Goal: Task Accomplishment & Management: Use online tool/utility

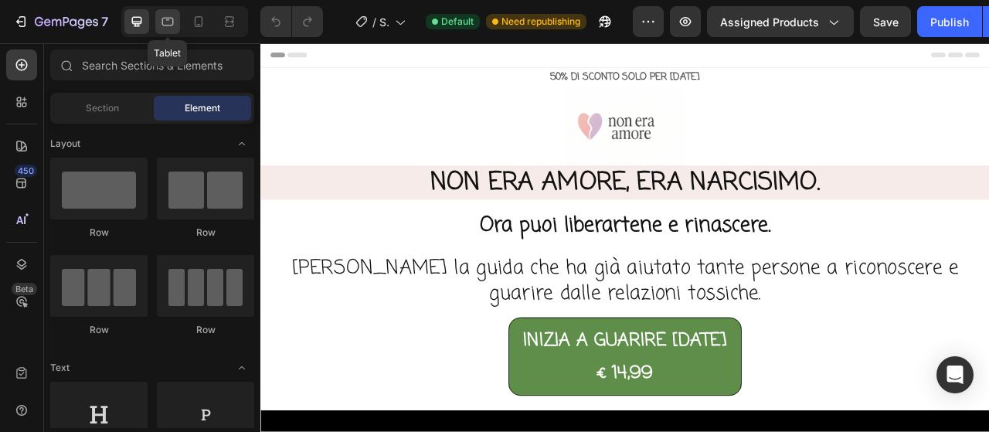
click at [170, 19] on icon at bounding box center [167, 21] width 15 height 15
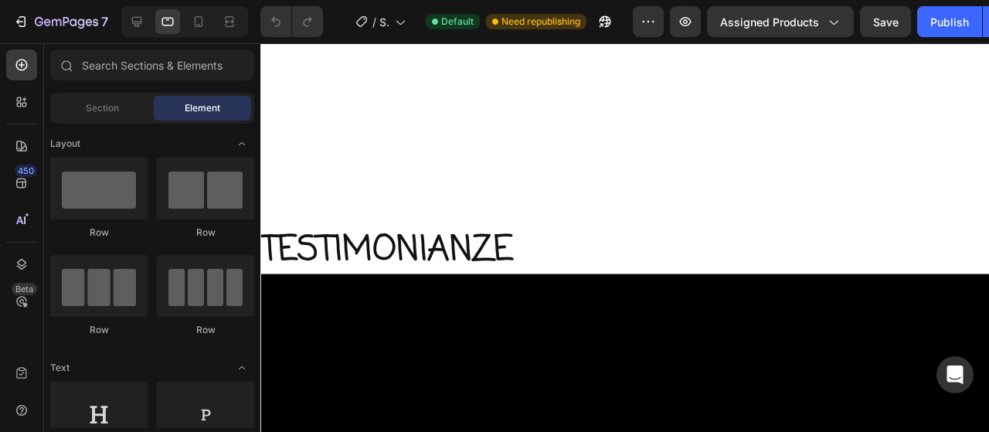
scroll to position [2626, 0]
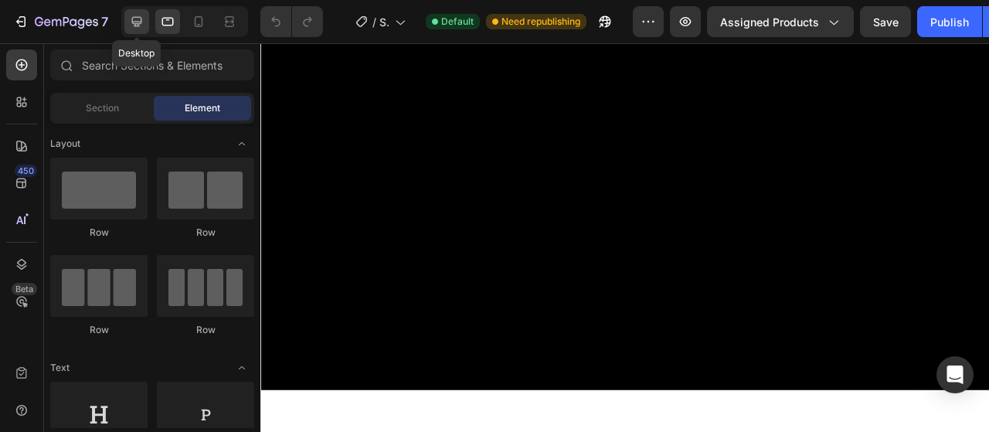
click at [133, 22] on icon at bounding box center [137, 22] width 10 height 10
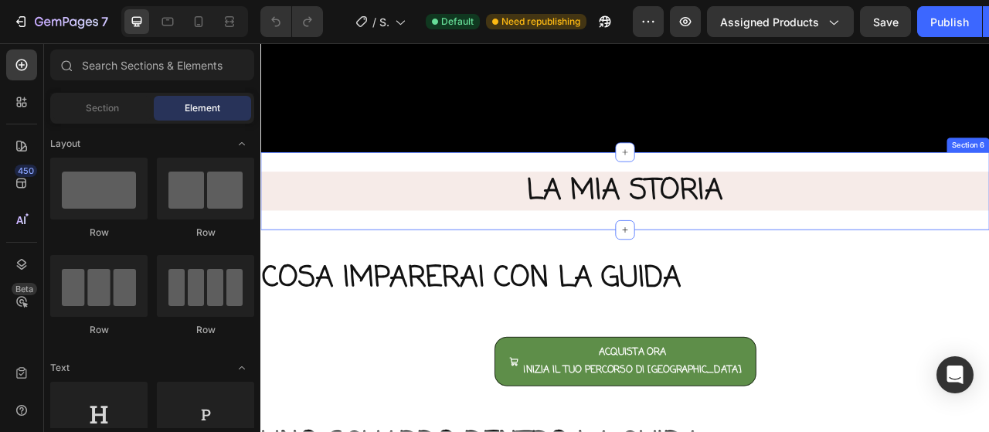
scroll to position [850, 0]
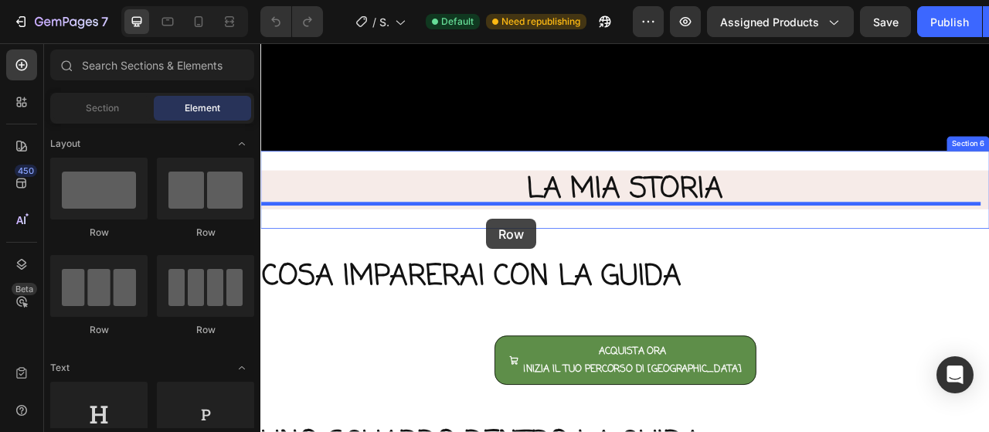
drag, startPoint x: 494, startPoint y: 236, endPoint x: 548, endPoint y: 267, distance: 61.6
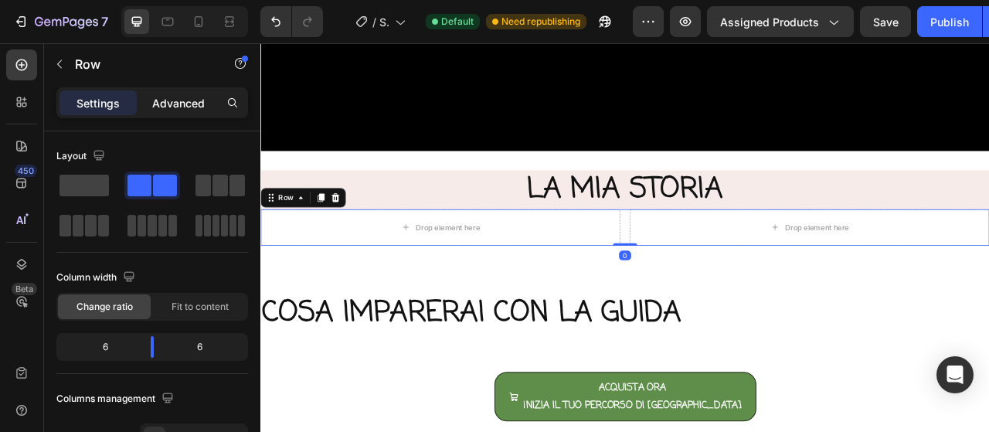
click at [194, 95] on p "Advanced" at bounding box center [178, 103] width 53 height 16
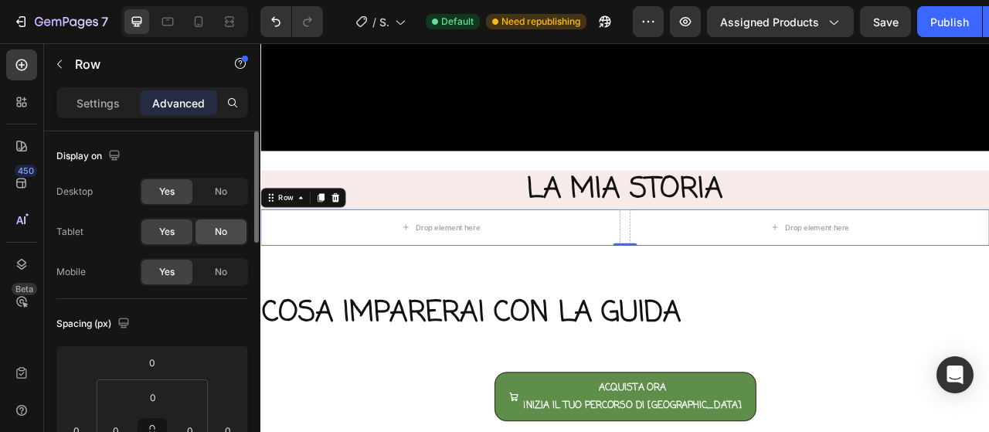
click at [221, 239] on div "No" at bounding box center [220, 231] width 51 height 25
click at [222, 270] on span "No" at bounding box center [221, 272] width 12 height 14
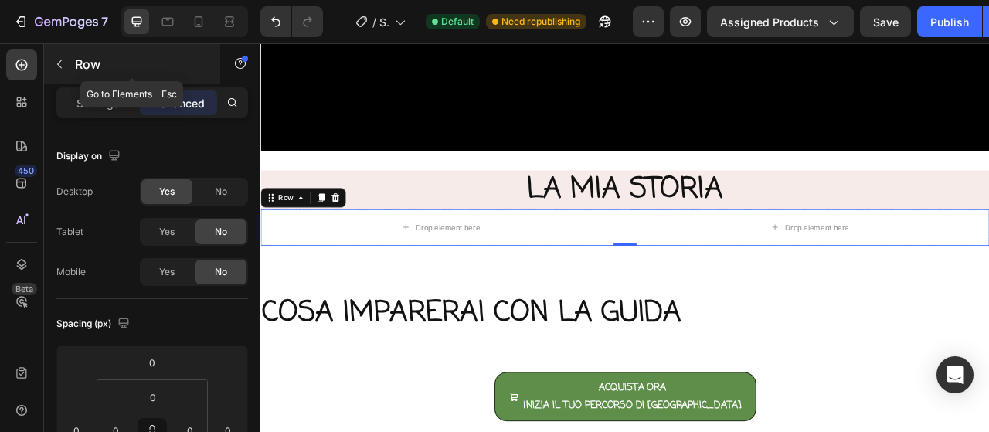
click at [56, 61] on icon "button" at bounding box center [59, 64] width 12 height 12
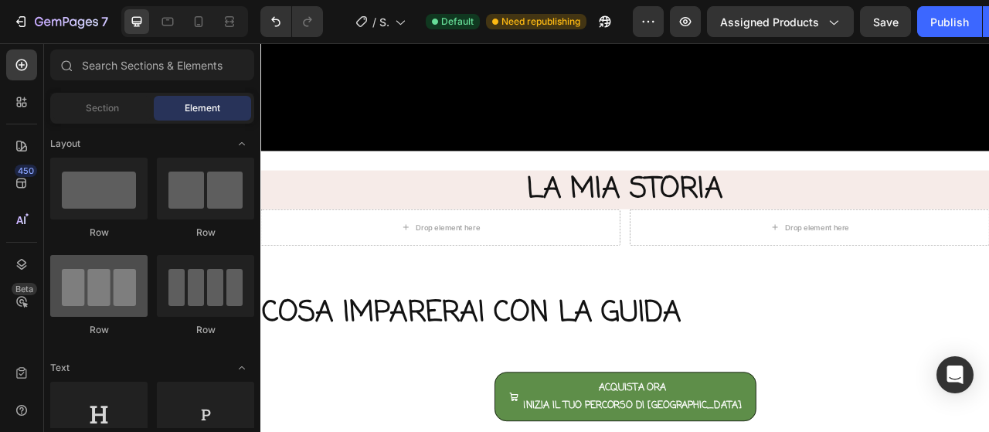
scroll to position [77, 0]
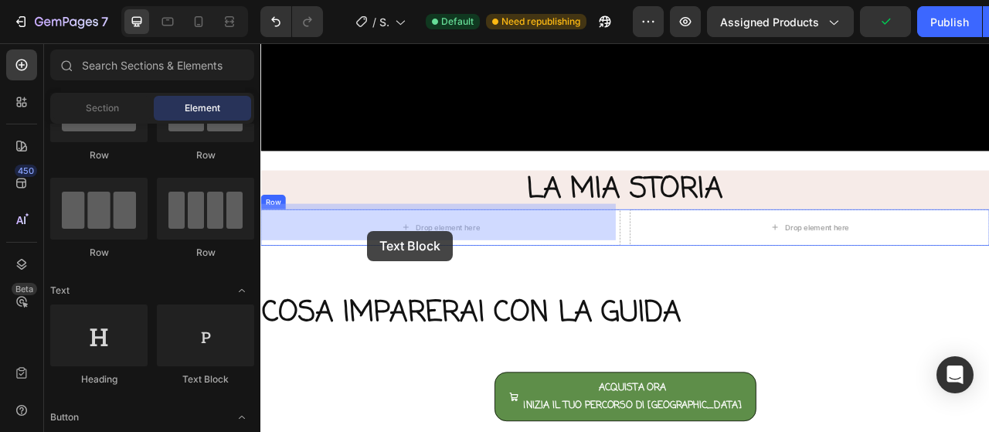
drag, startPoint x: 453, startPoint y: 387, endPoint x: 371, endPoint y: 304, distance: 116.9
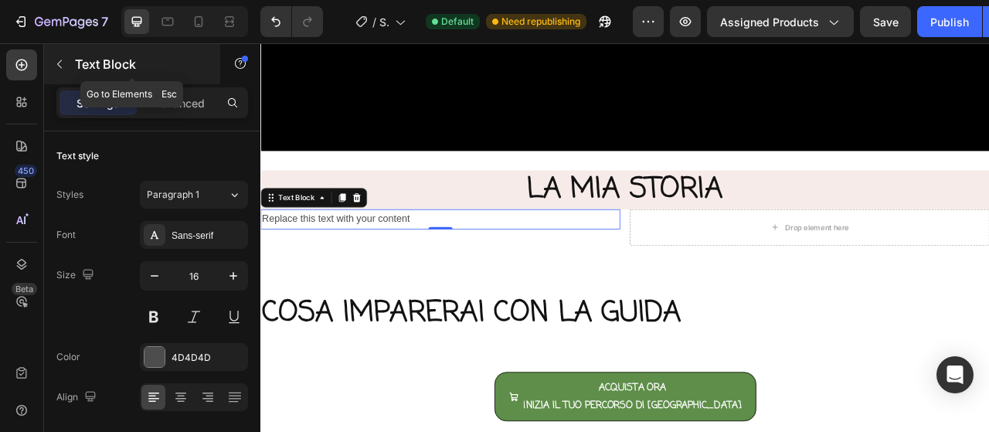
click at [67, 66] on button "button" at bounding box center [59, 64] width 25 height 25
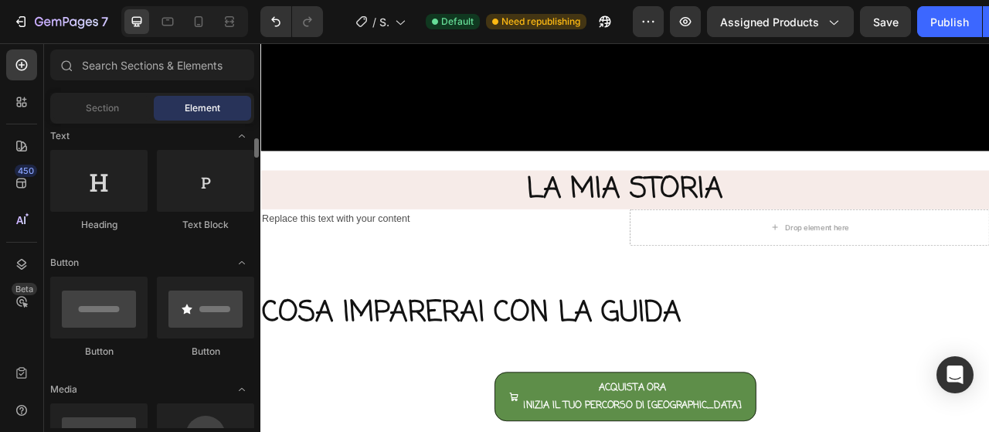
scroll to position [309, 0]
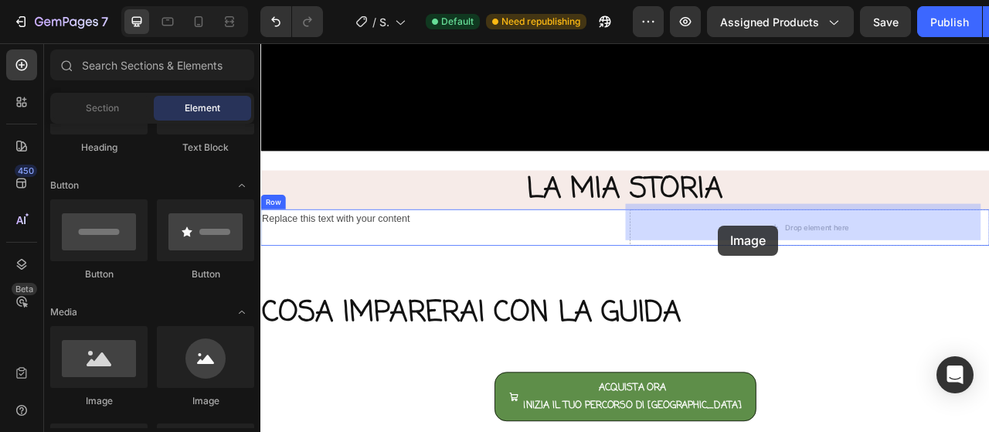
drag, startPoint x: 383, startPoint y: 398, endPoint x: 842, endPoint y: 275, distance: 475.0
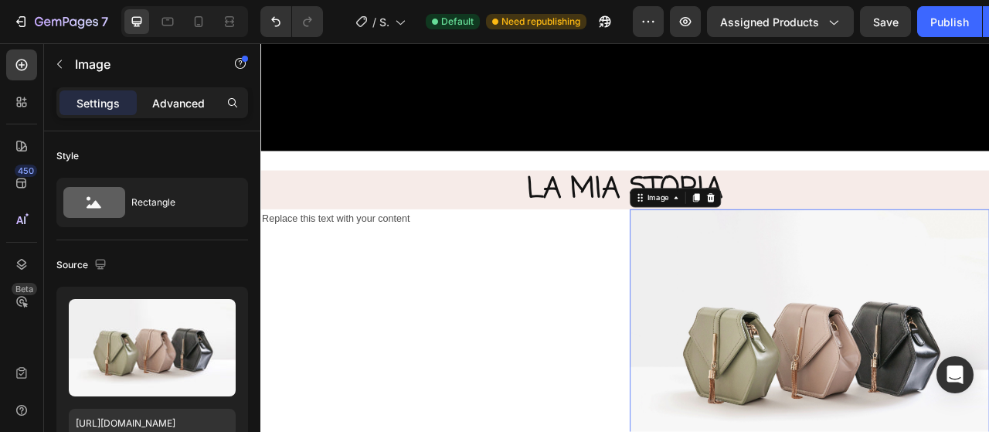
click at [208, 104] on div "Advanced" at bounding box center [178, 102] width 77 height 25
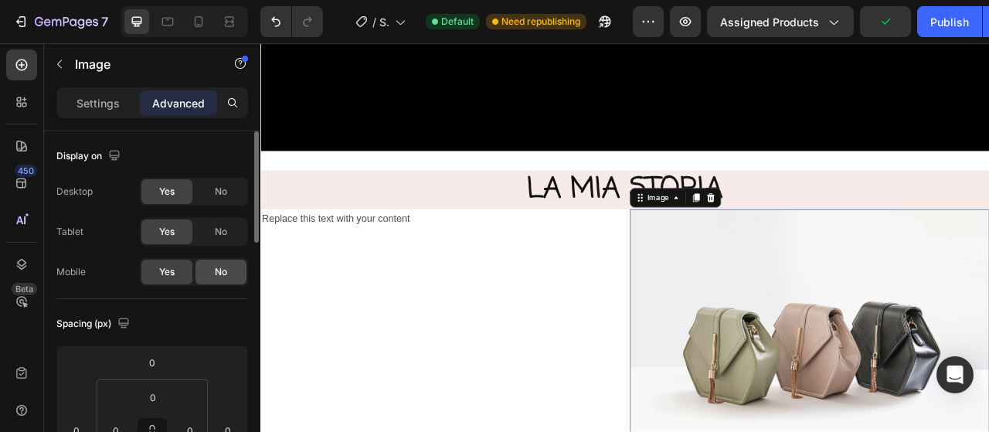
click at [219, 225] on span "No" at bounding box center [221, 232] width 12 height 14
click at [222, 270] on span "No" at bounding box center [221, 272] width 12 height 14
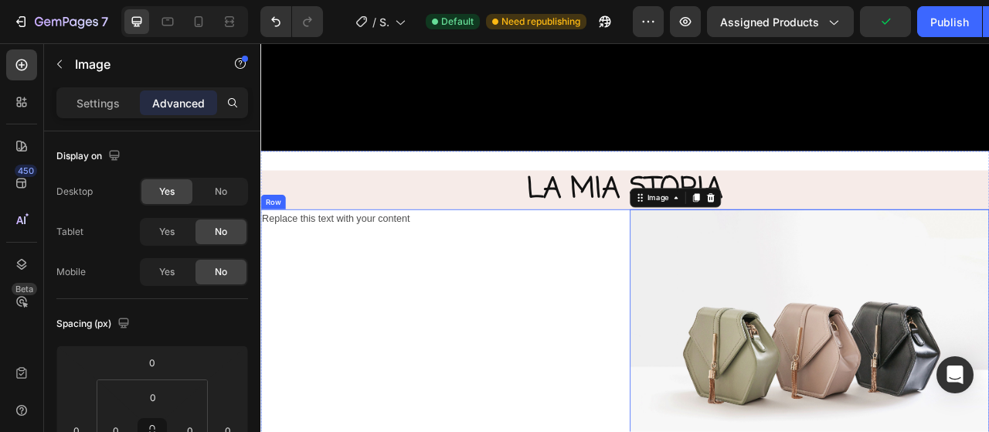
click at [406, 356] on div "Replace this text with your content Text Block" at bounding box center [488, 426] width 457 height 343
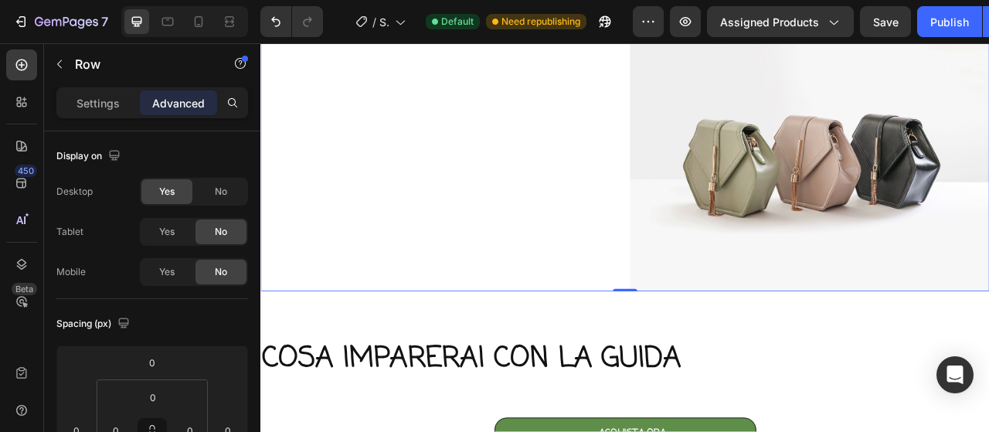
scroll to position [1004, 0]
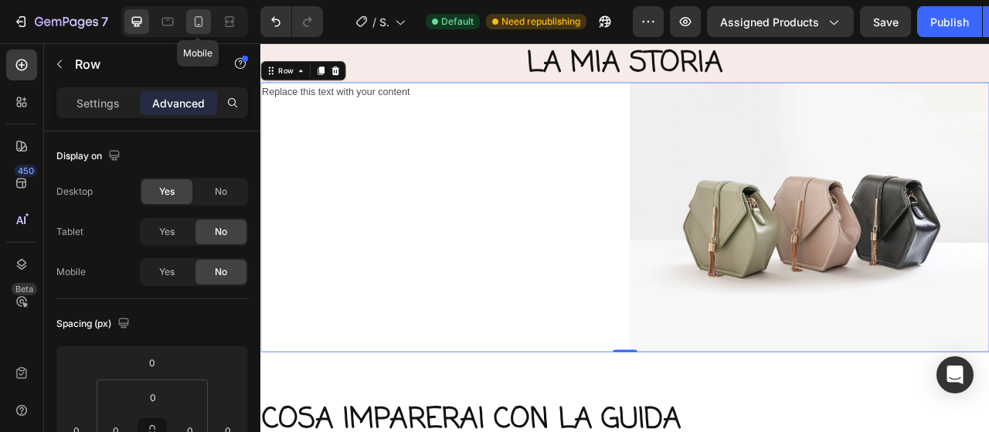
click at [201, 22] on icon at bounding box center [199, 21] width 8 height 11
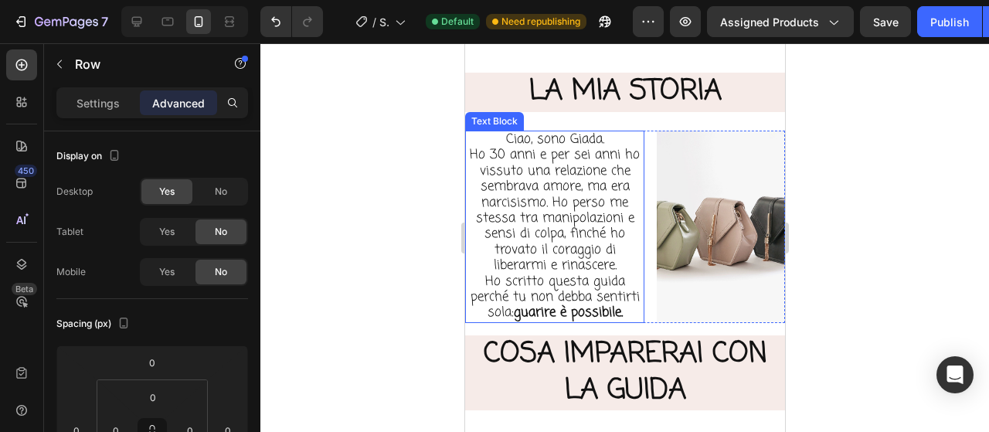
scroll to position [641, 0]
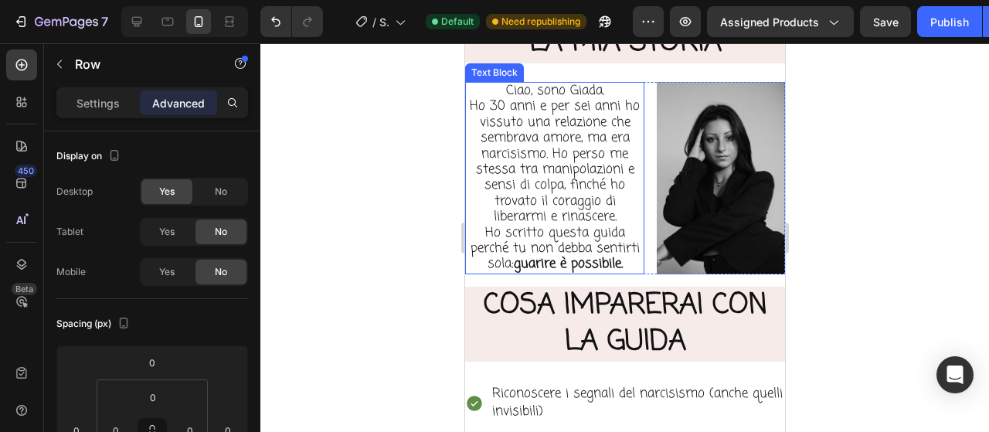
click at [552, 243] on p "Ho 30 anni e per sei anni ho vissuto una relazione che sembrava amore, ma era n…" at bounding box center [554, 185] width 176 height 173
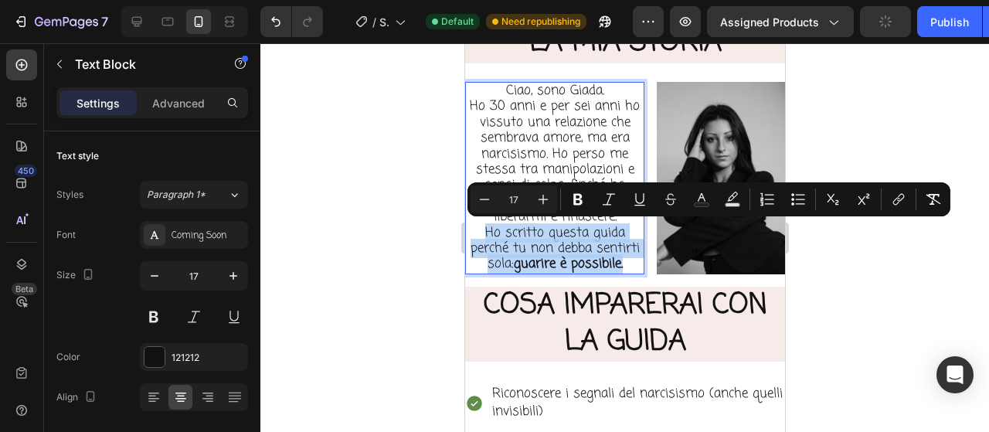
click at [552, 243] on p "Ho 30 anni e per sei anni ho vissuto una relazione che sembrava amore, ma era n…" at bounding box center [554, 185] width 176 height 173
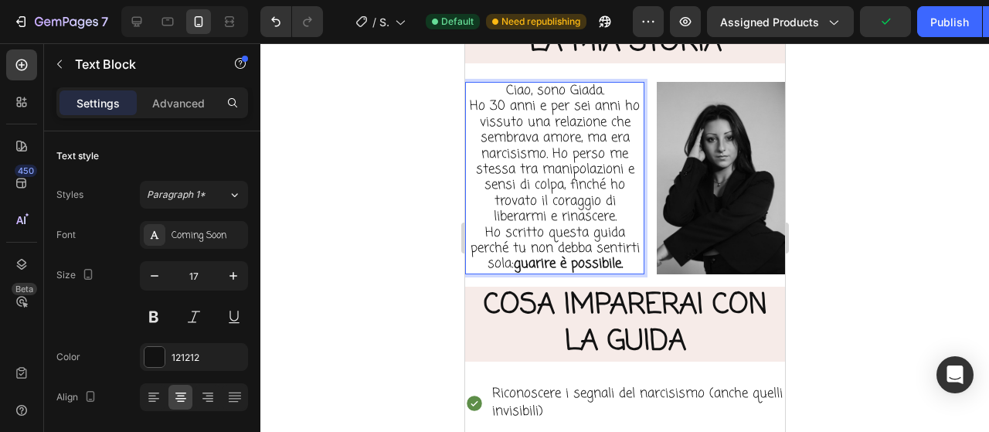
click at [589, 272] on p "Ho 30 anni e per sei anni ho vissuto una relazione che sembrava amore, ma era n…" at bounding box center [554, 185] width 176 height 173
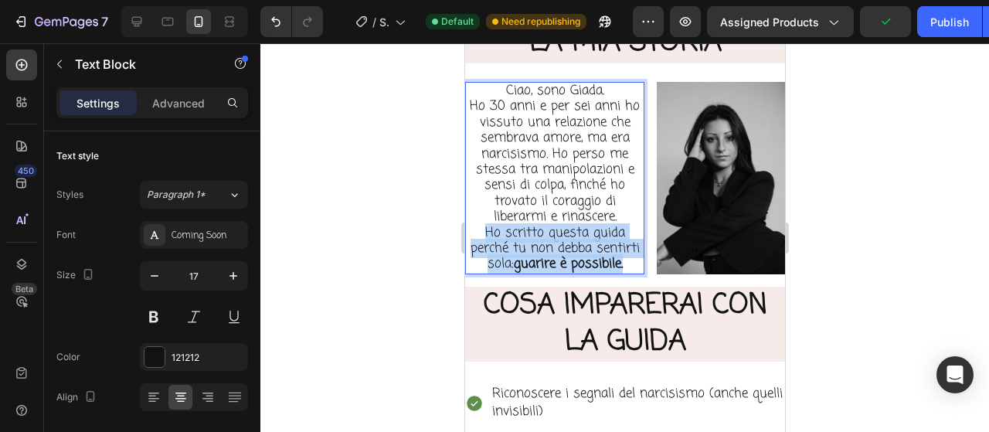
click at [589, 272] on p "Ho 30 anni e per sei anni ho vissuto una relazione che sembrava amore, ma era n…" at bounding box center [554, 185] width 176 height 173
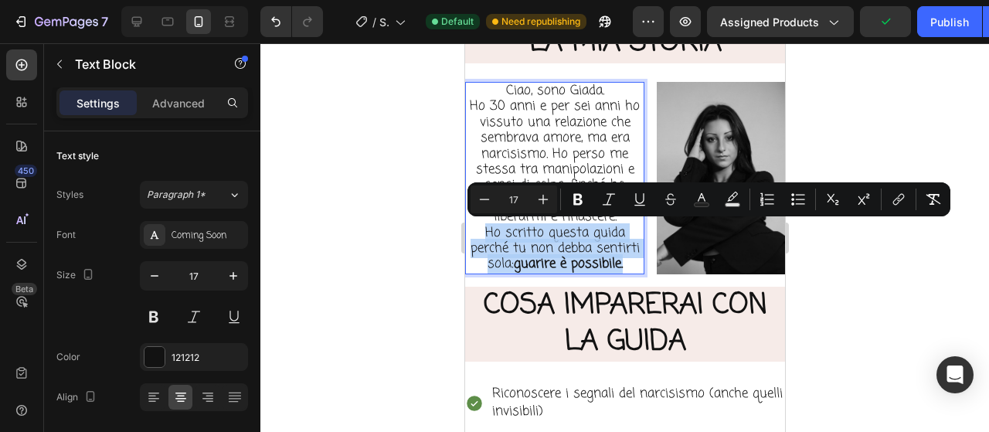
click at [589, 272] on p "Ho 30 anni e per sei anni ho vissuto una relazione che sembrava amore, ma era n…" at bounding box center [554, 185] width 176 height 173
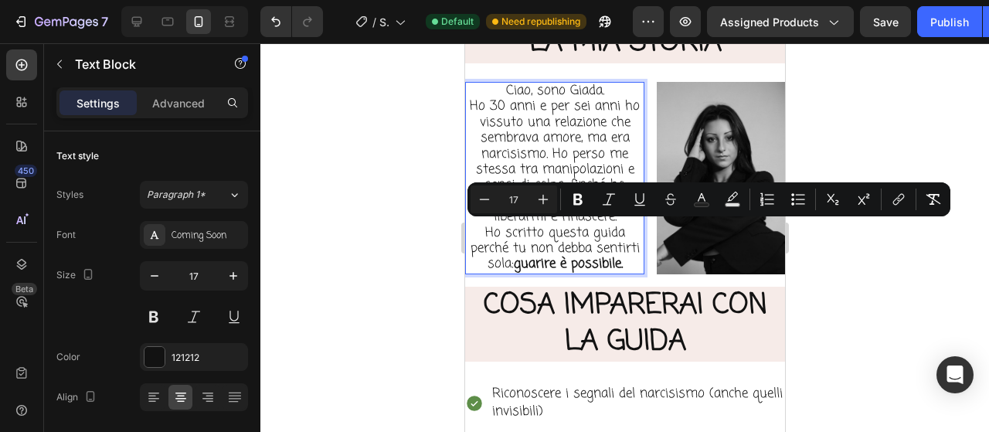
click at [569, 128] on p "Ho 30 anni e per sei anni ho vissuto una relazione che sembrava amore, ma era n…" at bounding box center [554, 185] width 176 height 173
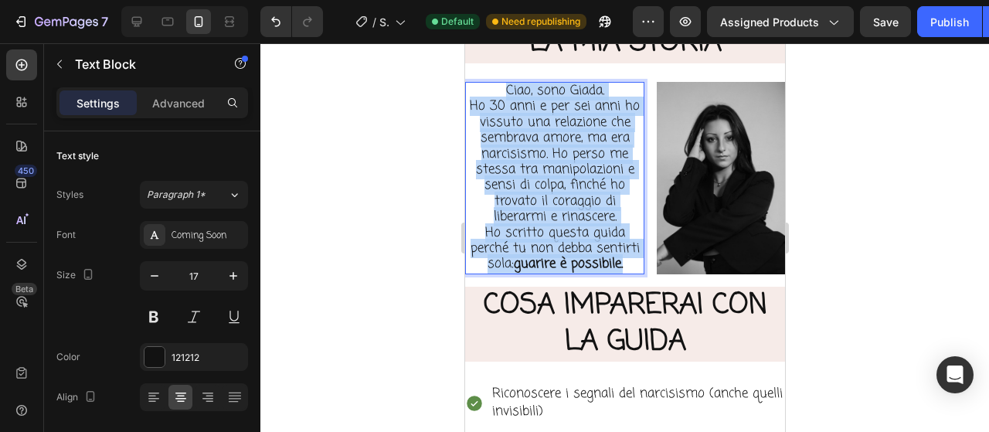
drag, startPoint x: 499, startPoint y: 90, endPoint x: 606, endPoint y: 286, distance: 222.6
click at [606, 274] on div "Ciao, sono Giada. Ho 30 anni e per sei anni ho vissuto una relazione che sembra…" at bounding box center [553, 178] width 179 height 192
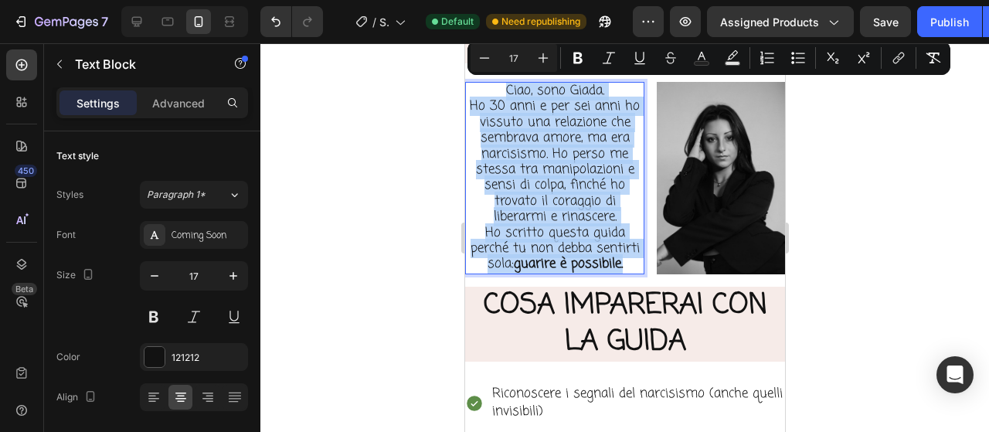
copy div "Ciao, sono Giada. Ho 30 anni e per sei anni ho vissuto una relazione che sembra…"
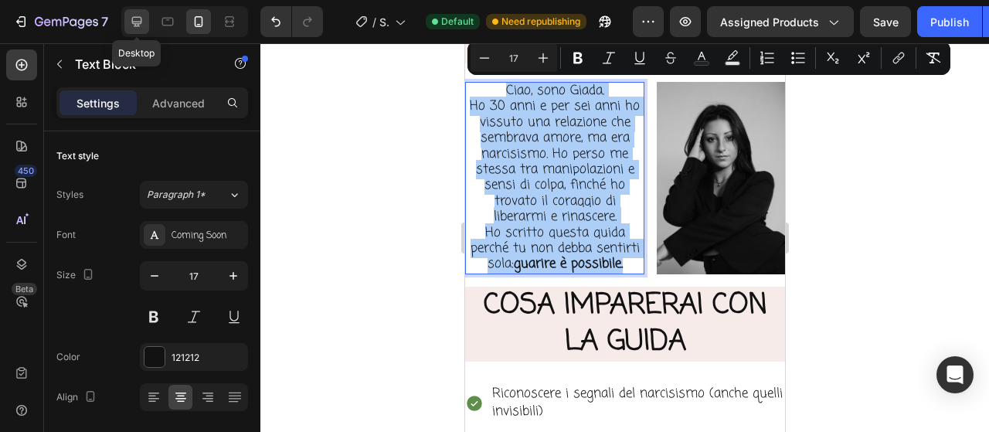
click at [138, 25] on icon at bounding box center [136, 21] width 15 height 15
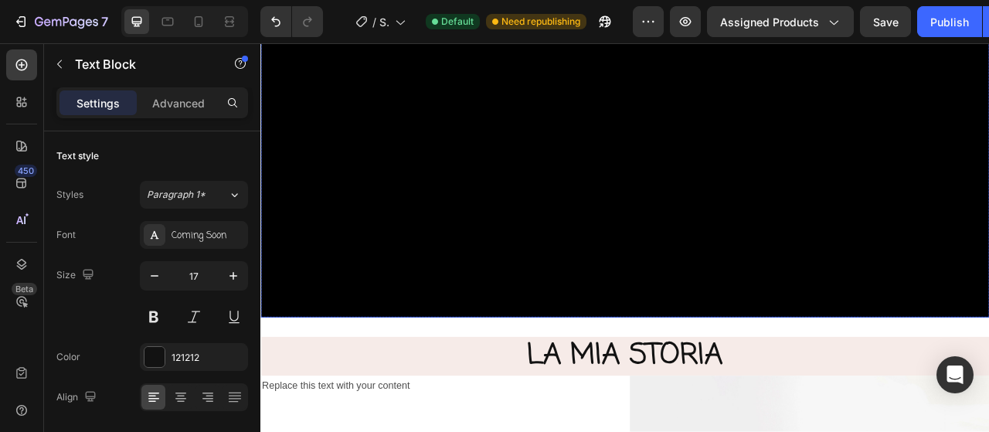
scroll to position [742, 0]
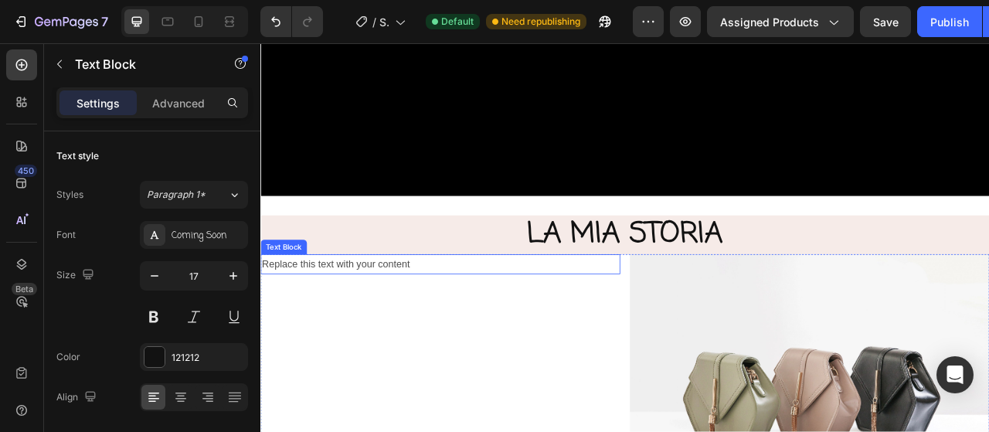
click at [455, 323] on div "Replace this text with your content" at bounding box center [488, 324] width 457 height 25
click at [455, 323] on p "Replace this text with your content" at bounding box center [489, 325] width 454 height 22
click at [453, 321] on p "Replace this text with your content" at bounding box center [489, 325] width 454 height 22
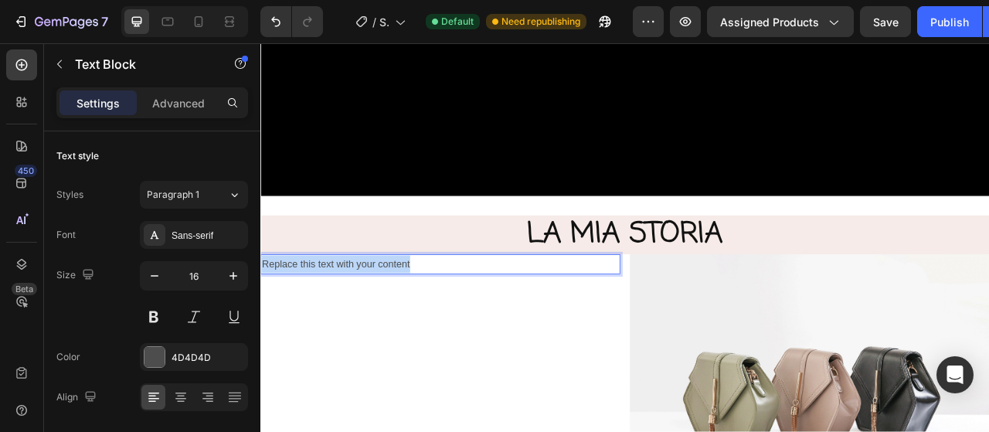
click at [453, 321] on p "Replace this text with your content" at bounding box center [489, 325] width 454 height 22
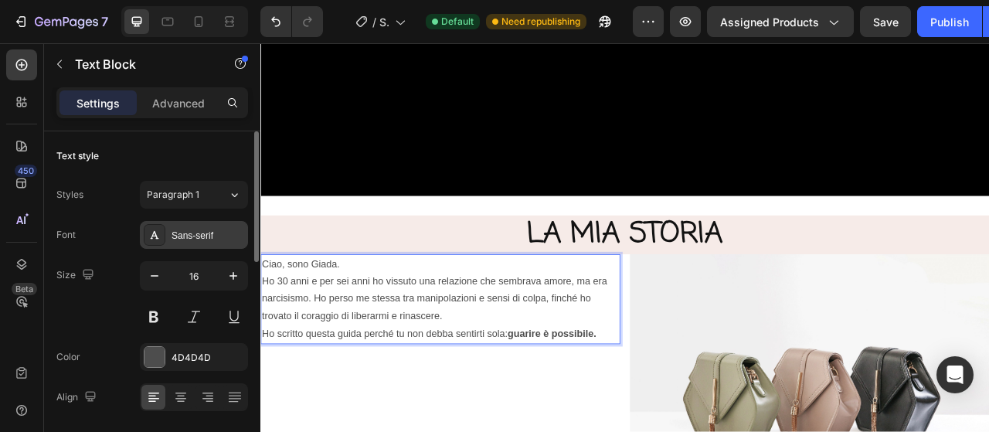
click at [213, 237] on div "Sans-serif" at bounding box center [207, 236] width 73 height 14
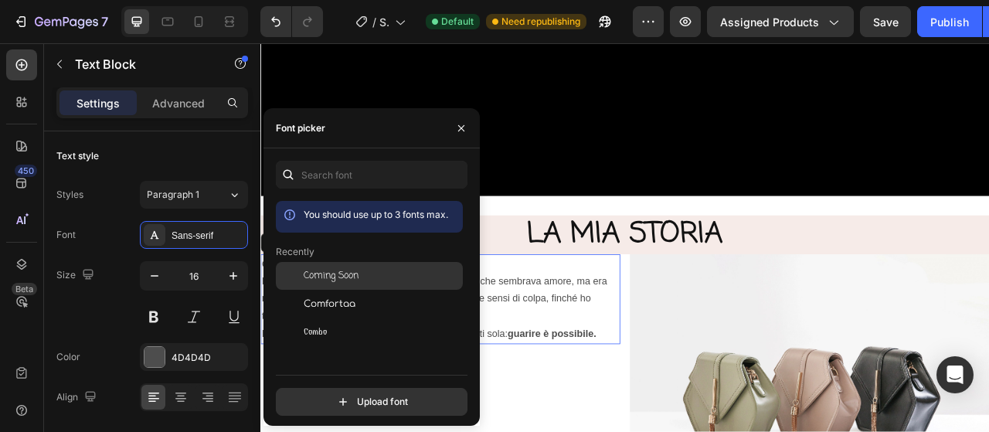
click at [315, 270] on span "Coming Soon" at bounding box center [331, 276] width 55 height 14
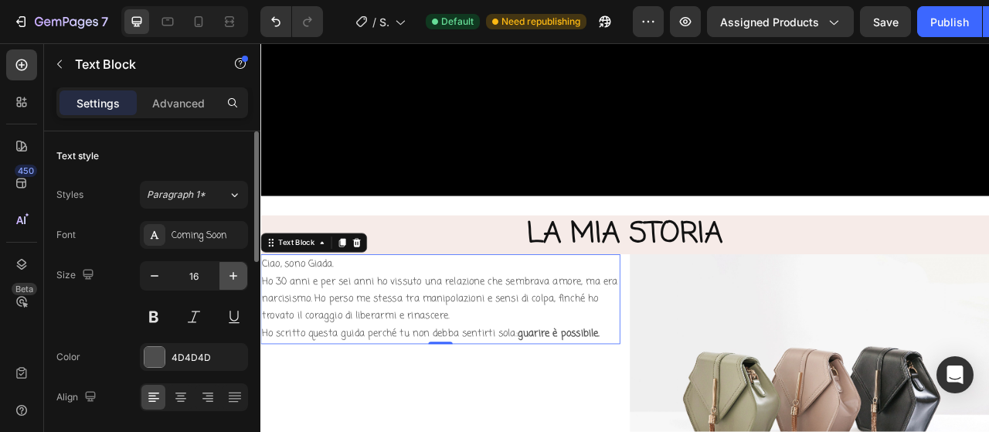
click at [222, 281] on button "button" at bounding box center [233, 276] width 28 height 28
type input "17"
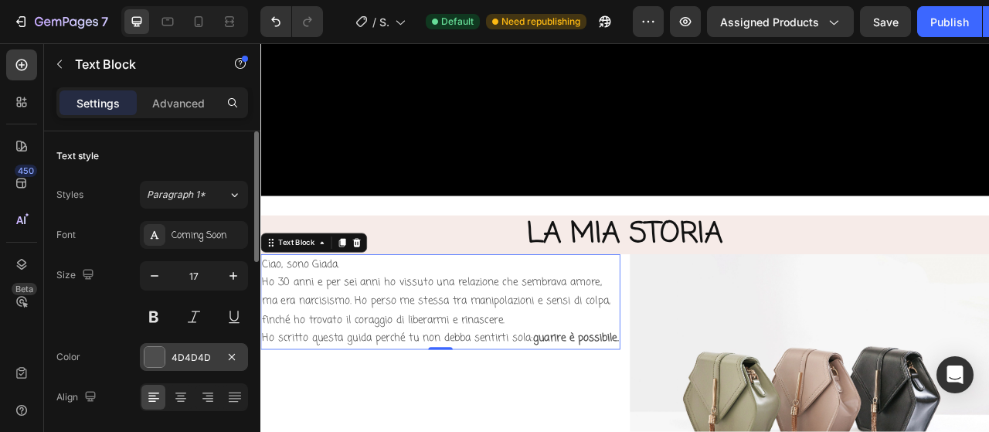
click at [199, 359] on div "4D4D4D" at bounding box center [193, 358] width 45 height 14
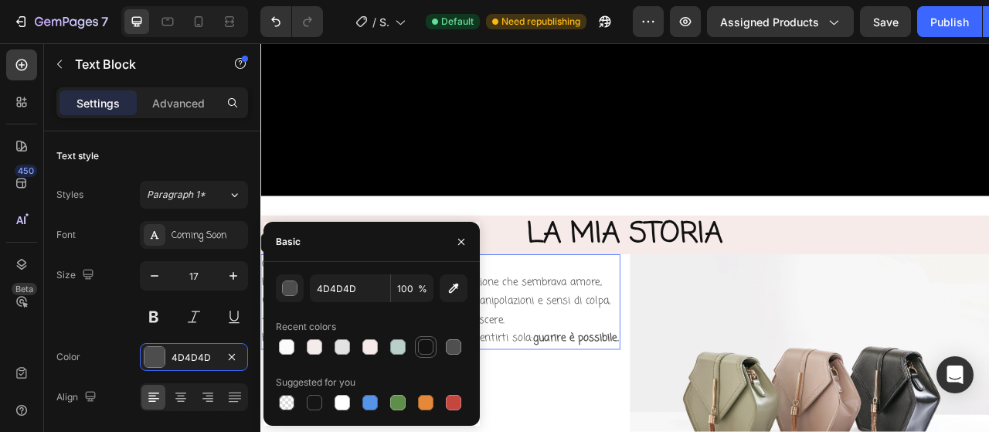
click at [436, 351] on div at bounding box center [426, 347] width 22 height 22
type input "121212"
click at [227, 272] on icon "button" at bounding box center [233, 275] width 15 height 15
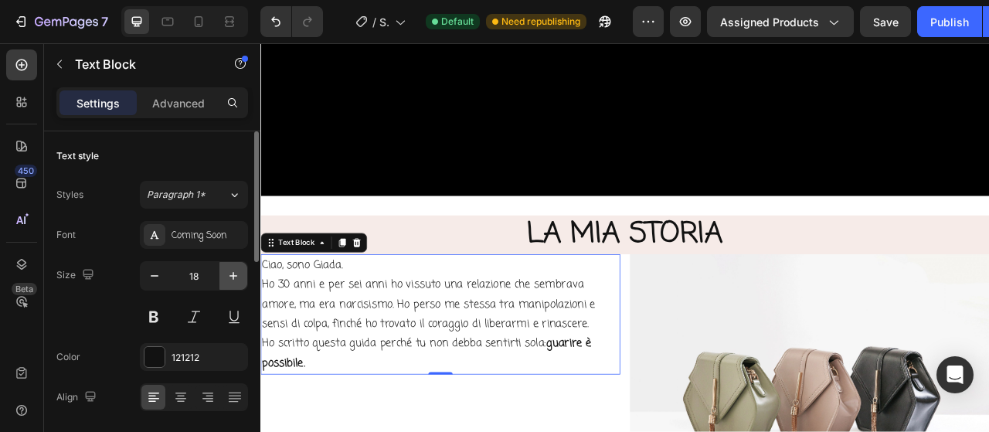
click at [227, 272] on icon "button" at bounding box center [233, 275] width 15 height 15
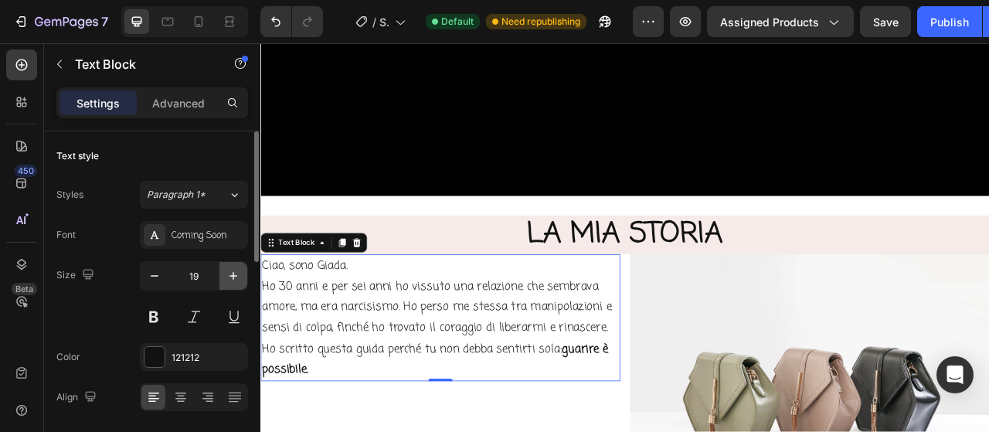
click at [227, 272] on icon "button" at bounding box center [233, 275] width 15 height 15
type input "20"
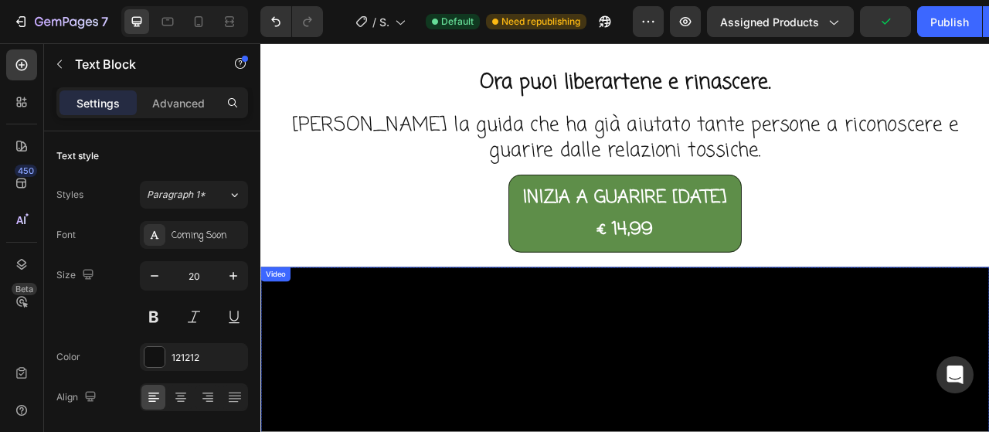
scroll to position [77, 0]
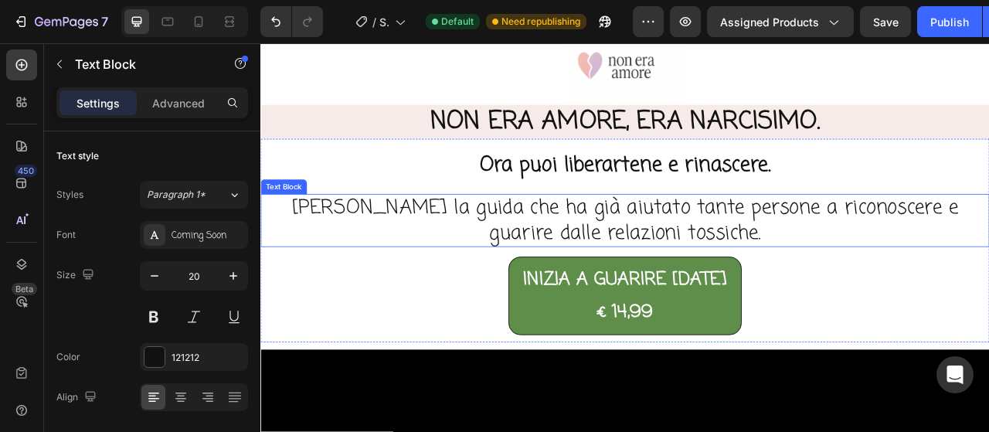
click at [526, 253] on p "[PERSON_NAME] la guida che ha già aiutato tante persone a riconoscere e guarire…" at bounding box center [724, 269] width 924 height 64
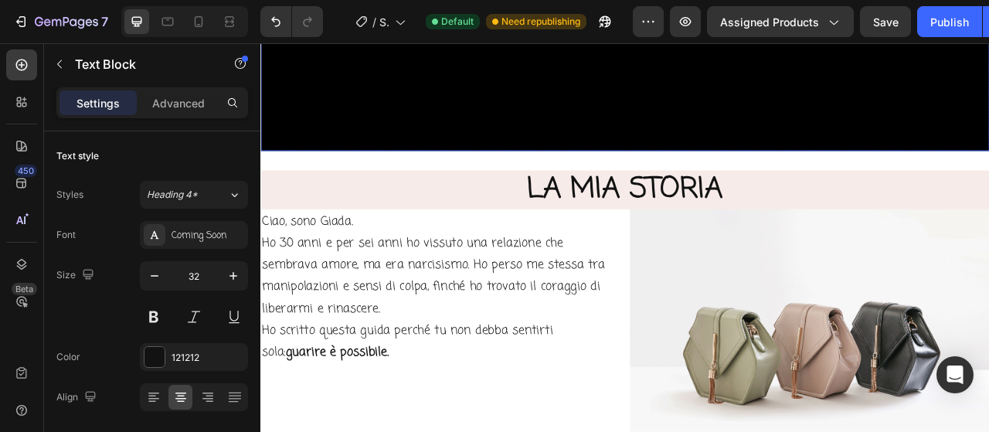
scroll to position [927, 0]
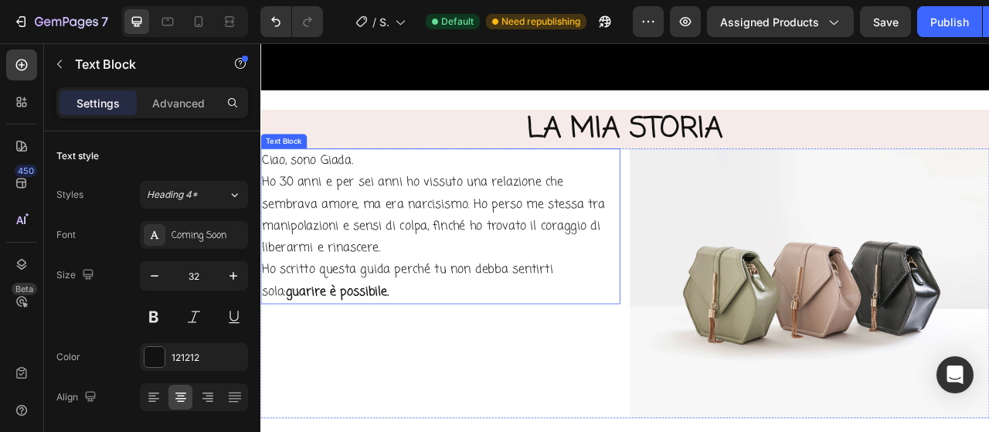
click at [454, 286] on p "Ho 30 anni e per sei anni ho vissuto una relazione che sembrava amore, ma era n…" at bounding box center [489, 290] width 454 height 167
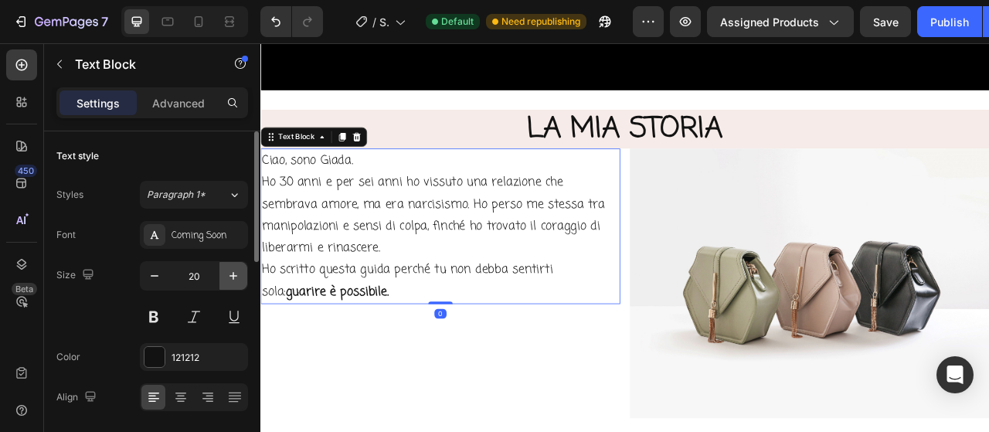
click at [241, 280] on icon "button" at bounding box center [233, 275] width 15 height 15
type input "21"
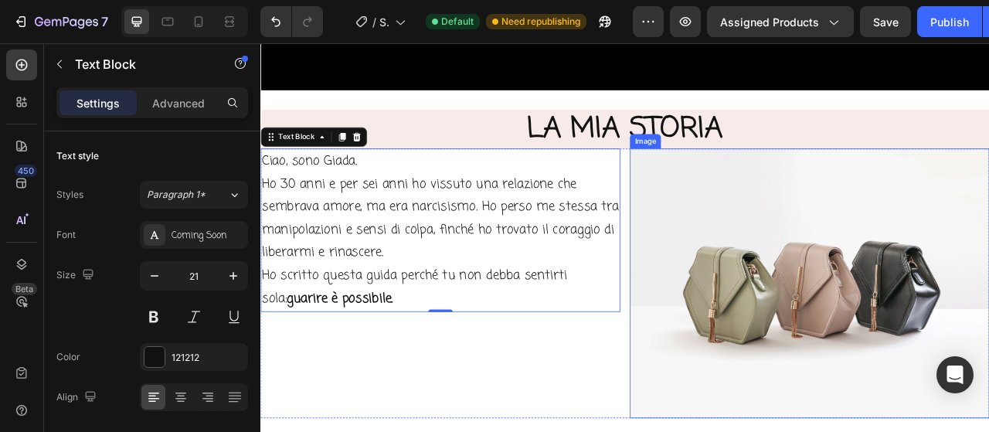
click at [987, 295] on img at bounding box center [958, 349] width 457 height 343
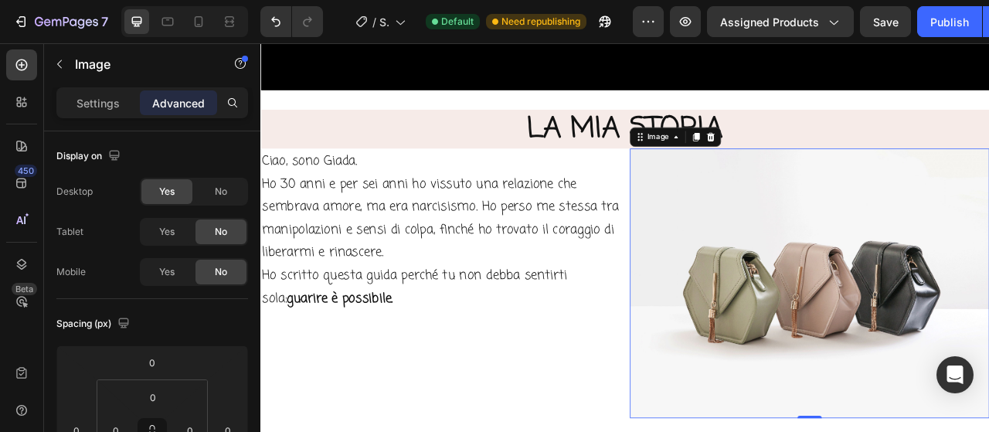
click at [122, 117] on div "Settings Advanced" at bounding box center [152, 102] width 192 height 31
click at [119, 105] on div "Settings" at bounding box center [97, 102] width 77 height 25
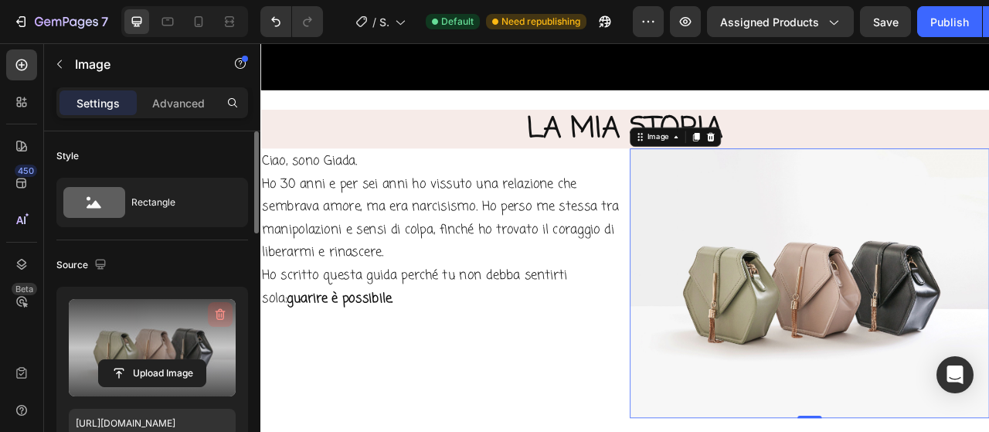
click at [218, 317] on icon "button" at bounding box center [219, 314] width 15 height 15
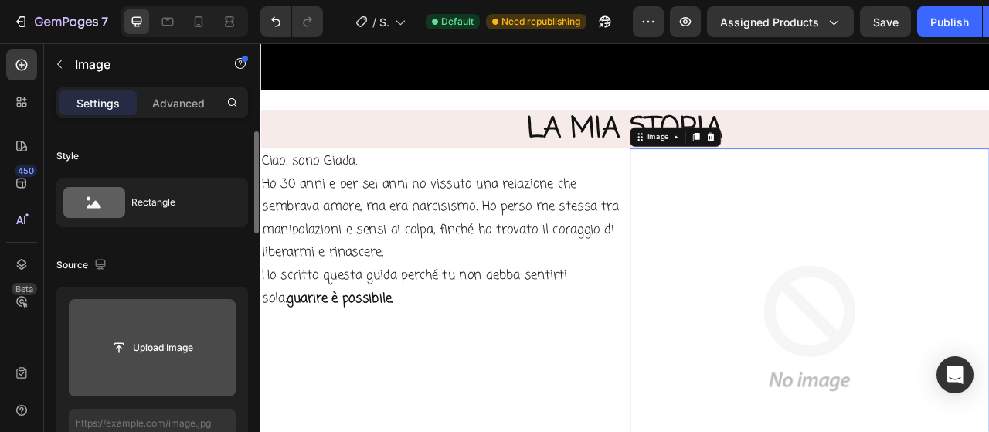
click at [175, 351] on input "file" at bounding box center [152, 347] width 107 height 26
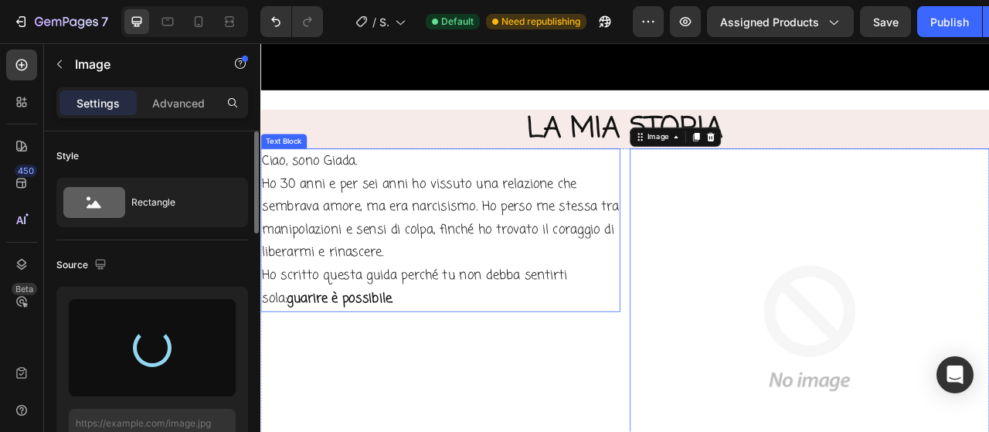
type input "https://cdn.shopify.com/s/files/1/0947/5070/3964/files/gempages_581190845470868…"
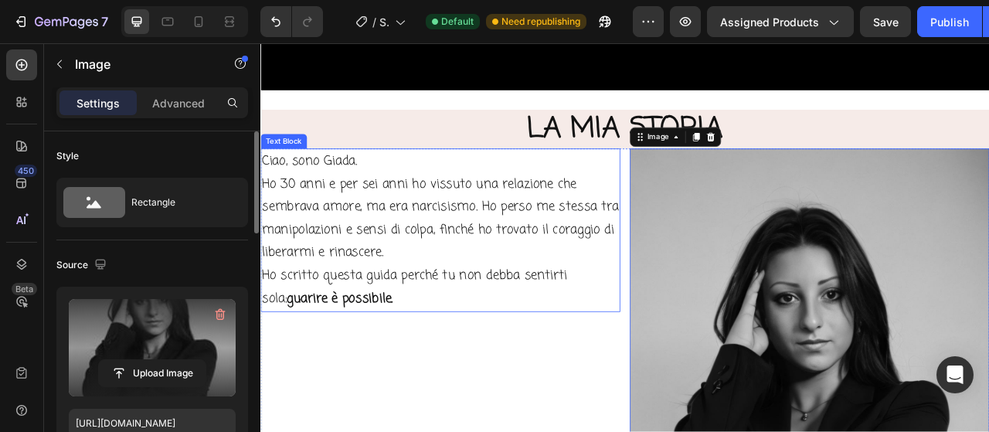
click at [348, 233] on p "Ho 30 anni e per sei anni ho vissuto una relazione che sembrava amore, ma era n…" at bounding box center [489, 296] width 454 height 175
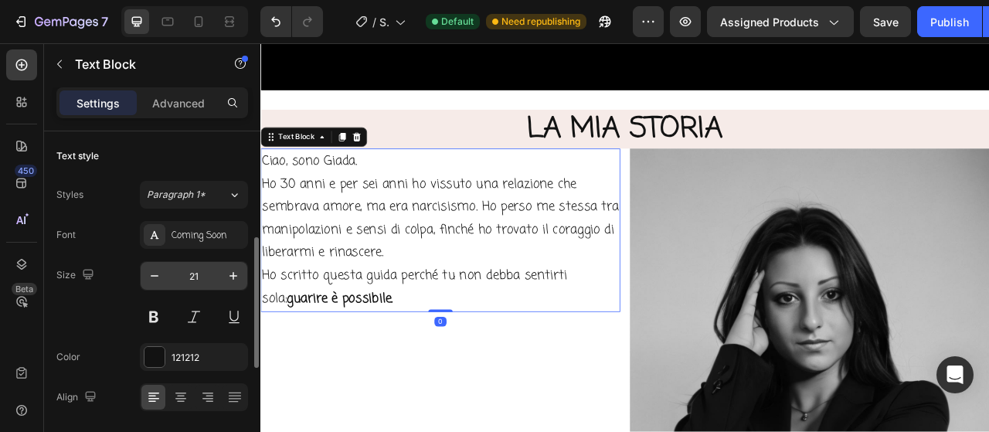
scroll to position [77, 0]
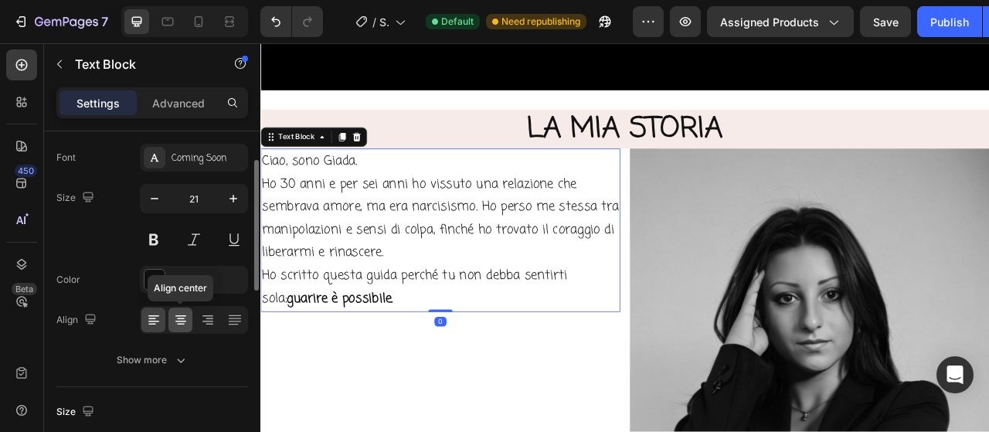
click at [192, 327] on div at bounding box center [180, 319] width 24 height 25
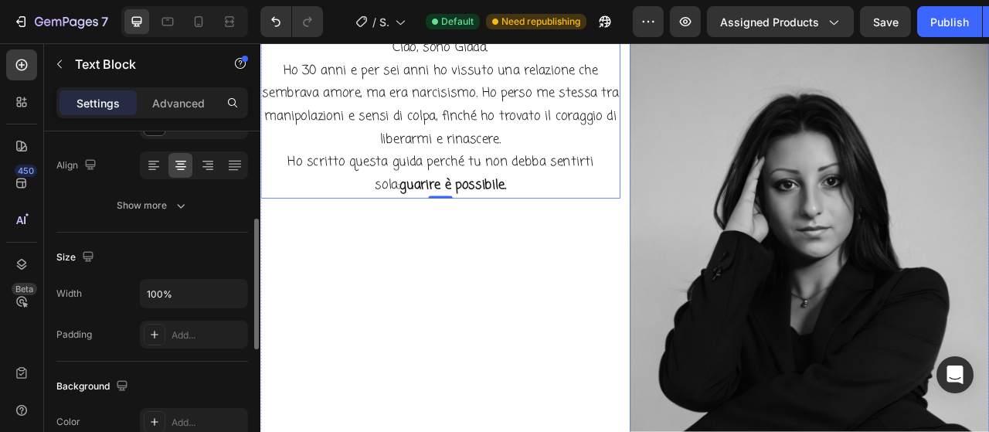
scroll to position [1081, 0]
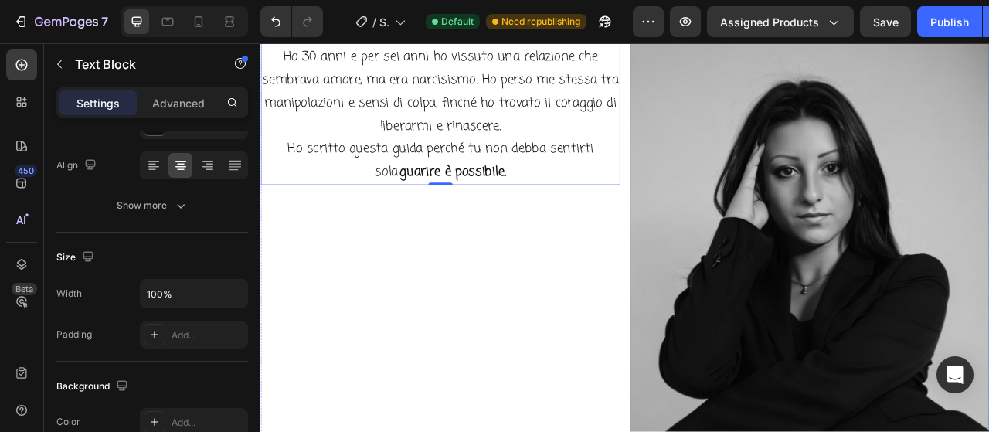
click at [824, 310] on img at bounding box center [958, 334] width 457 height 637
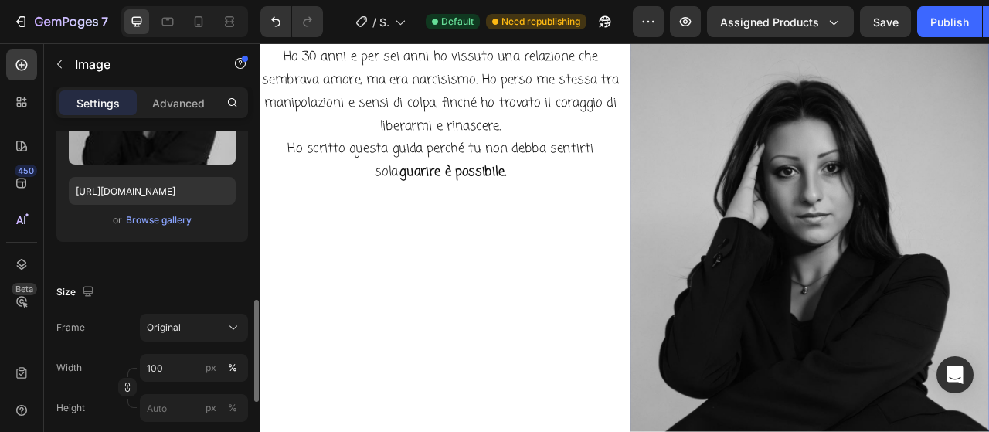
scroll to position [309, 0]
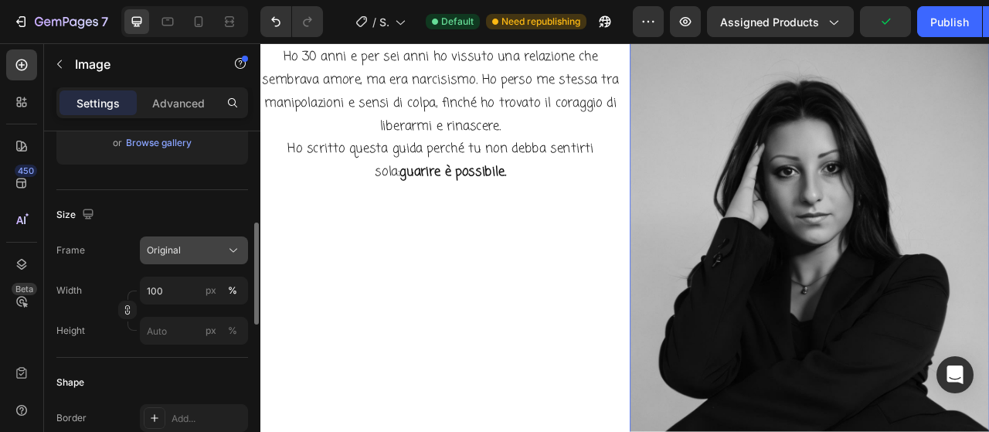
click at [215, 251] on div "Original" at bounding box center [185, 250] width 76 height 14
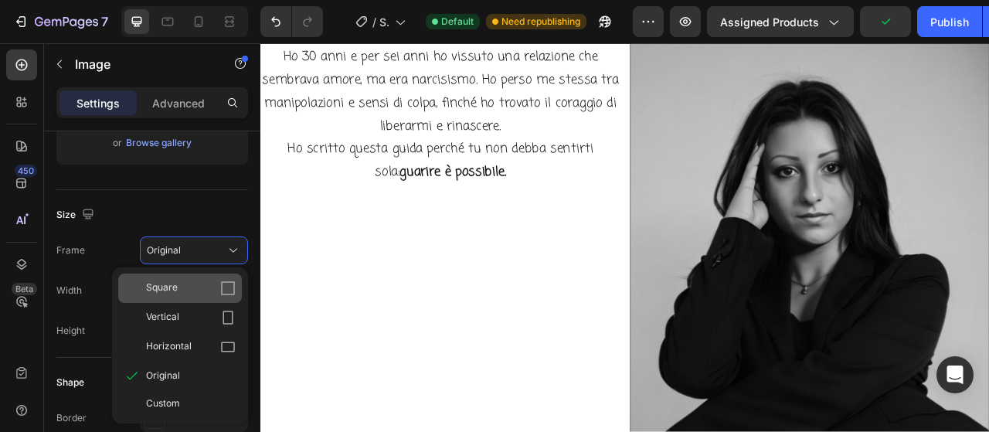
click at [204, 293] on div "Square" at bounding box center [191, 287] width 90 height 15
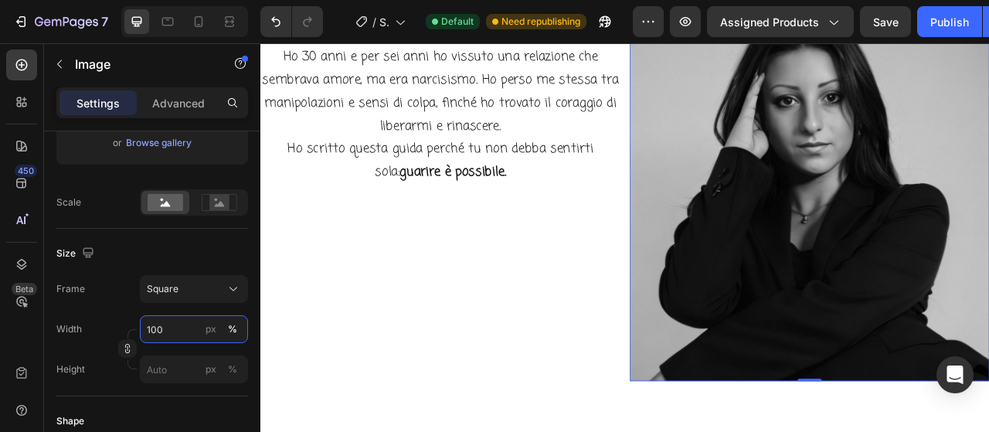
click at [182, 323] on input "100" at bounding box center [194, 329] width 108 height 28
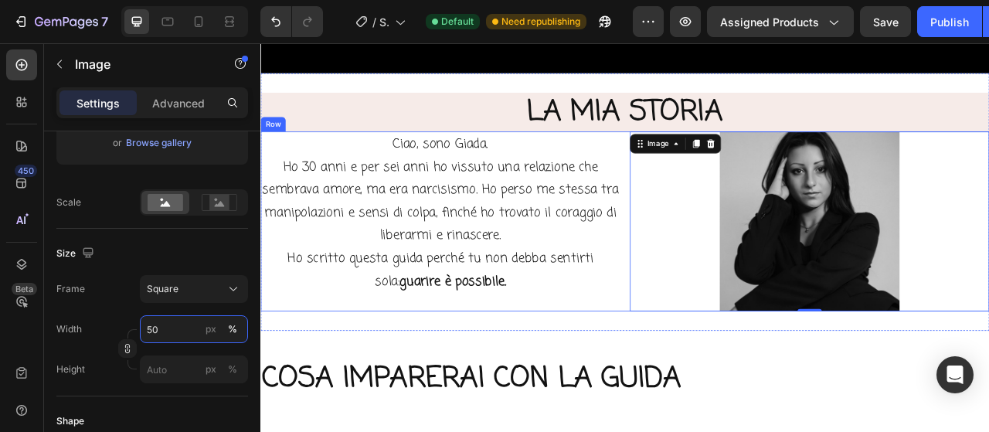
scroll to position [1004, 0]
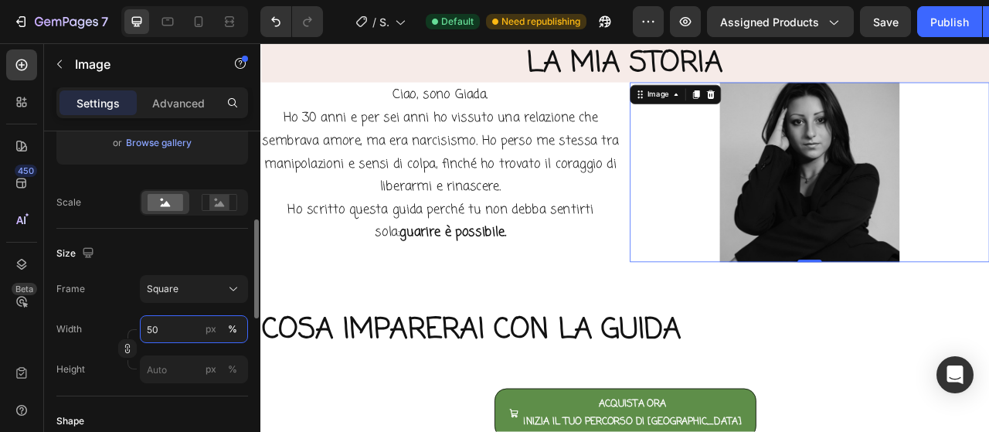
click at [178, 327] on input "50" at bounding box center [194, 329] width 108 height 28
click at [153, 328] on input "50" at bounding box center [194, 329] width 108 height 28
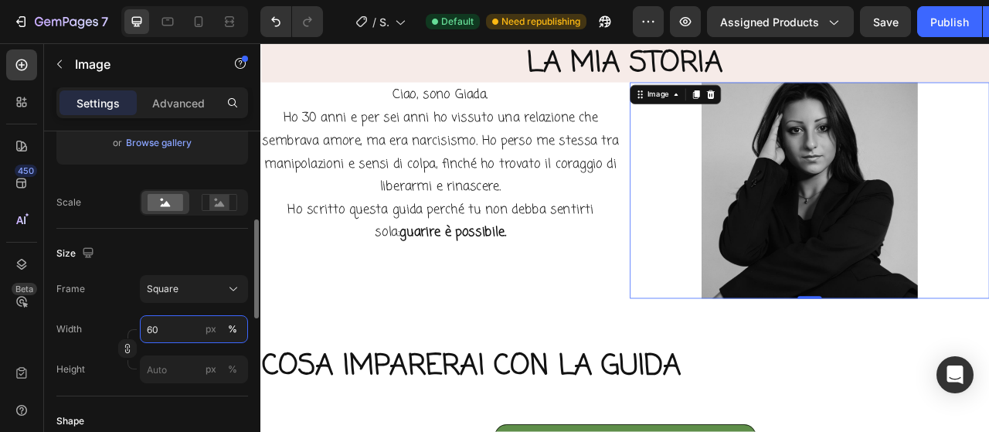
click at [153, 332] on input "60" at bounding box center [194, 329] width 108 height 28
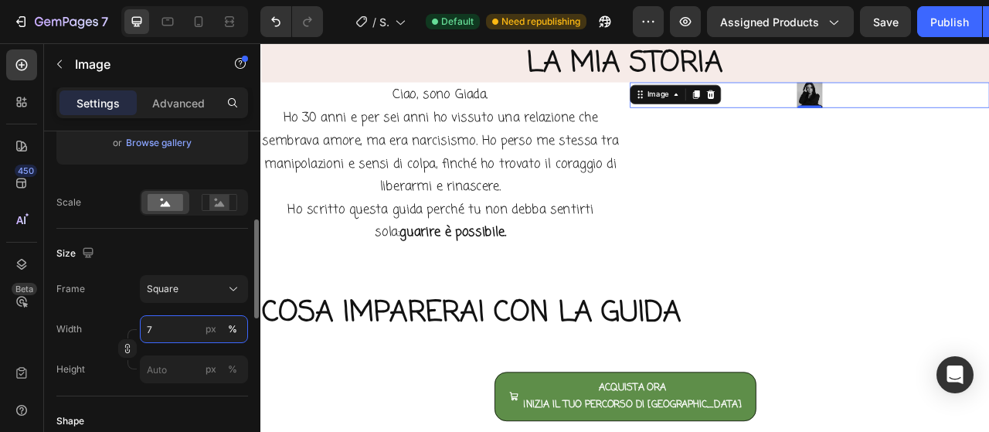
type input "70"
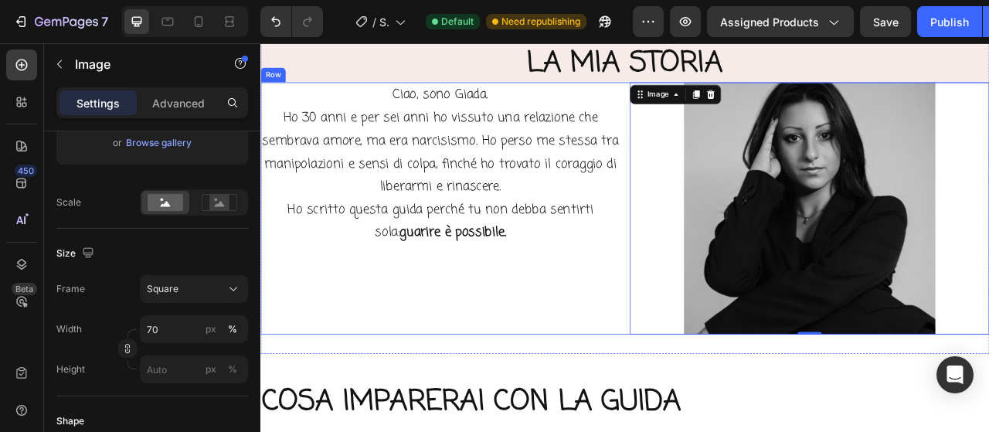
click at [536, 303] on div "Ciao, sono Giada. Ho 30 anni e per sei anni ho vissuto una relazione che sembra…" at bounding box center [488, 253] width 457 height 320
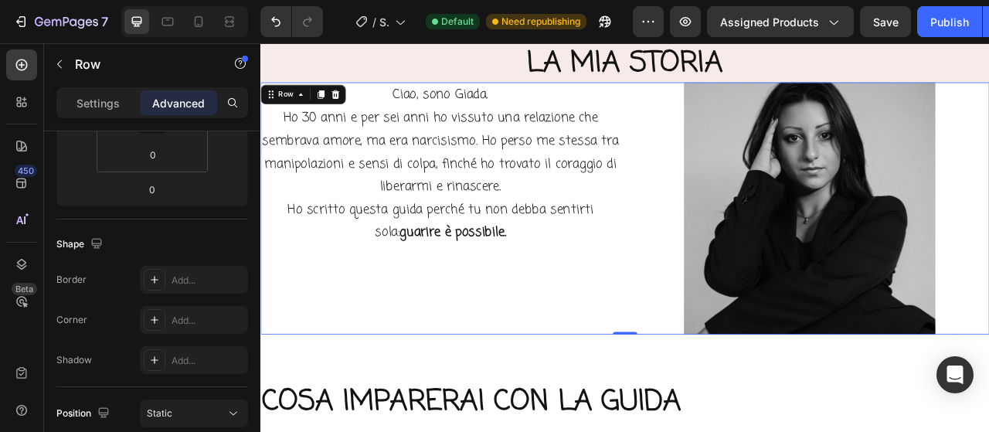
scroll to position [0, 0]
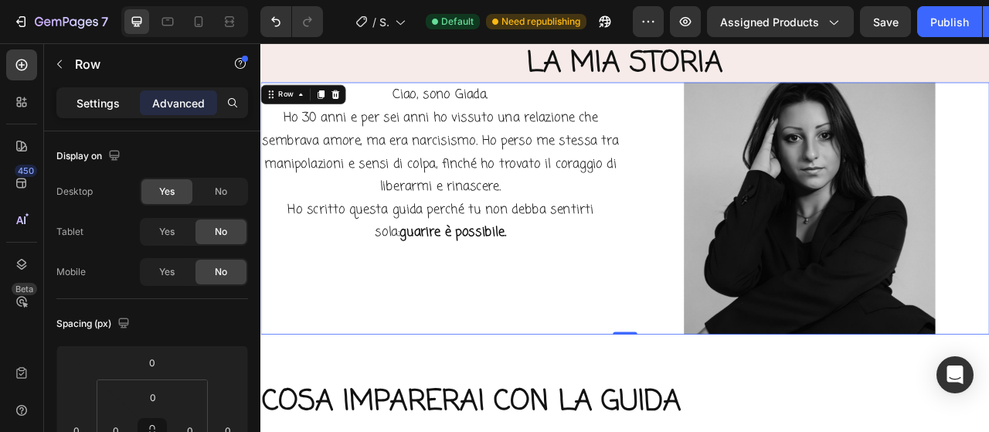
click at [110, 100] on p "Settings" at bounding box center [97, 103] width 43 height 16
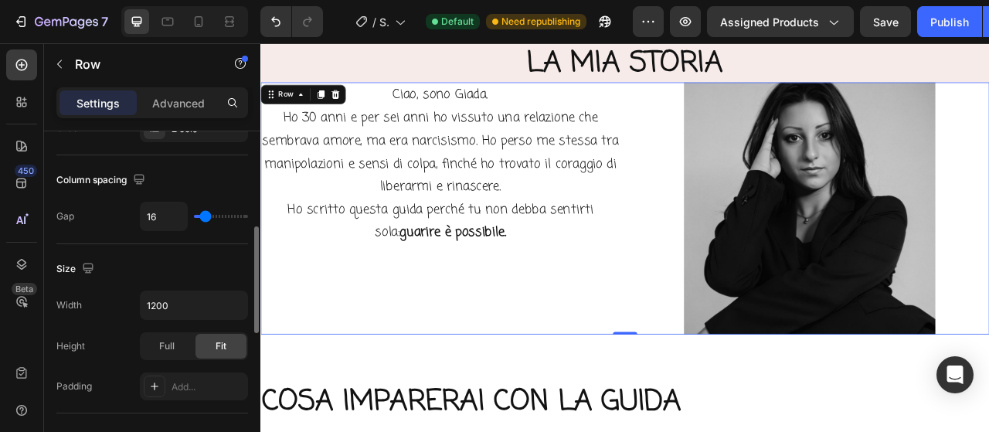
scroll to position [386, 0]
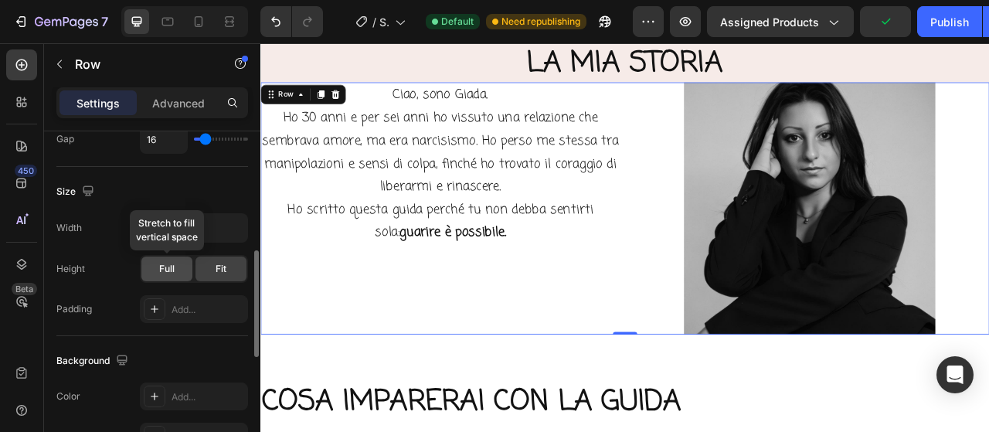
click at [191, 268] on div "Full" at bounding box center [166, 268] width 51 height 25
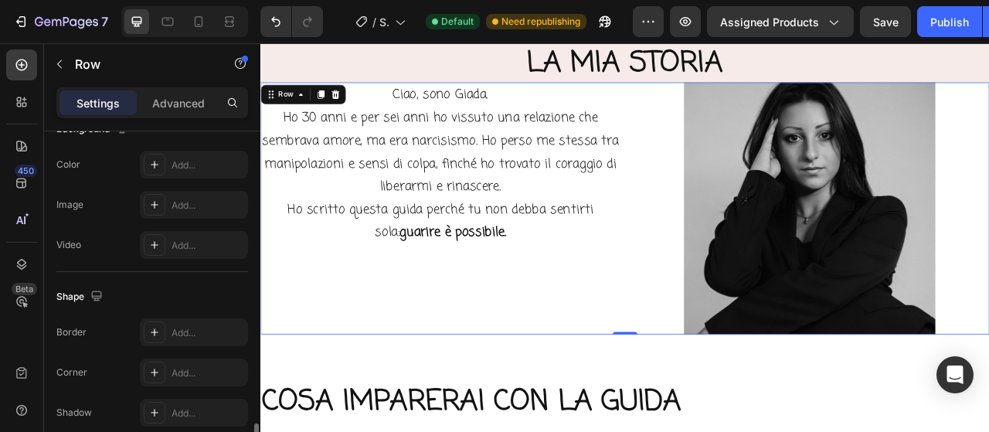
scroll to position [771, 0]
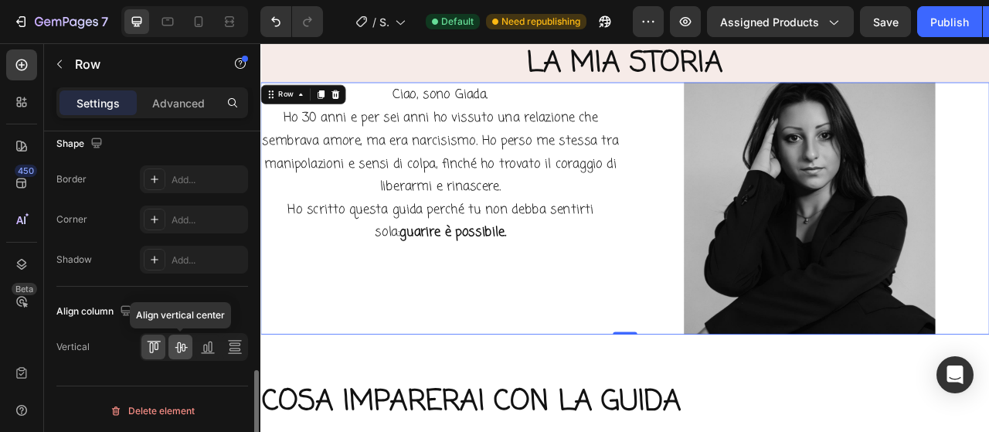
click at [182, 345] on icon at bounding box center [181, 347] width 12 height 11
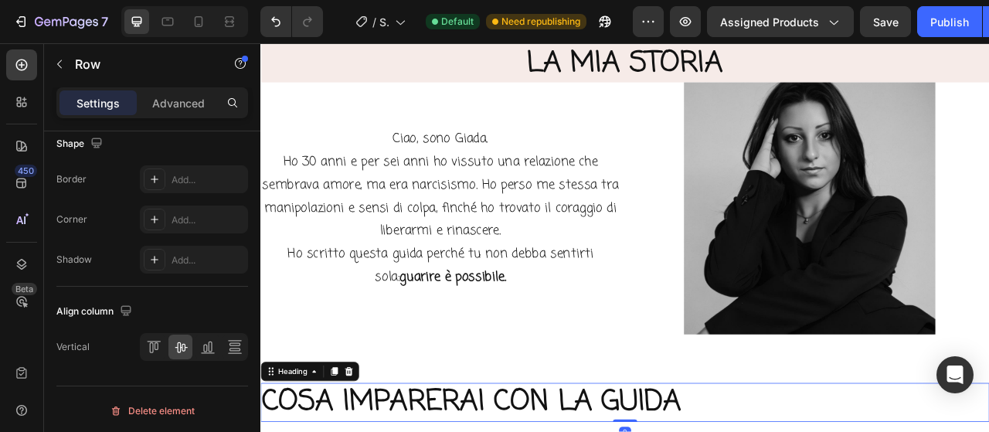
scroll to position [0, 0]
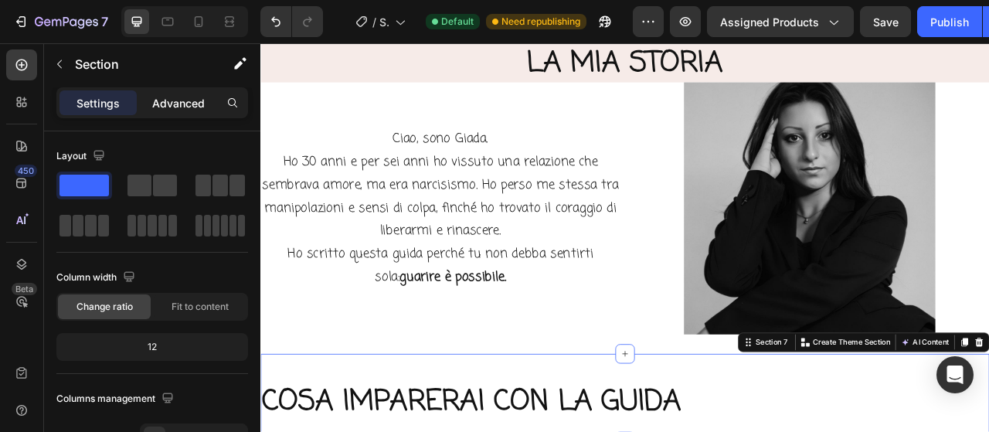
click at [194, 111] on div "Advanced" at bounding box center [178, 102] width 77 height 25
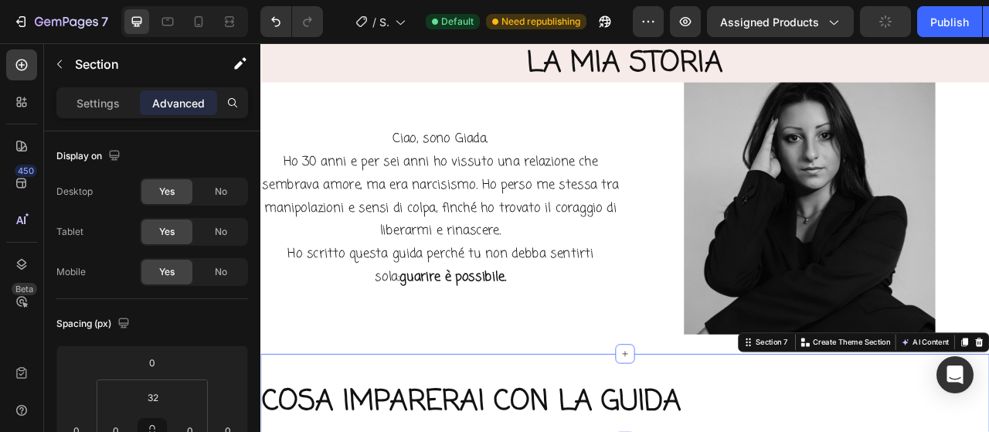
scroll to position [309, 0]
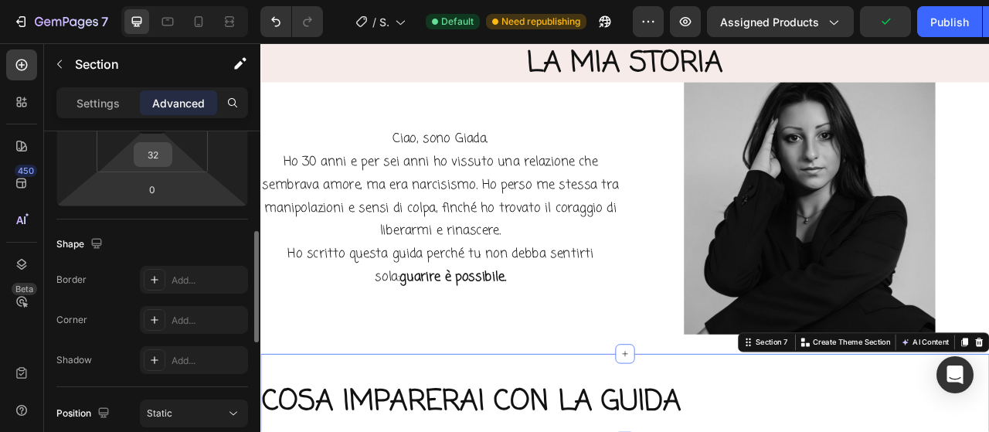
click at [165, 161] on input "32" at bounding box center [153, 154] width 31 height 23
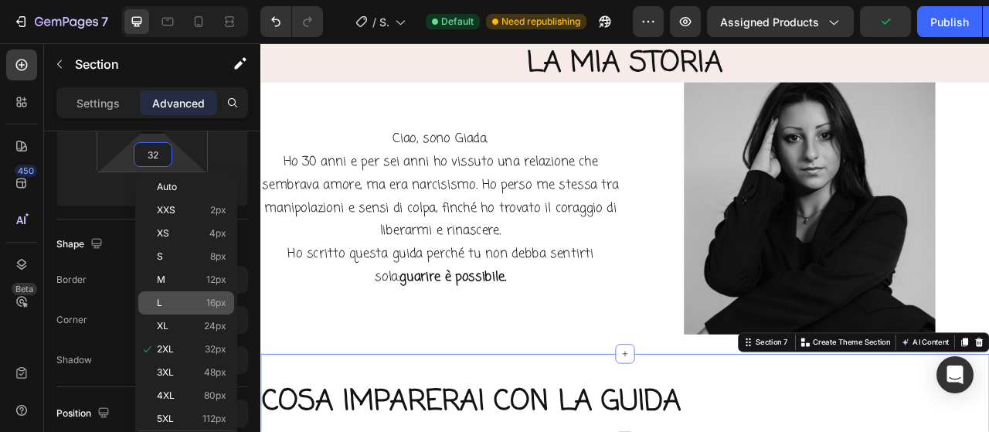
click at [188, 304] on p "L 16px" at bounding box center [192, 302] width 70 height 11
type input "16"
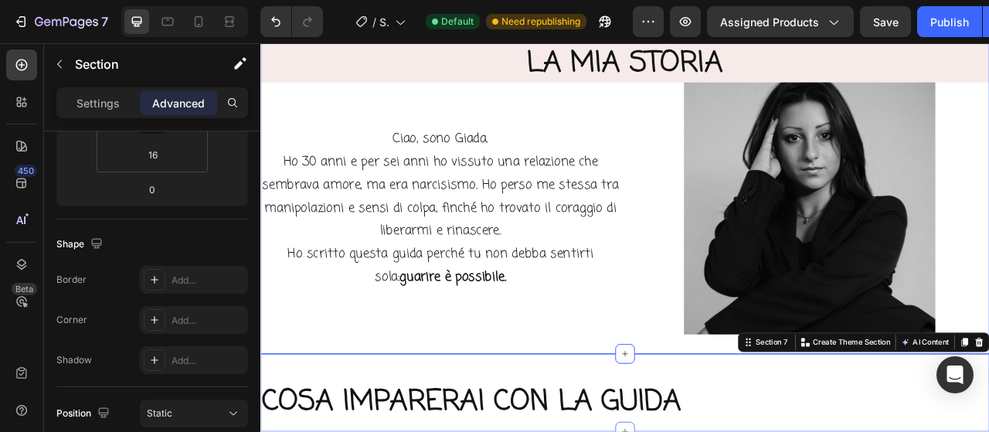
click at [443, 416] on div "LA MIA STORIA Heading Ciao, sono Giada. Ho 30 anni e per sei anni ho vissuto un…" at bounding box center [723, 229] width 927 height 419
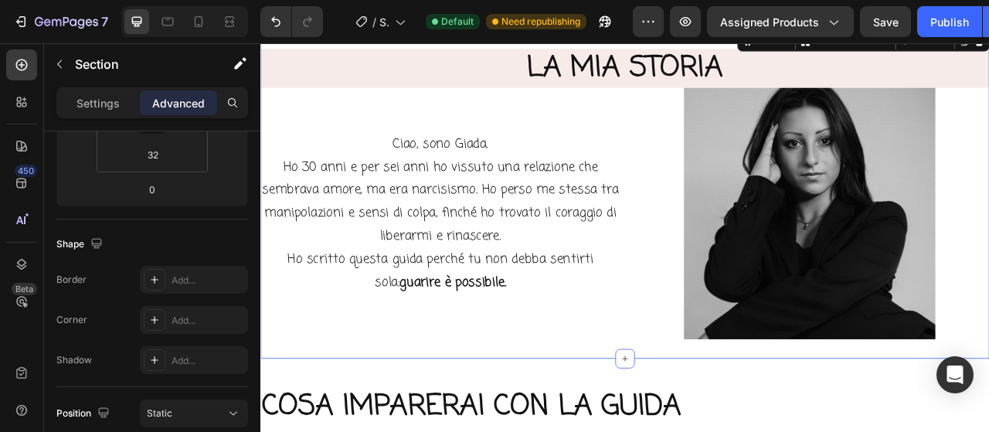
scroll to position [927, 0]
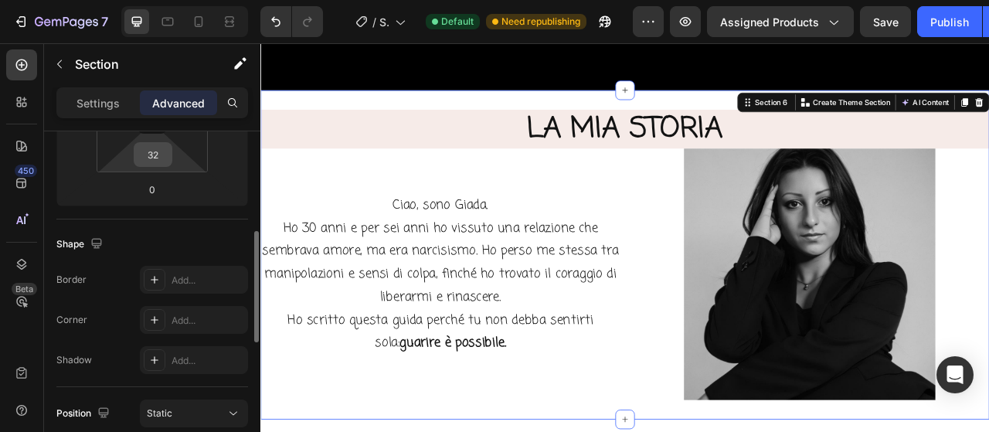
click at [166, 157] on input "32" at bounding box center [153, 154] width 31 height 23
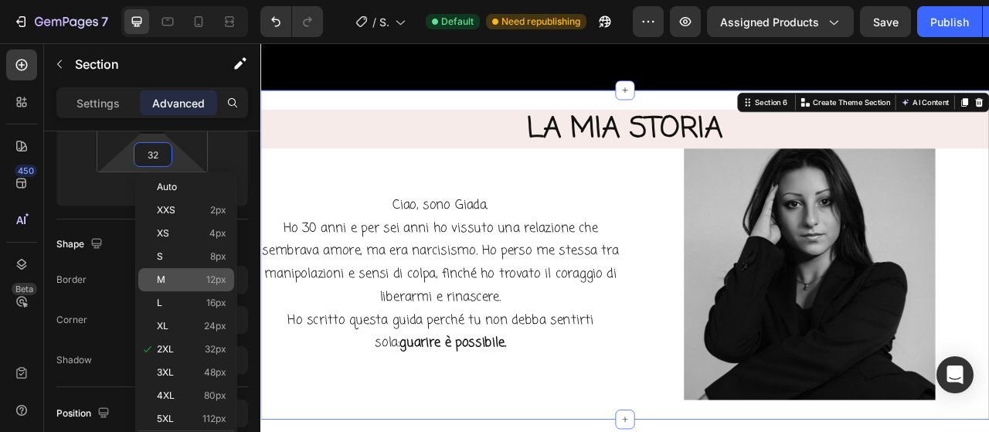
click at [182, 276] on p "M 12px" at bounding box center [192, 279] width 70 height 11
type input "12"
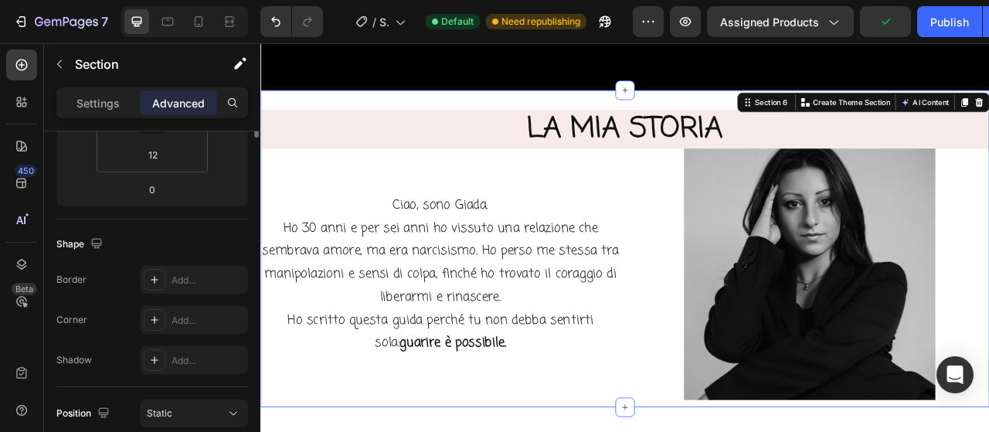
scroll to position [154, 0]
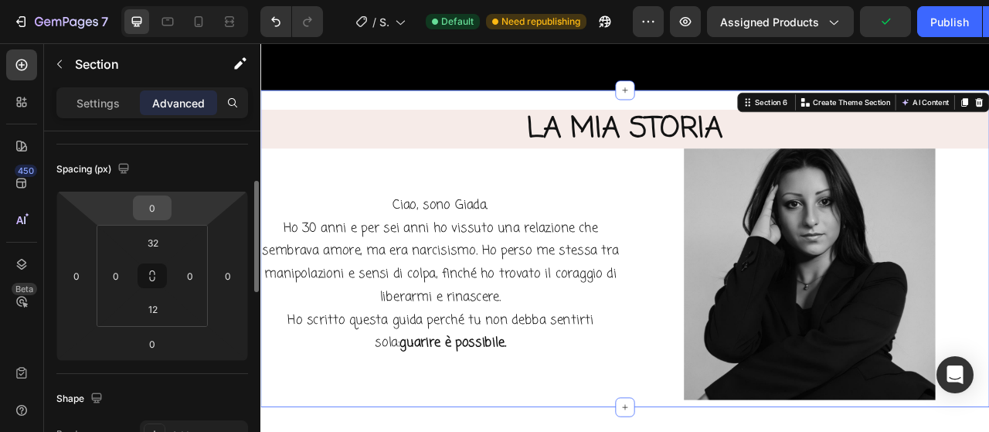
click at [159, 209] on input "0" at bounding box center [152, 207] width 31 height 23
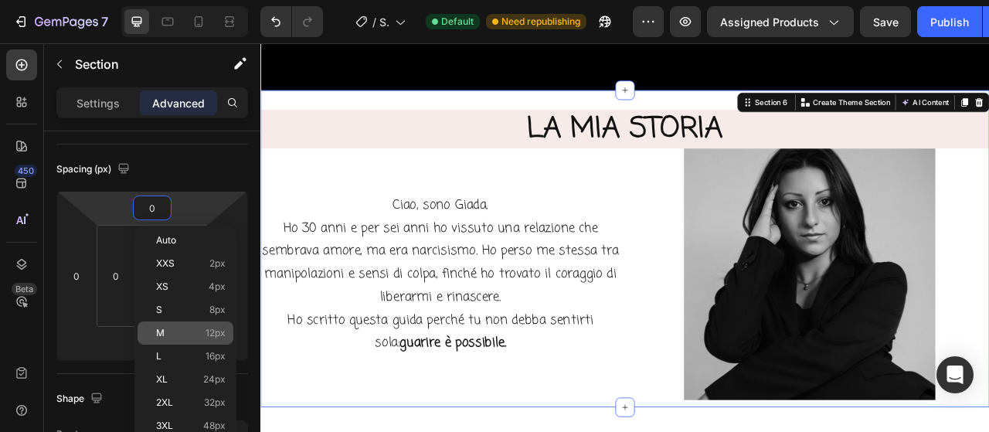
click at [181, 325] on div "M 12px" at bounding box center [186, 332] width 96 height 23
type input "12"
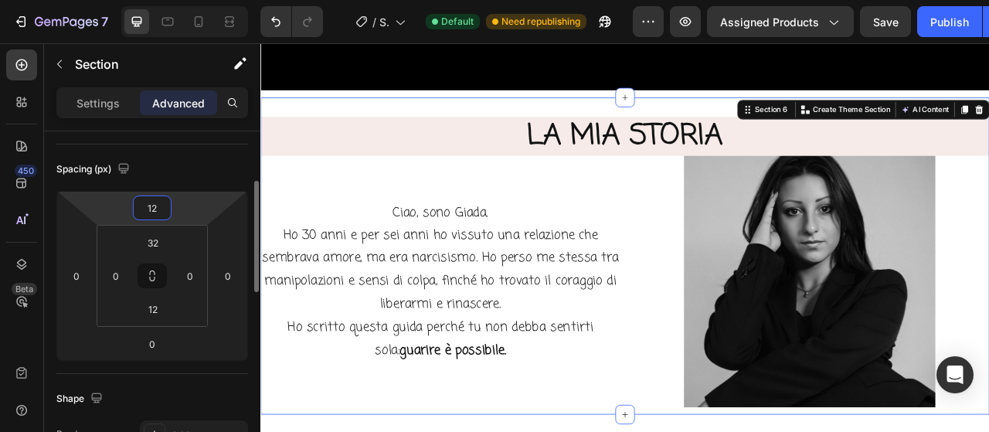
click at [166, 209] on input "12" at bounding box center [152, 207] width 31 height 23
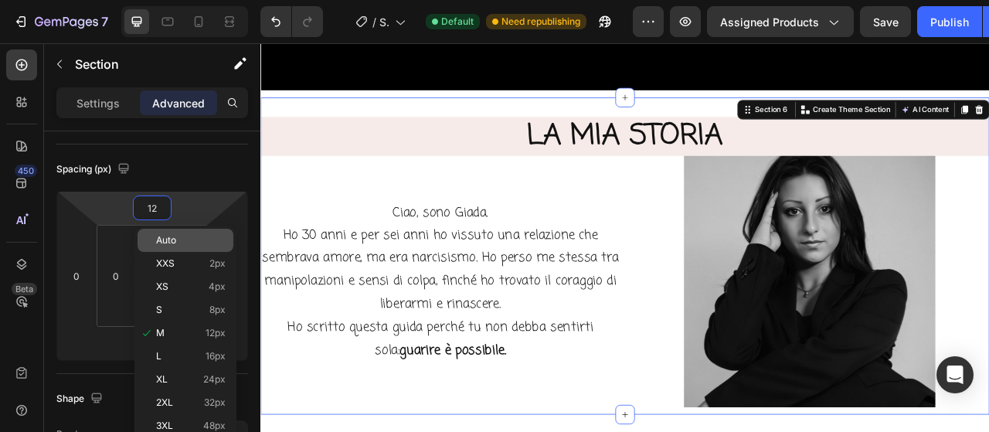
click at [171, 240] on span "Auto" at bounding box center [166, 240] width 20 height 11
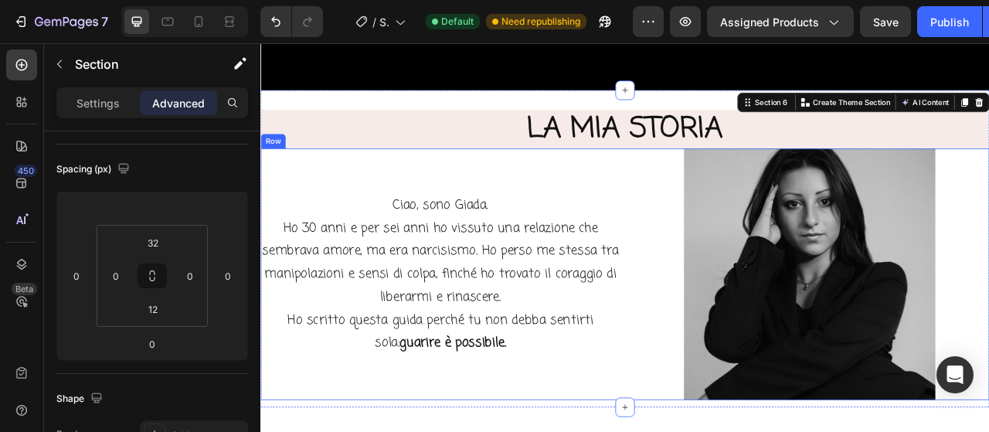
click at [590, 199] on div "Ciao, sono Giada. Ho 30 anni e per sei anni ho vissuto una relazione che sembra…" at bounding box center [488, 338] width 457 height 320
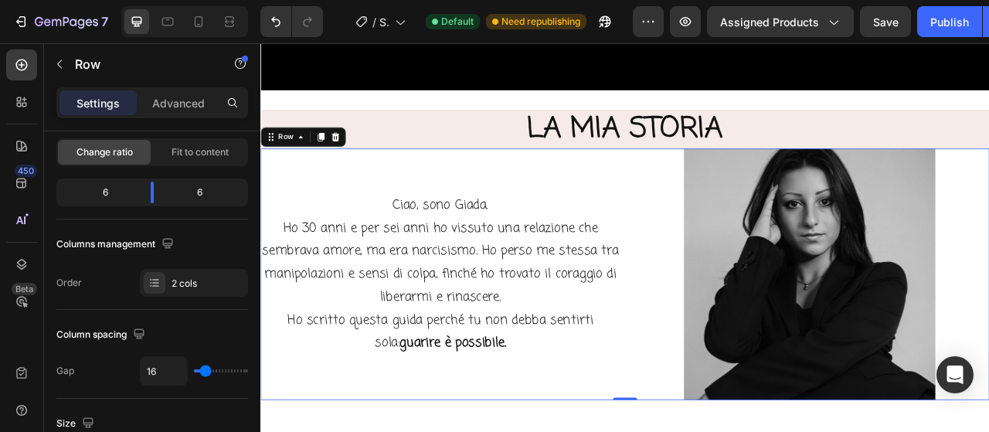
scroll to position [0, 0]
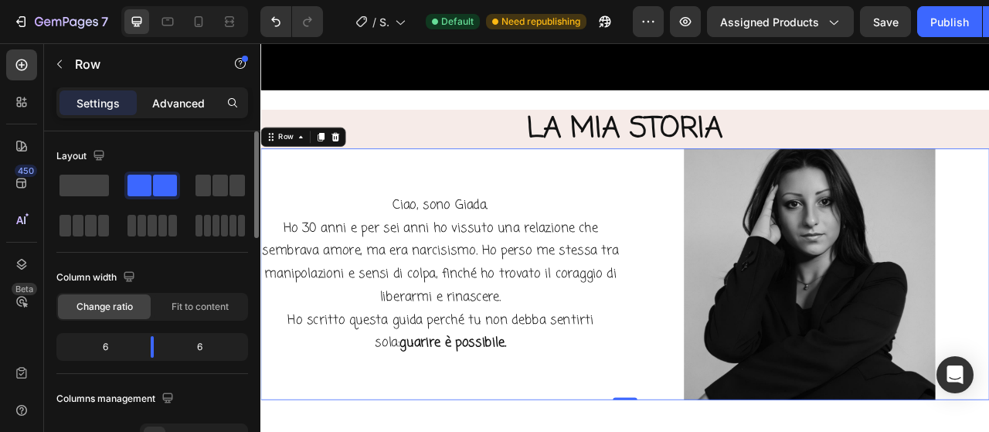
click at [204, 97] on p "Advanced" at bounding box center [178, 103] width 53 height 16
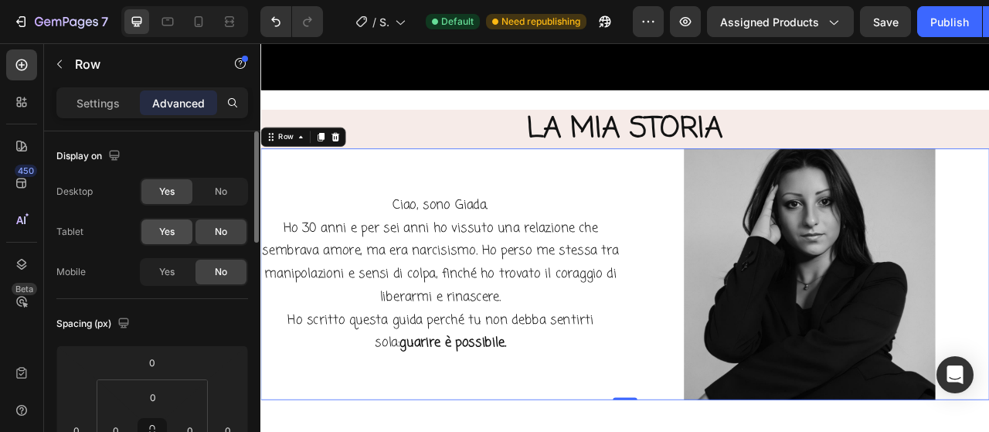
scroll to position [77, 0]
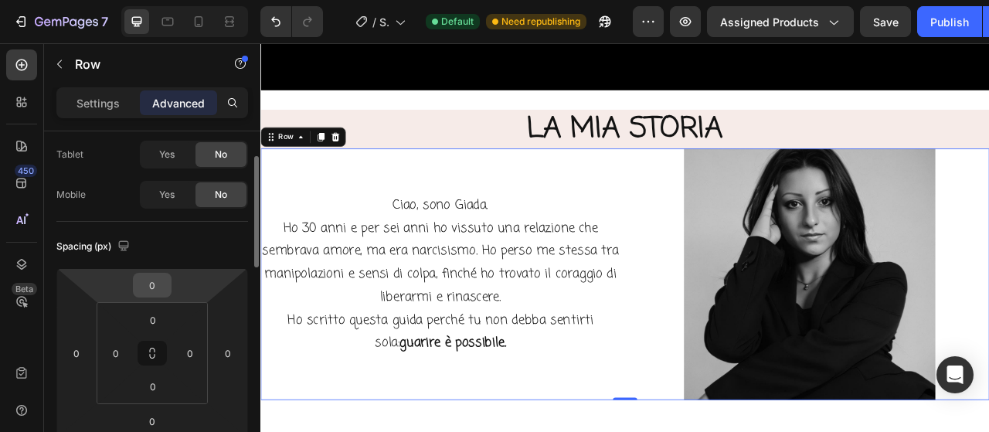
click at [165, 277] on input "0" at bounding box center [152, 284] width 31 height 23
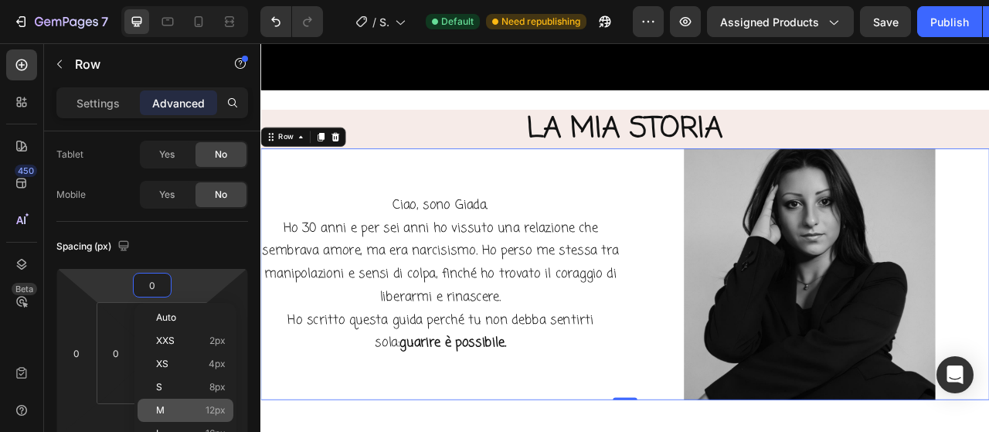
click at [175, 407] on p "M 12px" at bounding box center [191, 410] width 70 height 11
type input "12"
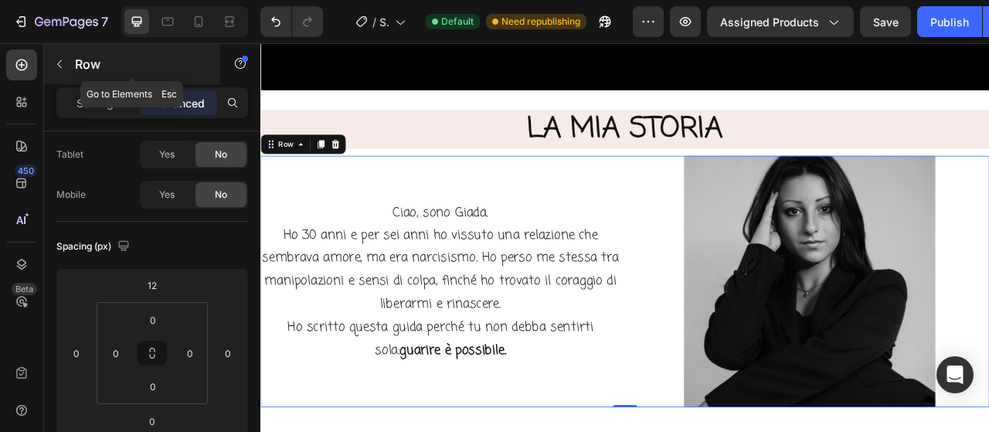
click at [65, 67] on icon "button" at bounding box center [59, 64] width 12 height 12
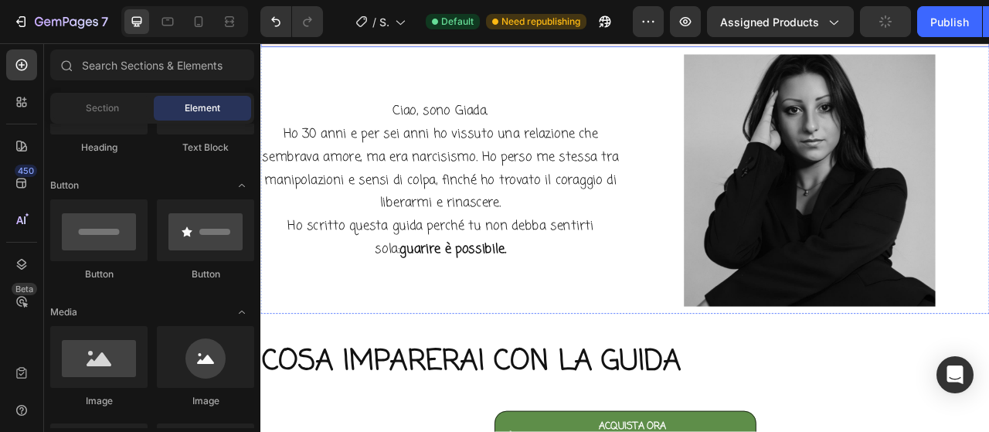
scroll to position [1081, 0]
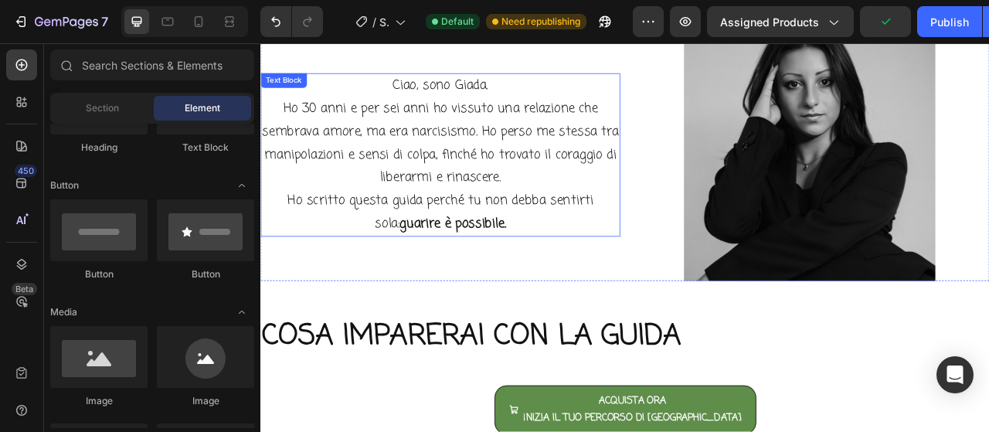
click at [545, 121] on p "Ho 30 anni e per sei anni ho vissuto una relazione che sembrava amore, ma era n…" at bounding box center [489, 200] width 454 height 175
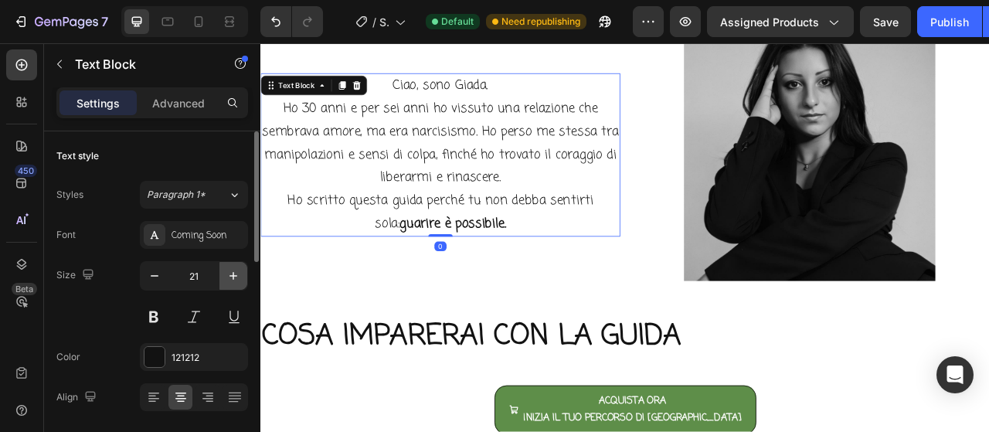
click at [235, 267] on button "button" at bounding box center [233, 276] width 28 height 28
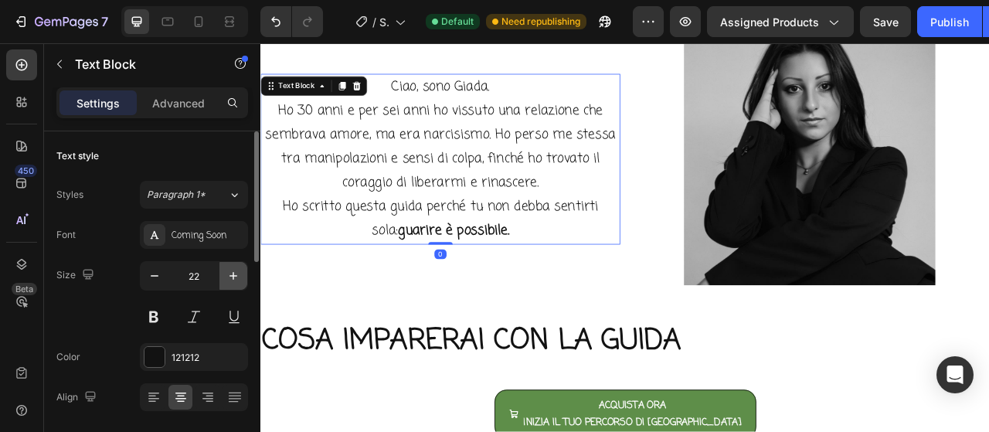
click at [236, 268] on icon "button" at bounding box center [233, 275] width 15 height 15
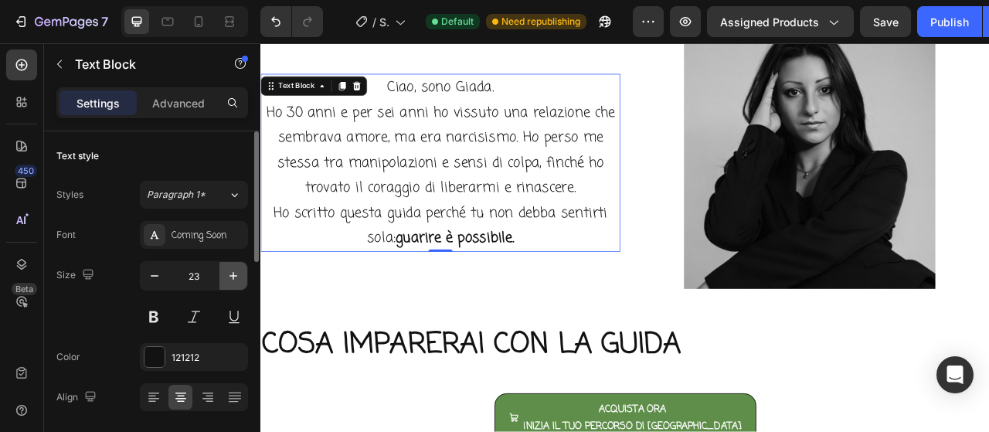
click at [236, 268] on icon "button" at bounding box center [233, 275] width 15 height 15
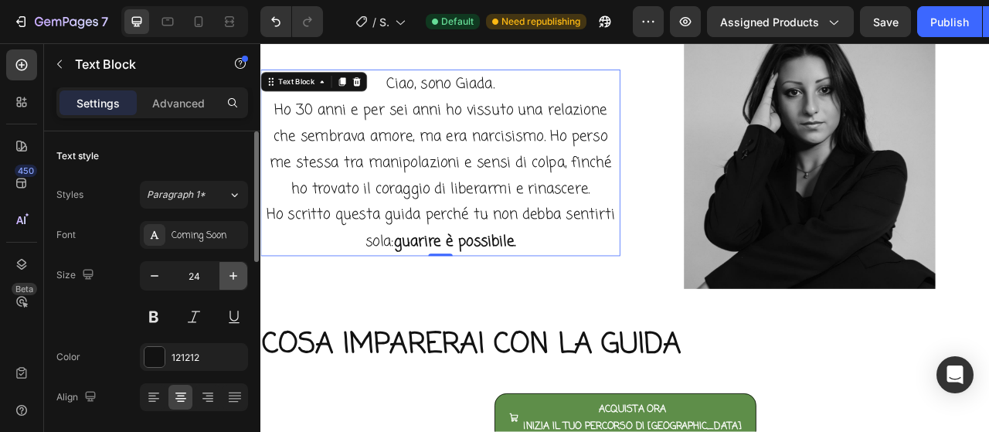
scroll to position [1066, 0]
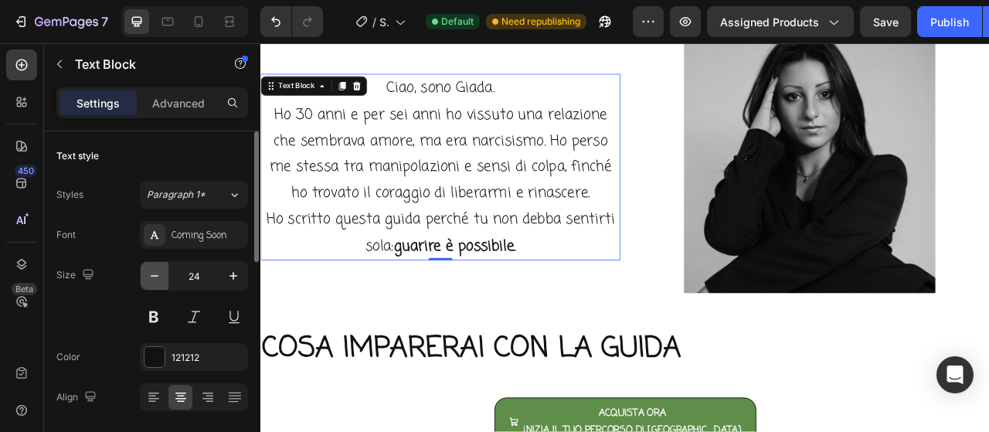
click at [152, 275] on icon "button" at bounding box center [155, 276] width 8 height 2
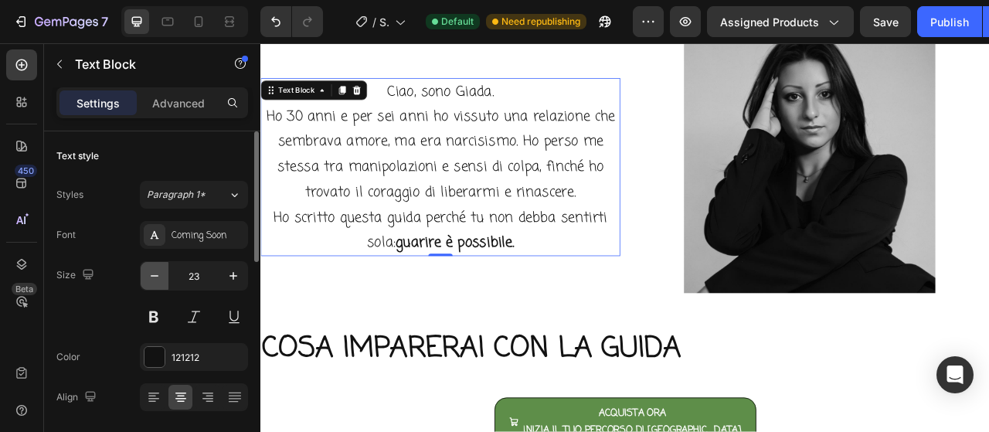
scroll to position [1071, 0]
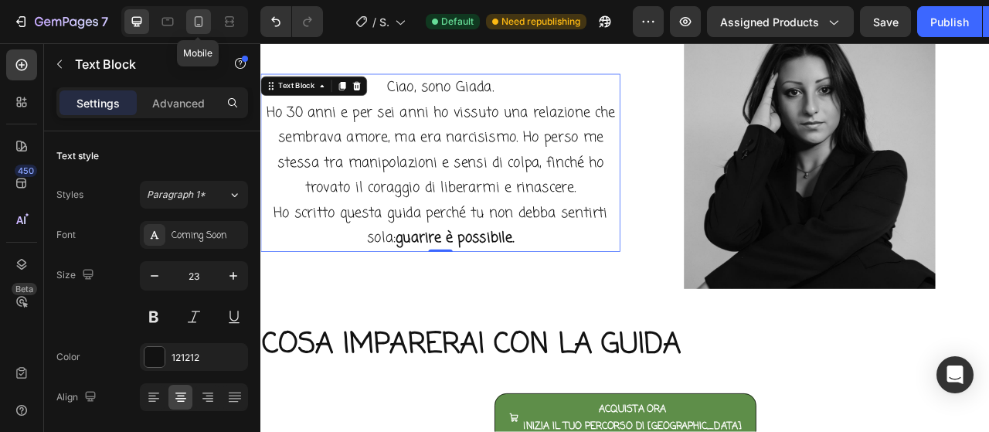
click at [198, 16] on icon at bounding box center [198, 21] width 15 height 15
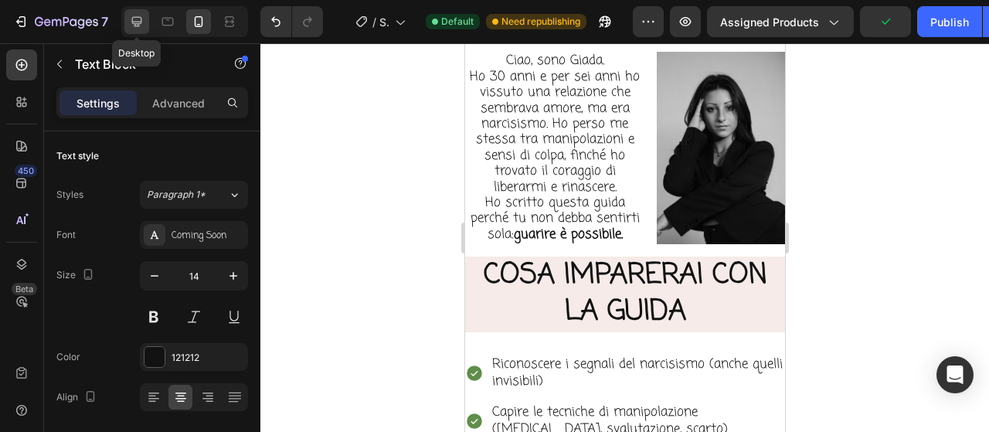
click at [139, 23] on icon at bounding box center [137, 22] width 10 height 10
type input "23"
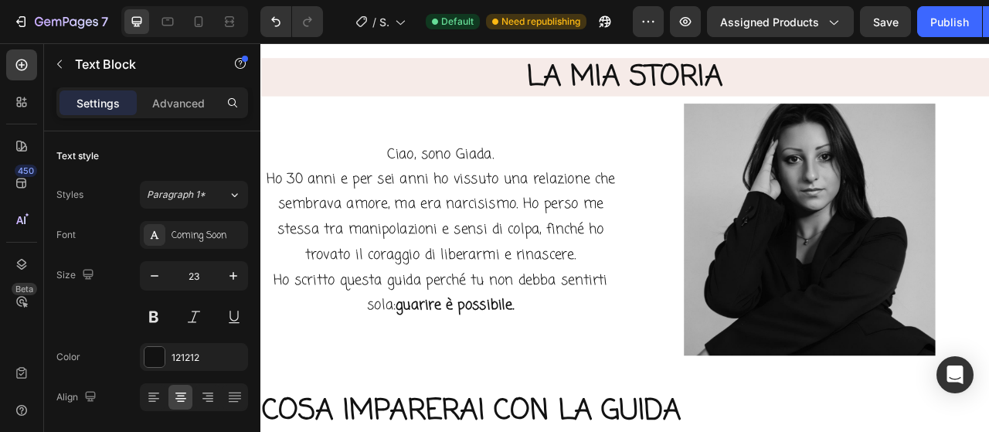
scroll to position [1064, 0]
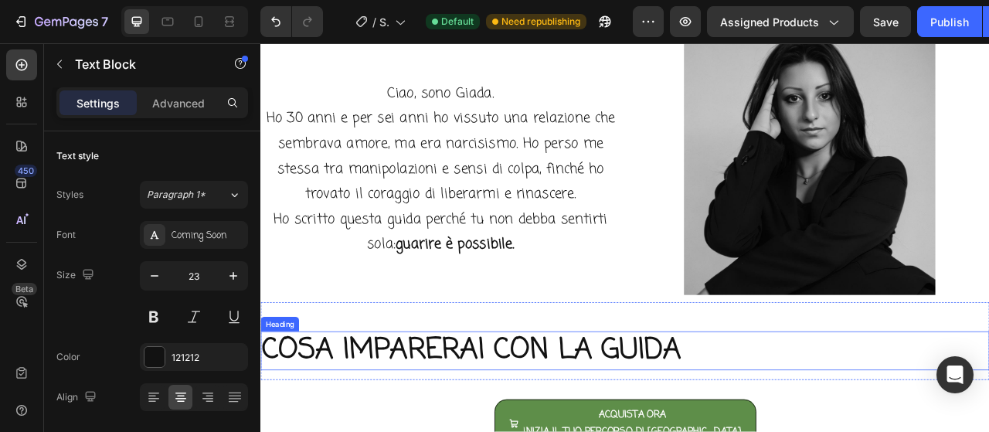
click at [518, 416] on h2 "COSA IMPARERAI CON LA GUIDA" at bounding box center [723, 434] width 927 height 49
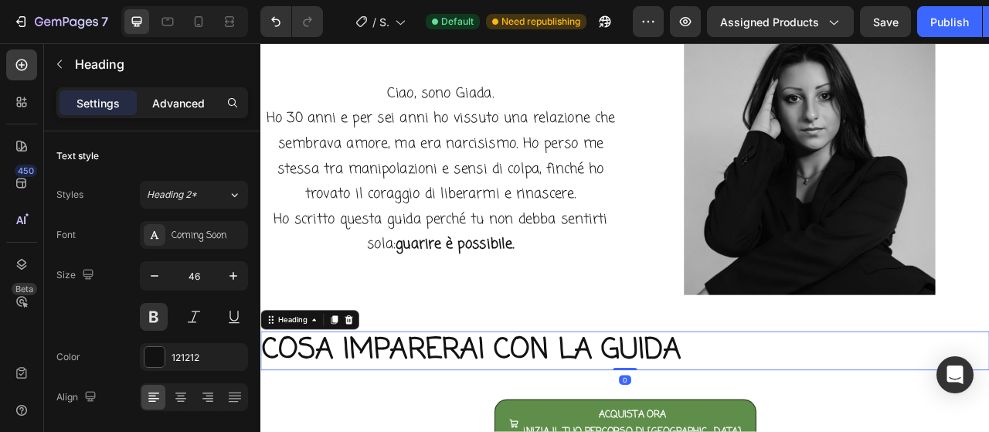
click at [157, 93] on div "Advanced" at bounding box center [178, 102] width 77 height 25
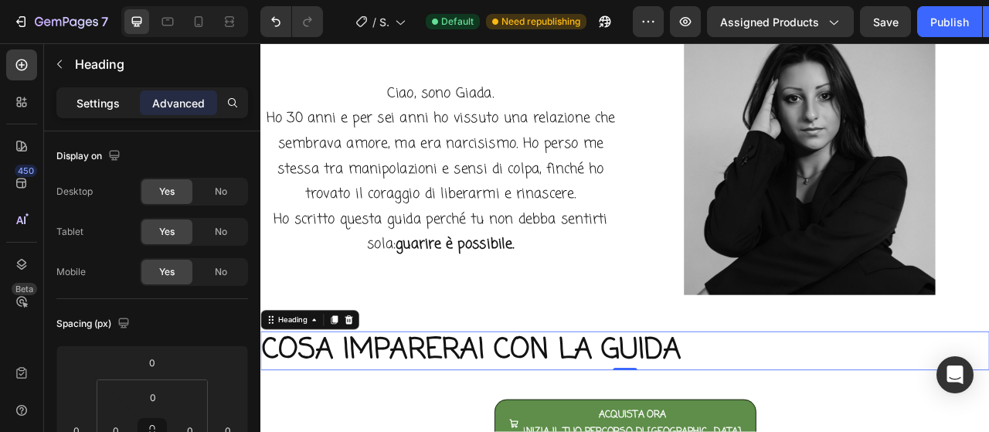
click at [110, 107] on p "Settings" at bounding box center [97, 103] width 43 height 16
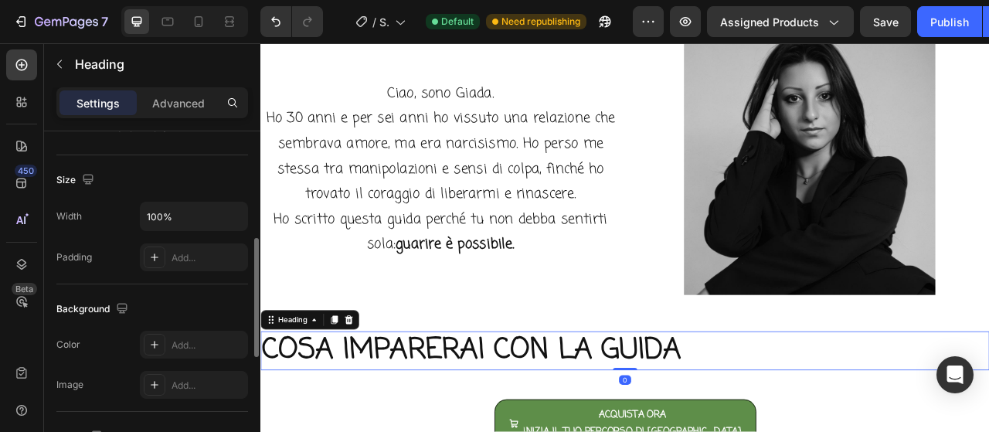
scroll to position [386, 0]
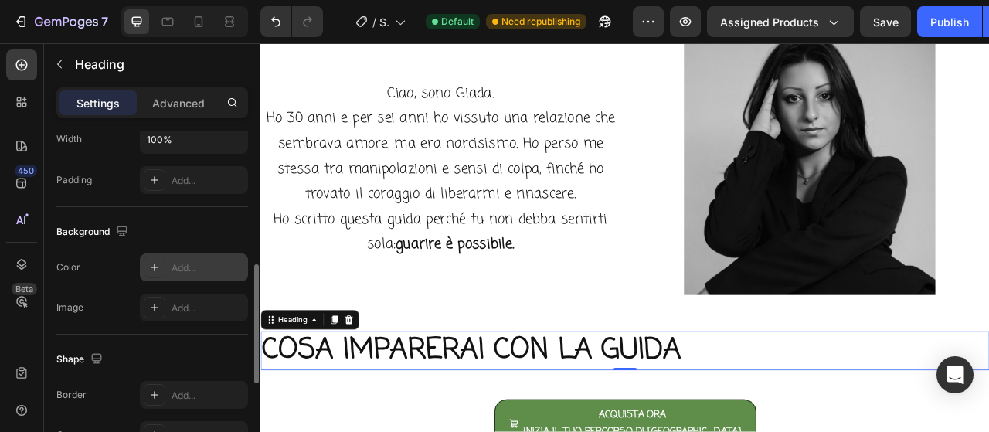
click at [204, 260] on div "Add..." at bounding box center [194, 267] width 108 height 28
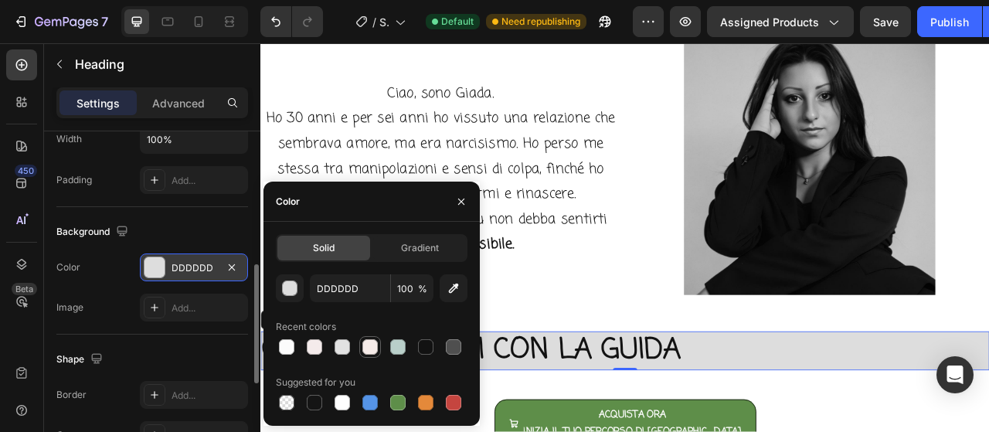
click at [372, 347] on div at bounding box center [369, 346] width 15 height 15
type input "F6EBE8"
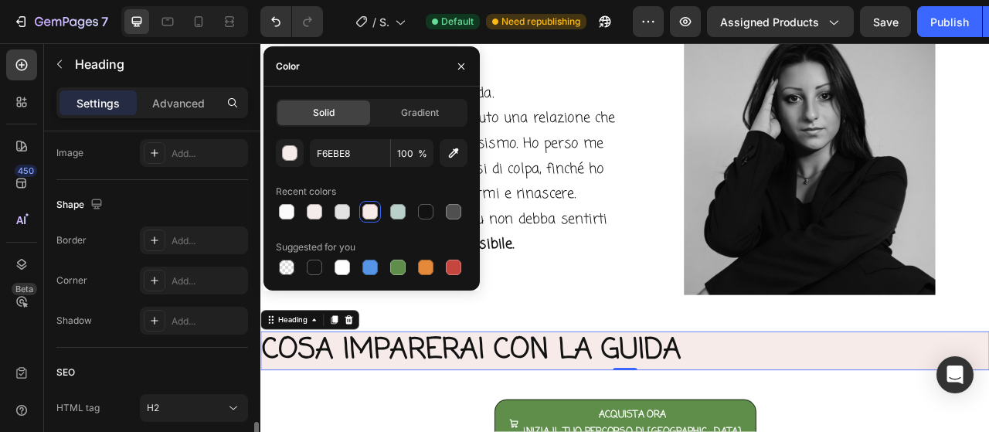
scroll to position [618, 0]
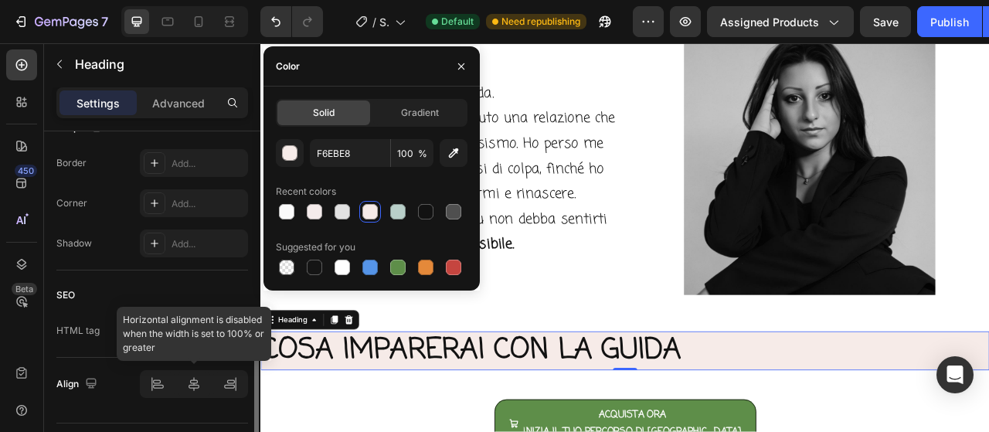
click at [199, 385] on div at bounding box center [194, 384] width 108 height 28
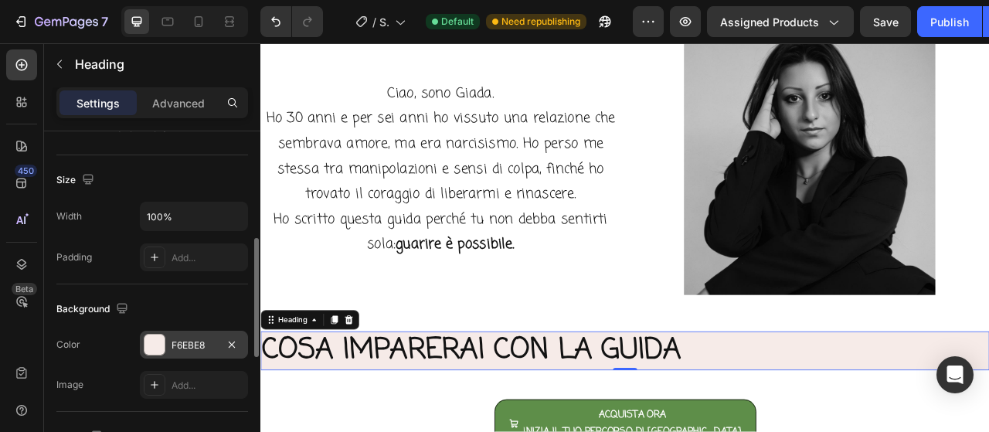
scroll to position [0, 0]
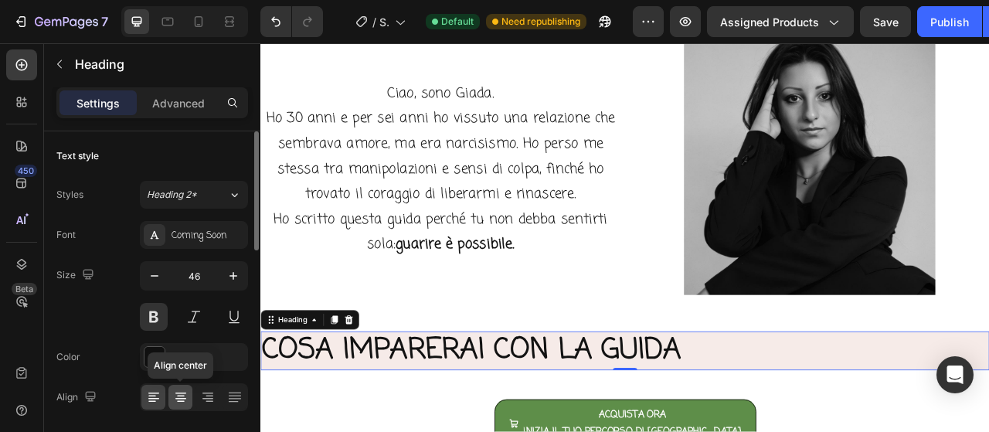
click at [181, 396] on icon at bounding box center [180, 396] width 15 height 15
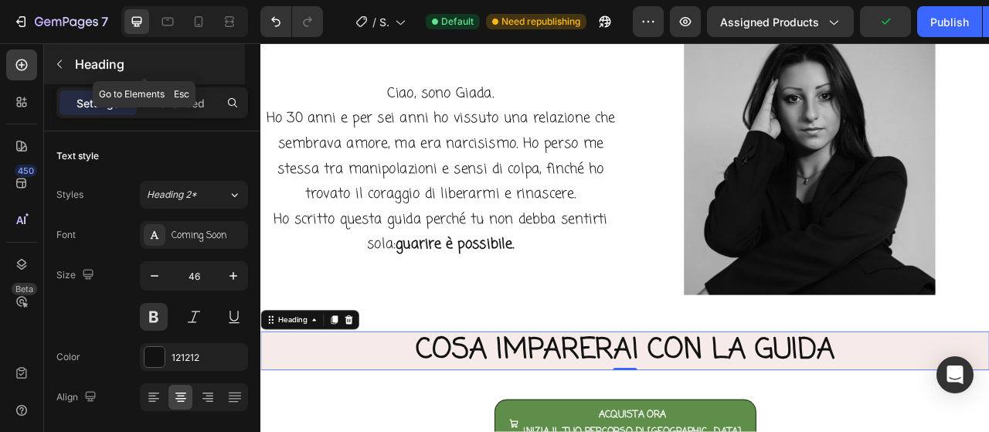
click at [59, 68] on icon "button" at bounding box center [59, 64] width 12 height 12
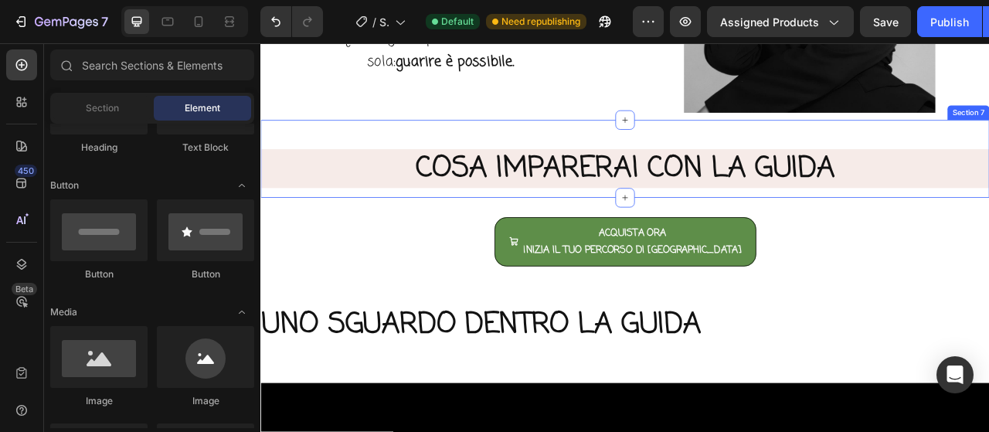
scroll to position [1218, 0]
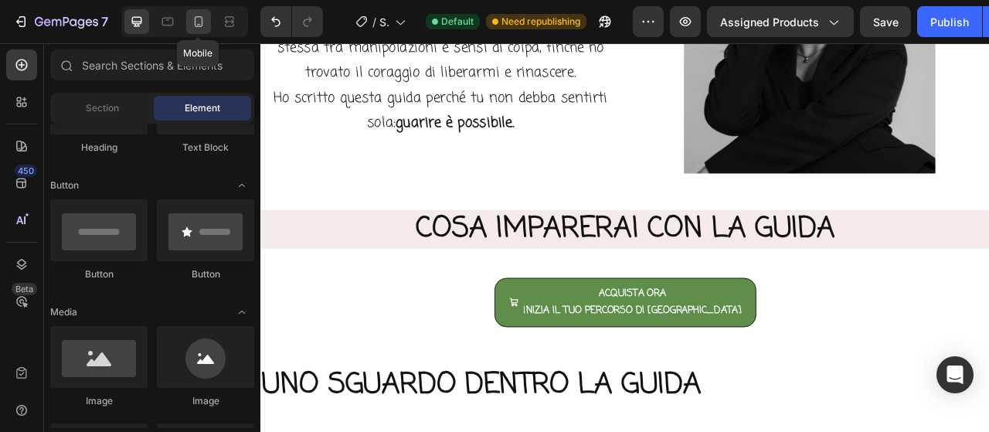
click at [196, 24] on icon at bounding box center [198, 21] width 15 height 15
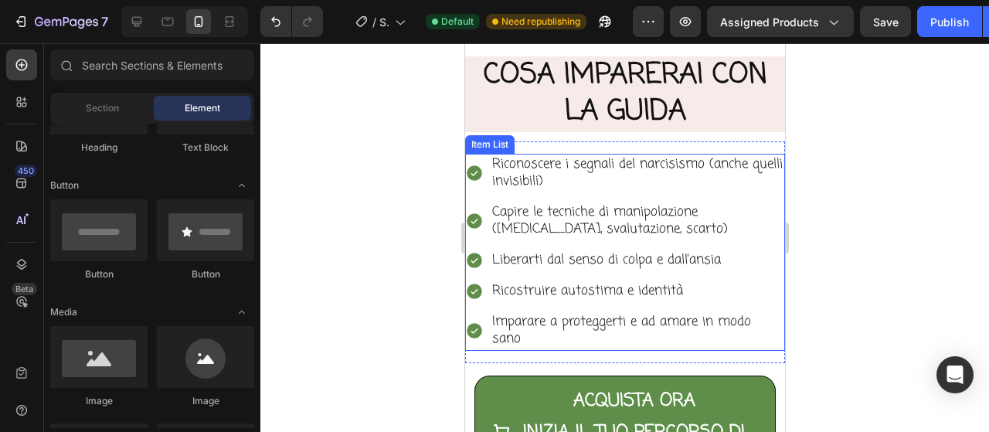
scroll to position [1288, 0]
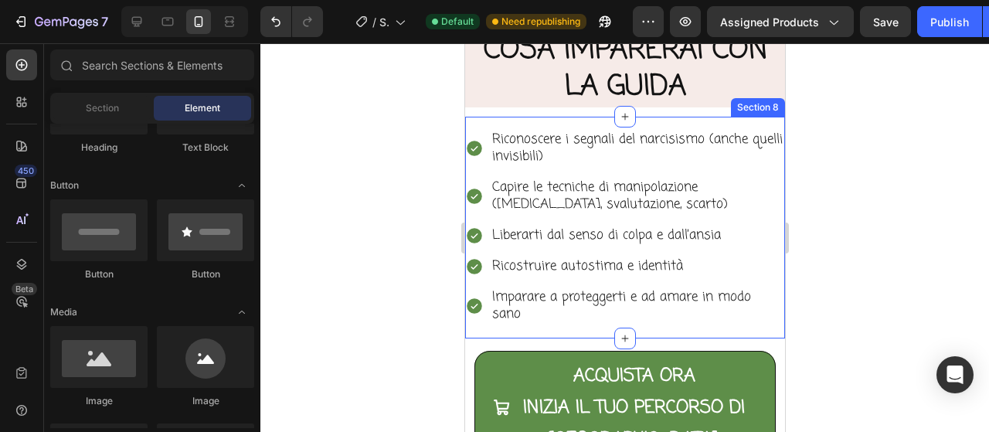
click at [633, 138] on div "Riconoscere i segnali del narcisismo (anche quelli invisibili) Capire le tecnic…" at bounding box center [624, 228] width 320 height 222
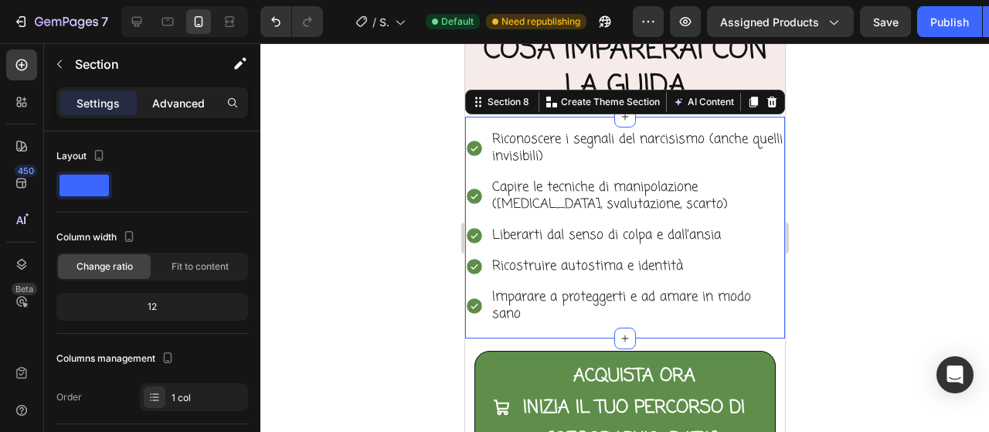
click at [186, 107] on p "Advanced" at bounding box center [178, 103] width 53 height 16
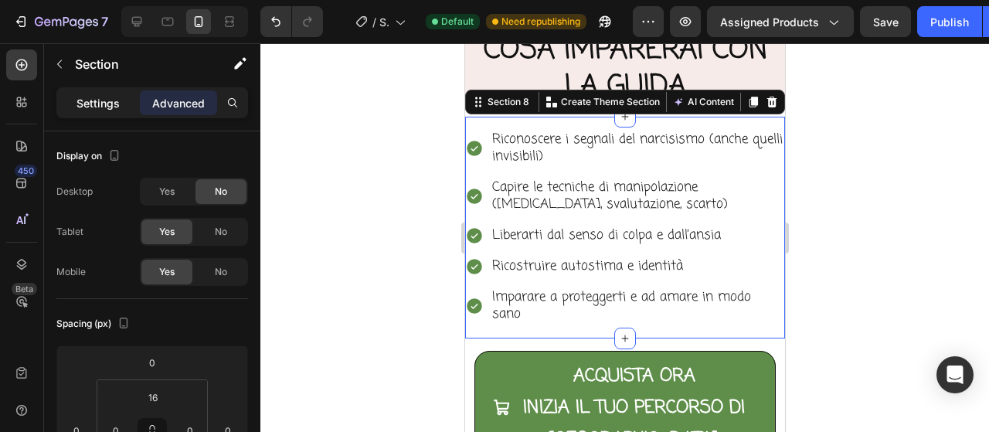
click at [71, 113] on div "Settings" at bounding box center [97, 102] width 77 height 25
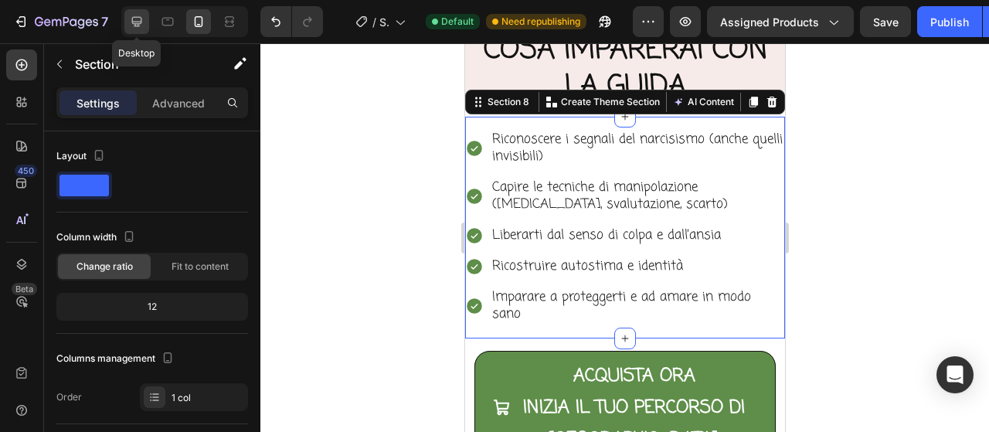
click at [138, 17] on icon at bounding box center [137, 22] width 10 height 10
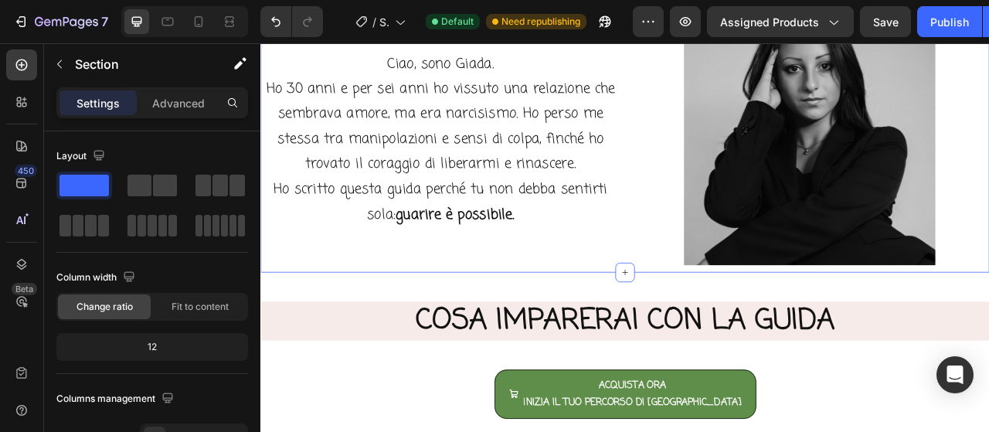
scroll to position [1125, 0]
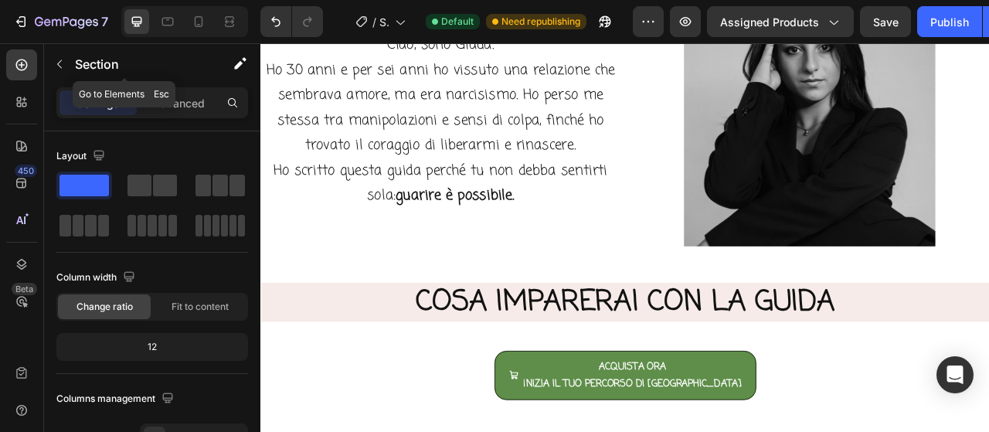
click at [70, 65] on button "button" at bounding box center [59, 64] width 25 height 25
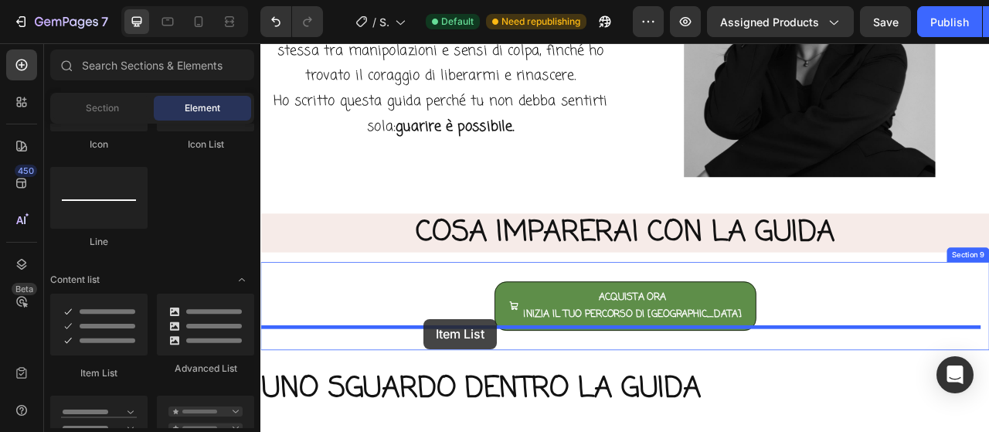
scroll to position [1255, 0]
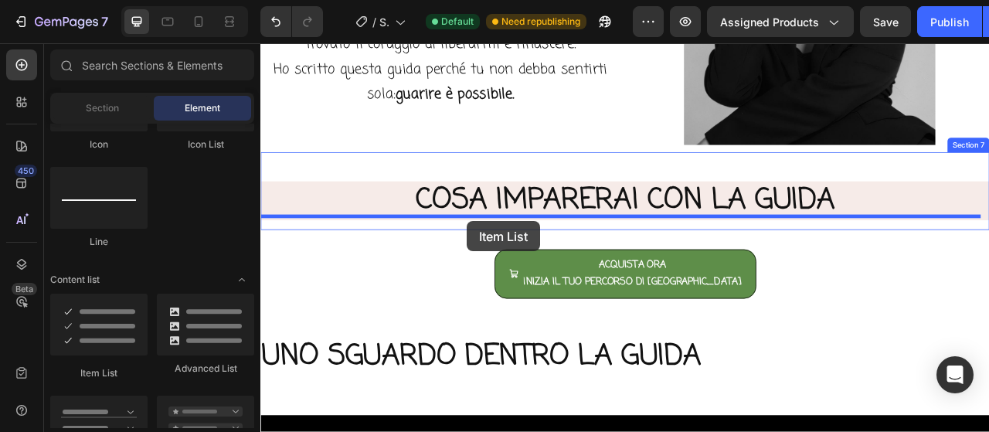
drag, startPoint x: 389, startPoint y: 376, endPoint x: 522, endPoint y: 270, distance: 170.3
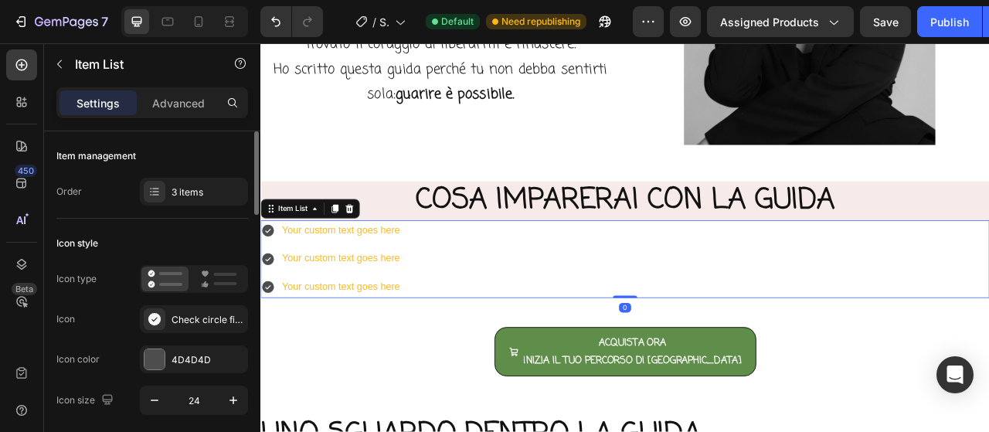
scroll to position [77, 0]
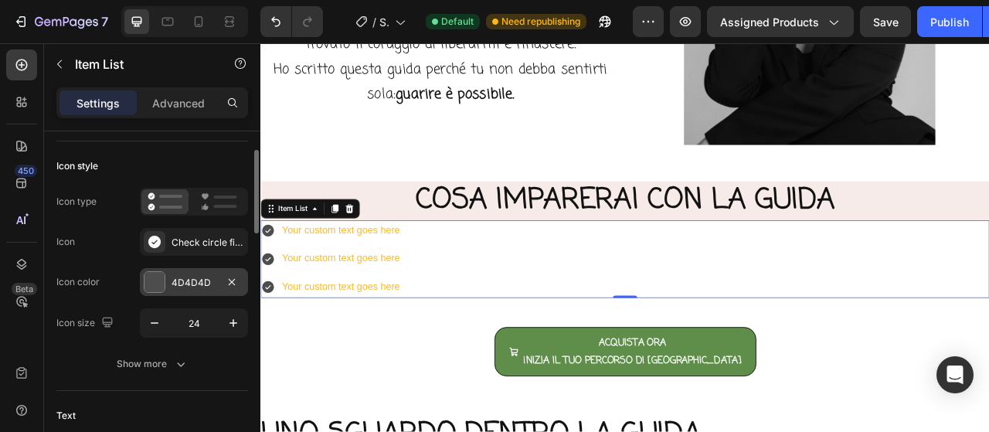
click at [188, 282] on div "4D4D4D" at bounding box center [193, 283] width 45 height 14
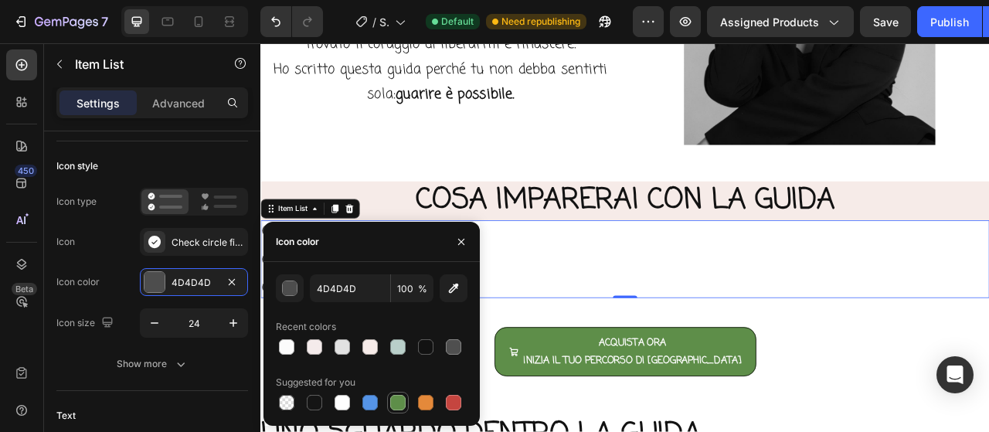
click at [403, 399] on div at bounding box center [397, 402] width 15 height 15
type input "5E8E49"
click at [102, 243] on div "Icon Check circle filled" at bounding box center [152, 242] width 192 height 28
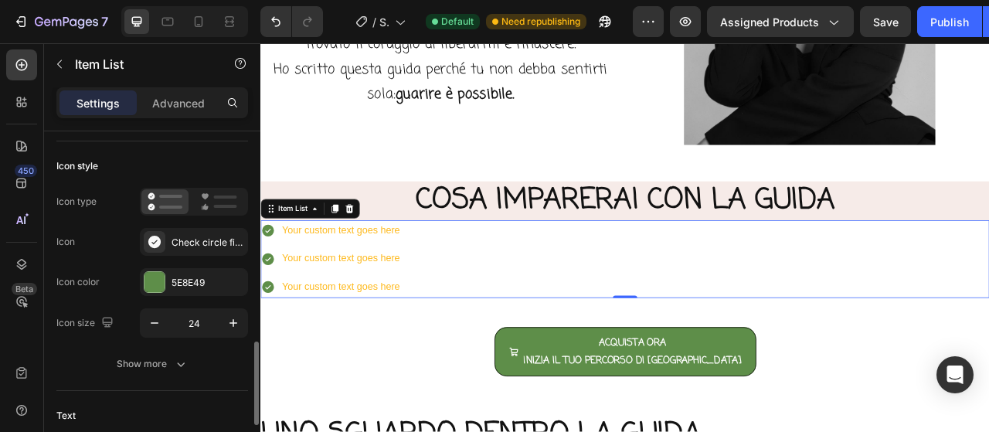
scroll to position [309, 0]
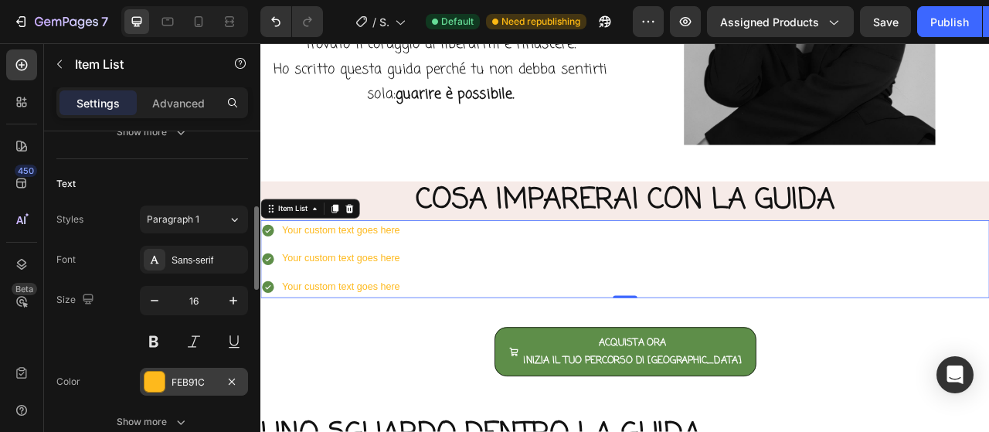
click at [204, 370] on div "FEB91C" at bounding box center [194, 382] width 108 height 28
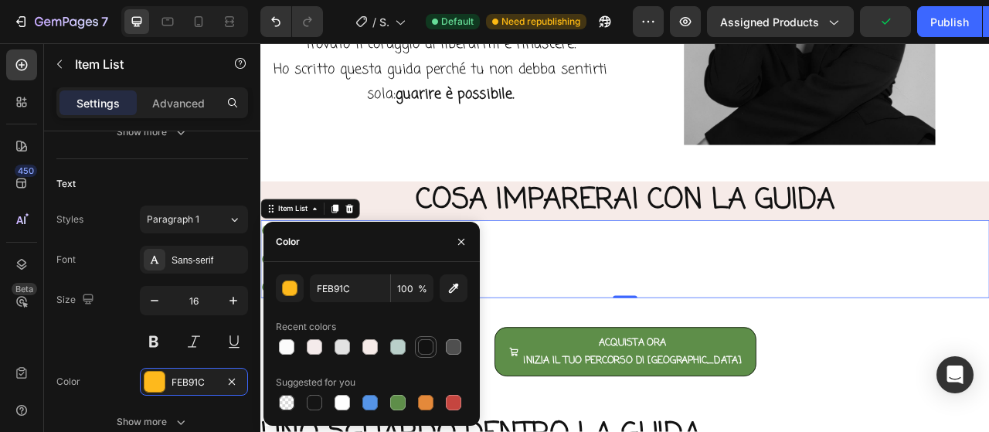
click at [419, 350] on div at bounding box center [425, 346] width 15 height 15
type input "121212"
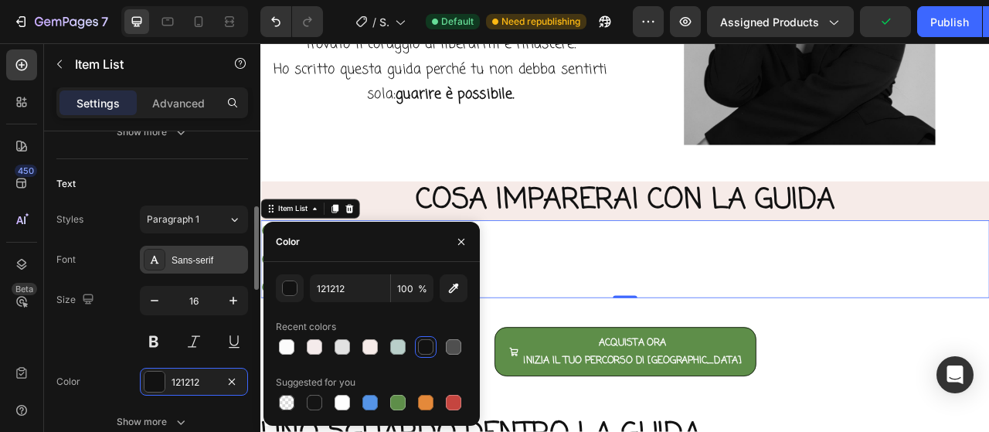
click at [210, 258] on div "Sans-serif" at bounding box center [207, 260] width 73 height 14
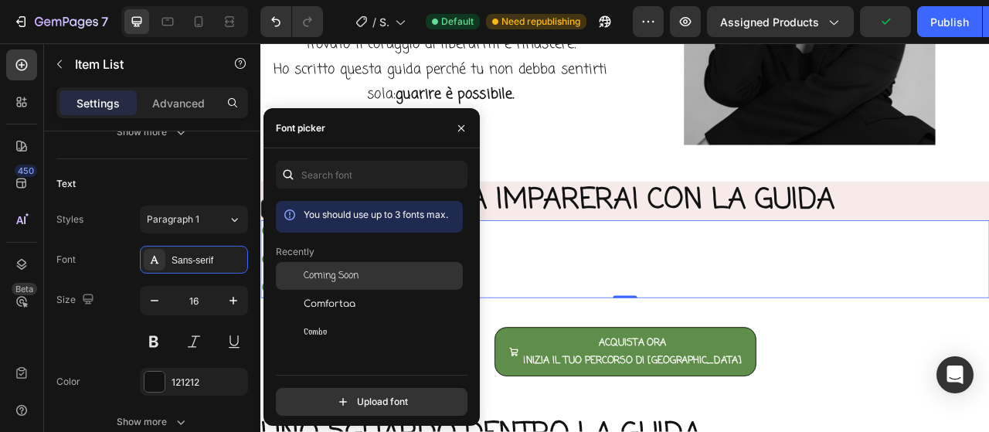
click at [346, 273] on span "Coming Soon" at bounding box center [331, 276] width 55 height 14
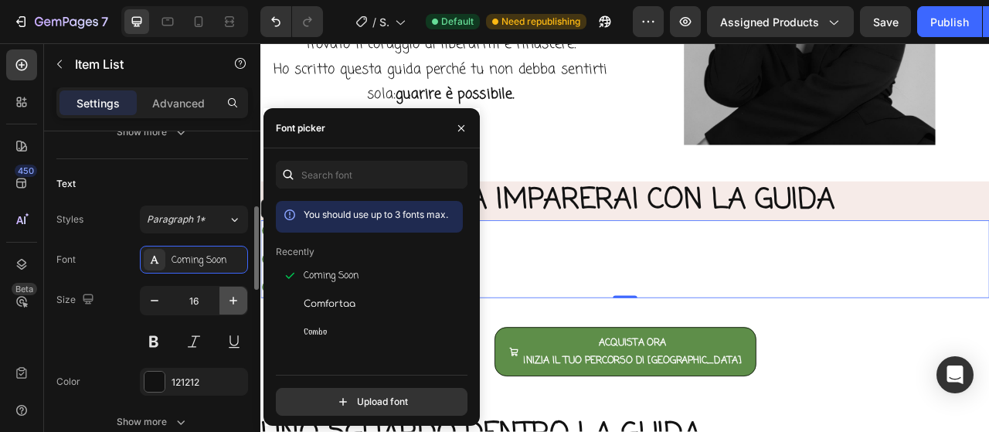
click at [229, 299] on icon "button" at bounding box center [233, 300] width 15 height 15
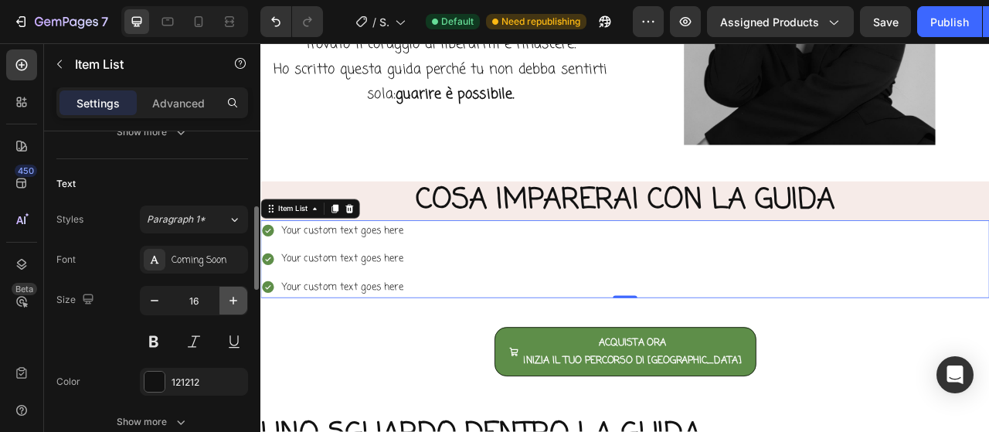
click at [229, 299] on icon "button" at bounding box center [233, 300] width 15 height 15
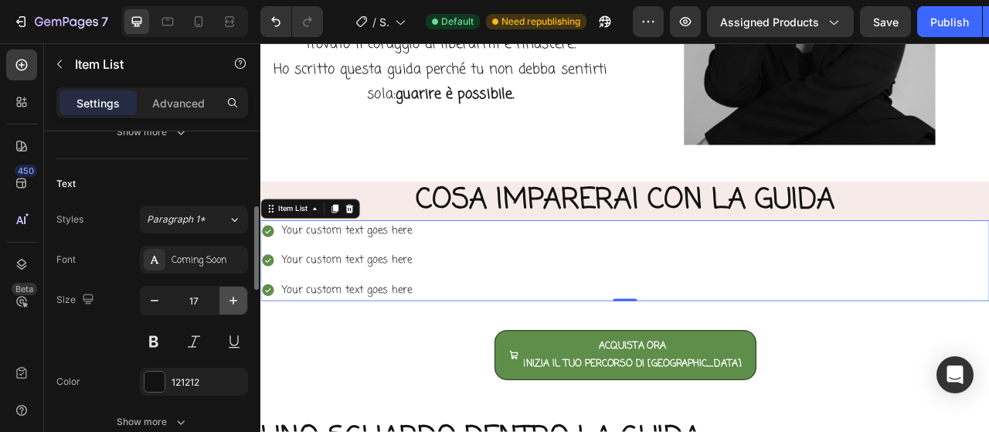
click at [229, 299] on icon "button" at bounding box center [233, 300] width 15 height 15
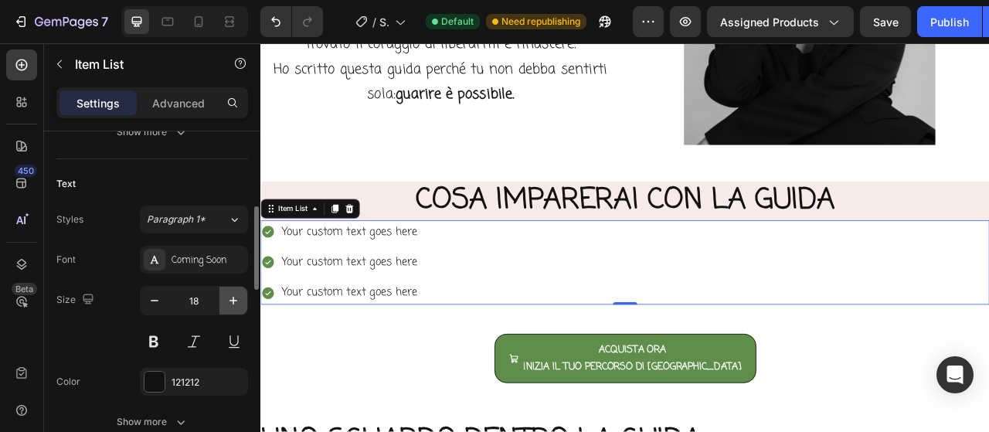
click at [229, 299] on icon "button" at bounding box center [233, 300] width 15 height 15
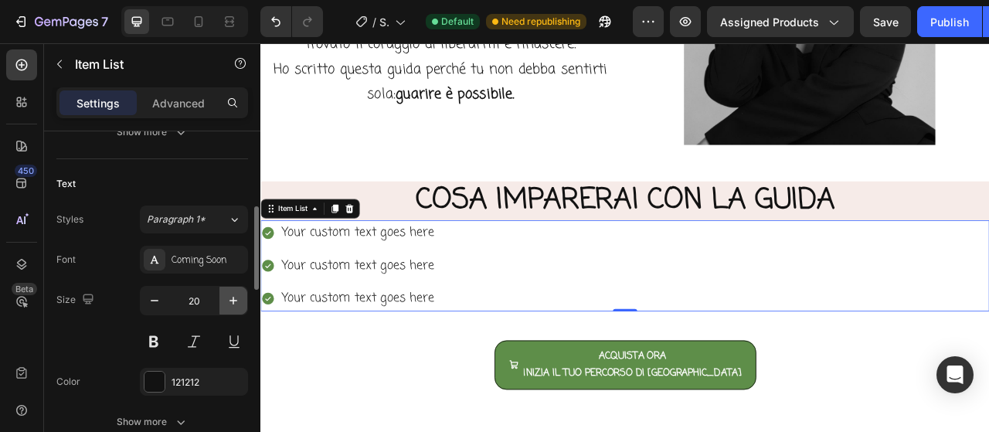
click at [229, 299] on icon "button" at bounding box center [233, 300] width 15 height 15
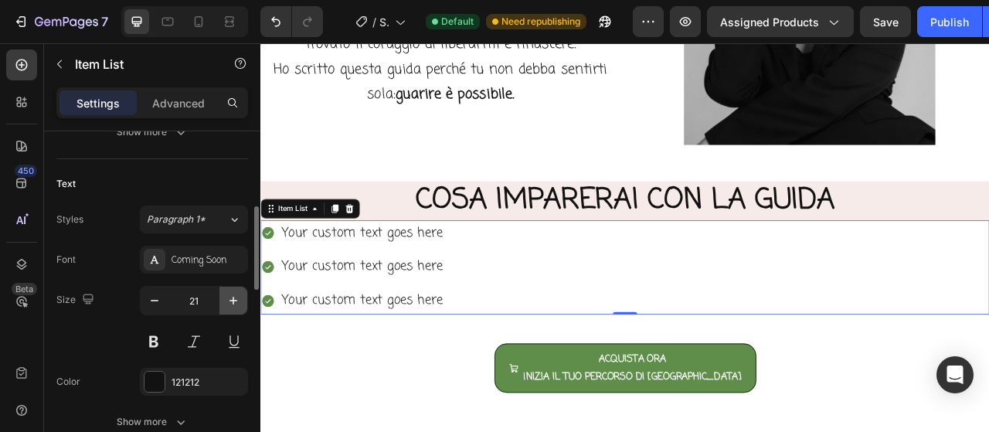
click at [229, 299] on icon "button" at bounding box center [233, 300] width 15 height 15
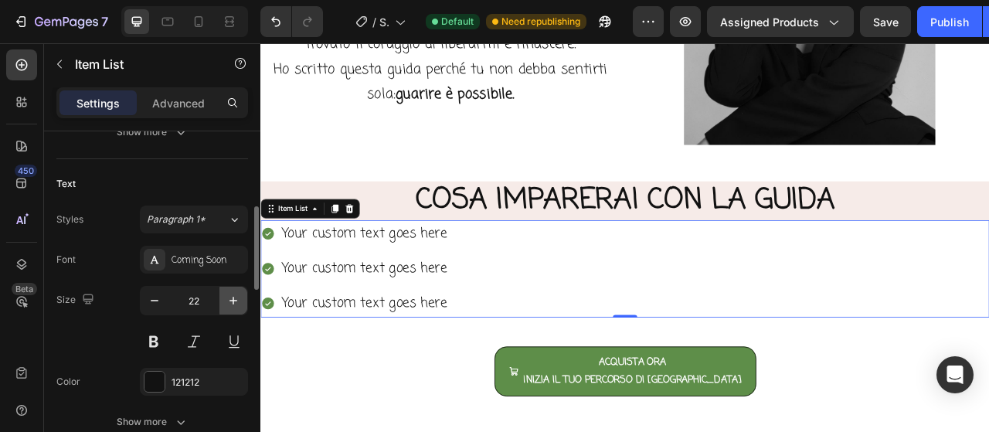
click at [229, 299] on icon "button" at bounding box center [233, 300] width 15 height 15
type input "23"
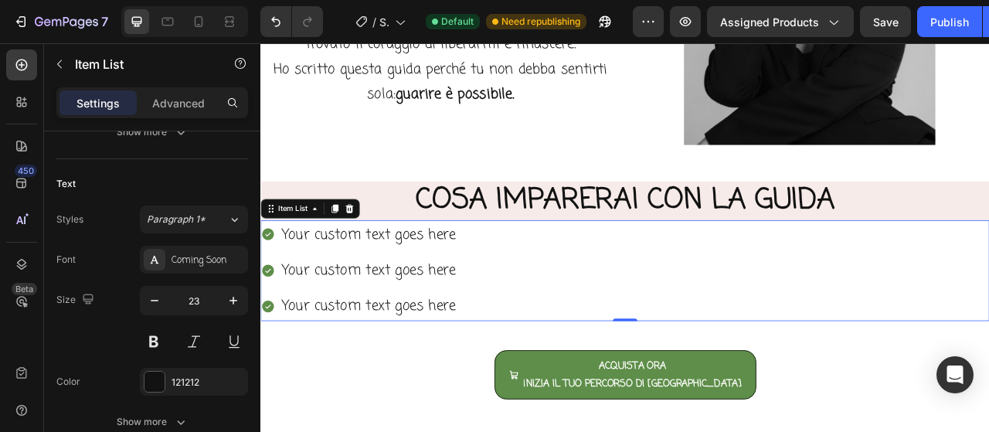
click at [696, 282] on div "Your custom text goes here Your custom text goes here Your custom text goes here" at bounding box center [723, 333] width 927 height 128
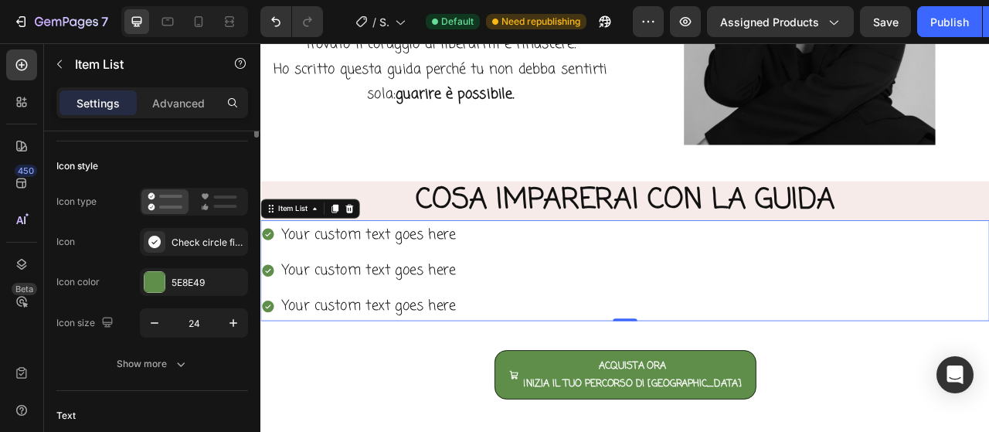
scroll to position [0, 0]
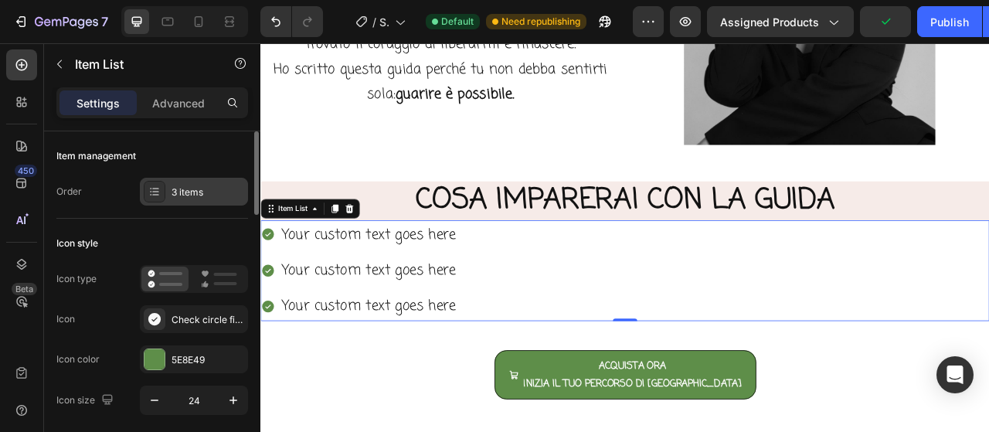
click at [199, 185] on div "3 items" at bounding box center [207, 192] width 73 height 14
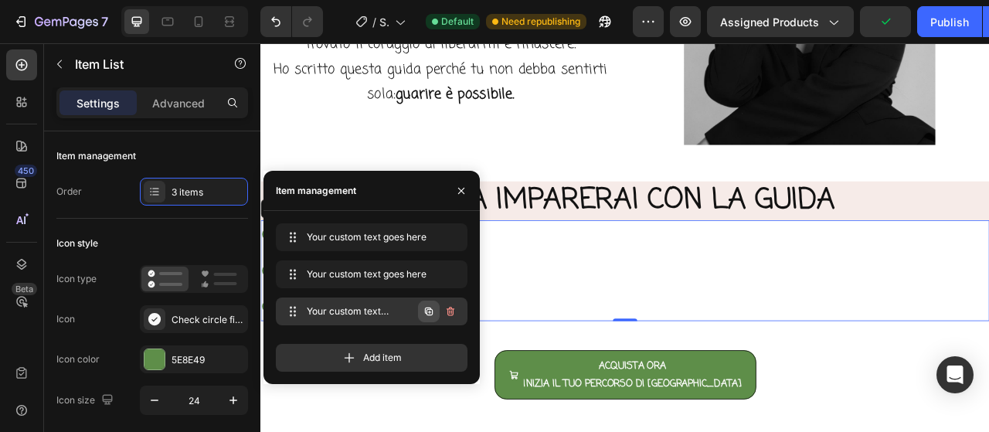
click at [435, 313] on button "button" at bounding box center [429, 311] width 22 height 22
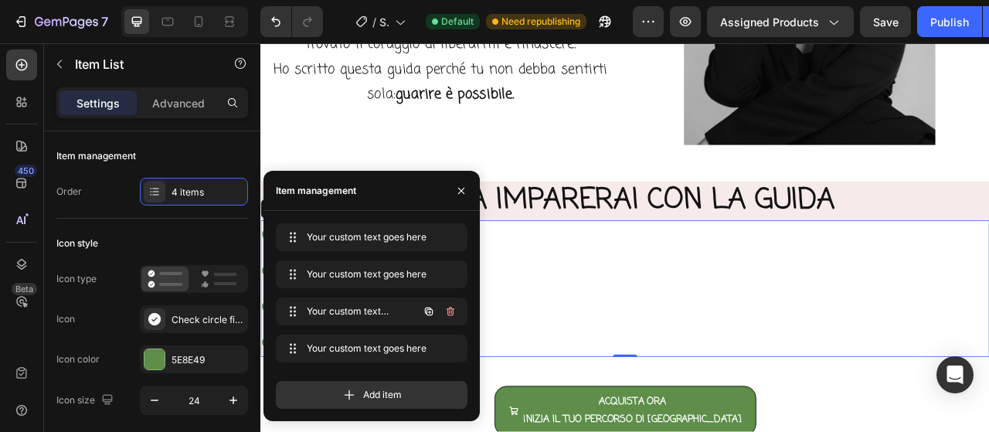
click at [435, 313] on button "button" at bounding box center [429, 311] width 22 height 22
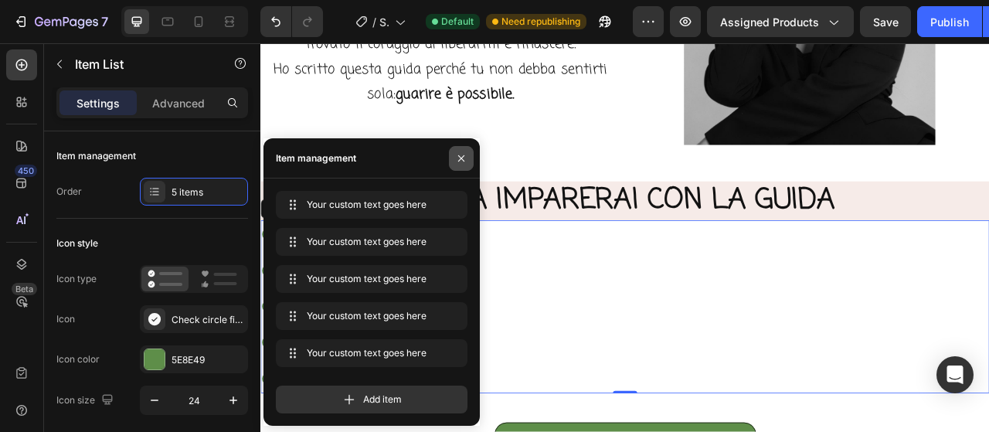
click at [456, 161] on icon "button" at bounding box center [461, 158] width 12 height 12
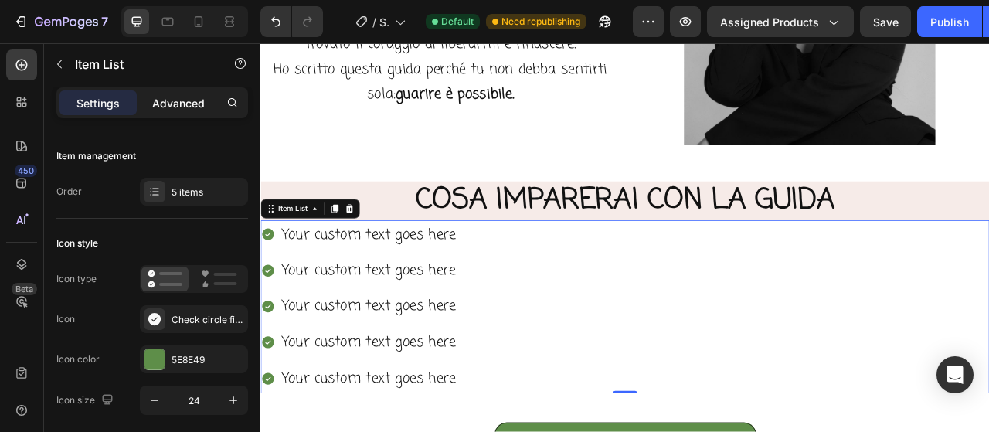
click at [192, 97] on p "Advanced" at bounding box center [178, 103] width 53 height 16
type input "100%"
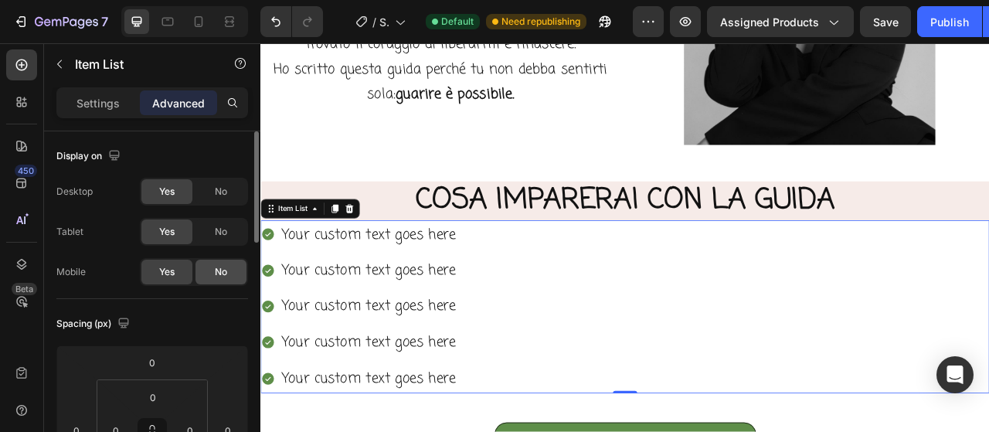
drag, startPoint x: 236, startPoint y: 219, endPoint x: 228, endPoint y: 267, distance: 48.6
click at [236, 219] on div "No" at bounding box center [220, 231] width 51 height 25
click at [227, 268] on div "No" at bounding box center [220, 272] width 51 height 25
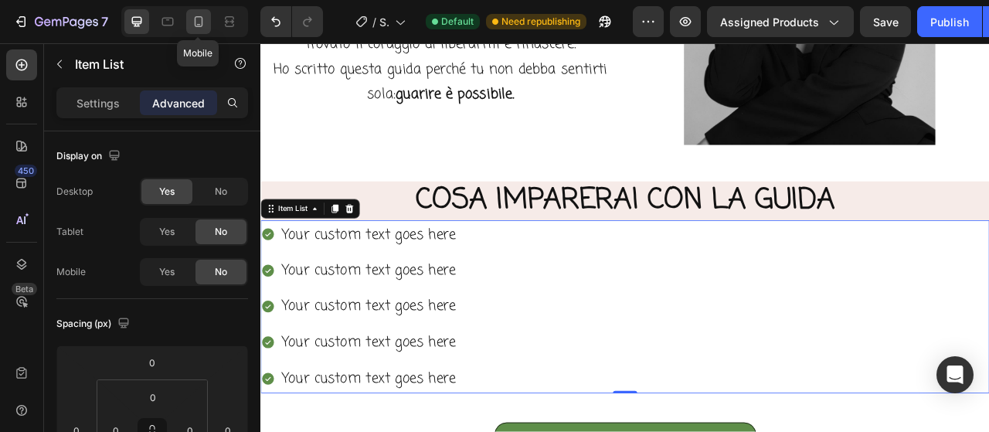
click at [189, 25] on div at bounding box center [198, 21] width 25 height 25
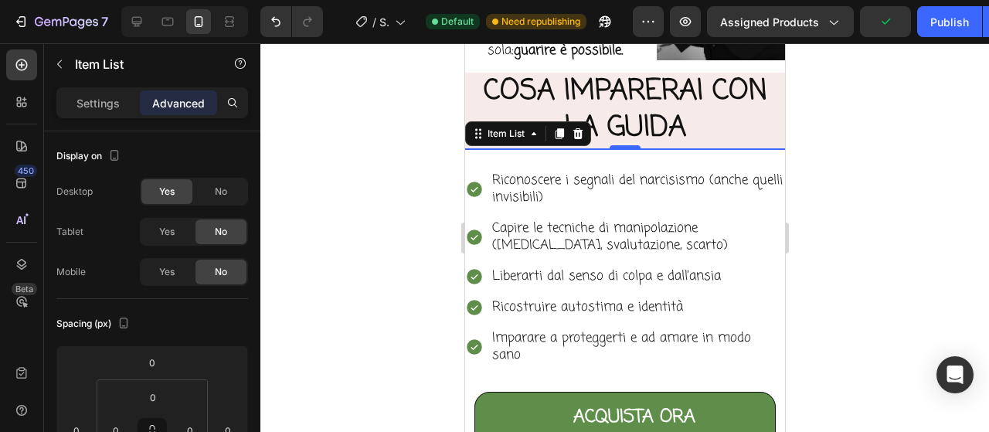
scroll to position [1313, 0]
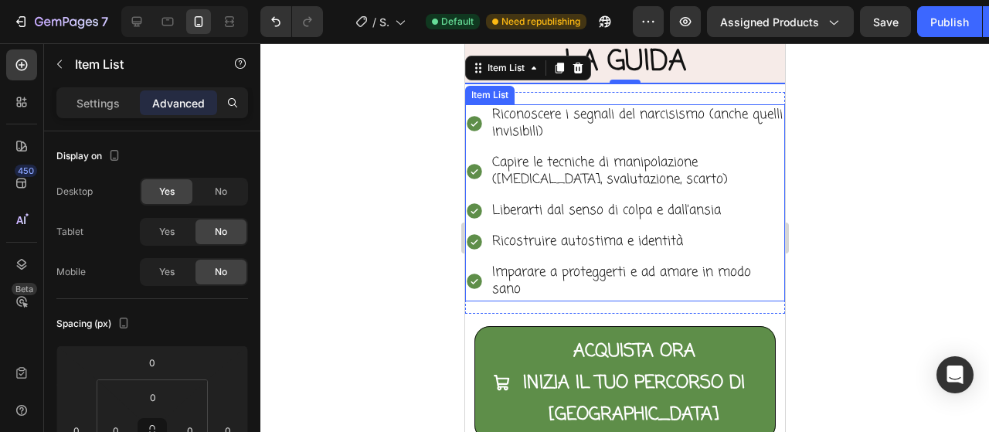
click at [578, 141] on p "Riconoscere i segnali del narcisismo (anche quelli invisibili)" at bounding box center [636, 124] width 290 height 34
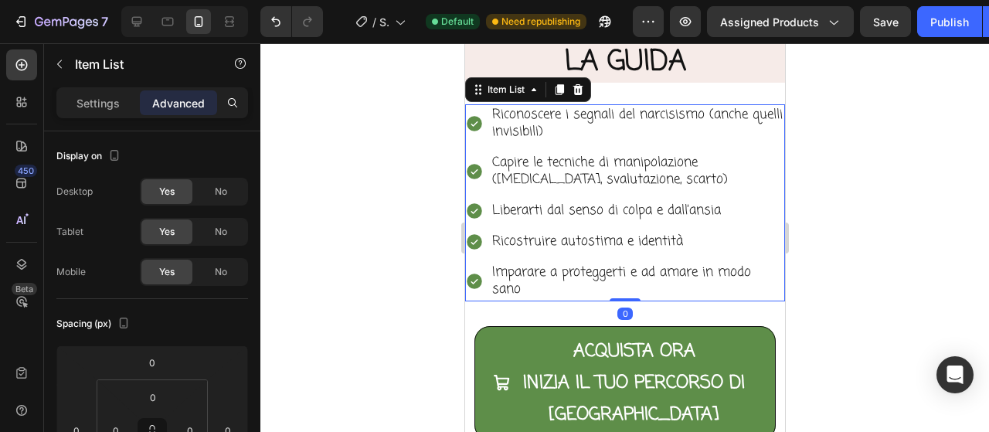
click at [578, 141] on p "Riconoscere i segnali del narcisismo (anche quelli invisibili)" at bounding box center [636, 124] width 290 height 34
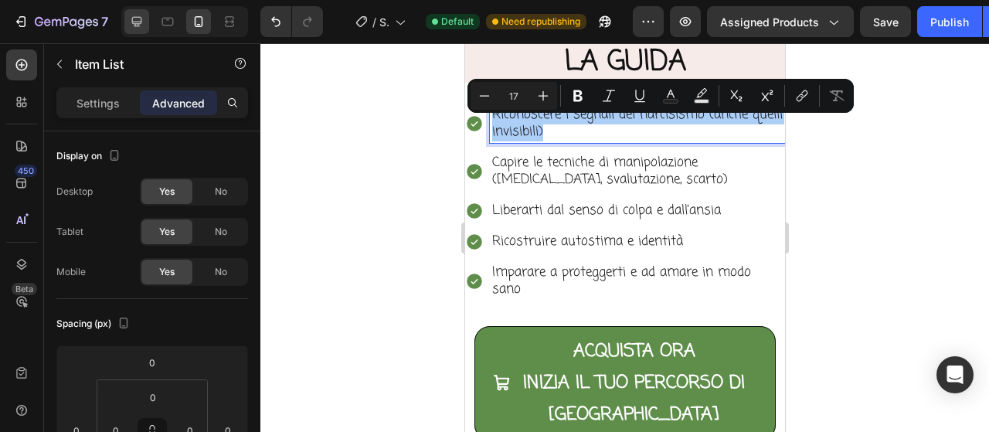
click at [133, 25] on icon at bounding box center [136, 21] width 15 height 15
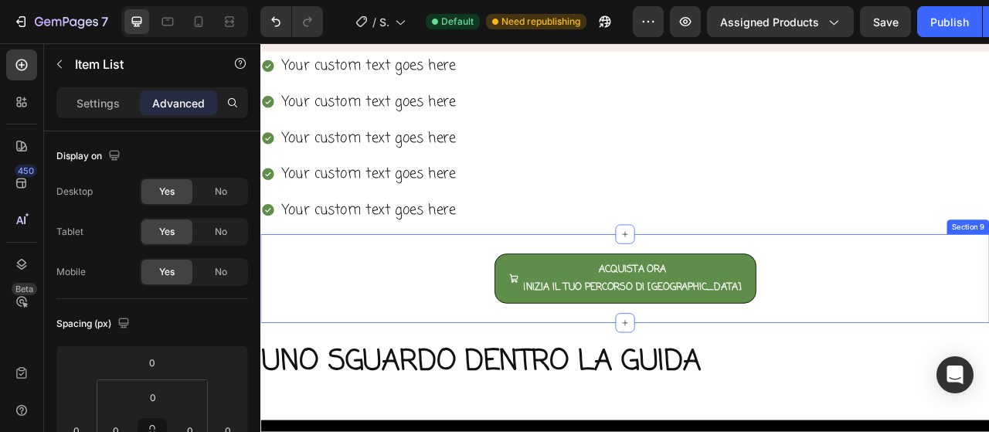
scroll to position [1105, 0]
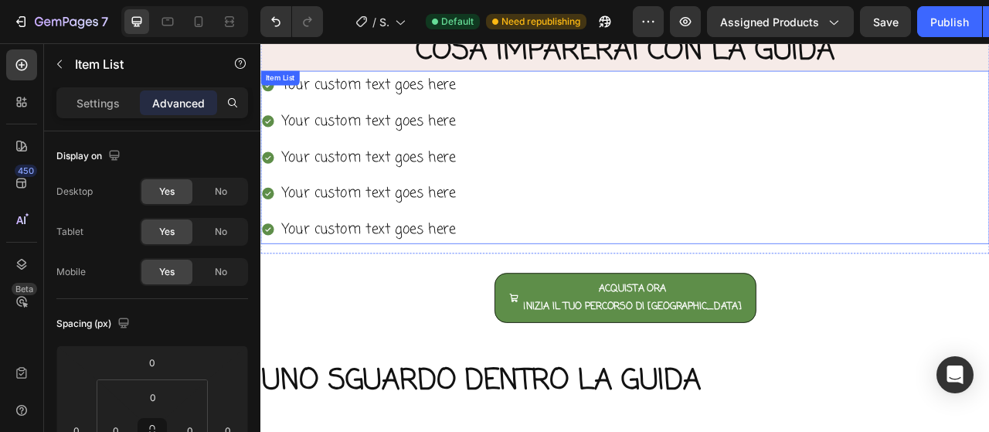
click at [419, 107] on div "Your custom text goes here" at bounding box center [398, 97] width 226 height 36
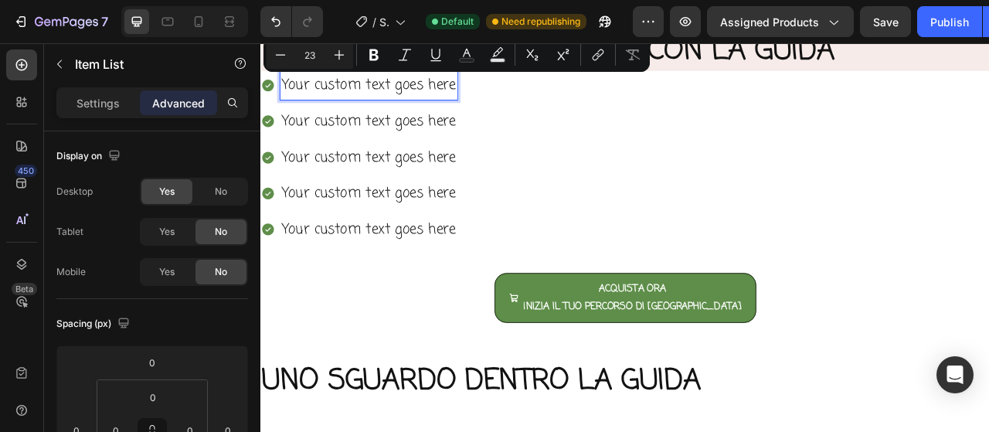
click at [436, 100] on p "Your custom text goes here" at bounding box center [397, 97] width 221 height 32
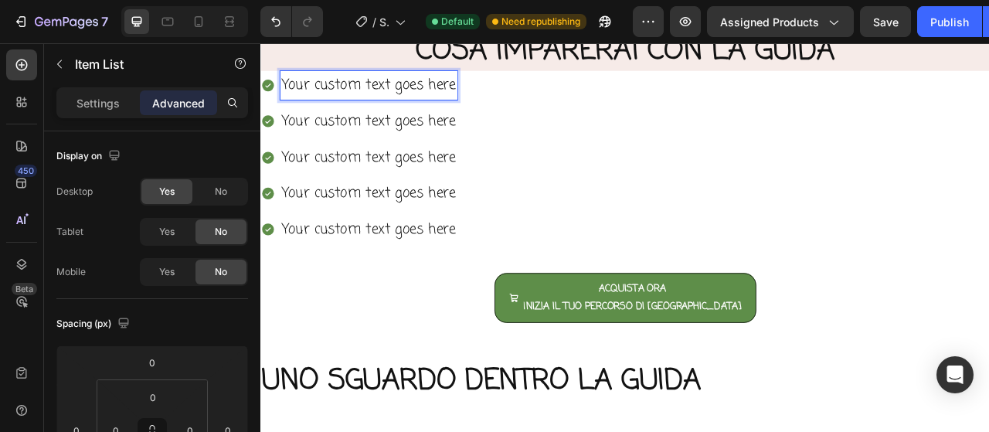
click at [436, 100] on p "Your custom text goes here" at bounding box center [397, 97] width 221 height 32
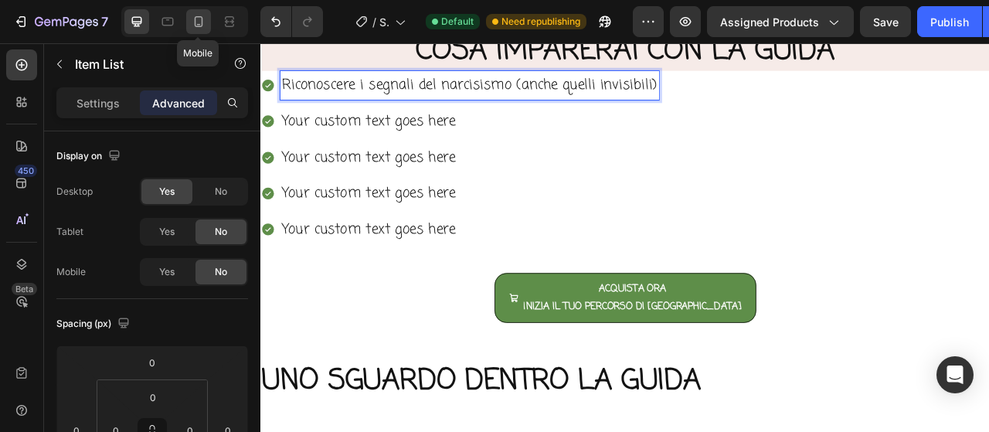
click at [196, 19] on icon at bounding box center [198, 21] width 15 height 15
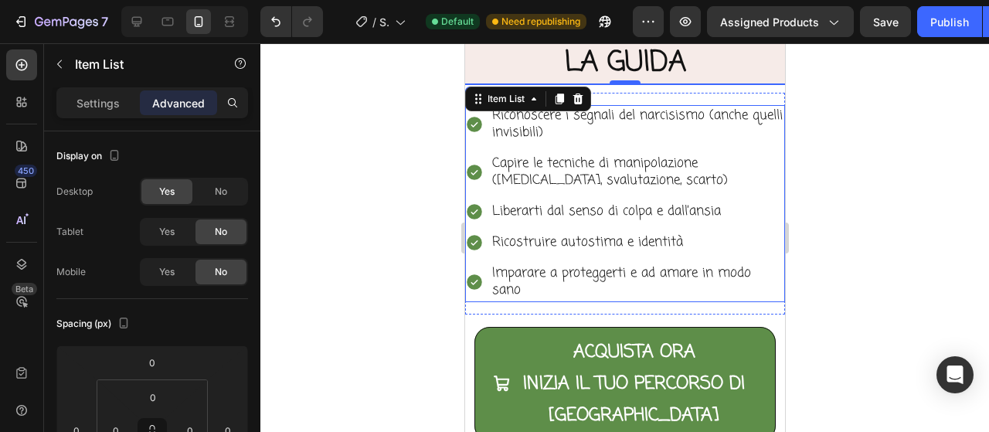
scroll to position [1313, 0]
click at [573, 167] on p "Capire le tecniche di manipolazione ([MEDICAL_DATA], svalutazione, scarto)" at bounding box center [636, 171] width 290 height 34
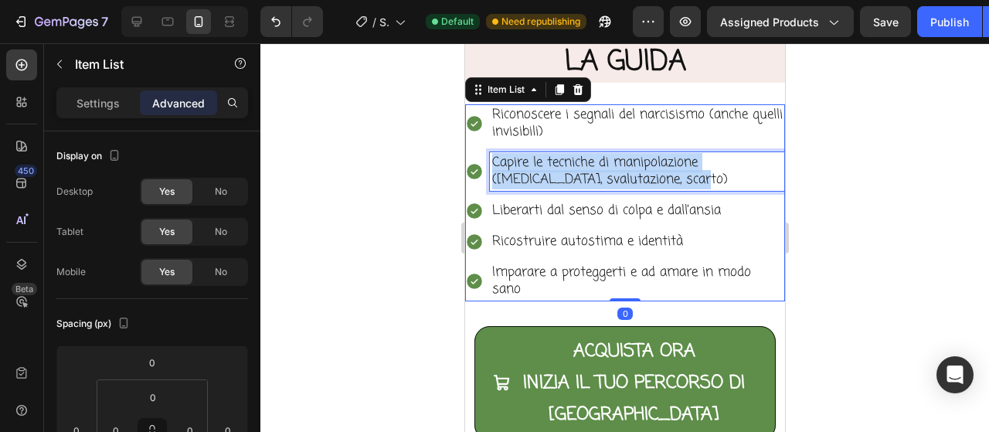
click at [573, 167] on p "Capire le tecniche di manipolazione ([MEDICAL_DATA], svalutazione, scarto)" at bounding box center [636, 171] width 290 height 34
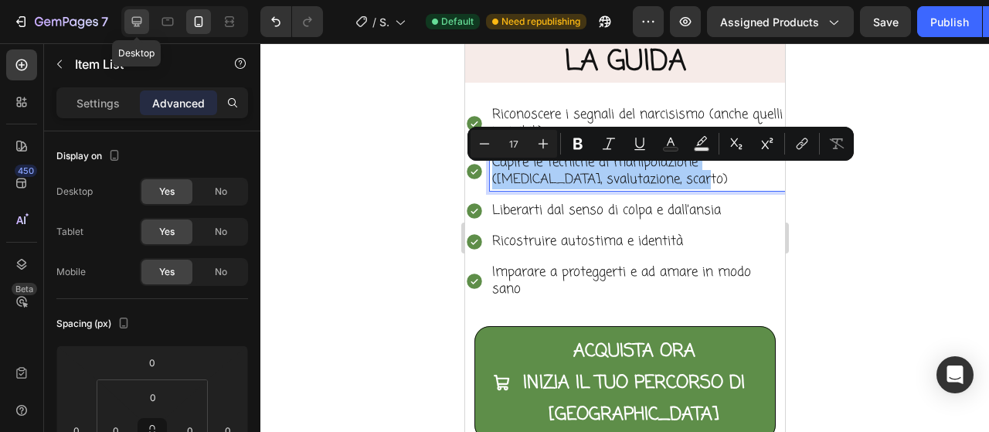
click at [134, 21] on icon at bounding box center [137, 22] width 10 height 10
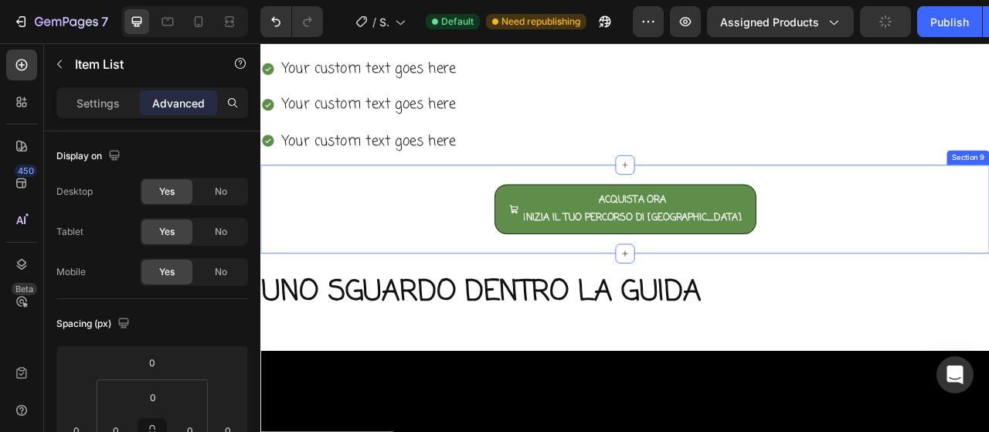
scroll to position [1074, 0]
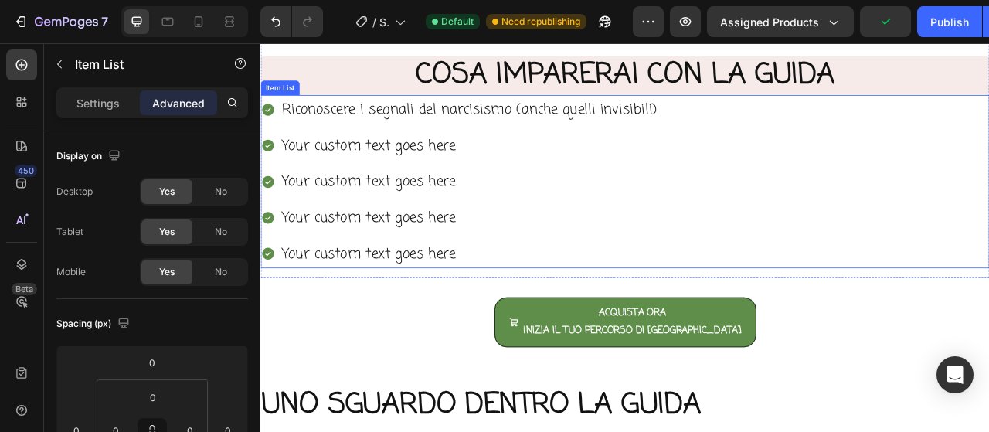
click at [461, 183] on p "Your custom text goes here" at bounding box center [525, 174] width 477 height 32
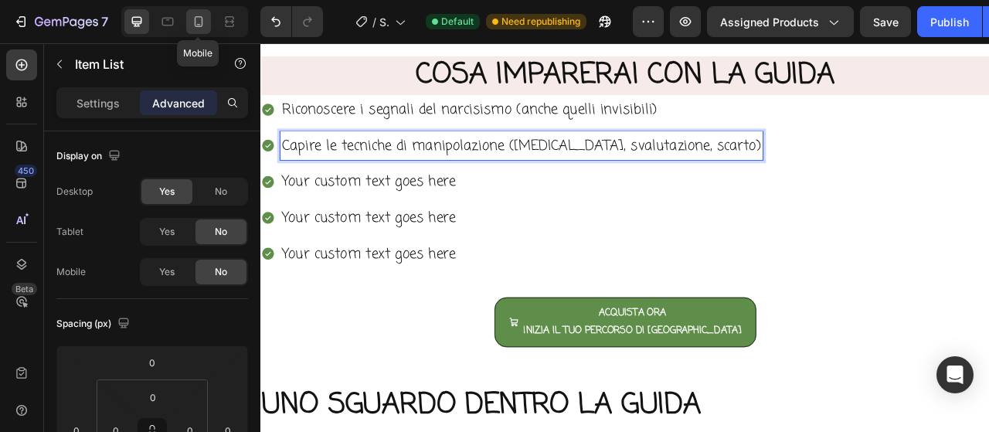
click at [192, 30] on div at bounding box center [198, 21] width 25 height 25
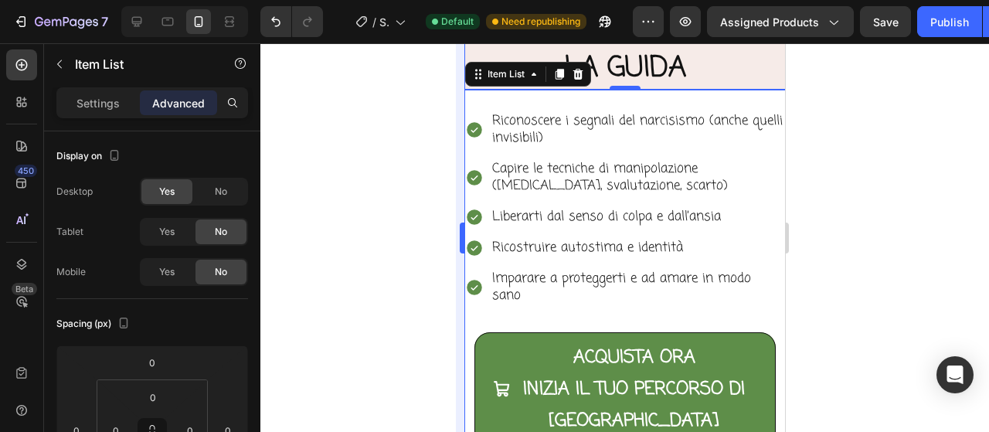
scroll to position [1313, 0]
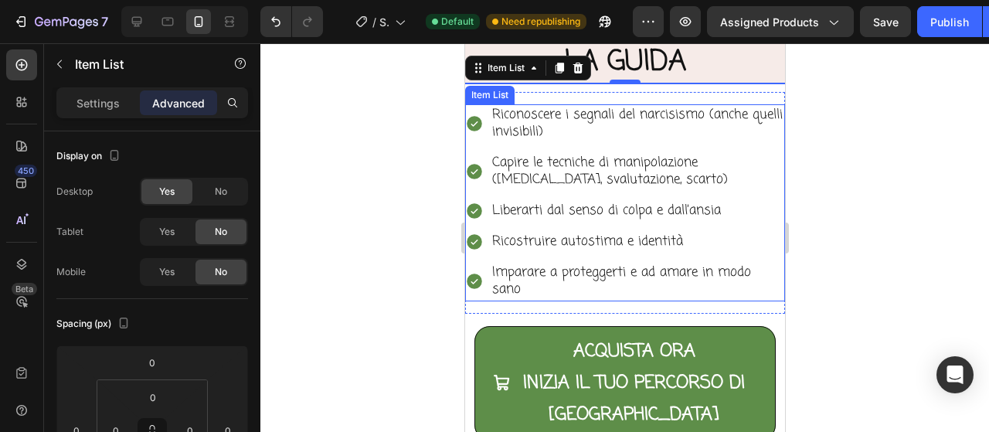
click at [527, 219] on p "Liberarti dal senso di colpa e dall’ansia" at bounding box center [636, 210] width 290 height 17
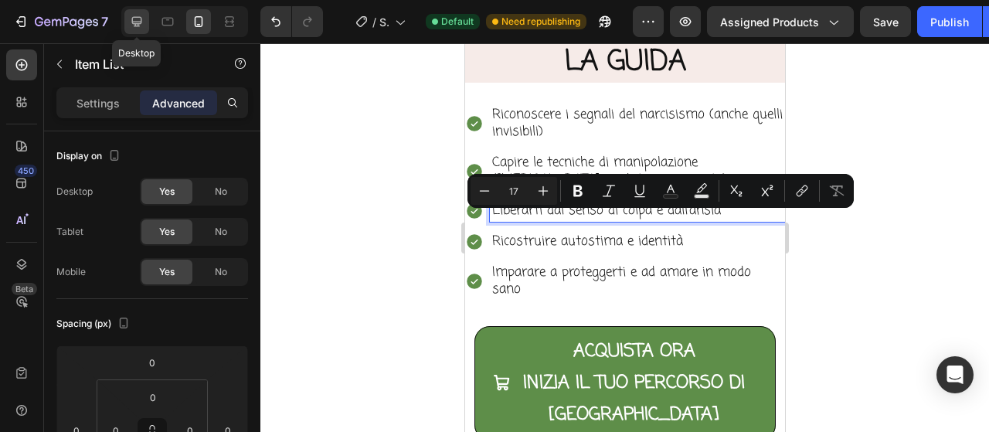
click at [133, 22] on icon at bounding box center [137, 22] width 10 height 10
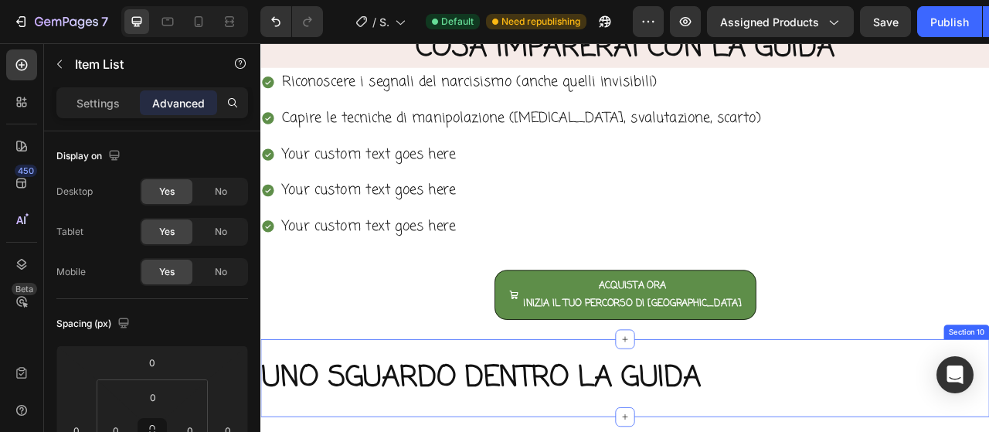
scroll to position [1105, 0]
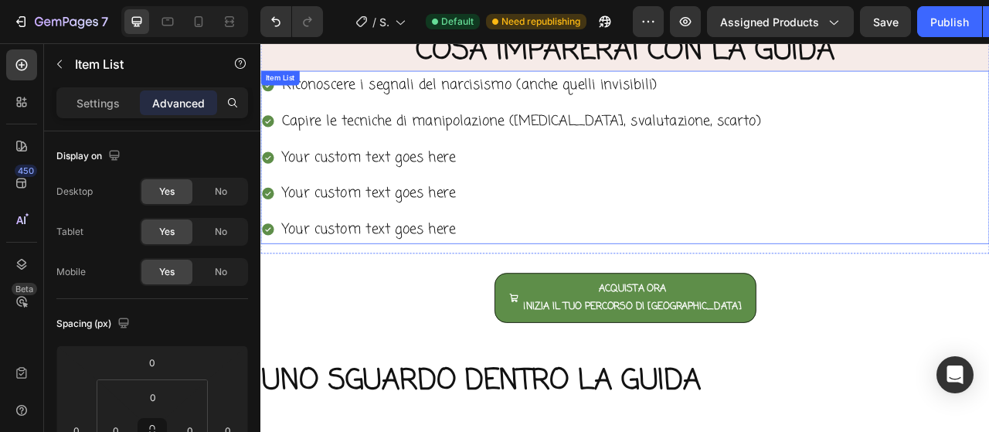
click at [448, 184] on p "Your custom text goes here" at bounding box center [591, 189] width 609 height 32
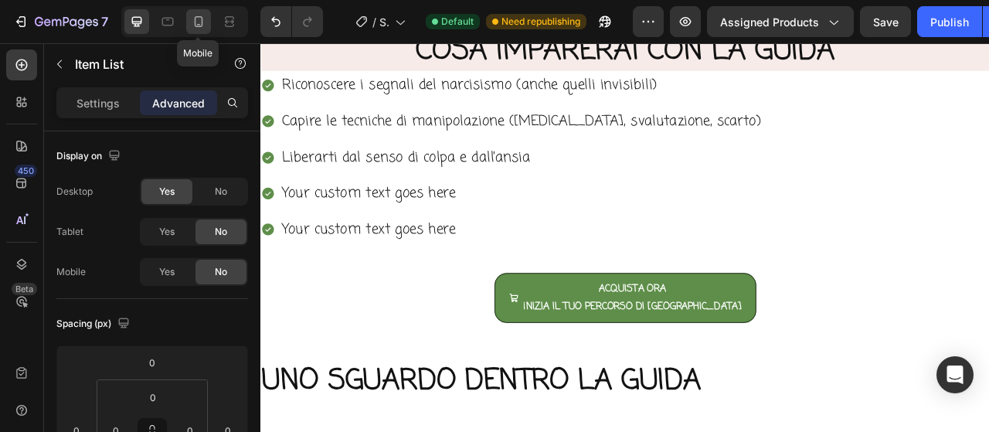
click at [192, 19] on icon at bounding box center [198, 21] width 15 height 15
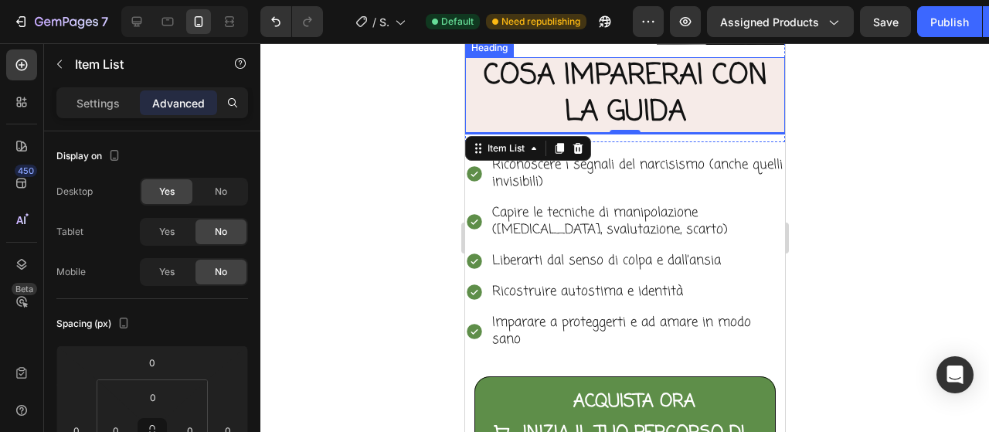
scroll to position [1313, 0]
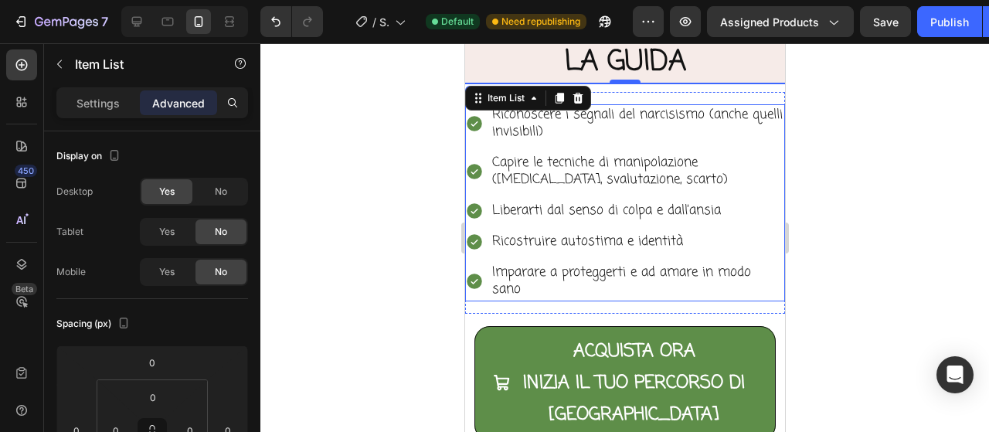
click at [522, 248] on p "Ricostruire autostima e identità" at bounding box center [636, 241] width 290 height 17
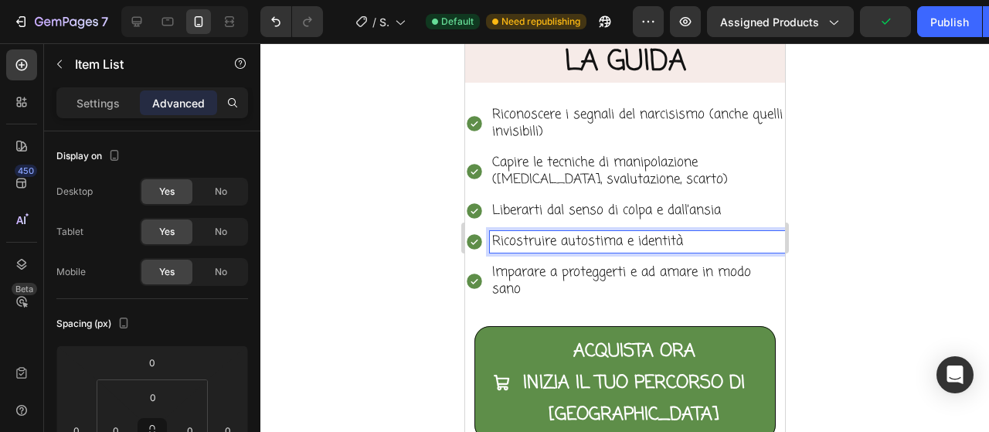
click at [522, 248] on p "Ricostruire autostima e identità" at bounding box center [636, 241] width 290 height 17
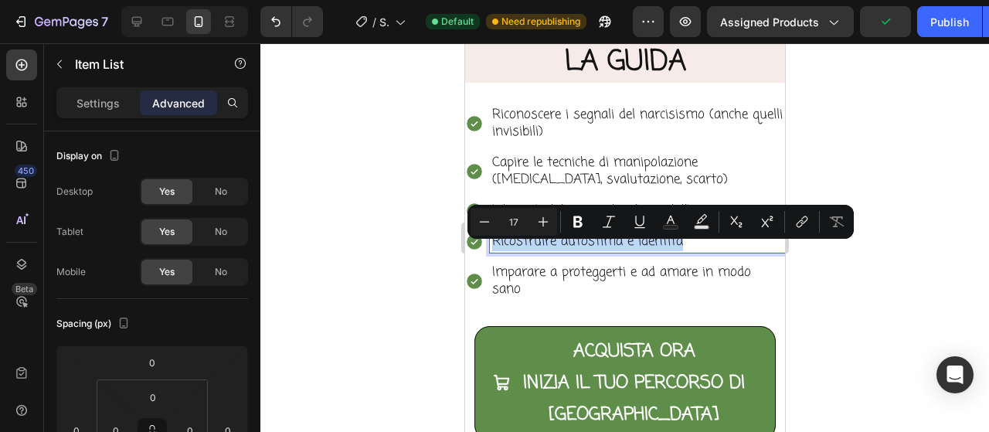
click at [522, 250] on p "Ricostruire autostima e identità" at bounding box center [636, 241] width 290 height 17
copy p "Ricostruire autostima e identità"
click at [133, 28] on icon at bounding box center [136, 21] width 15 height 15
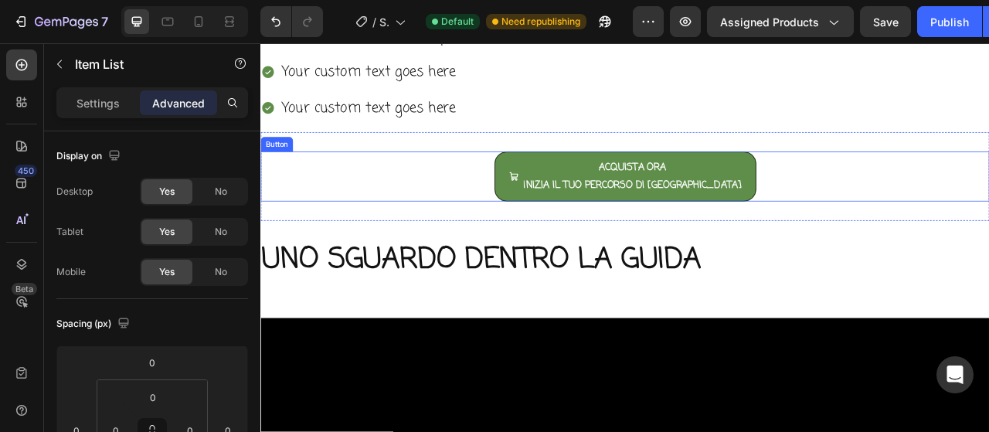
scroll to position [1105, 0]
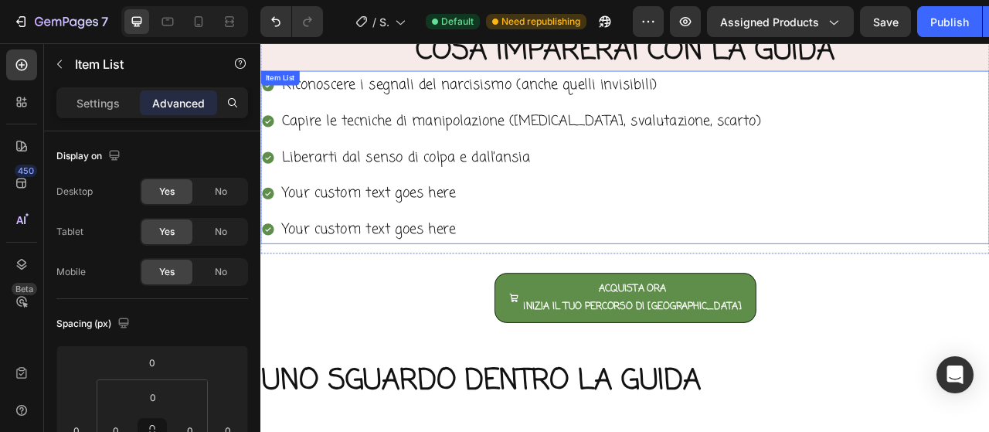
click at [381, 233] on p "Your custom text goes here" at bounding box center [591, 235] width 609 height 32
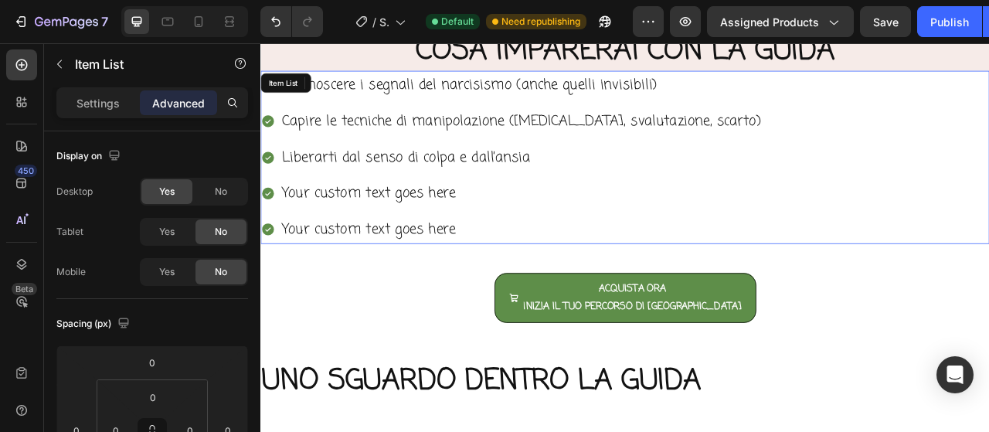
click at [381, 233] on p "Your custom text goes here" at bounding box center [591, 235] width 609 height 32
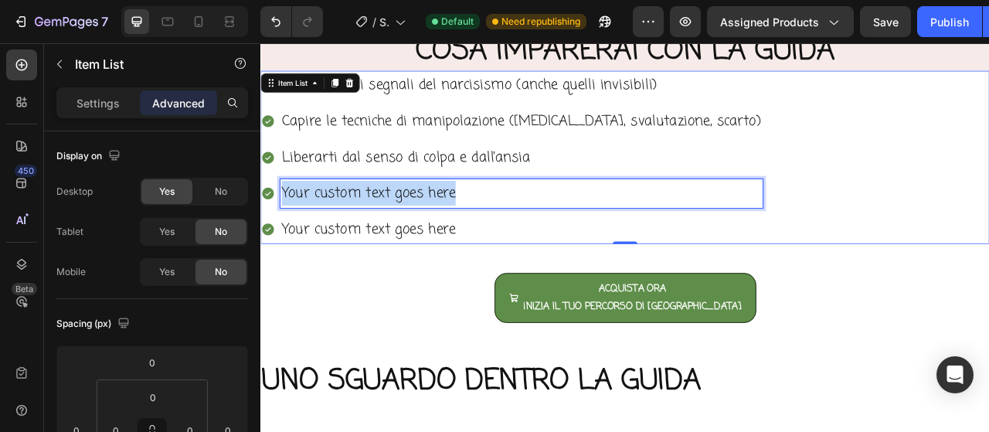
click at [381, 233] on p "Your custom text goes here" at bounding box center [591, 235] width 609 height 32
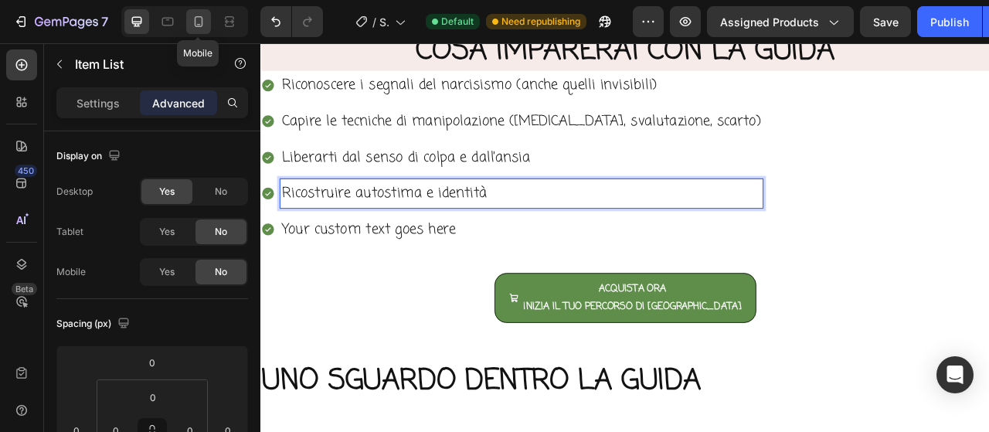
click at [205, 21] on icon at bounding box center [198, 21] width 15 height 15
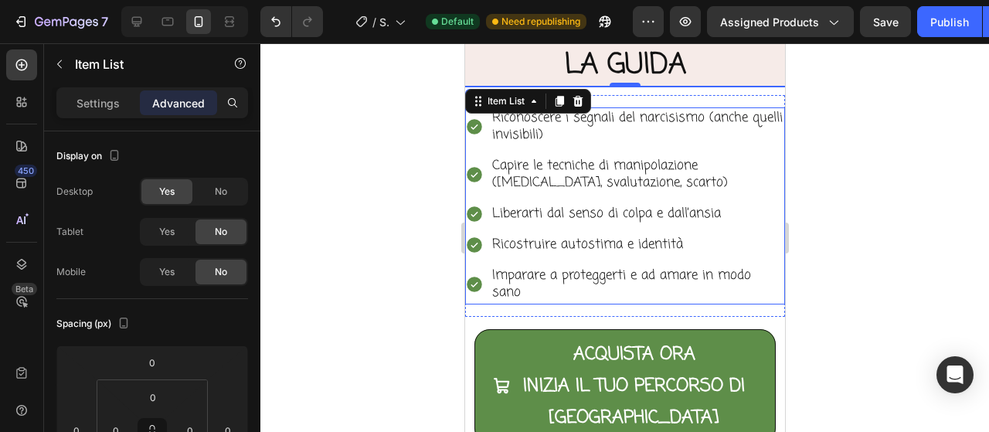
scroll to position [1313, 0]
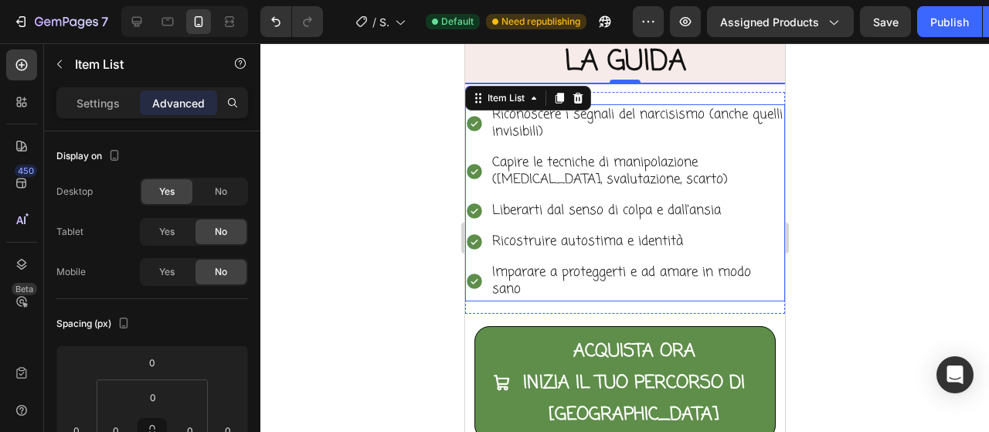
click at [519, 291] on p "Imparare a proteggerti e ad amare in modo sano" at bounding box center [636, 281] width 290 height 34
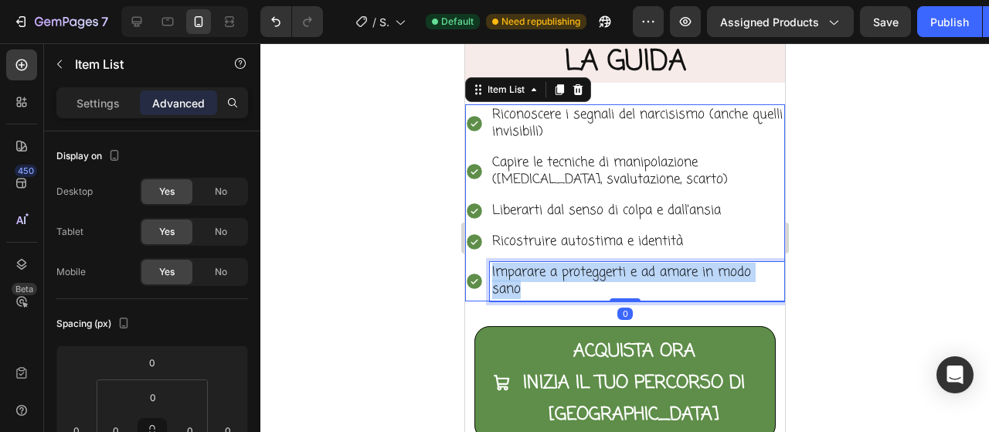
click at [519, 291] on p "Imparare a proteggerti e ad amare in modo sano" at bounding box center [636, 281] width 290 height 34
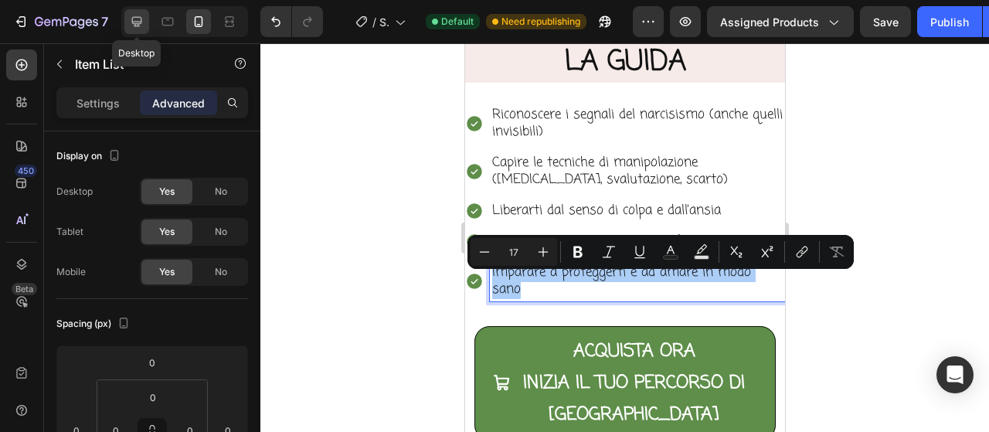
click at [141, 16] on icon at bounding box center [136, 21] width 15 height 15
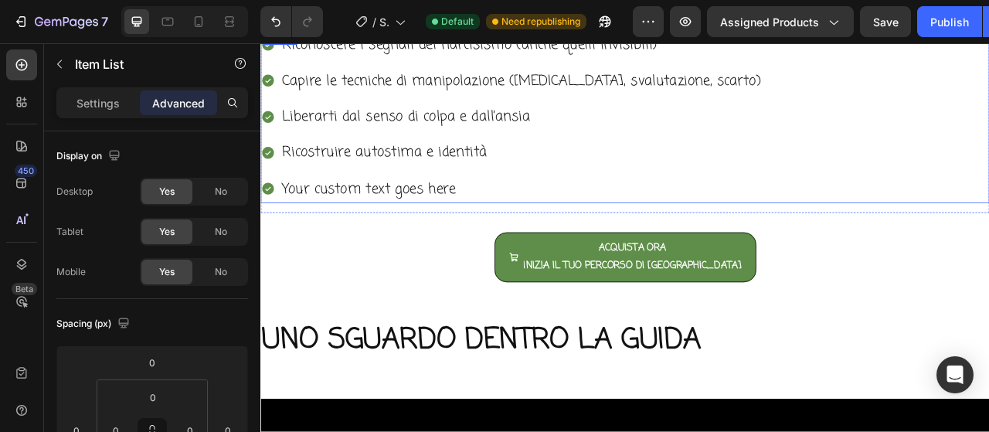
scroll to position [1105, 0]
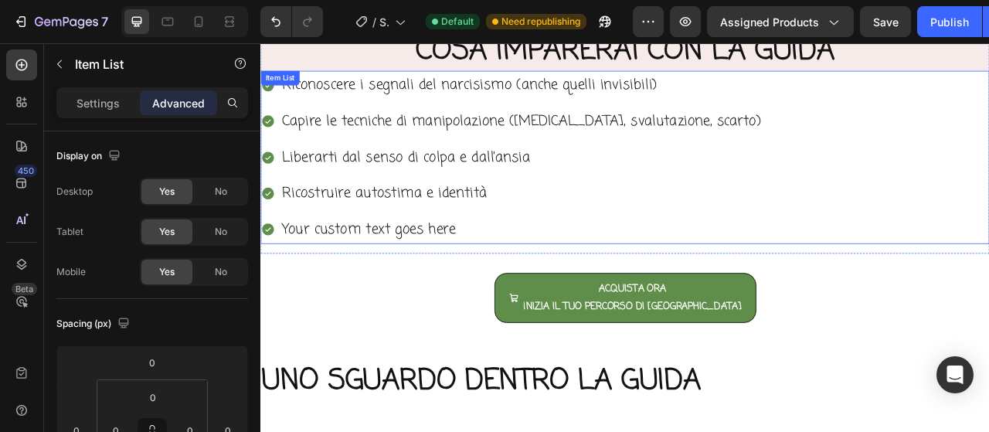
click at [392, 287] on p "Your custom text goes here" at bounding box center [591, 281] width 609 height 32
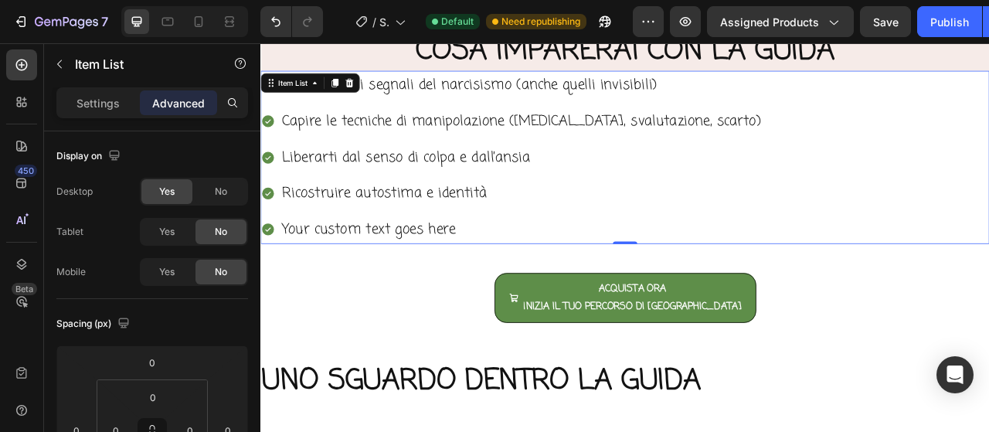
click at [392, 287] on p "Your custom text goes here" at bounding box center [591, 281] width 609 height 32
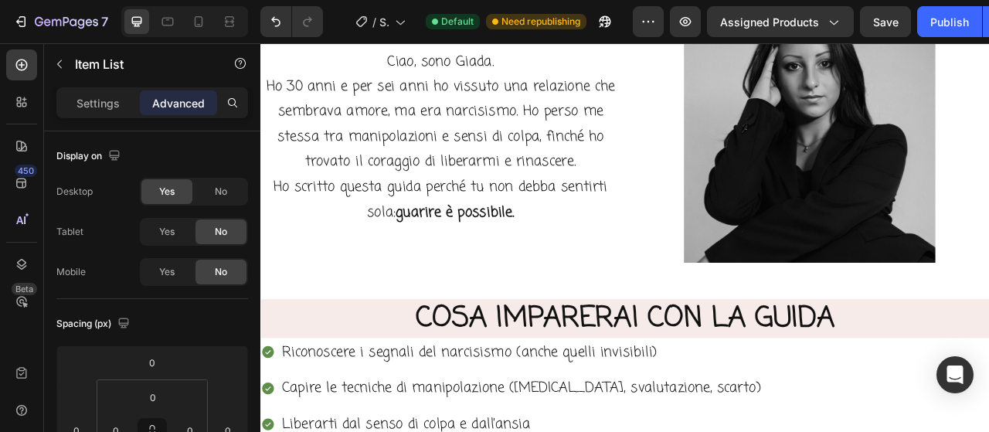
scroll to position [1363, 0]
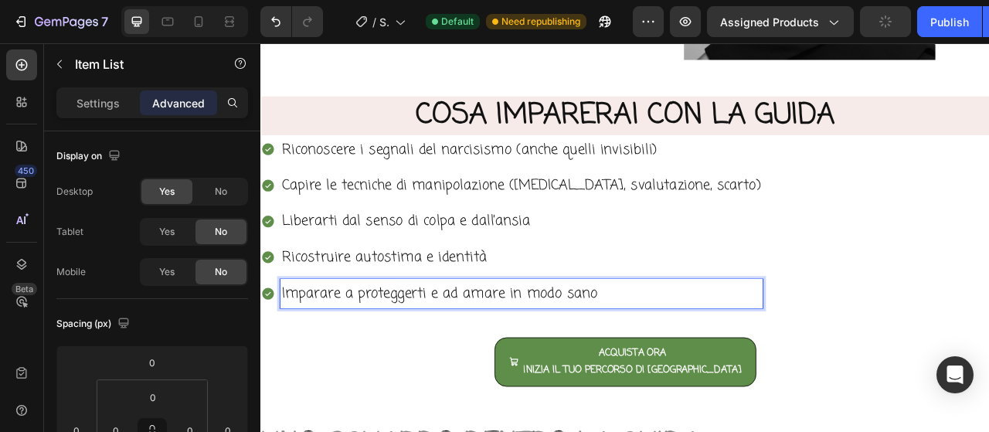
click at [988, 176] on div "Riconoscere i segnali del narcisismo (anche quelli invisibili) Capire le tecnic…" at bounding box center [723, 271] width 927 height 220
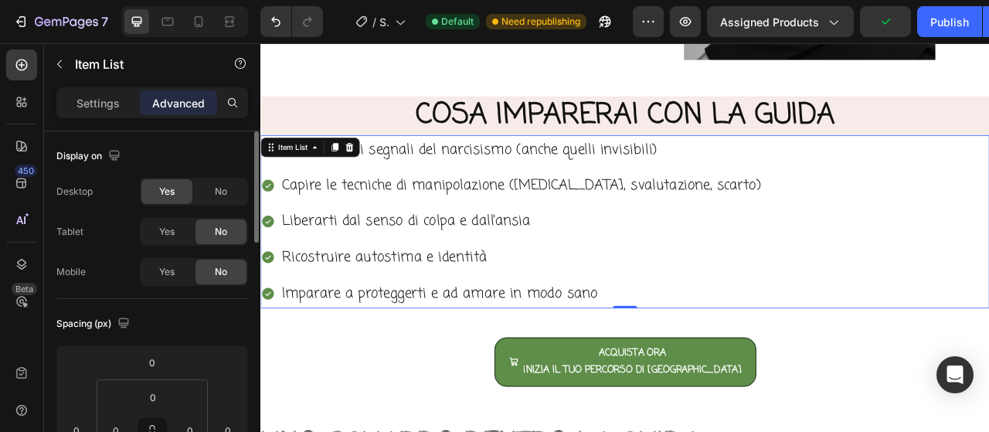
scroll to position [77, 0]
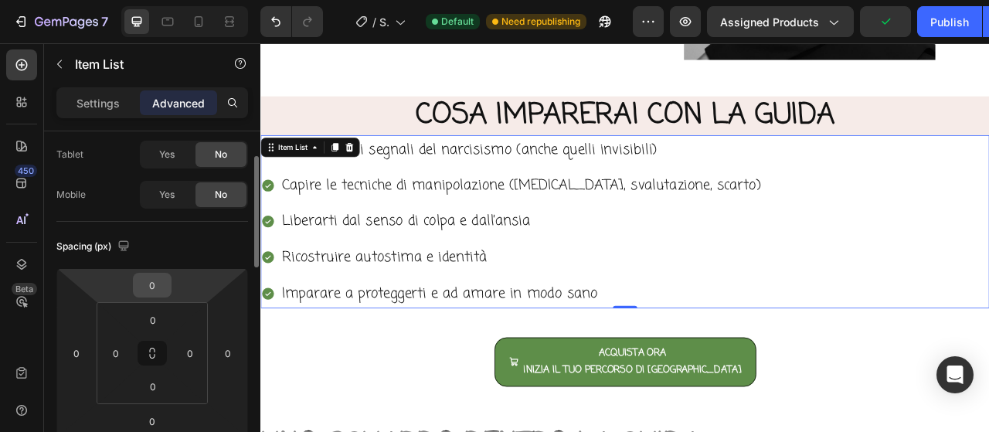
click at [158, 286] on input "0" at bounding box center [152, 284] width 31 height 23
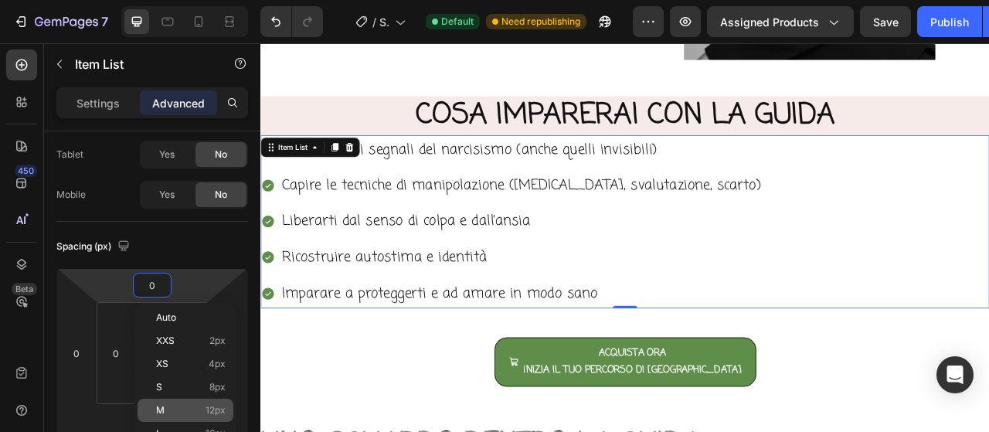
click at [159, 407] on span "M" at bounding box center [160, 410] width 8 height 11
type input "12"
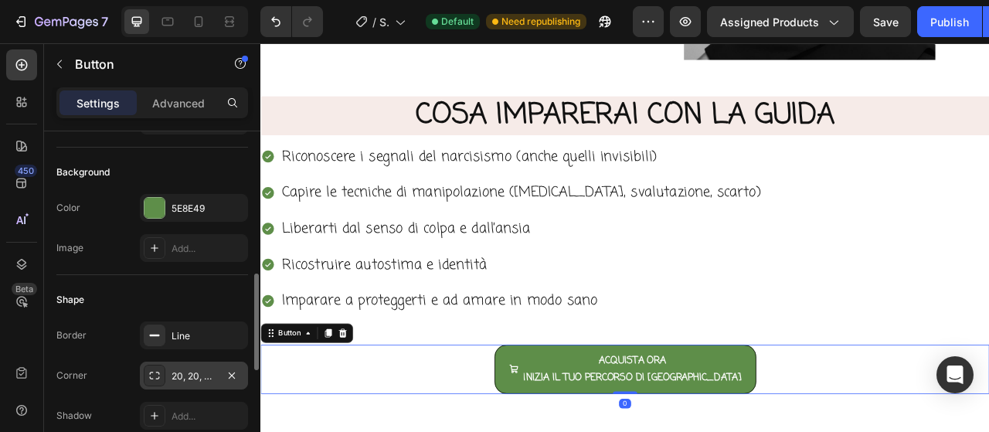
scroll to position [232, 0]
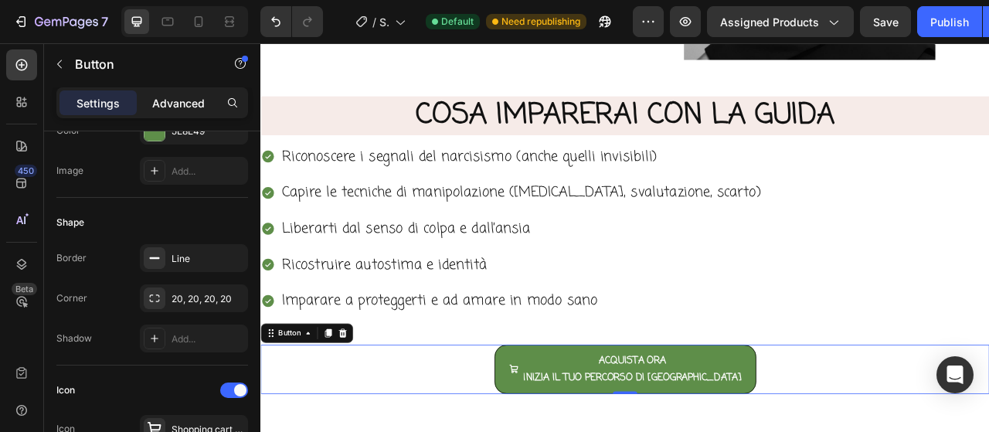
click at [183, 100] on p "Advanced" at bounding box center [178, 103] width 53 height 16
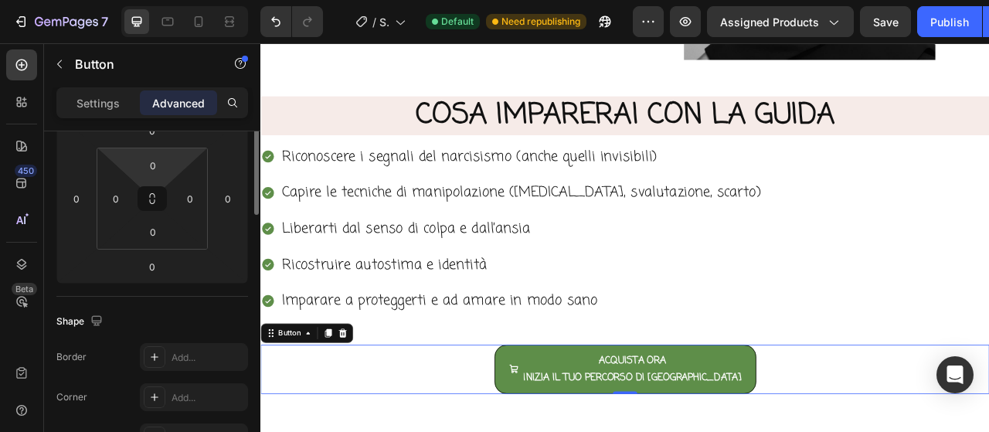
scroll to position [0, 0]
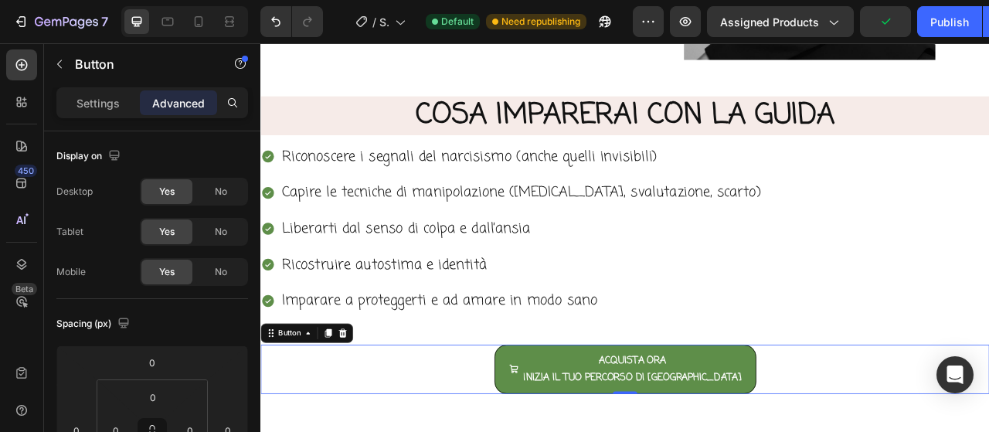
click at [185, 25] on div at bounding box center [184, 21] width 127 height 31
click at [192, 24] on icon at bounding box center [198, 21] width 15 height 15
type input "12"
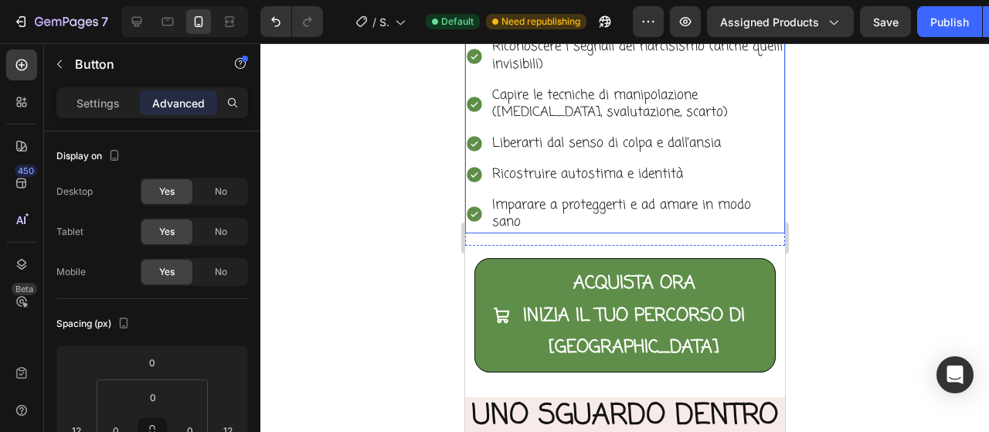
scroll to position [1749, 0]
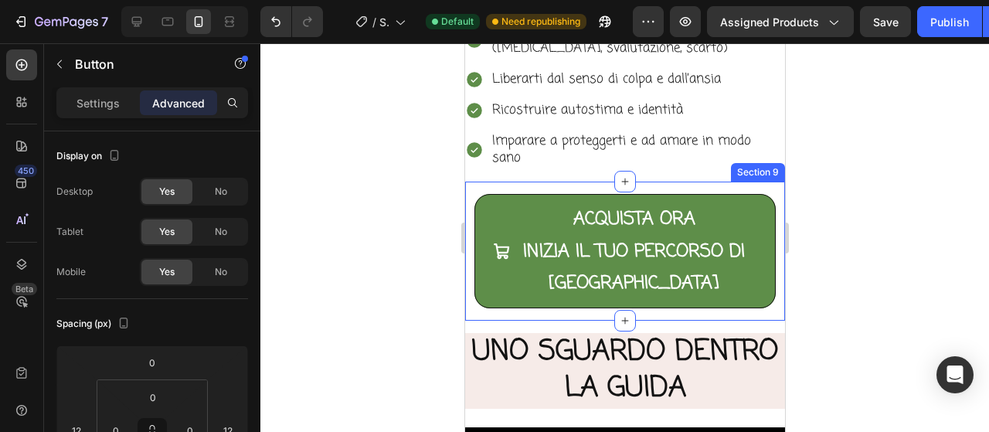
click at [531, 182] on div "ACQUISTA ORA INIZIA IL TUO PERCORSO DI LIBERTA' Button Section 9" at bounding box center [624, 251] width 320 height 139
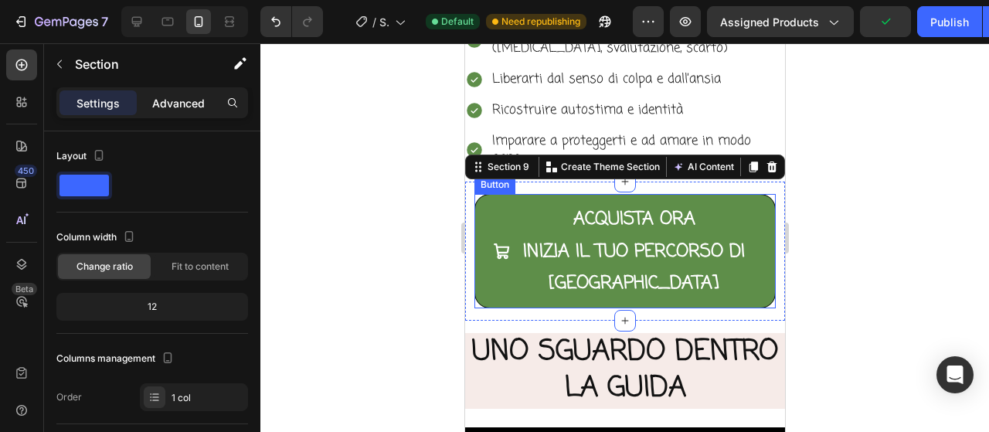
click at [148, 111] on div "Advanced" at bounding box center [178, 102] width 77 height 25
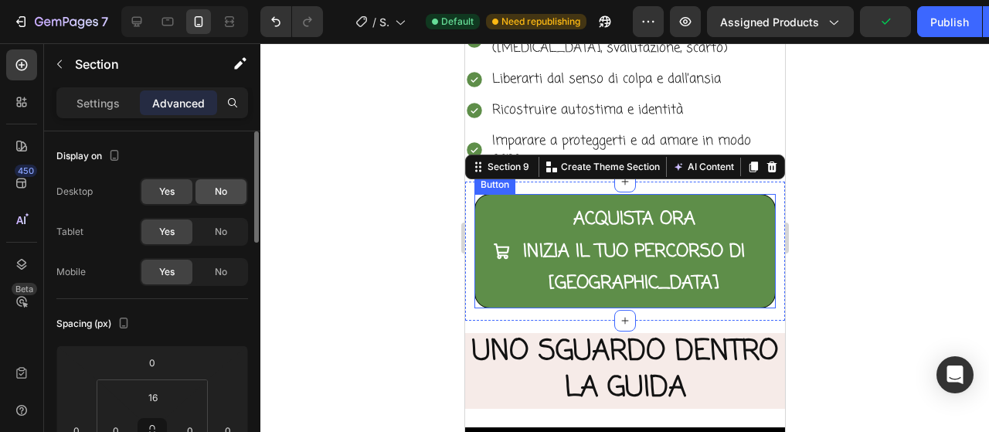
click at [222, 188] on span "No" at bounding box center [221, 192] width 12 height 14
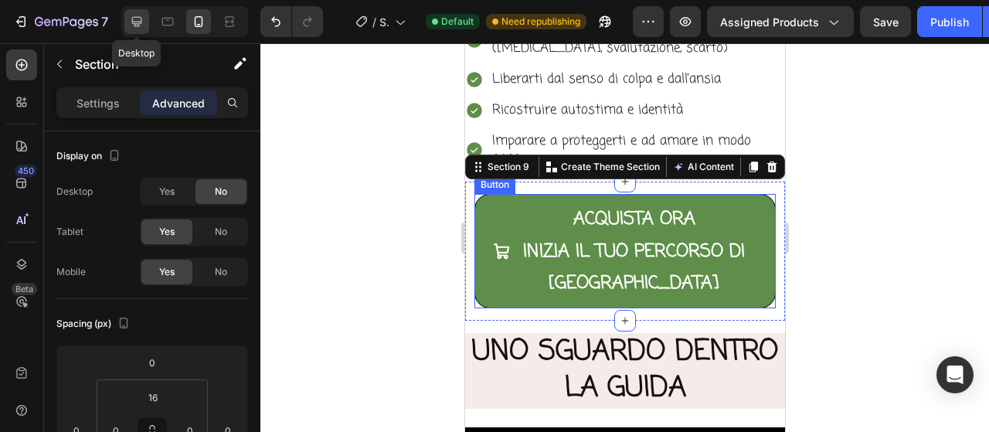
click at [132, 22] on icon at bounding box center [137, 22] width 10 height 10
type input "32"
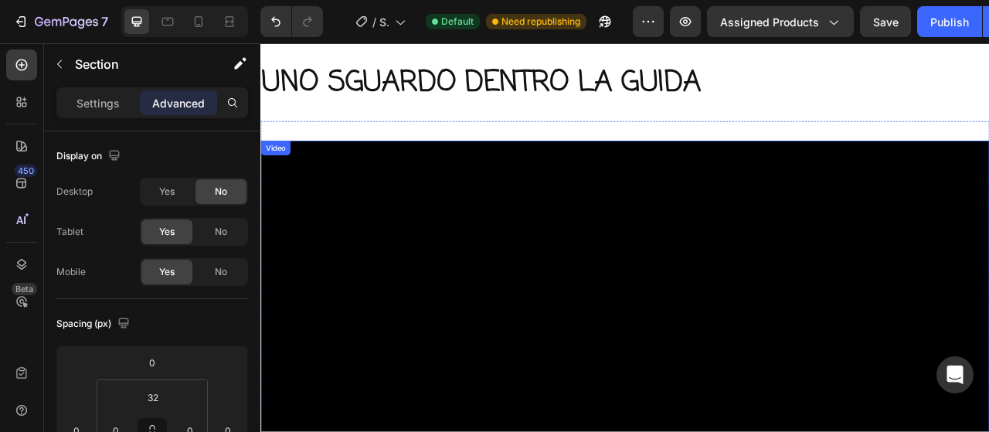
scroll to position [1438, 0]
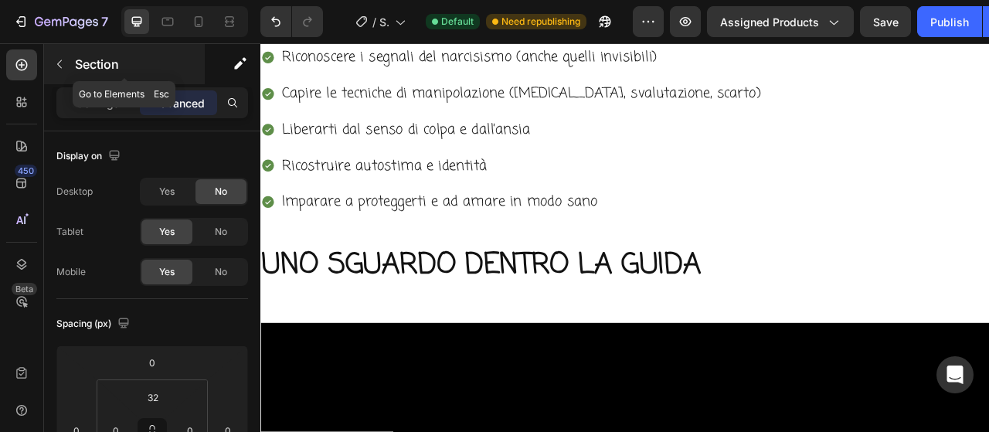
click at [64, 66] on icon "button" at bounding box center [59, 64] width 12 height 12
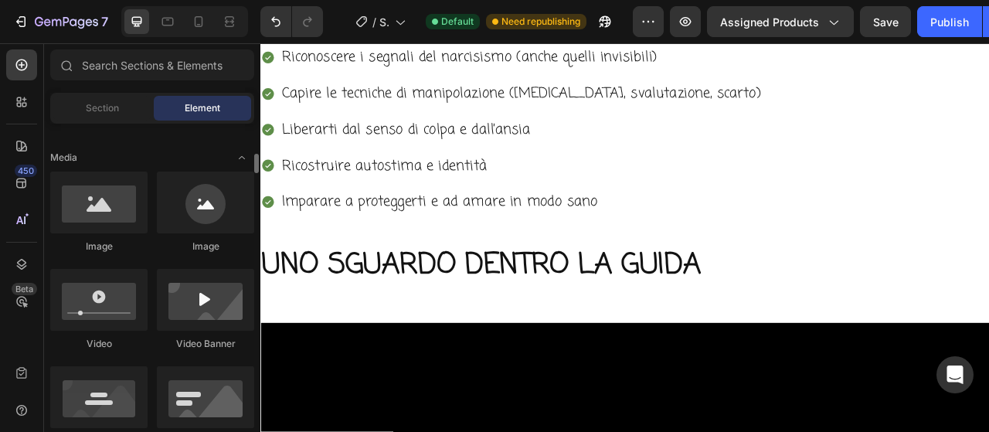
scroll to position [386, 0]
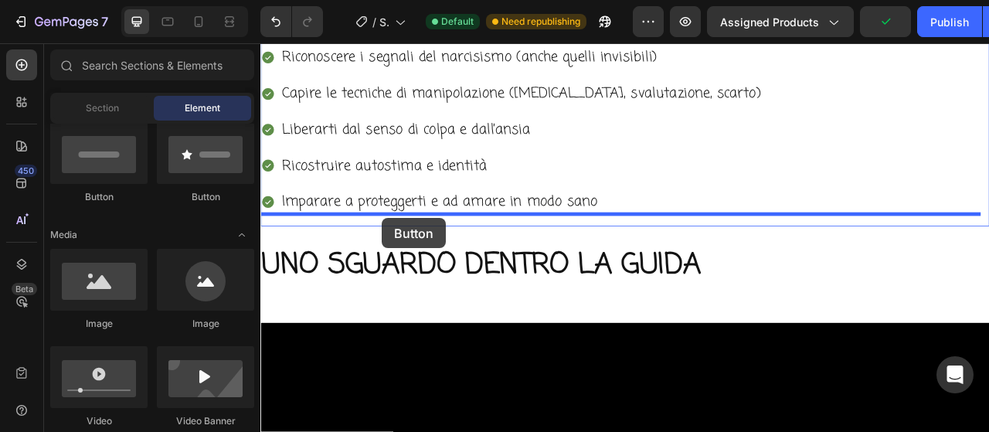
drag, startPoint x: 372, startPoint y: 202, endPoint x: 415, endPoint y: 266, distance: 76.9
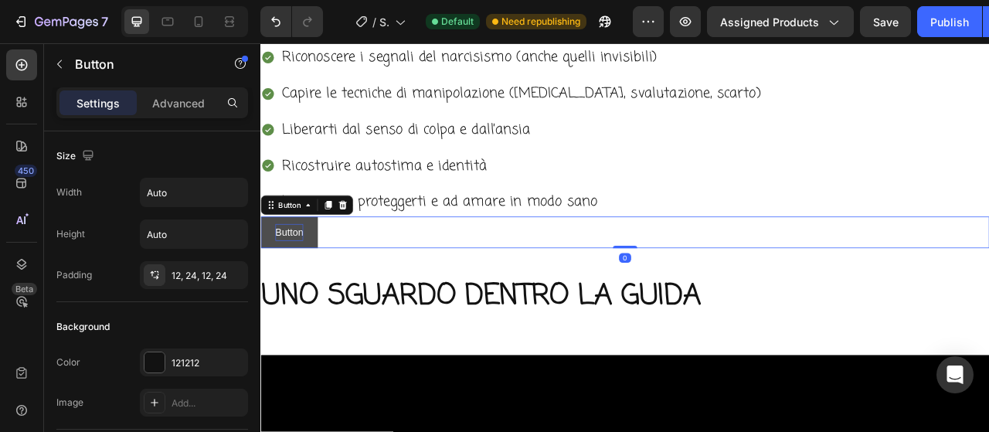
click at [295, 287] on p "Button" at bounding box center [297, 284] width 36 height 22
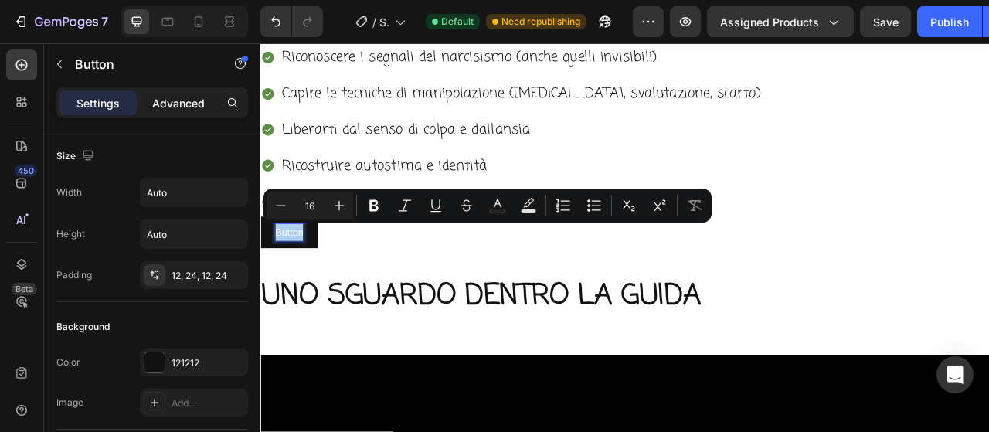
click at [172, 101] on p "Advanced" at bounding box center [178, 103] width 53 height 16
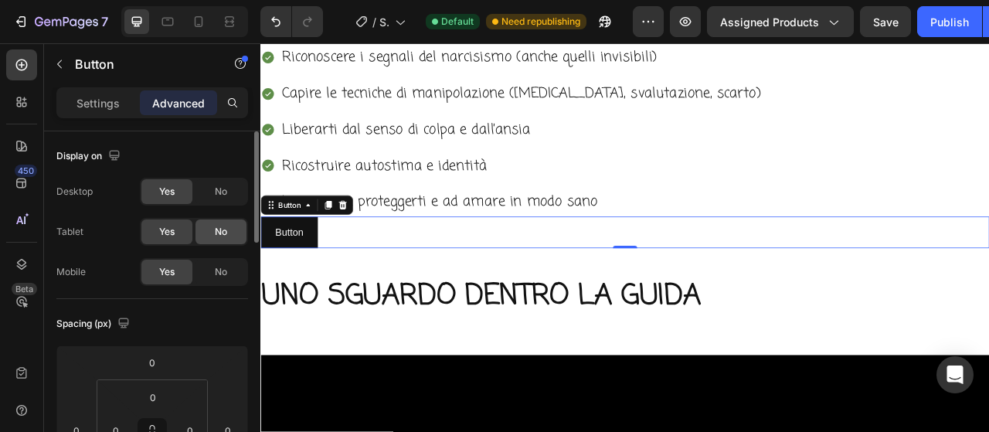
click at [224, 235] on span "No" at bounding box center [221, 232] width 12 height 14
click at [223, 270] on span "No" at bounding box center [221, 272] width 12 height 14
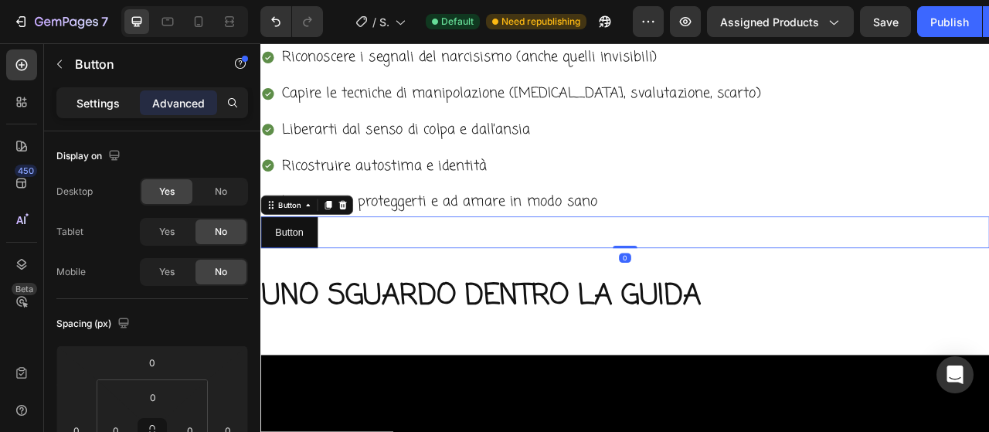
click at [100, 100] on p "Settings" at bounding box center [97, 103] width 43 height 16
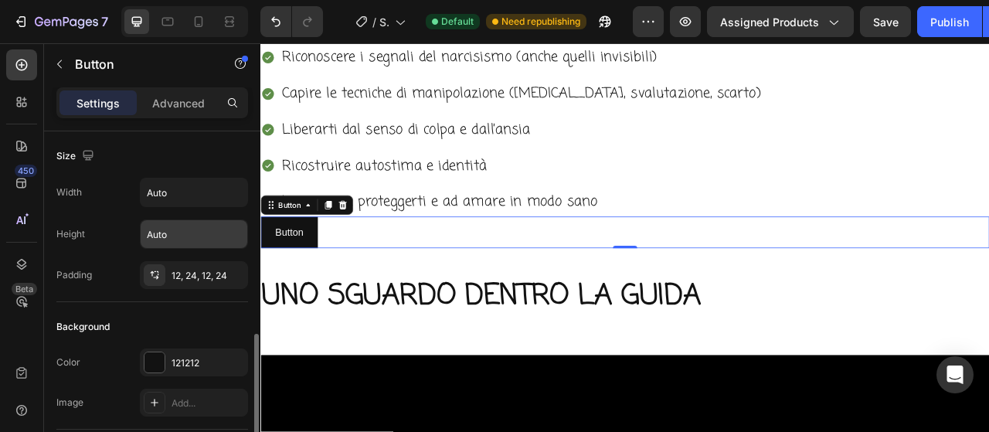
scroll to position [154, 0]
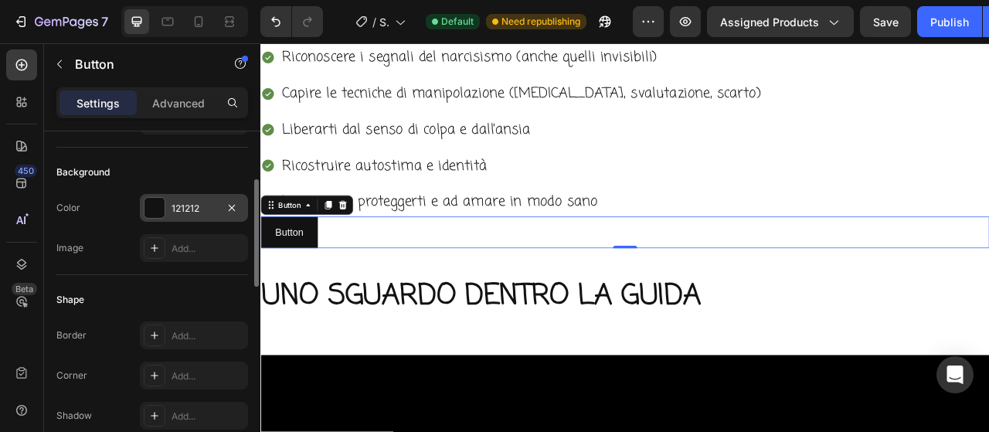
click at [178, 205] on div "121212" at bounding box center [193, 209] width 45 height 14
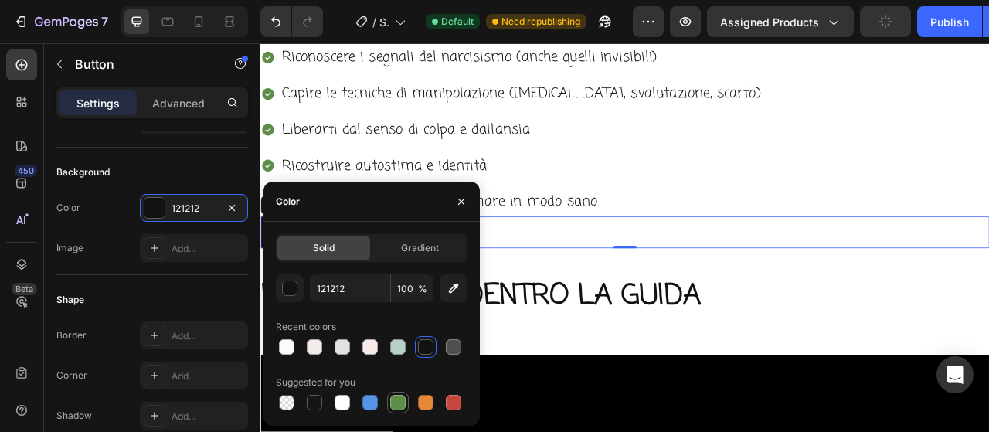
click at [396, 408] on div at bounding box center [397, 402] width 15 height 15
type input "5E8E49"
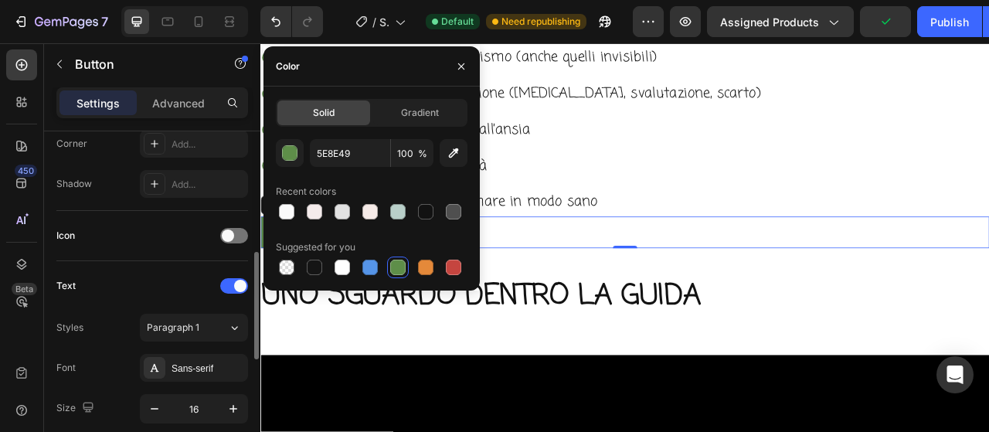
scroll to position [463, 0]
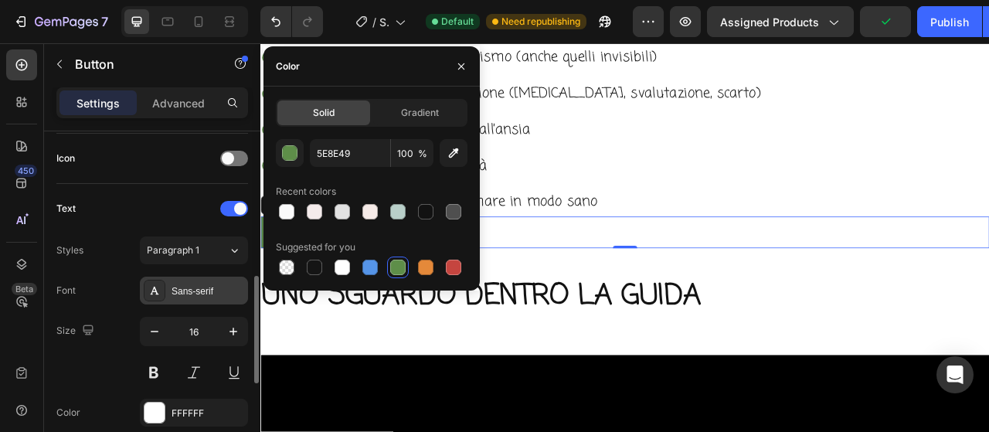
click at [196, 287] on div "Sans-serif" at bounding box center [207, 291] width 73 height 14
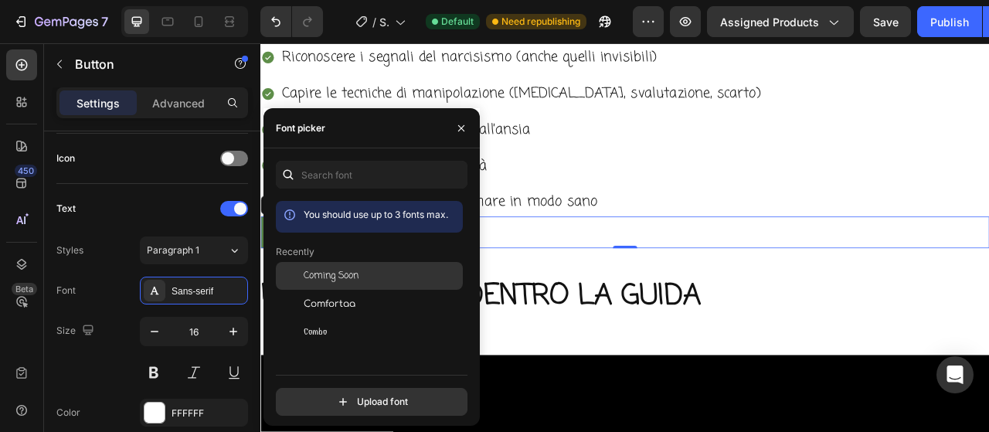
click at [315, 272] on span "Coming Soon" at bounding box center [331, 276] width 55 height 14
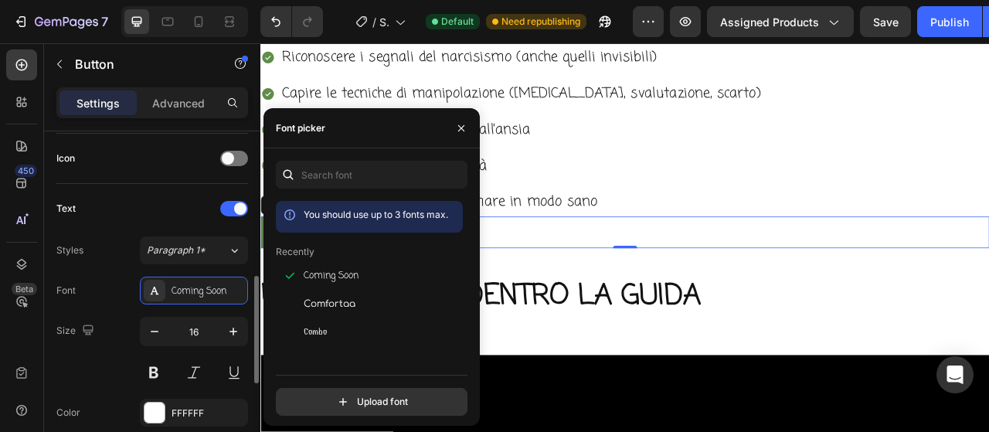
scroll to position [541, 0]
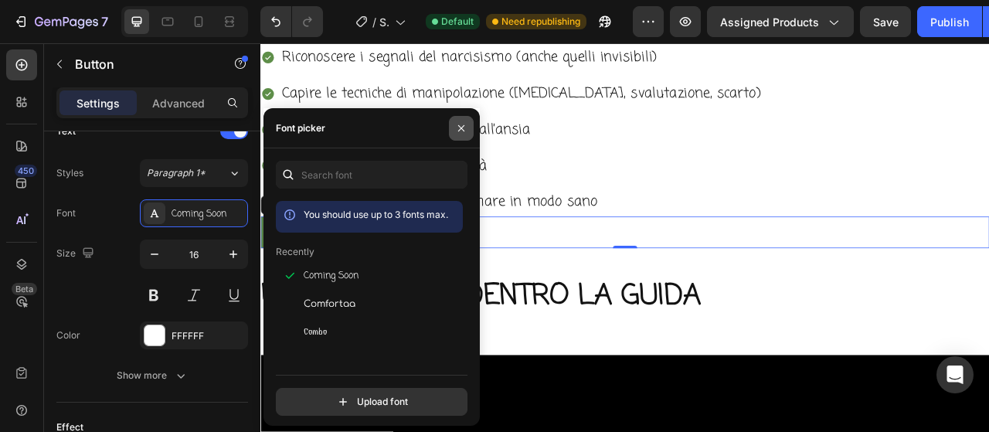
click at [463, 127] on icon "button" at bounding box center [461, 128] width 12 height 12
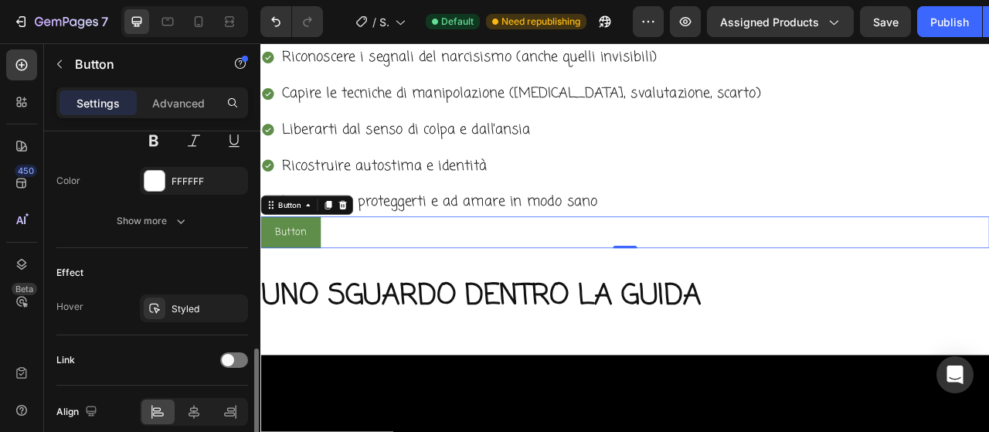
scroll to position [759, 0]
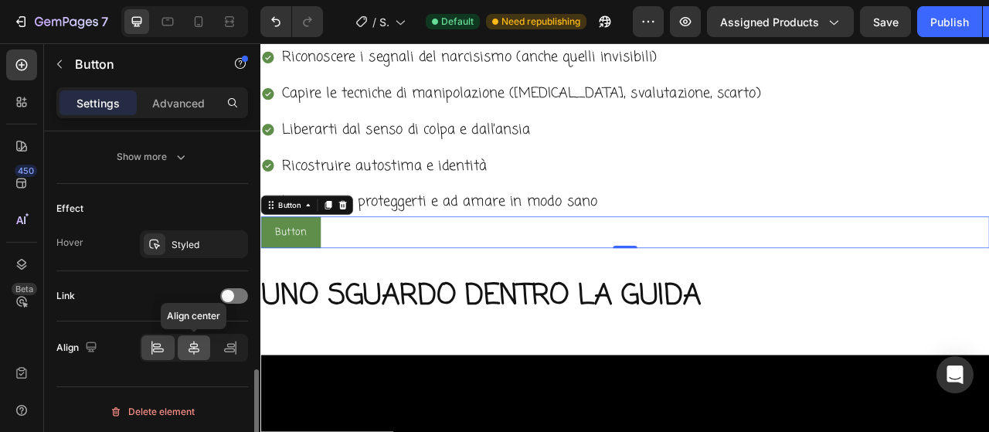
click at [199, 343] on icon at bounding box center [193, 347] width 15 height 15
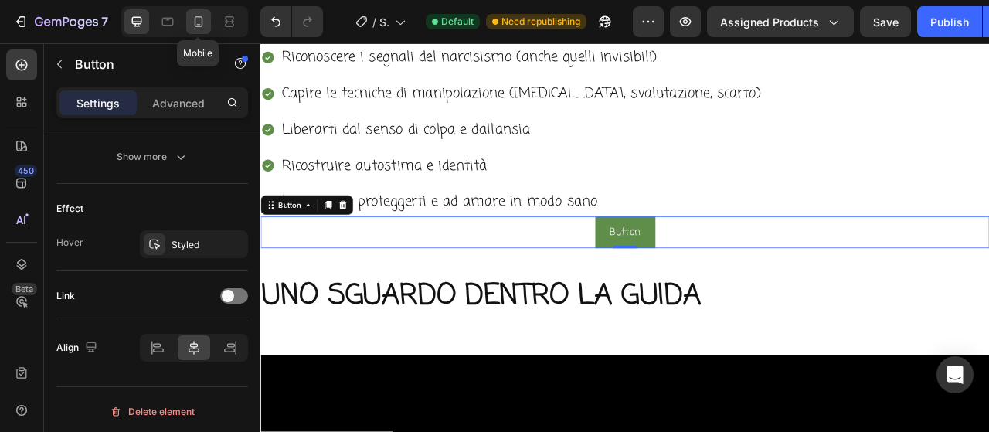
click at [195, 24] on icon at bounding box center [199, 21] width 8 height 11
type input "14"
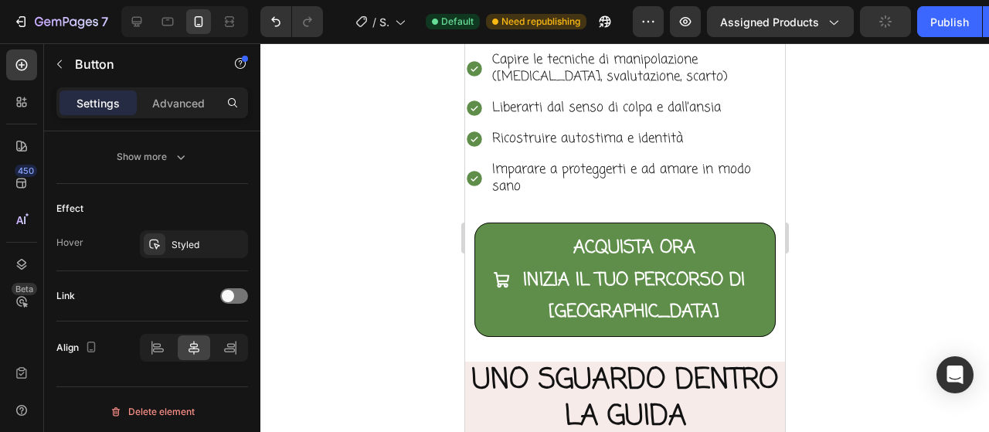
scroll to position [1847, 0]
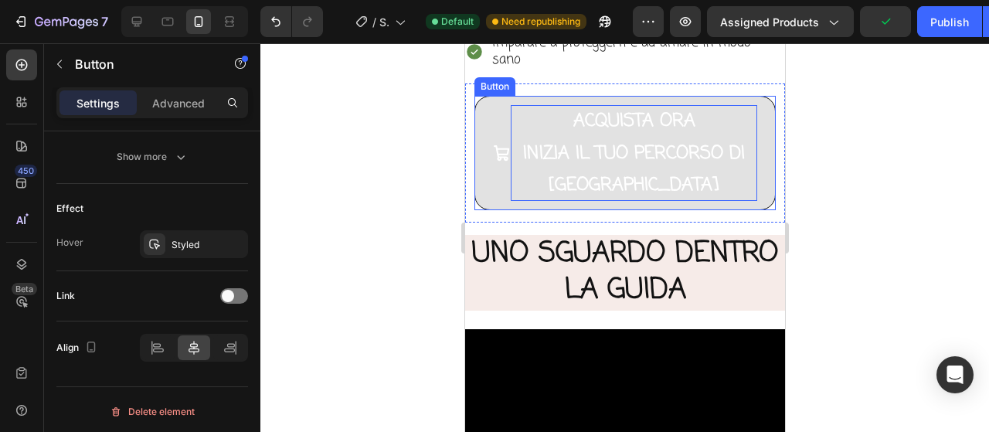
click at [559, 122] on p "ACQUISTA ORA INIZIA IL TUO PERCORSO DI LIBERTA'" at bounding box center [633, 153] width 246 height 96
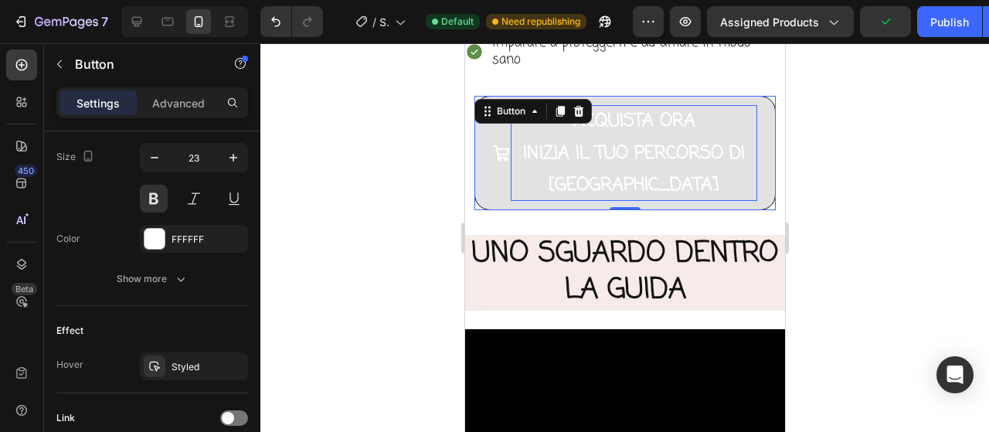
click at [568, 148] on p "ACQUISTA ORA INIZIA IL TUO PERCORSO DI LIBERTA'" at bounding box center [633, 153] width 246 height 96
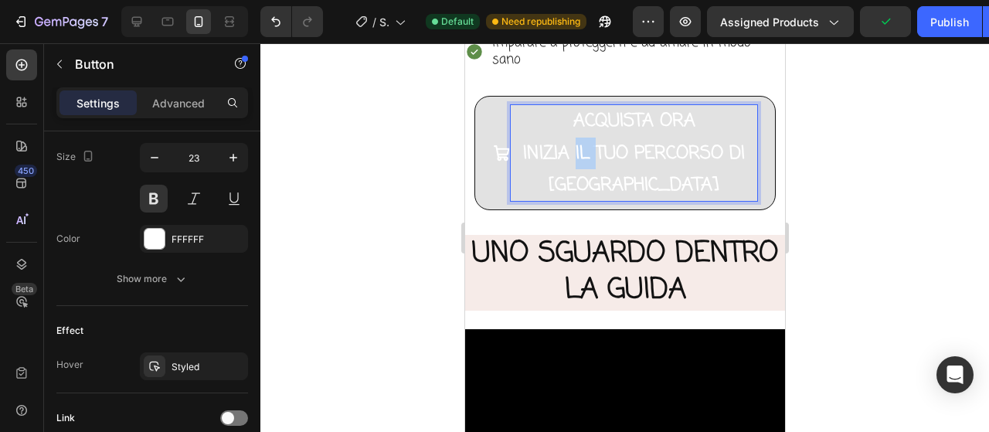
click at [568, 148] on p "ACQUISTA ORA INIZIA IL TUO PERCORSO DI LIBERTA'" at bounding box center [633, 153] width 246 height 96
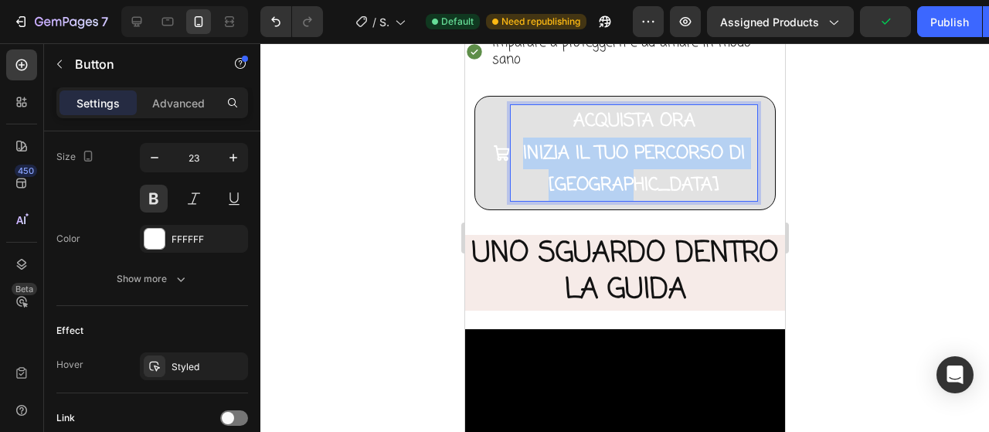
click at [568, 148] on p "ACQUISTA ORA INIZIA IL TUO PERCORSO DI LIBERTA'" at bounding box center [633, 153] width 246 height 96
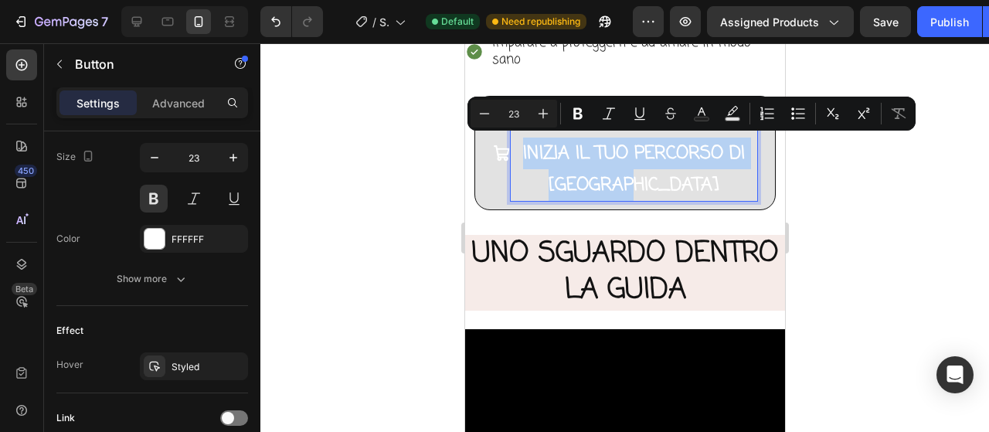
click at [568, 148] on p "ACQUISTA ORA INIZIA IL TUO PERCORSO DI LIBERTA'" at bounding box center [633, 153] width 246 height 96
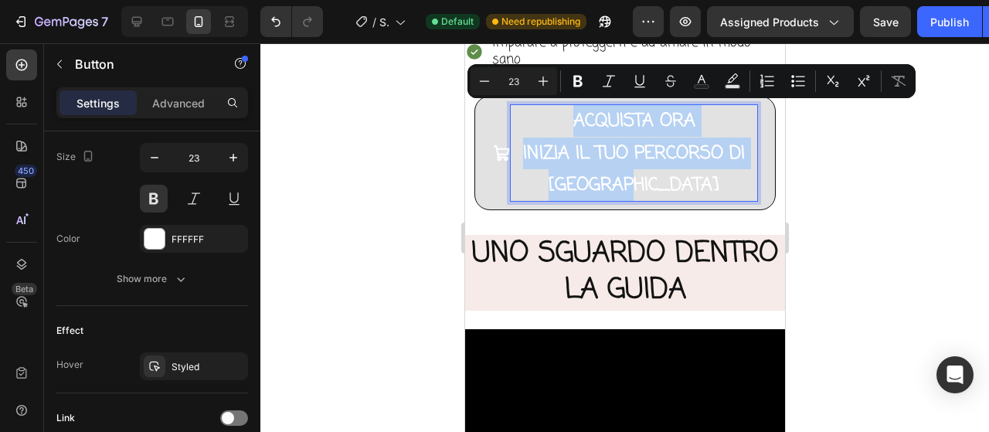
drag, startPoint x: 680, startPoint y: 183, endPoint x: 518, endPoint y: 121, distance: 172.9
click at [518, 121] on p "ACQUISTA ORA INIZIA IL TUO PERCORSO DI LIBERTA'" at bounding box center [633, 153] width 246 height 96
copy p "ACQUISTA ORA INIZIA IL TUO PERCORSO DI LIBERTA'"
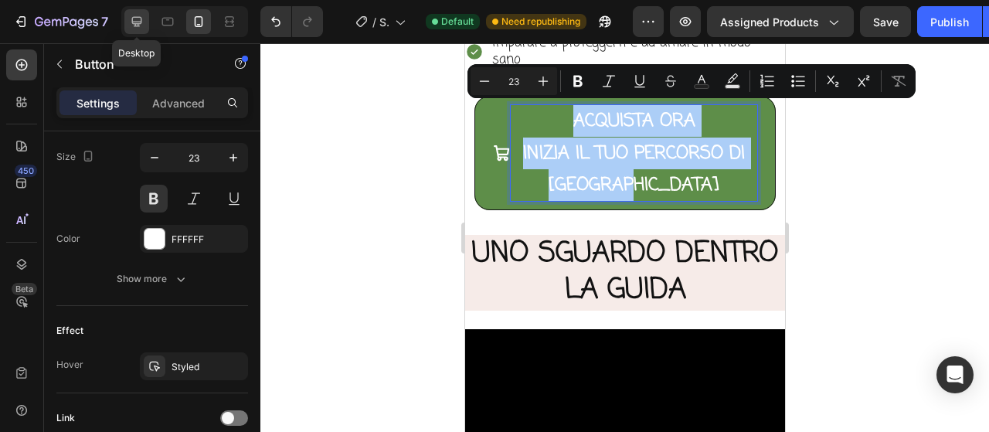
click at [142, 21] on icon at bounding box center [136, 21] width 15 height 15
type input "8"
type input "16"
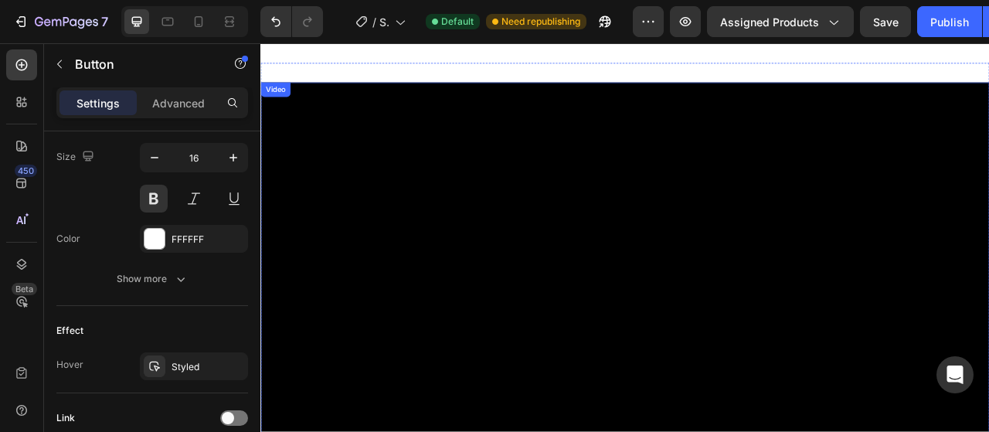
scroll to position [1475, 0]
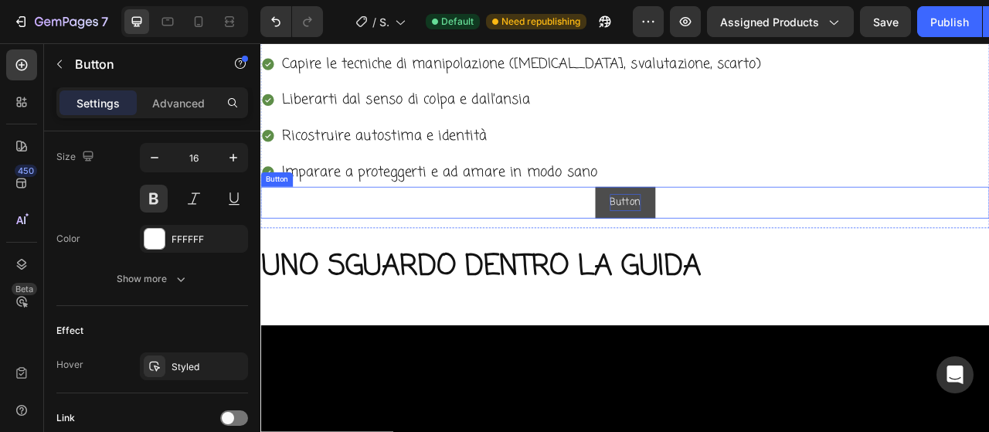
click at [726, 241] on p "Button" at bounding box center [723, 247] width 39 height 22
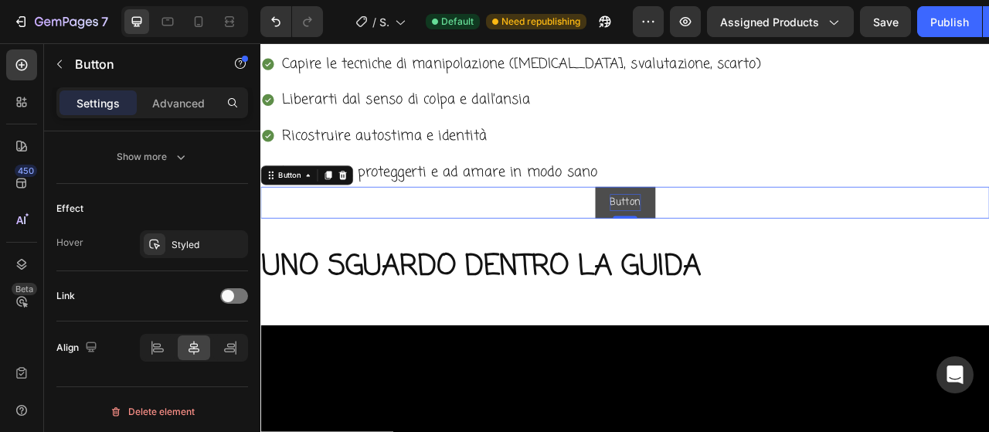
click at [726, 241] on p "Button" at bounding box center [723, 247] width 39 height 22
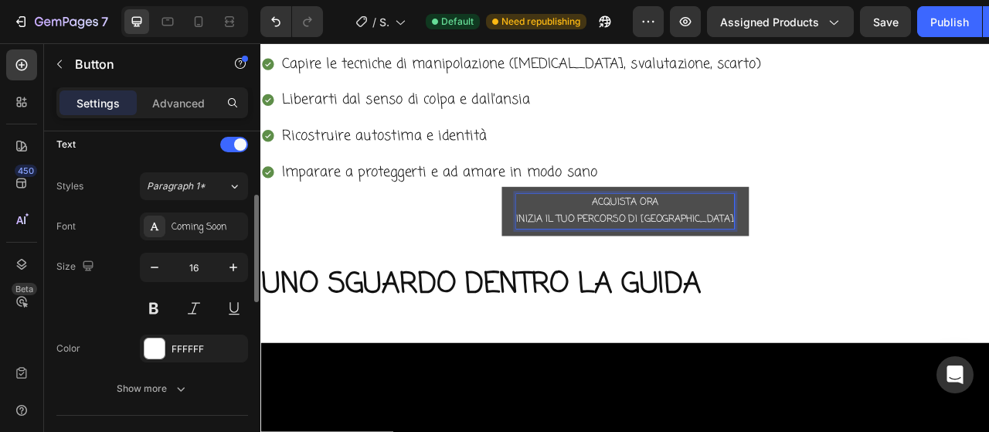
scroll to position [450, 0]
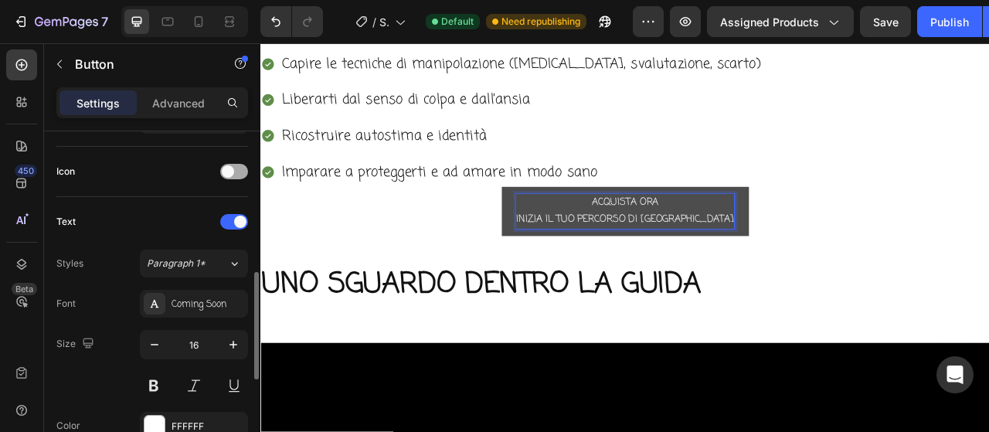
click at [229, 170] on span at bounding box center [228, 171] width 12 height 12
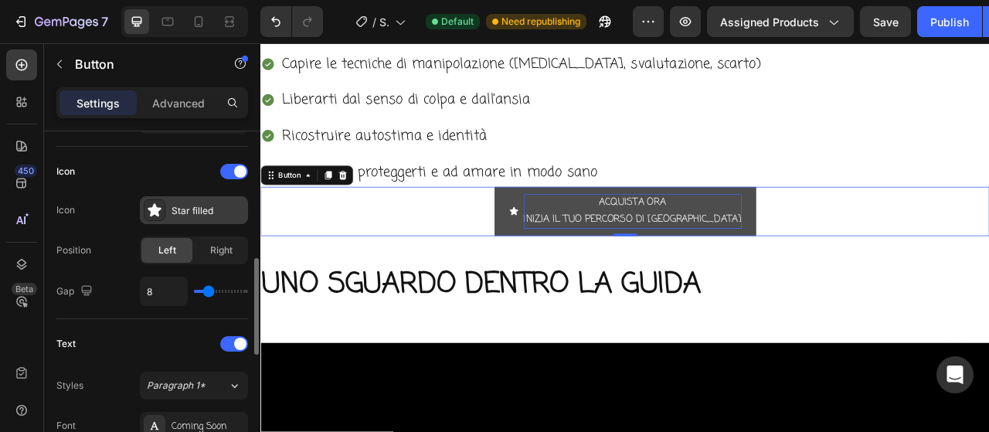
click at [209, 206] on div "Star filled" at bounding box center [207, 211] width 73 height 14
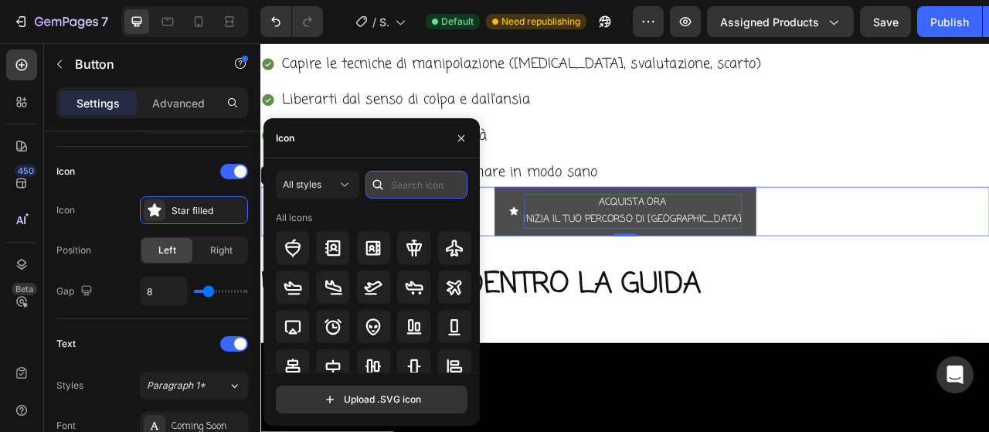
click at [408, 171] on input "text" at bounding box center [416, 185] width 102 height 28
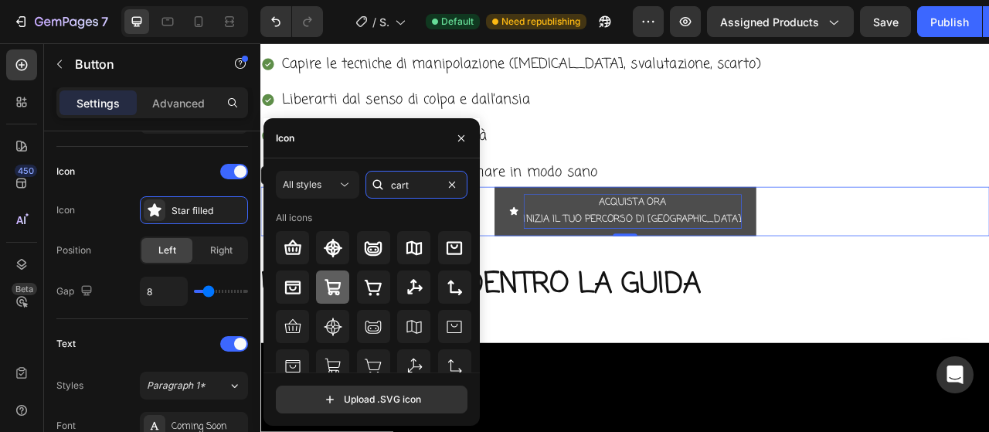
type input "cart"
click at [340, 283] on icon at bounding box center [333, 287] width 19 height 19
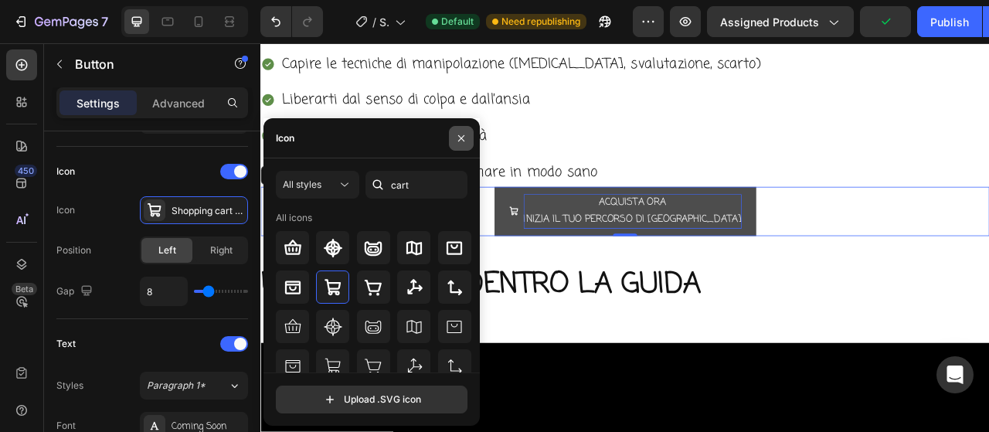
click at [465, 137] on icon "button" at bounding box center [461, 138] width 12 height 12
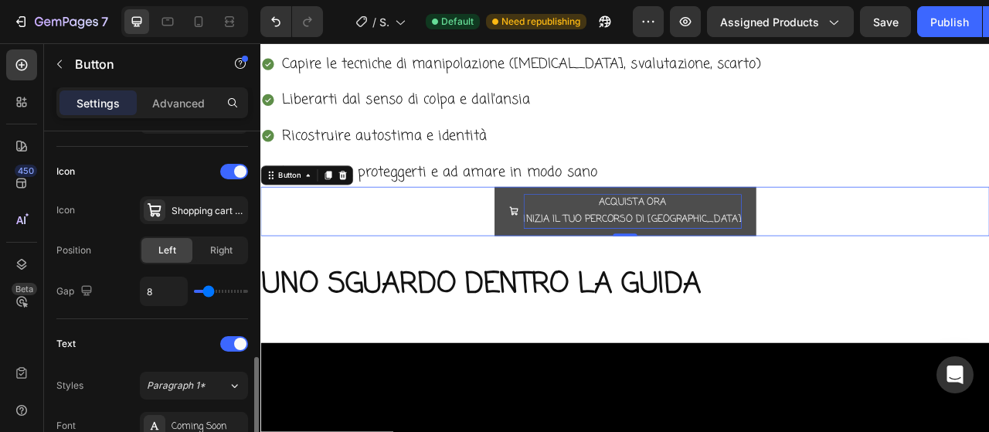
scroll to position [605, 0]
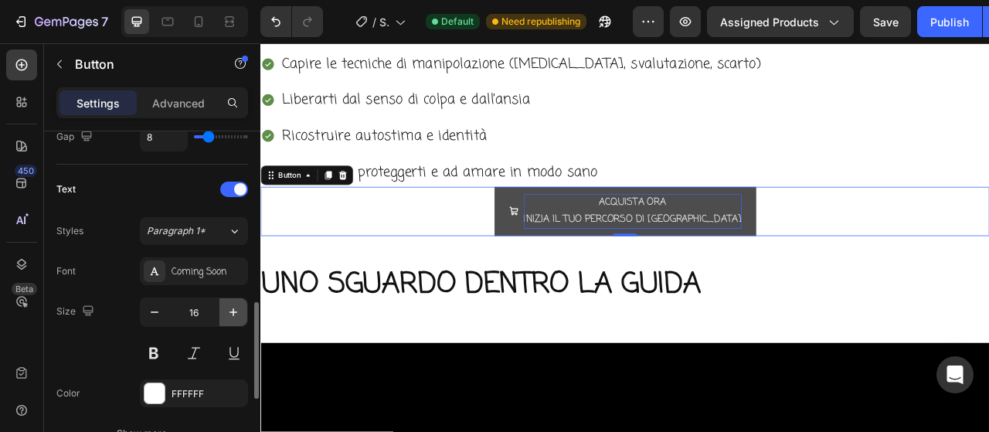
click at [238, 307] on icon "button" at bounding box center [233, 311] width 15 height 15
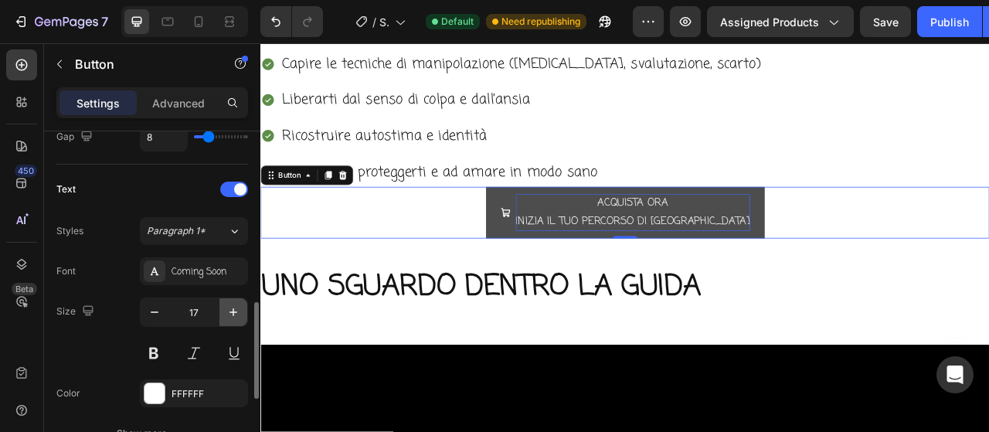
click at [238, 307] on icon "button" at bounding box center [233, 311] width 15 height 15
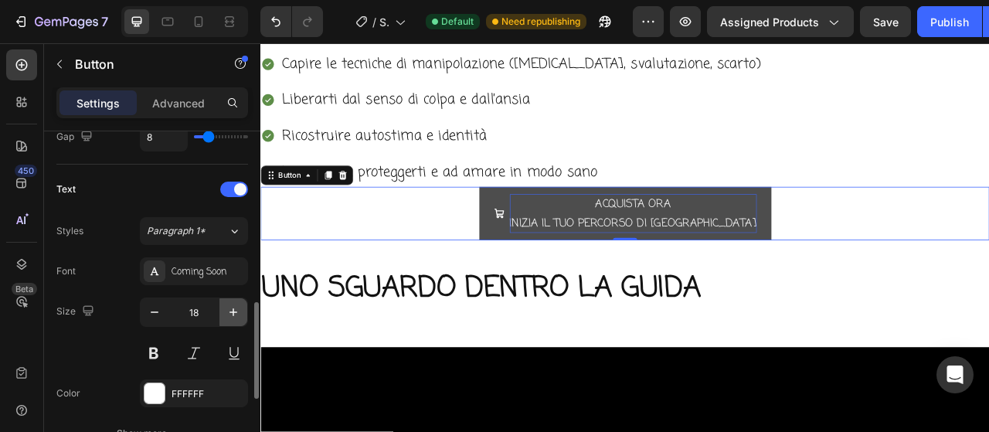
click at [238, 307] on icon "button" at bounding box center [233, 311] width 15 height 15
click at [238, 306] on icon "button" at bounding box center [233, 311] width 15 height 15
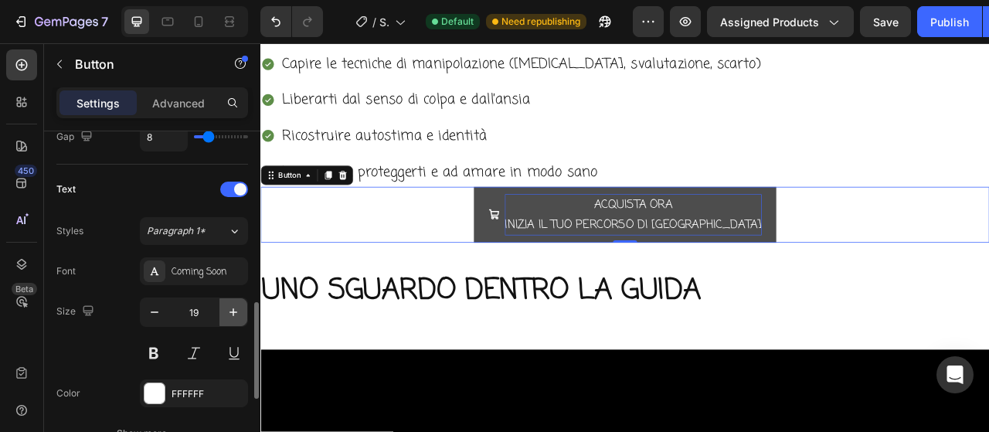
click at [237, 305] on icon "button" at bounding box center [233, 311] width 15 height 15
click at [236, 305] on icon "button" at bounding box center [233, 311] width 15 height 15
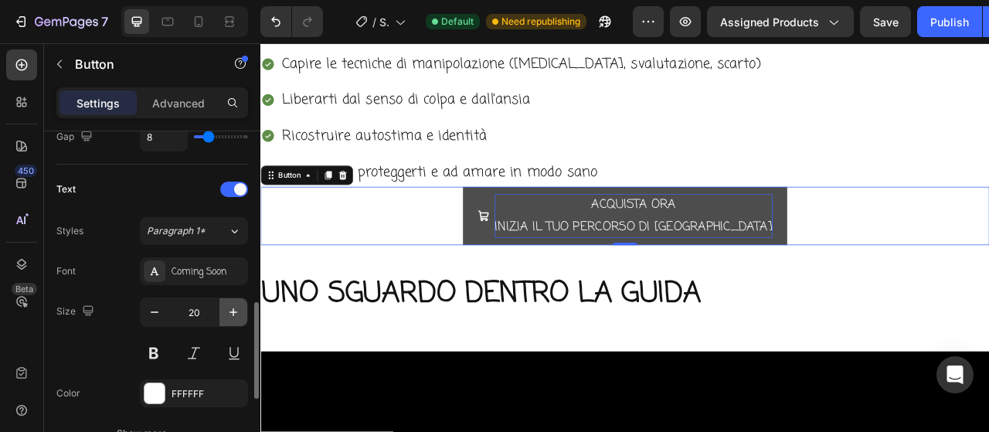
click at [236, 305] on icon "button" at bounding box center [233, 311] width 15 height 15
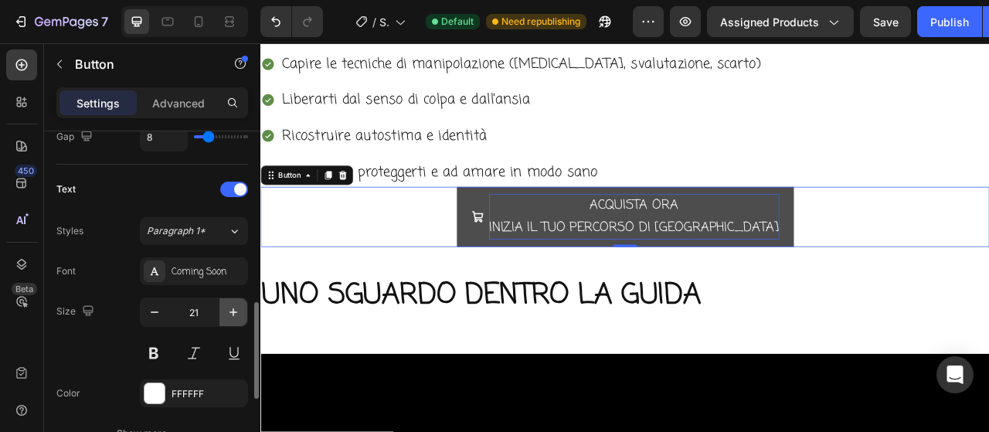
click at [236, 305] on icon "button" at bounding box center [233, 311] width 15 height 15
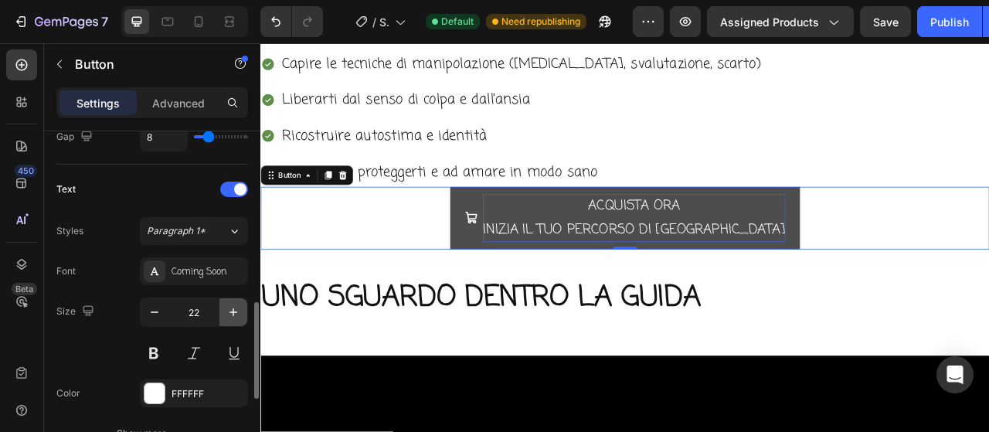
click at [236, 305] on icon "button" at bounding box center [233, 311] width 15 height 15
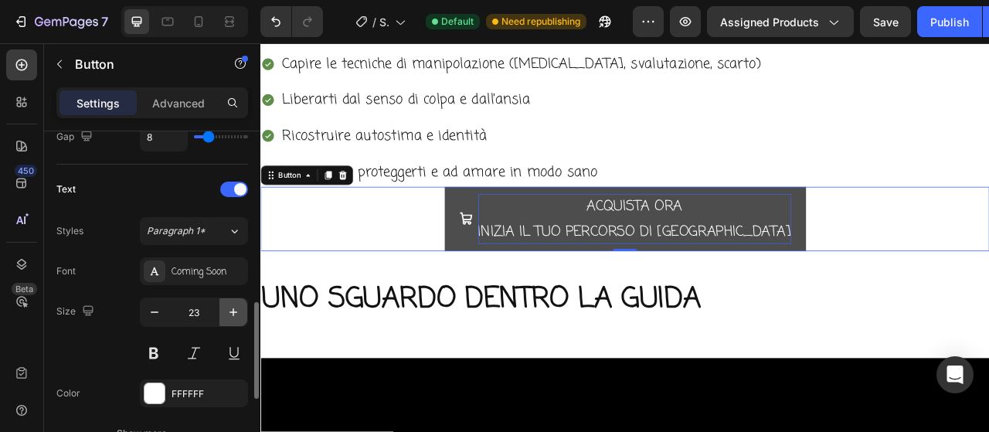
click at [236, 305] on icon "button" at bounding box center [233, 311] width 15 height 15
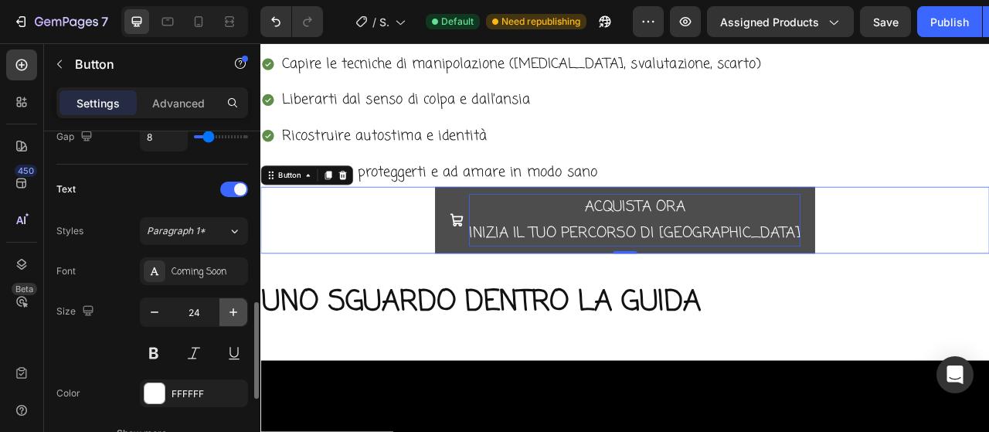
click at [236, 305] on icon "button" at bounding box center [233, 311] width 15 height 15
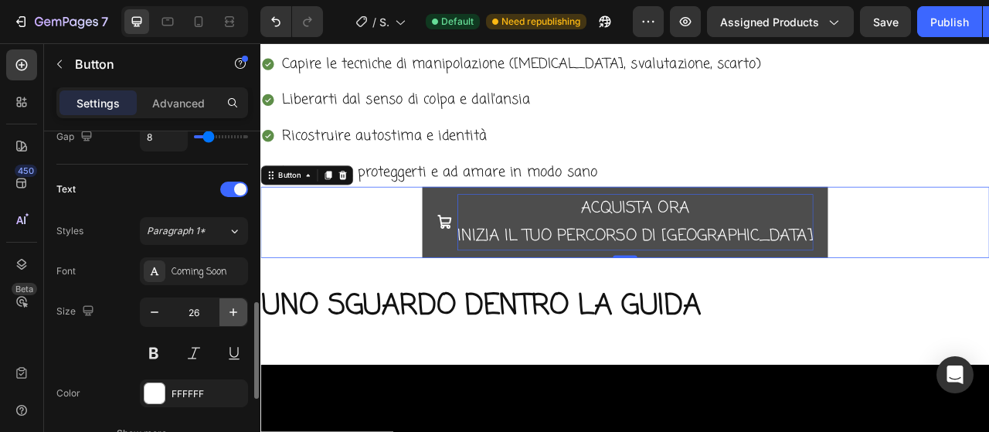
click at [236, 305] on icon "button" at bounding box center [233, 311] width 15 height 15
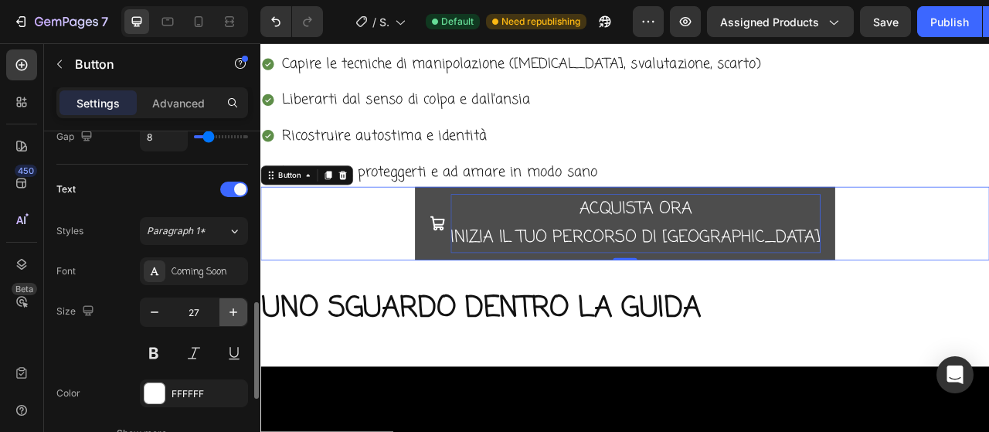
click at [227, 307] on icon "button" at bounding box center [233, 311] width 15 height 15
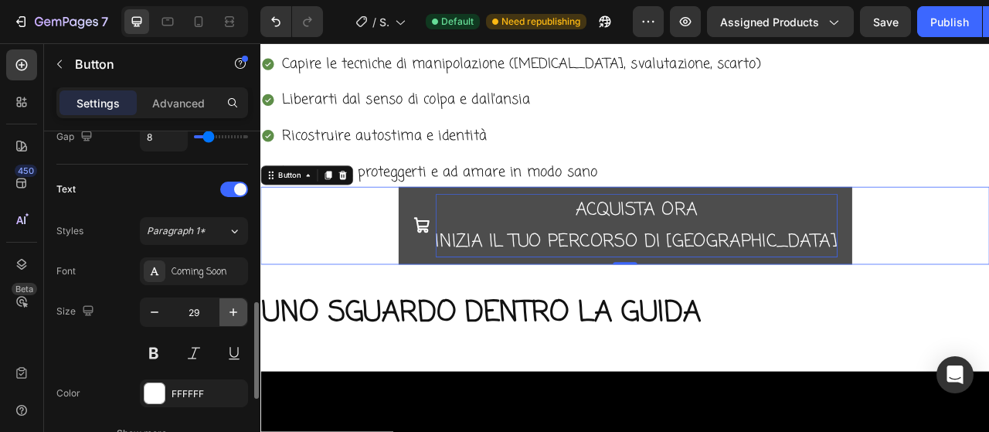
click at [227, 307] on icon "button" at bounding box center [233, 311] width 15 height 15
type input "30"
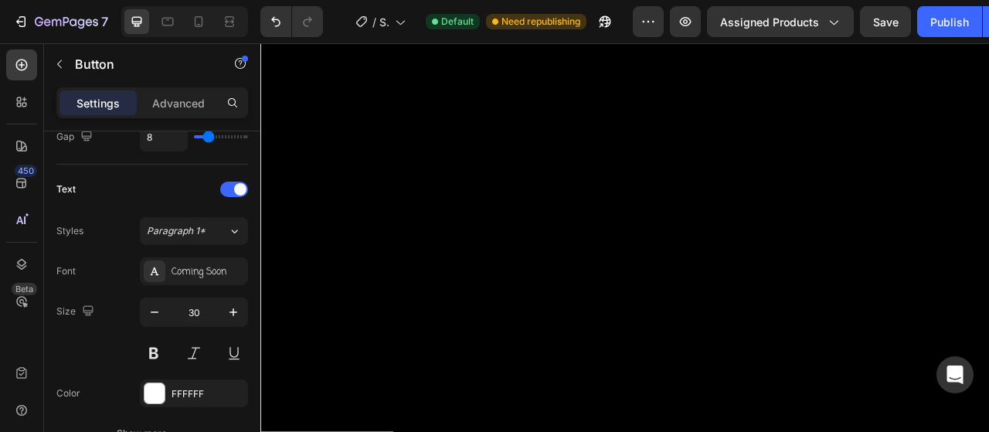
scroll to position [162, 0]
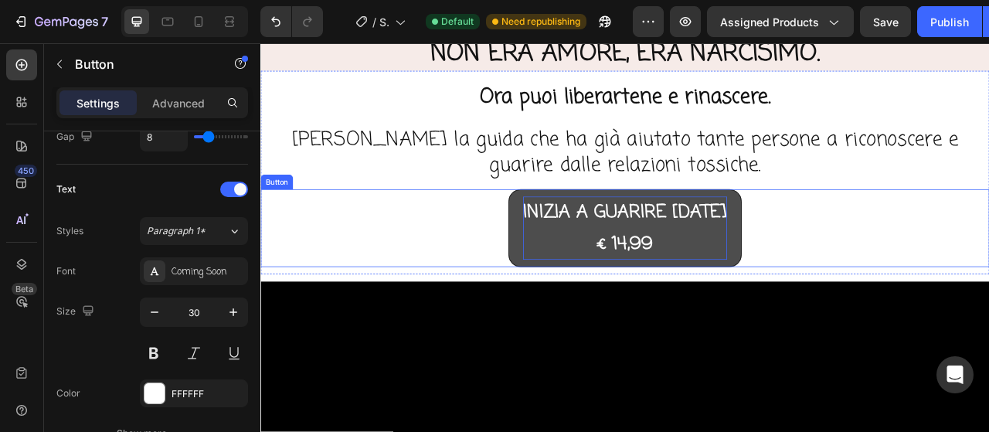
click at [684, 267] on p "INIZIA A GUARIRE OGGI € 14,99" at bounding box center [724, 279] width 260 height 80
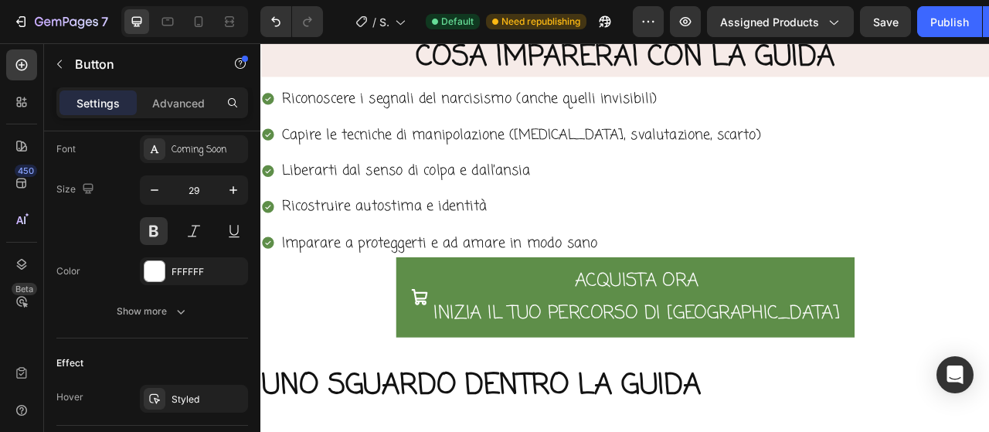
scroll to position [1475, 0]
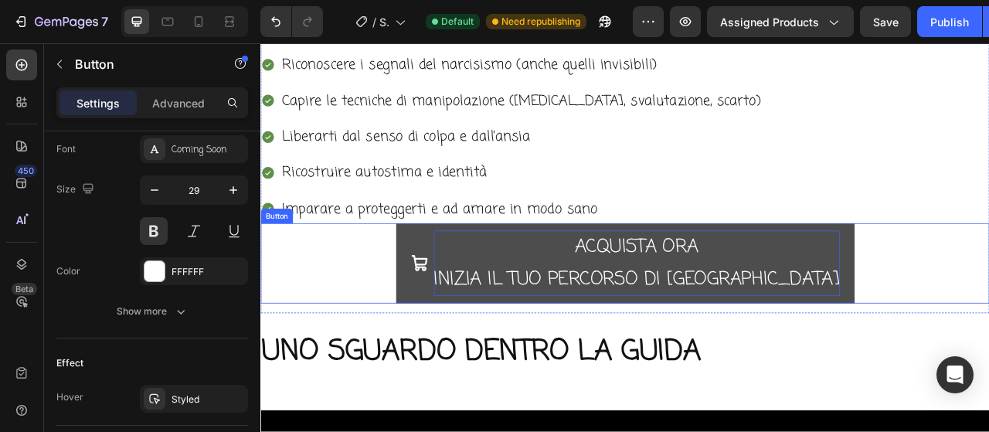
click at [649, 320] on p "ACQUISTA ORA INIZIA IL TUO PERCORSO DI LIBERTA'" at bounding box center [738, 323] width 517 height 83
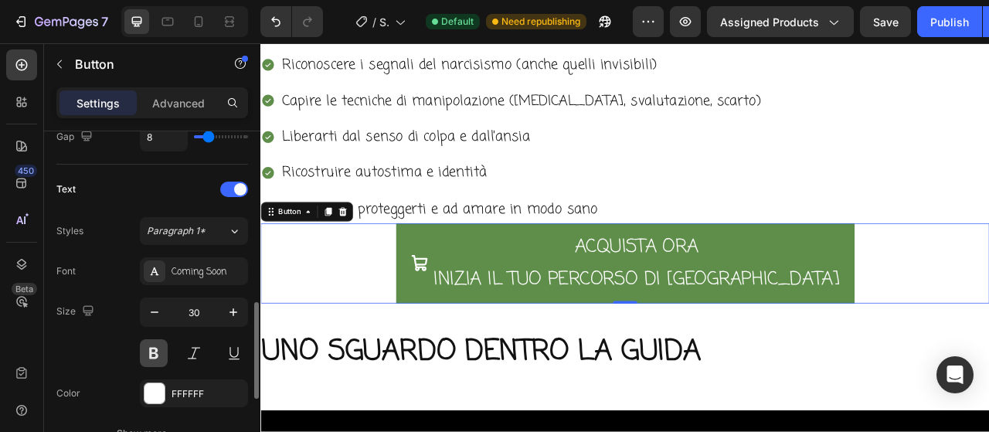
click at [151, 345] on button at bounding box center [154, 353] width 28 height 28
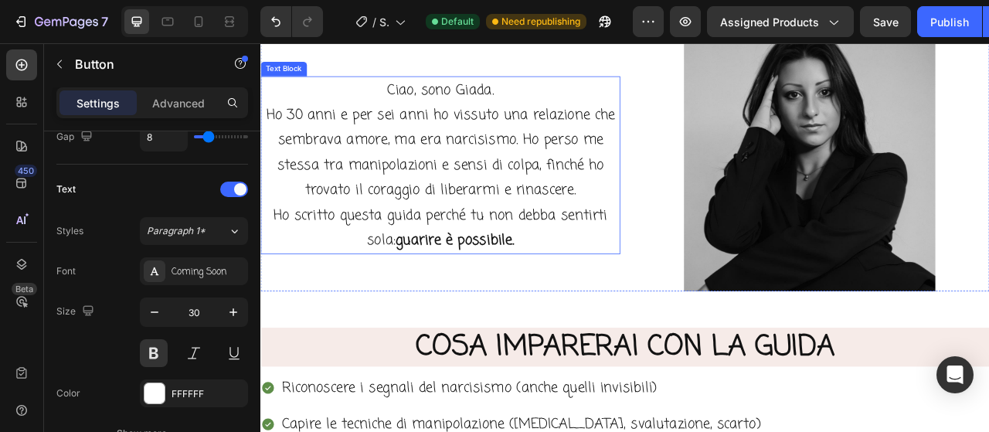
scroll to position [1089, 0]
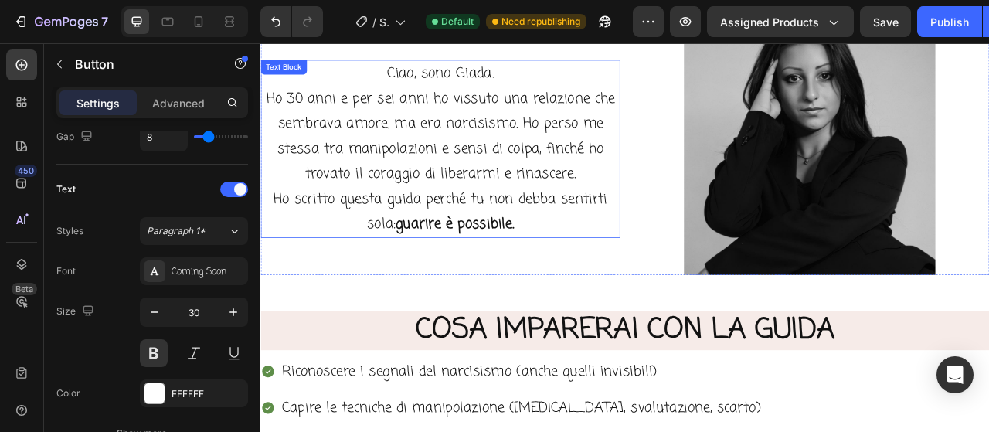
click at [494, 192] on p "Ho 30 anni e per sei anni ho vissuto una relazione che sembrava amore, ma era n…" at bounding box center [489, 194] width 454 height 192
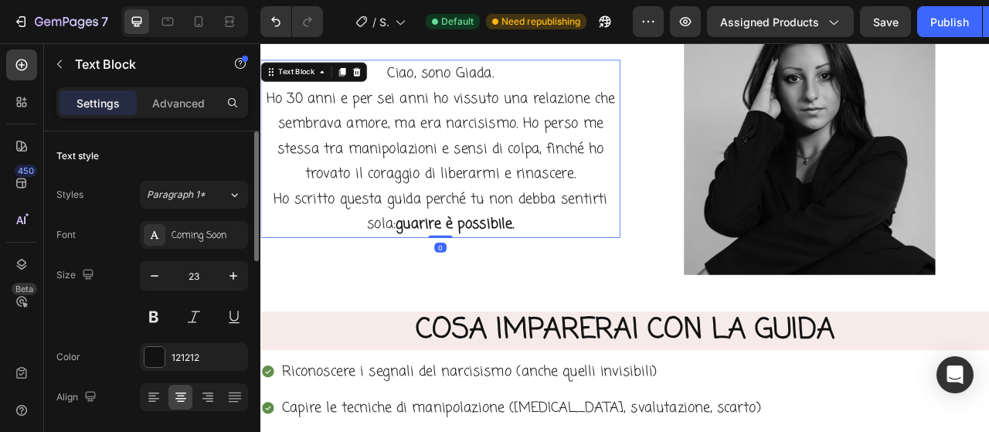
scroll to position [1321, 0]
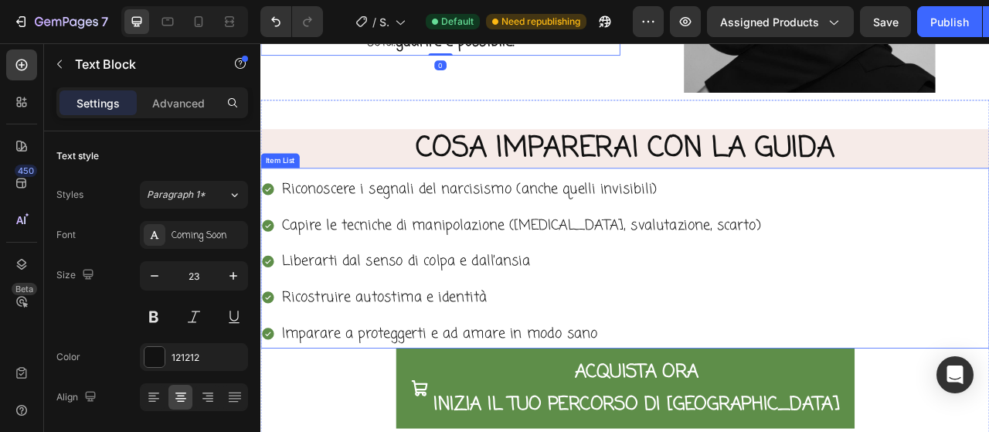
click at [505, 217] on p "Riconoscere i segnali del narcisismo (anche quelli invisibili)" at bounding box center [591, 230] width 609 height 32
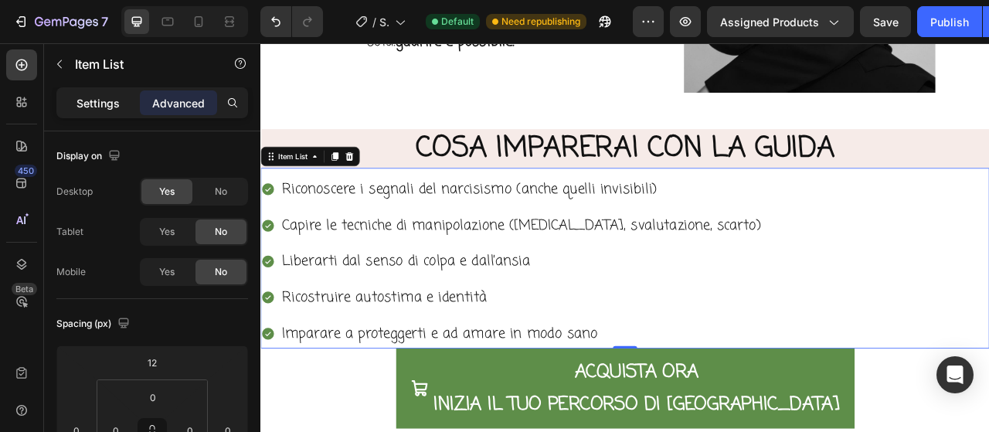
click at [90, 101] on p "Settings" at bounding box center [97, 103] width 43 height 16
type input "8"
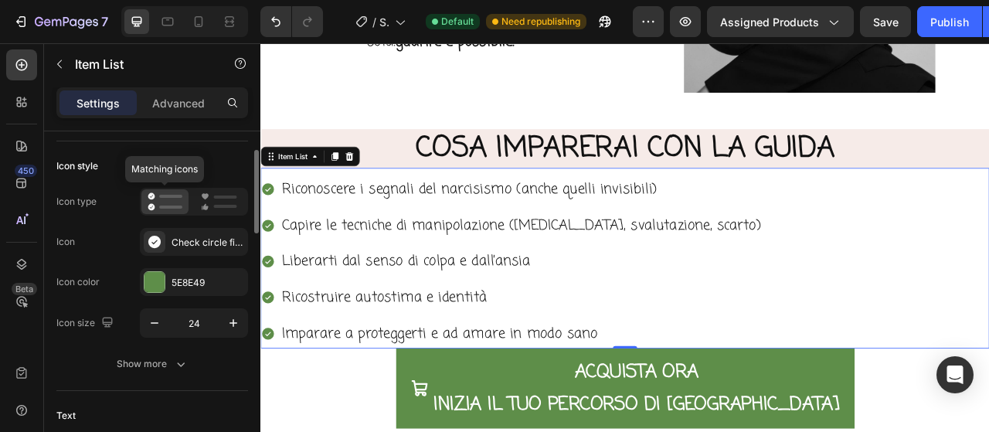
scroll to position [154, 0]
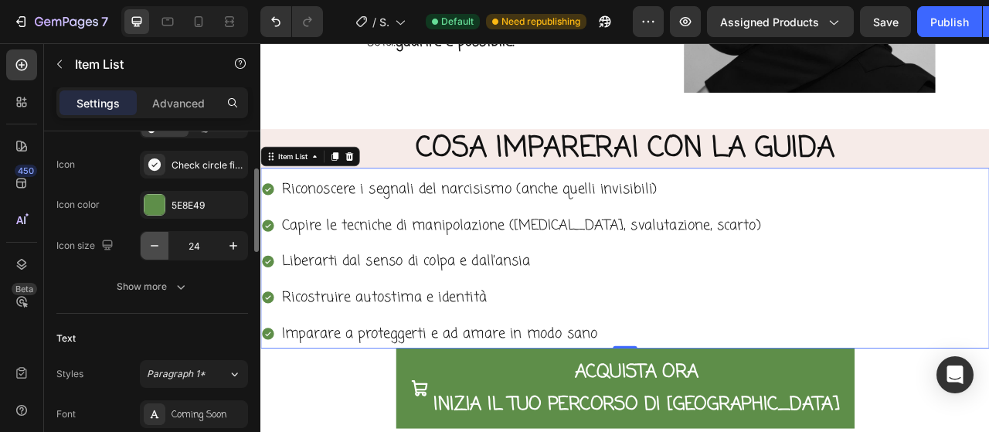
click at [150, 250] on icon "button" at bounding box center [154, 245] width 15 height 15
click at [225, 246] on button "button" at bounding box center [233, 246] width 28 height 28
type input "24"
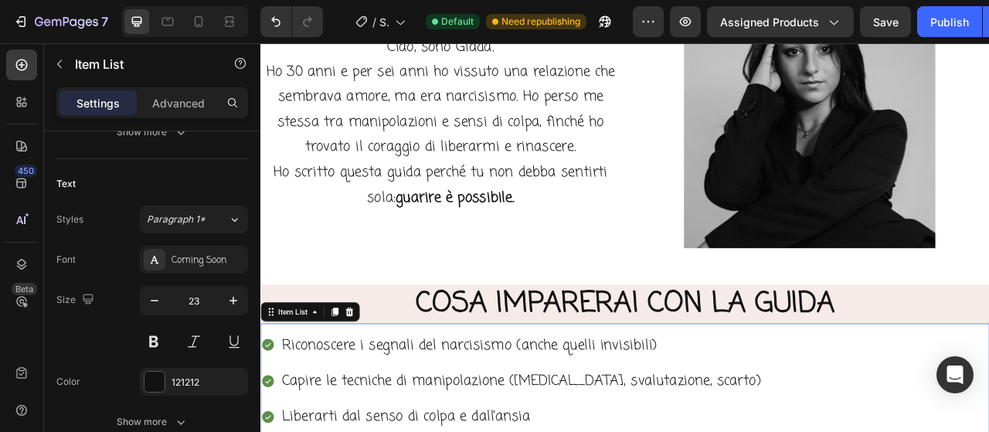
scroll to position [1012, 0]
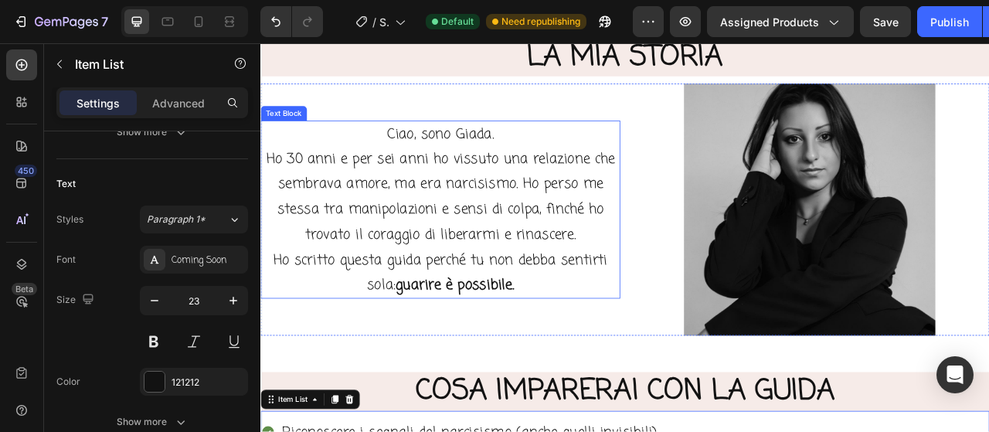
click at [428, 278] on p "Ho 30 anni e per sei anni ho vissuto una relazione che sembrava amore, ma era n…" at bounding box center [489, 271] width 454 height 192
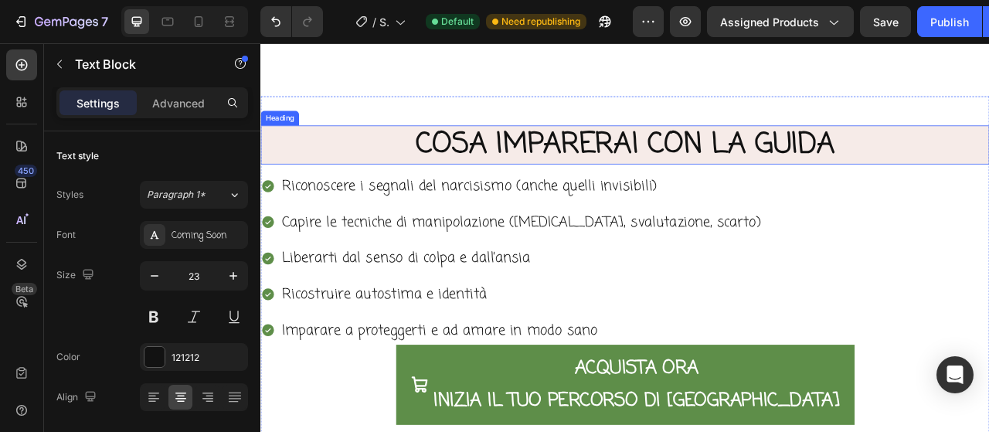
scroll to position [1475, 0]
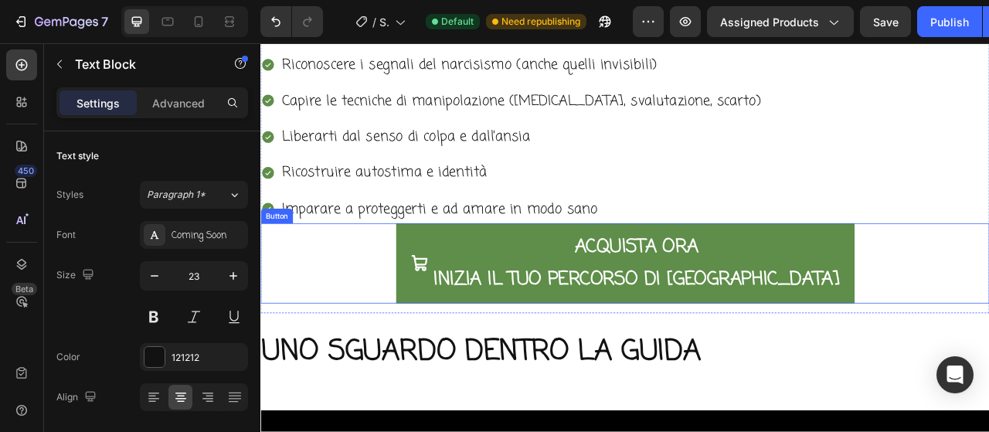
click at [483, 309] on div "ACQUISTA ORA INIZIA IL TUO PERCORSO DI LIBERTA' Button" at bounding box center [723, 324] width 927 height 102
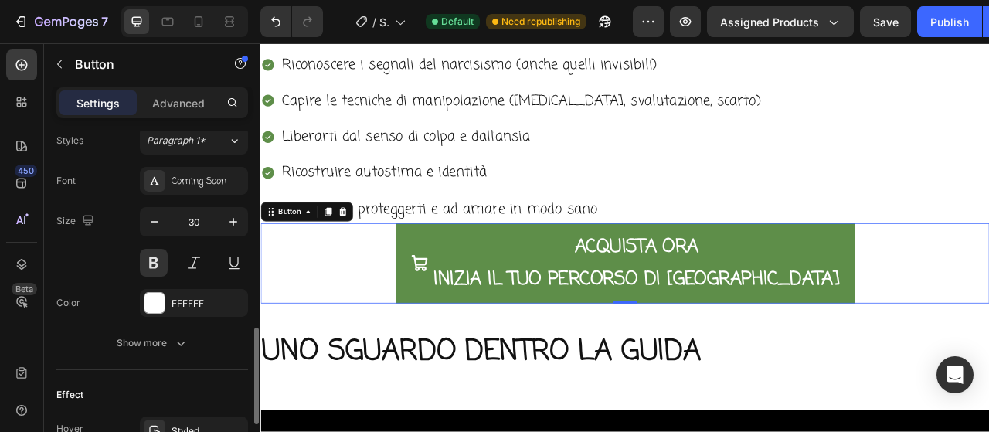
scroll to position [850, 0]
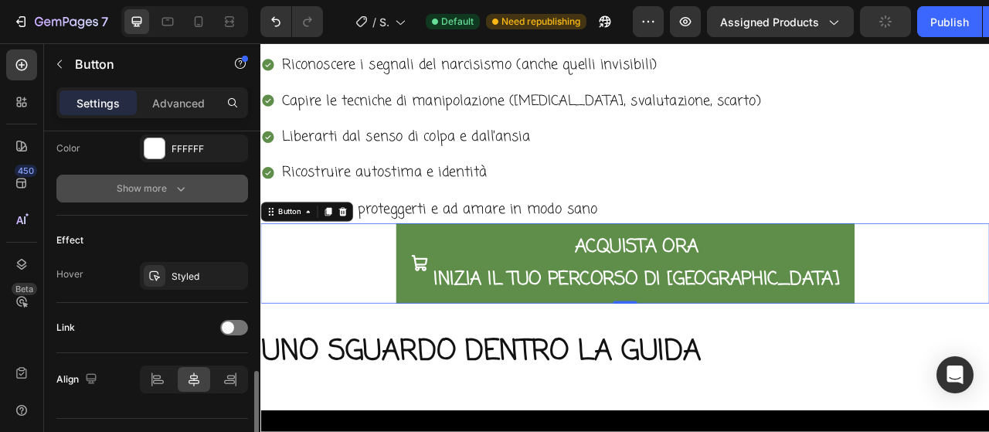
click at [173, 181] on icon "button" at bounding box center [180, 188] width 15 height 15
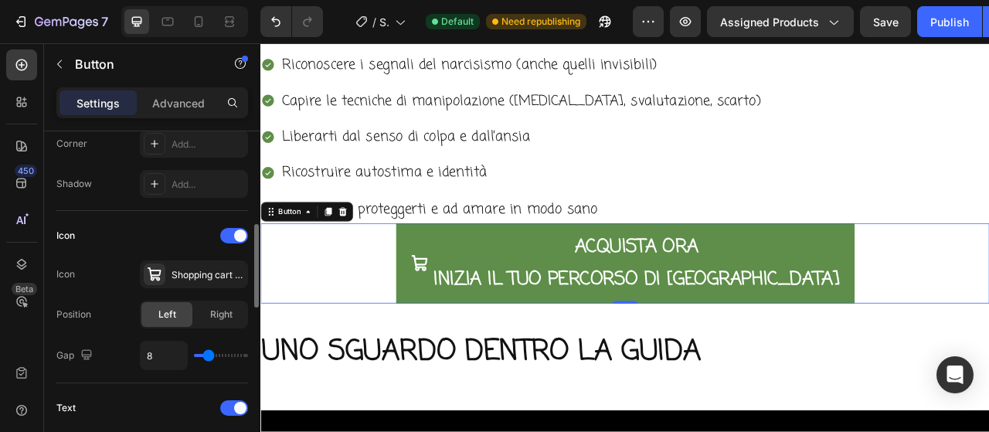
scroll to position [309, 0]
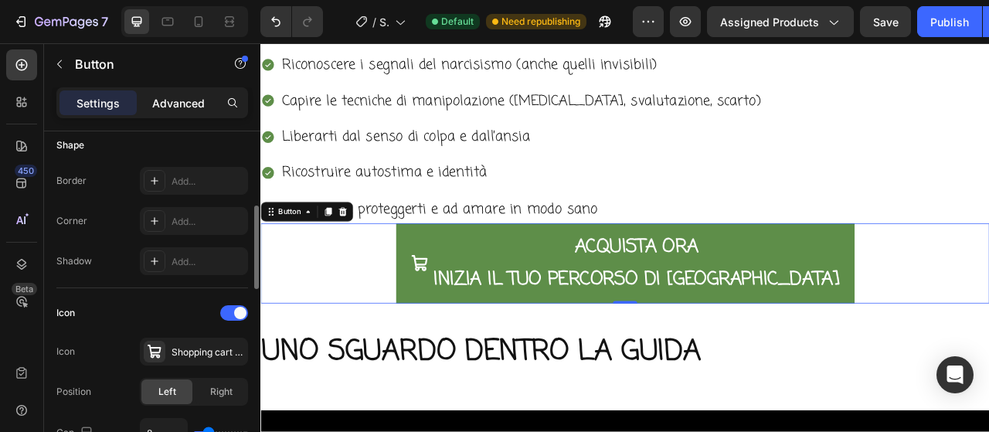
click at [185, 92] on div "Advanced" at bounding box center [178, 102] width 77 height 25
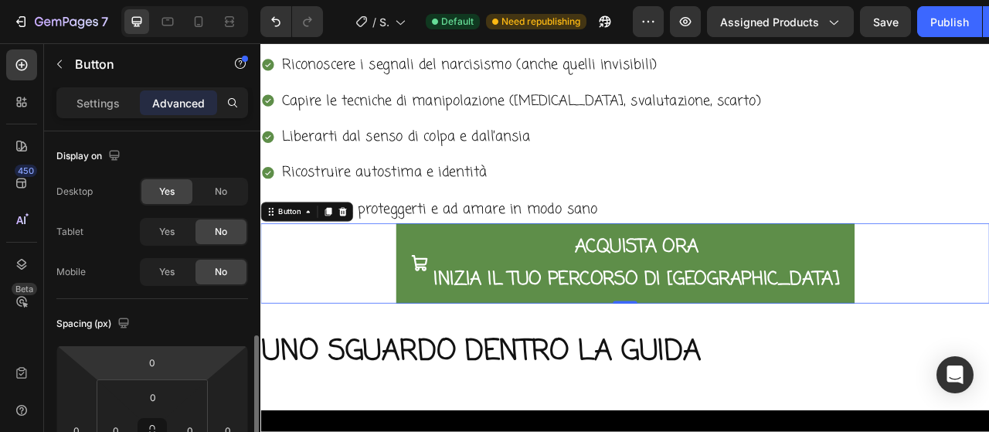
scroll to position [154, 0]
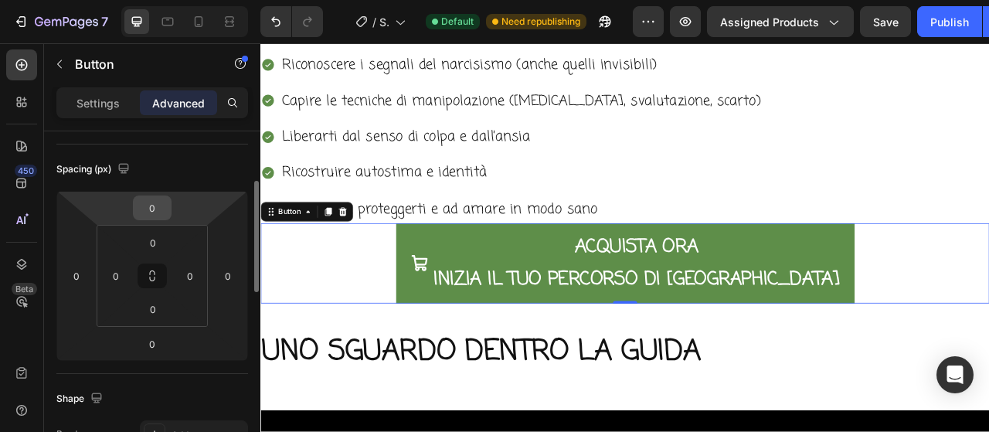
click at [161, 203] on input "0" at bounding box center [152, 207] width 31 height 23
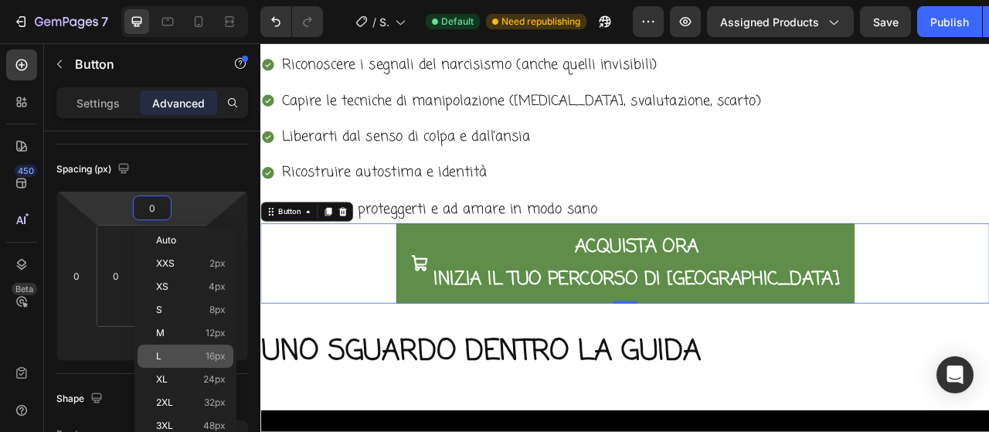
click at [177, 362] on div "L 16px" at bounding box center [186, 356] width 96 height 23
type input "16"
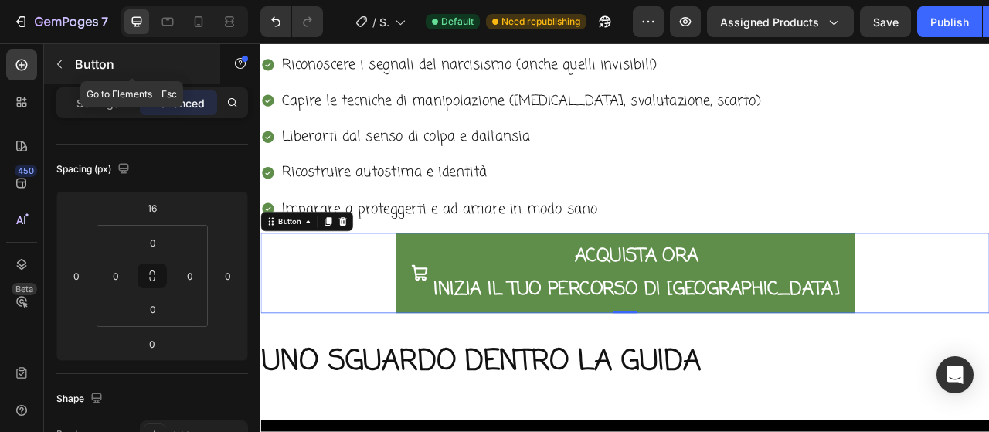
click at [62, 66] on icon "button" at bounding box center [59, 64] width 12 height 12
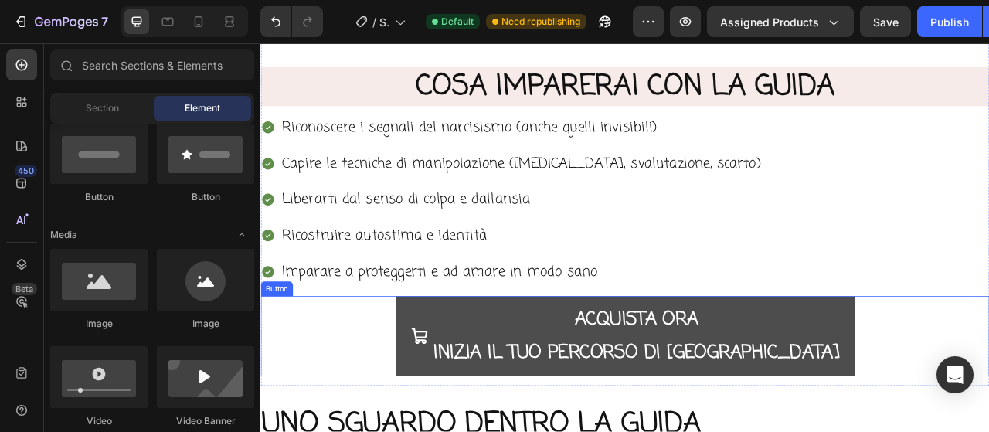
scroll to position [1321, 0]
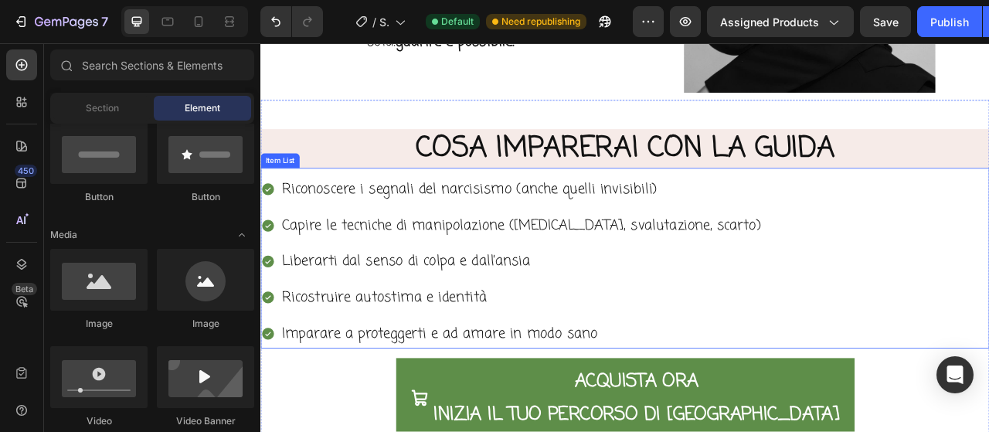
click at [879, 202] on div "Riconoscere i segnali del narcisismo (anche quelli invisibili) Capire le tecnic…" at bounding box center [723, 316] width 927 height 229
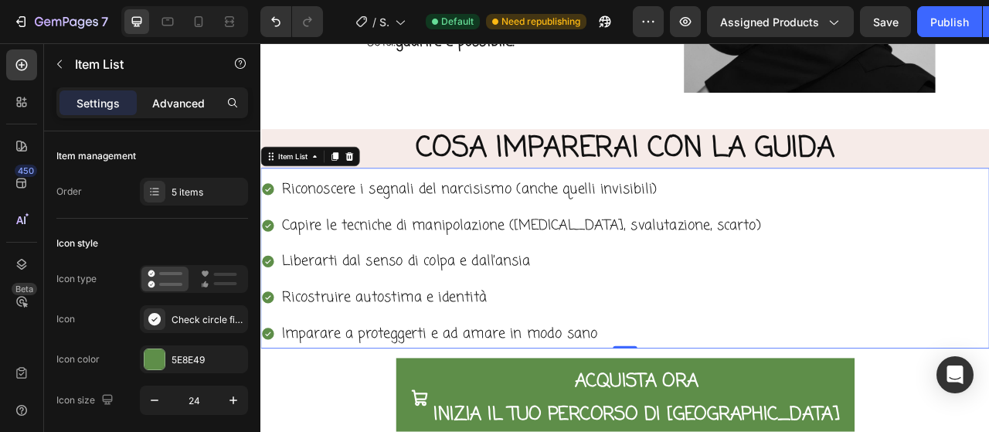
click at [191, 112] on div "Advanced" at bounding box center [178, 102] width 77 height 25
type input "100%"
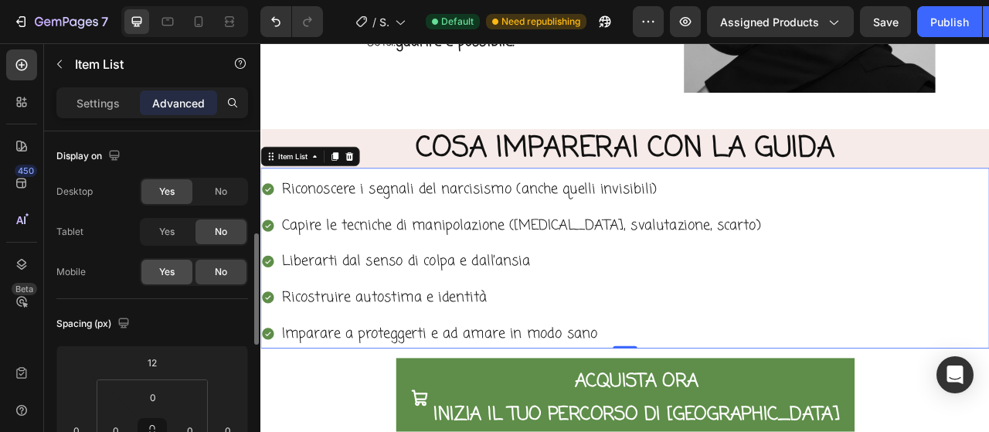
scroll to position [77, 0]
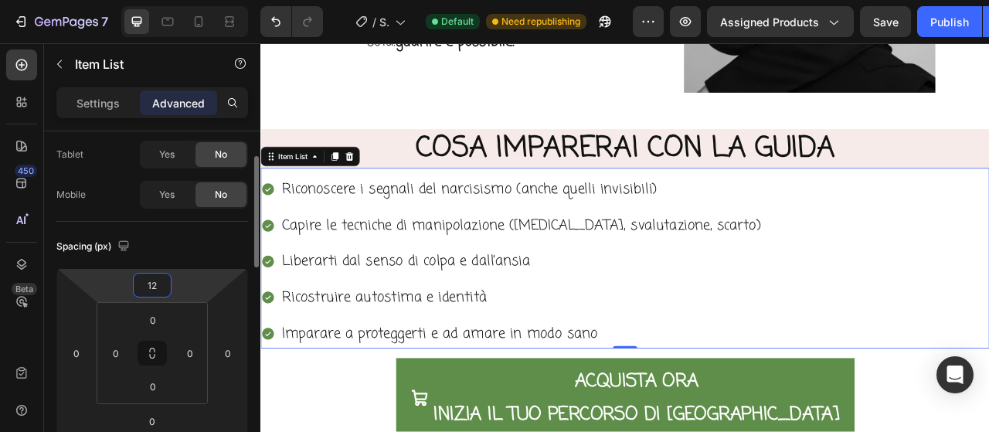
click at [159, 279] on input "12" at bounding box center [152, 284] width 31 height 23
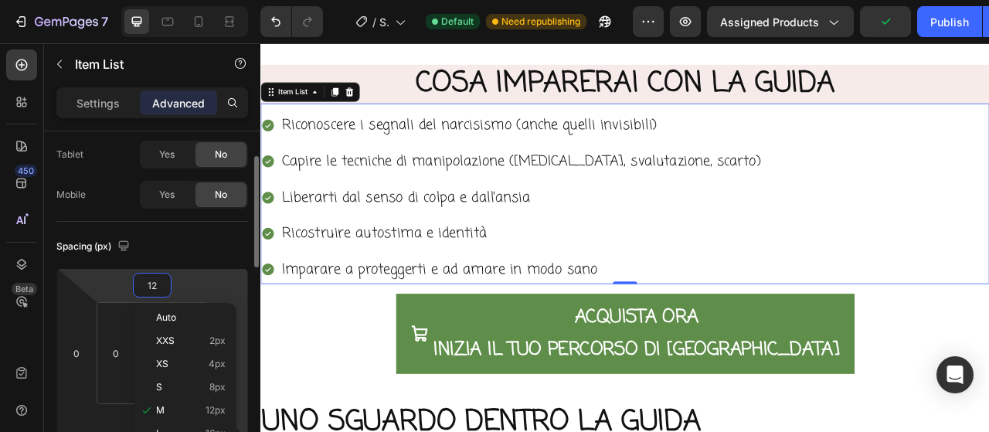
scroll to position [154, 0]
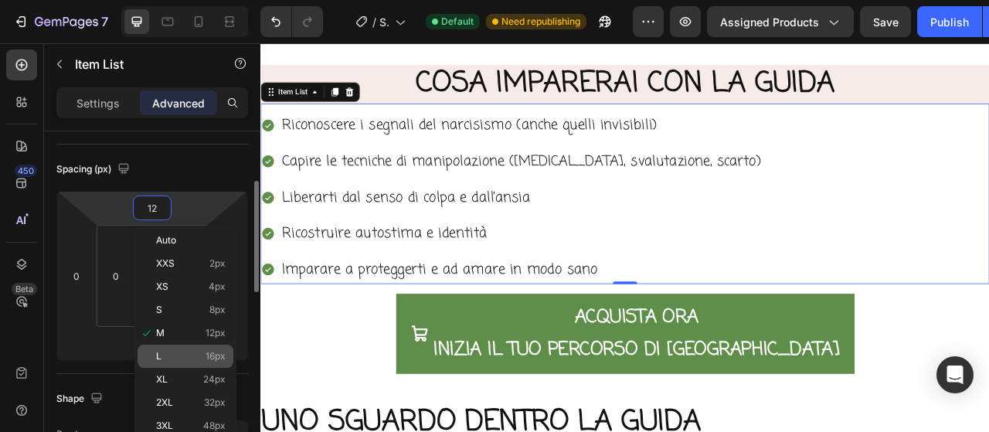
click at [196, 348] on div "L 16px" at bounding box center [186, 356] width 96 height 23
type input "16"
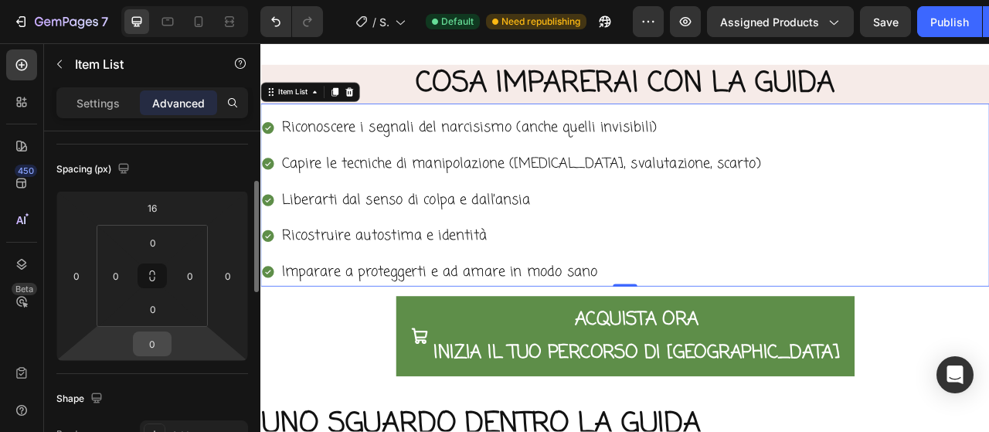
click at [164, 344] on input "0" at bounding box center [152, 343] width 31 height 23
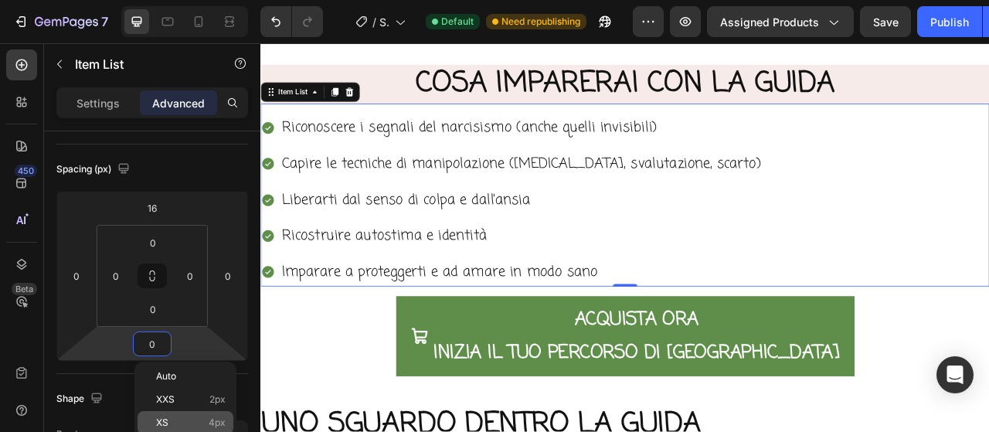
scroll to position [232, 0]
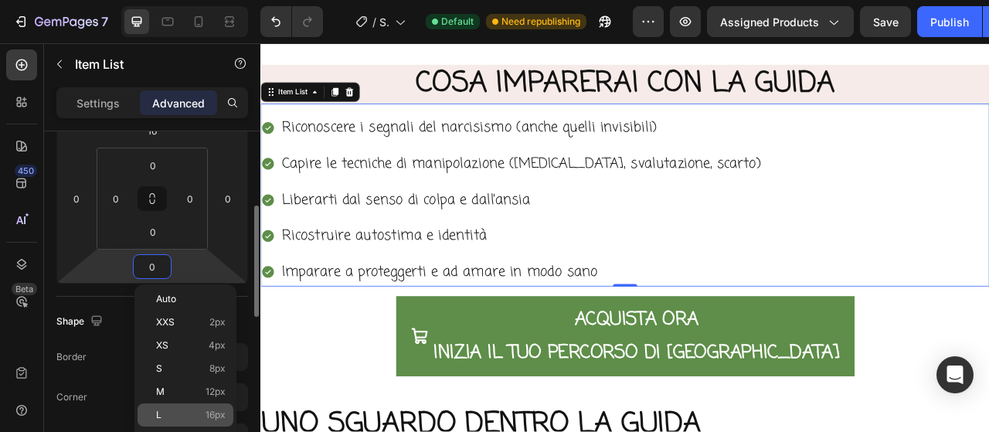
click at [215, 418] on span "16px" at bounding box center [215, 414] width 20 height 11
type input "16"
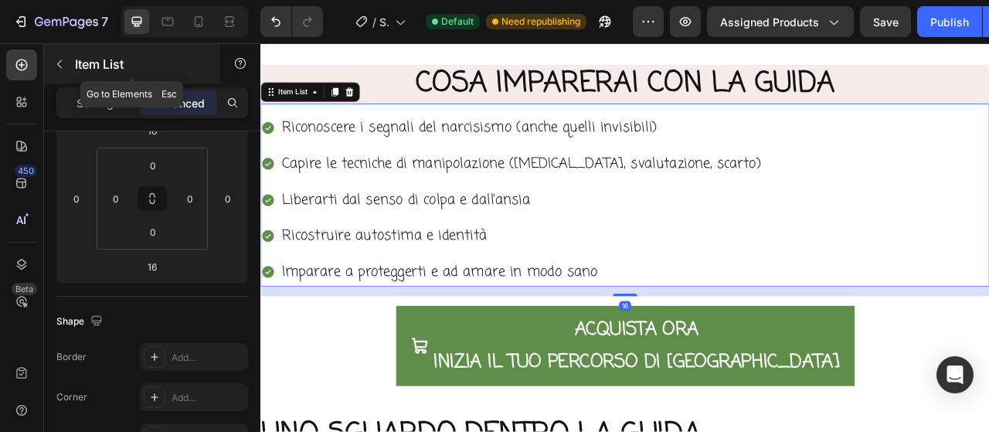
click at [59, 59] on icon "button" at bounding box center [59, 64] width 12 height 12
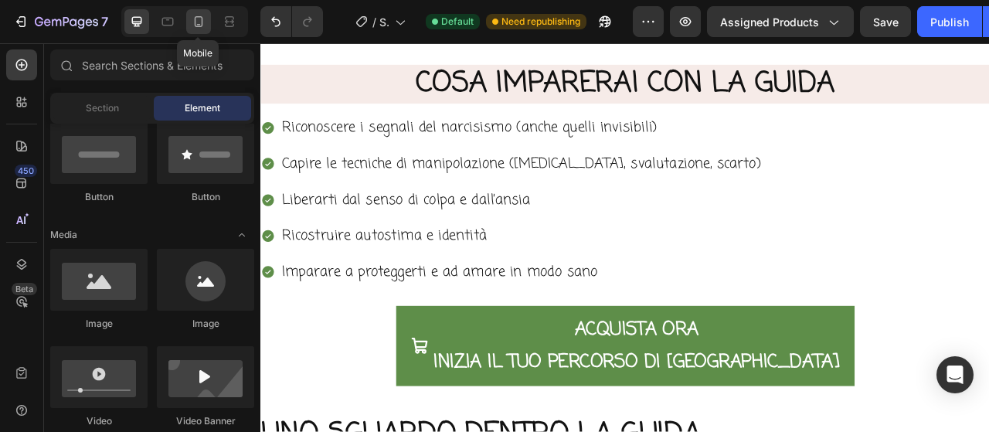
click at [198, 27] on icon at bounding box center [198, 21] width 15 height 15
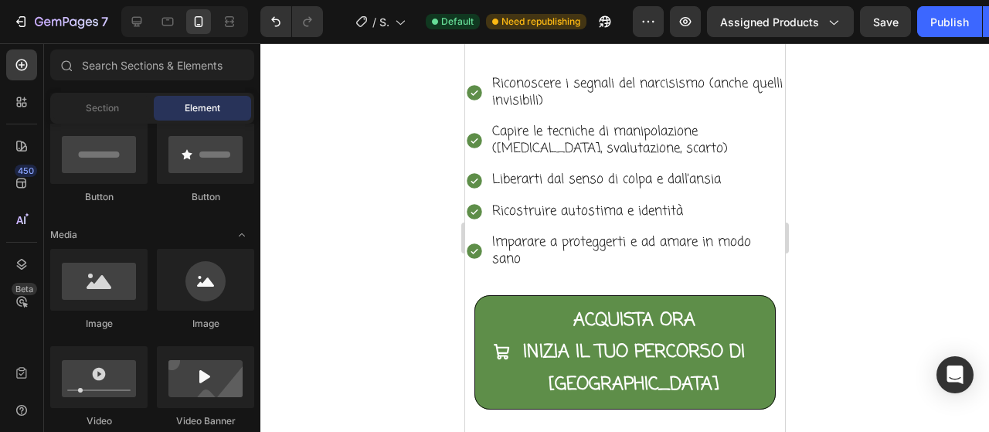
scroll to position [1862, 0]
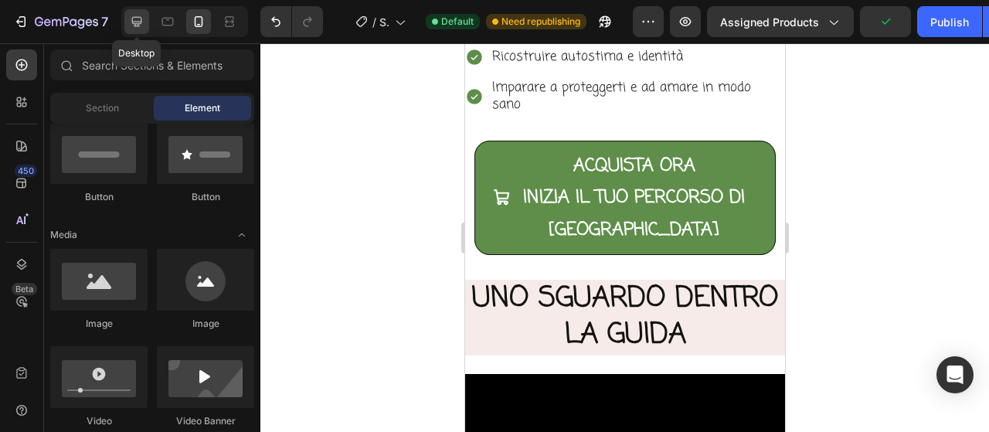
click at [138, 18] on icon at bounding box center [137, 22] width 10 height 10
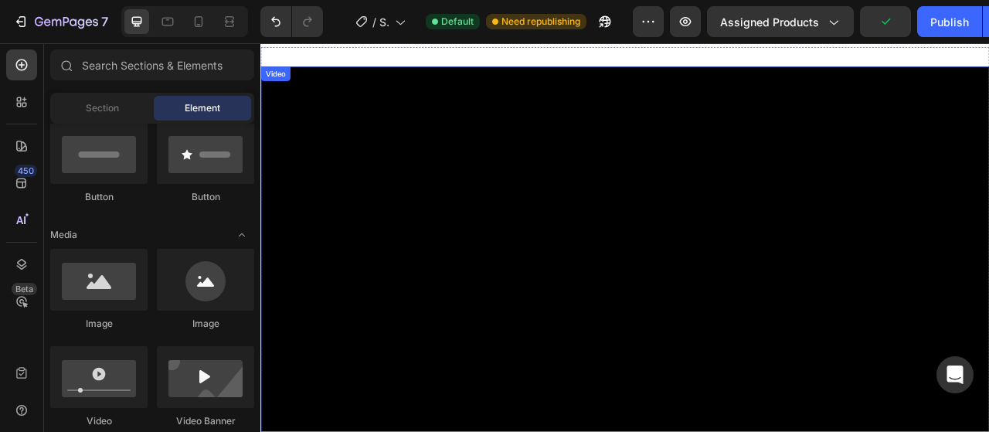
scroll to position [1596, 0]
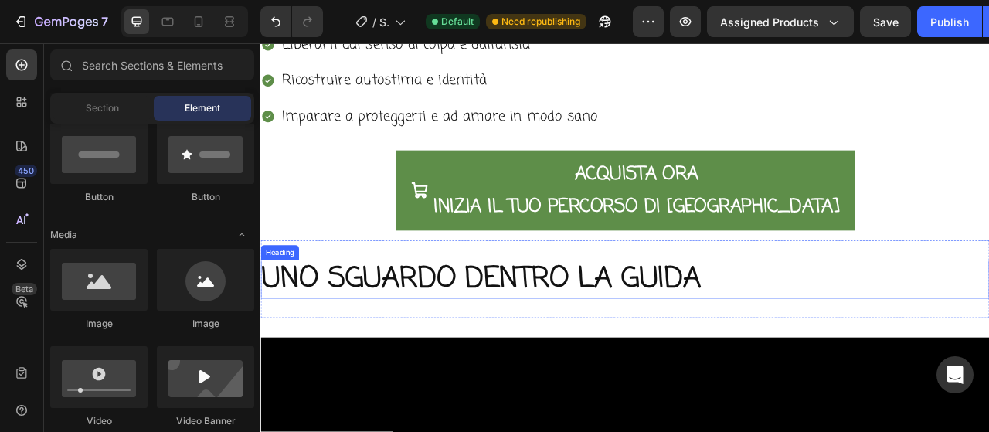
click at [352, 333] on h2 "UNO SGUARDO DENTRO LA GUIDA" at bounding box center [723, 343] width 927 height 49
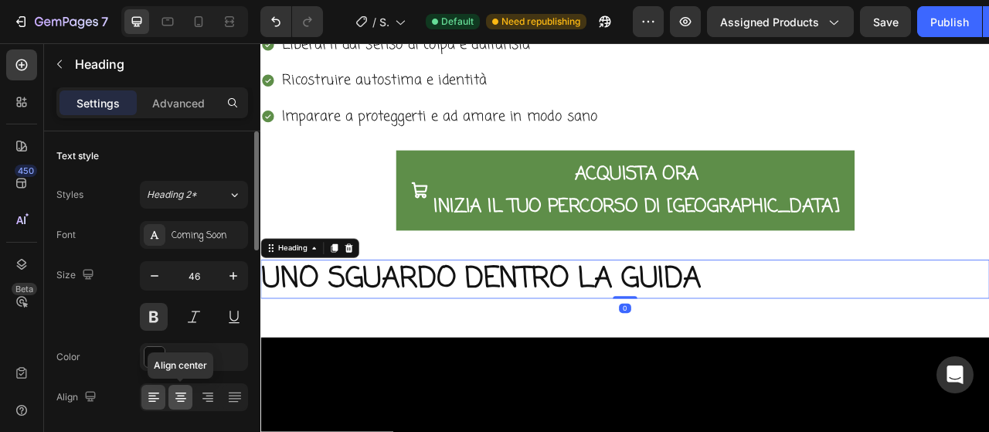
click at [179, 392] on icon at bounding box center [180, 393] width 11 height 2
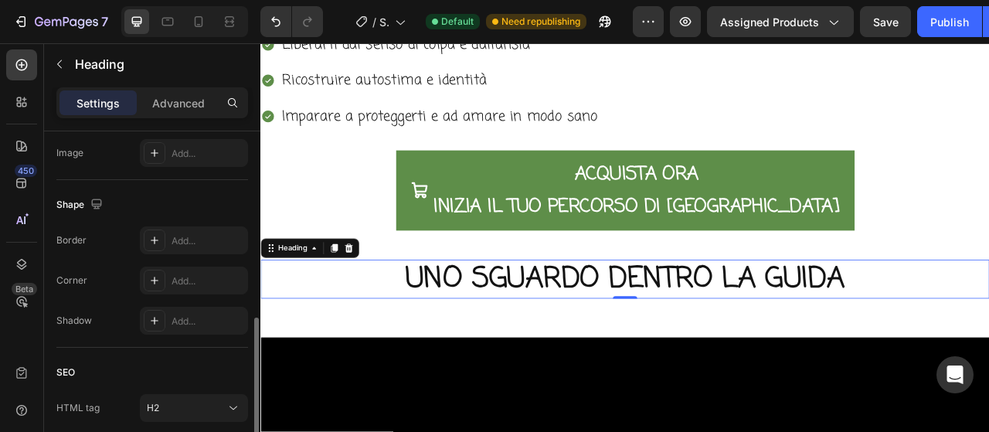
scroll to position [463, 0]
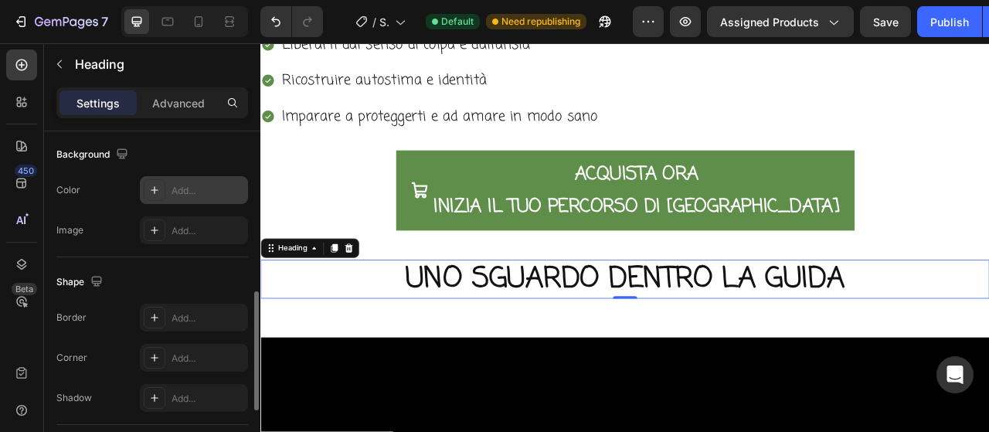
click at [202, 194] on div "Add..." at bounding box center [207, 191] width 73 height 14
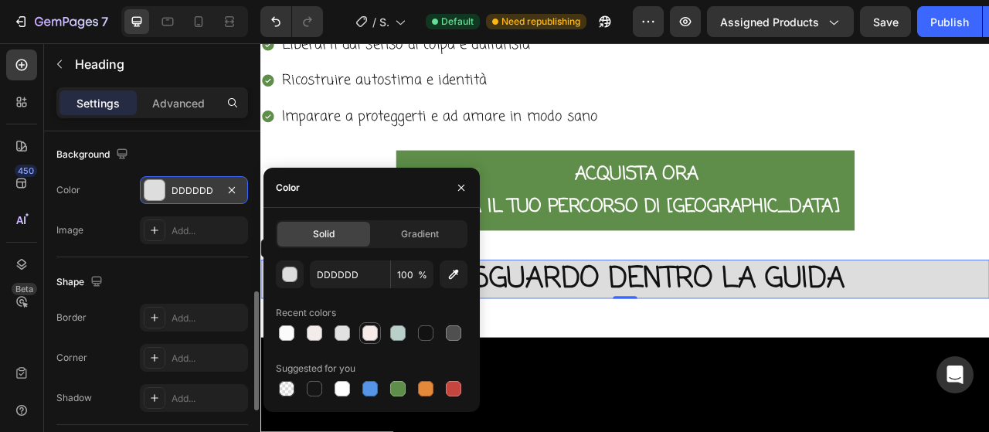
click at [366, 336] on div at bounding box center [369, 332] width 15 height 15
type input "F6EBE8"
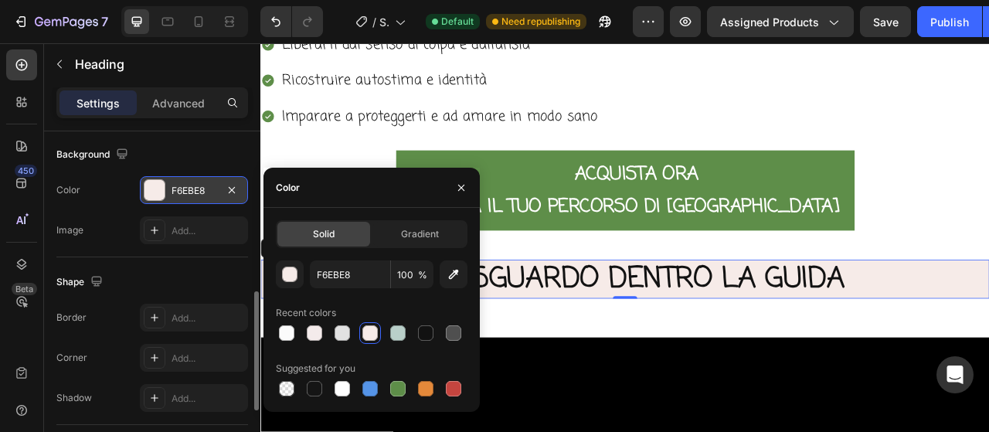
click at [212, 286] on div "Shape" at bounding box center [152, 282] width 192 height 25
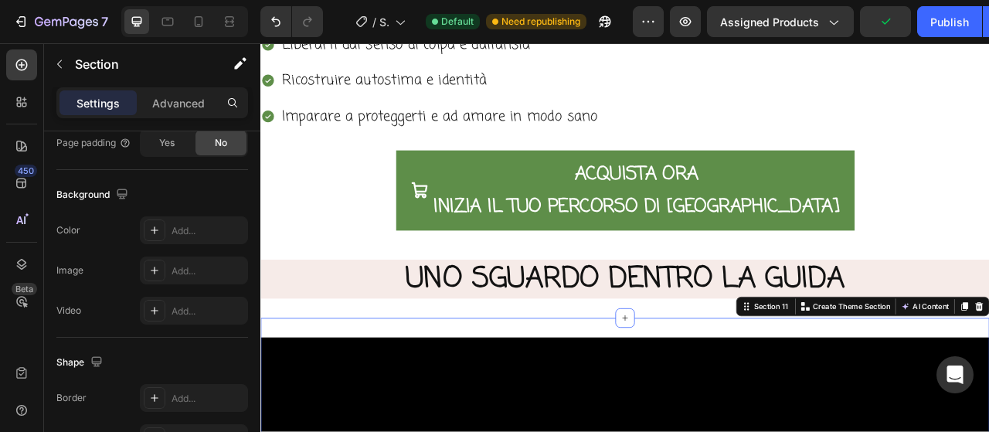
scroll to position [0, 0]
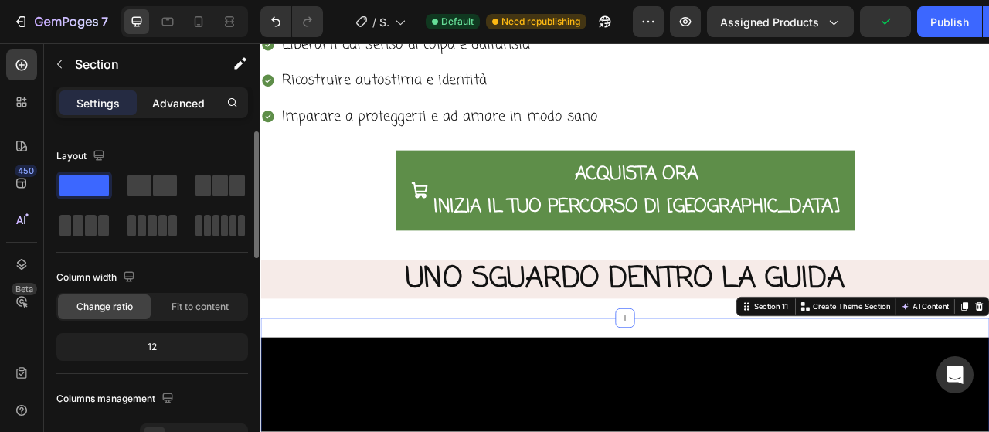
click at [192, 107] on p "Advanced" at bounding box center [178, 103] width 53 height 16
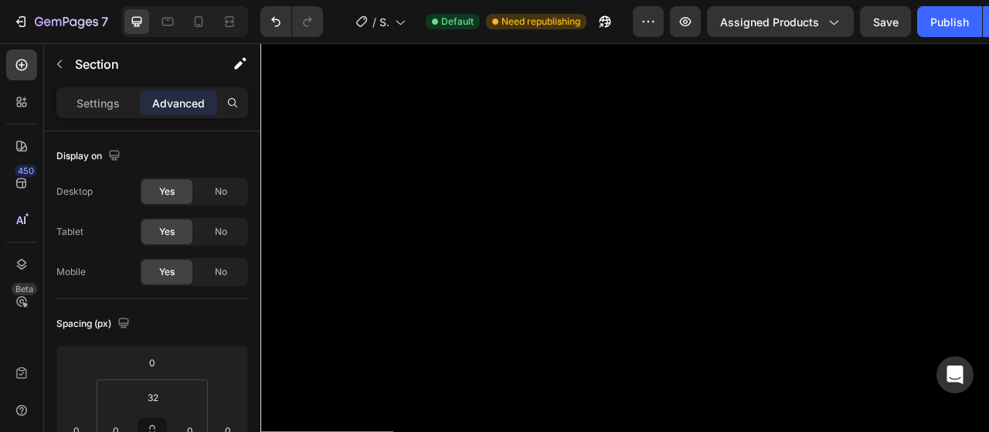
scroll to position [2291, 0]
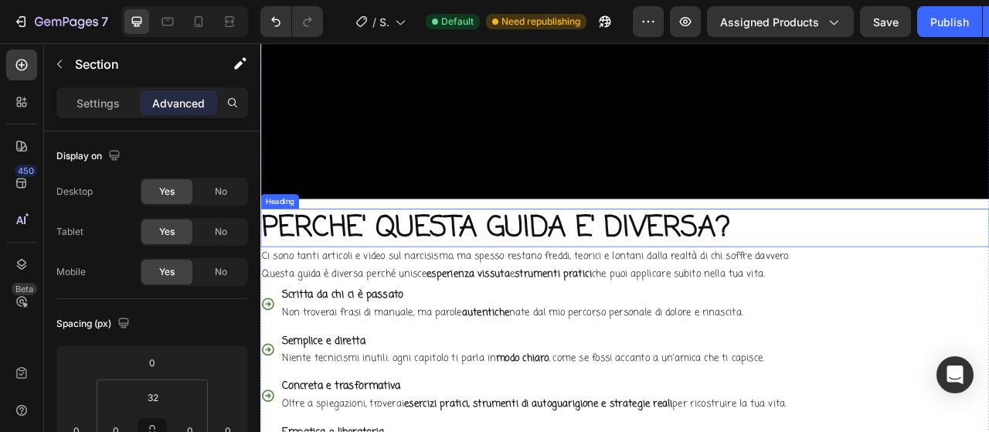
click at [413, 266] on h2 "PERCHE' QUESTA GUIDA E' DIVERSA?" at bounding box center [723, 278] width 927 height 49
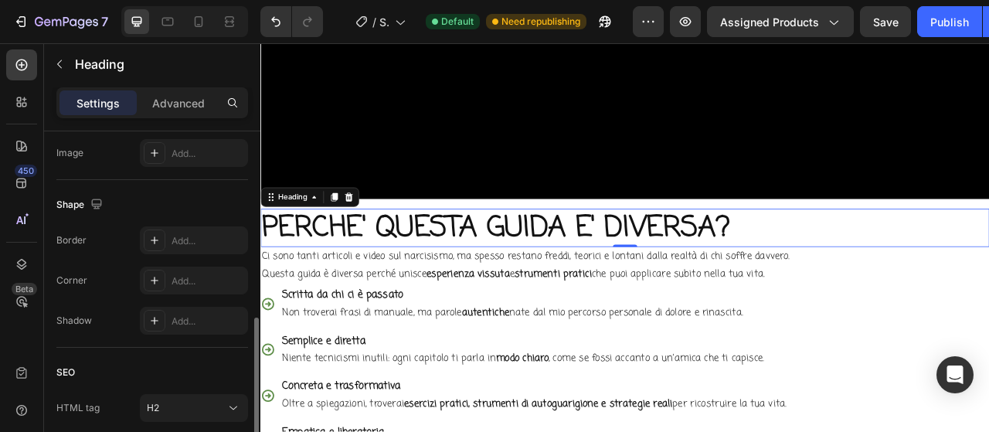
scroll to position [655, 0]
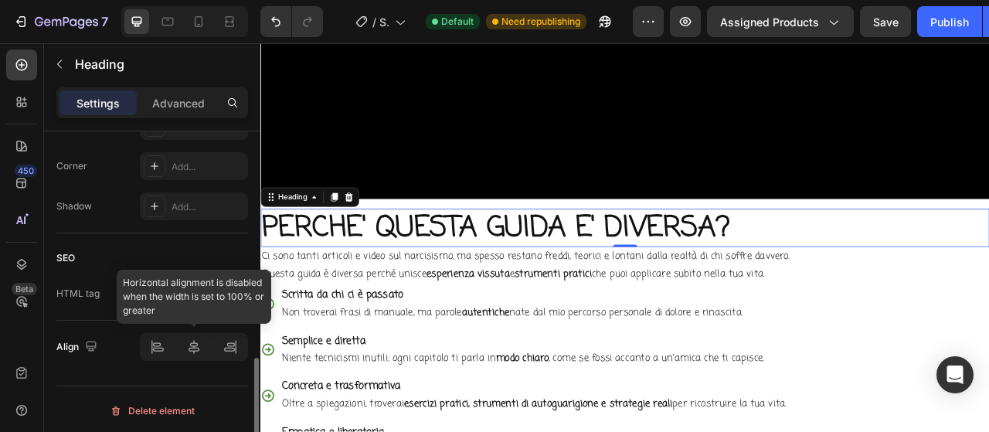
click at [191, 345] on div at bounding box center [194, 347] width 108 height 28
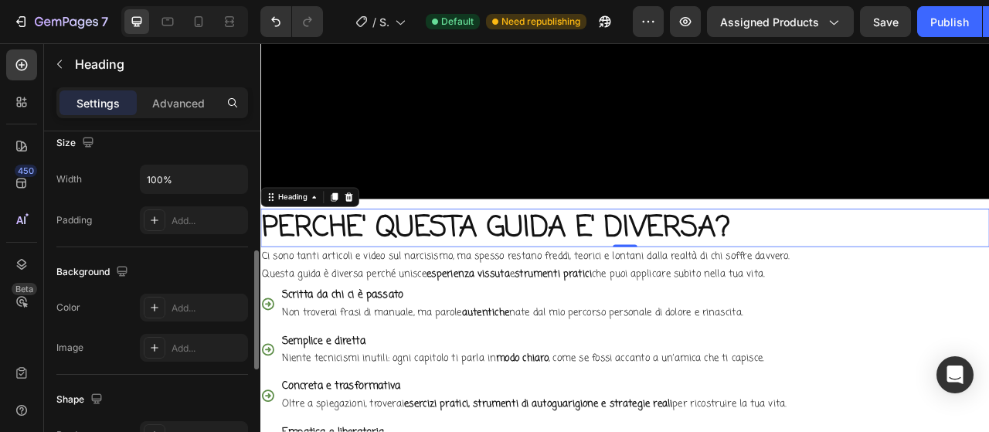
scroll to position [114, 0]
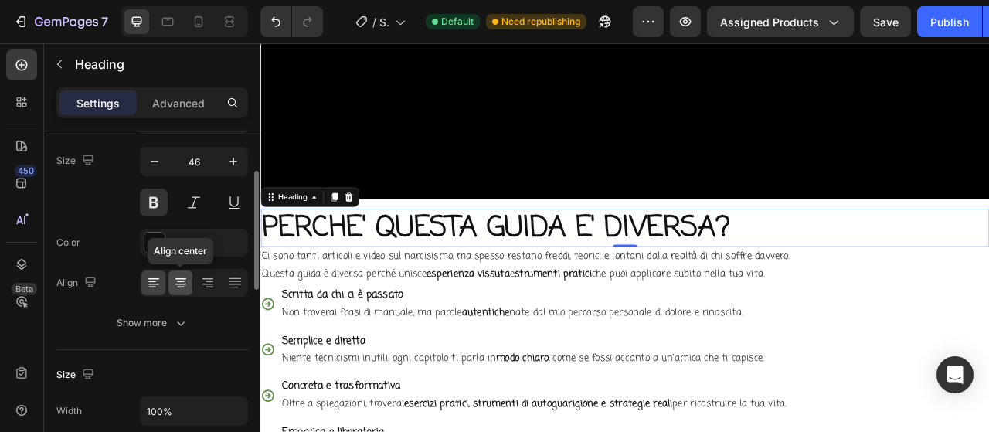
click at [184, 285] on icon at bounding box center [180, 282] width 15 height 15
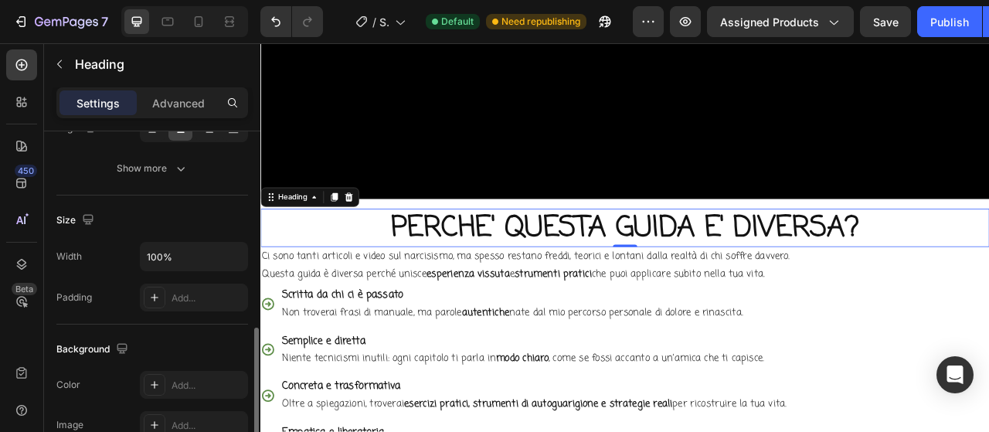
scroll to position [346, 0]
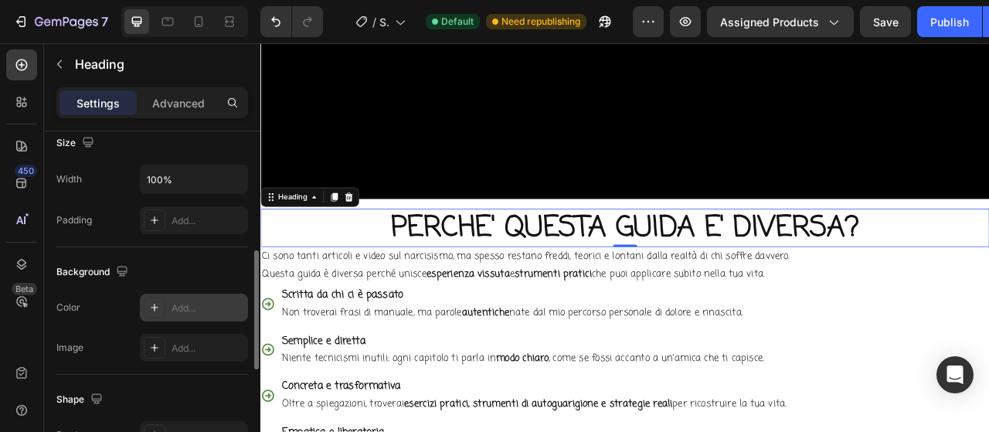
click at [187, 304] on div "Add..." at bounding box center [207, 308] width 73 height 14
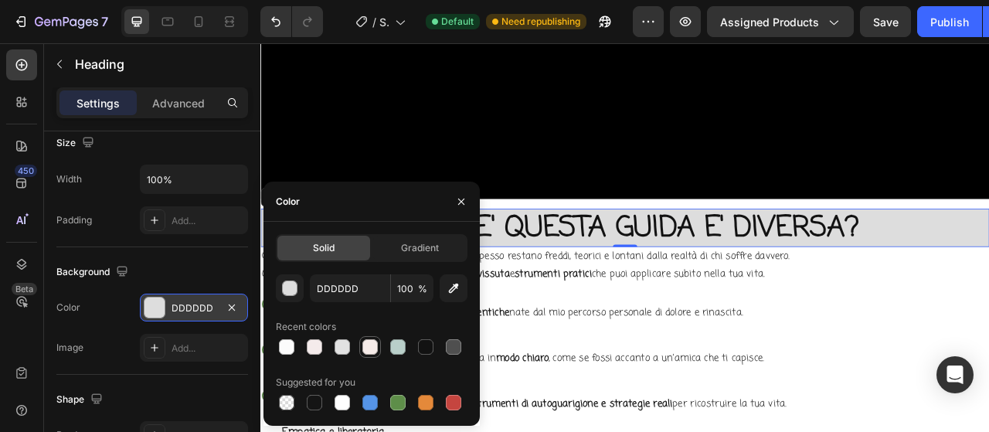
click at [375, 343] on div at bounding box center [369, 346] width 15 height 15
type input "F6EBE8"
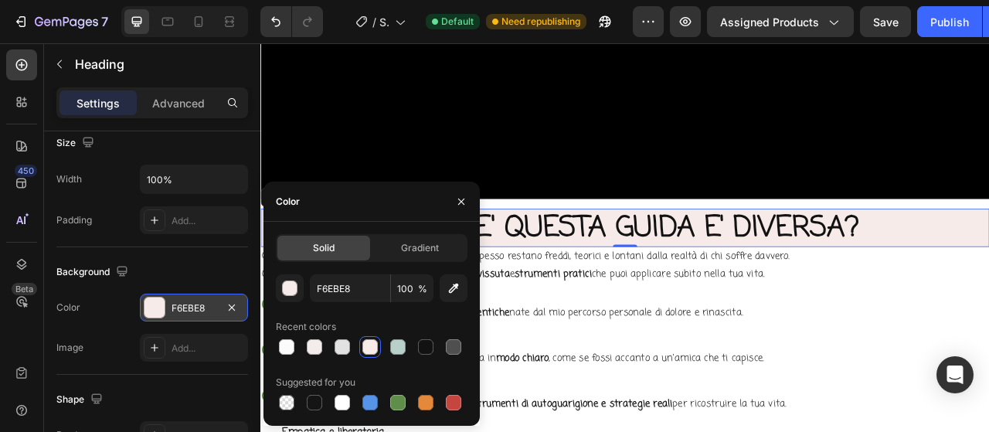
click at [149, 260] on div "Background" at bounding box center [152, 272] width 192 height 25
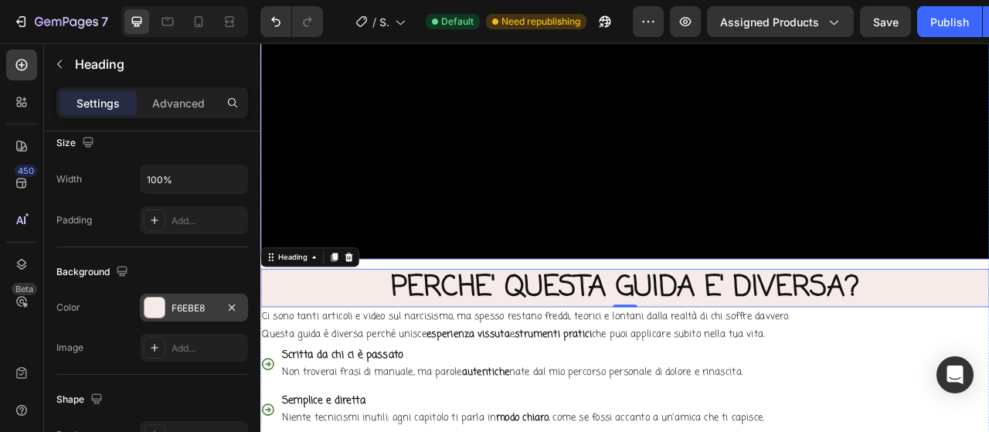
scroll to position [2214, 0]
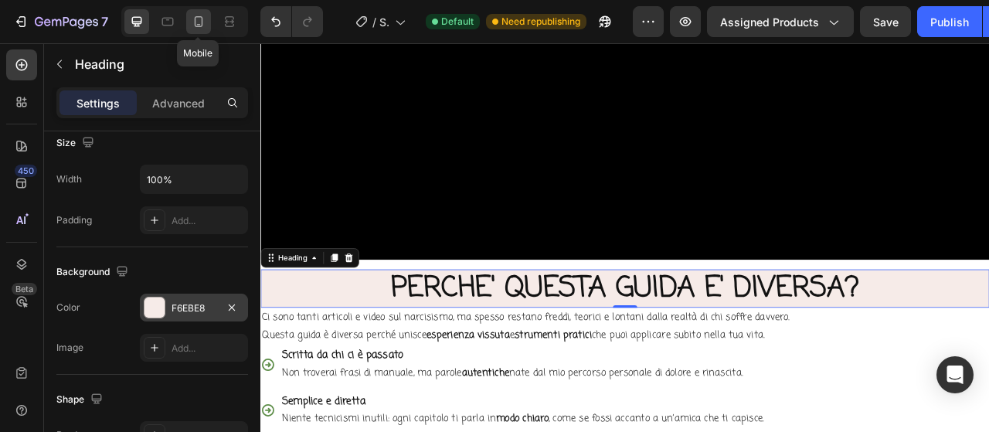
click at [199, 20] on icon at bounding box center [198, 21] width 15 height 15
type input "36"
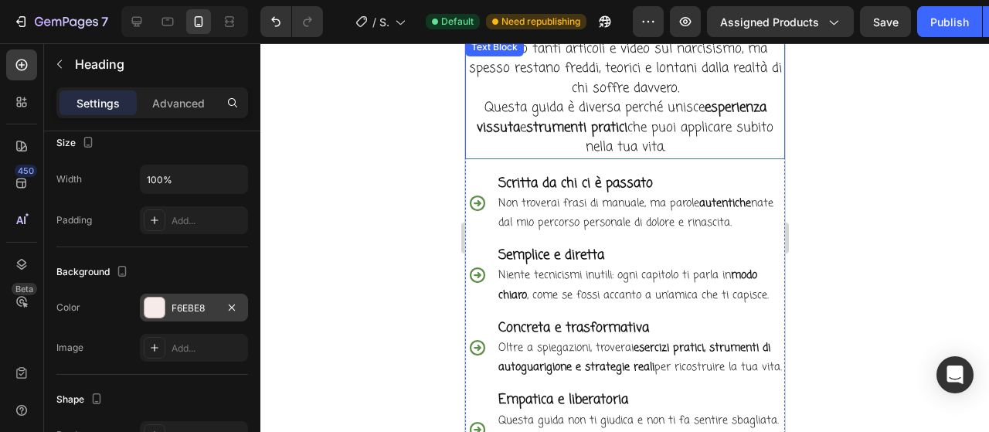
scroll to position [2508, 0]
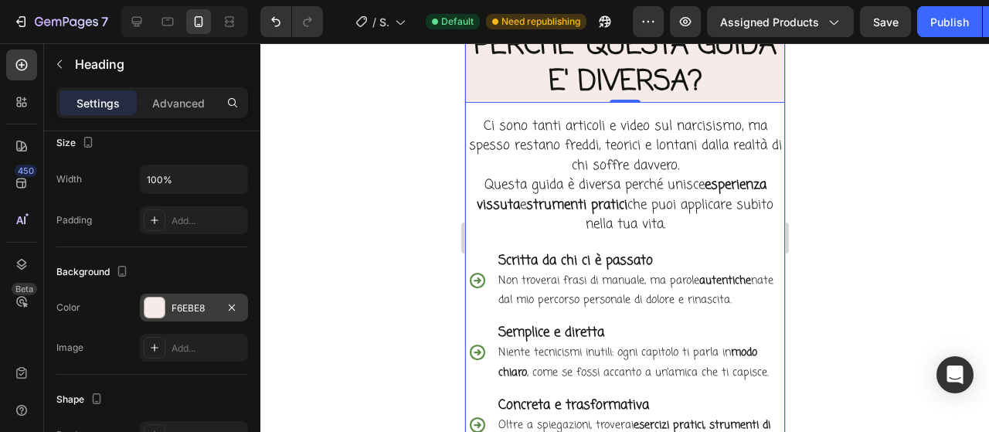
click at [748, 103] on div "Video PERCHE' QUESTA GUIDA E' DIVERSA? Heading 0 Ci sono tanti articoli e video…" at bounding box center [624, 253] width 320 height 837
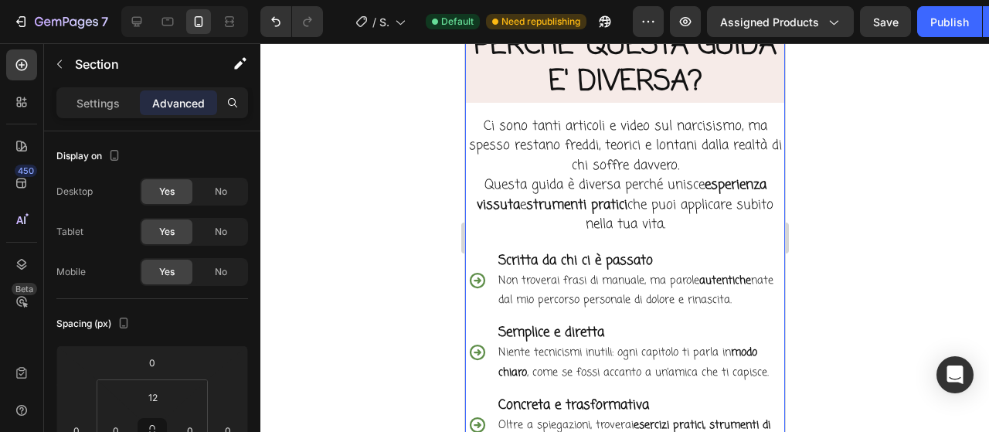
click at [732, 107] on div "Video PERCHE' QUESTA GUIDA E' DIVERSA? Heading Ci sono tanti articoli e video s…" at bounding box center [624, 253] width 320 height 837
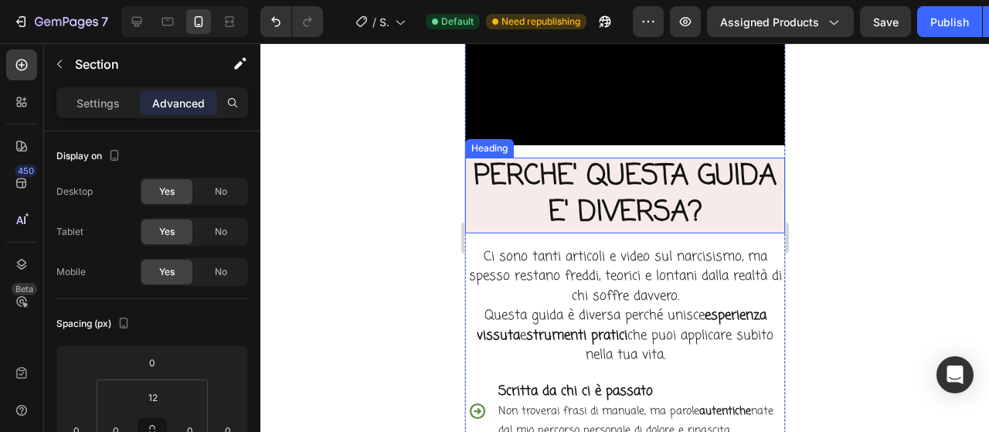
scroll to position [2354, 0]
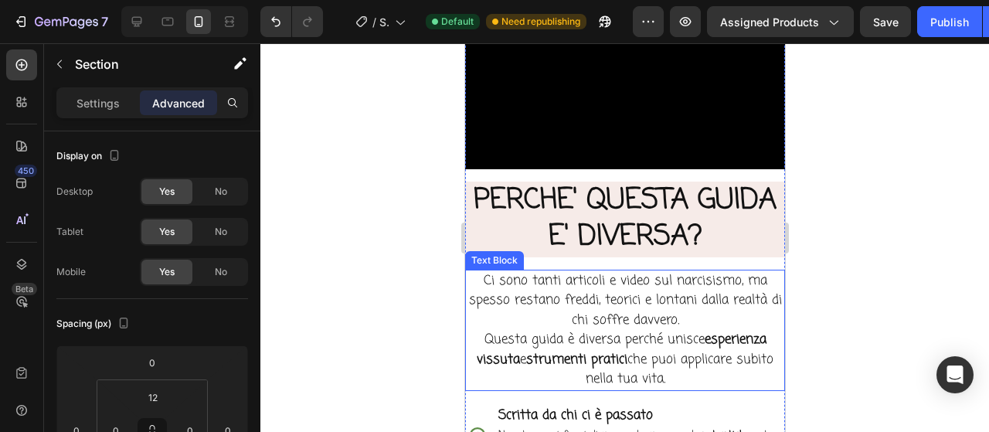
click at [481, 283] on p "Ci sono tanti articoli e video sul narcisismo, ma spesso restano freddi, teoric…" at bounding box center [624, 330] width 317 height 118
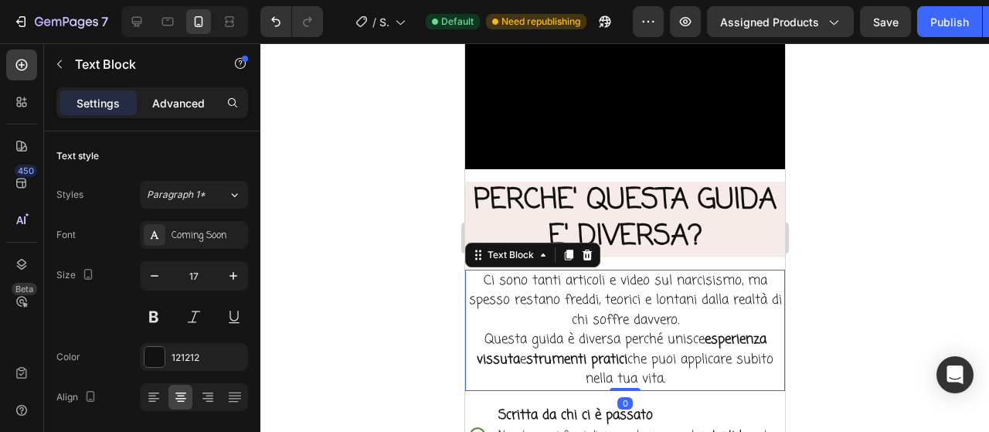
click at [180, 103] on p "Advanced" at bounding box center [178, 103] width 53 height 16
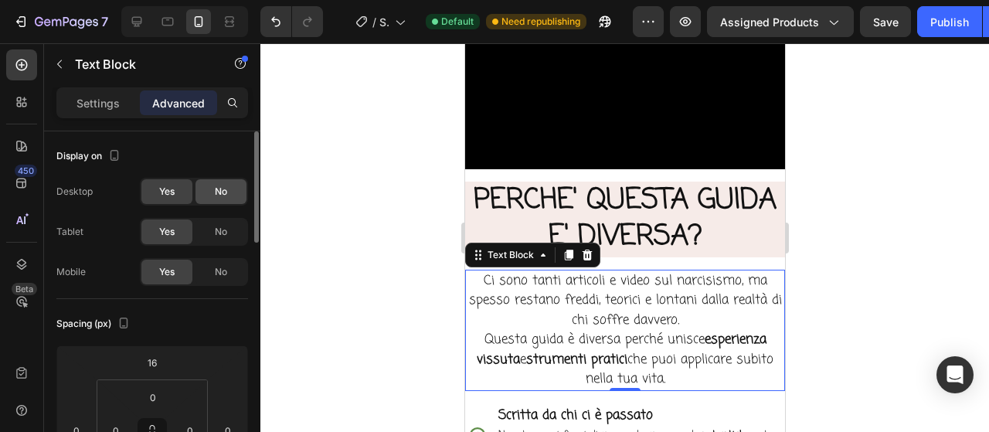
click at [222, 189] on span "No" at bounding box center [221, 192] width 12 height 14
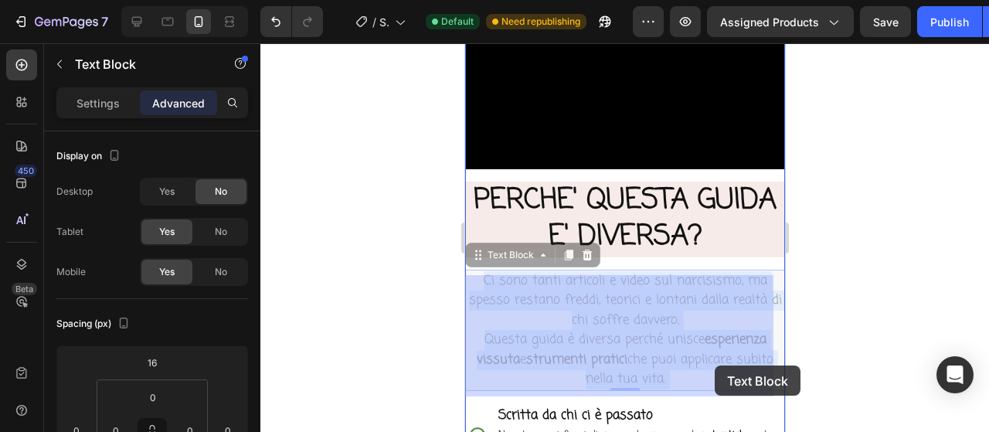
drag, startPoint x: 473, startPoint y: 270, endPoint x: 714, endPoint y: 363, distance: 258.2
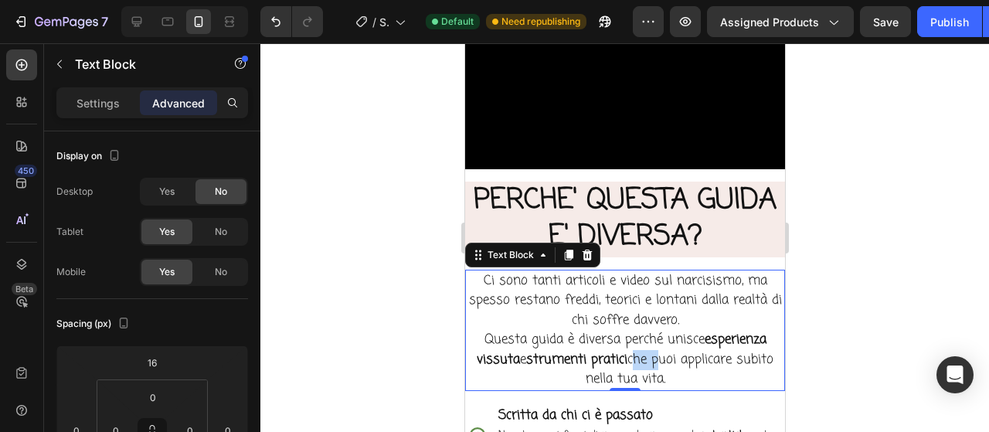
click at [652, 345] on p "Ci sono tanti articoli e video sul narcisismo, ma spesso restano freddi, teoric…" at bounding box center [624, 330] width 317 height 118
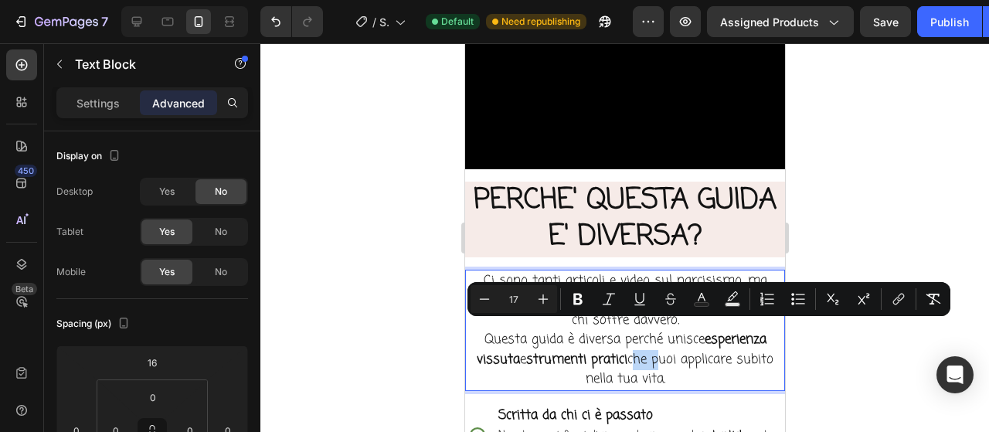
click at [667, 350] on p "Ci sono tanti articoli e video sul narcisismo, ma spesso restano freddi, teoric…" at bounding box center [624, 330] width 317 height 118
click at [682, 364] on p "Ci sono tanti articoli e video sul narcisismo, ma spesso restano freddi, teoric…" at bounding box center [624, 330] width 317 height 118
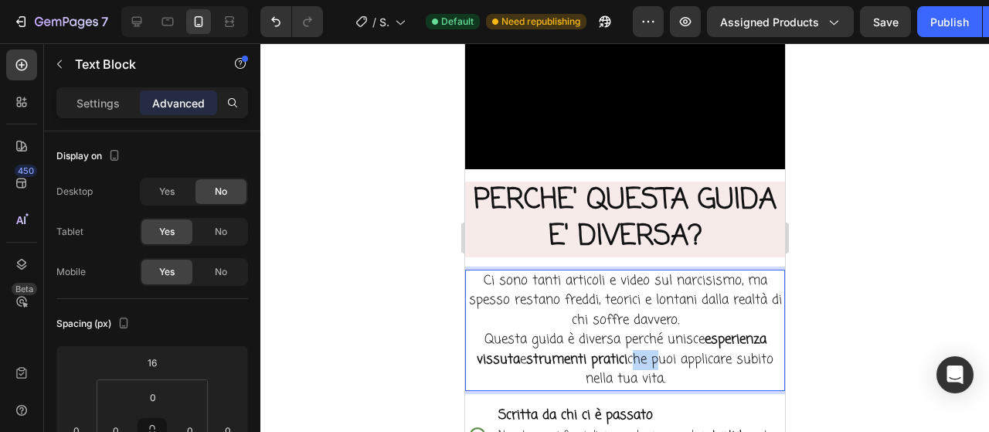
drag, startPoint x: 686, startPoint y: 372, endPoint x: 469, endPoint y: 271, distance: 239.2
click at [469, 271] on p "Ci sono tanti articoli e video sul narcisismo, ma spesso restano freddi, teoric…" at bounding box center [624, 330] width 317 height 118
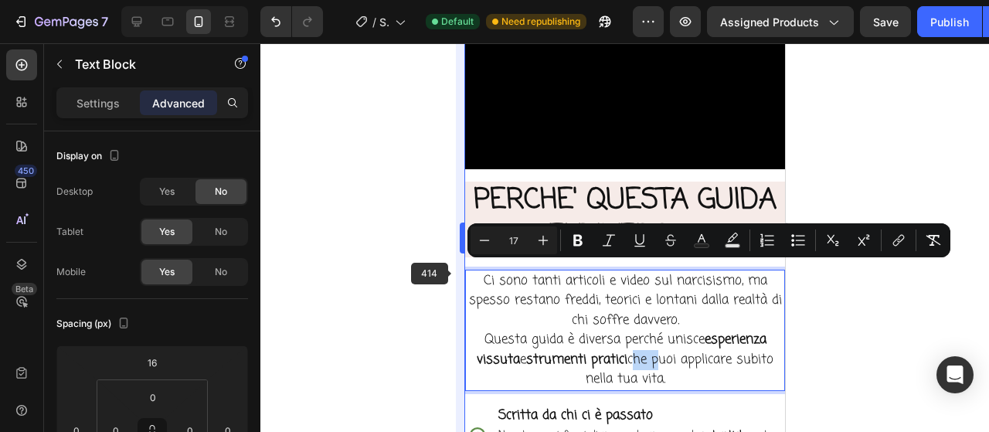
copy p "Ci sono tanti articoli e video sul narcisismo, ma spesso restano freddi, teoric…"
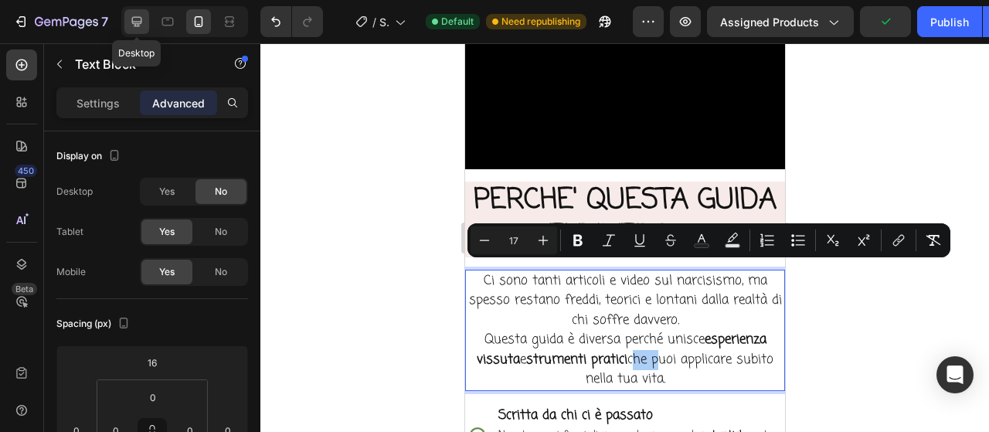
click at [125, 16] on div at bounding box center [136, 21] width 25 height 25
type input "0"
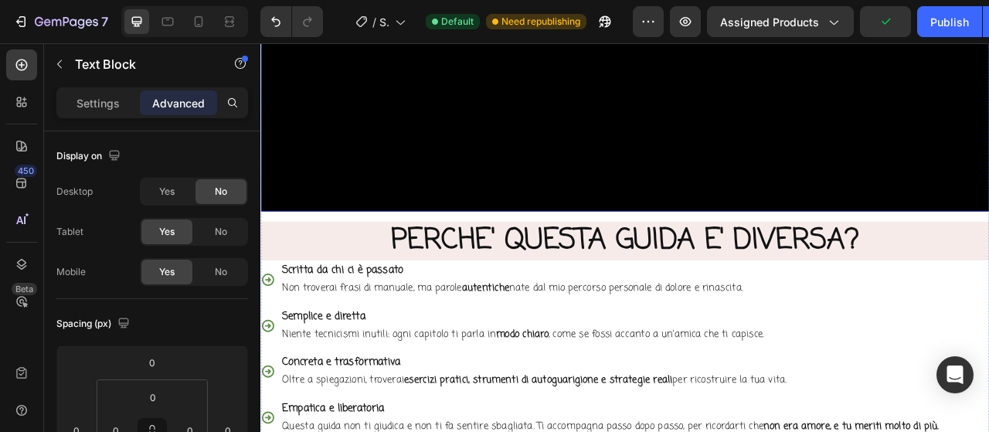
scroll to position [2300, 0]
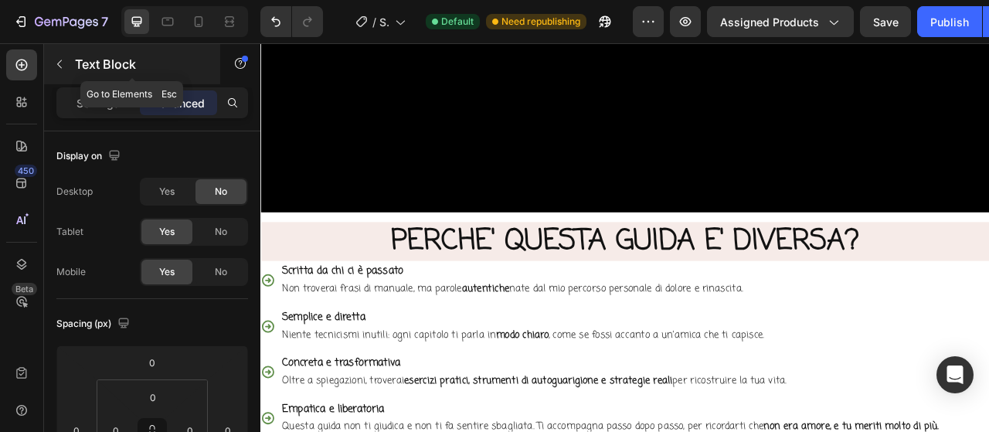
click at [62, 64] on icon "button" at bounding box center [59, 64] width 12 height 12
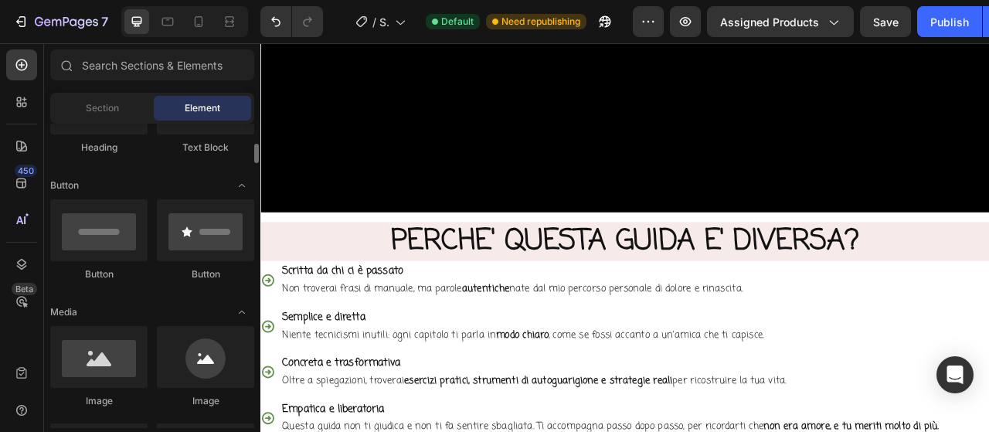
scroll to position [232, 0]
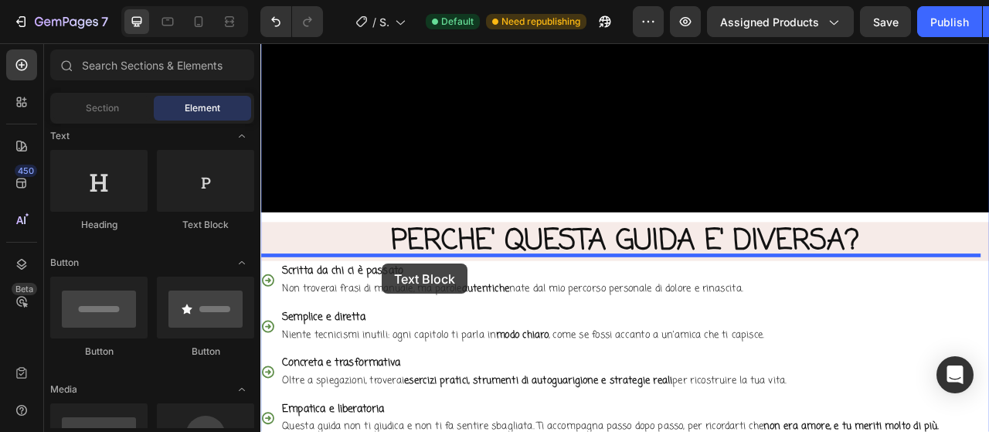
drag, startPoint x: 468, startPoint y: 234, endPoint x: 415, endPoint y: 324, distance: 104.3
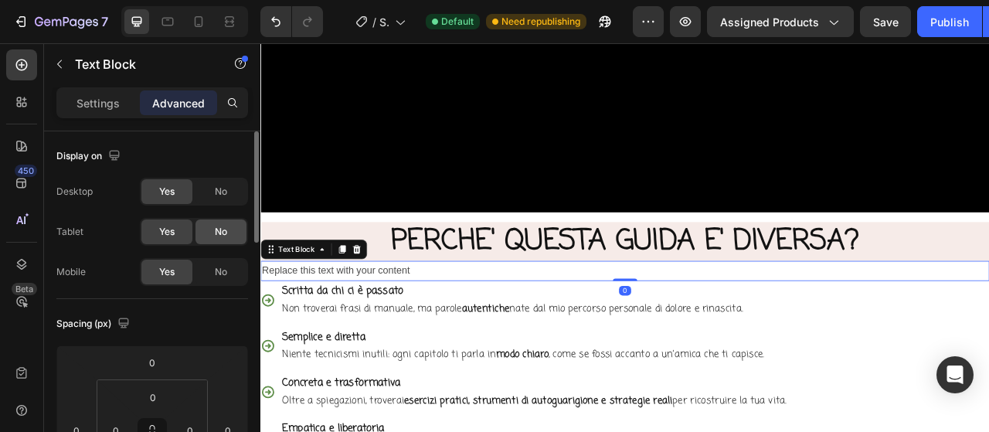
click at [219, 233] on span "No" at bounding box center [221, 232] width 12 height 14
click at [227, 263] on div "No" at bounding box center [220, 272] width 51 height 25
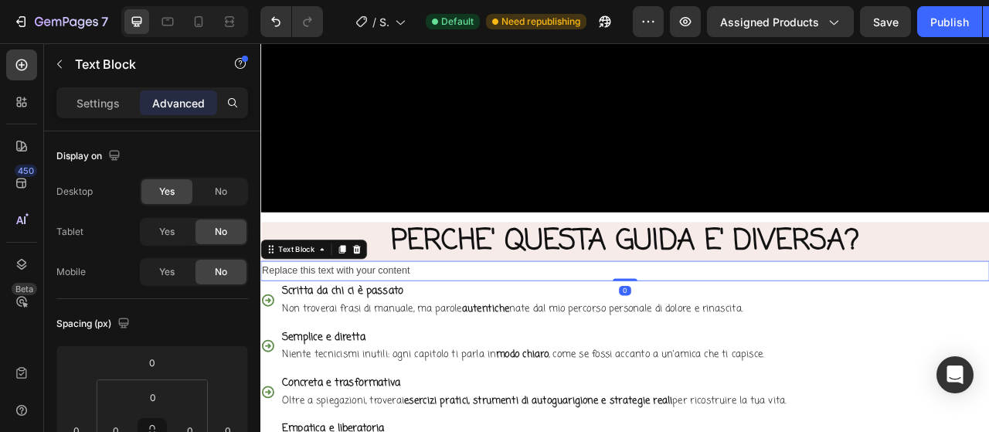
click at [343, 326] on div "Replace this text with your content" at bounding box center [723, 333] width 927 height 25
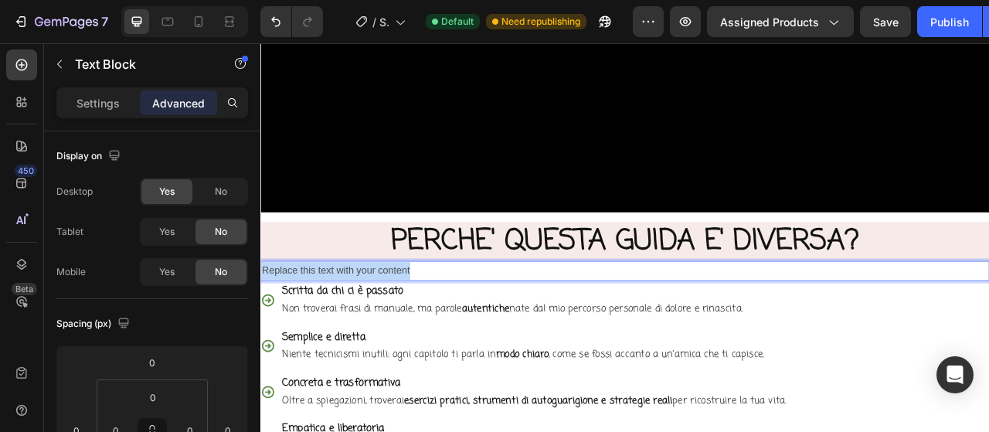
click at [343, 326] on p "Replace this text with your content" at bounding box center [724, 333] width 924 height 22
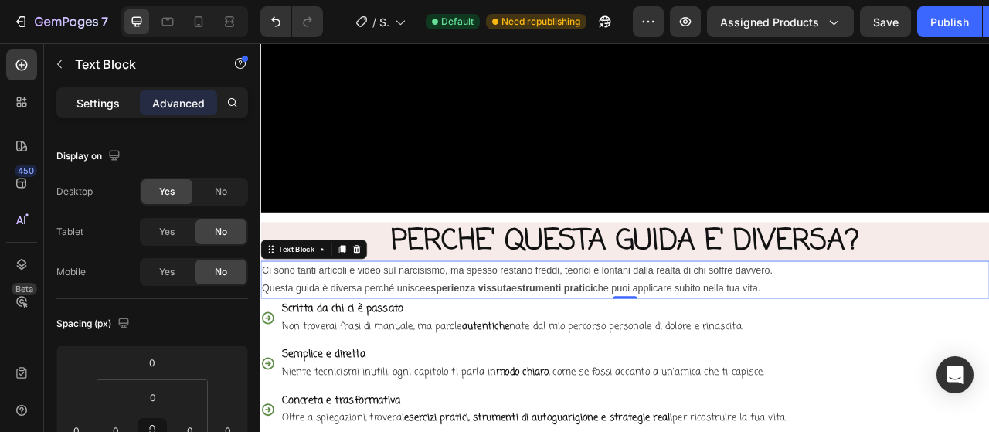
click at [85, 107] on p "Settings" at bounding box center [97, 103] width 43 height 16
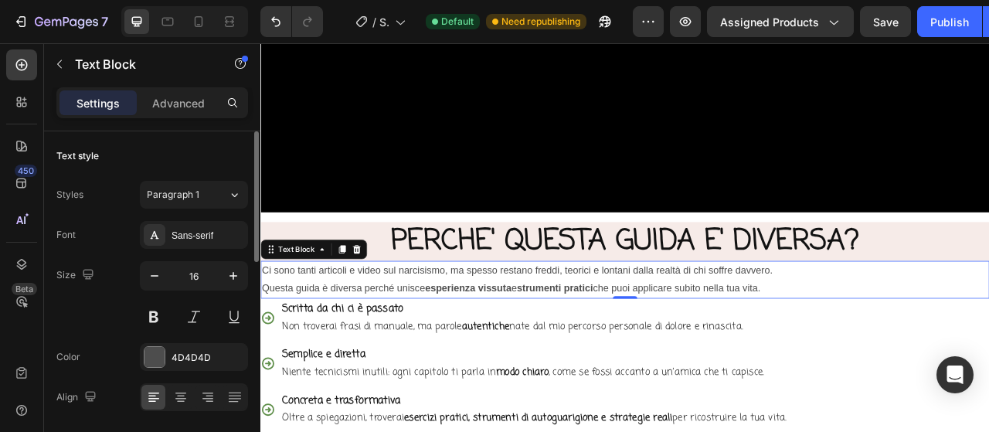
scroll to position [77, 0]
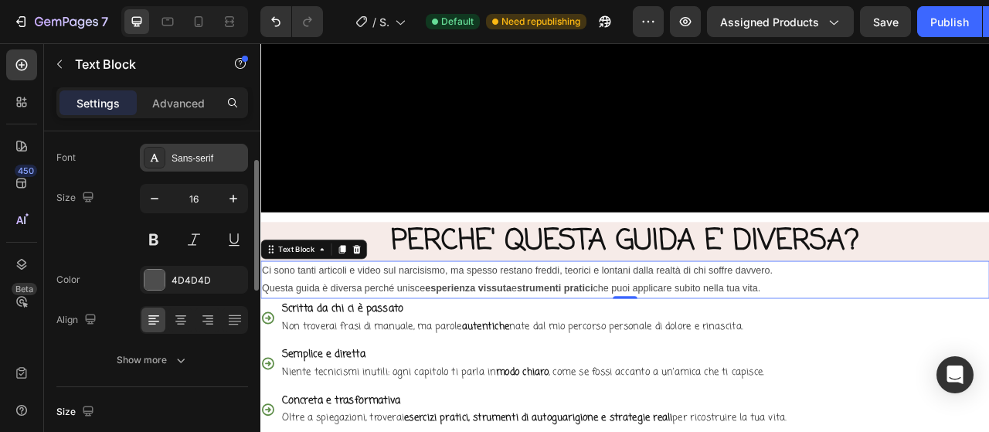
click at [195, 165] on div "Sans-serif" at bounding box center [194, 158] width 108 height 28
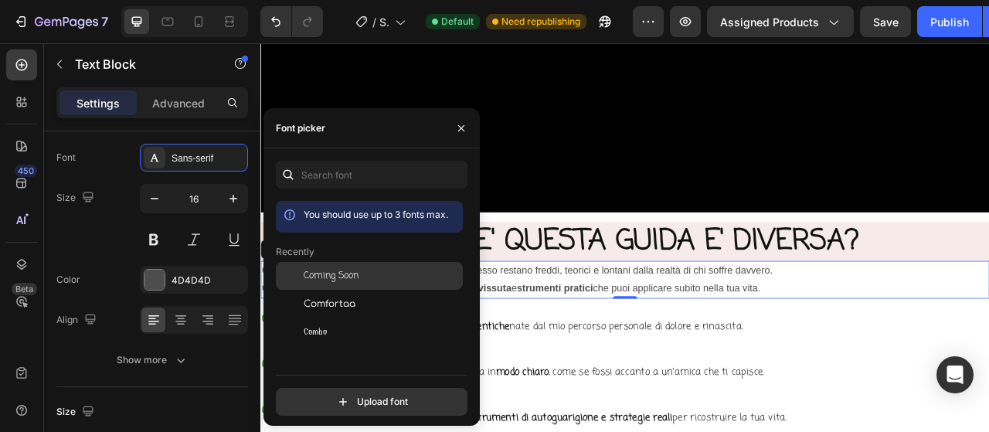
click at [307, 279] on span "Coming Soon" at bounding box center [331, 276] width 55 height 14
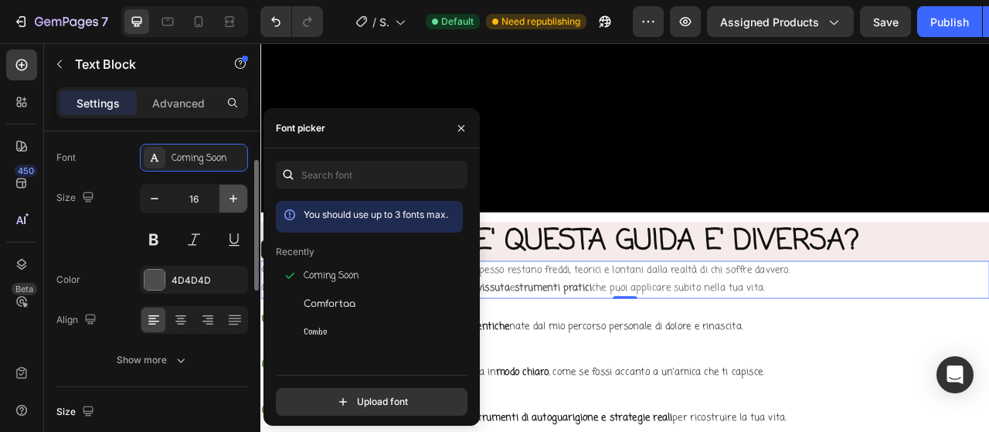
click at [226, 203] on icon "button" at bounding box center [233, 198] width 15 height 15
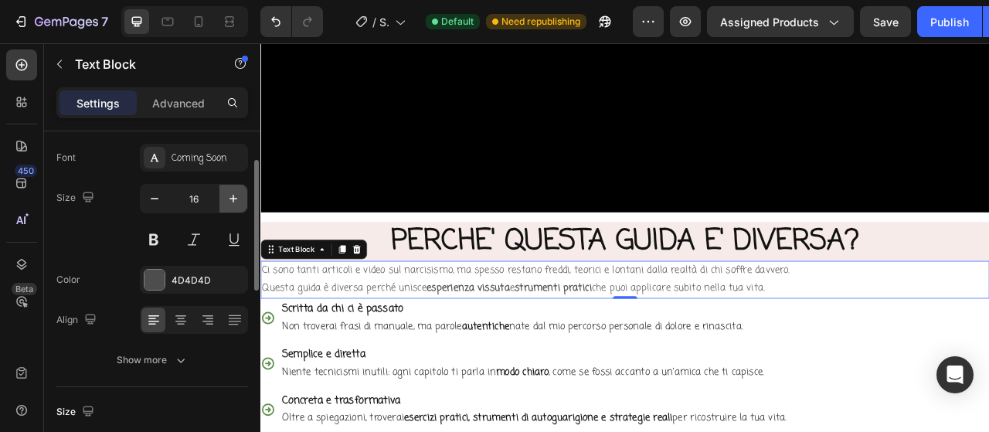
click at [226, 203] on icon "button" at bounding box center [233, 198] width 15 height 15
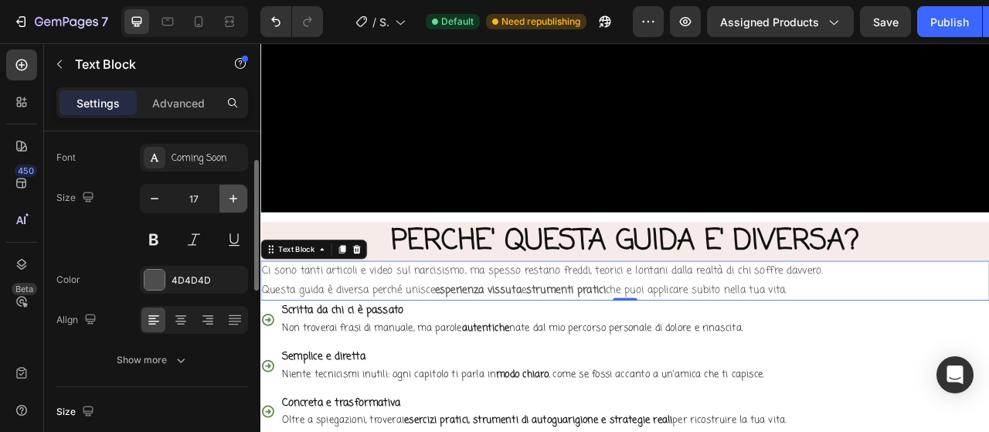
click at [226, 203] on icon "button" at bounding box center [233, 198] width 15 height 15
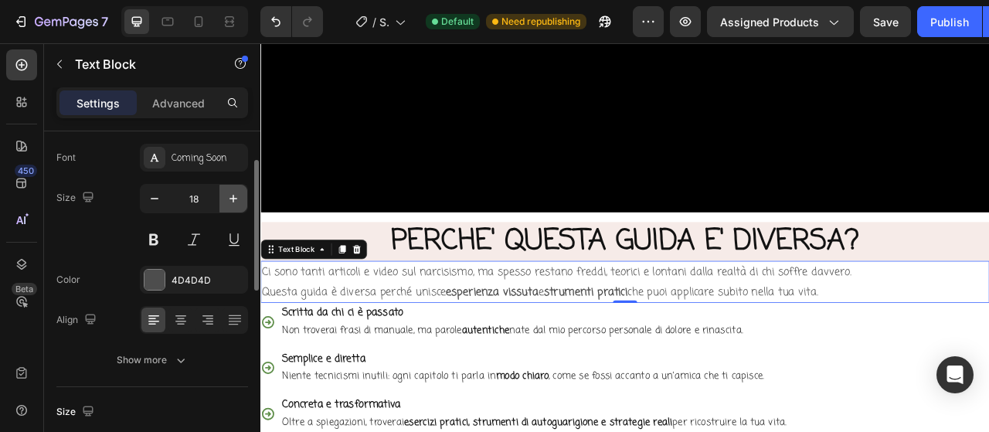
click at [226, 203] on icon "button" at bounding box center [233, 198] width 15 height 15
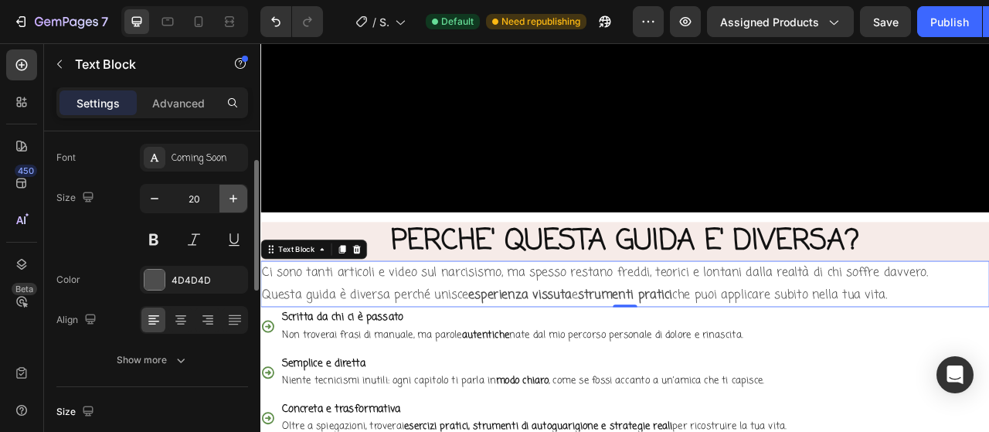
click at [226, 203] on icon "button" at bounding box center [233, 198] width 15 height 15
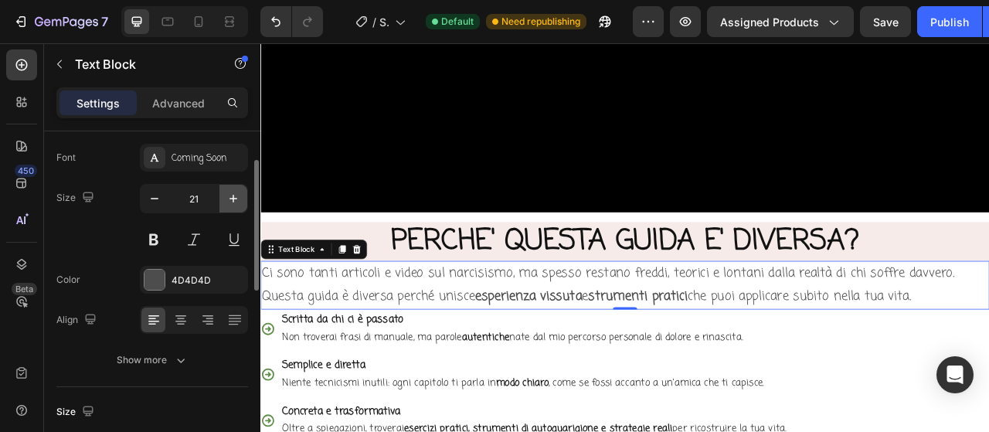
click at [226, 203] on icon "button" at bounding box center [233, 198] width 15 height 15
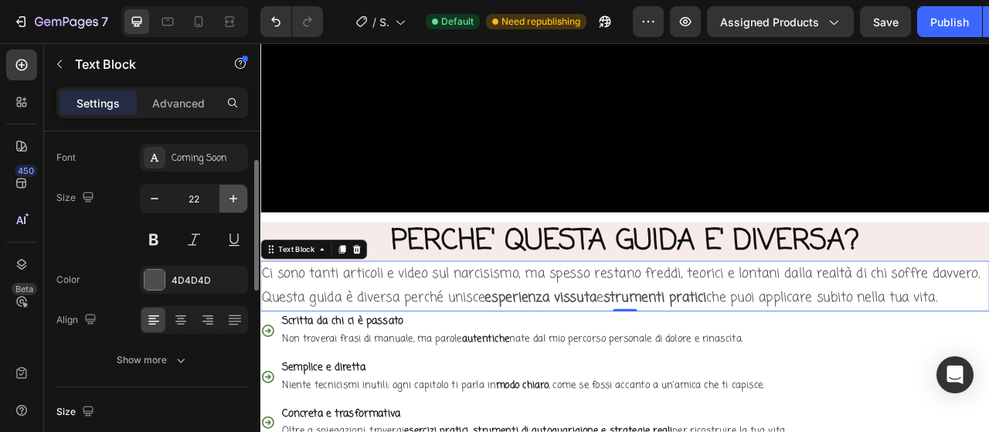
click at [226, 203] on icon "button" at bounding box center [233, 198] width 15 height 15
type input "23"
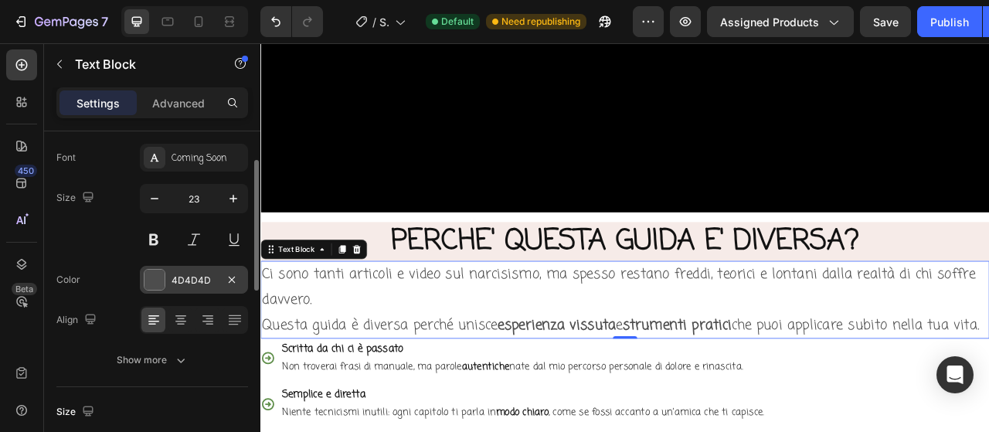
click at [201, 273] on div "4D4D4D" at bounding box center [193, 280] width 45 height 14
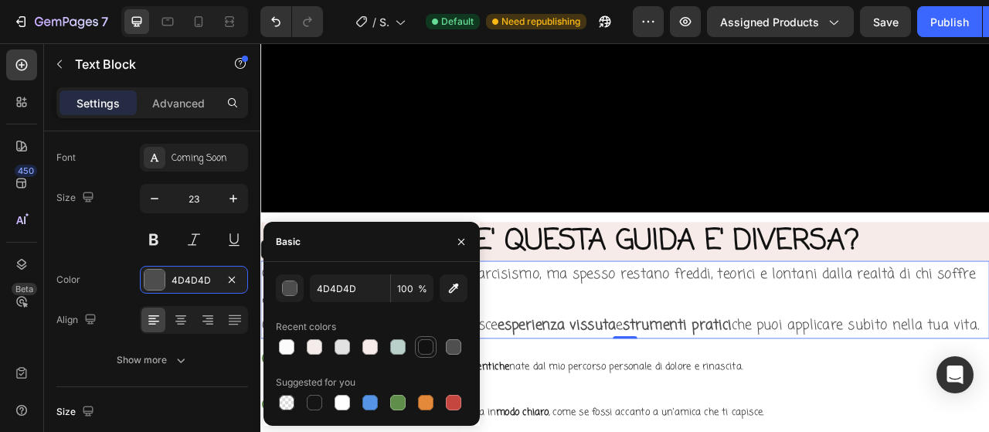
click at [422, 350] on div at bounding box center [425, 346] width 15 height 15
type input "121212"
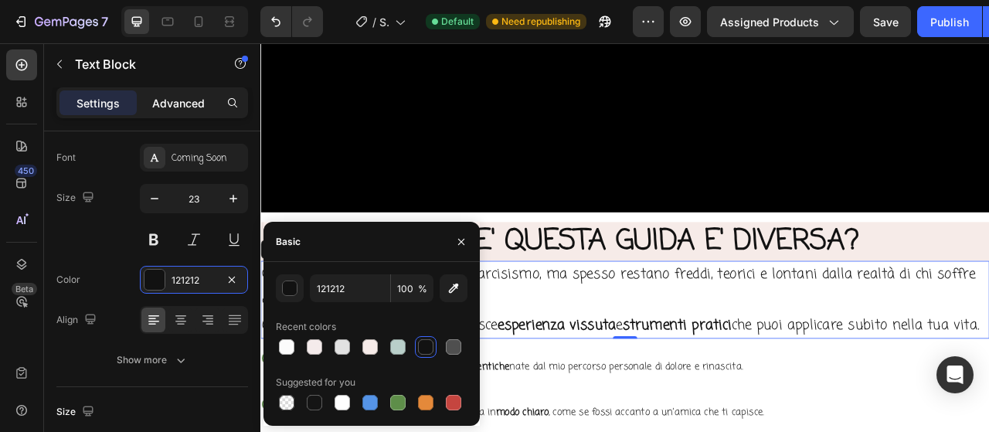
click at [168, 100] on p "Advanced" at bounding box center [178, 103] width 53 height 16
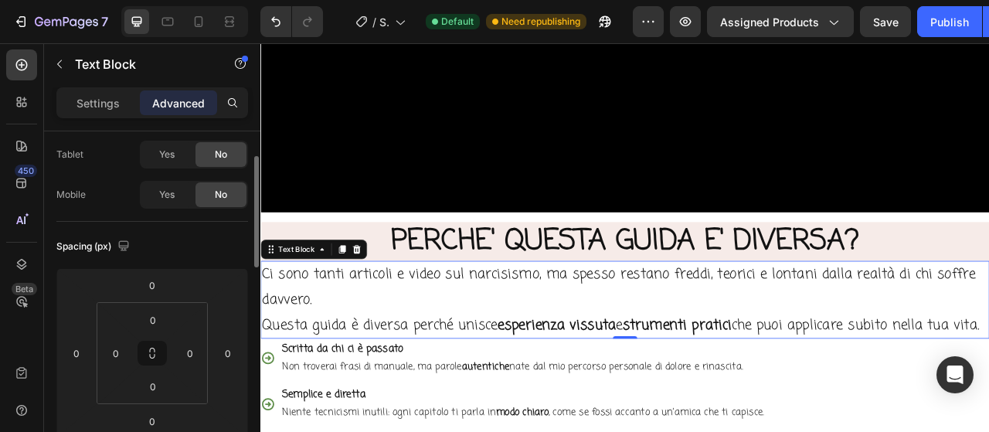
scroll to position [154, 0]
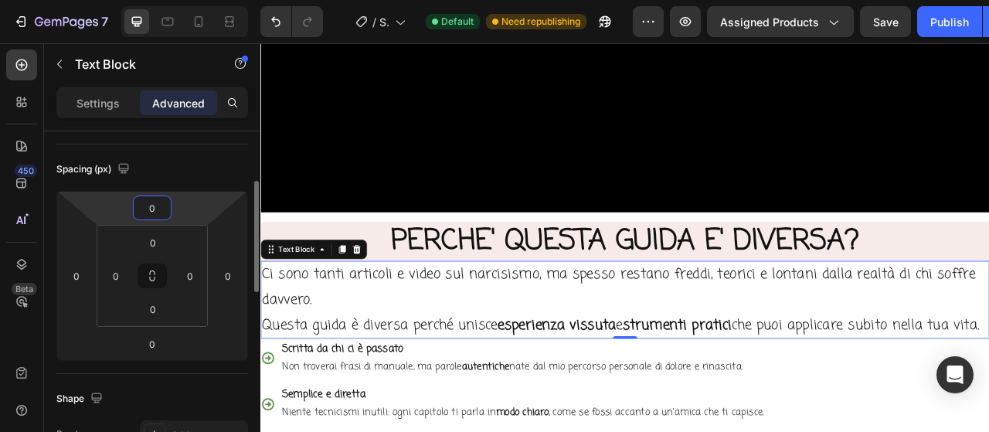
click at [151, 212] on input "0" at bounding box center [152, 207] width 31 height 23
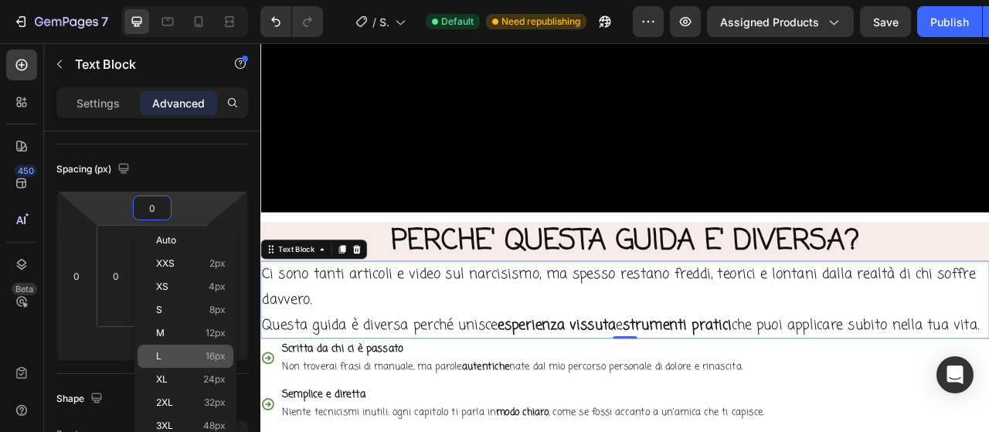
click at [184, 355] on p "L 16px" at bounding box center [191, 356] width 70 height 11
type input "16"
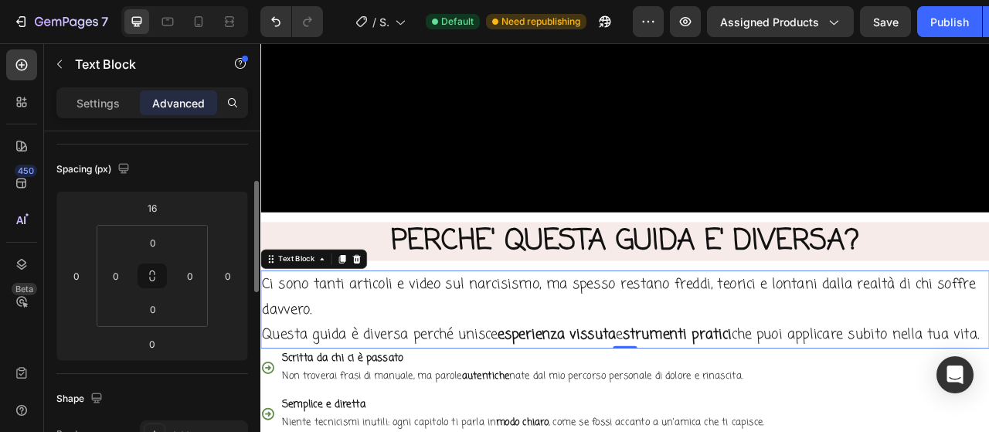
click at [192, 390] on div "Shape" at bounding box center [152, 398] width 192 height 25
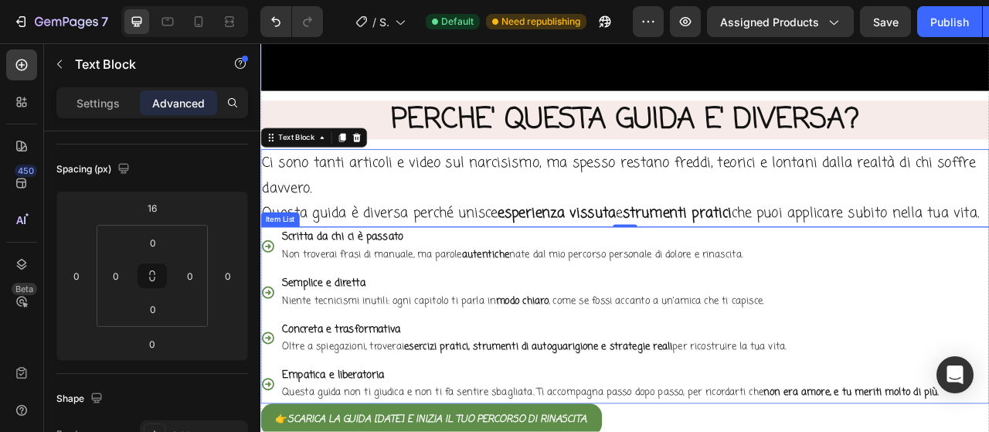
scroll to position [2531, 0]
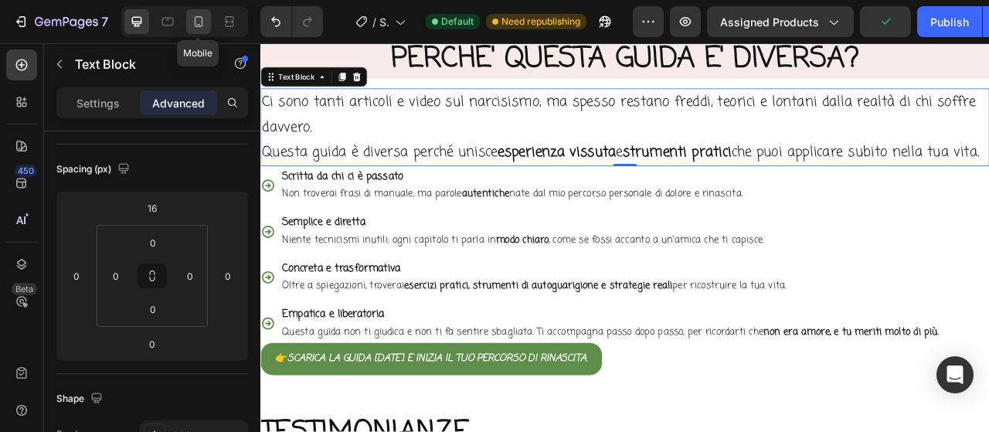
click at [199, 25] on icon at bounding box center [199, 21] width 8 height 11
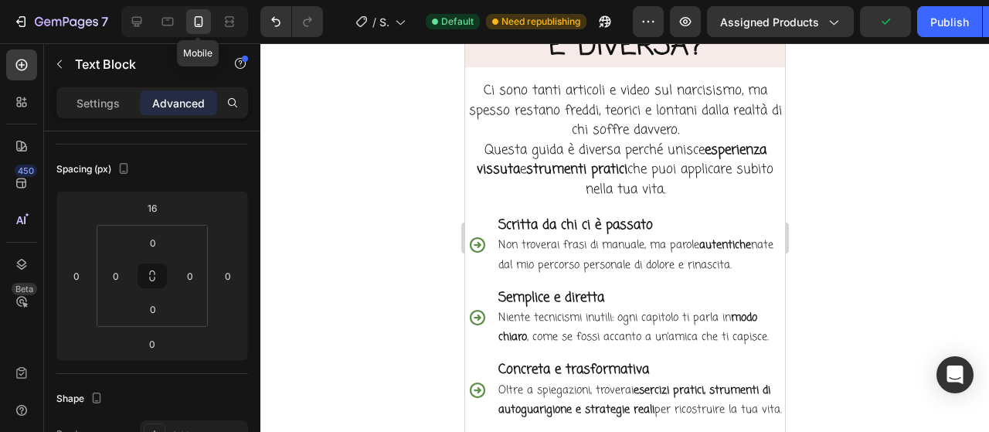
scroll to position [2464, 0]
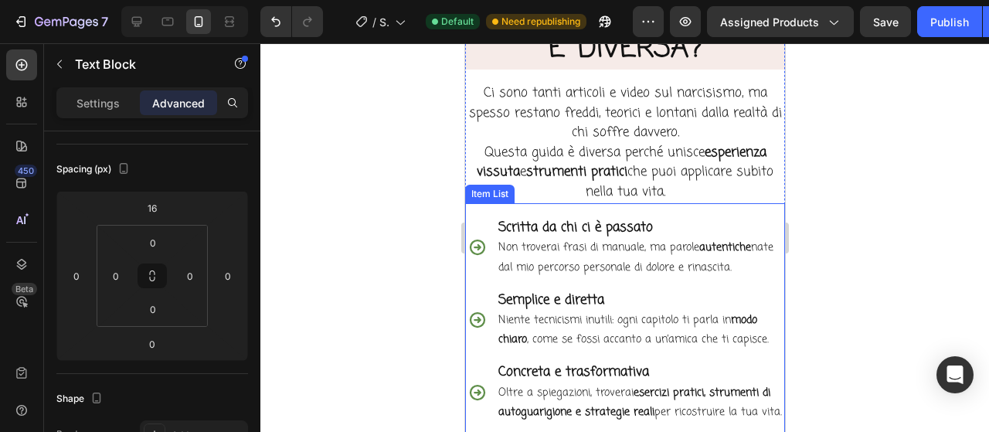
click at [742, 203] on div "Scritta da chi ci è passato Non troverai frasi di manuale, ma parole autentiche…" at bounding box center [624, 359] width 320 height 313
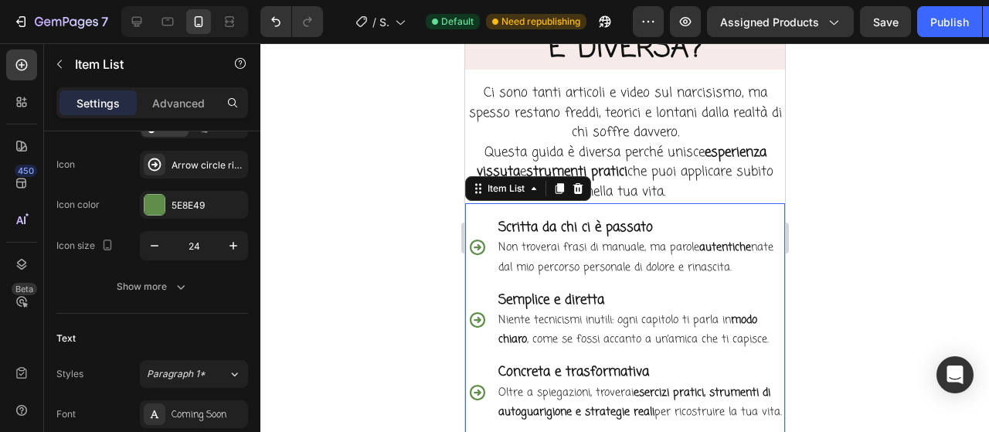
scroll to position [0, 0]
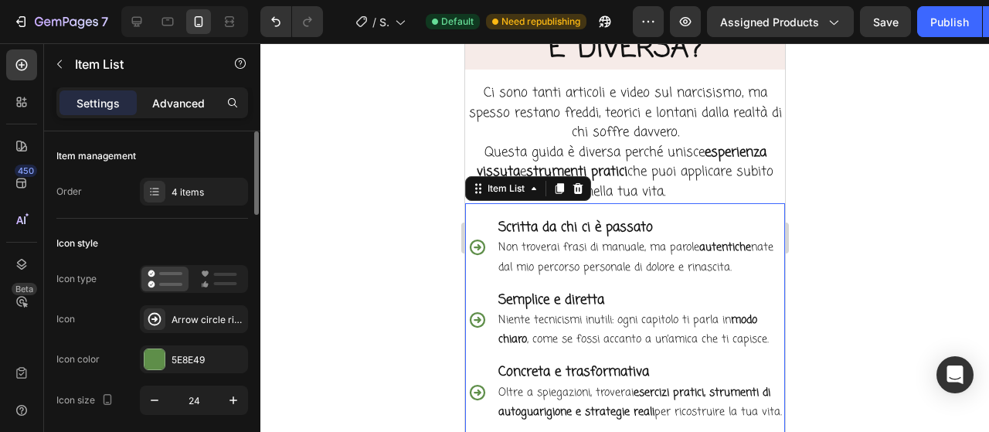
click at [188, 106] on p "Advanced" at bounding box center [178, 103] width 53 height 16
type input "100%"
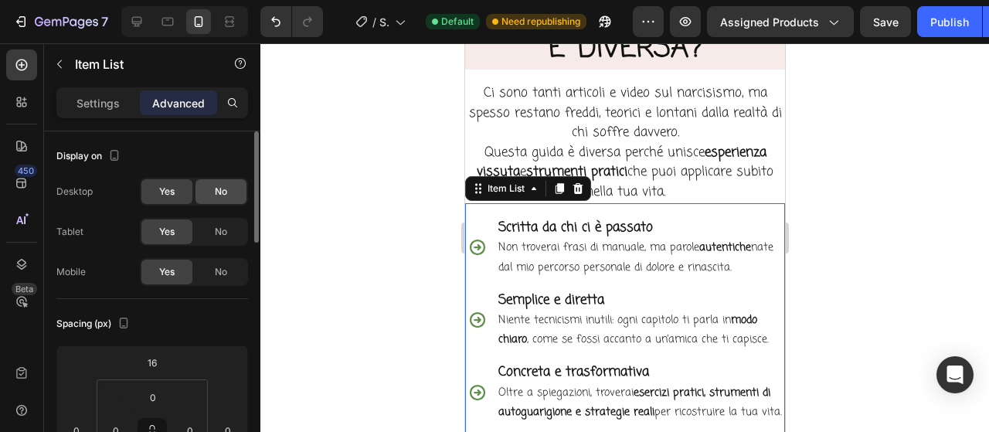
click at [229, 185] on div "No" at bounding box center [220, 191] width 51 height 25
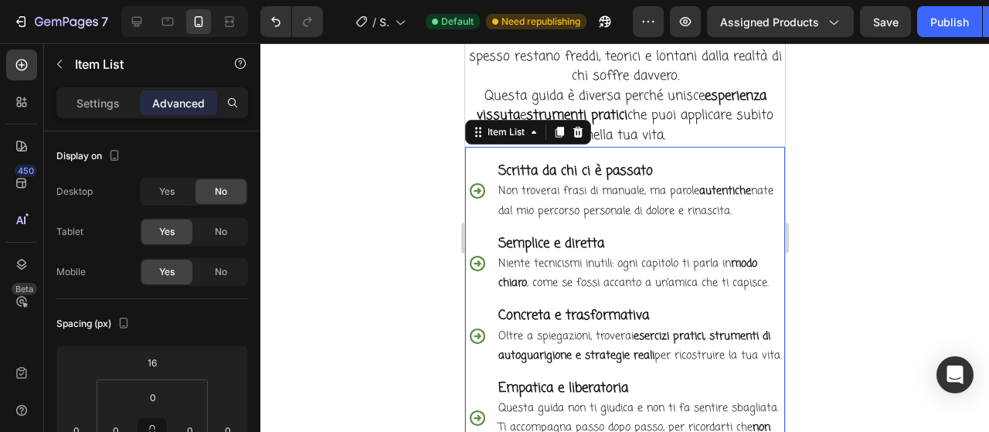
scroll to position [2541, 0]
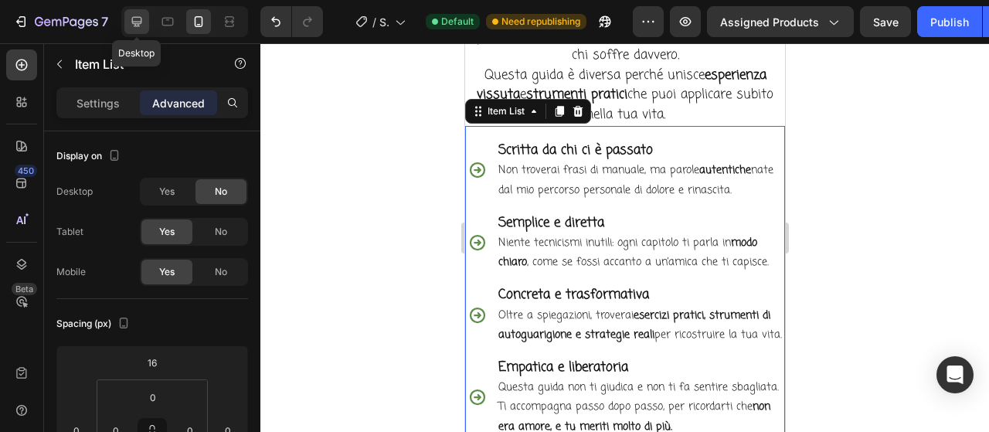
click at [138, 24] on icon at bounding box center [137, 22] width 10 height 10
type input "0"
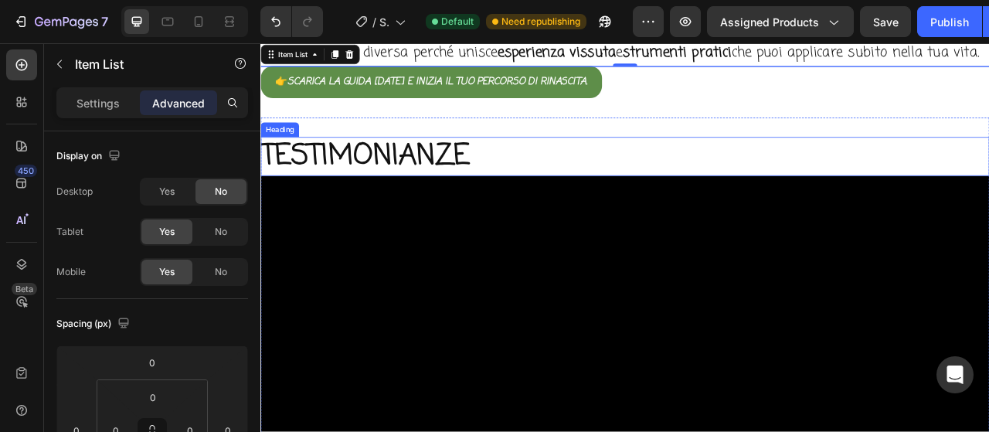
scroll to position [2427, 0]
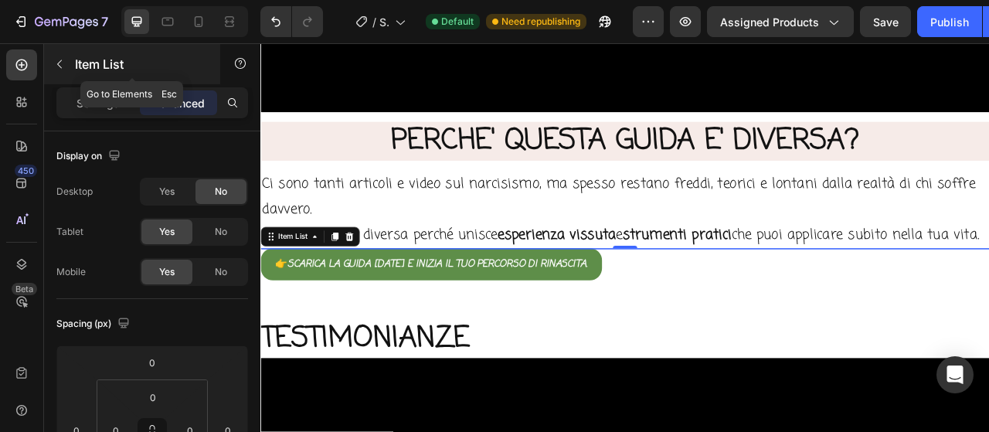
click at [59, 66] on icon "button" at bounding box center [59, 64] width 12 height 12
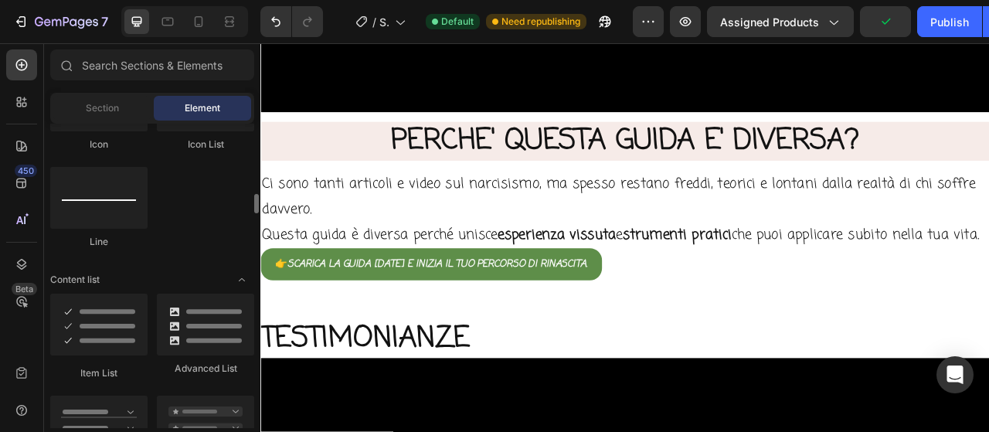
scroll to position [1159, 0]
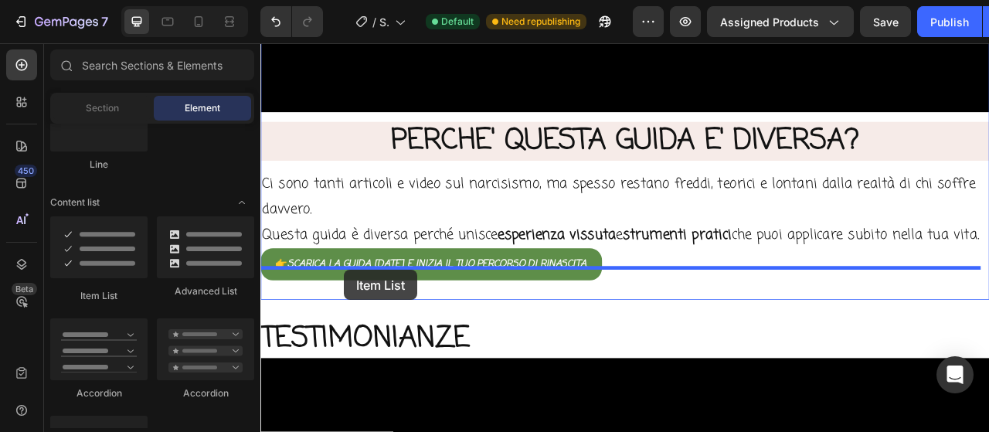
drag, startPoint x: 367, startPoint y: 300, endPoint x: 366, endPoint y: 331, distance: 31.7
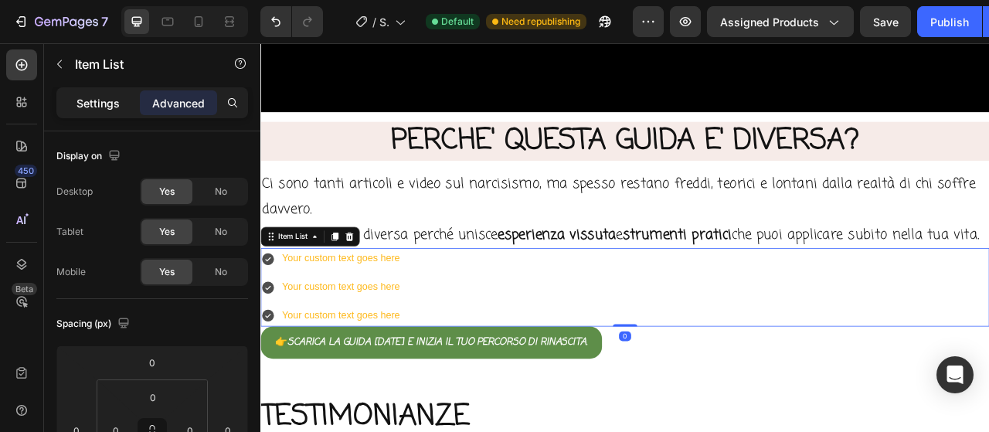
click at [110, 95] on p "Settings" at bounding box center [97, 103] width 43 height 16
type input "8"
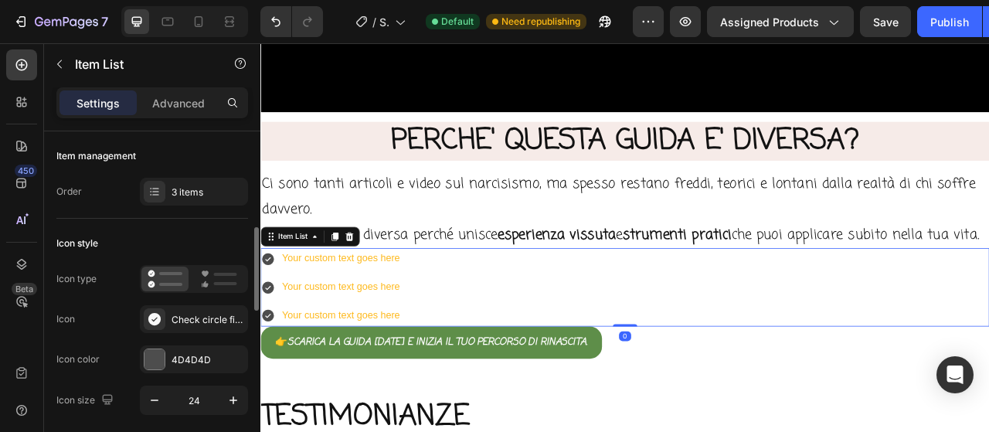
scroll to position [77, 0]
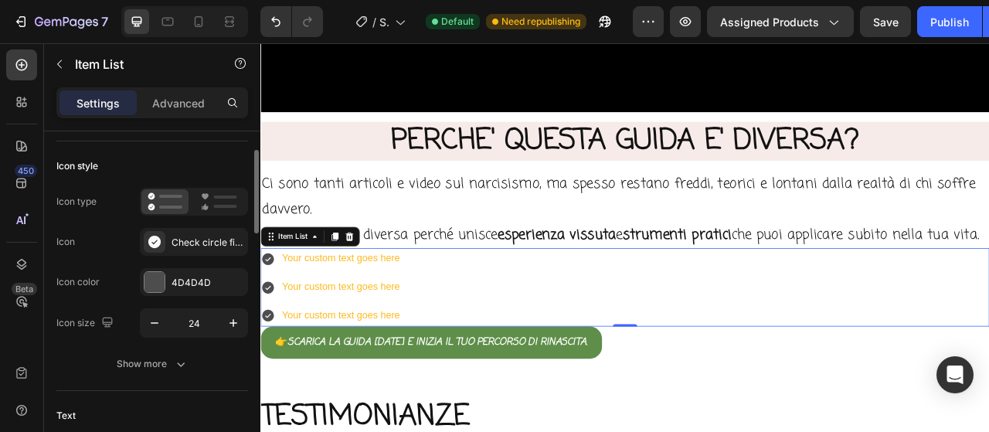
click at [186, 296] on div "Icon type Icon Check circle filled Icon color 4D4D4D Icon size 24" at bounding box center [152, 263] width 192 height 150
click at [192, 283] on div "4D4D4D" at bounding box center [193, 283] width 45 height 14
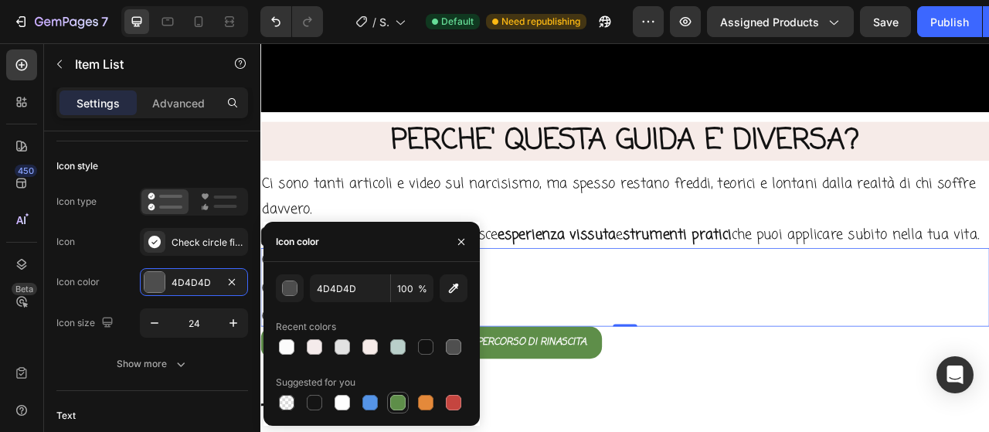
click at [397, 410] on div at bounding box center [397, 402] width 15 height 15
type input "5E8E49"
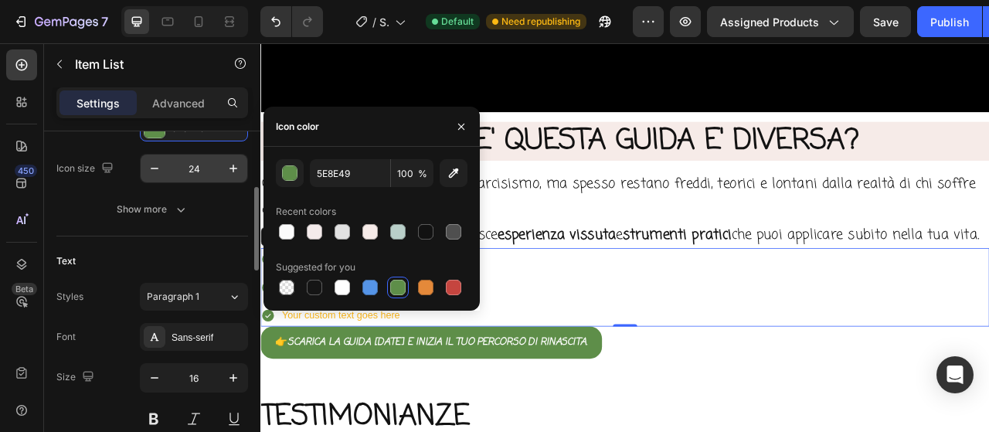
scroll to position [309, 0]
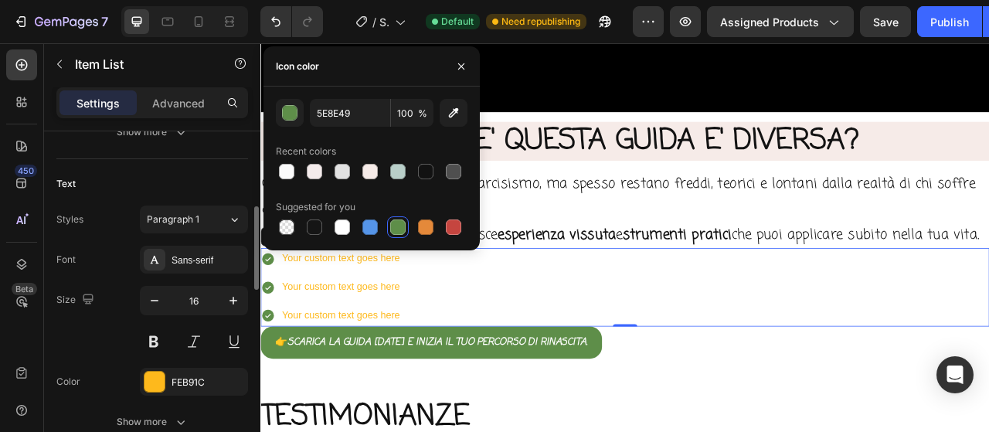
click at [192, 255] on div "Sans-serif" at bounding box center [207, 260] width 73 height 14
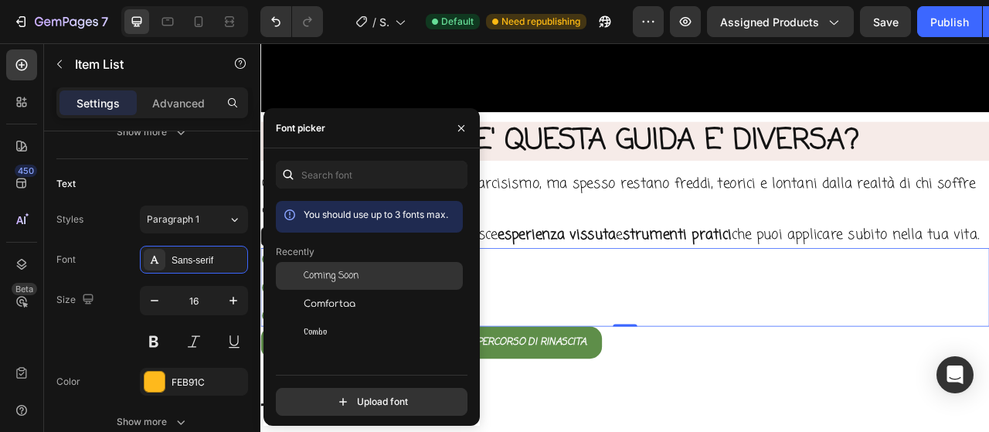
click at [307, 274] on span "Coming Soon" at bounding box center [331, 276] width 55 height 14
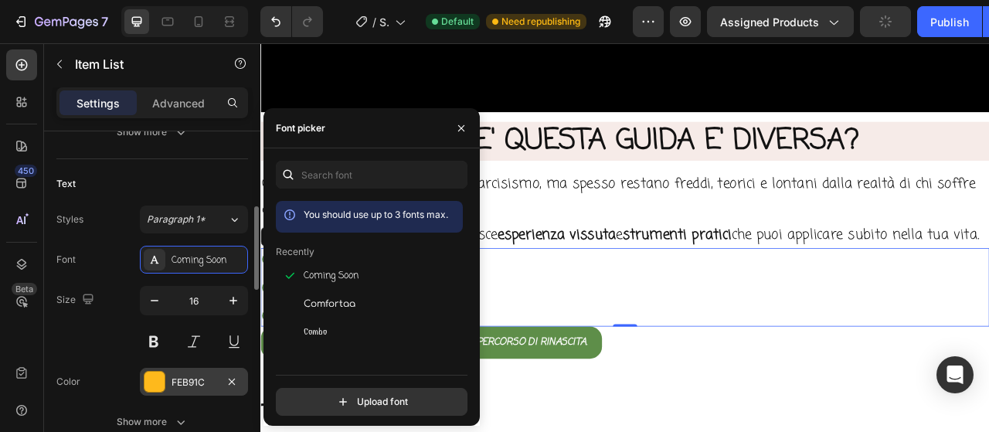
click at [208, 370] on div "FEB91C" at bounding box center [194, 382] width 108 height 28
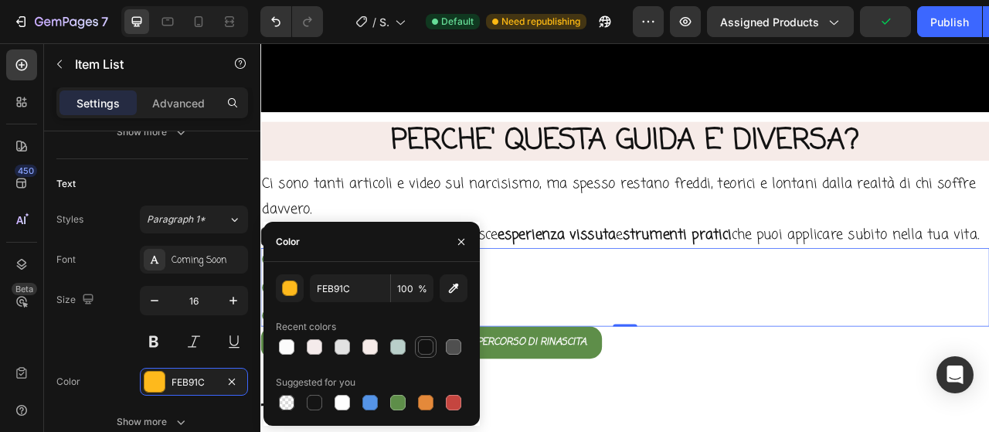
click at [423, 349] on div at bounding box center [425, 346] width 15 height 15
type input "121212"
click at [233, 299] on icon "button" at bounding box center [233, 301] width 8 height 8
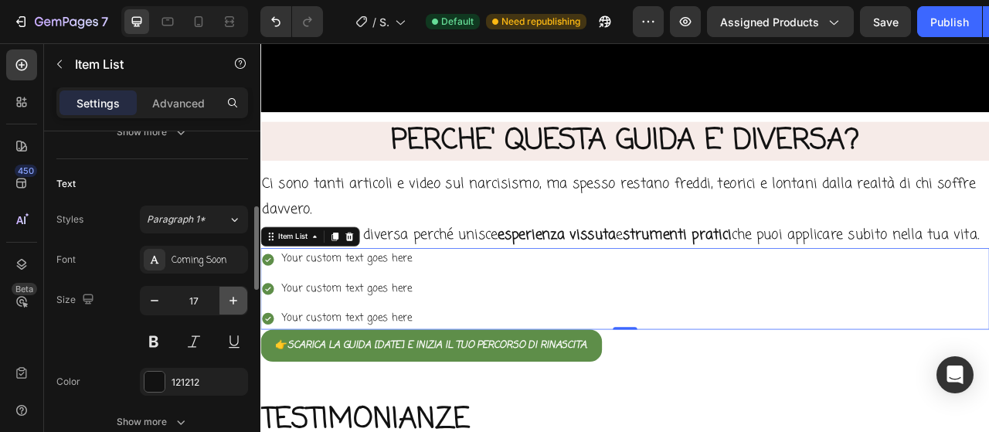
click at [233, 299] on icon "button" at bounding box center [233, 301] width 8 height 8
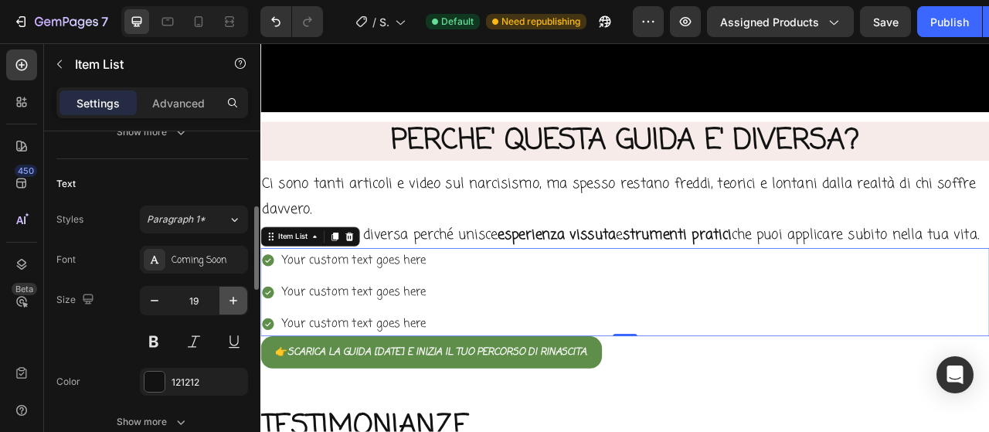
click at [233, 299] on icon "button" at bounding box center [233, 301] width 8 height 8
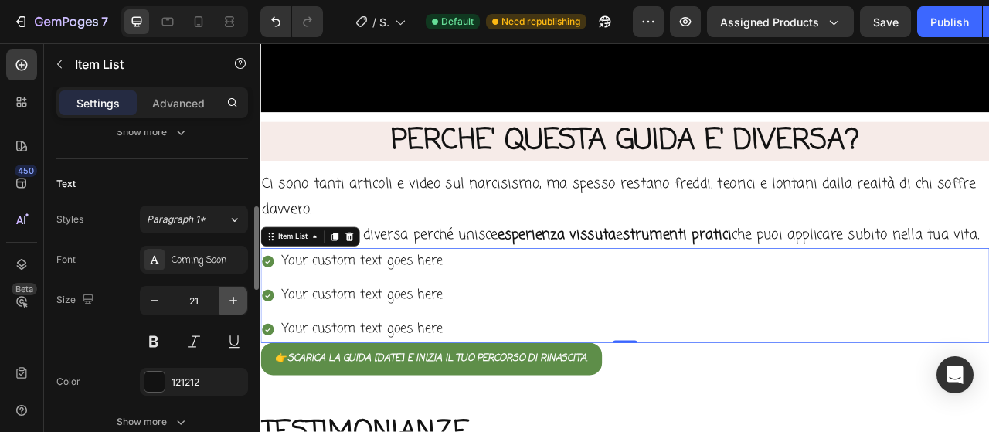
click at [233, 299] on icon "button" at bounding box center [233, 301] width 8 height 8
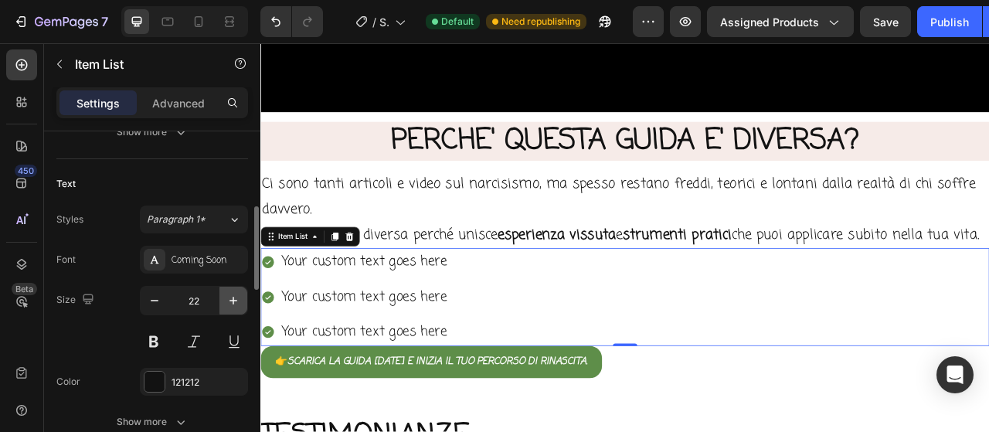
click at [233, 299] on icon "button" at bounding box center [233, 301] width 8 height 8
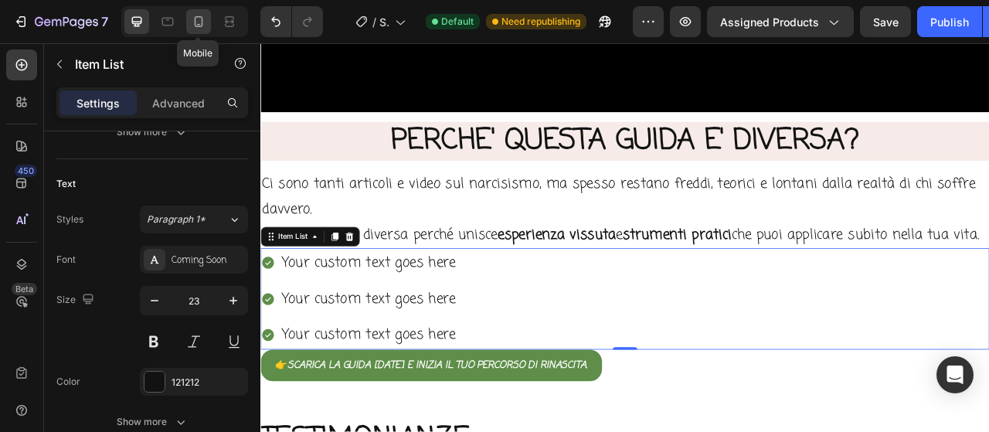
click at [196, 19] on icon at bounding box center [198, 21] width 15 height 15
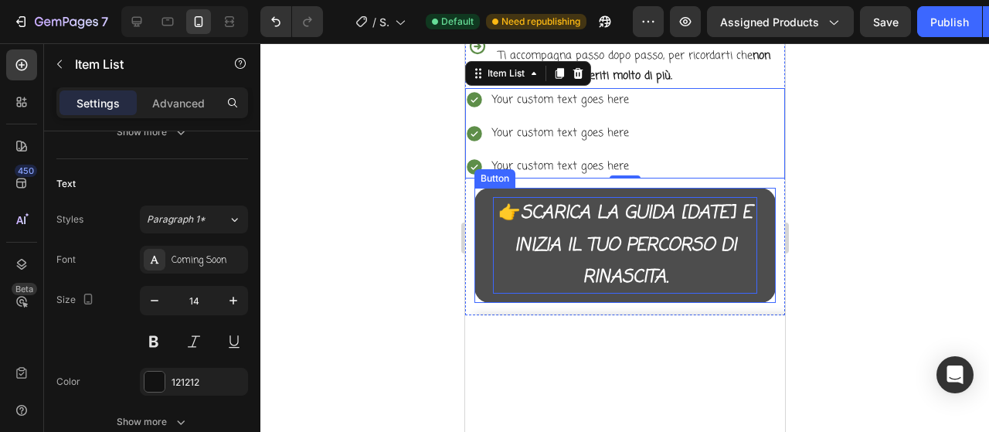
scroll to position [2660, 0]
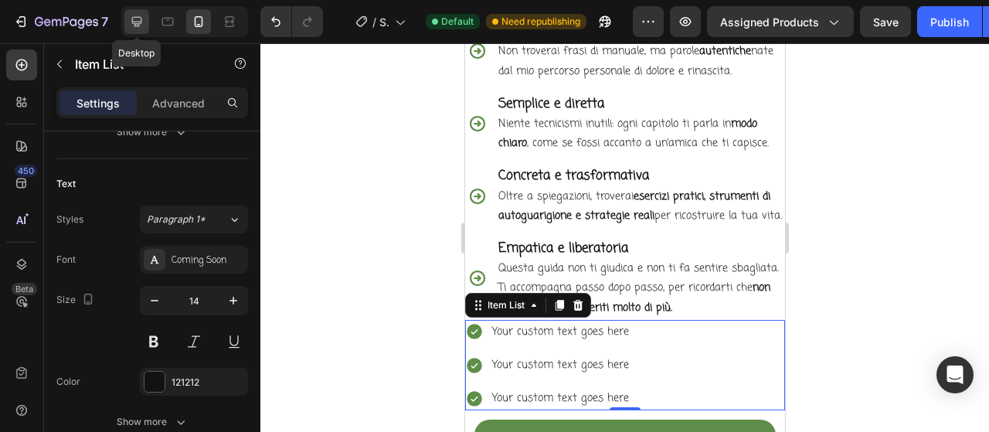
click at [141, 27] on icon at bounding box center [136, 21] width 15 height 15
type input "23"
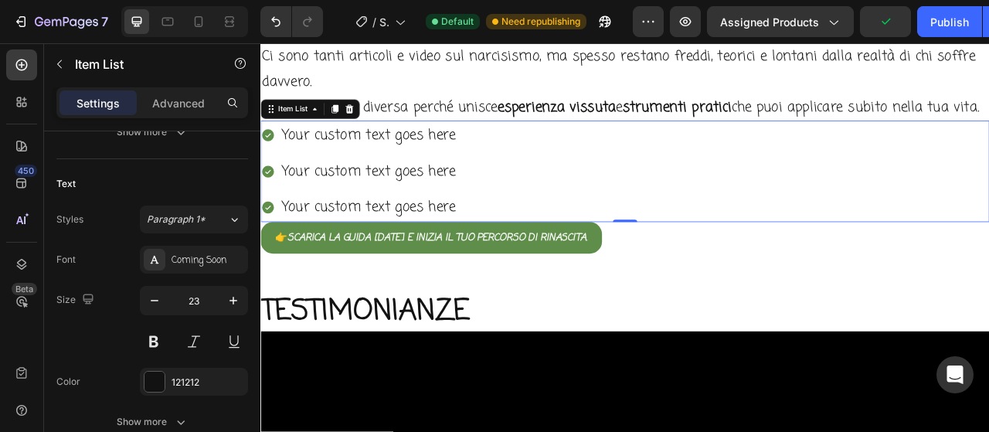
scroll to position [2582, 0]
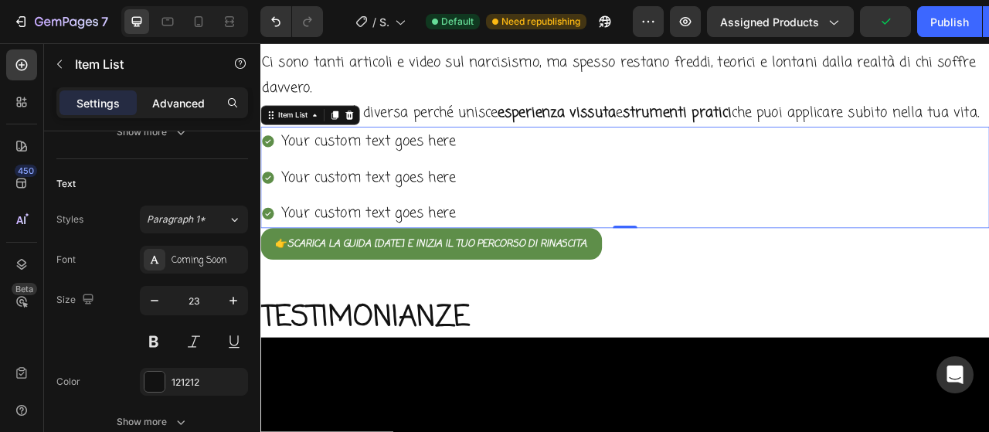
click at [194, 104] on p "Advanced" at bounding box center [178, 103] width 53 height 16
type input "100%"
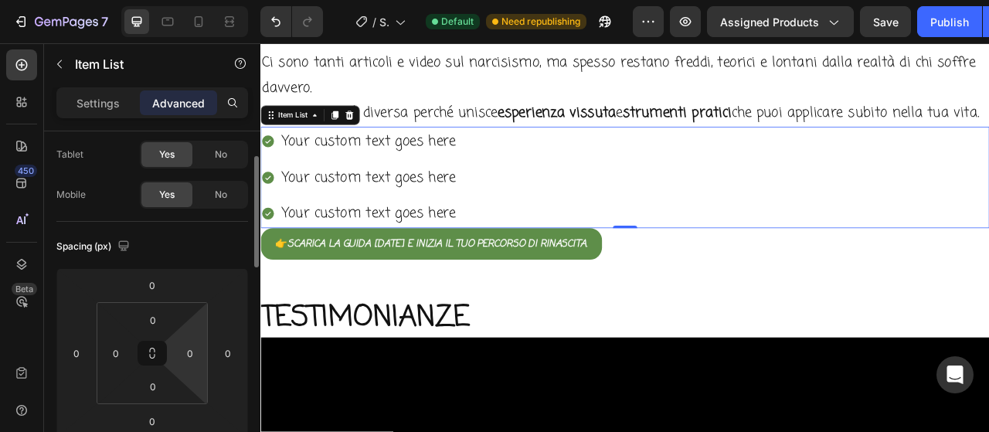
scroll to position [0, 0]
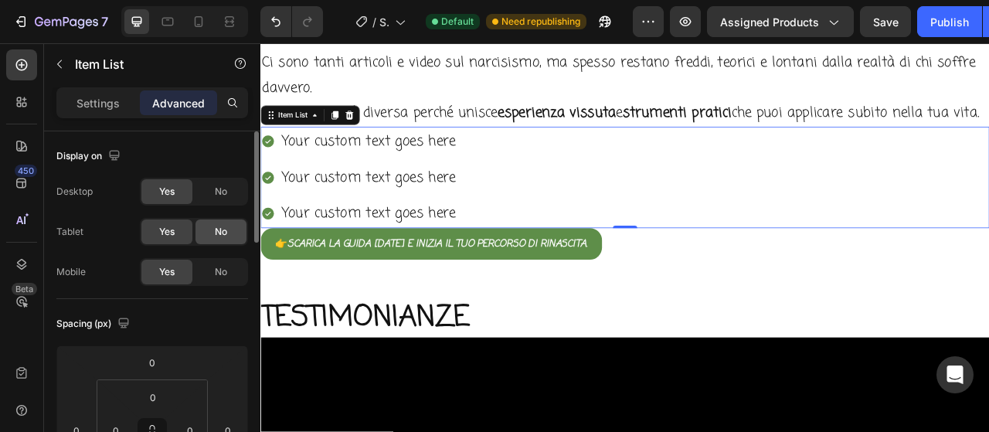
click at [208, 221] on div "No" at bounding box center [220, 231] width 51 height 25
click at [226, 267] on span "No" at bounding box center [221, 272] width 12 height 14
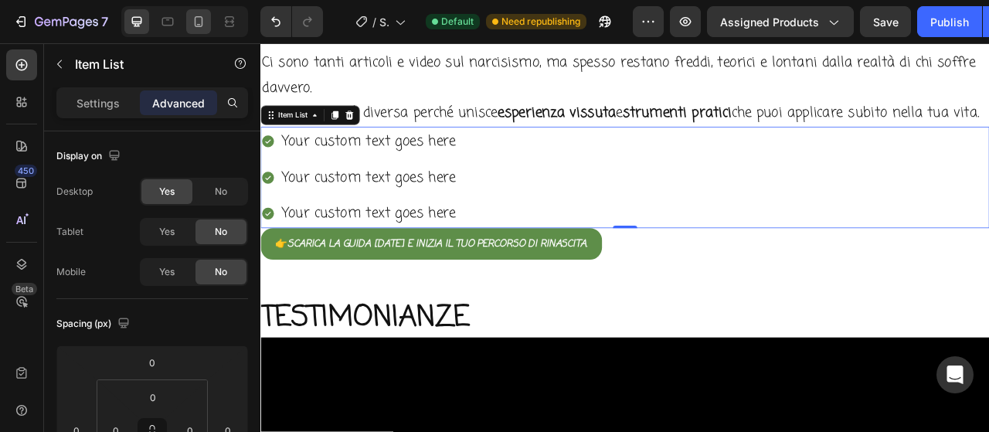
click at [188, 29] on div at bounding box center [198, 21] width 25 height 25
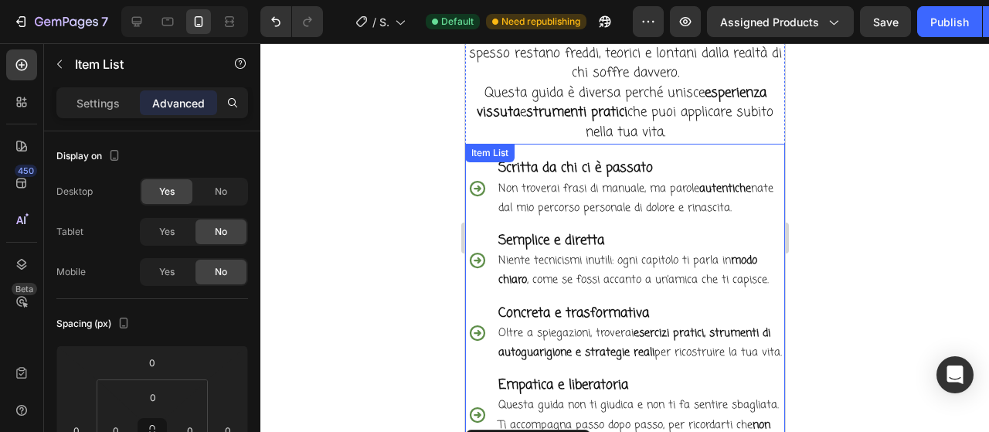
scroll to position [2565, 0]
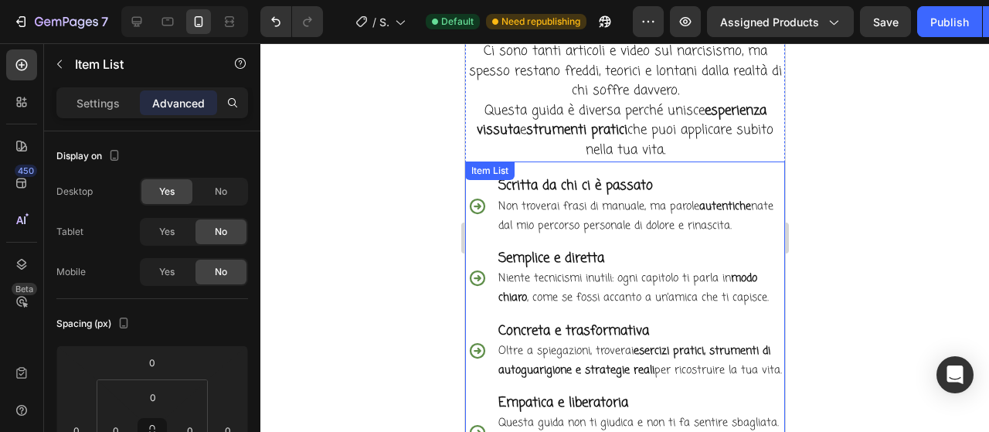
click at [528, 183] on strong "Scritta da chi ci è passato" at bounding box center [574, 185] width 154 height 19
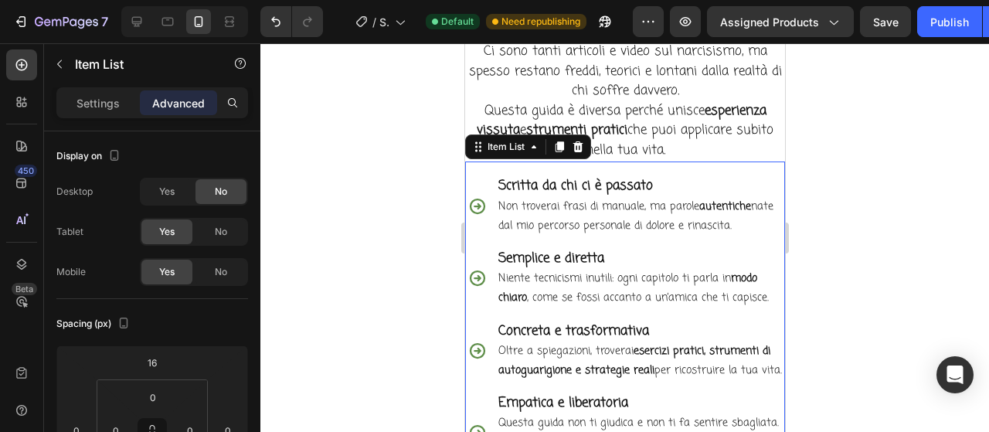
click at [530, 178] on strong "Scritta da chi ci è passato" at bounding box center [574, 185] width 154 height 19
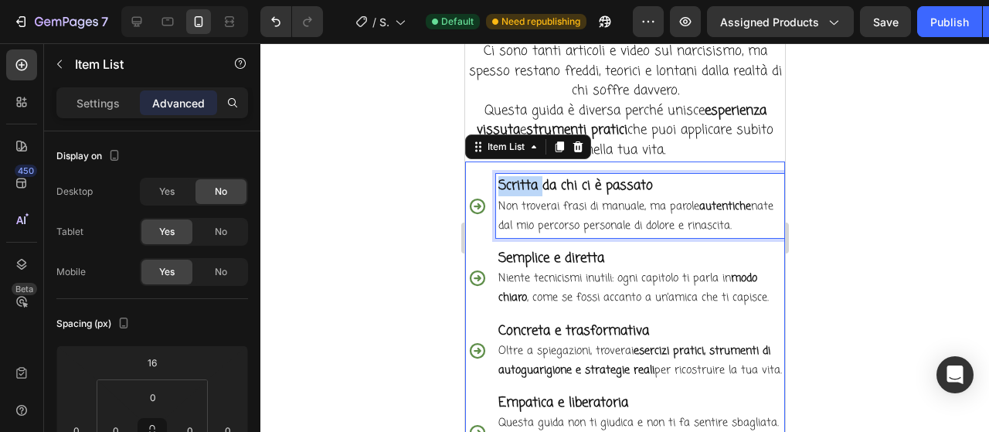
click at [530, 178] on strong "Scritta da chi ci è passato" at bounding box center [574, 185] width 154 height 19
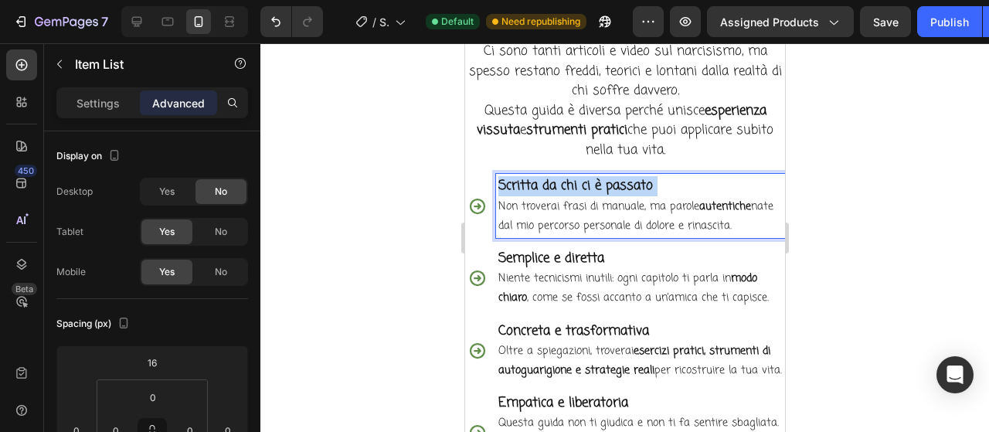
click at [530, 178] on strong "Scritta da chi ci è passato" at bounding box center [574, 185] width 154 height 19
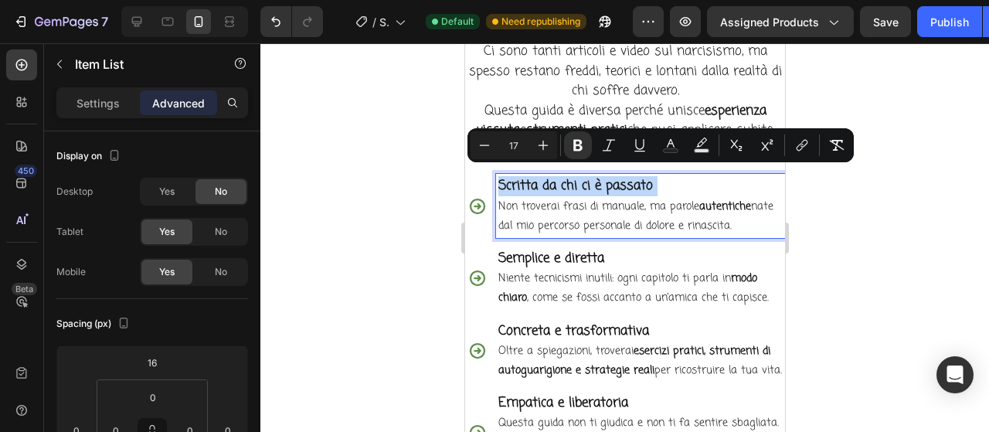
click at [530, 178] on strong "Scritta da chi ci è passato" at bounding box center [574, 185] width 154 height 19
drag, startPoint x: 757, startPoint y: 219, endPoint x: 485, endPoint y: 177, distance: 275.1
click at [485, 177] on div "Scritta da chi ci è passato Non troverai frasi di manuale, ma parole autentiche…" at bounding box center [624, 206] width 320 height 64
copy div "Scritta da chi ci è passato Non troverai frasi di manuale, ma parole autentiche…"
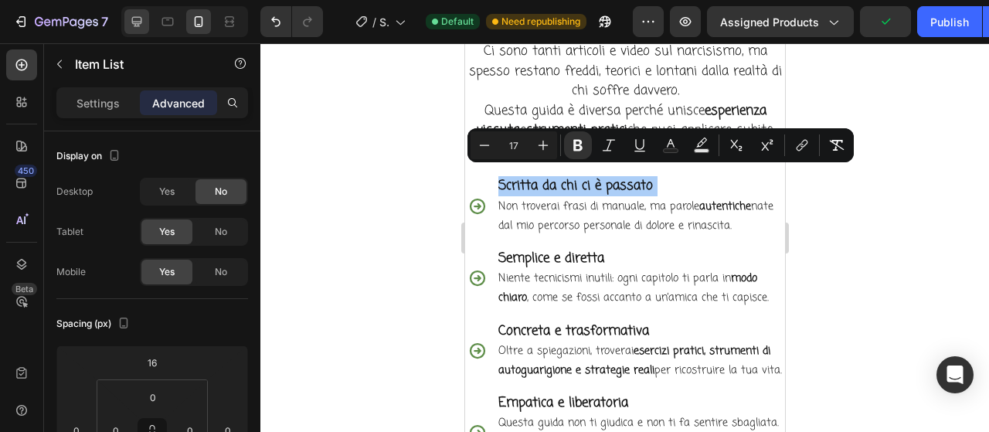
click at [130, 25] on icon at bounding box center [136, 21] width 15 height 15
type input "0"
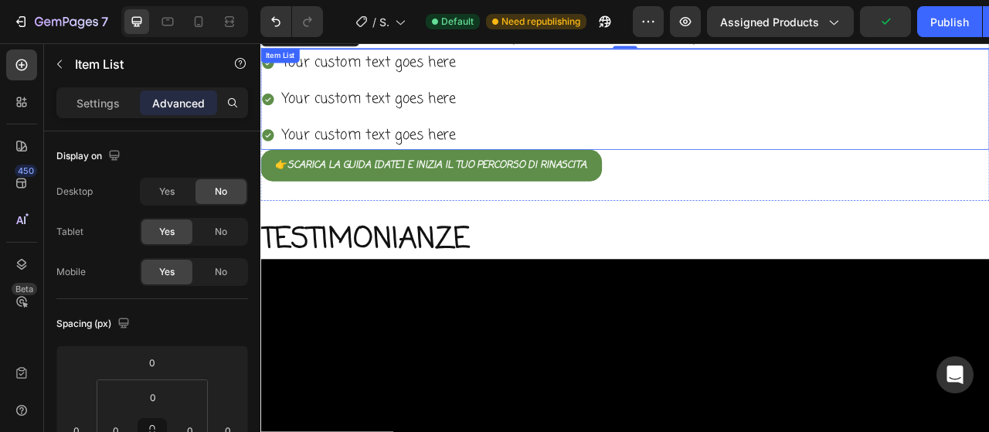
scroll to position [2659, 0]
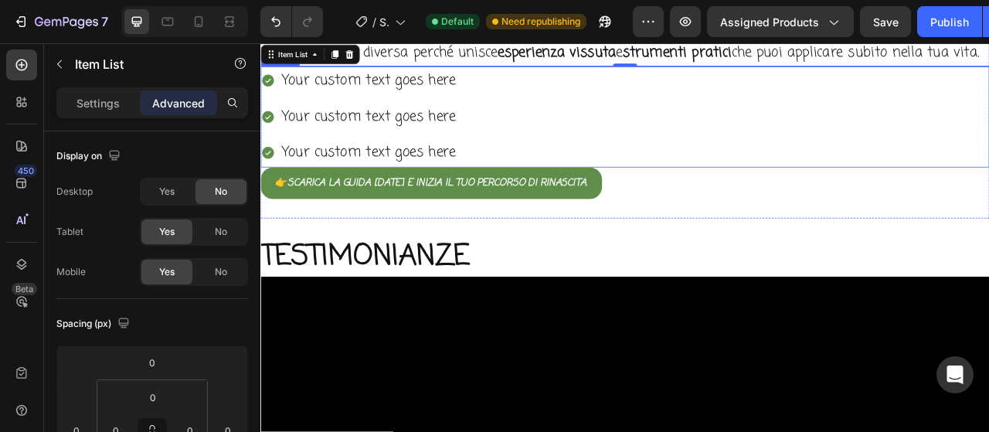
click at [468, 109] on div "Your custom text goes here" at bounding box center [398, 91] width 226 height 36
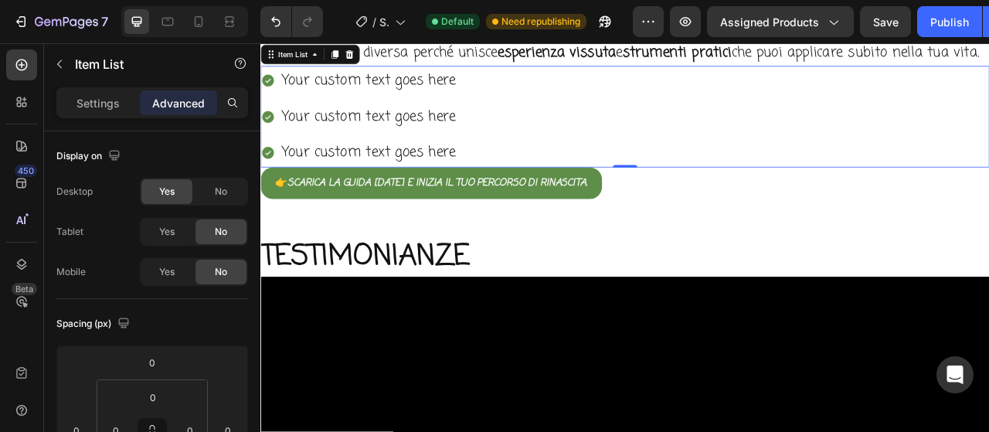
click at [468, 109] on div "Your custom text goes here" at bounding box center [398, 91] width 226 height 36
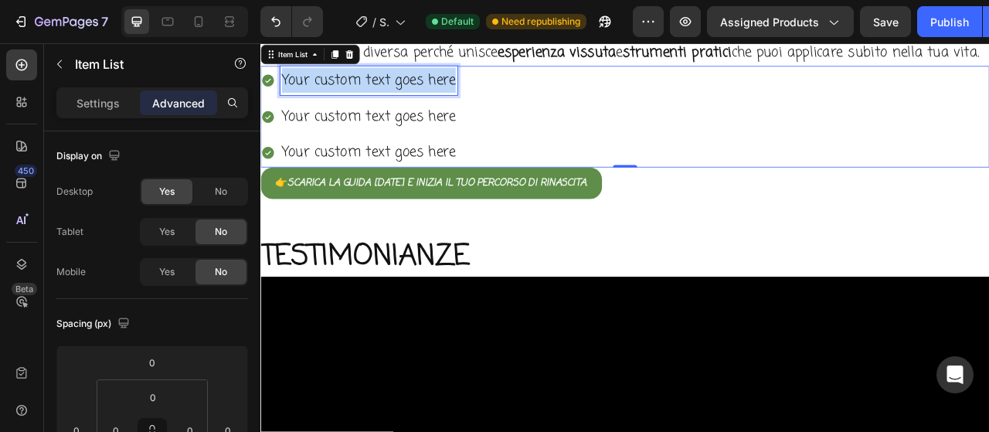
click at [468, 107] on p "Your custom text goes here" at bounding box center [397, 91] width 221 height 32
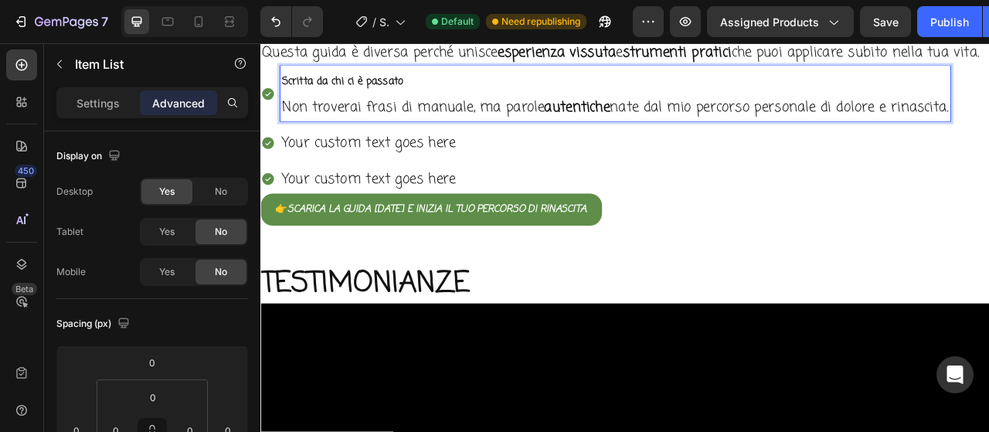
click at [377, 141] on p "Non troverai frasi di manuale, ma parole autentiche nate dal mio percorso perso…" at bounding box center [711, 125] width 848 height 32
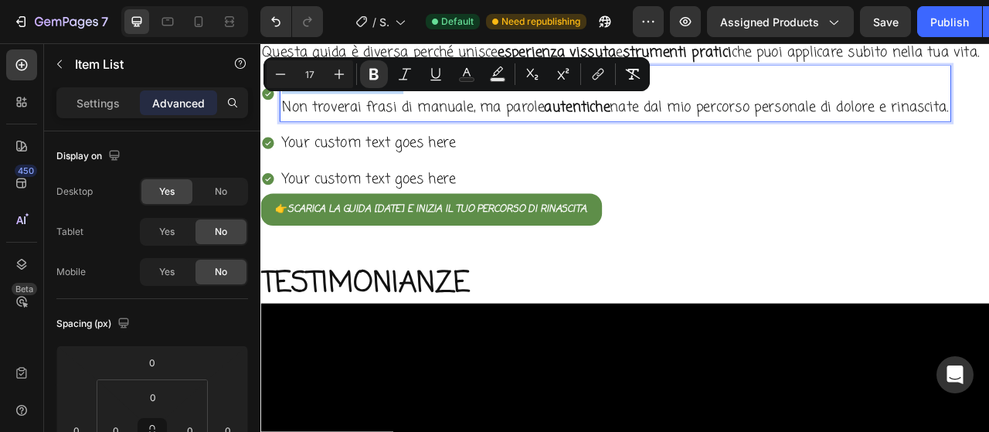
drag, startPoint x: 405, startPoint y: 121, endPoint x: 273, endPoint y: 124, distance: 131.4
click at [273, 124] on div "Scritta da chi ci è passato Non troverai frasi di manuale, ma parole autentiche…" at bounding box center [699, 108] width 878 height 70
click at [328, 78] on button "Plus" at bounding box center [339, 74] width 28 height 28
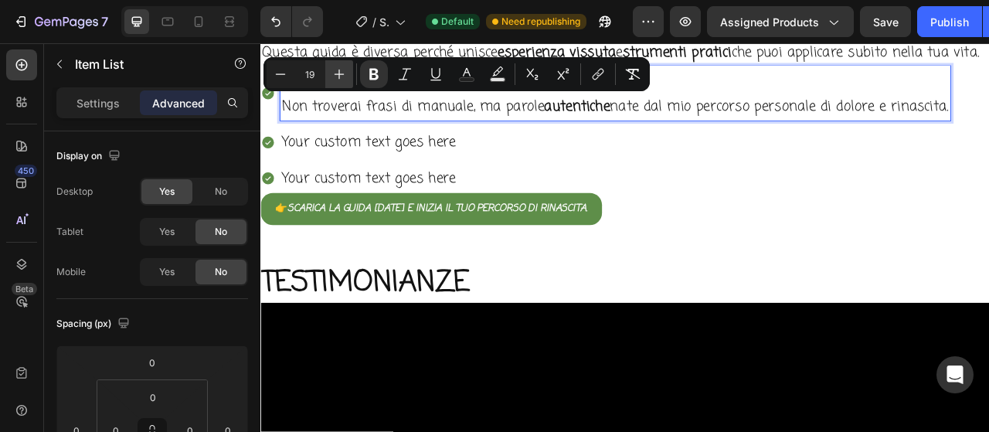
click at [328, 78] on button "Plus" at bounding box center [339, 74] width 28 height 28
type input "23"
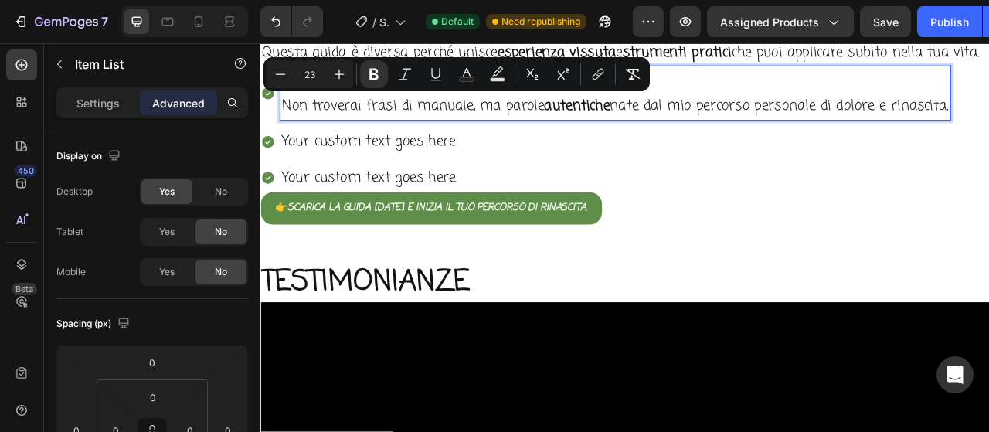
click at [322, 139] on p "Non troverai frasi di manuale, ma parole autentiche nate dal mio percorso perso…" at bounding box center [711, 123] width 848 height 32
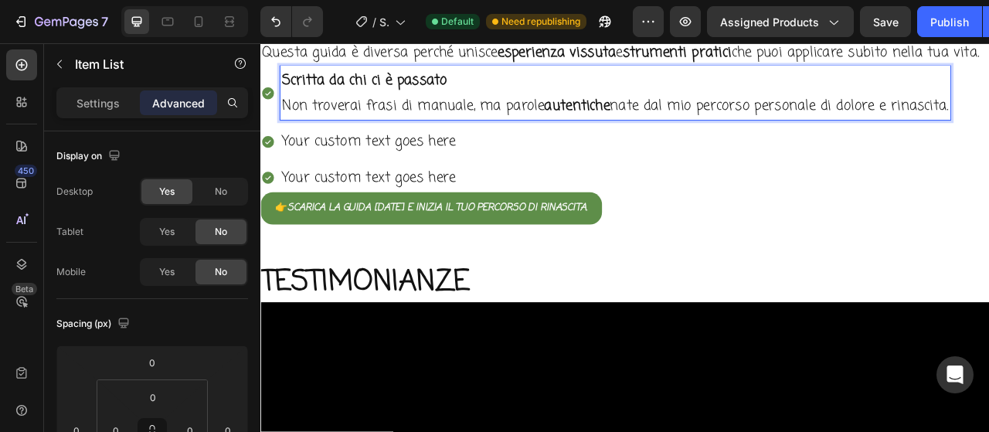
click at [322, 139] on p "Non troverai frasi di manuale, ma parole autentiche nate dal mio percorso perso…" at bounding box center [711, 123] width 848 height 32
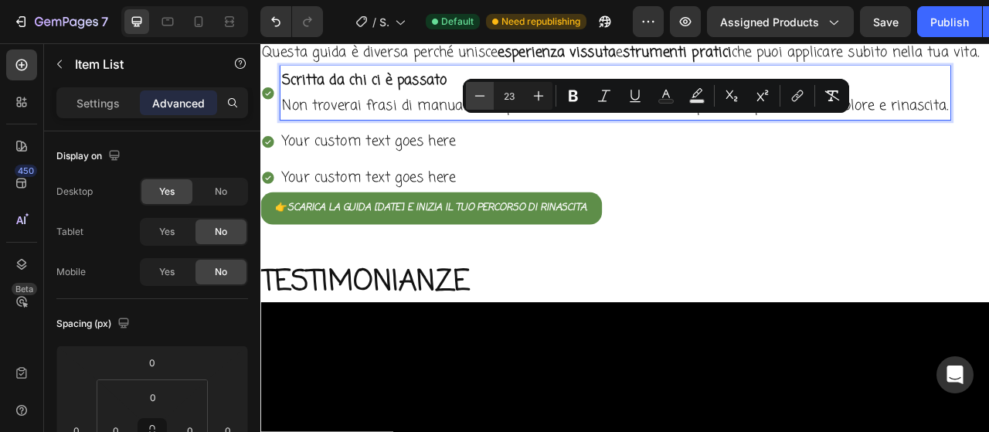
click at [474, 97] on icon "Editor contextual toolbar" at bounding box center [479, 95] width 15 height 15
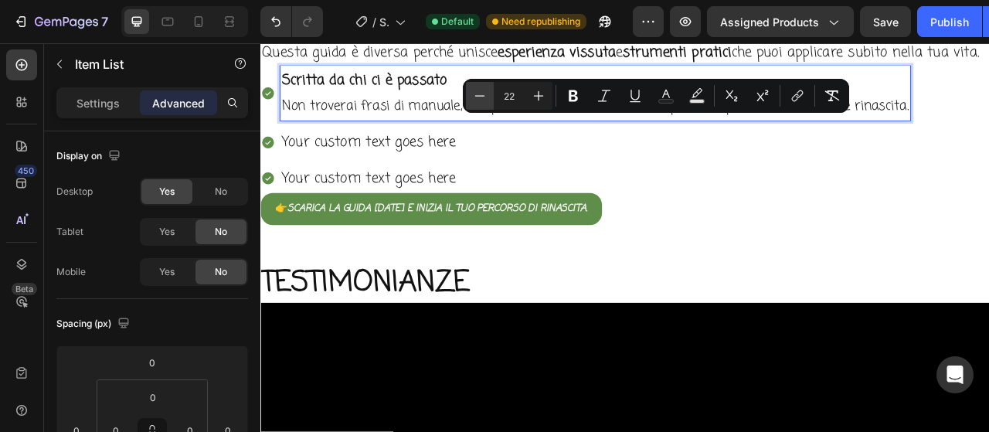
click at [474, 97] on icon "Editor contextual toolbar" at bounding box center [479, 95] width 15 height 15
type input "20"
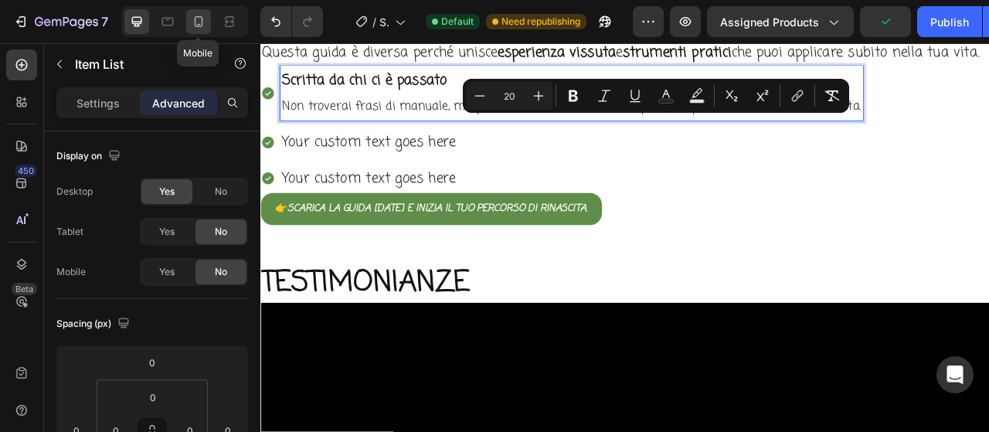
click at [194, 29] on div at bounding box center [198, 21] width 25 height 25
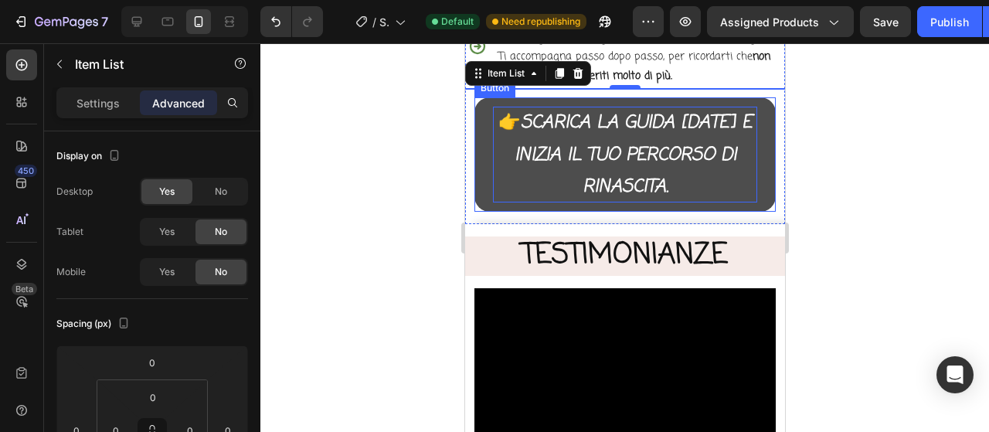
scroll to position [2660, 0]
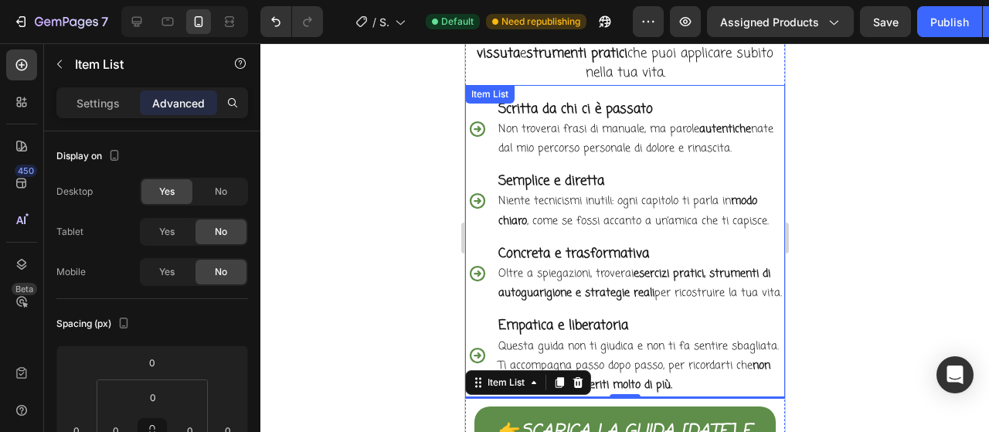
click at [562, 171] on strong "Semplice e diretta" at bounding box center [550, 180] width 106 height 19
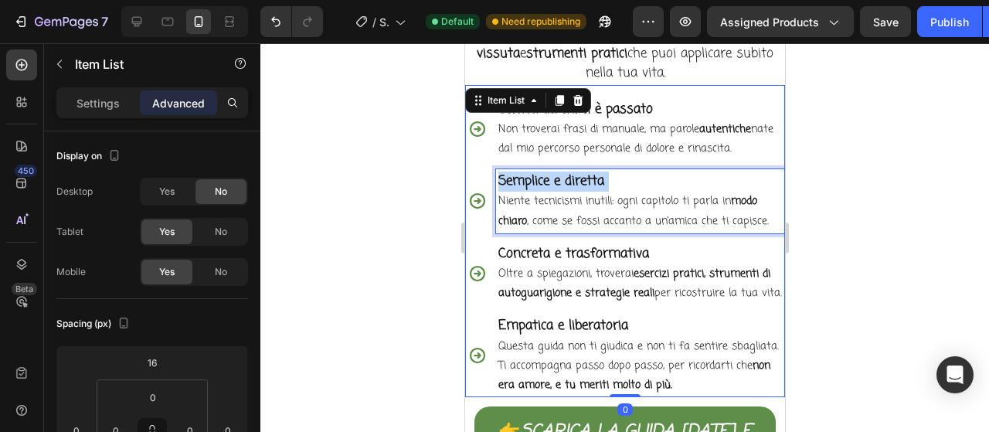
click at [562, 171] on strong "Semplice e diretta" at bounding box center [550, 180] width 106 height 19
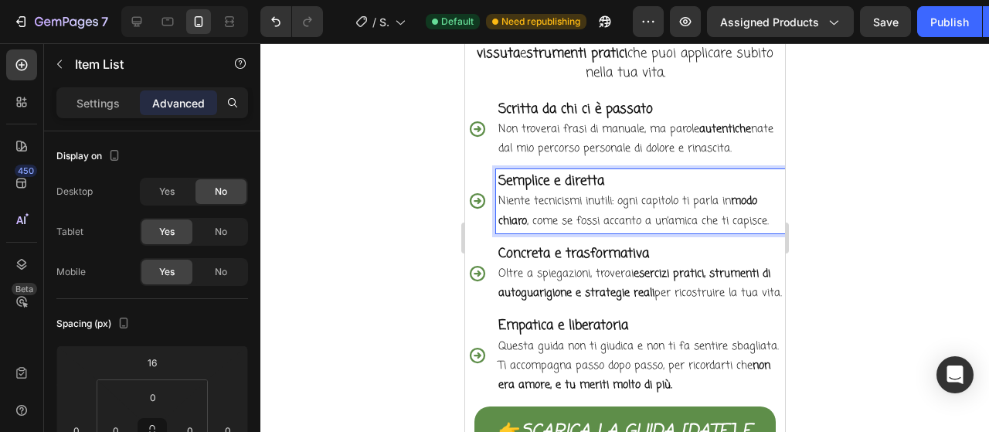
click at [652, 192] on p "Niente tecnicismi inutili: ogni capitolo ti parla in modo chiaro , come se foss…" at bounding box center [639, 211] width 284 height 39
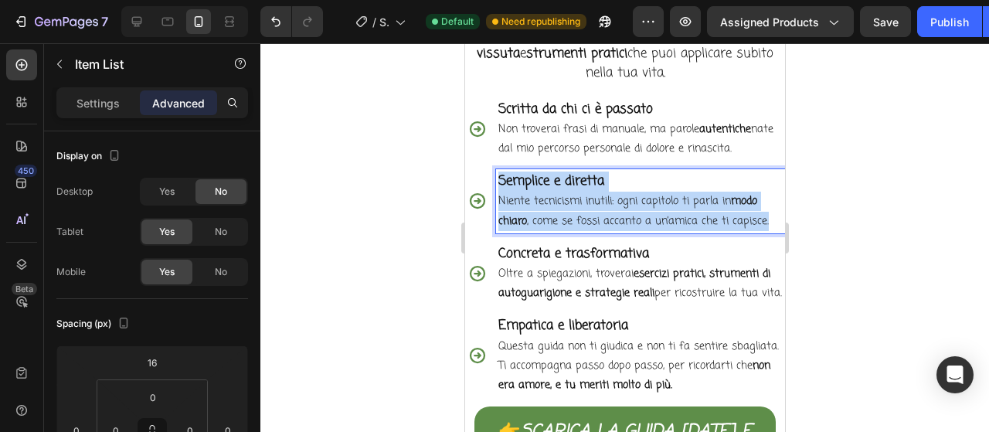
drag, startPoint x: 768, startPoint y: 211, endPoint x: 481, endPoint y: 174, distance: 289.0
click at [481, 174] on div "Semplice e diretta Niente tecnicismi inutili: ogni capitolo ti parla in modo ch…" at bounding box center [624, 201] width 320 height 64
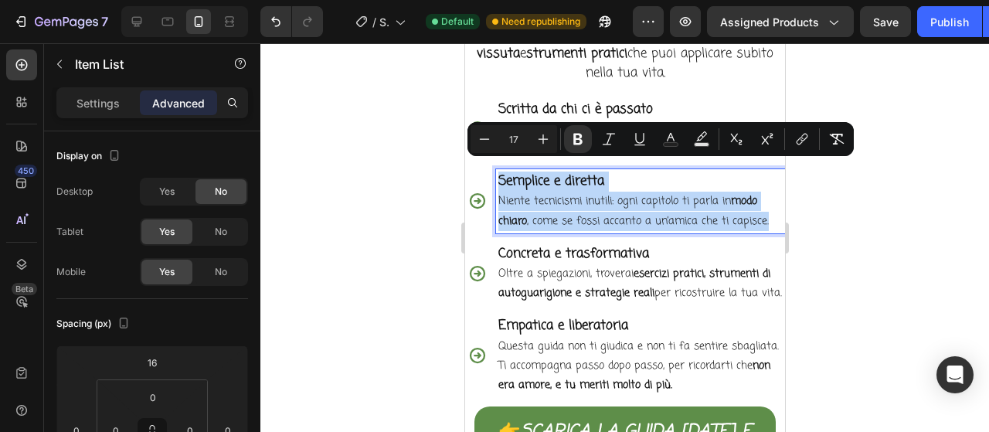
copy div "Semplice e diretta Niente tecnicismi inutili: ogni capitolo ti parla in modo ch…"
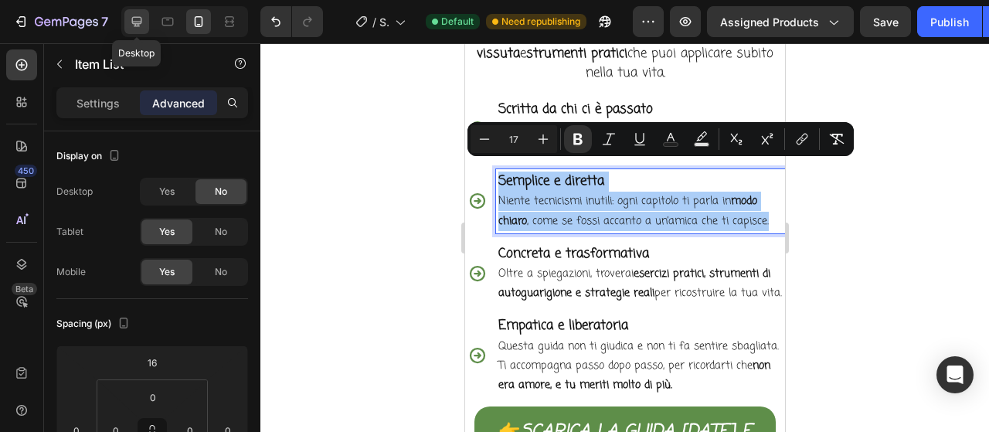
click at [137, 25] on icon at bounding box center [136, 21] width 15 height 15
type input "0"
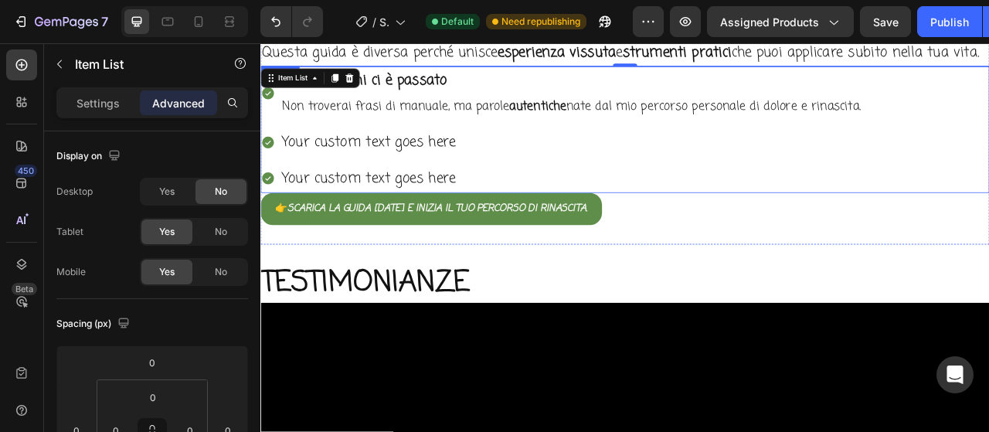
scroll to position [2582, 0]
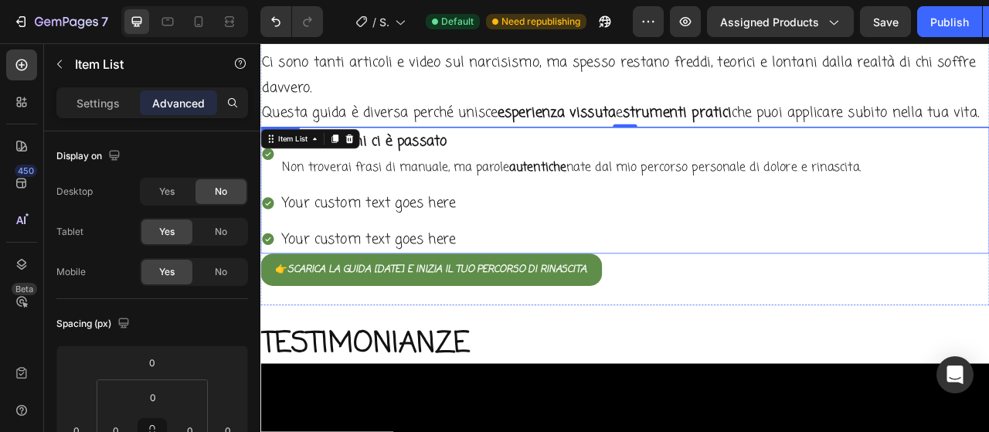
click at [440, 259] on p "Your custom text goes here" at bounding box center [655, 247] width 737 height 32
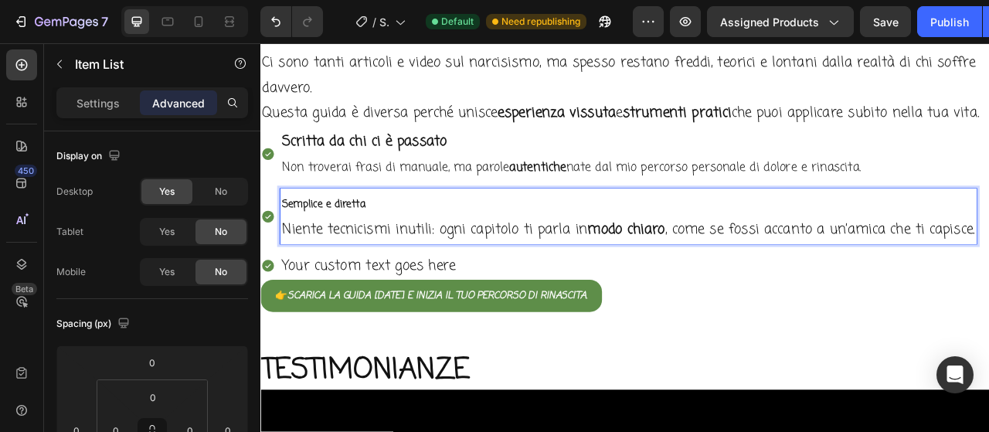
click at [406, 264] on p "Semplice e diretta" at bounding box center [727, 247] width 881 height 33
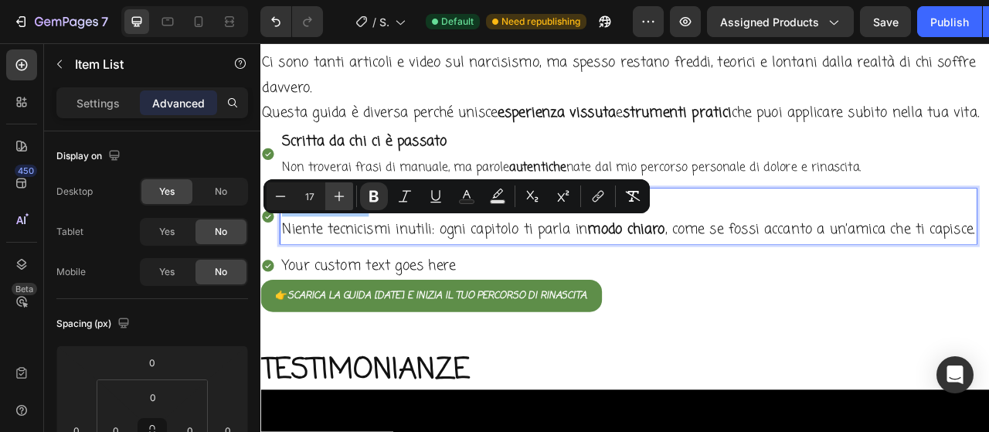
click at [340, 200] on icon "Editor contextual toolbar" at bounding box center [338, 195] width 15 height 15
click at [340, 199] on icon "Editor contextual toolbar" at bounding box center [338, 195] width 15 height 15
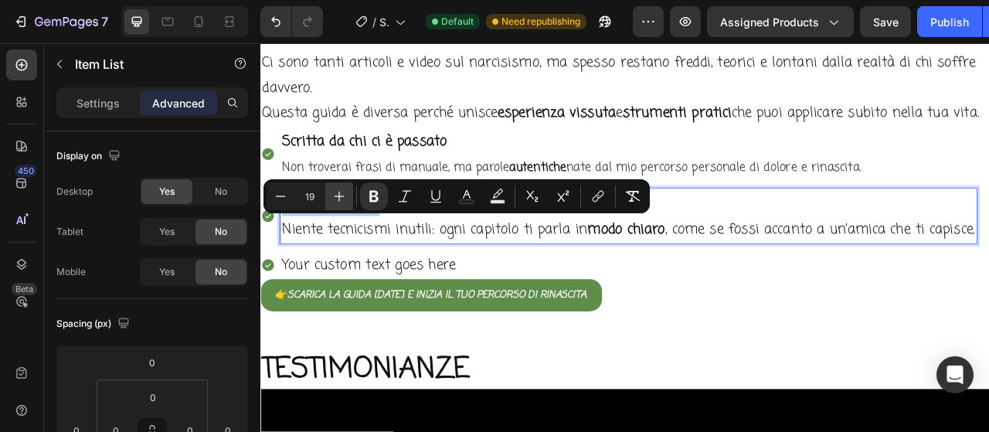
click at [340, 199] on icon "Editor contextual toolbar" at bounding box center [338, 195] width 15 height 15
type input "23"
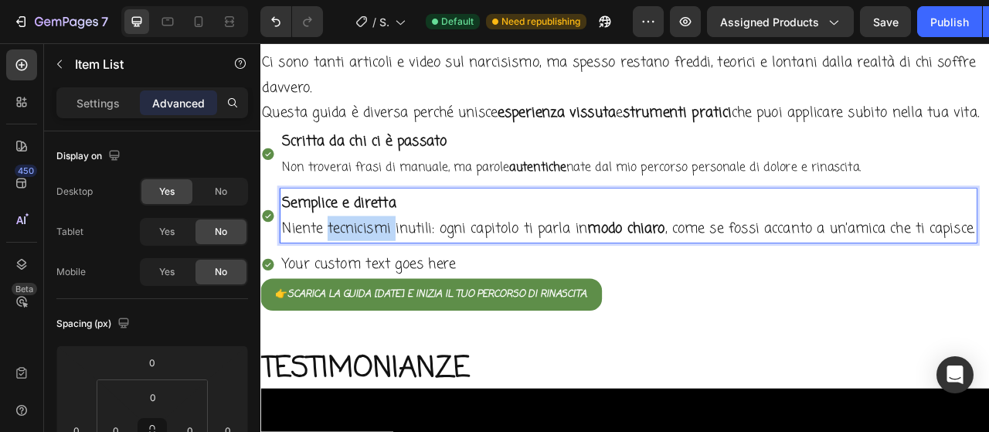
click at [373, 295] on p "Niente tecnicismi inutili: ogni capitolo ti parla in modo chiaro , come se foss…" at bounding box center [727, 279] width 881 height 32
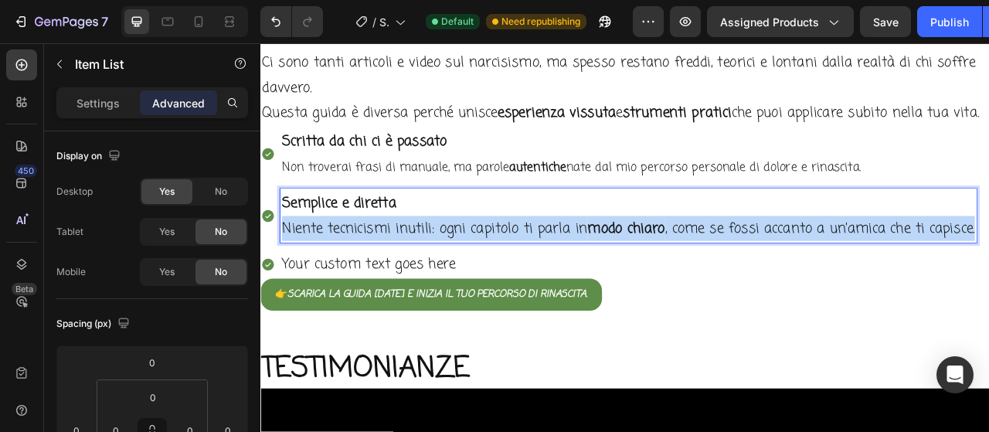
click at [372, 295] on p "Niente tecnicismi inutili: ogni capitolo ti parla in modo chiaro , come se foss…" at bounding box center [727, 279] width 881 height 32
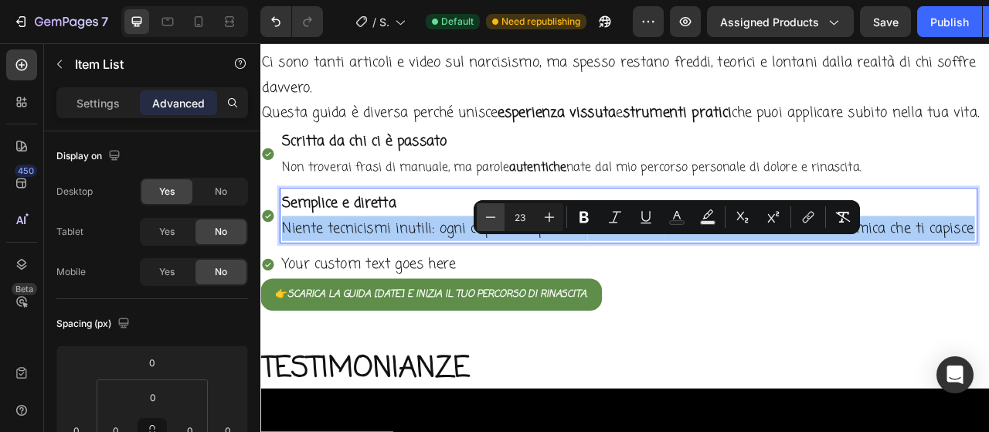
click at [495, 216] on icon "Editor contextual toolbar" at bounding box center [490, 216] width 15 height 15
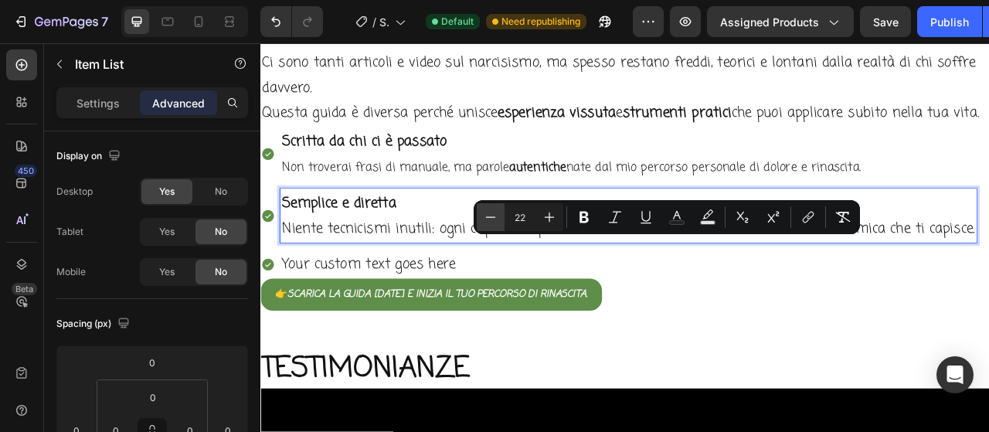
click at [495, 216] on icon "Editor contextual toolbar" at bounding box center [490, 216] width 15 height 15
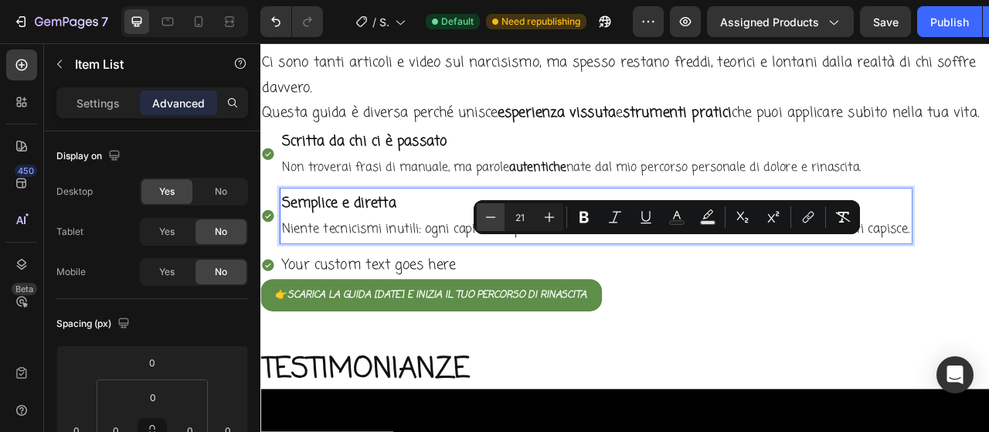
click at [495, 216] on icon "Editor contextual toolbar" at bounding box center [490, 216] width 15 height 15
type input "20"
click at [201, 32] on div at bounding box center [198, 21] width 25 height 25
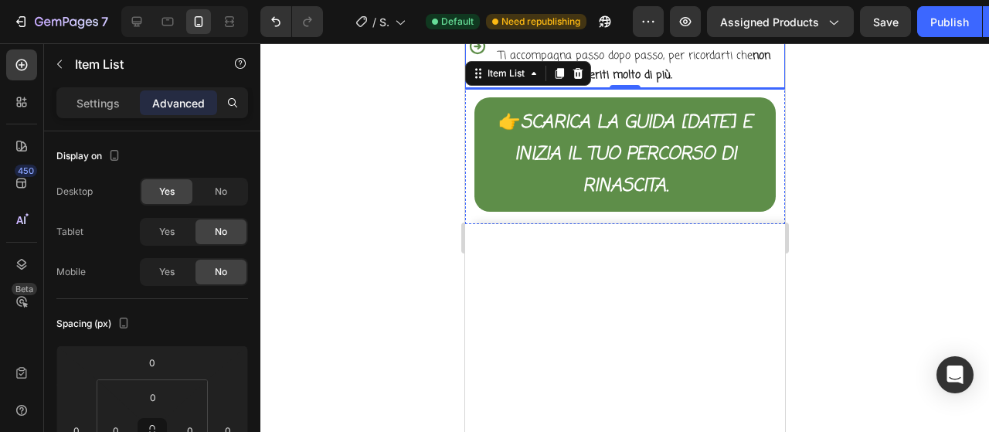
scroll to position [2671, 0]
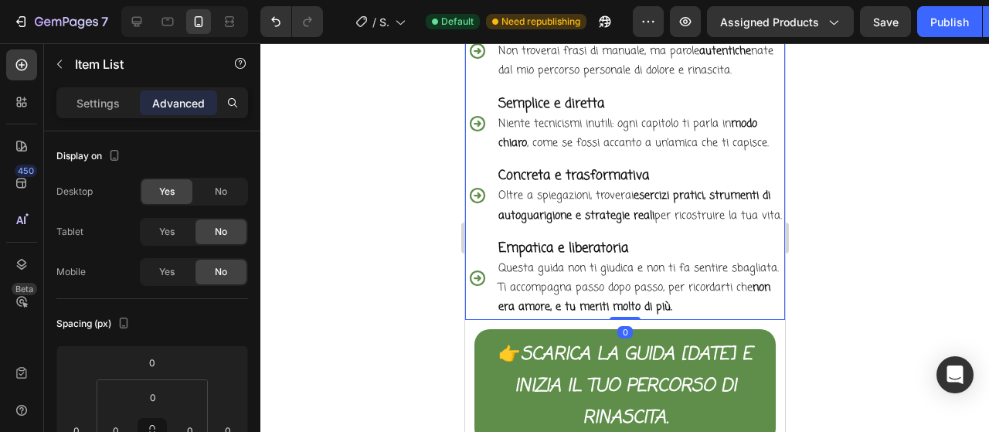
click at [579, 174] on strong "Concreta e trasformativa" at bounding box center [572, 175] width 151 height 19
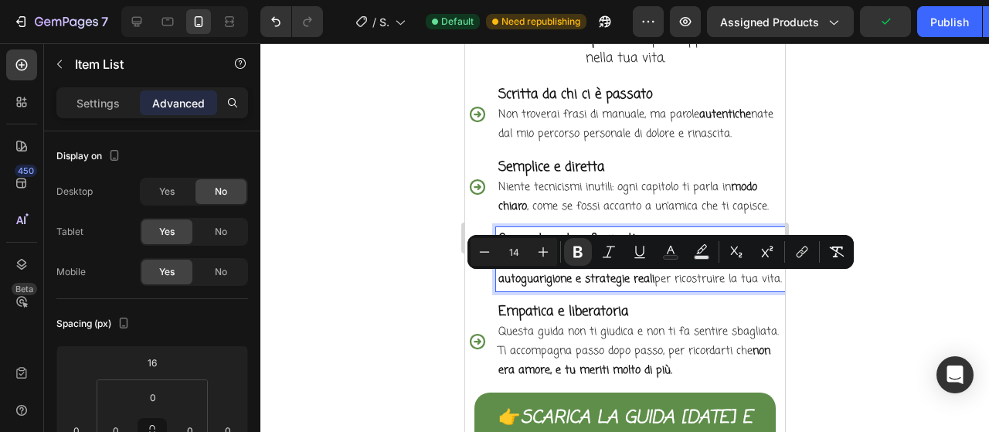
scroll to position [2594, 0]
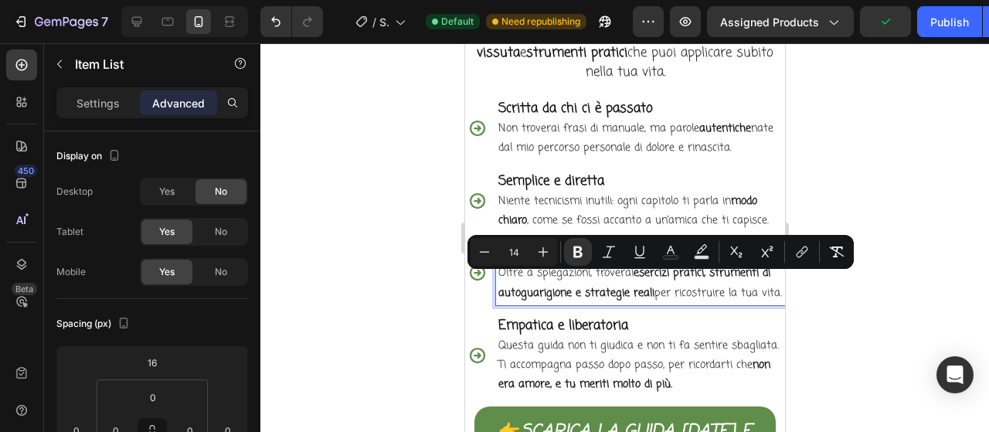
click at [528, 302] on p "Oltre a spiegazioni, troverai esercizi pratici, strumenti di autoguarigione e s…" at bounding box center [639, 282] width 284 height 39
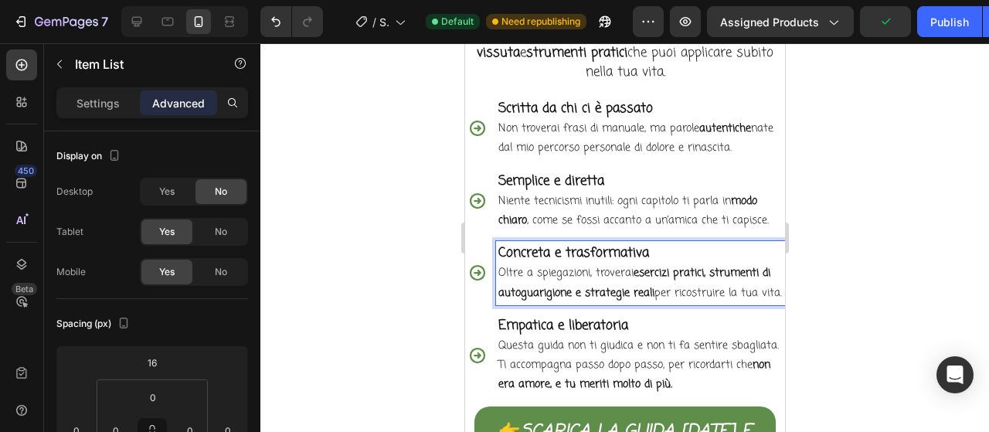
click at [528, 302] on p "Oltre a spiegazioni, troverai esercizi pratici, strumenti di autoguarigione e s…" at bounding box center [639, 282] width 284 height 39
drag, startPoint x: 525, startPoint y: 306, endPoint x: 497, endPoint y: 243, distance: 68.8
click at [497, 243] on div "Concreta e trasformativa Oltre a spiegazioni, troverai esercizi pratici, strume…" at bounding box center [639, 273] width 289 height 64
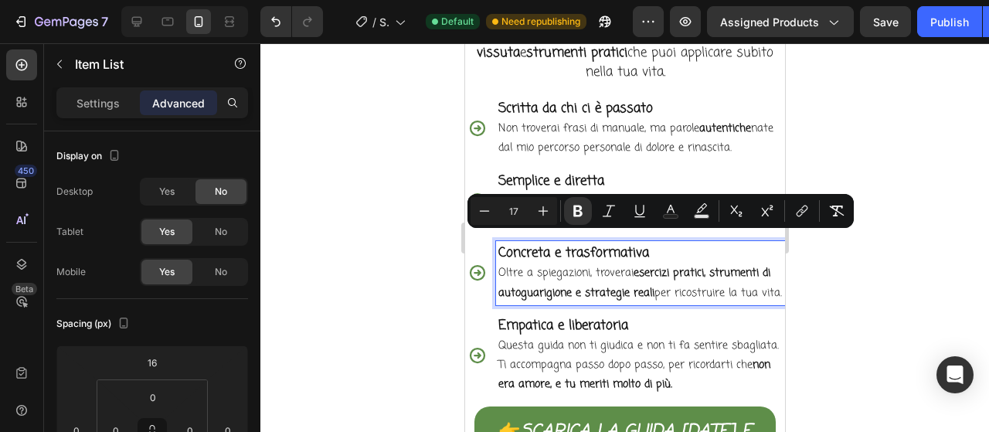
copy div "Concreta e trasformativa Oltre a spiegazioni, troverai esercizi pratici, strume…"
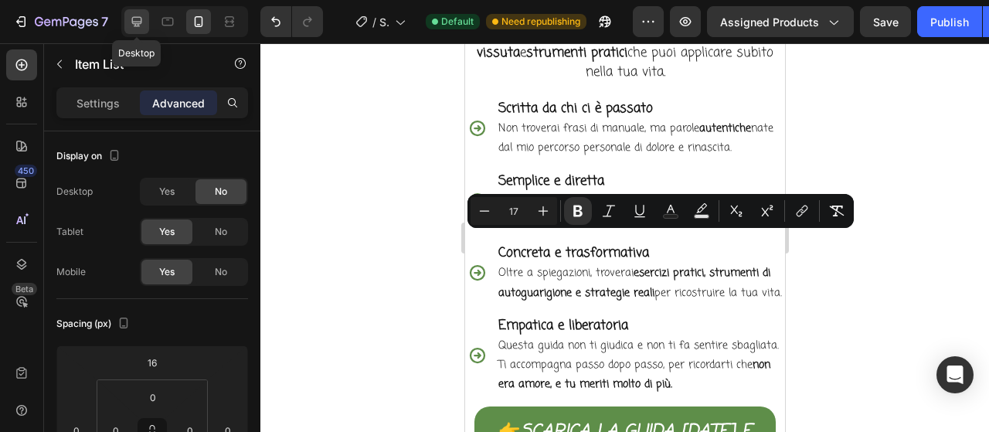
click at [138, 21] on icon at bounding box center [136, 21] width 15 height 15
type input "0"
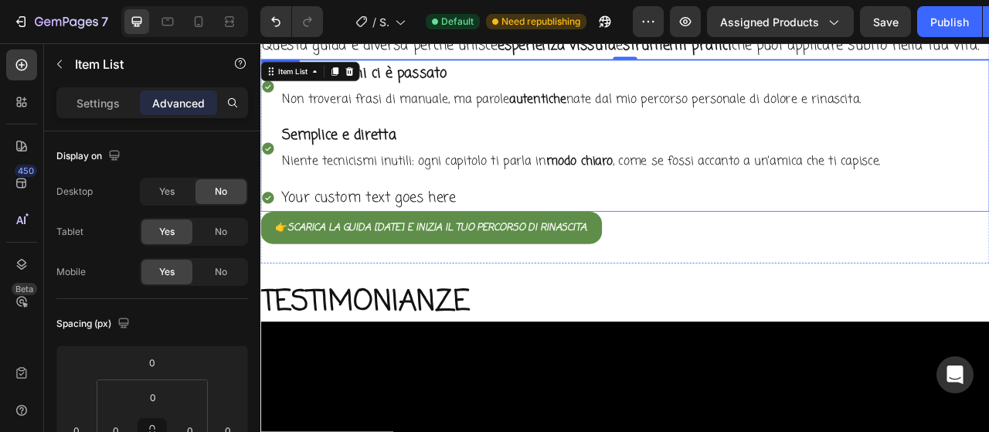
scroll to position [2659, 0]
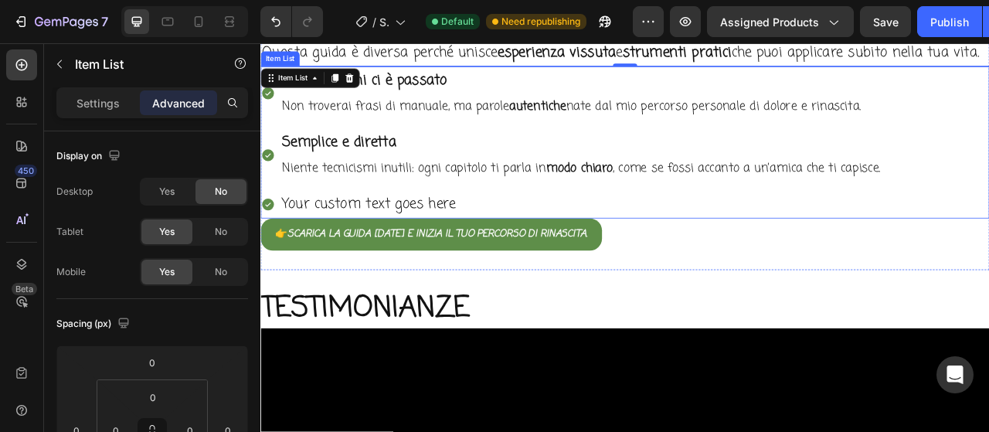
click at [409, 264] on p "Your custom text goes here" at bounding box center [668, 249] width 762 height 32
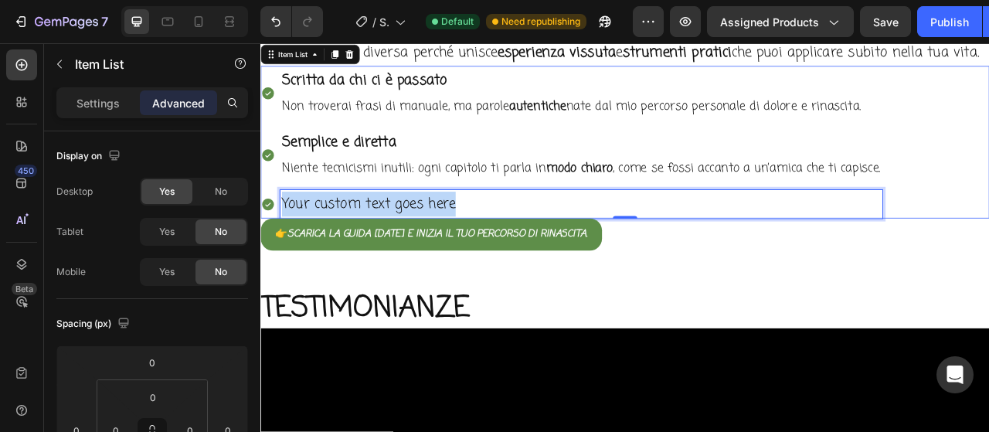
click at [409, 264] on p "Your custom text goes here" at bounding box center [668, 249] width 762 height 32
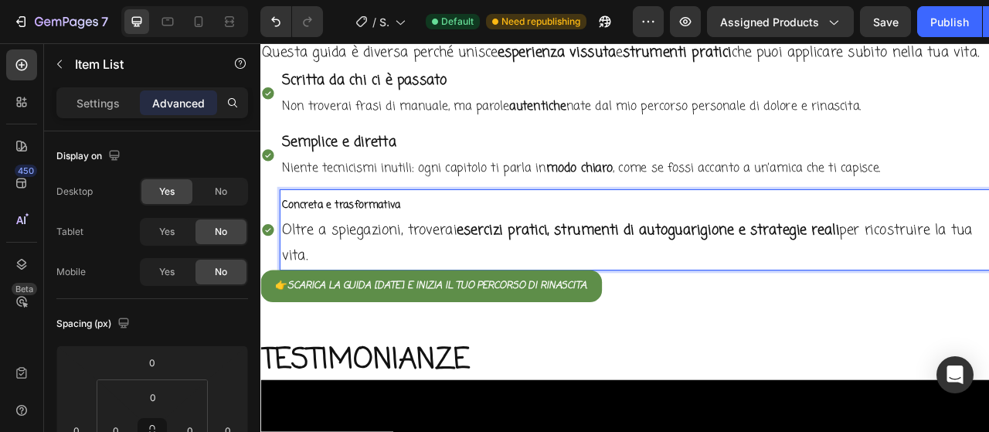
click at [451, 262] on p "Concreta e trasformativa" at bounding box center [736, 249] width 898 height 33
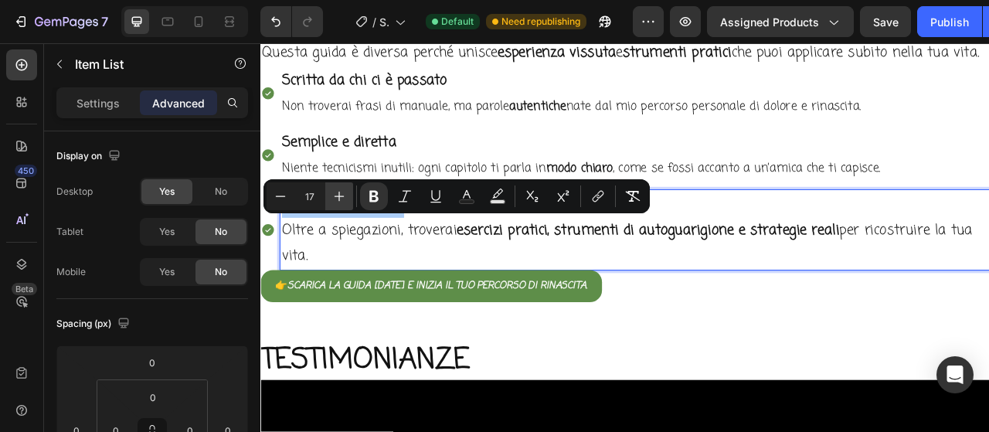
click at [337, 198] on icon "Editor contextual toolbar" at bounding box center [338, 195] width 15 height 15
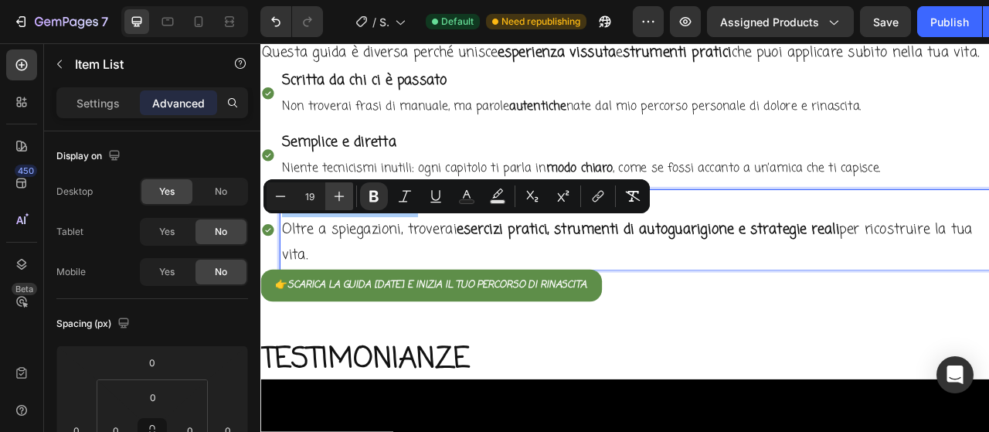
click at [337, 197] on icon "Editor contextual toolbar" at bounding box center [338, 195] width 15 height 15
type input "23"
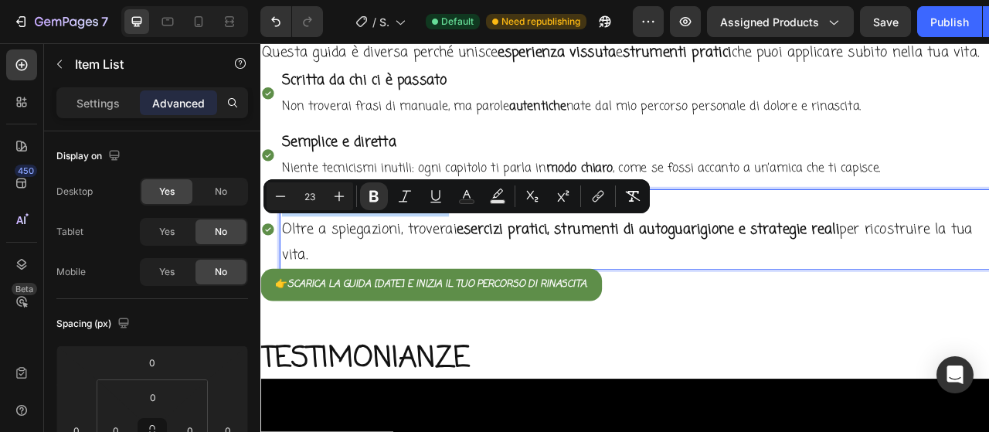
click at [323, 320] on p "Oltre a spiegazioni, troverai esercizi pratici, strumenti di autoguarigione e s…" at bounding box center [736, 296] width 898 height 64
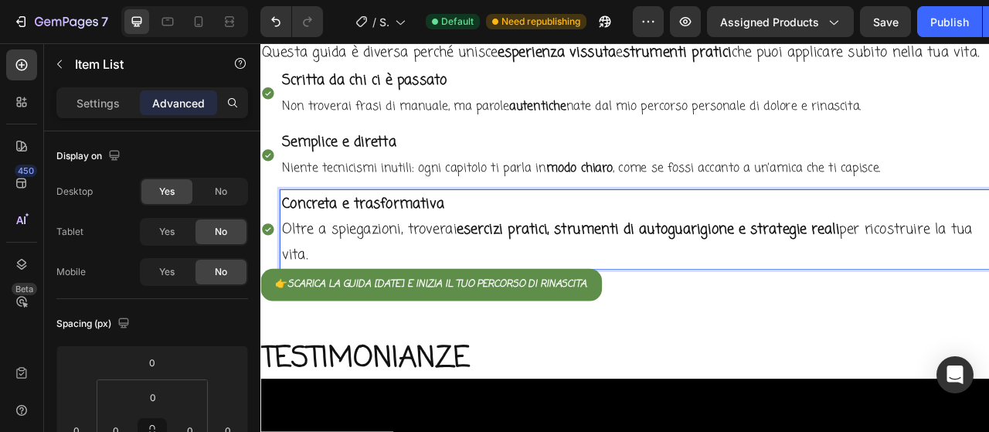
click at [323, 320] on p "Oltre a spiegazioni, troverai esercizi pratici, strumenti di autoguarigione e s…" at bounding box center [736, 296] width 898 height 64
click at [323, 319] on p "Oltre a spiegazioni, troverai esercizi pratici, strumenti di autoguarigione e s…" at bounding box center [736, 296] width 898 height 64
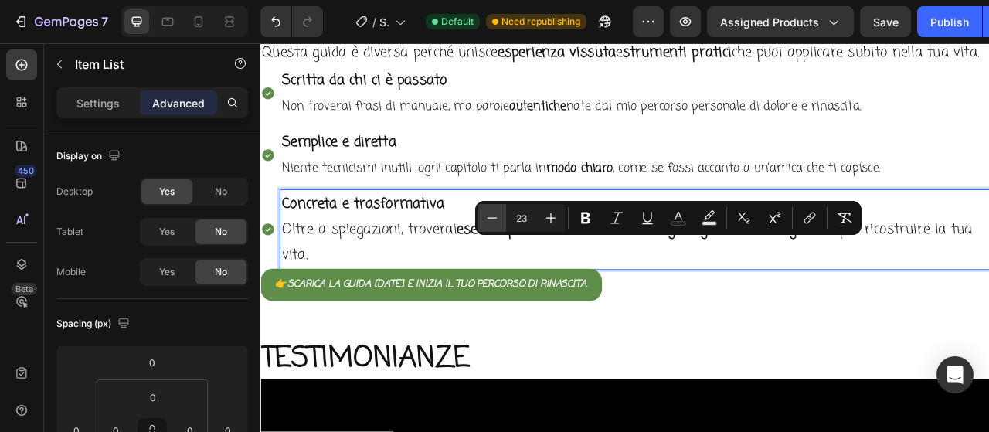
click at [484, 218] on icon "Editor contextual toolbar" at bounding box center [491, 217] width 15 height 15
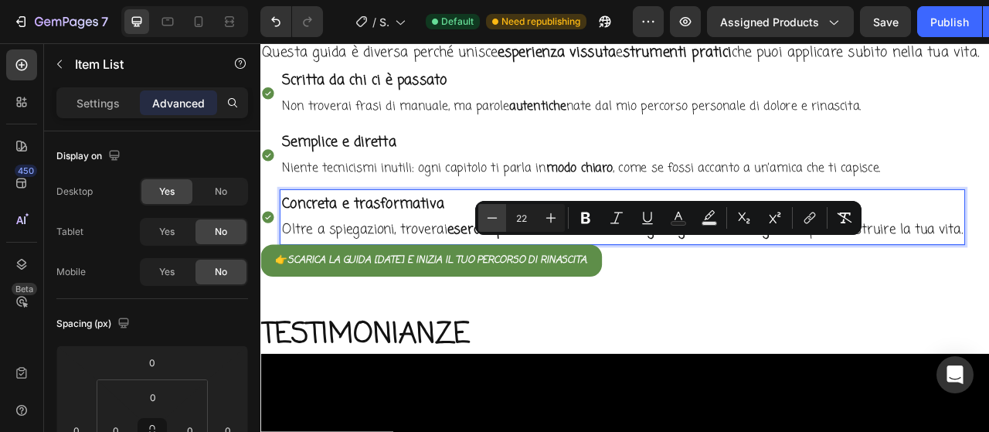
click at [485, 218] on icon "Editor contextual toolbar" at bounding box center [491, 217] width 15 height 15
type input "20"
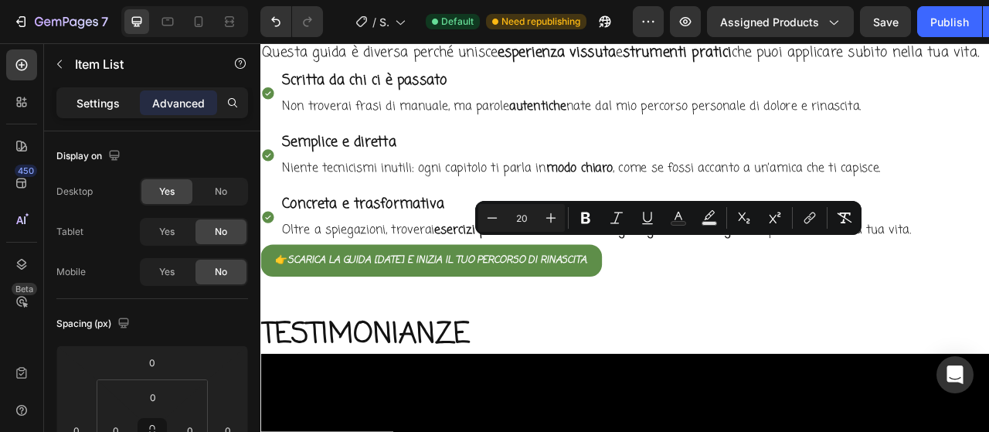
click at [68, 107] on div "Settings" at bounding box center [97, 102] width 77 height 25
type input "8"
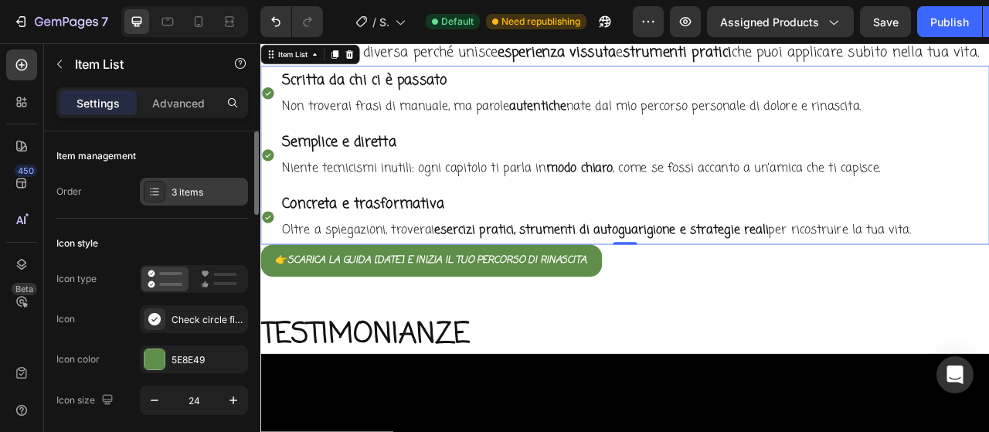
click at [208, 191] on div "3 items" at bounding box center [207, 192] width 73 height 14
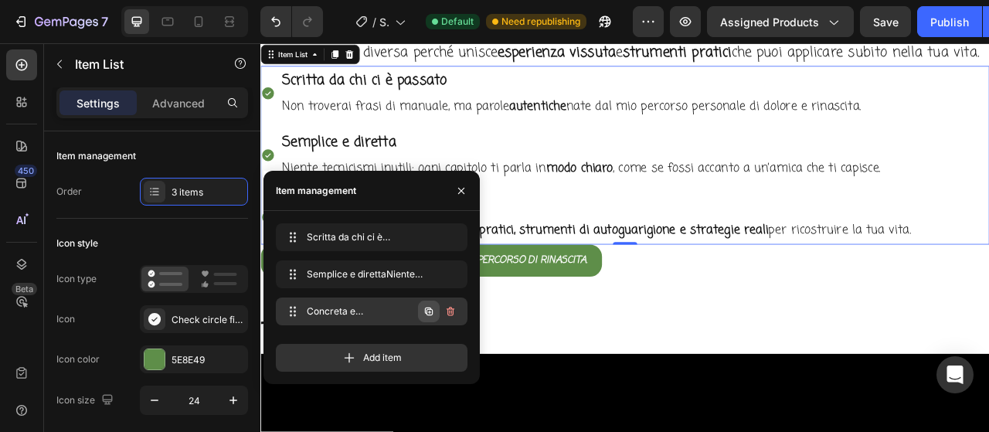
click at [434, 311] on icon "button" at bounding box center [429, 311] width 12 height 12
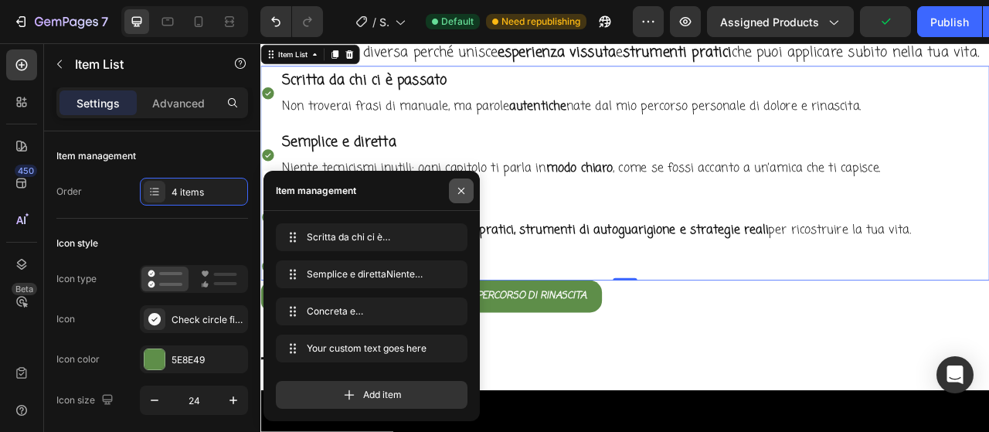
click at [463, 194] on icon "button" at bounding box center [461, 191] width 12 height 12
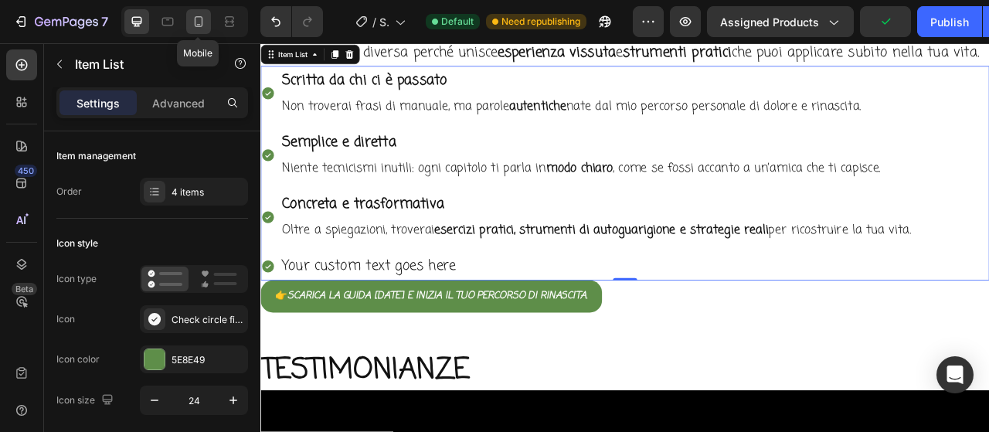
click at [201, 19] on icon at bounding box center [198, 21] width 15 height 15
type input "14"
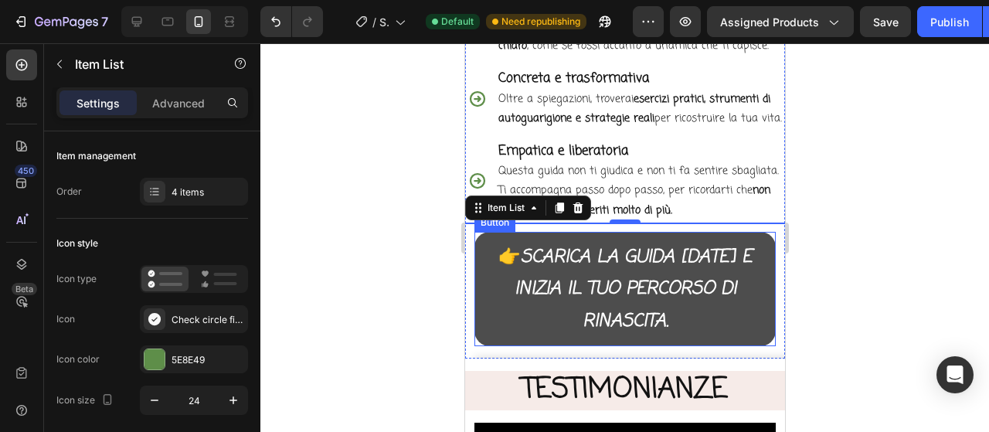
scroll to position [2738, 0]
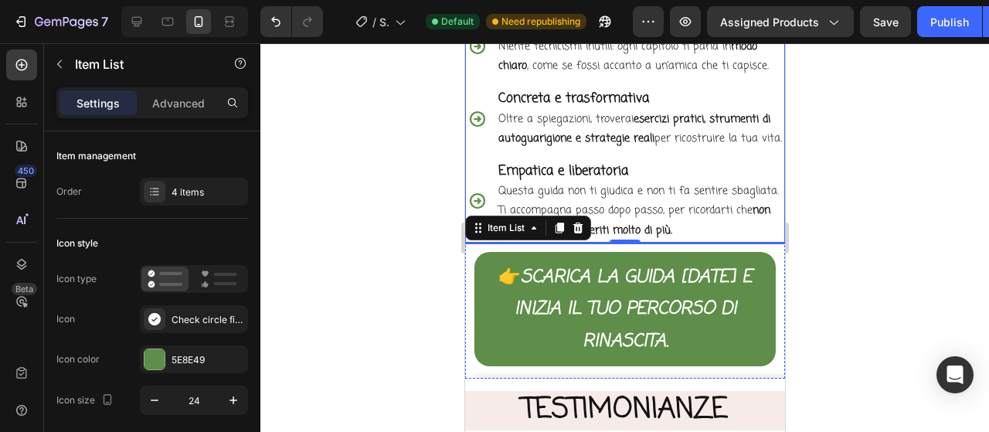
click at [610, 181] on strong "Empatica e liberatoria" at bounding box center [562, 170] width 130 height 19
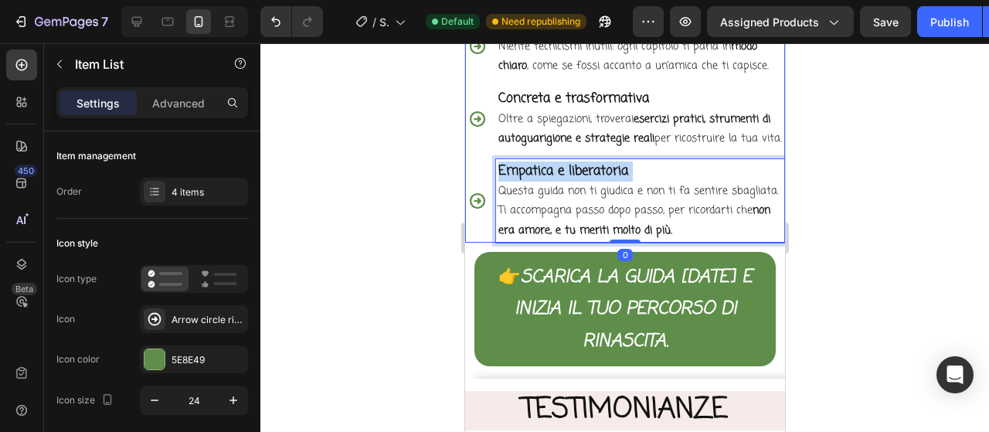
click at [610, 181] on strong "Empatica e liberatoria" at bounding box center [562, 170] width 130 height 19
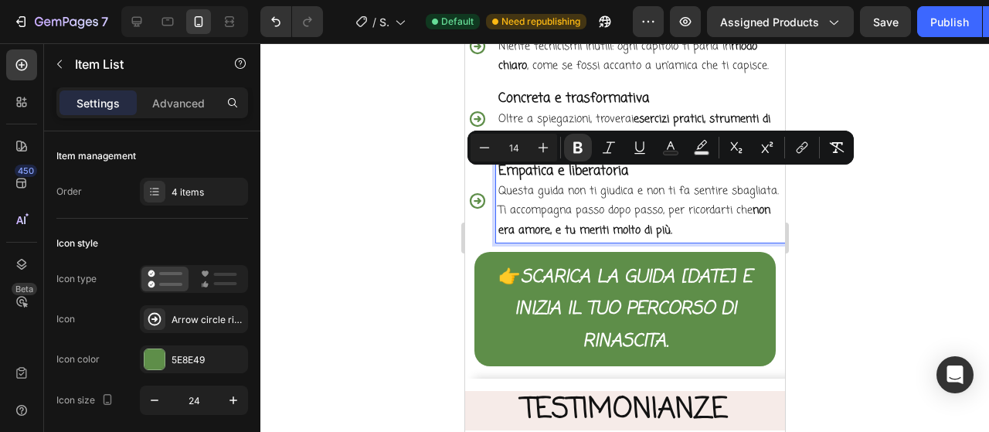
click at [728, 228] on p "Questa guida non ti giudica e non ti fa sentire sbagliata. Ti accompagna passo …" at bounding box center [639, 211] width 284 height 59
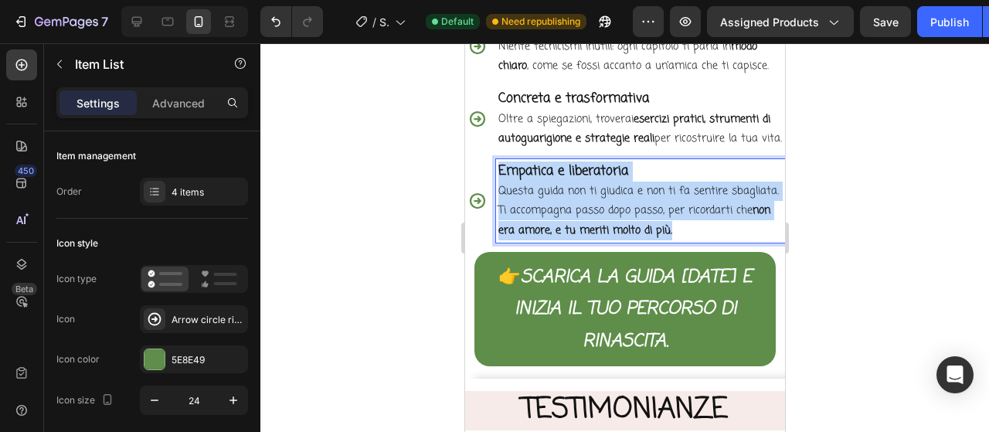
drag, startPoint x: 764, startPoint y: 243, endPoint x: 479, endPoint y: 182, distance: 291.7
click at [479, 182] on div "Empatica e liberatoria Questa guida non ti giudica e non ti fa sentire sbagliat…" at bounding box center [624, 200] width 320 height 83
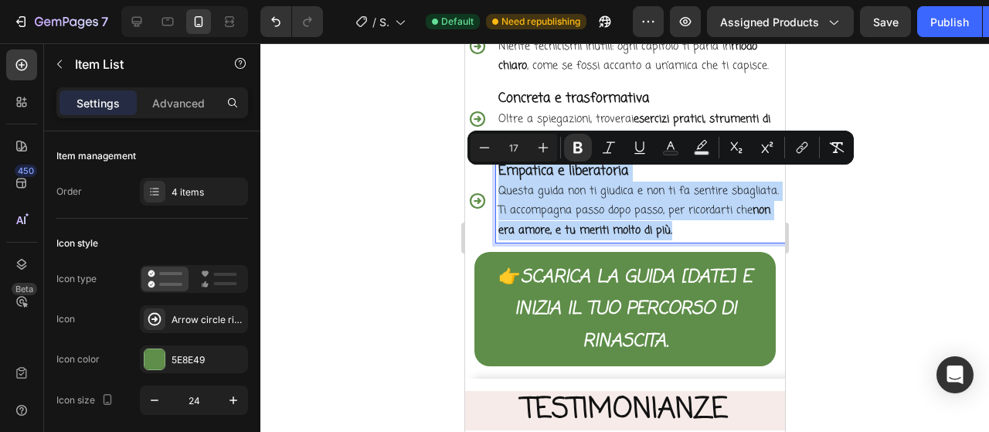
copy div "Empatica e liberatoria Questa guida non ti giudica e non ti fa sentire sbagliat…"
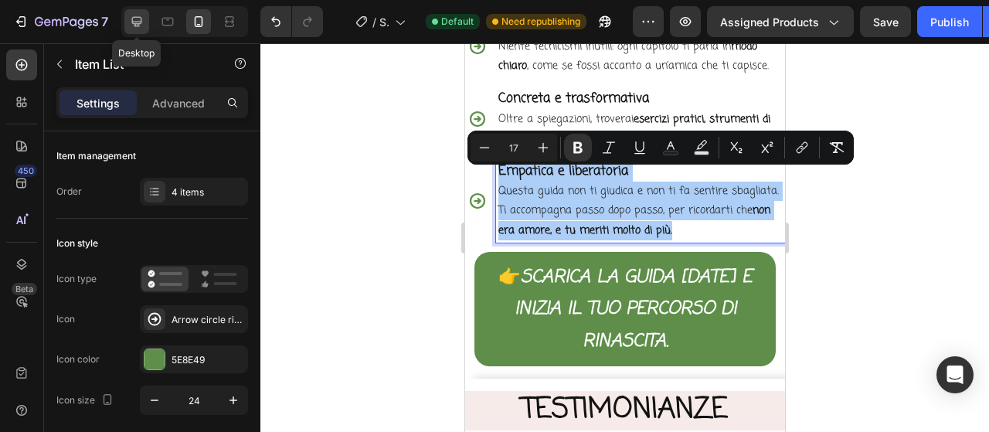
click at [141, 27] on icon at bounding box center [136, 21] width 15 height 15
type input "16"
type input "12"
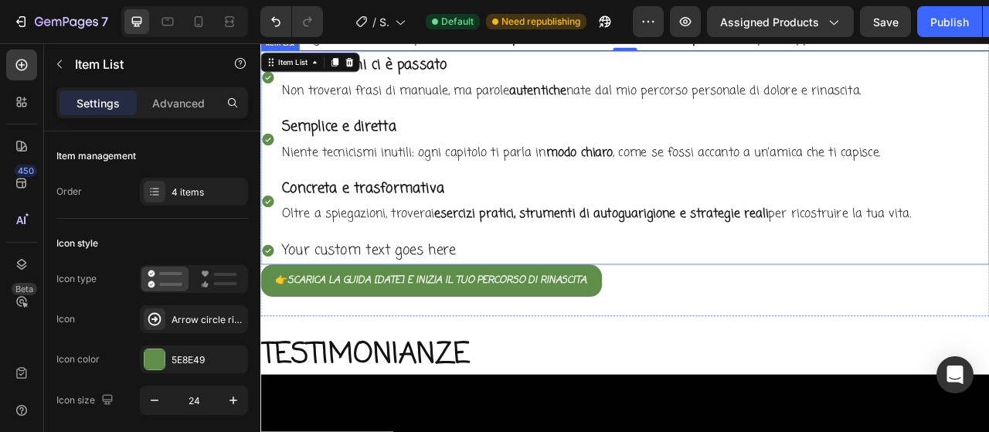
scroll to position [2659, 0]
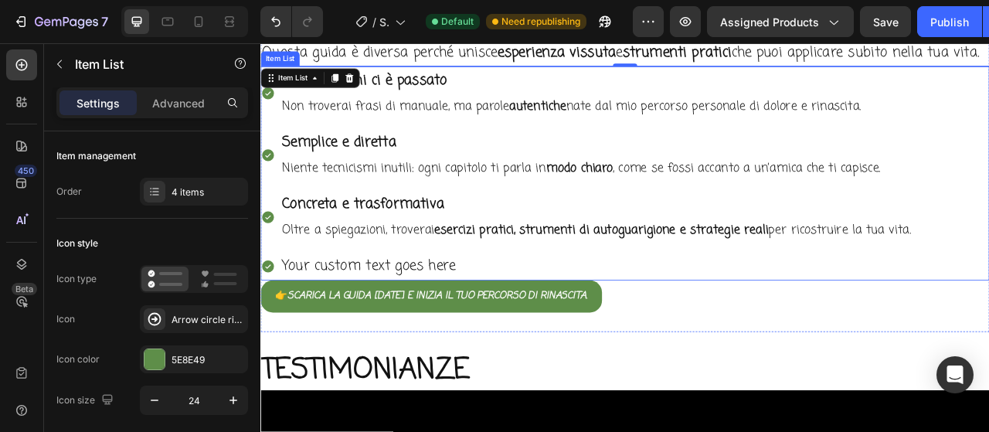
click at [495, 345] on div "Your custom text goes here" at bounding box center [687, 327] width 805 height 36
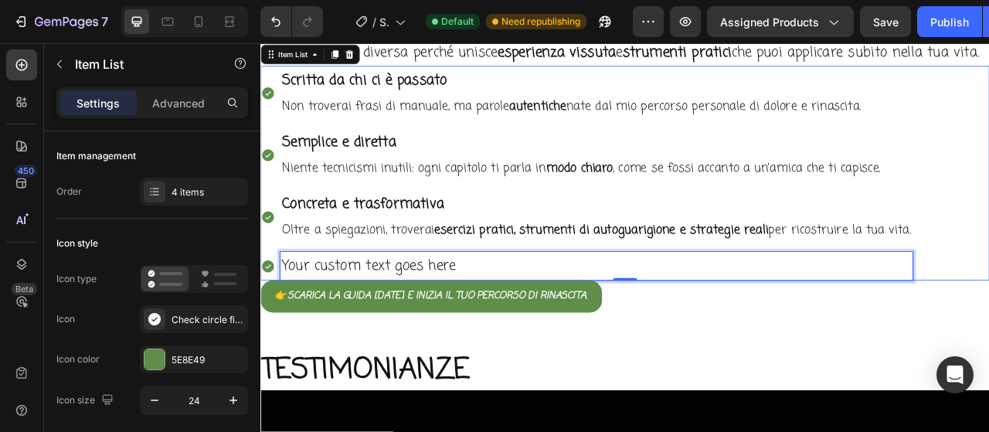
click at [497, 343] on p "Your custom text goes here" at bounding box center [687, 327] width 800 height 32
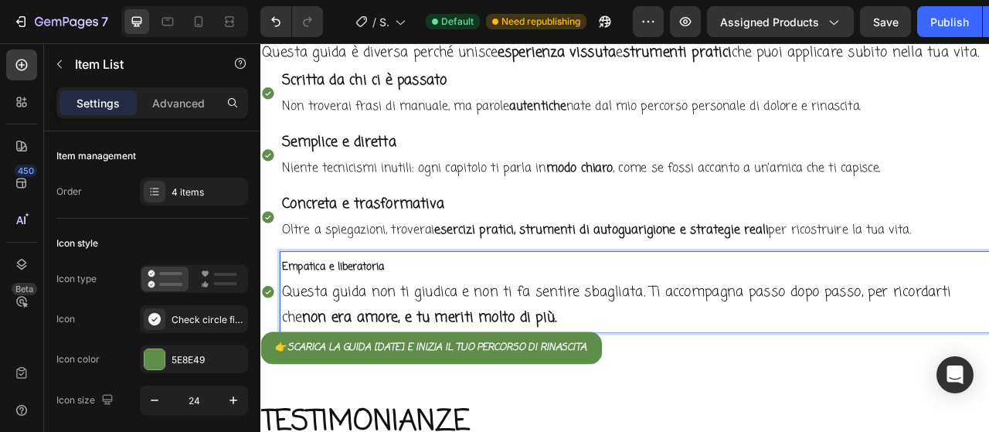
click at [446, 345] on p "Empatica e liberatoria" at bounding box center [736, 327] width 898 height 33
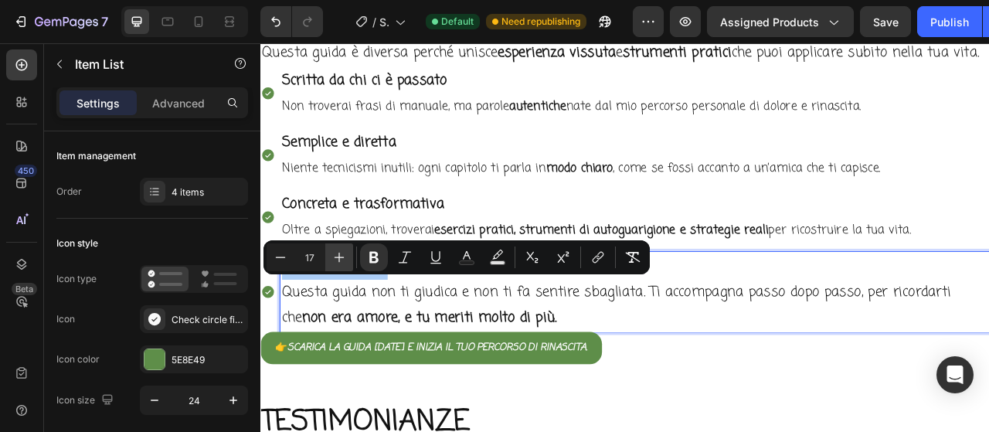
click at [338, 266] on button "Plus" at bounding box center [339, 257] width 28 height 28
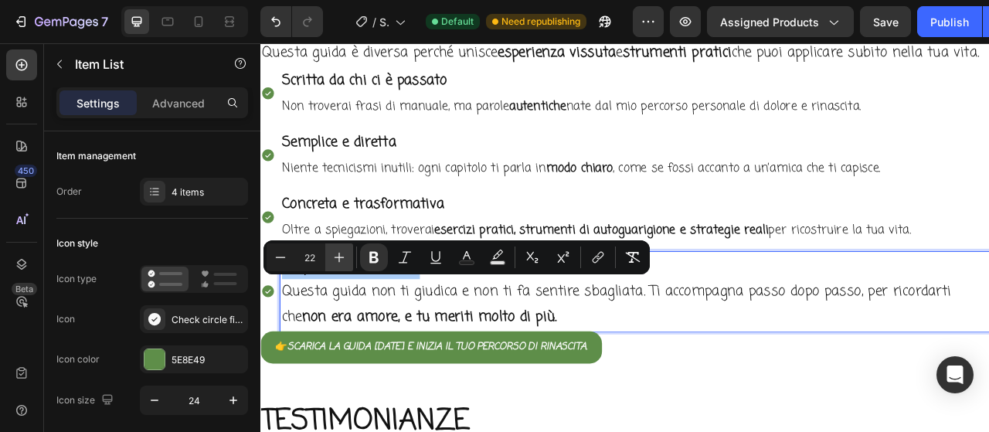
click at [338, 266] on button "Plus" at bounding box center [339, 257] width 28 height 28
type input "23"
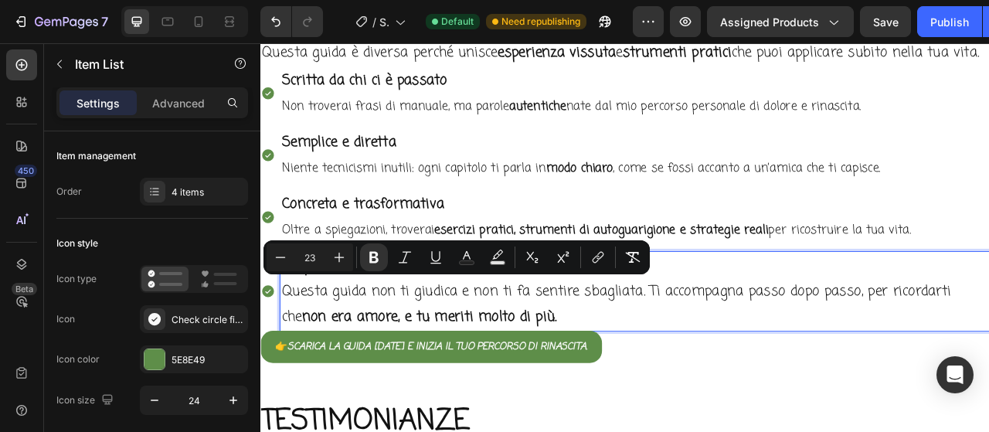
click at [366, 399] on strong "non era amore, e tu meriti molto di più." at bounding box center [475, 391] width 324 height 27
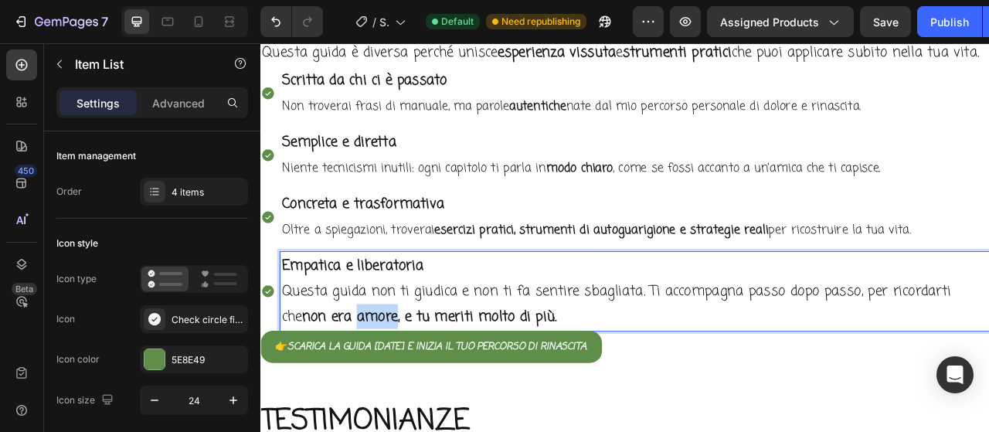
click at [366, 399] on strong "non era amore, e tu meriti molto di più." at bounding box center [475, 391] width 324 height 27
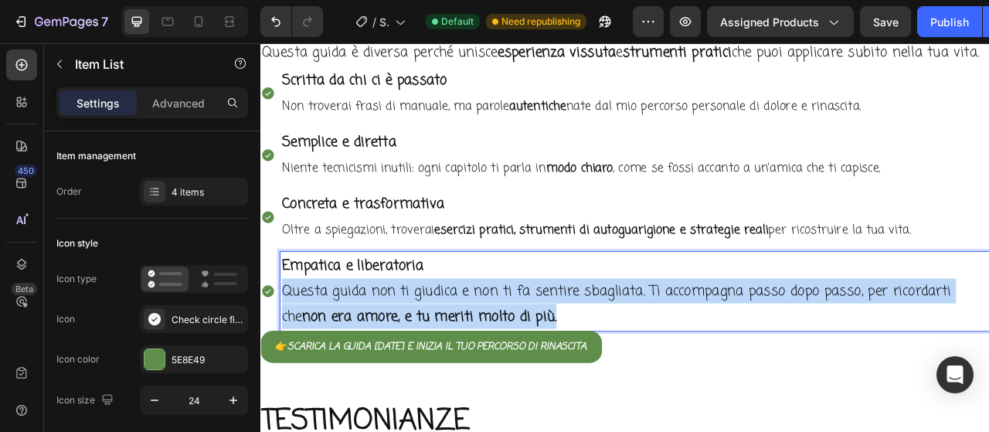
click at [366, 399] on strong "non era amore, e tu meriti molto di più." at bounding box center [475, 391] width 324 height 27
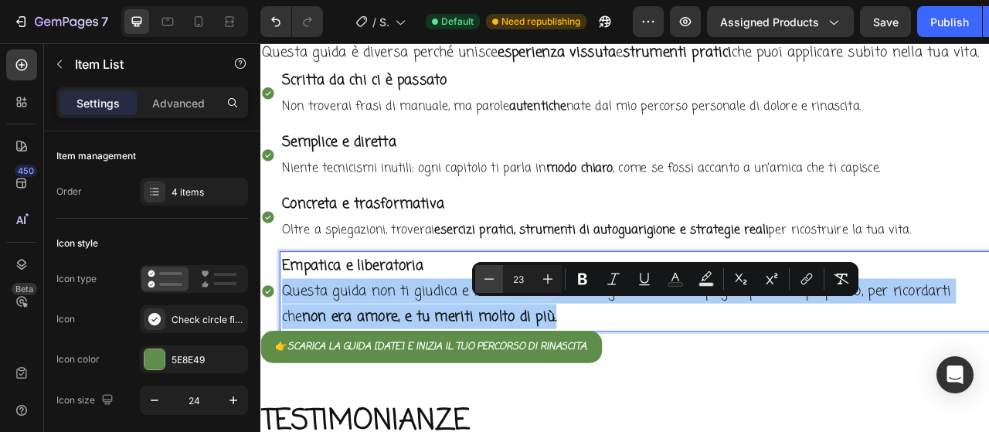
click at [484, 277] on icon "Editor contextual toolbar" at bounding box center [488, 278] width 15 height 15
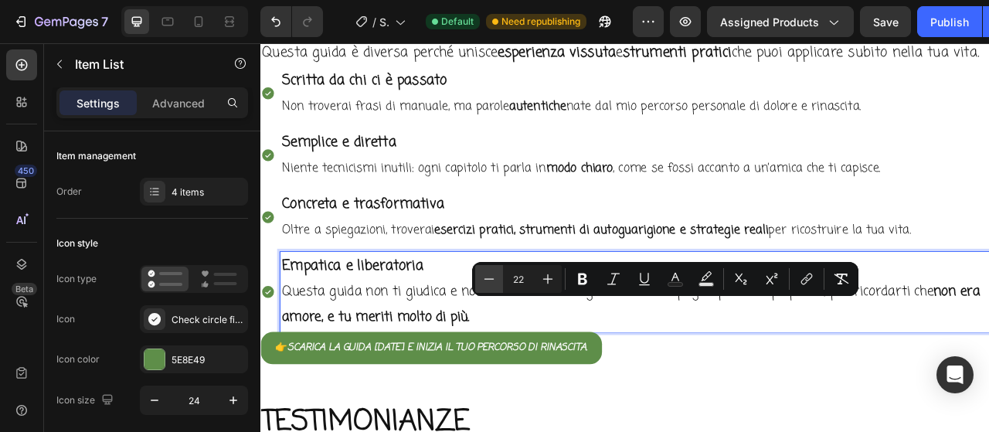
click at [484, 277] on icon "Editor contextual toolbar" at bounding box center [488, 278] width 15 height 15
click at [548, 279] on icon "Editor contextual toolbar" at bounding box center [548, 279] width 10 height 10
type input "20"
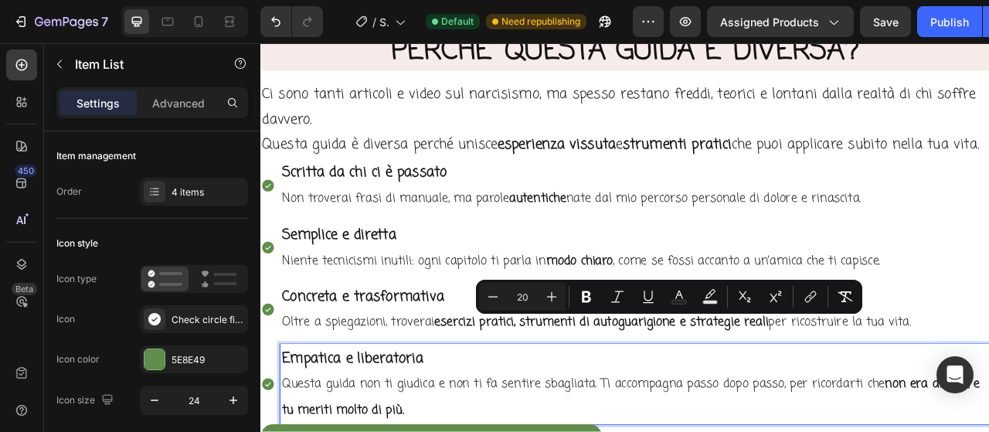
scroll to position [2504, 0]
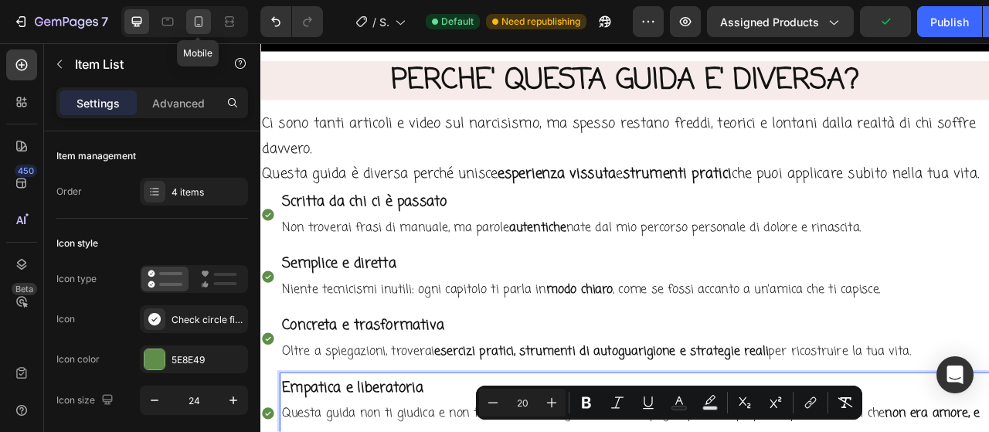
click at [193, 15] on icon at bounding box center [198, 21] width 15 height 15
type input "14"
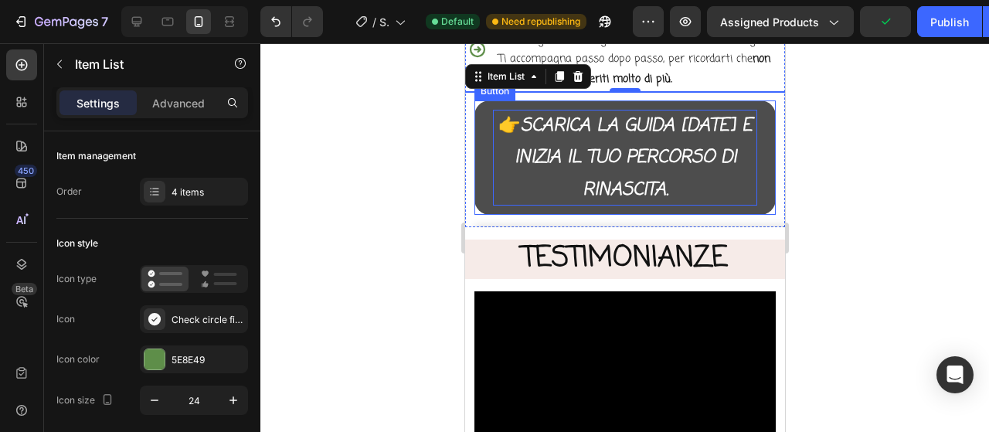
scroll to position [2892, 0]
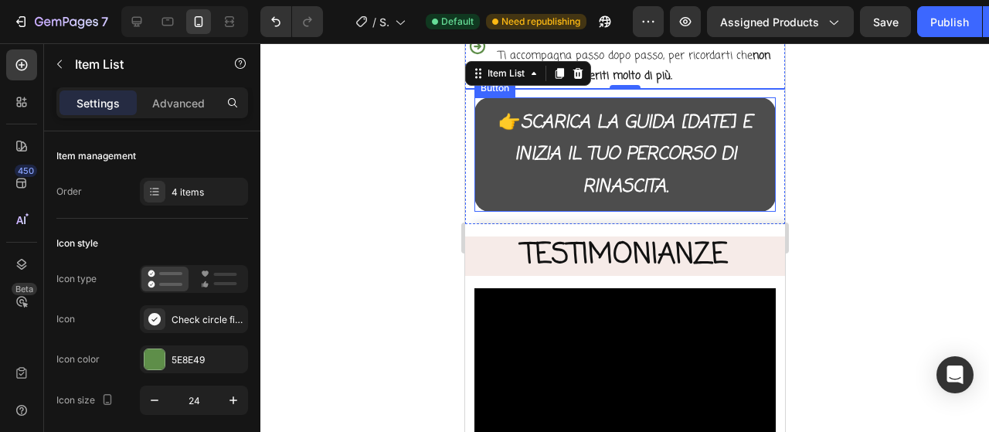
click at [721, 107] on button "👉 Scarica la guida oggi e inizia il tuo percorso di rinascita." at bounding box center [624, 154] width 301 height 114
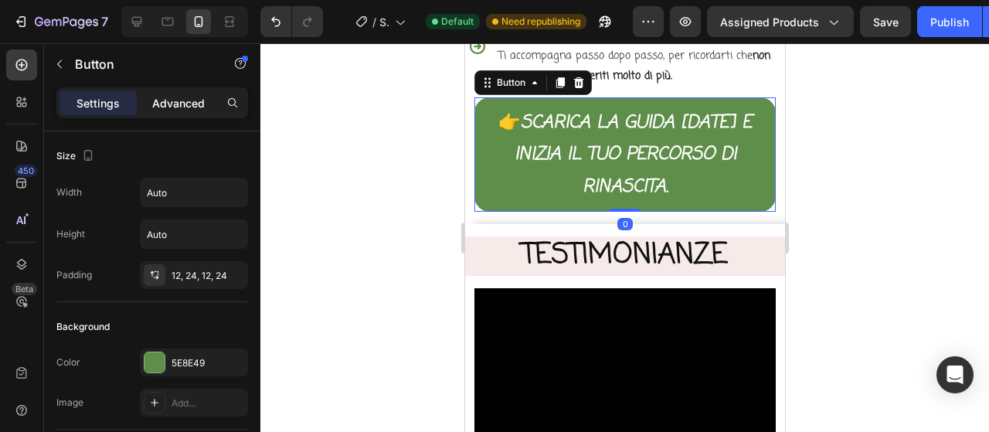
click at [167, 111] on div "Advanced" at bounding box center [178, 102] width 77 height 25
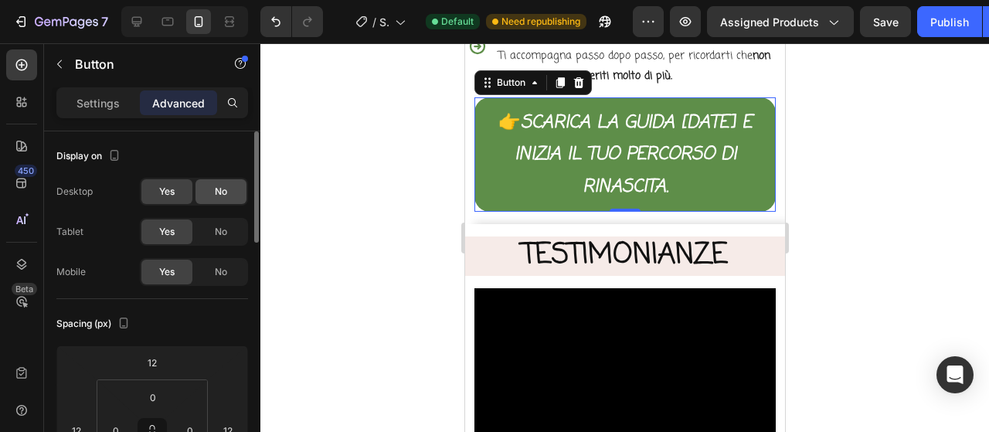
click at [216, 196] on span "No" at bounding box center [221, 192] width 12 height 14
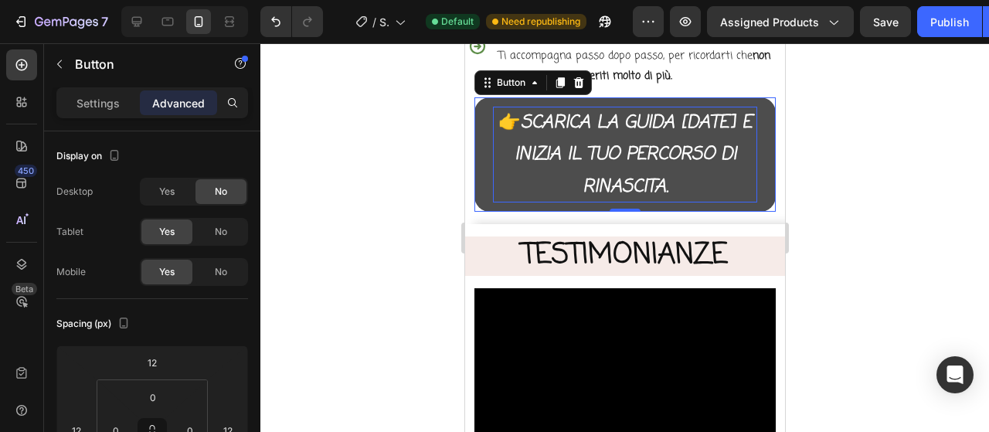
click at [621, 134] on icon "Scarica la guida [DATE] e inizia il tuo percorso di rinascita." at bounding box center [633, 154] width 238 height 91
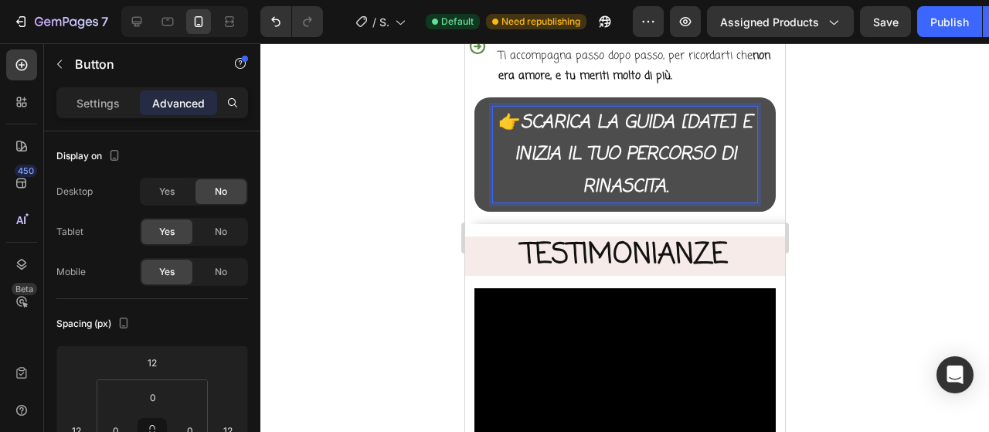
click at [621, 134] on icon "Scarica la guida [DATE] e inizia il tuo percorso di rinascita." at bounding box center [633, 154] width 238 height 91
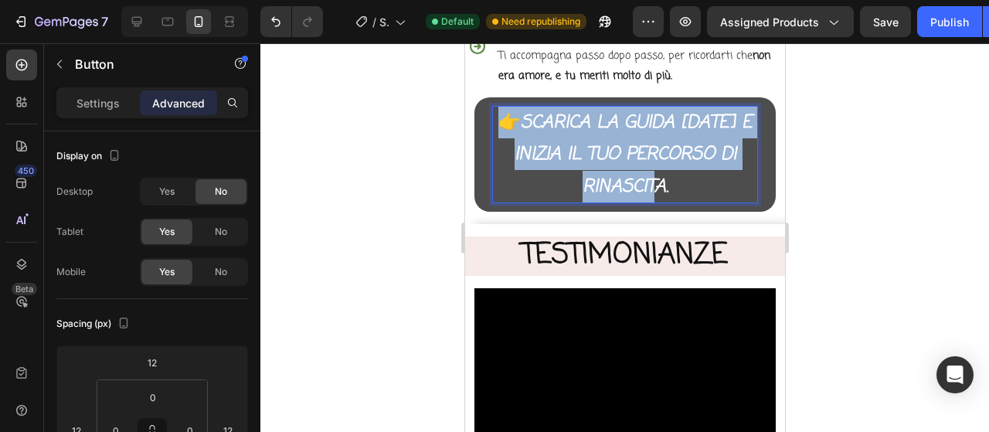
click at [621, 134] on icon "Scarica la guida [DATE] e inizia il tuo percorso di rinascita." at bounding box center [633, 154] width 238 height 91
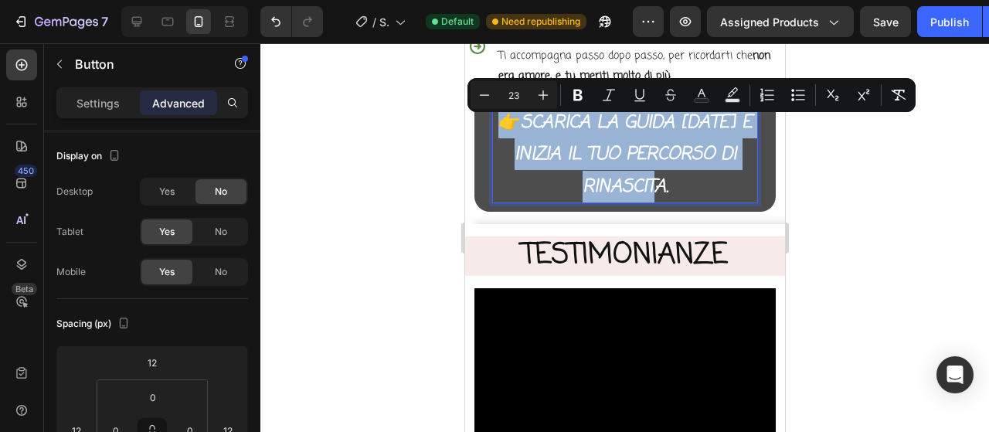
copy p "👉 Scarica la guida oggi e inizia il tuo percorso di rinascita."
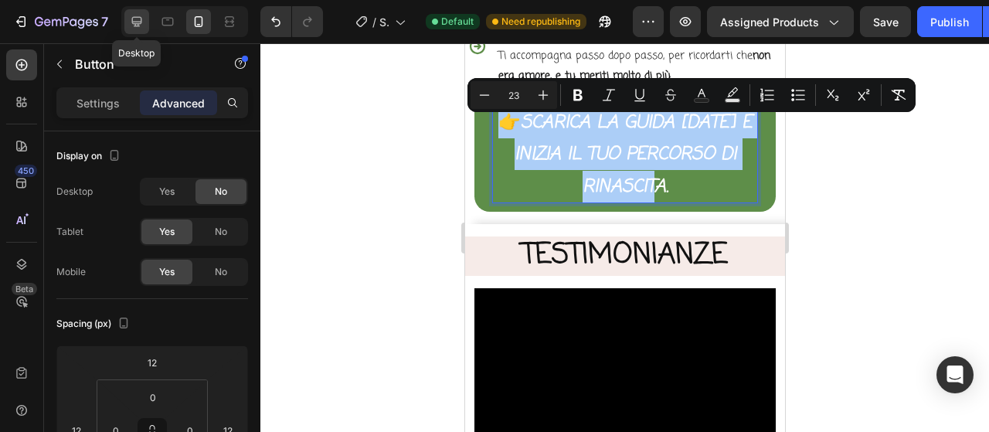
click at [131, 32] on div at bounding box center [136, 21] width 25 height 25
type input "0"
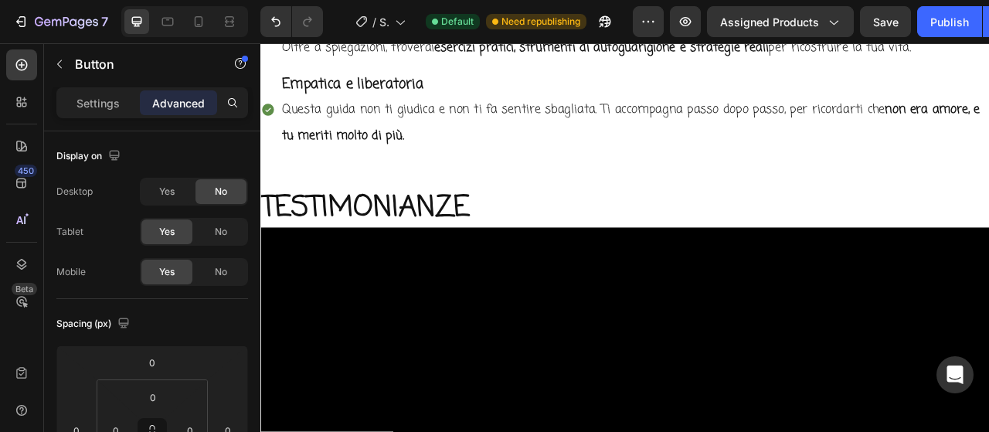
scroll to position [2837, 0]
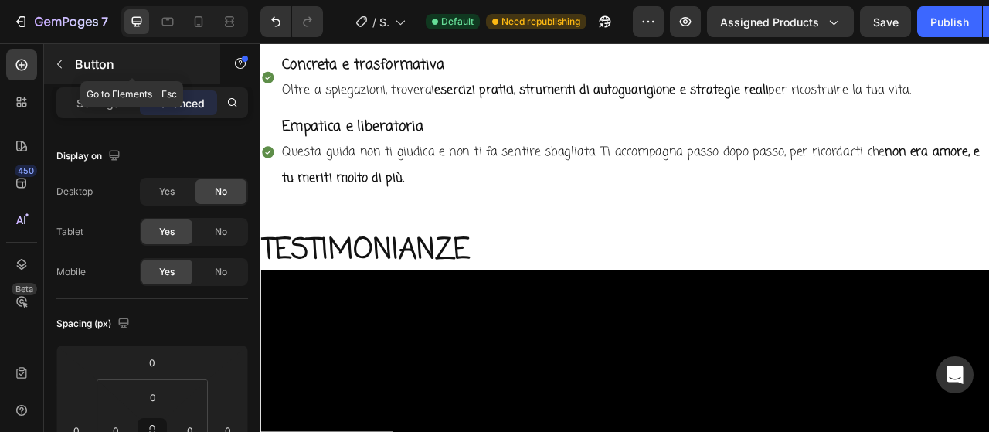
click at [55, 70] on button "button" at bounding box center [59, 64] width 25 height 25
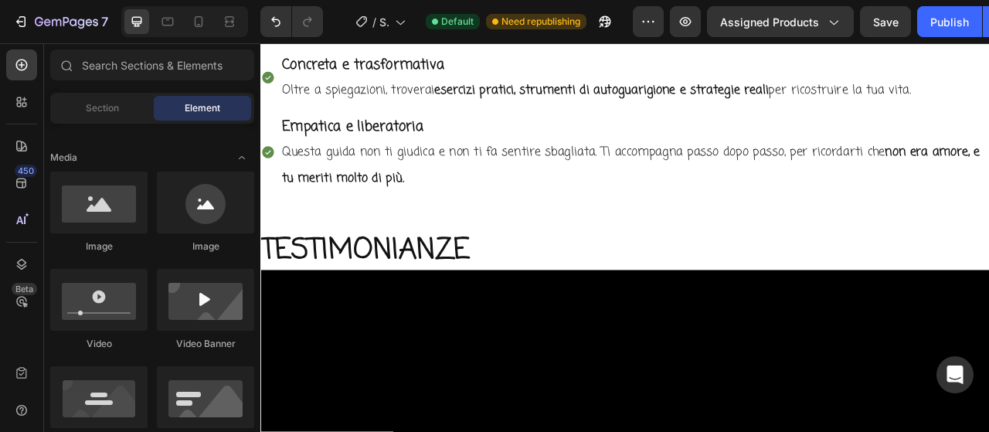
scroll to position [386, 0]
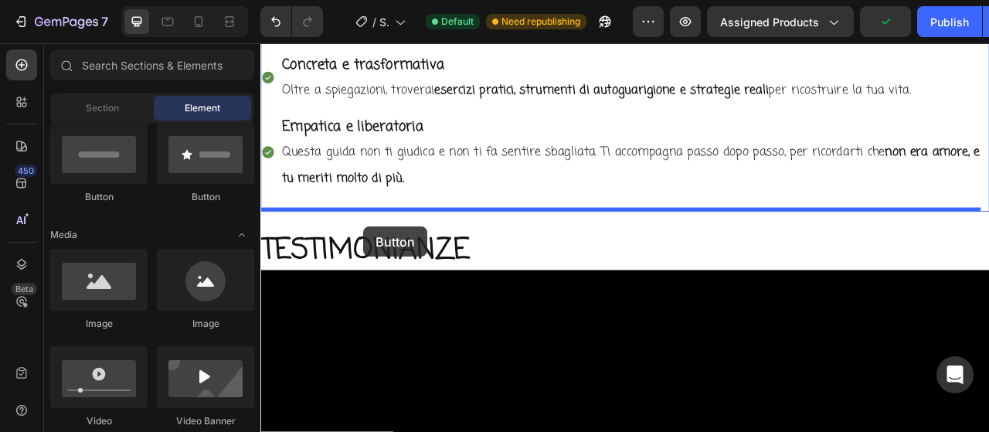
drag, startPoint x: 372, startPoint y: 199, endPoint x: 392, endPoint y: 277, distance: 79.6
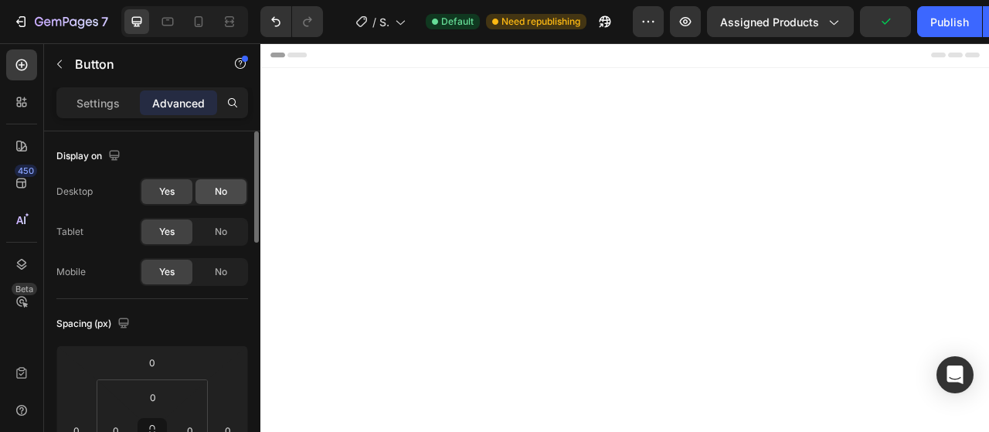
scroll to position [2837, 0]
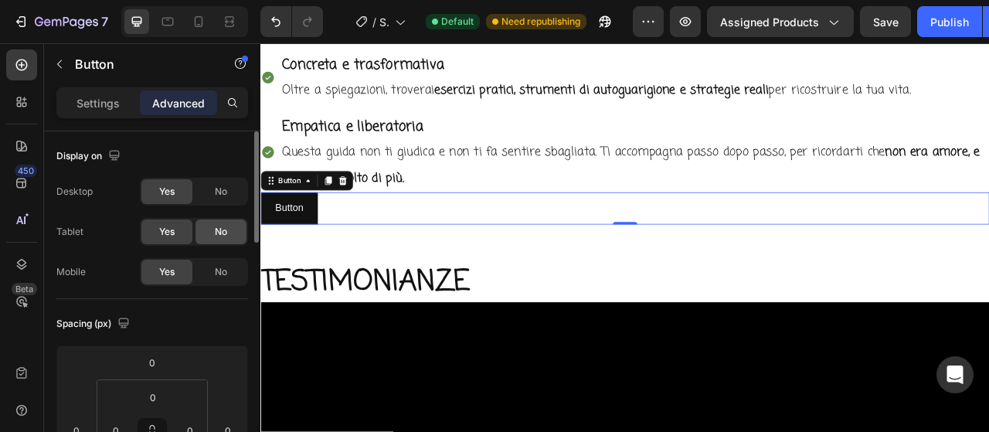
click at [221, 240] on div "No" at bounding box center [220, 231] width 51 height 25
click at [222, 270] on span "No" at bounding box center [221, 272] width 12 height 14
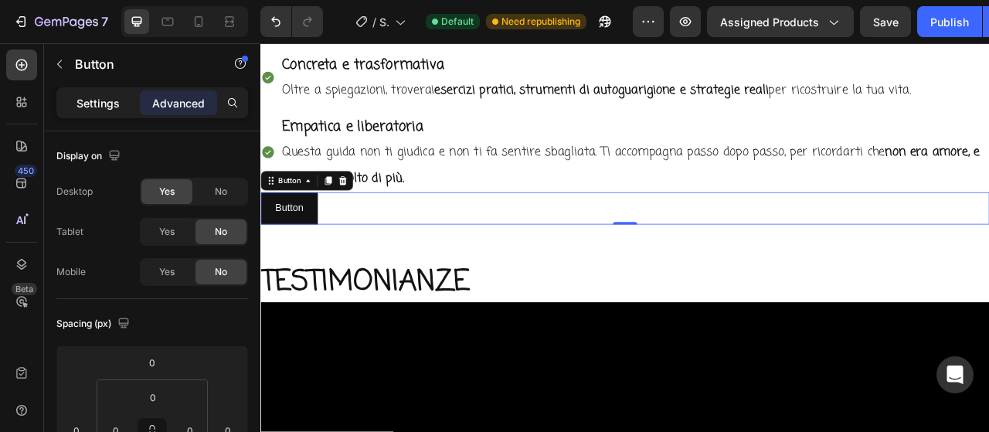
click at [108, 101] on p "Settings" at bounding box center [97, 103] width 43 height 16
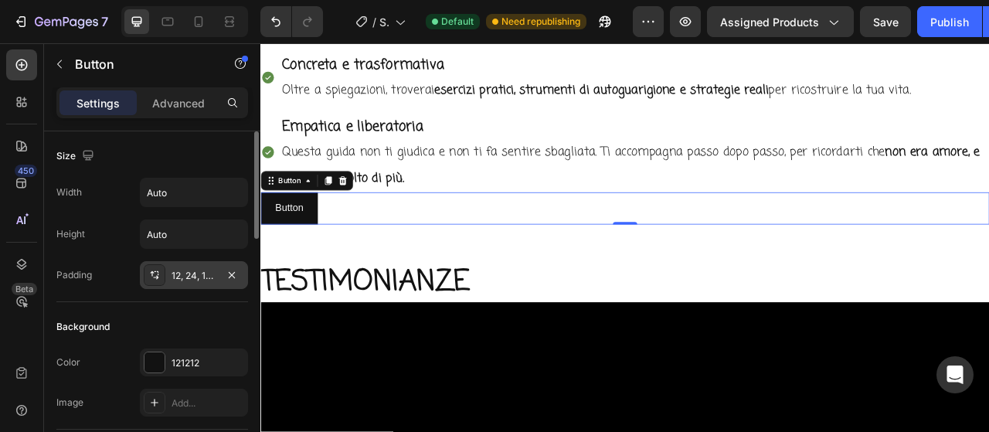
scroll to position [77, 0]
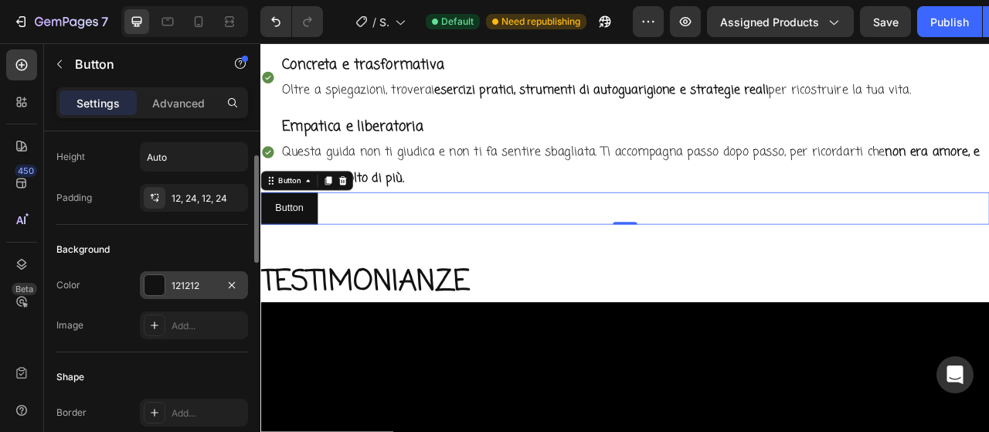
click at [175, 280] on div "121212" at bounding box center [193, 286] width 45 height 14
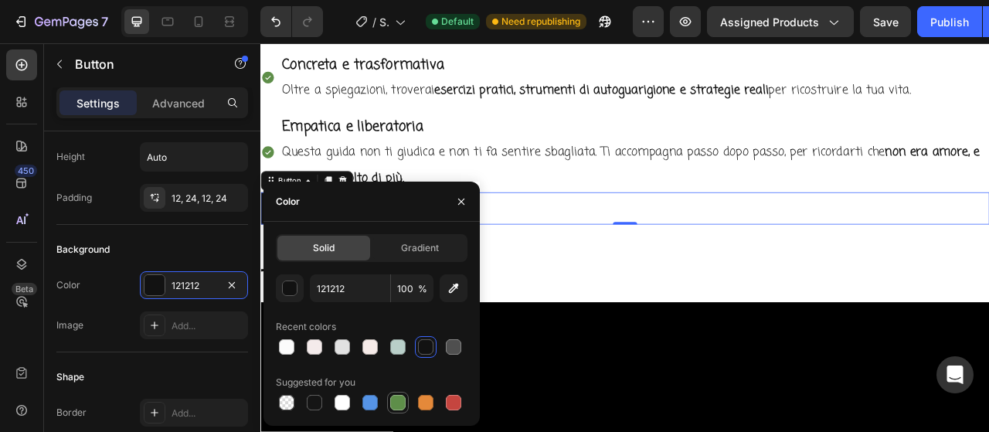
click at [399, 406] on div at bounding box center [397, 402] width 15 height 15
type input "5E8E49"
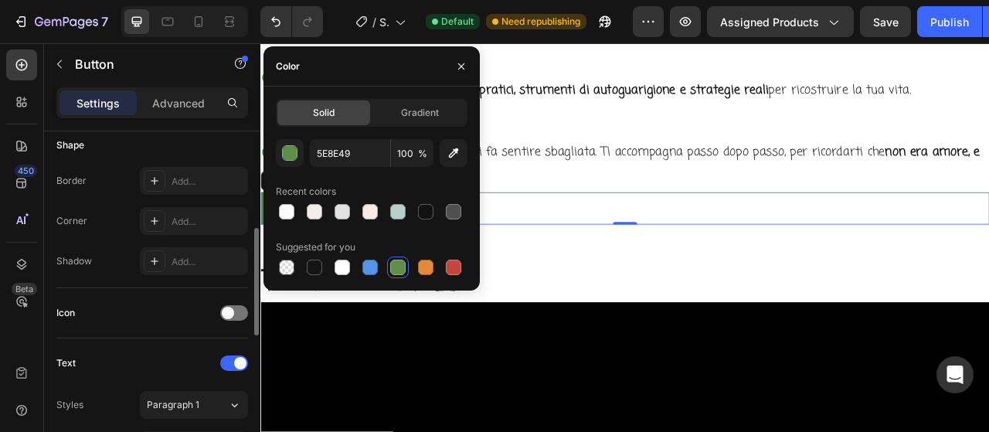
scroll to position [463, 0]
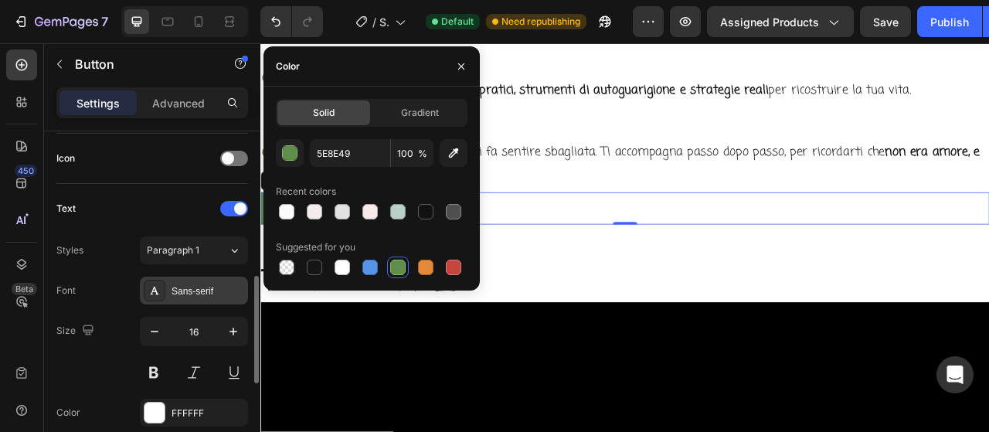
click at [197, 294] on div "Sans-serif" at bounding box center [207, 291] width 73 height 14
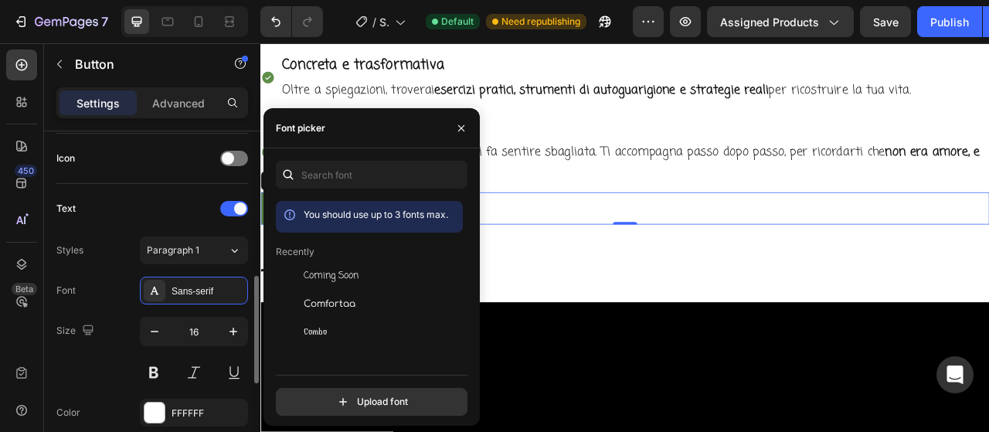
click at [335, 280] on span "Coming Soon" at bounding box center [331, 276] width 55 height 14
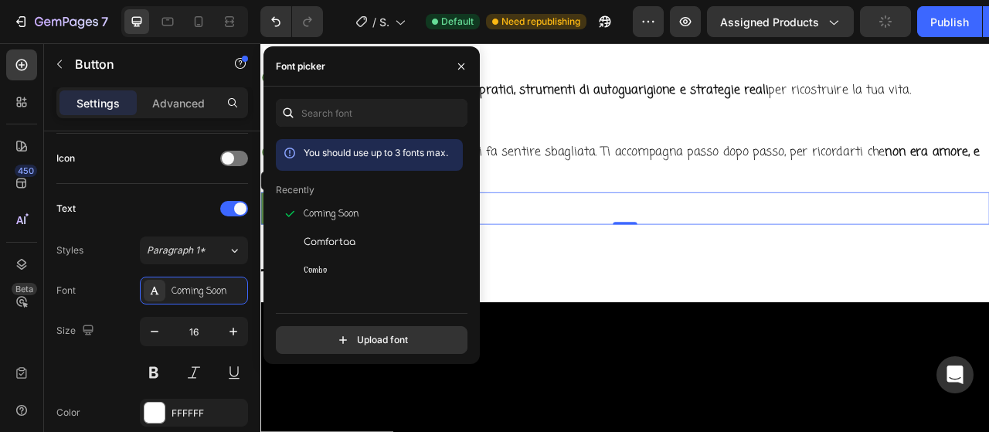
scroll to position [695, 0]
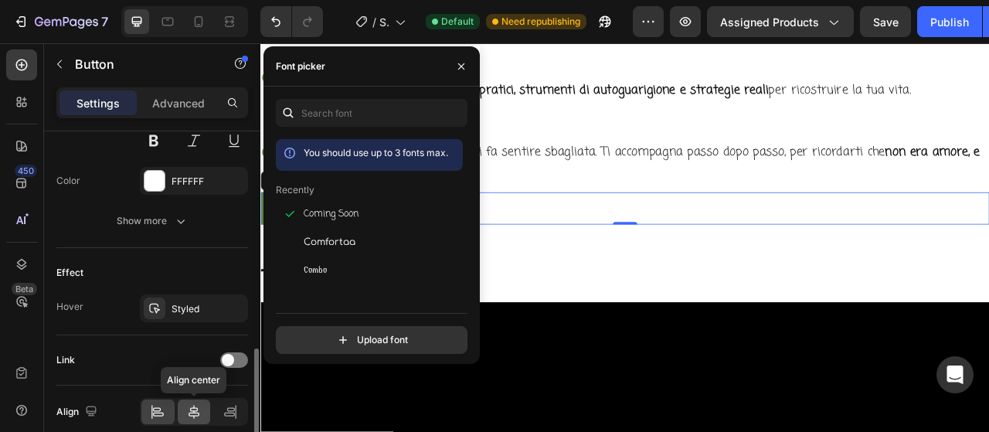
click at [194, 413] on icon at bounding box center [193, 412] width 11 height 14
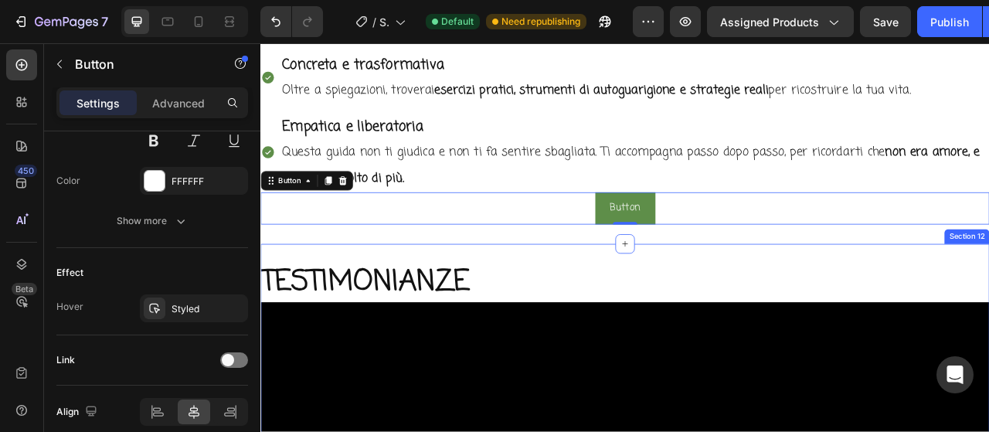
scroll to position [2682, 0]
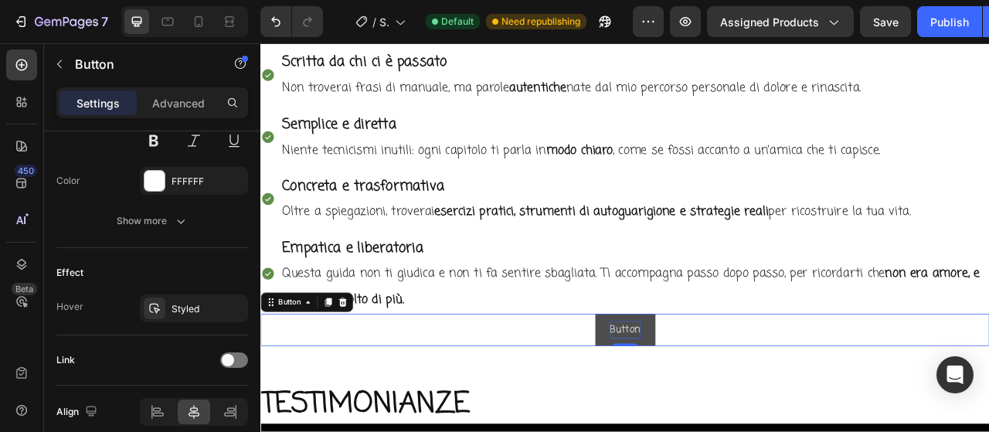
click at [724, 419] on p "Button" at bounding box center [723, 408] width 39 height 22
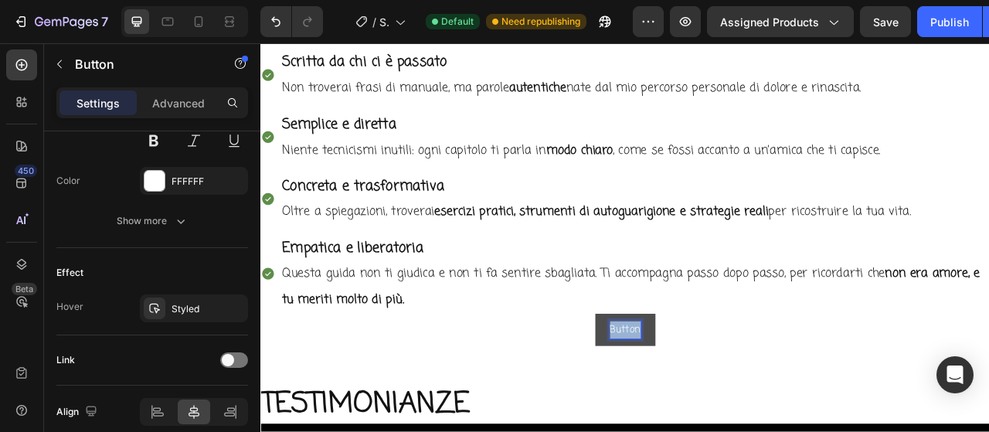
click at [724, 419] on p "Button" at bounding box center [723, 408] width 39 height 22
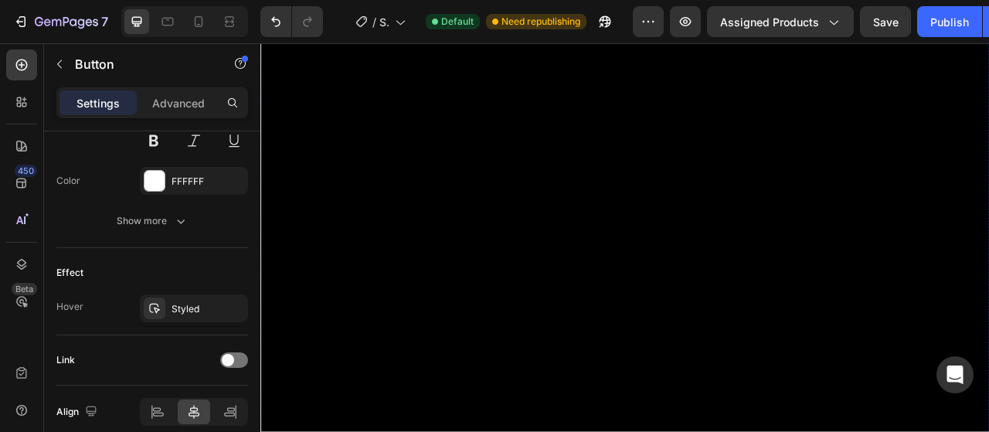
scroll to position [1678, 0]
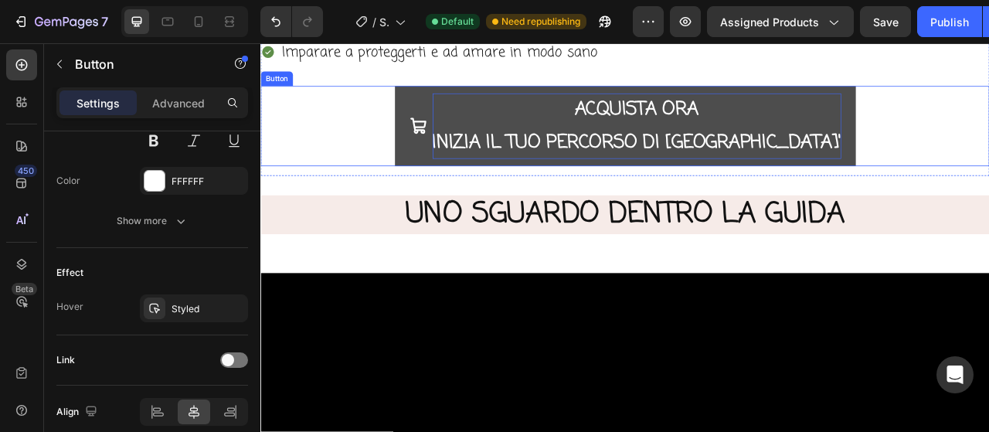
click at [687, 149] on p "ACQUISTA ORA INIZIA IL TUO PERCORSO DI LIBERTA'" at bounding box center [739, 148] width 520 height 83
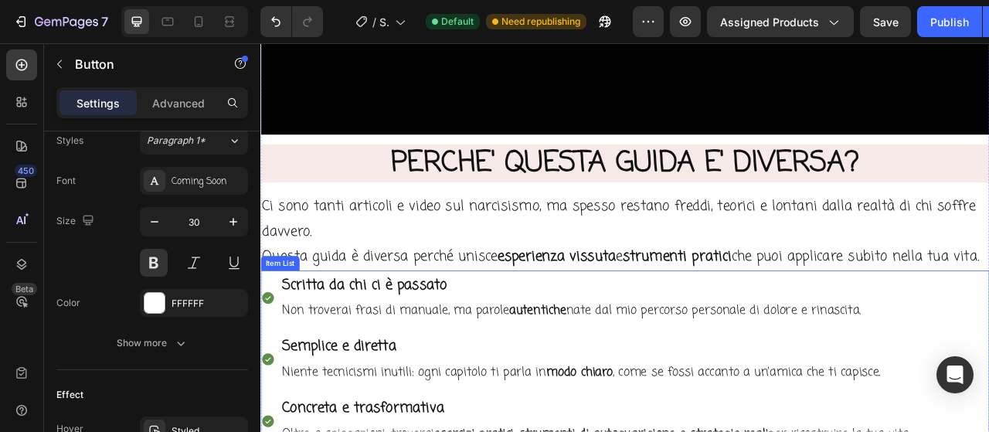
scroll to position [2682, 0]
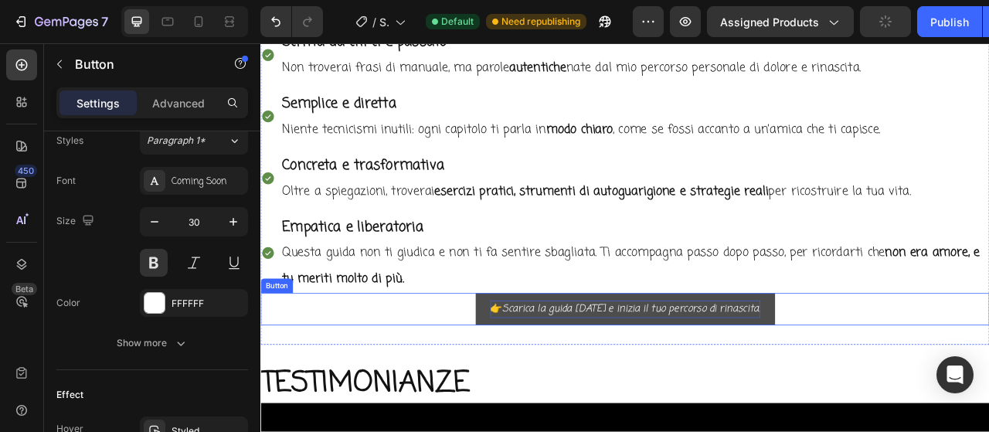
click at [625, 391] on icon "Scarica la guida [DATE] e inizia il tuo percorso di rinascita." at bounding box center [732, 381] width 328 height 19
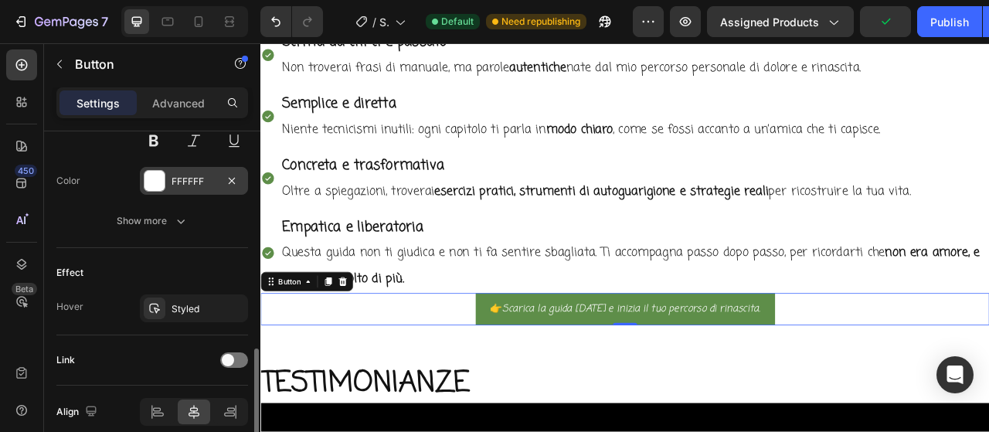
scroll to position [541, 0]
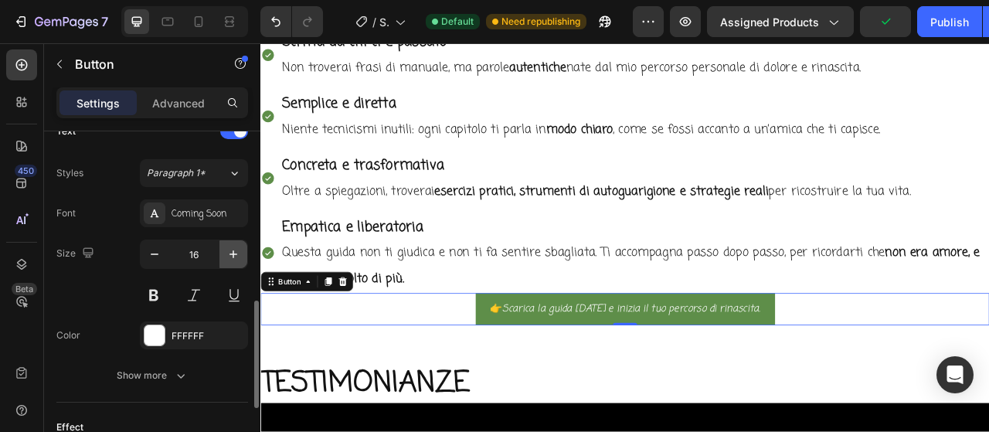
click at [229, 254] on icon "button" at bounding box center [233, 253] width 15 height 15
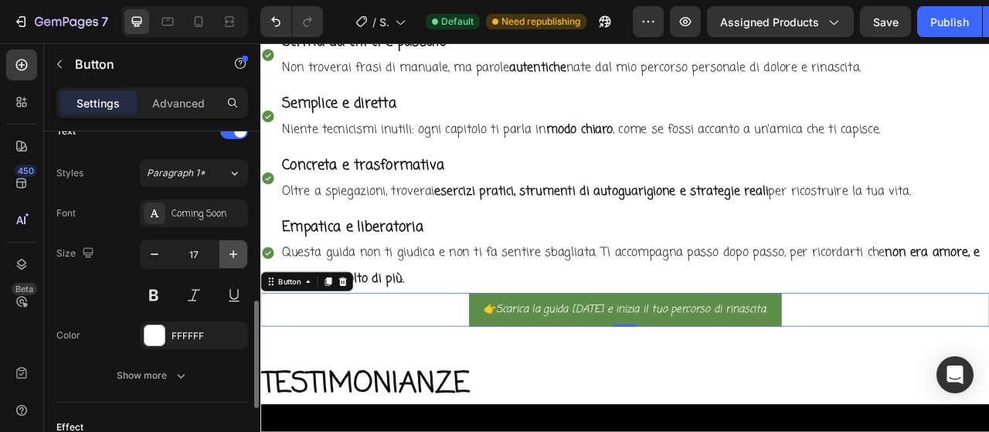
click at [229, 254] on icon "button" at bounding box center [233, 253] width 15 height 15
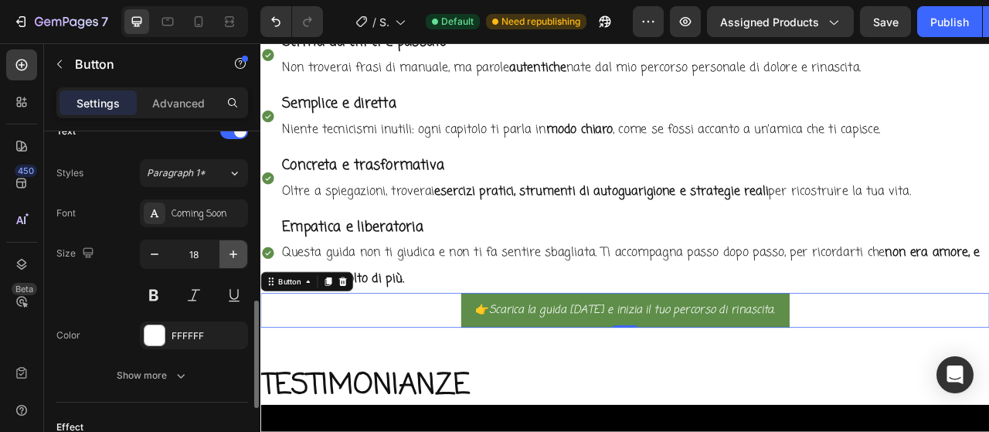
click at [229, 254] on icon "button" at bounding box center [233, 253] width 15 height 15
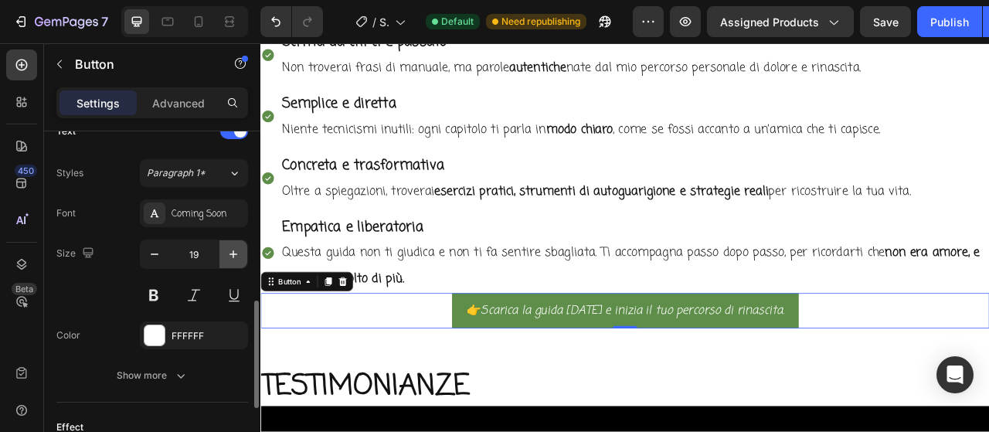
click at [229, 254] on icon "button" at bounding box center [233, 253] width 15 height 15
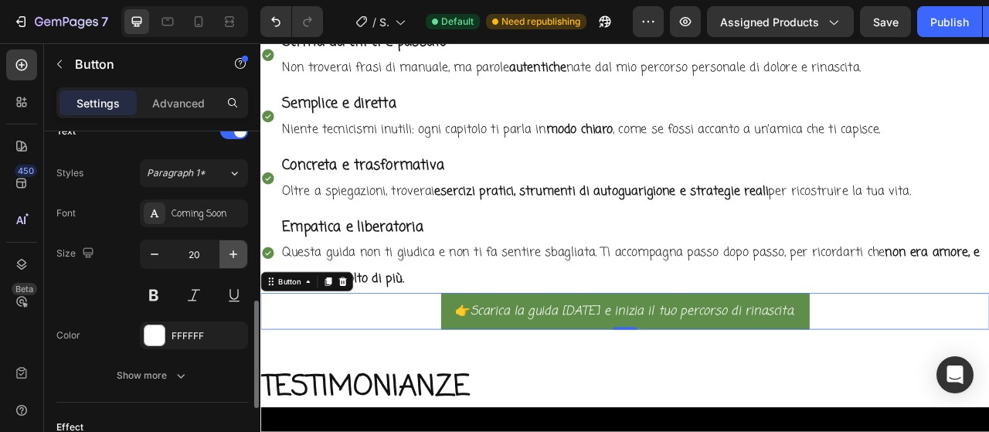
click at [229, 254] on icon "button" at bounding box center [233, 253] width 15 height 15
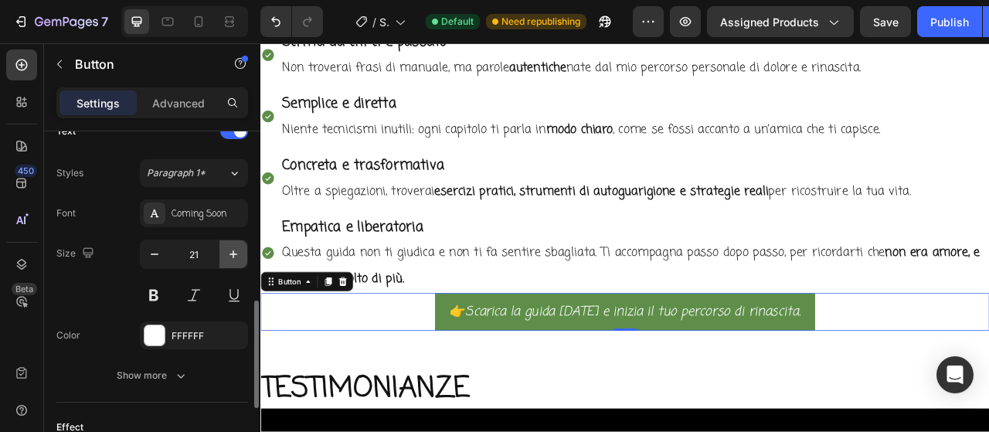
click at [229, 254] on icon "button" at bounding box center [233, 253] width 15 height 15
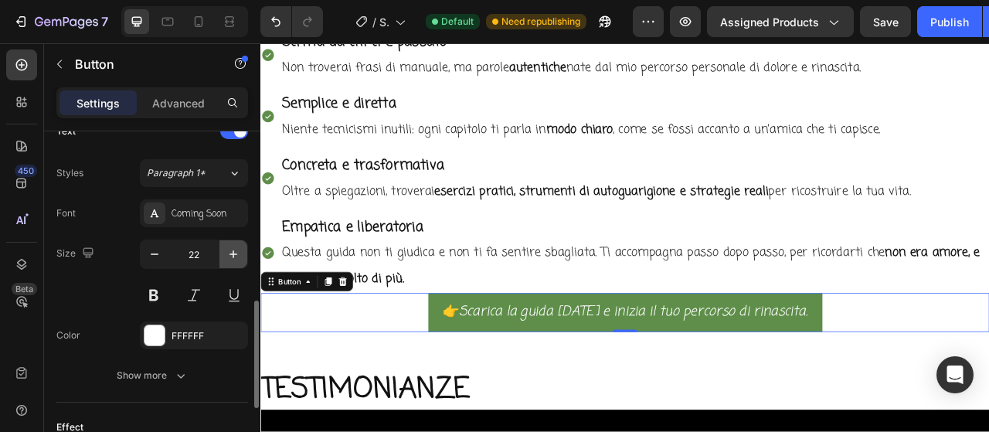
click at [229, 254] on icon "button" at bounding box center [233, 253] width 15 height 15
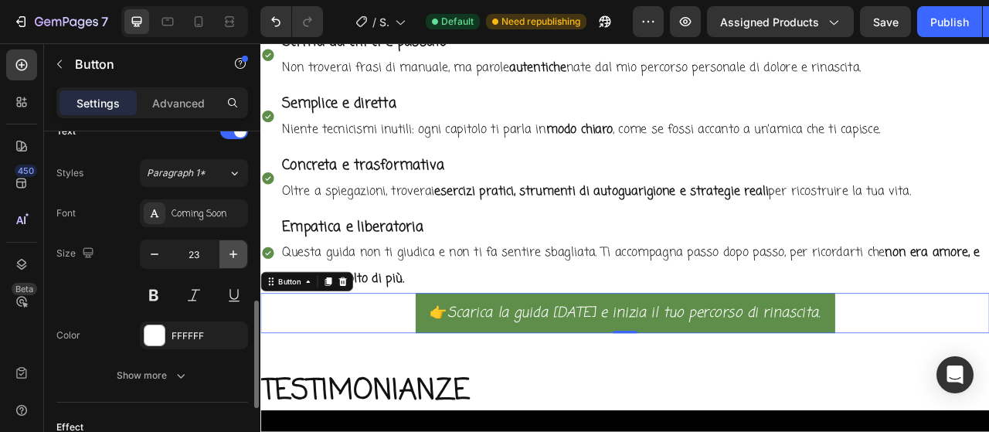
click at [229, 254] on icon "button" at bounding box center [233, 253] width 15 height 15
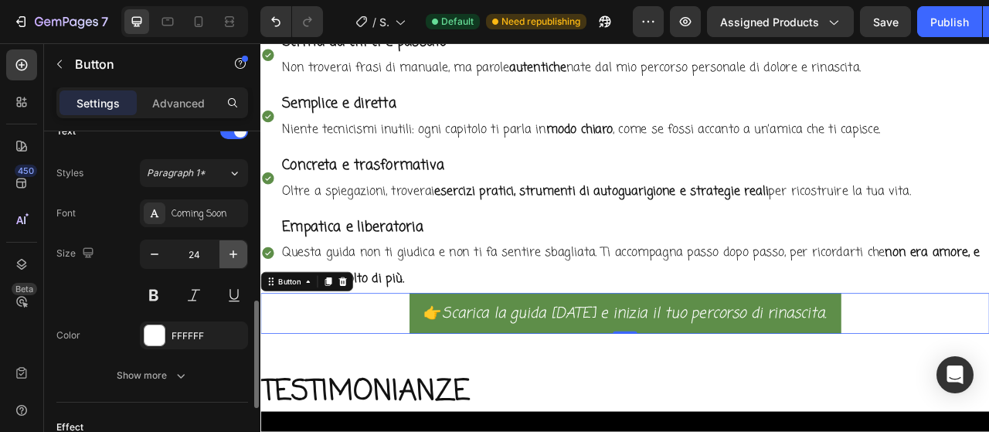
click at [229, 254] on icon "button" at bounding box center [233, 253] width 15 height 15
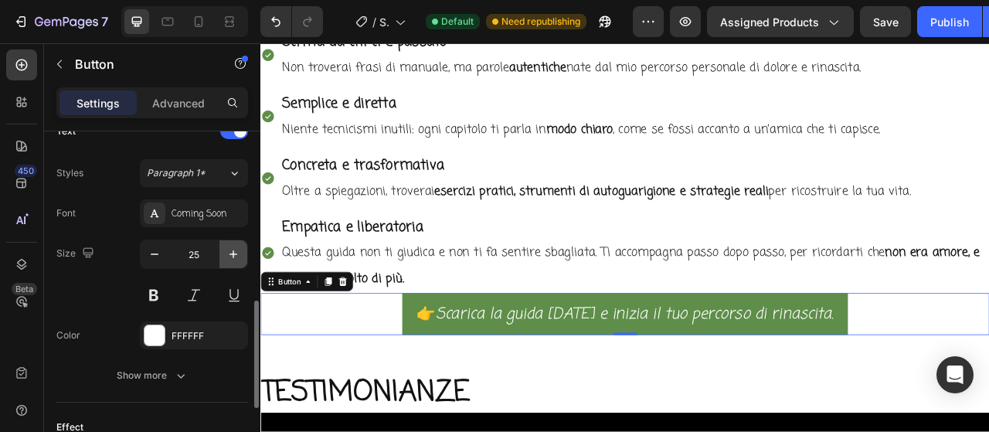
click at [229, 254] on icon "button" at bounding box center [233, 253] width 15 height 15
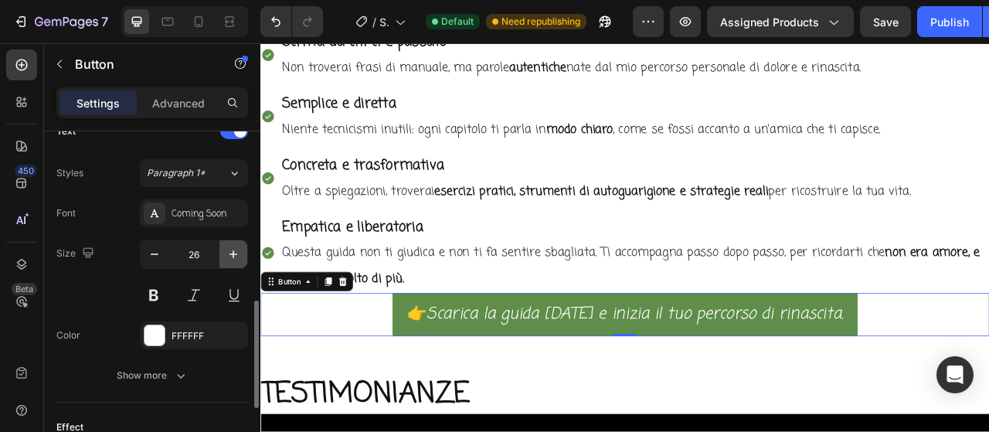
click at [229, 254] on icon "button" at bounding box center [233, 253] width 15 height 15
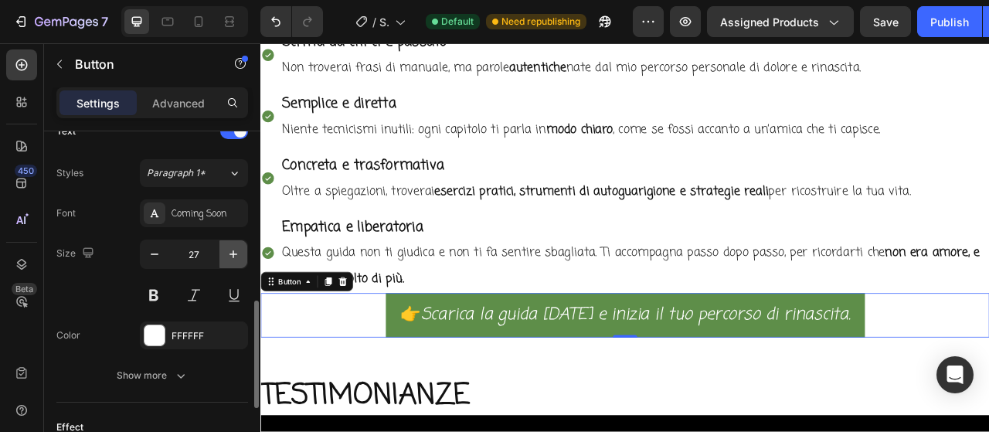
click at [228, 253] on icon "button" at bounding box center [233, 253] width 15 height 15
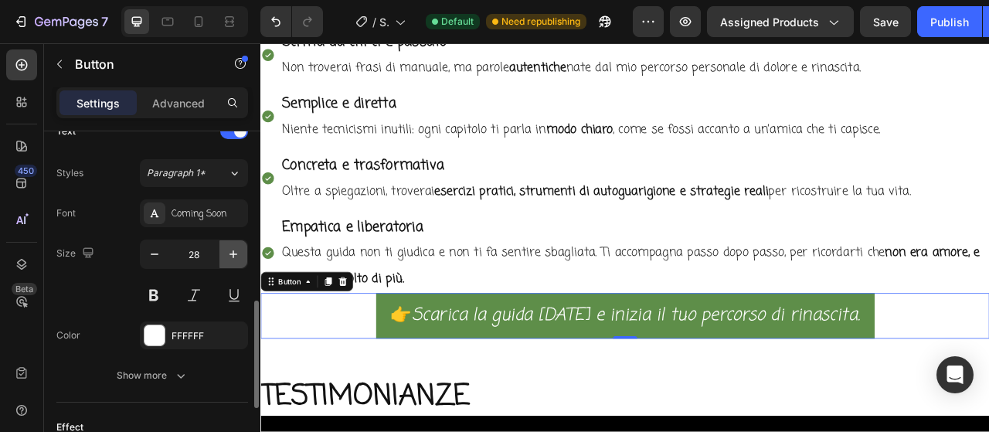
click at [228, 253] on icon "button" at bounding box center [233, 253] width 15 height 15
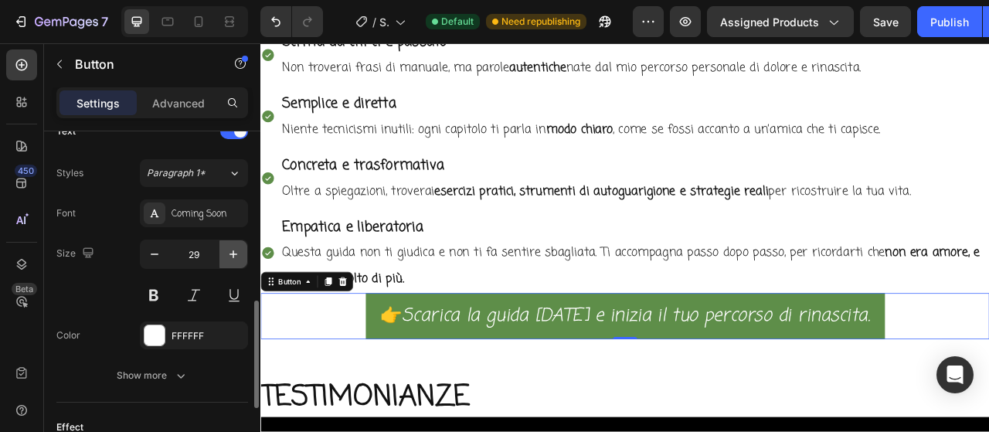
click at [228, 253] on icon "button" at bounding box center [233, 253] width 15 height 15
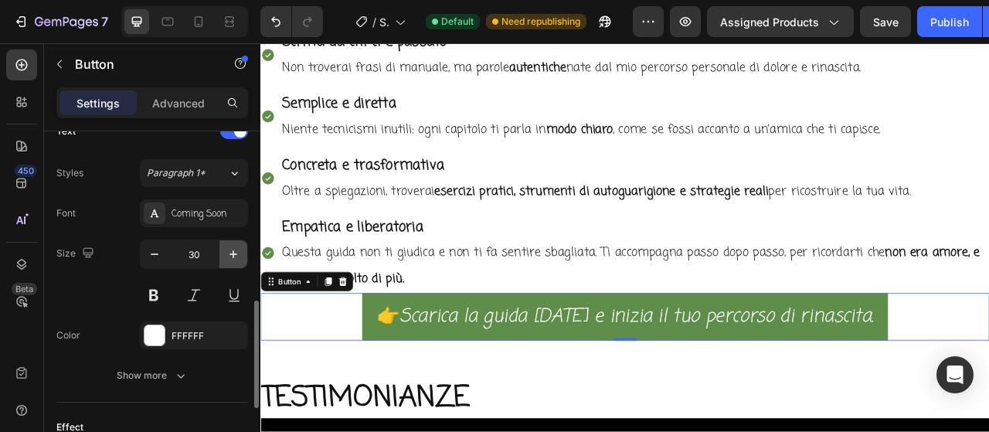
click at [228, 253] on icon "button" at bounding box center [233, 253] width 15 height 15
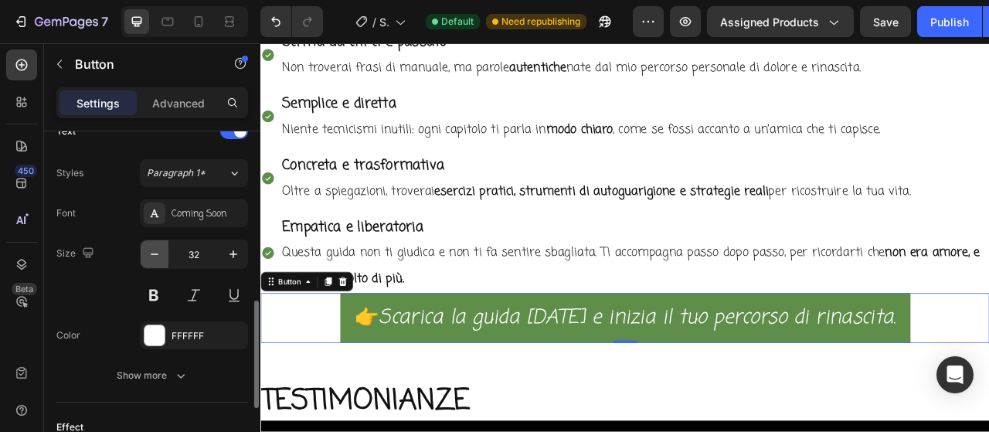
click at [149, 253] on icon "button" at bounding box center [154, 253] width 15 height 15
type input "31"
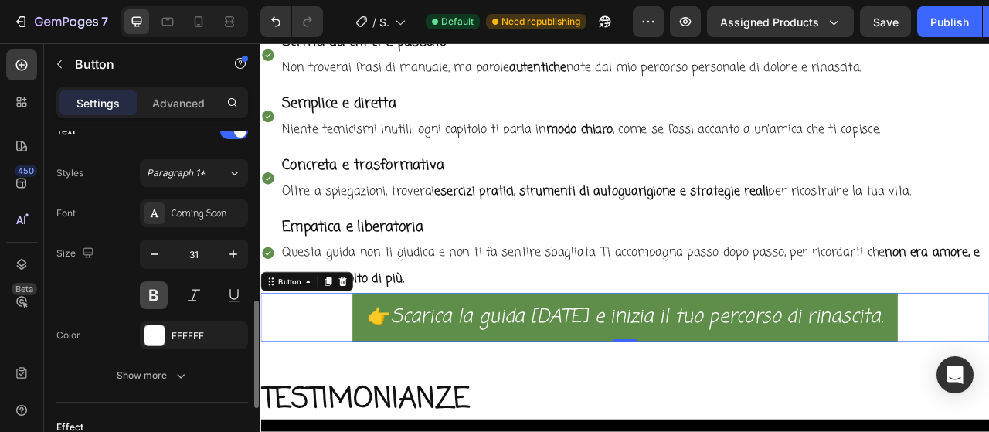
click at [158, 288] on button at bounding box center [154, 295] width 28 height 28
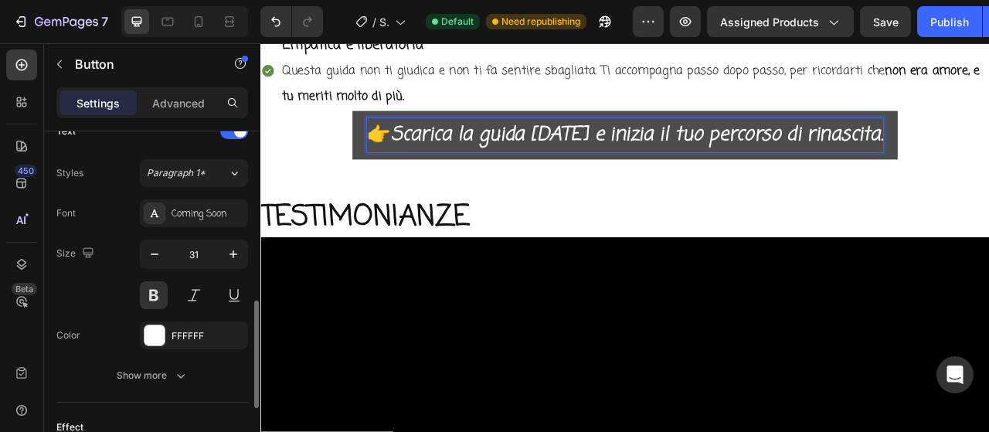
scroll to position [618, 0]
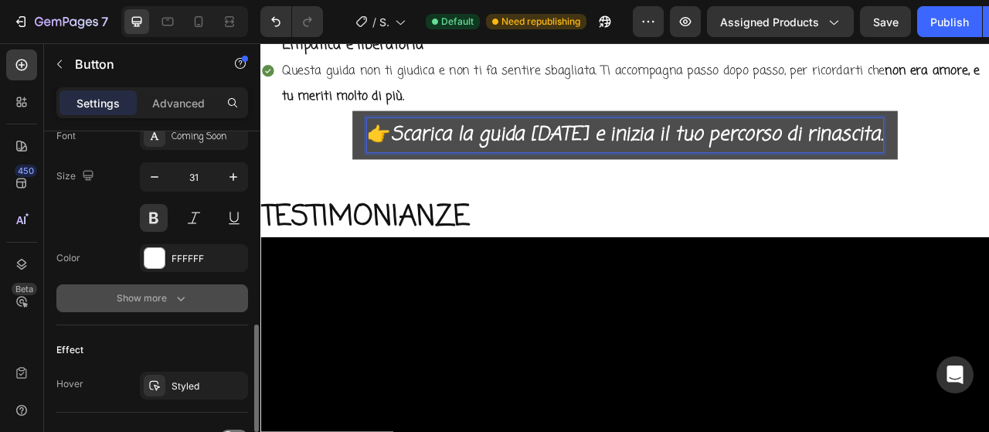
click at [176, 284] on button "Show more" at bounding box center [152, 298] width 192 height 28
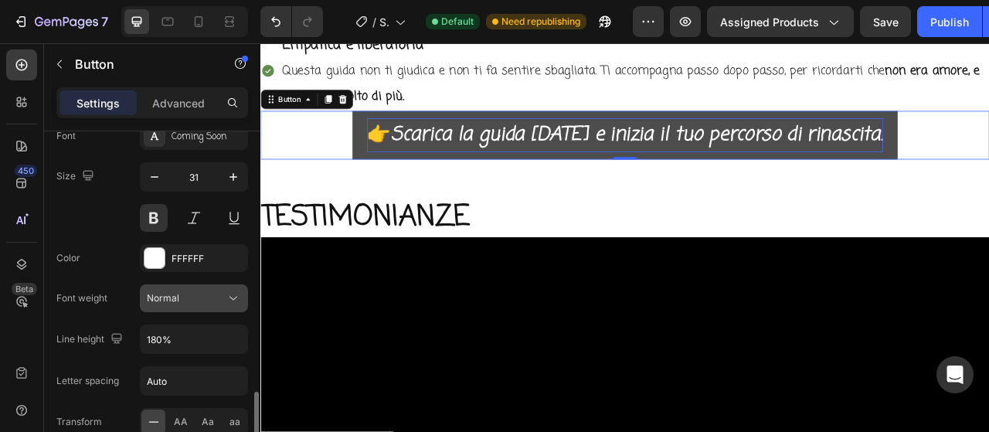
scroll to position [695, 0]
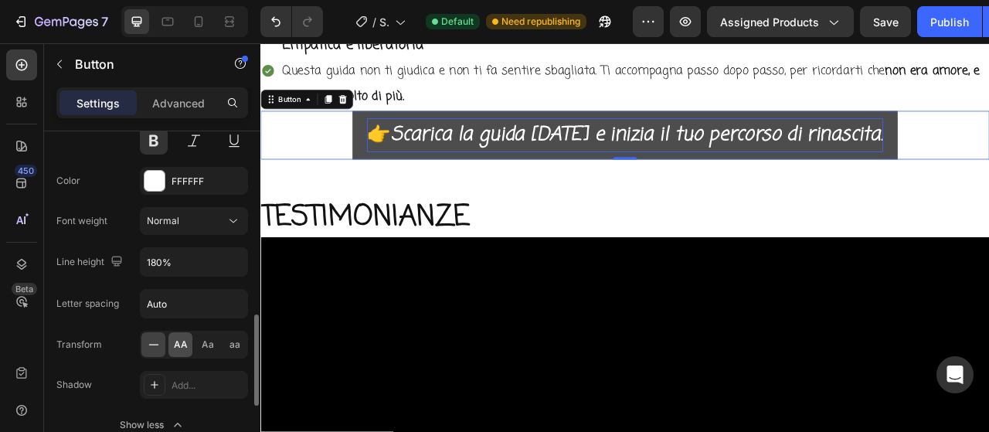
click at [184, 338] on span "AA" at bounding box center [181, 345] width 14 height 14
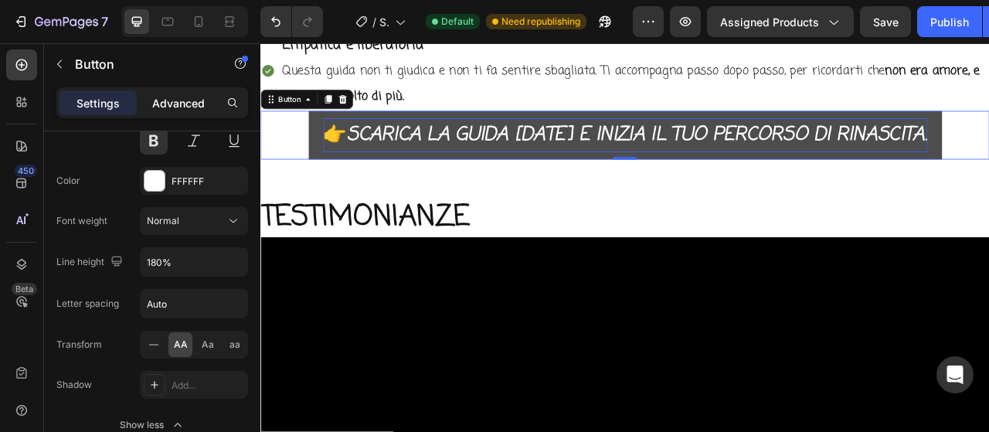
click at [168, 107] on p "Advanced" at bounding box center [178, 103] width 53 height 16
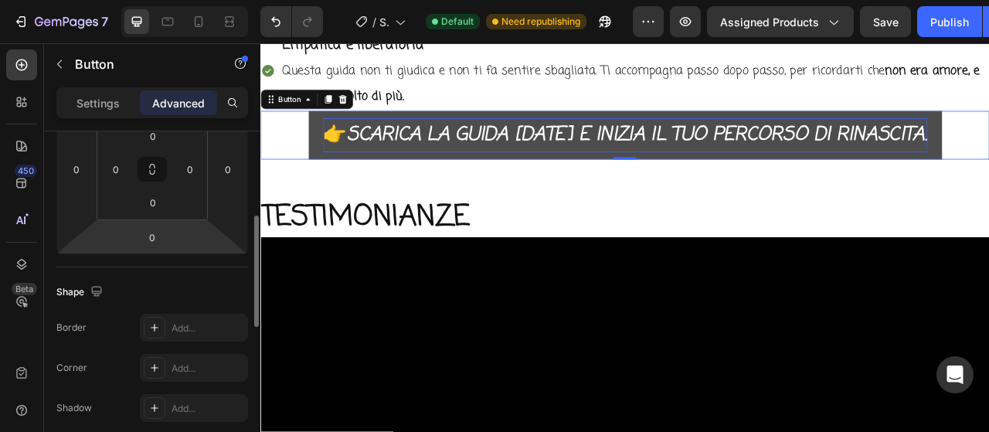
scroll to position [184, 0]
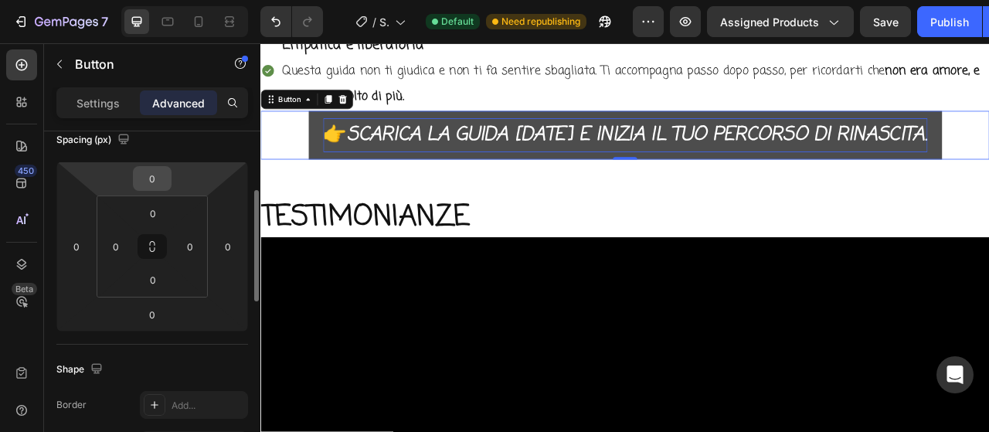
click at [168, 174] on div "0" at bounding box center [152, 178] width 39 height 25
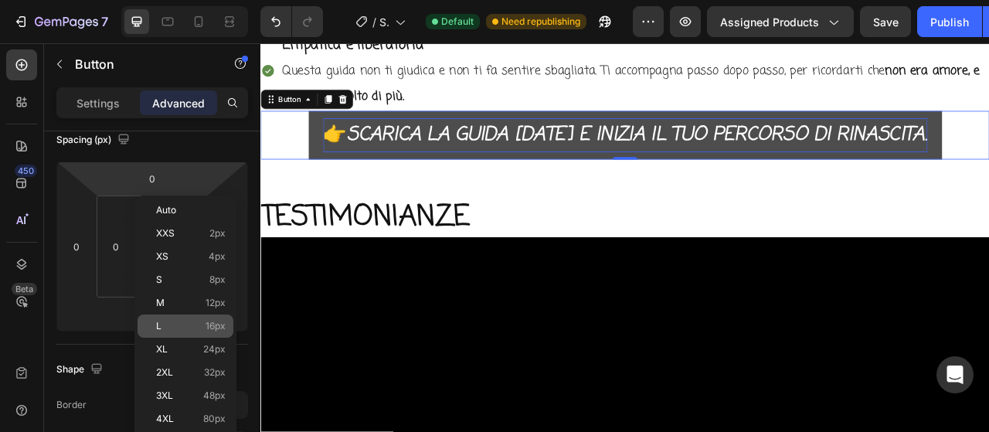
click at [183, 324] on p "L 16px" at bounding box center [191, 326] width 70 height 11
type input "16"
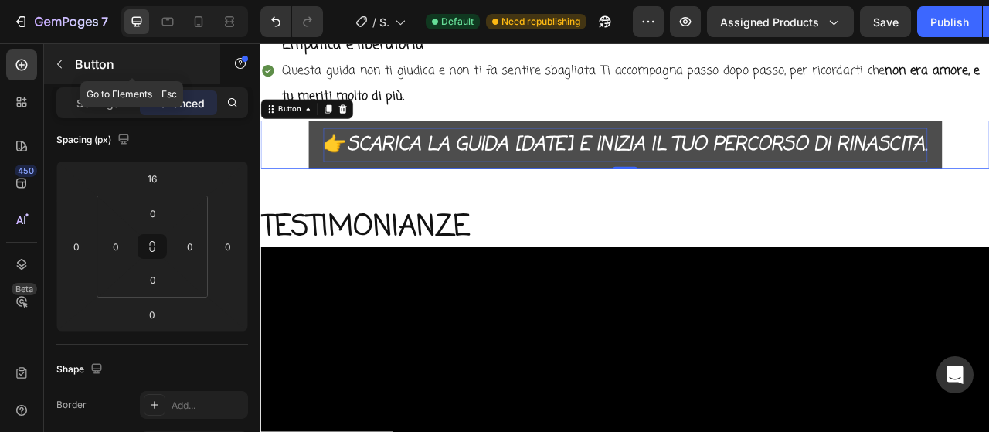
click at [55, 68] on icon "button" at bounding box center [59, 64] width 12 height 12
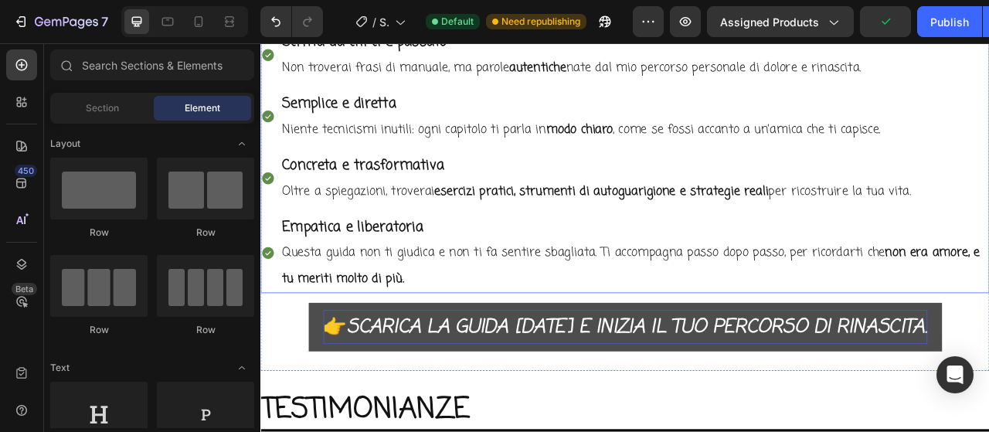
scroll to position [2914, 0]
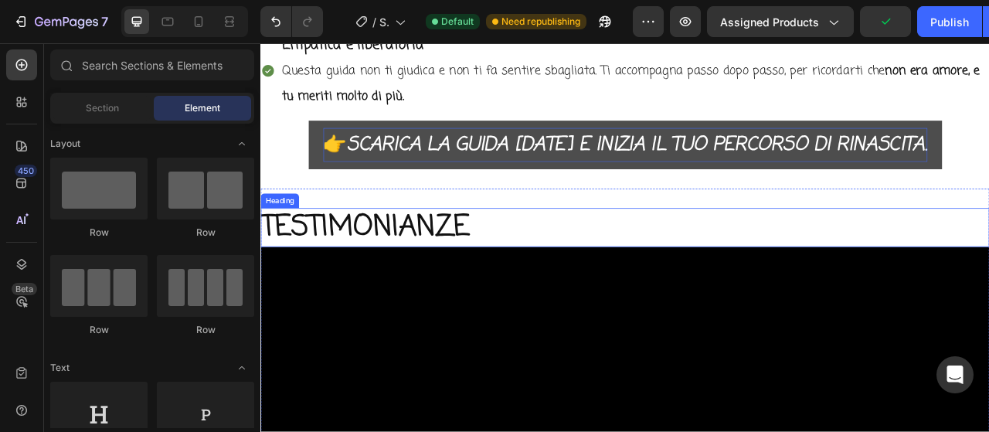
click at [452, 300] on h2 "TESTIMONIANZE" at bounding box center [723, 277] width 927 height 49
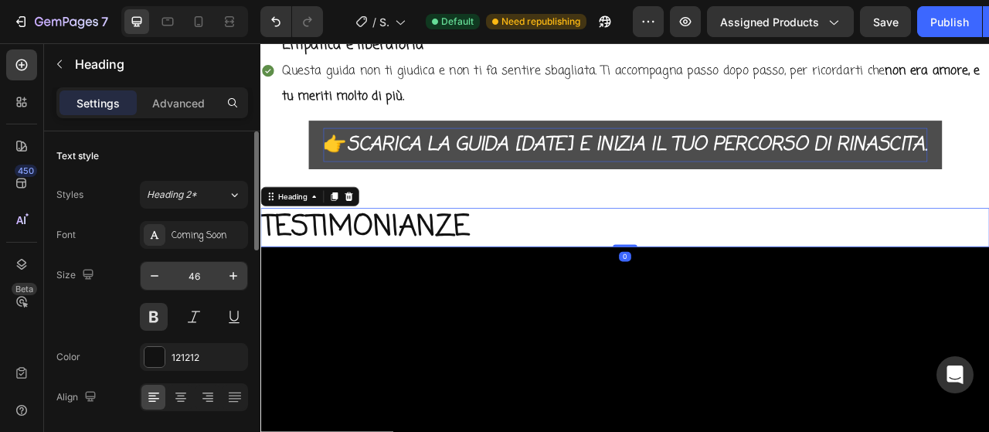
scroll to position [77, 0]
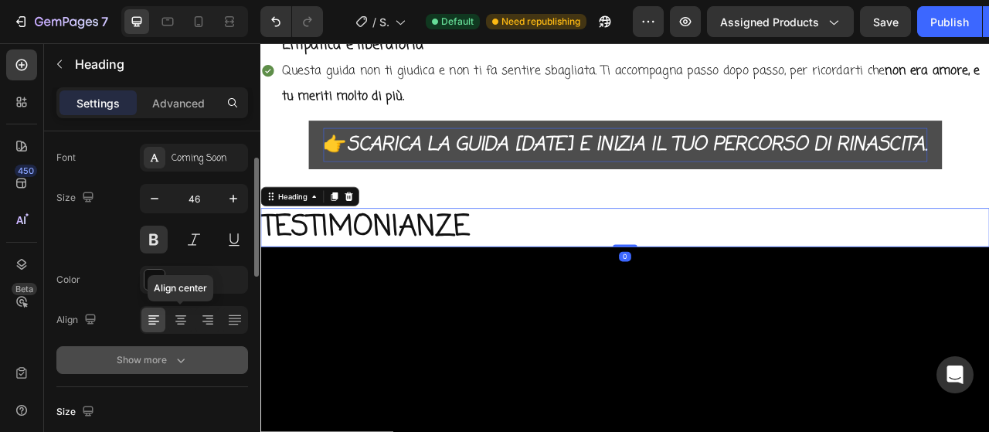
drag, startPoint x: 179, startPoint y: 317, endPoint x: 171, endPoint y: 362, distance: 45.5
click at [180, 318] on icon at bounding box center [181, 319] width 8 height 2
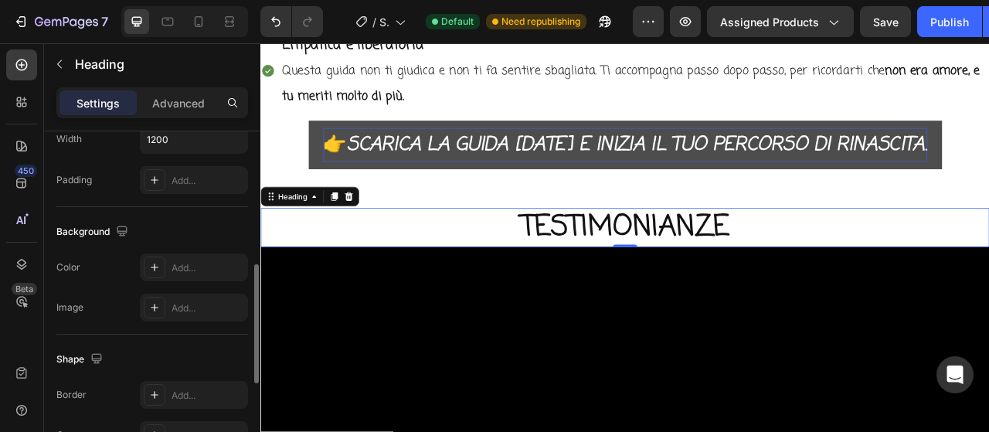
scroll to position [463, 0]
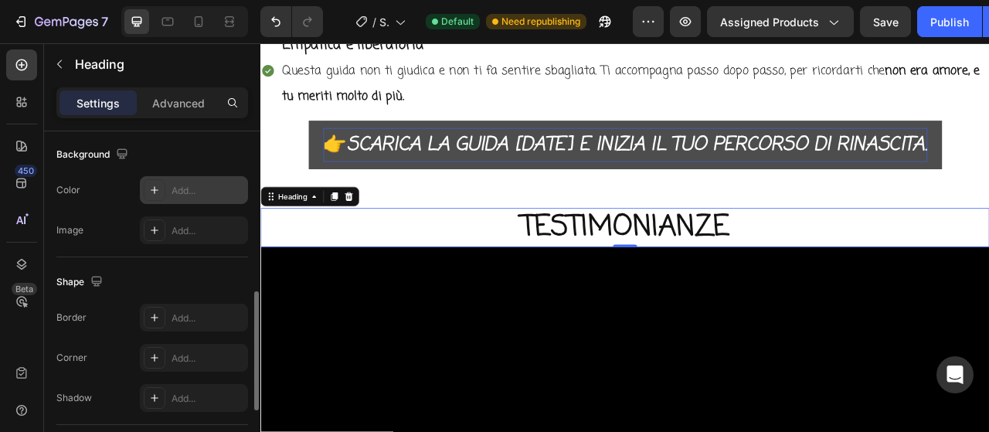
click at [199, 187] on div "Add..." at bounding box center [207, 191] width 73 height 14
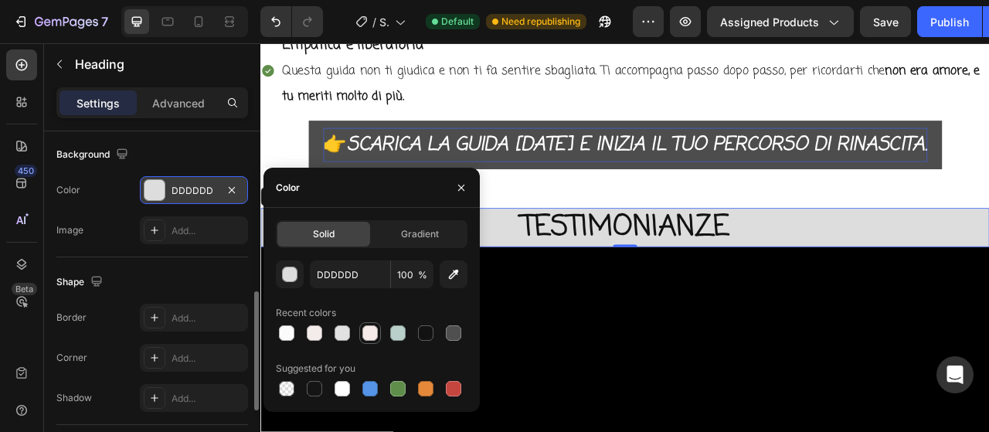
click at [363, 334] on div at bounding box center [369, 332] width 15 height 15
type input "F6EBE8"
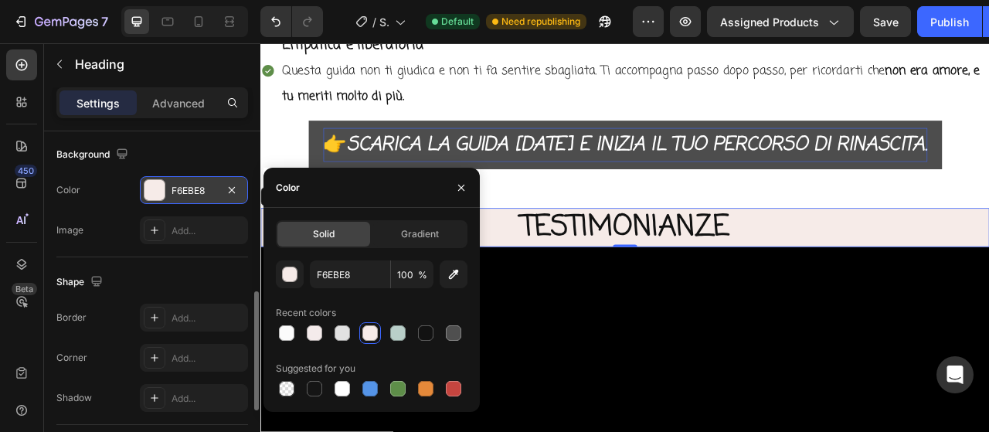
click at [121, 260] on div "Shape Border Add... Corner Add... Shadow Add..." at bounding box center [152, 341] width 192 height 168
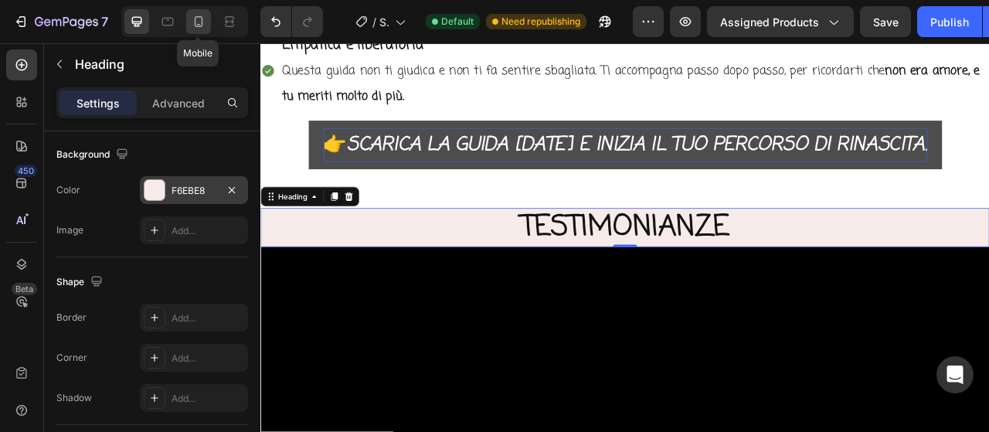
click at [202, 27] on icon at bounding box center [198, 21] width 15 height 15
type input "36"
type input "100%"
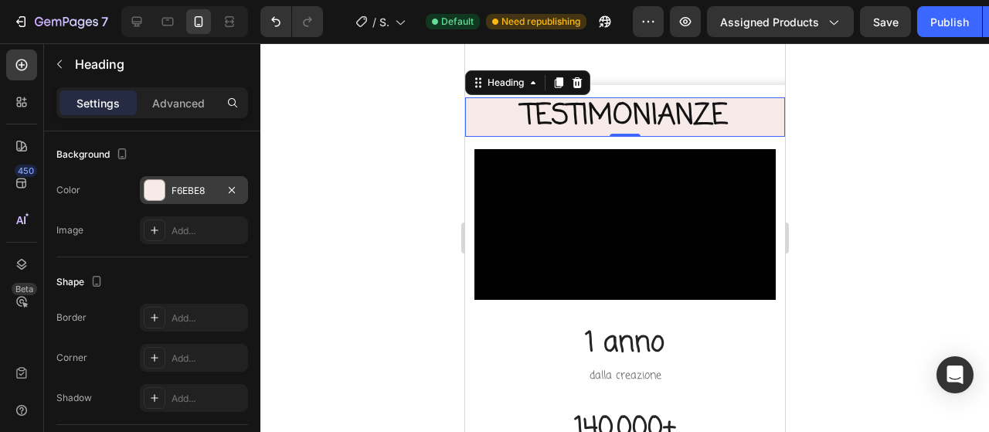
scroll to position [3400, 0]
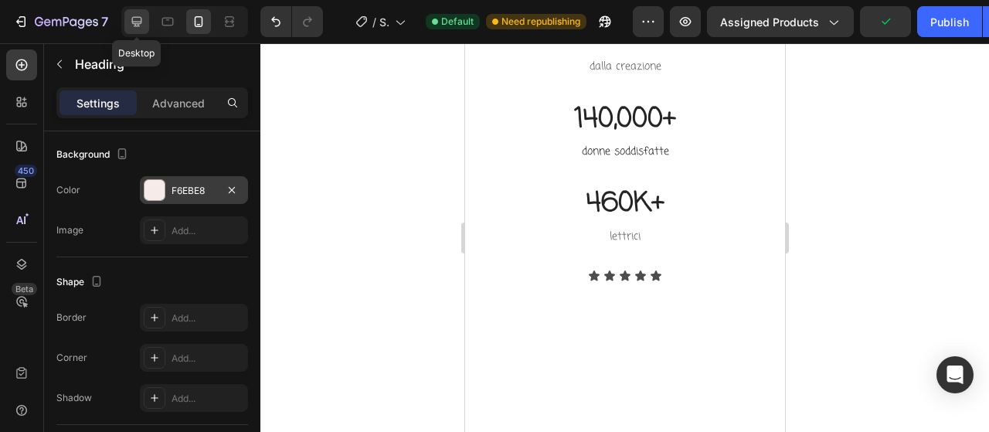
click at [129, 25] on icon at bounding box center [136, 21] width 15 height 15
type input "46"
type input "1200"
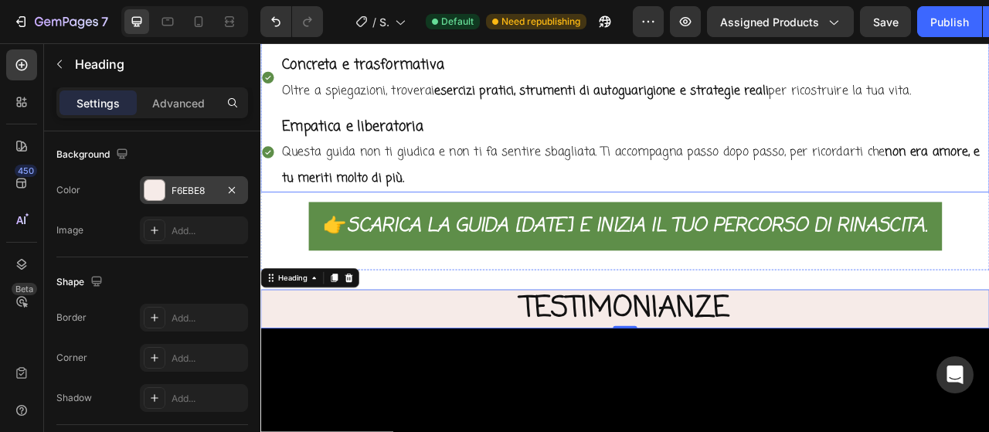
scroll to position [3042, 0]
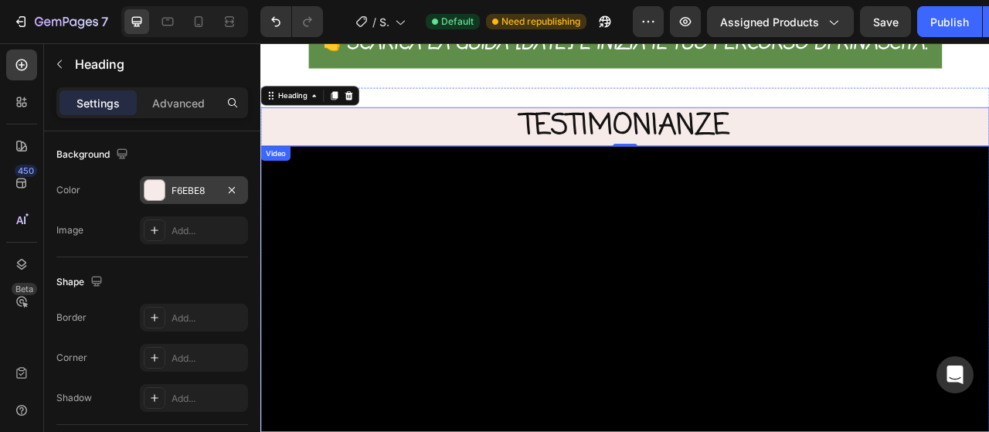
click at [361, 209] on video at bounding box center [723, 435] width 927 height 521
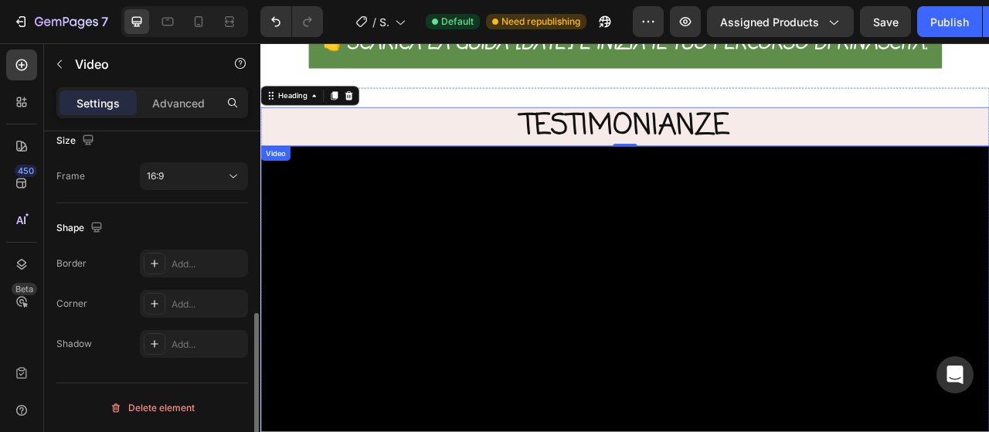
scroll to position [0, 0]
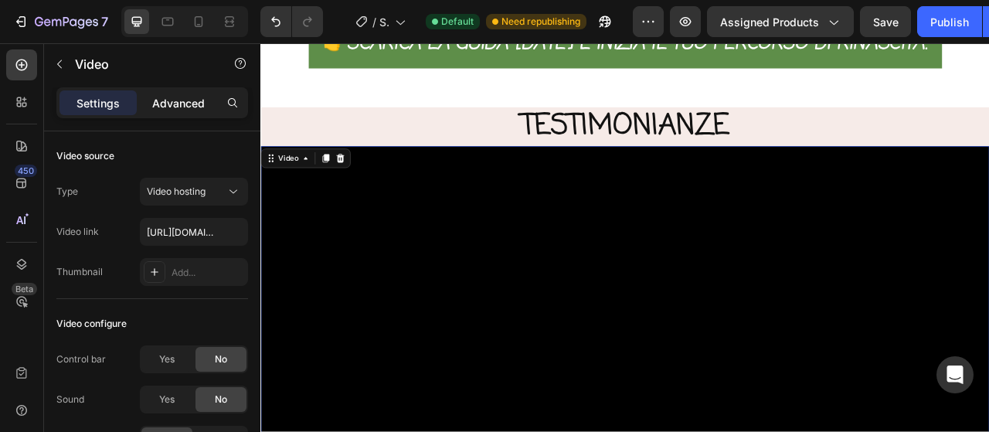
click at [178, 100] on p "Advanced" at bounding box center [178, 103] width 53 height 16
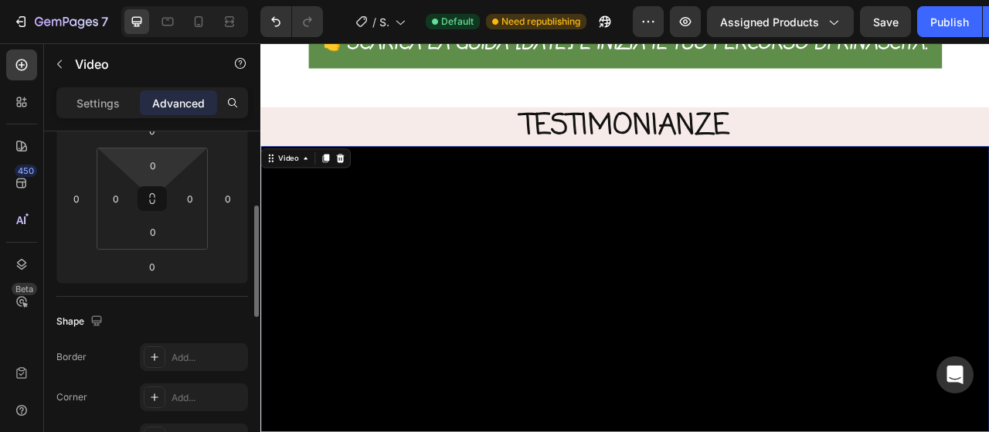
scroll to position [154, 0]
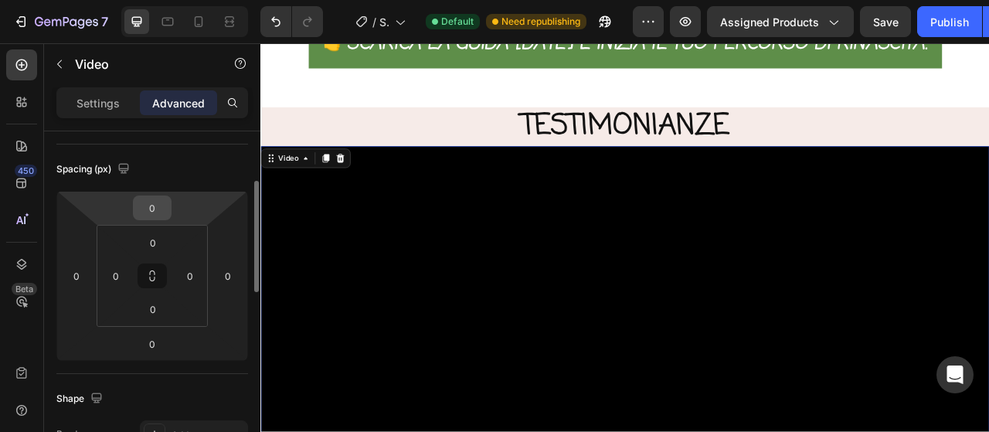
click at [159, 208] on input "0" at bounding box center [152, 207] width 31 height 23
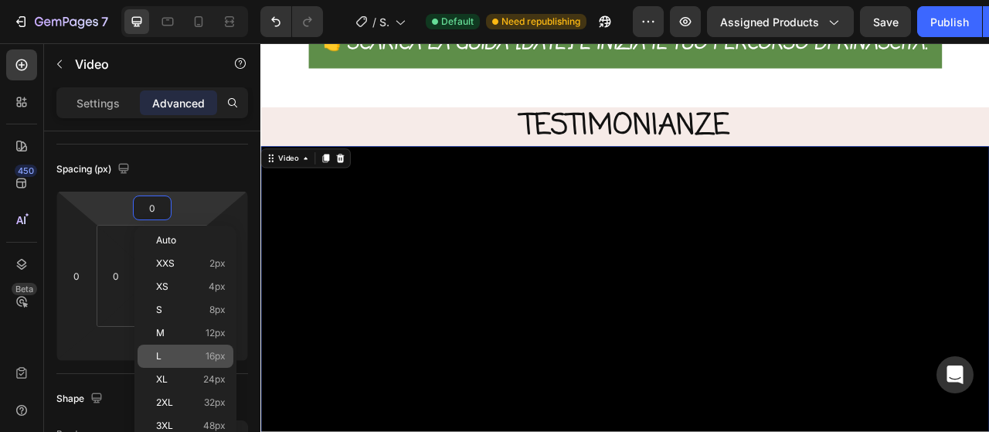
click at [190, 354] on p "L 16px" at bounding box center [191, 356] width 70 height 11
type input "16"
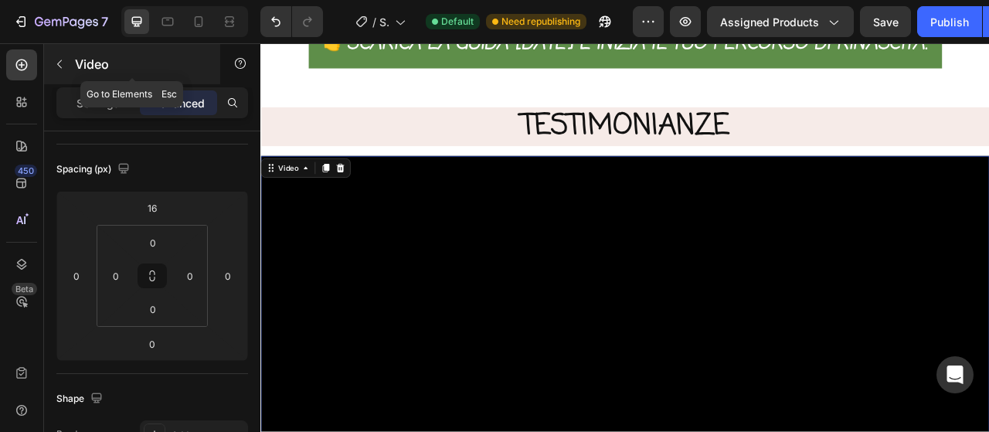
click at [58, 60] on icon "button" at bounding box center [59, 64] width 12 height 12
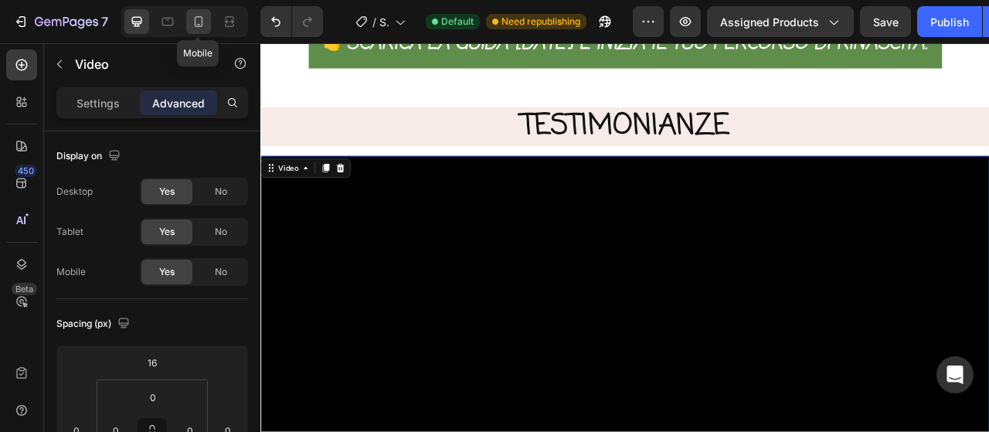
click at [198, 27] on icon at bounding box center [198, 21] width 15 height 15
type input "12"
type input "Auto"
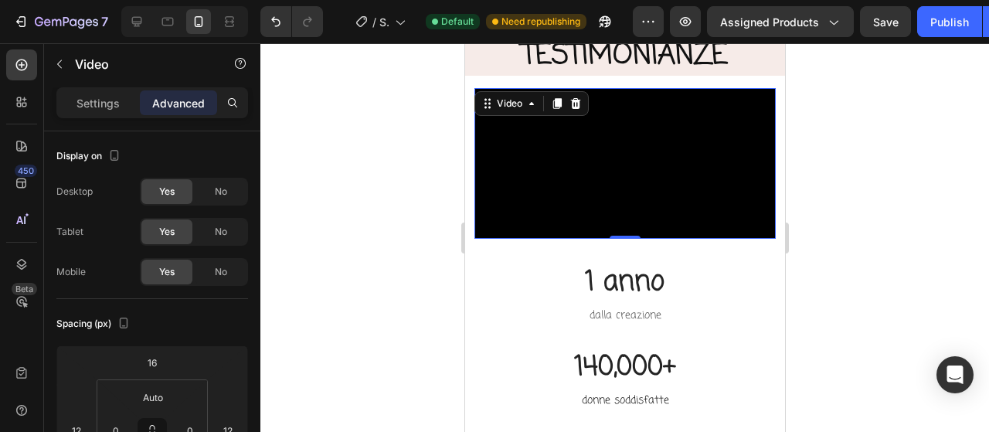
scroll to position [3142, 0]
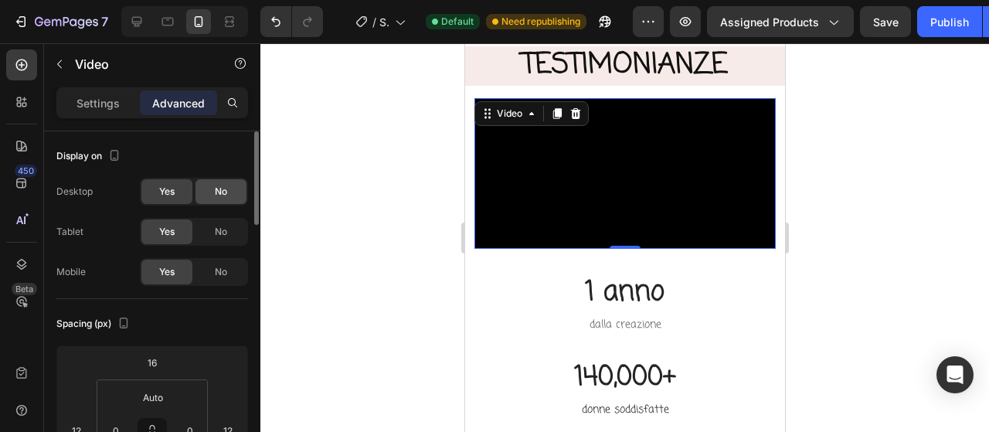
click at [227, 188] on div "No" at bounding box center [220, 191] width 51 height 25
click at [138, 20] on icon at bounding box center [136, 21] width 15 height 15
type input "0"
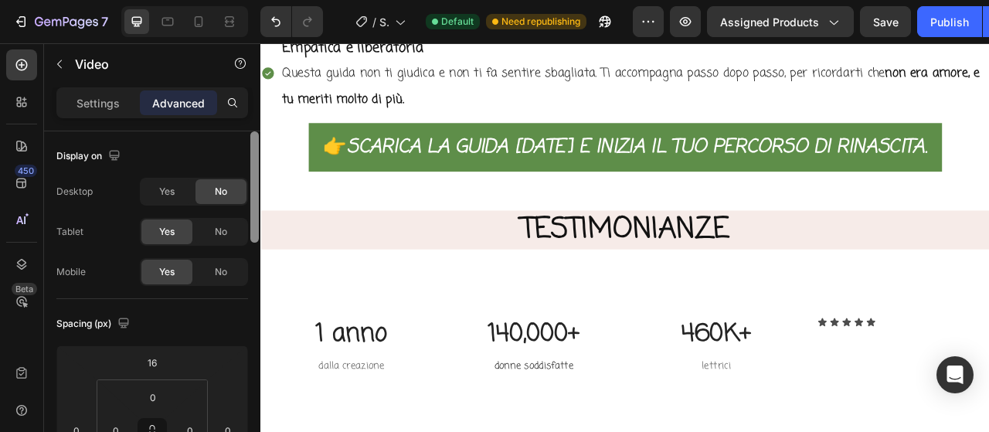
scroll to position [3065, 0]
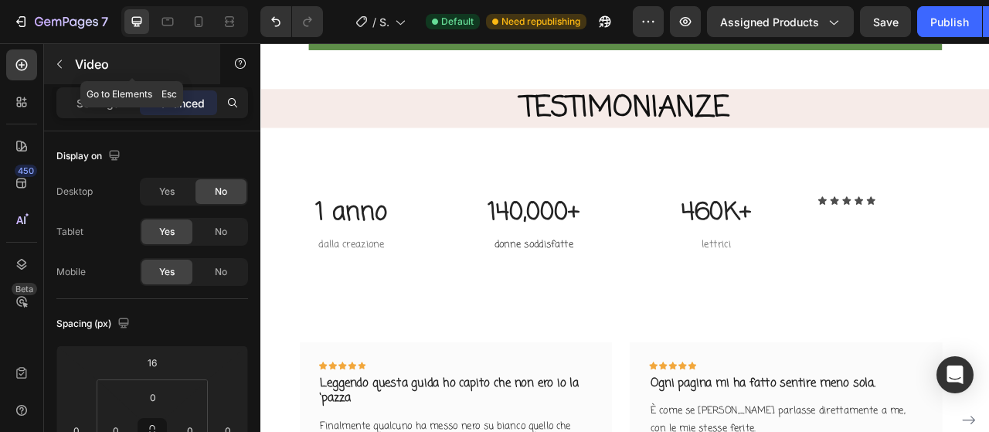
click at [63, 63] on icon "button" at bounding box center [59, 64] width 12 height 12
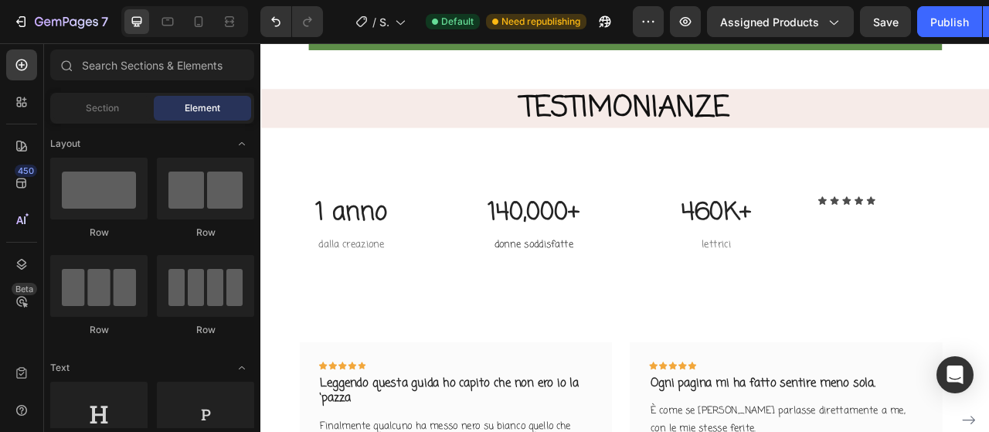
scroll to position [463, 0]
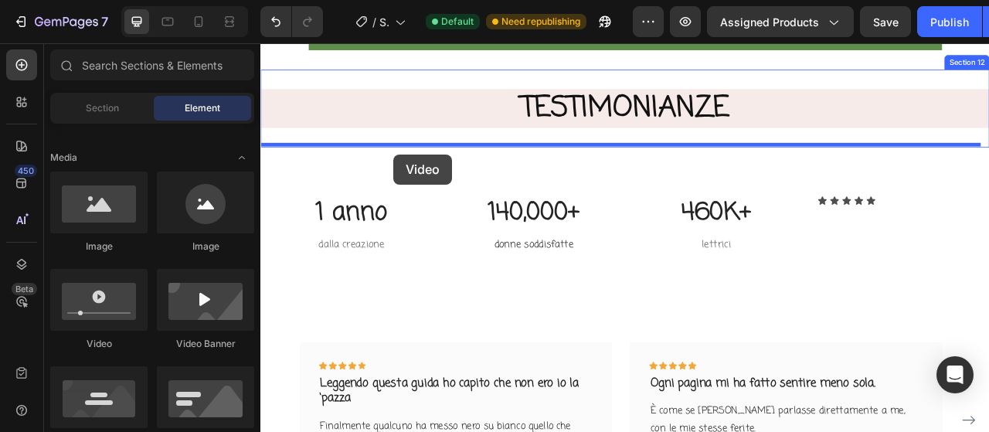
drag, startPoint x: 381, startPoint y: 339, endPoint x: 429, endPoint y: 185, distance: 162.0
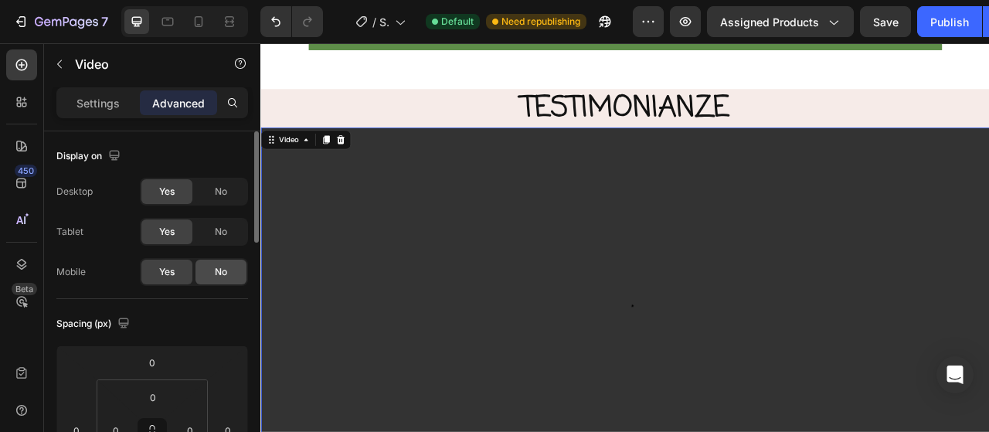
click at [224, 231] on span "No" at bounding box center [221, 232] width 12 height 14
click at [224, 270] on span "No" at bounding box center [221, 272] width 12 height 14
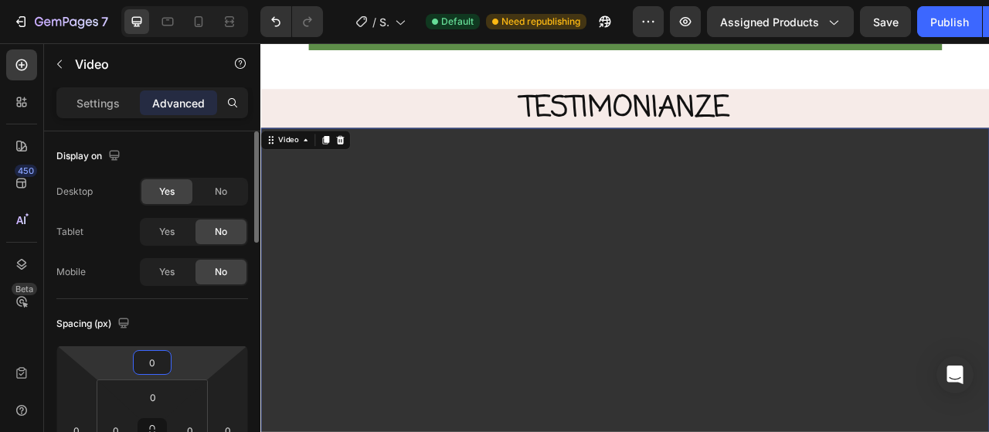
click at [158, 368] on input "0" at bounding box center [152, 362] width 31 height 23
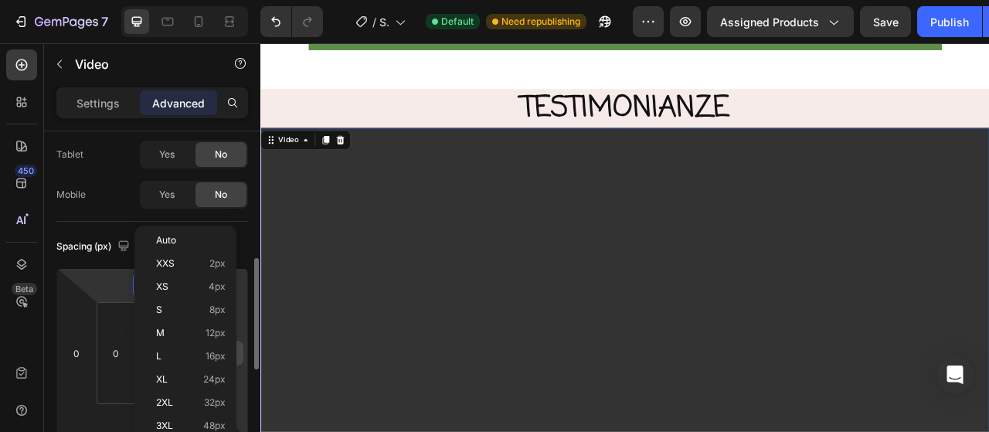
scroll to position [154, 0]
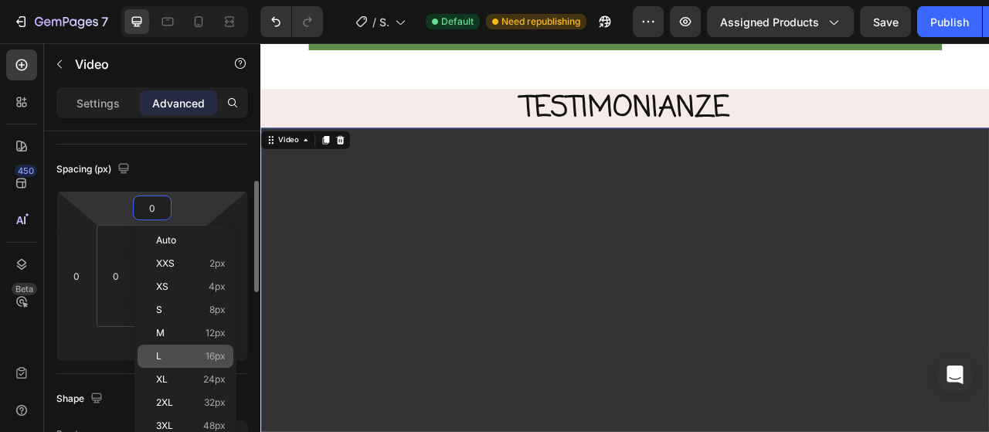
click at [199, 355] on p "L 16px" at bounding box center [191, 356] width 70 height 11
type input "16"
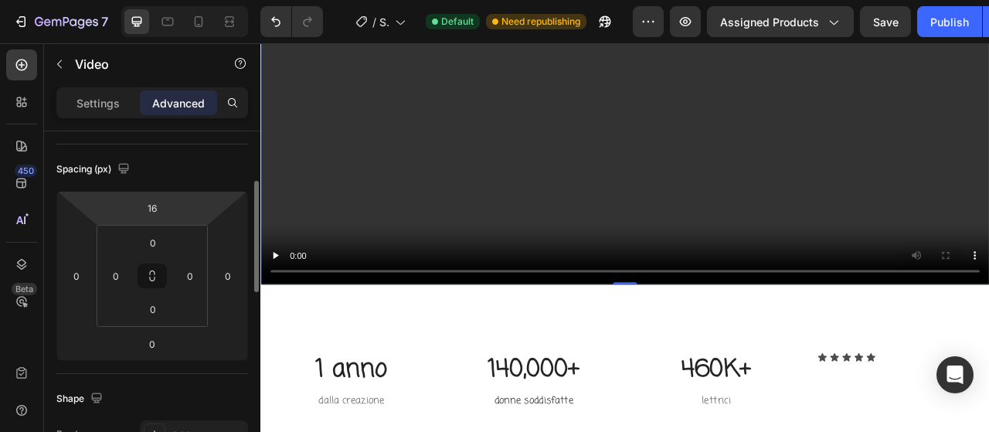
scroll to position [3529, 0]
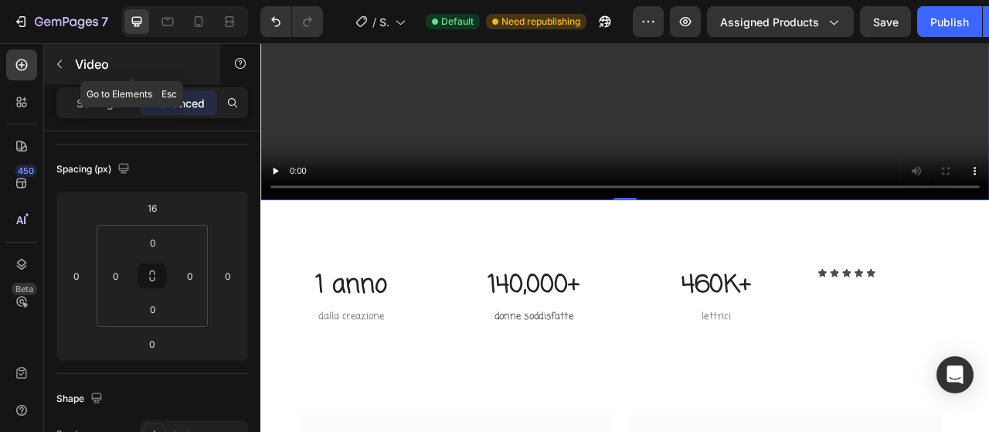
click at [63, 65] on icon "button" at bounding box center [59, 64] width 12 height 12
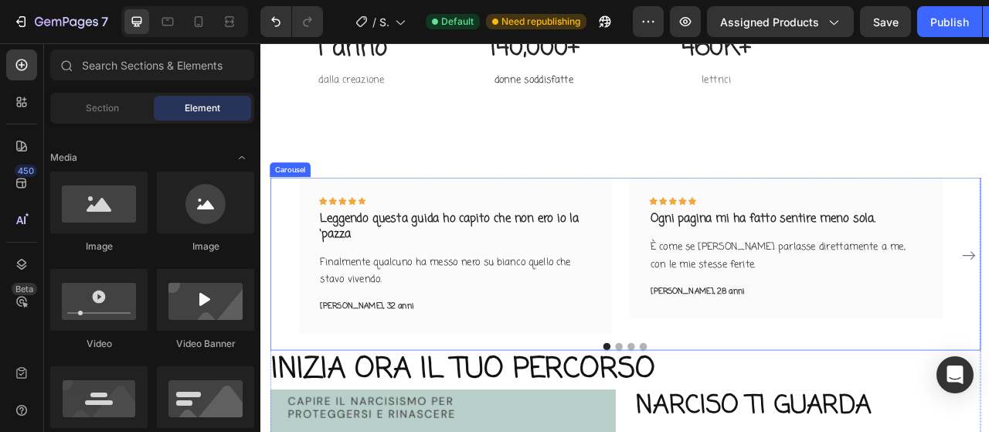
scroll to position [3838, 0]
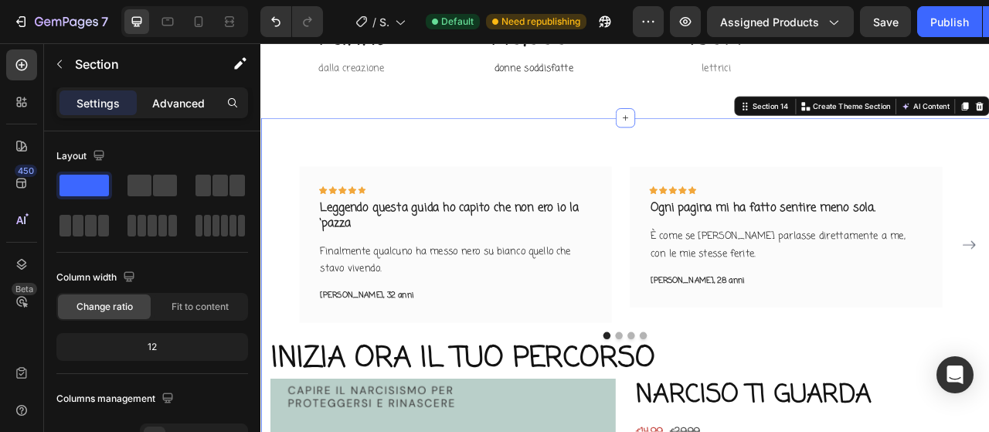
click at [168, 98] on p "Advanced" at bounding box center [178, 103] width 53 height 16
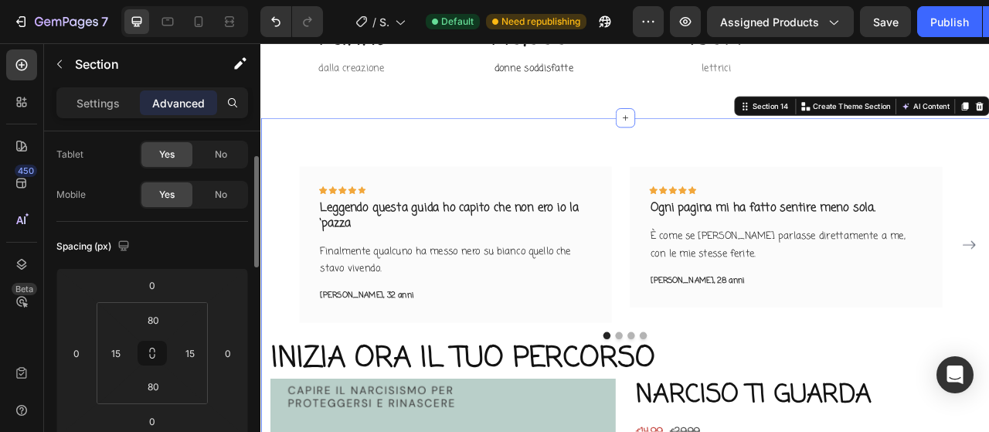
scroll to position [154, 0]
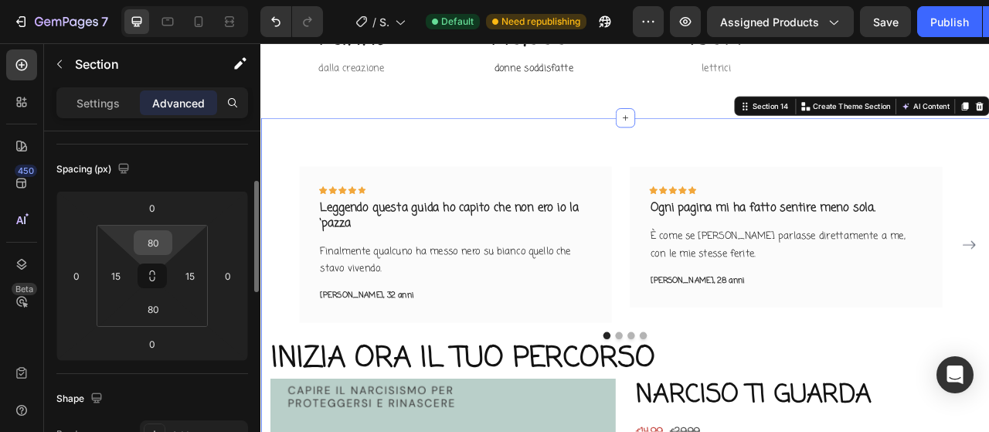
click at [161, 233] on input "80" at bounding box center [153, 242] width 31 height 23
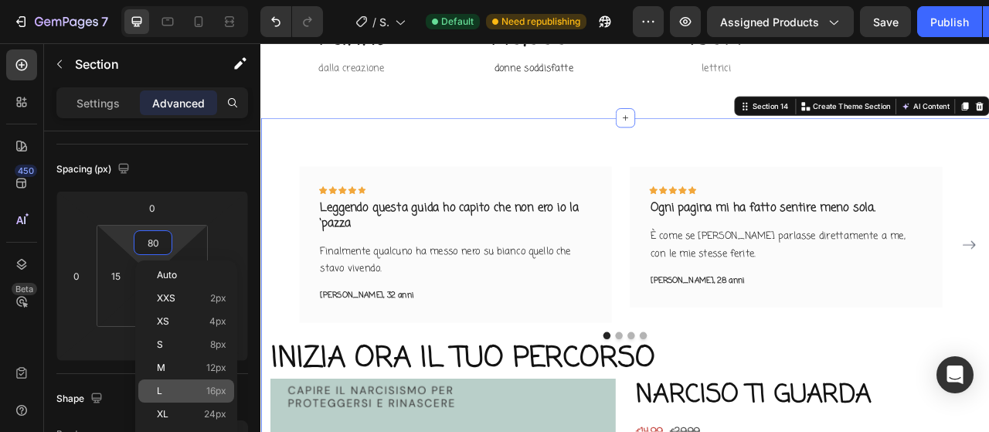
click at [182, 386] on p "L 16px" at bounding box center [192, 390] width 70 height 11
type input "16"
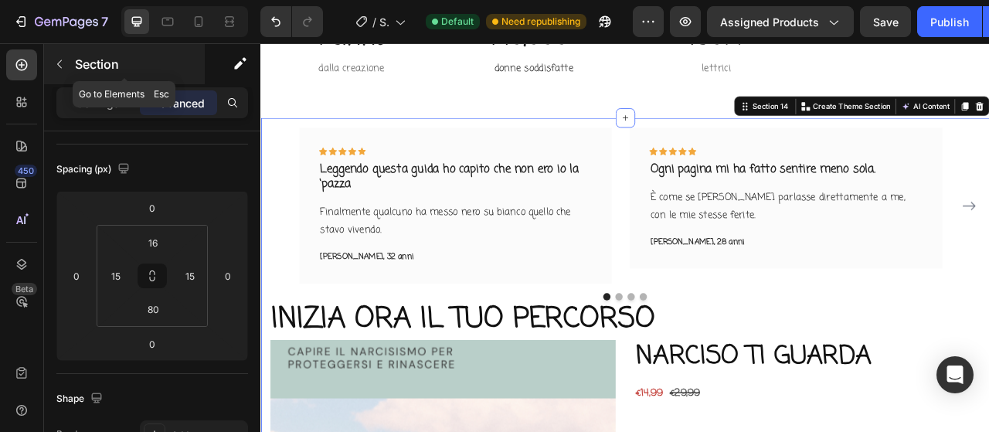
click at [57, 66] on icon "button" at bounding box center [59, 64] width 12 height 12
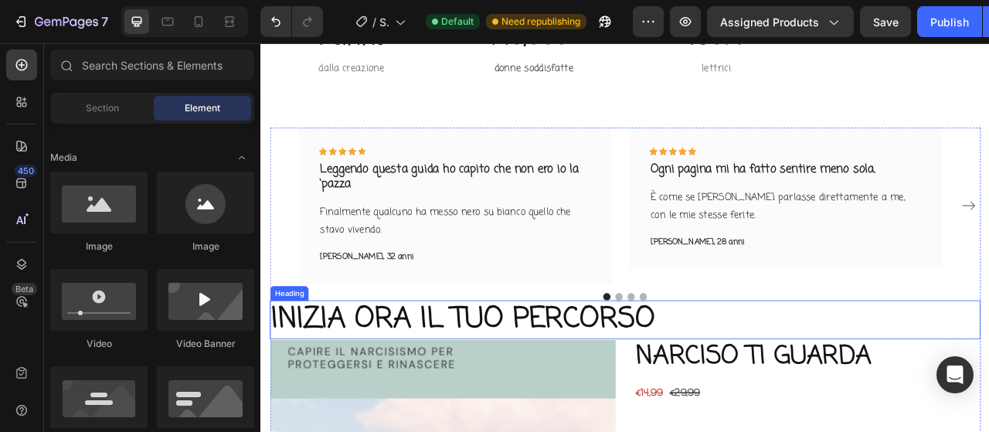
click at [399, 402] on h2 "INIZIA ORA IL TUO PERCORSO" at bounding box center [724, 395] width 904 height 49
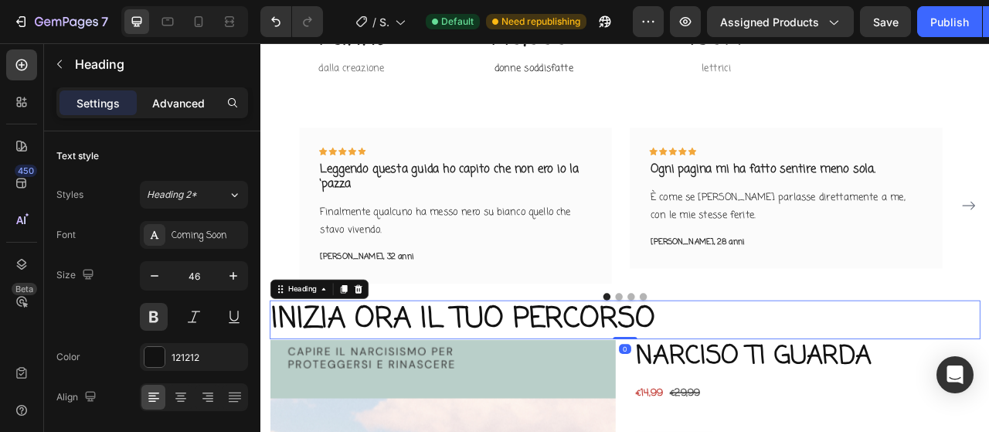
click at [178, 104] on p "Advanced" at bounding box center [178, 103] width 53 height 16
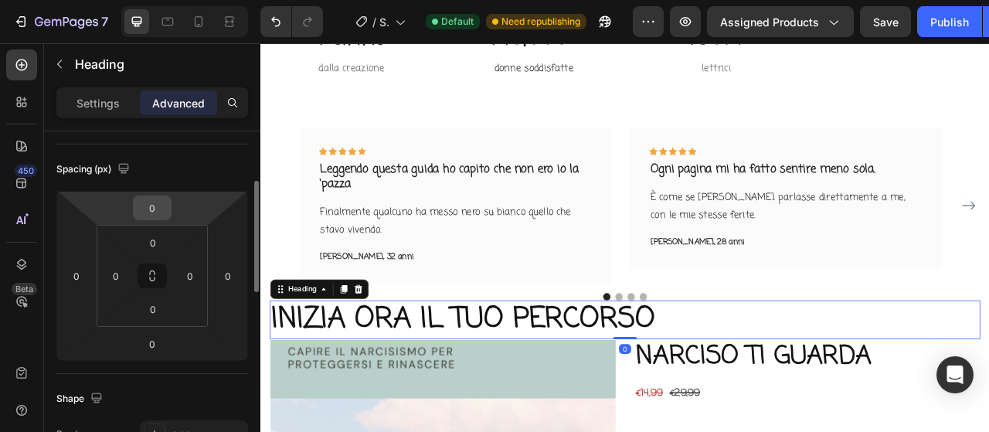
click at [164, 210] on input "0" at bounding box center [152, 207] width 31 height 23
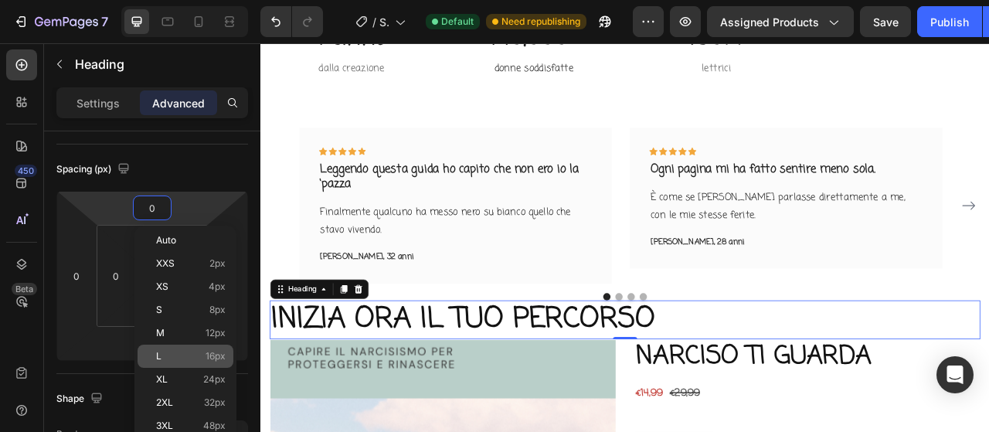
click at [182, 349] on div "L 16px" at bounding box center [186, 356] width 96 height 23
type input "16"
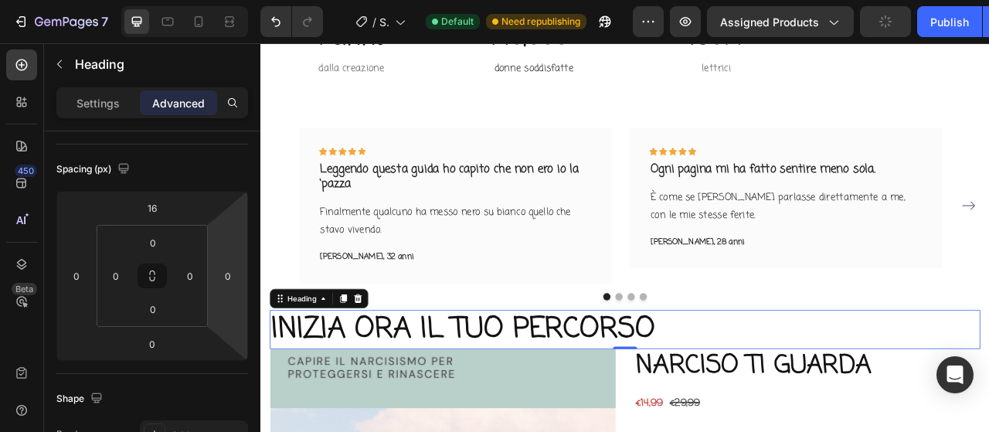
click at [422, 403] on h2 "INIZIA ORA IL TUO PERCORSO" at bounding box center [724, 407] width 904 height 49
click at [817, 389] on p "INIZIA ORA IL TUO PERCORSO" at bounding box center [723, 408] width 901 height 46
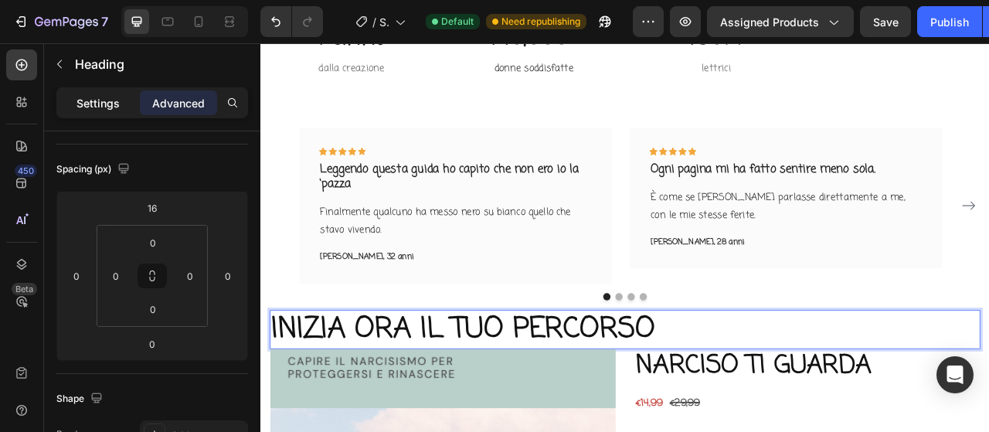
click at [113, 98] on p "Settings" at bounding box center [97, 103] width 43 height 16
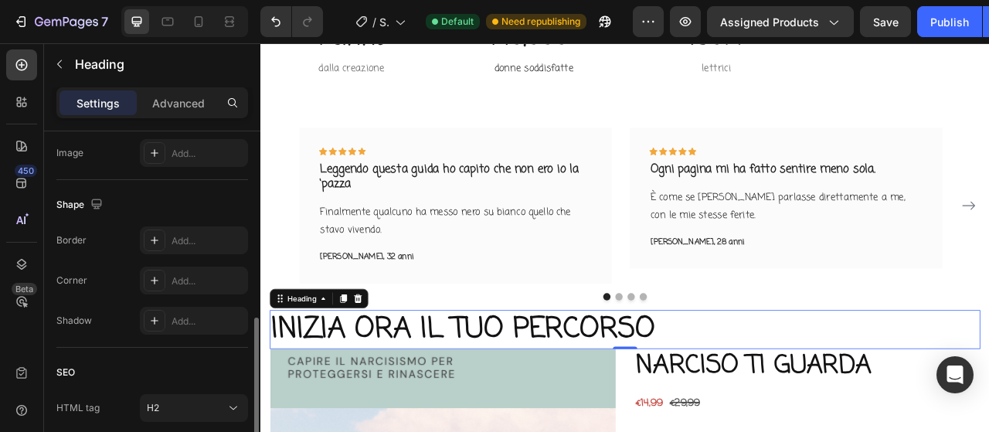
scroll to position [655, 0]
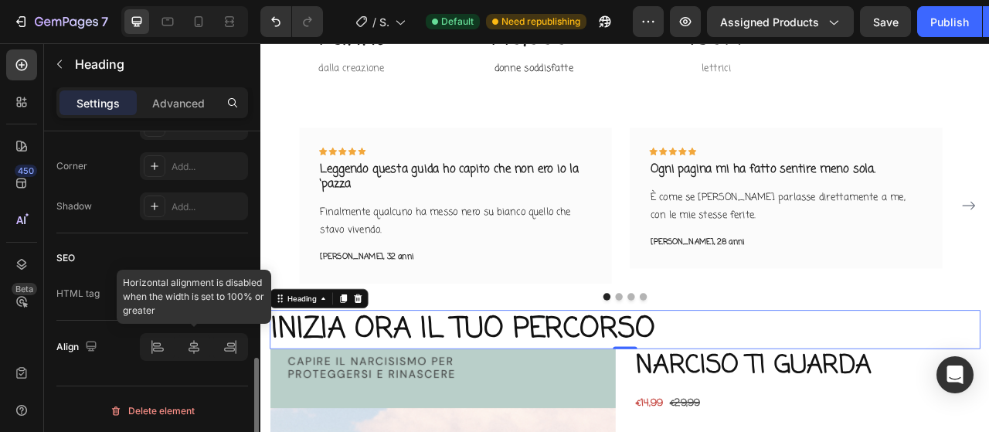
click at [194, 352] on div at bounding box center [194, 347] width 108 height 28
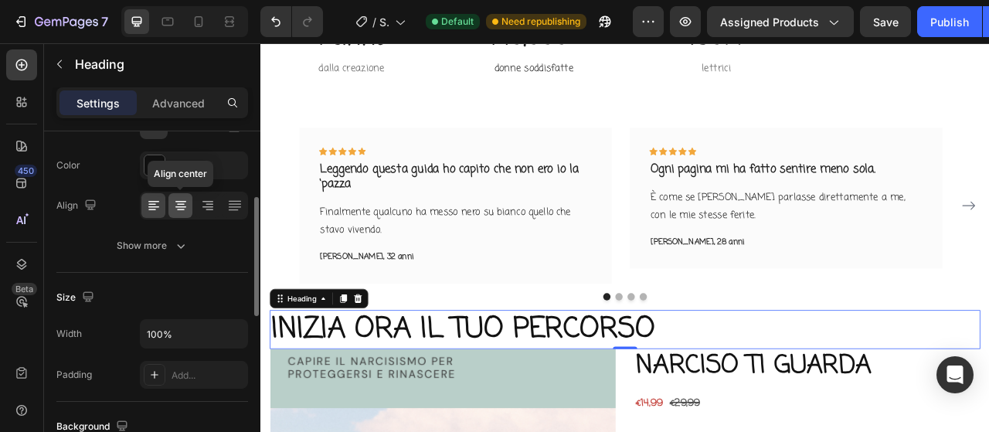
click at [182, 201] on icon at bounding box center [180, 205] width 15 height 15
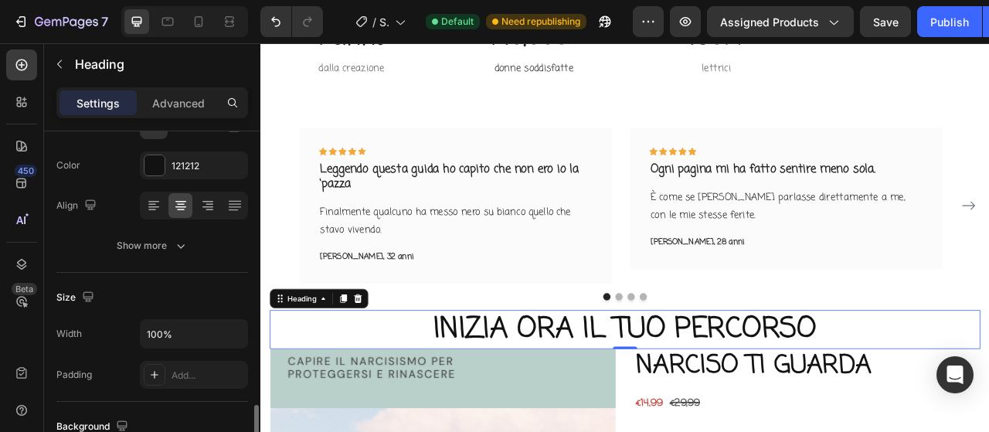
scroll to position [423, 0]
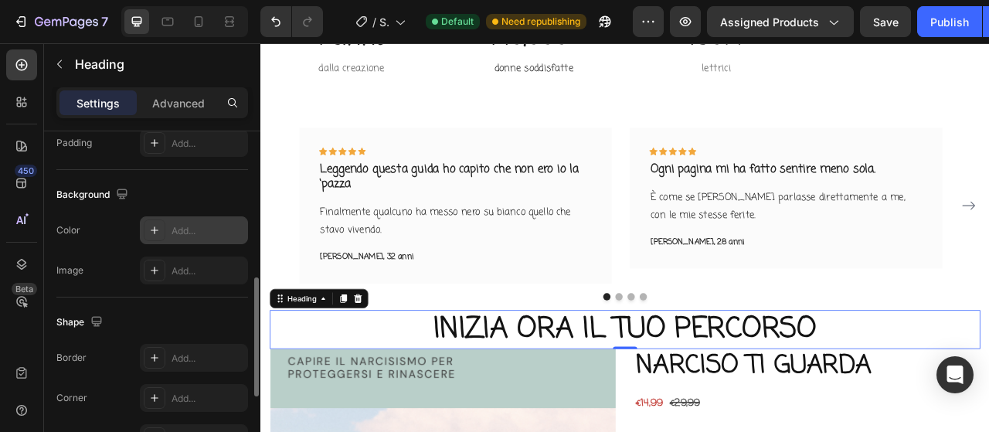
click at [198, 224] on div "Add..." at bounding box center [207, 231] width 73 height 14
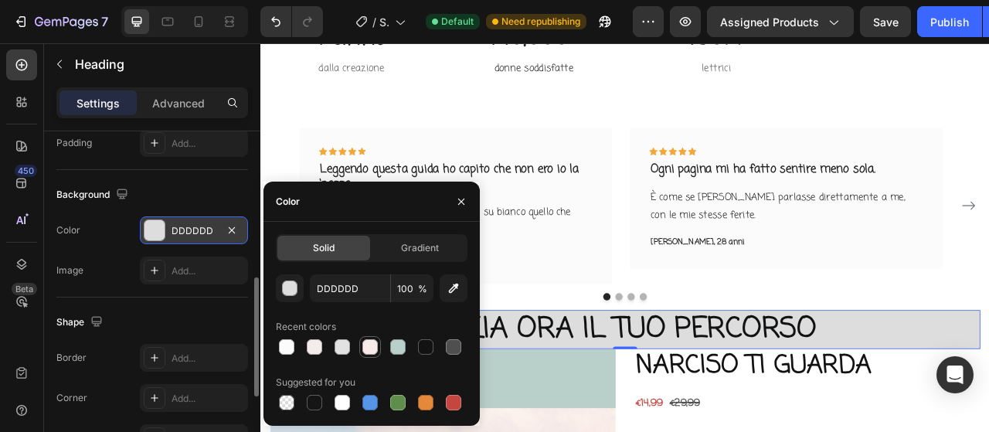
click at [375, 353] on div at bounding box center [369, 346] width 15 height 15
type input "F6EBE8"
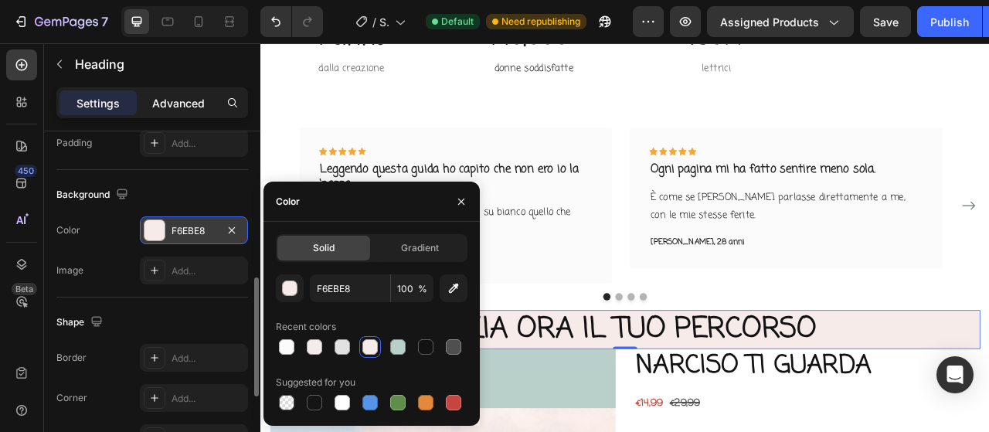
click at [188, 107] on p "Advanced" at bounding box center [178, 103] width 53 height 16
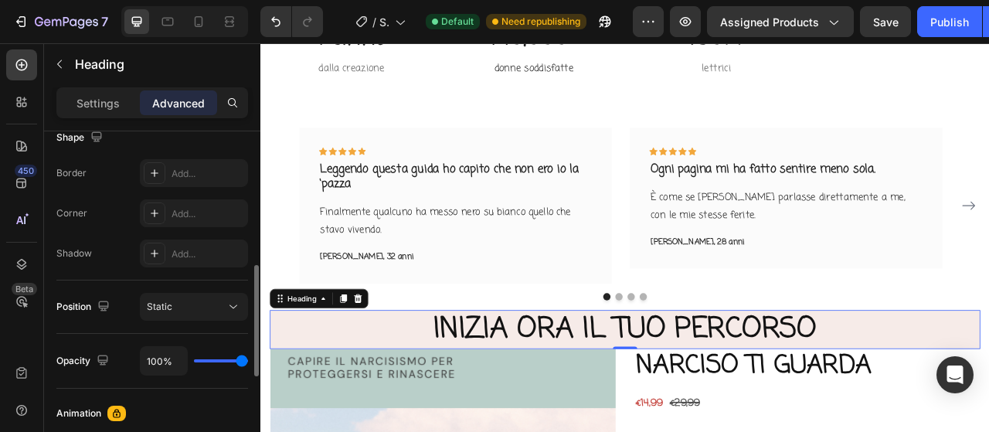
scroll to position [261, 0]
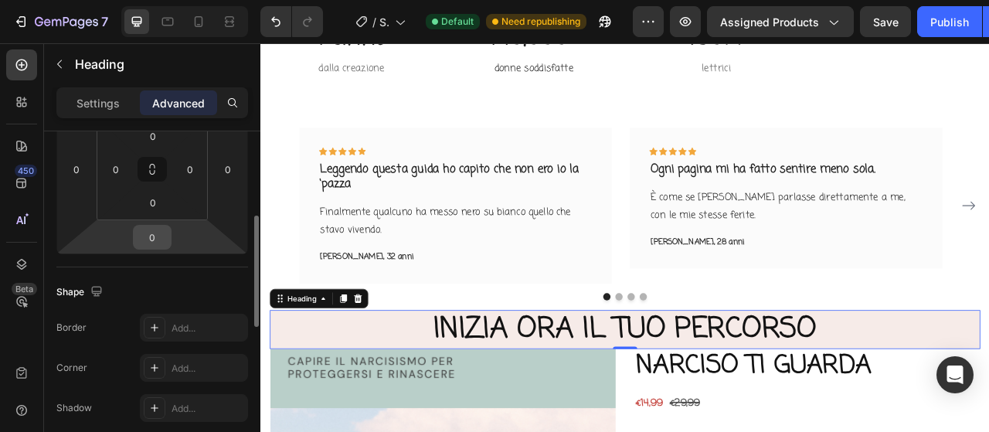
click at [159, 231] on input "0" at bounding box center [152, 237] width 31 height 23
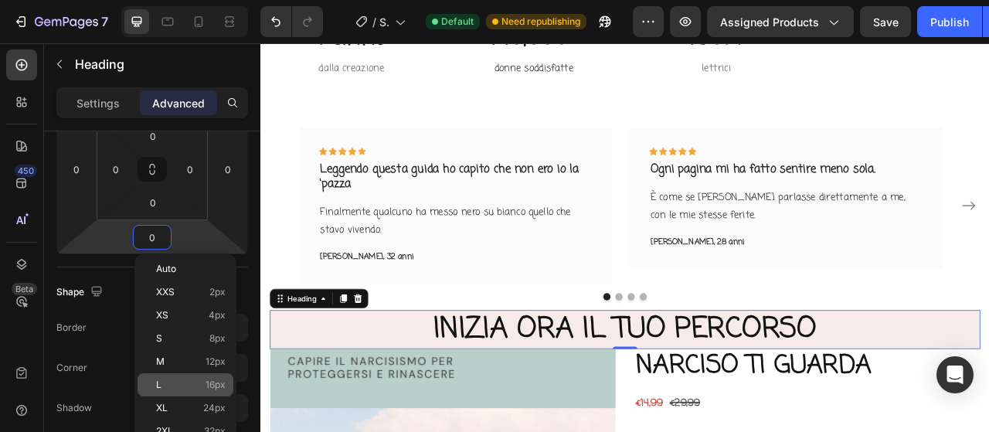
click at [201, 380] on p "L 16px" at bounding box center [191, 384] width 70 height 11
type input "16"
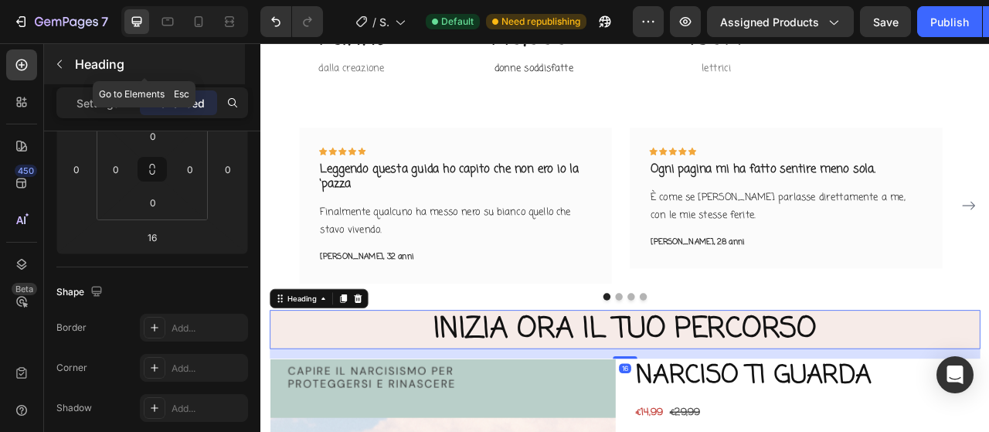
click at [61, 64] on icon "button" at bounding box center [59, 64] width 12 height 12
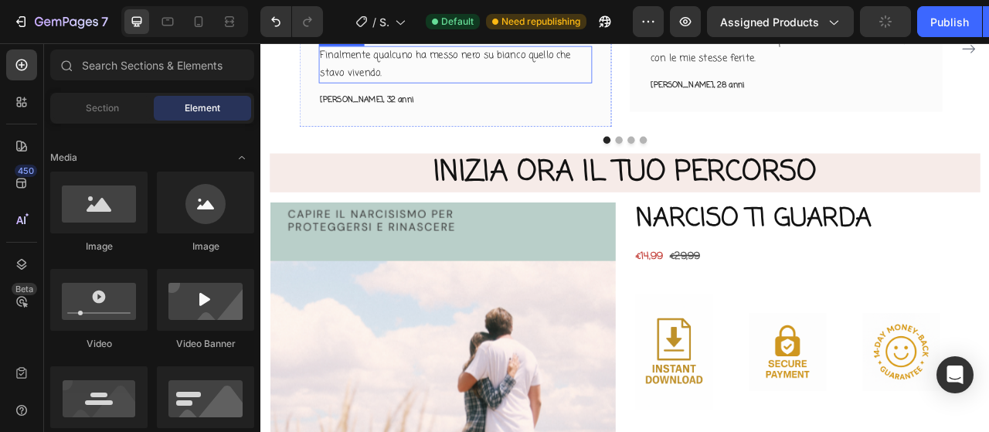
scroll to position [4147, 0]
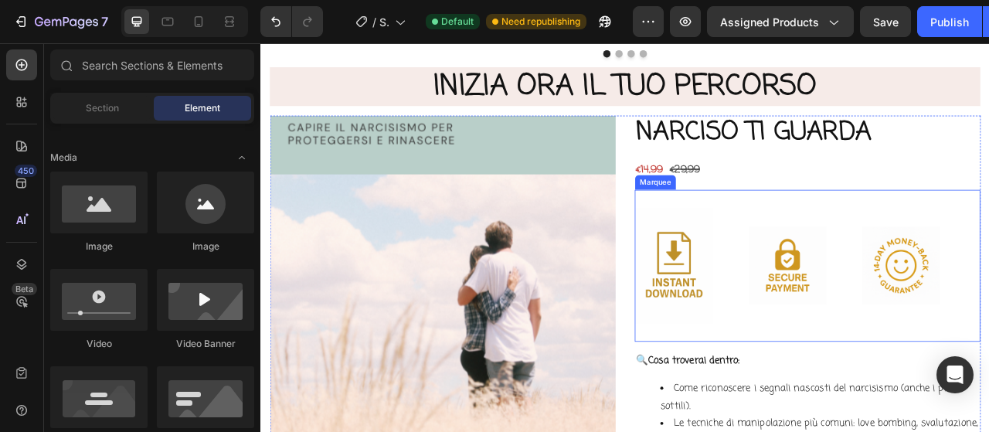
click at [988, 252] on div "Image Image Image" at bounding box center [953, 327] width 433 height 166
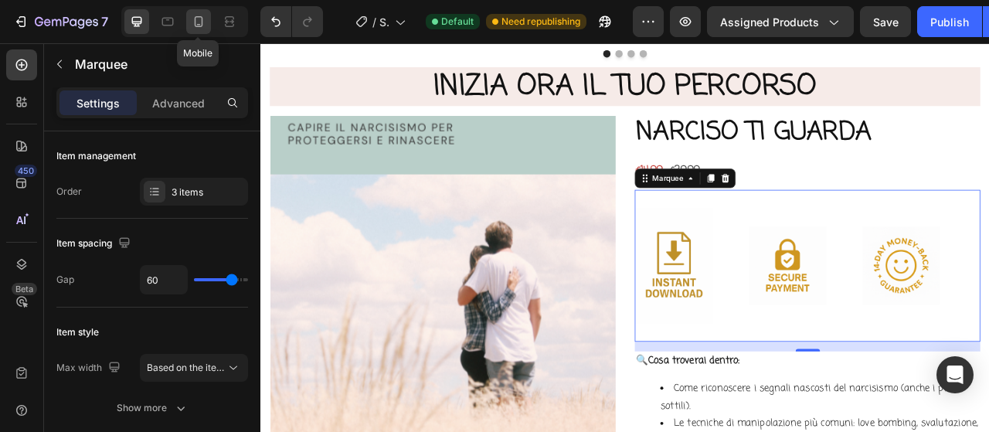
click at [195, 15] on icon at bounding box center [198, 21] width 15 height 15
type input "15"
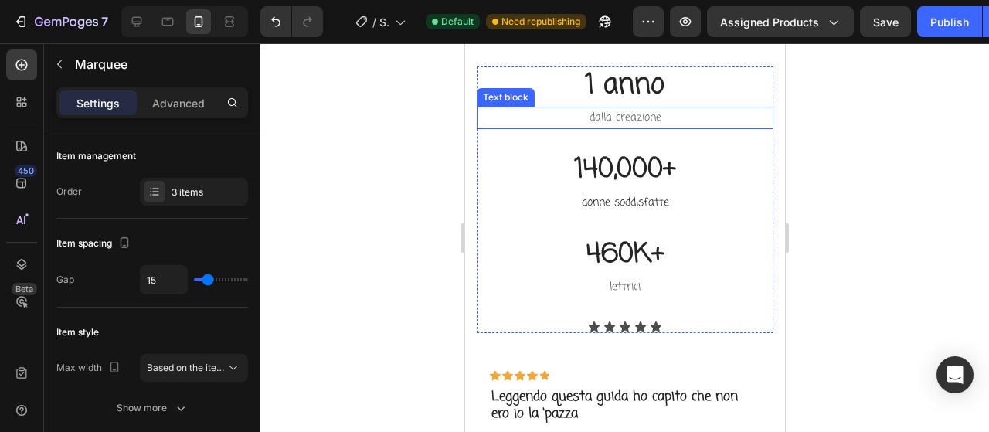
scroll to position [3934, 0]
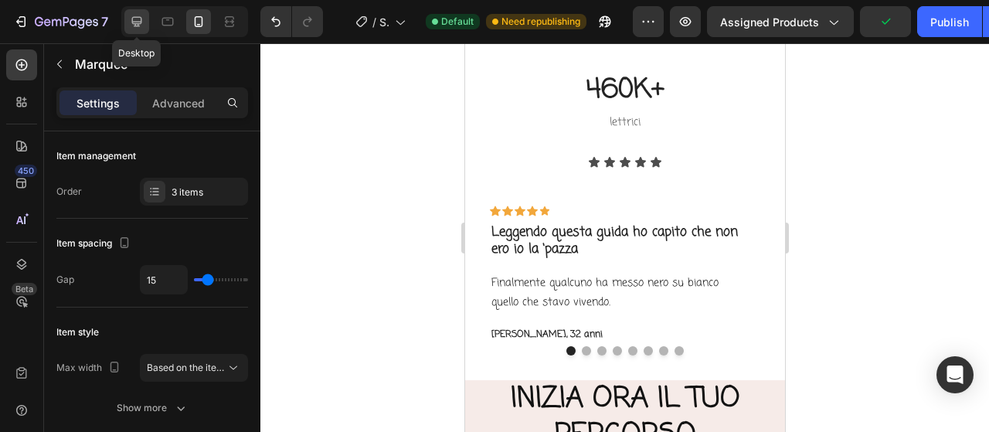
click at [124, 20] on div at bounding box center [136, 21] width 25 height 25
type input "60"
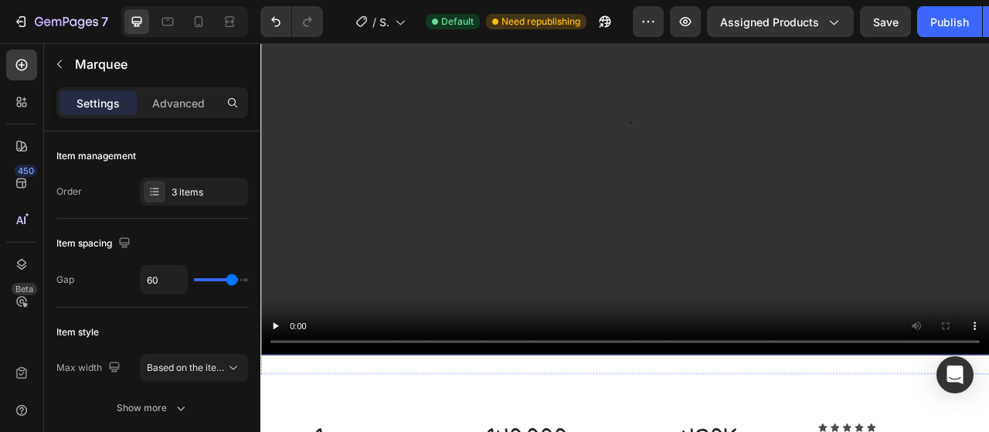
scroll to position [3312, 0]
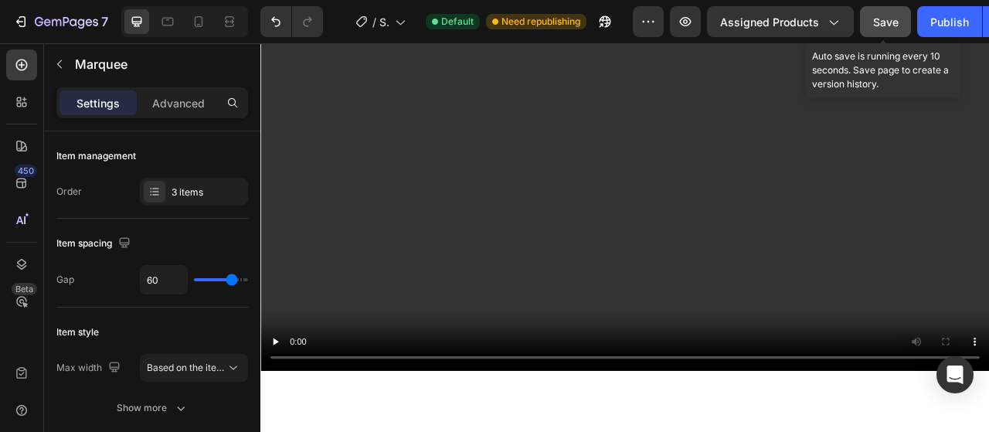
click at [884, 10] on button "Save" at bounding box center [885, 21] width 51 height 31
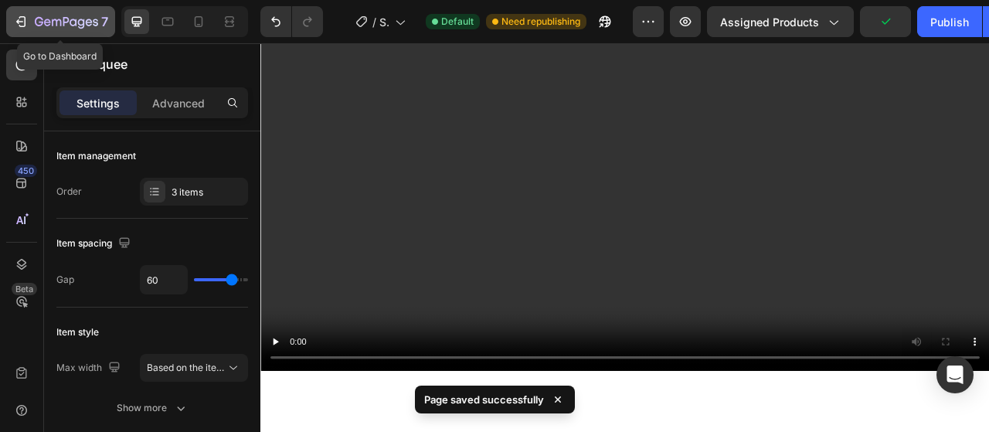
click at [46, 29] on icon "button" at bounding box center [66, 22] width 63 height 13
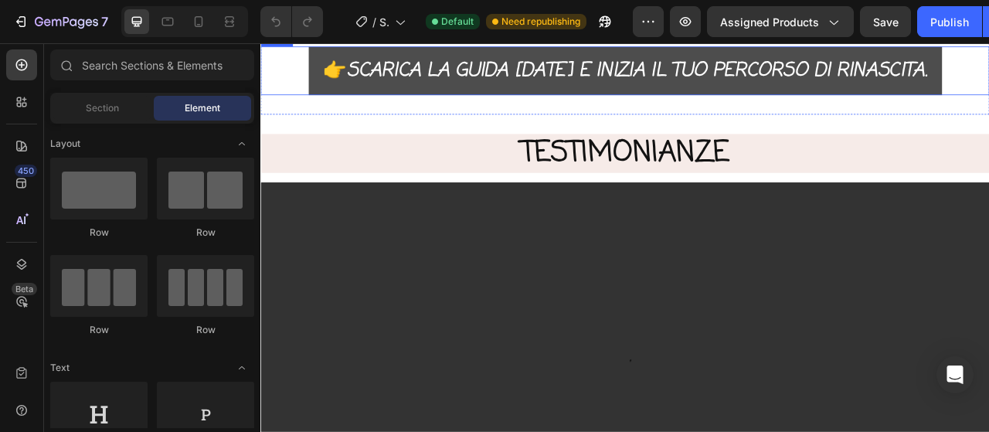
scroll to position [3090, 0]
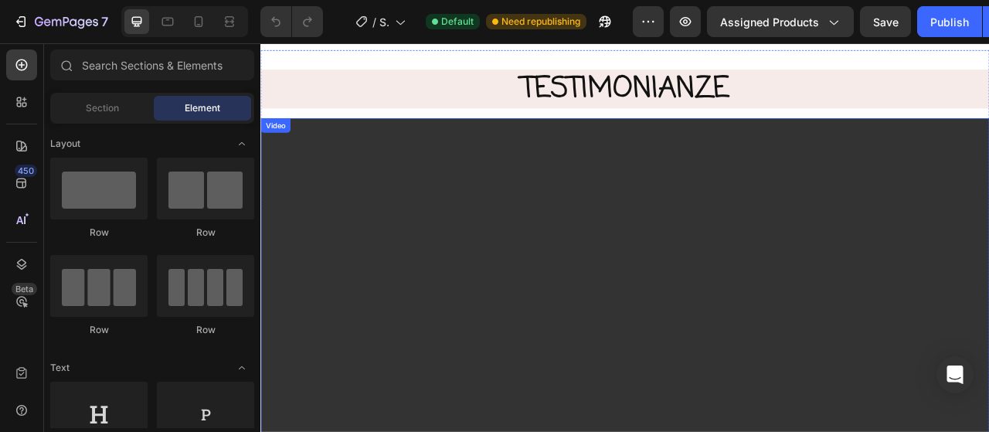
click at [480, 254] on video at bounding box center [723, 399] width 927 height 521
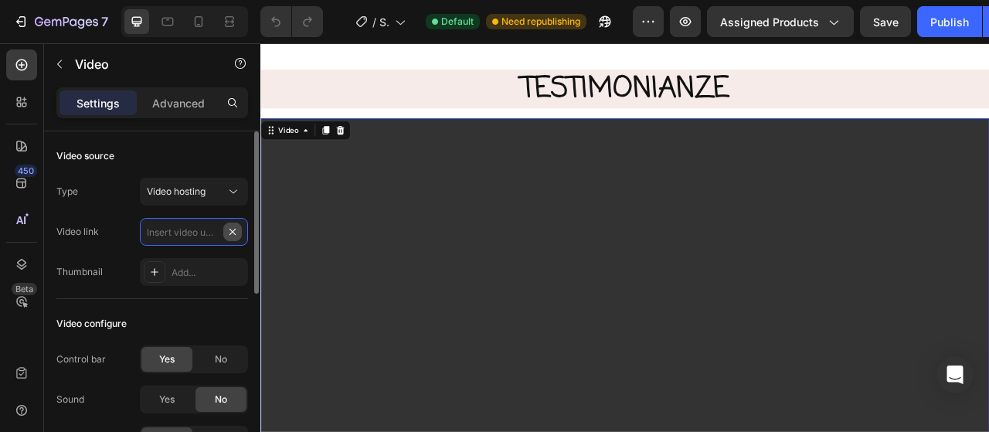
scroll to position [0, 0]
type input "[URL][DOMAIN_NAME]"
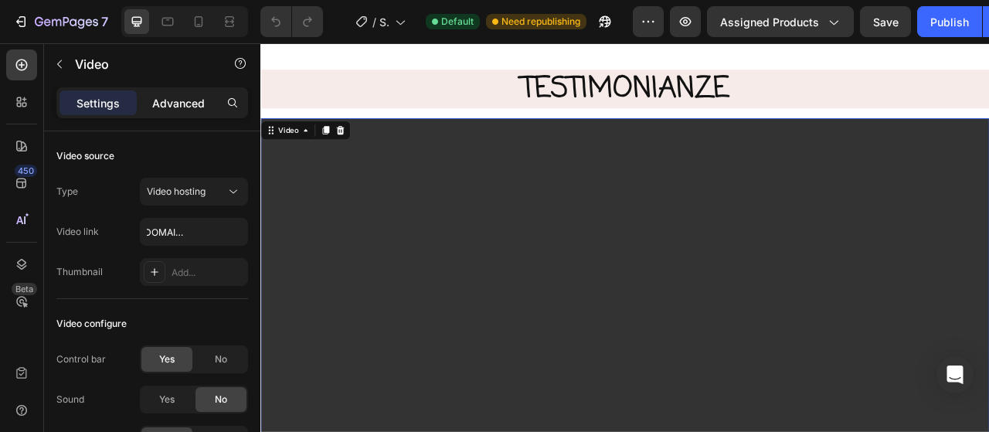
click at [188, 92] on div "Advanced" at bounding box center [178, 102] width 77 height 25
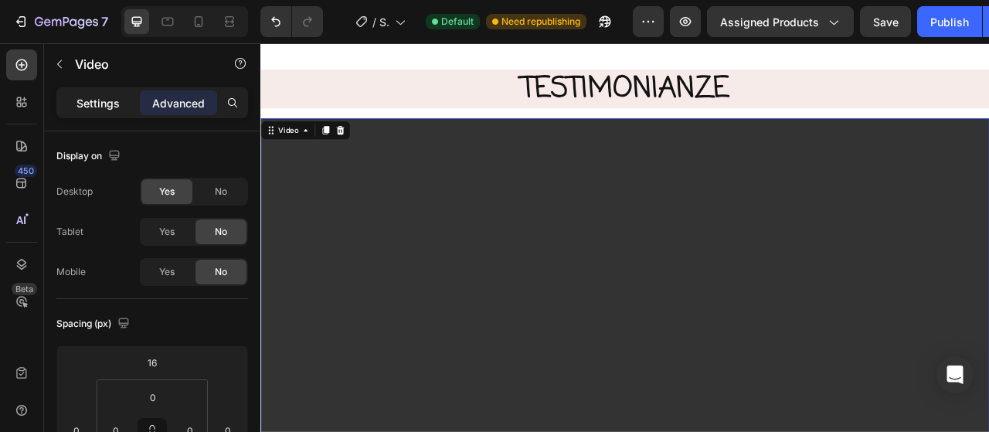
click at [113, 107] on p "Settings" at bounding box center [97, 103] width 43 height 16
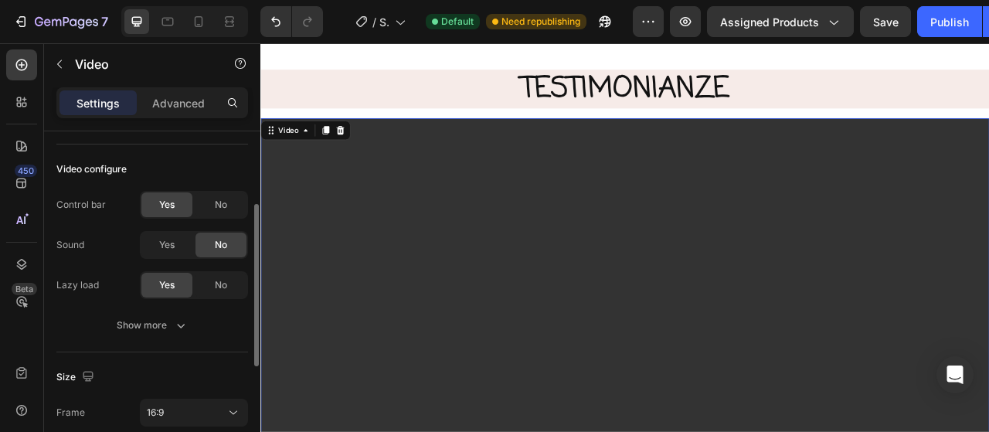
scroll to position [309, 0]
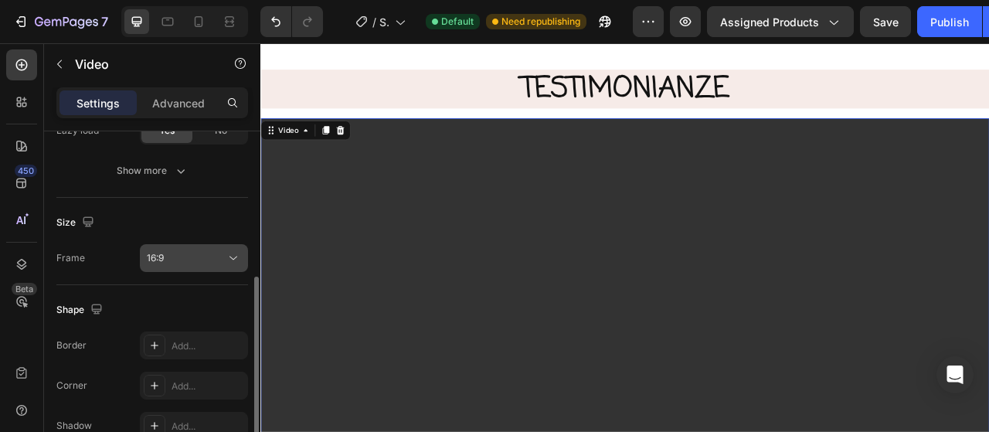
click at [178, 256] on div "16:9" at bounding box center [186, 258] width 79 height 14
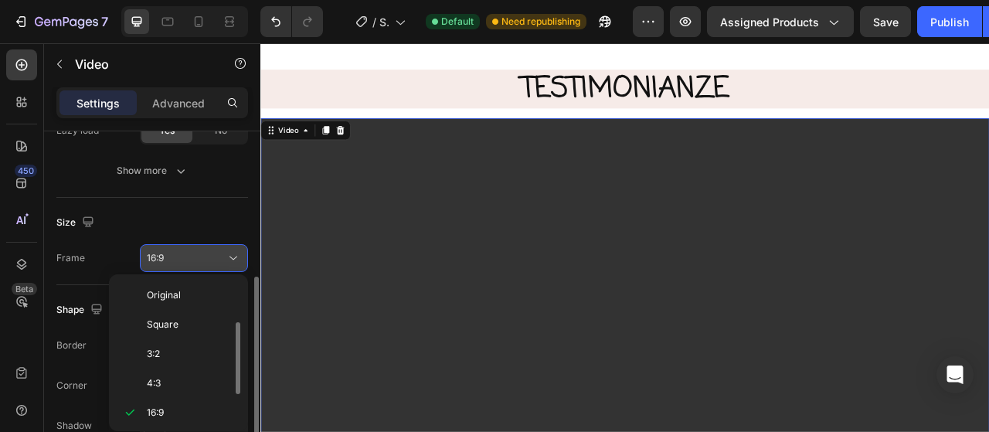
scroll to position [28, 0]
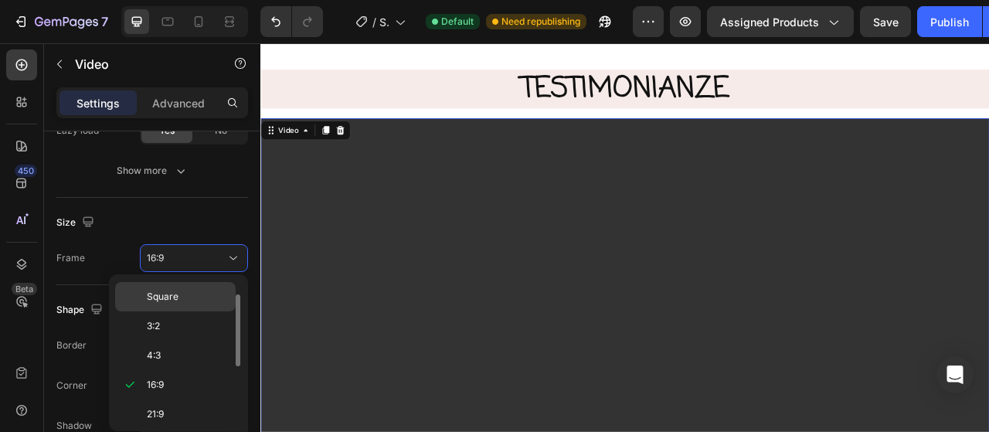
click at [187, 311] on div "Square" at bounding box center [175, 325] width 121 height 29
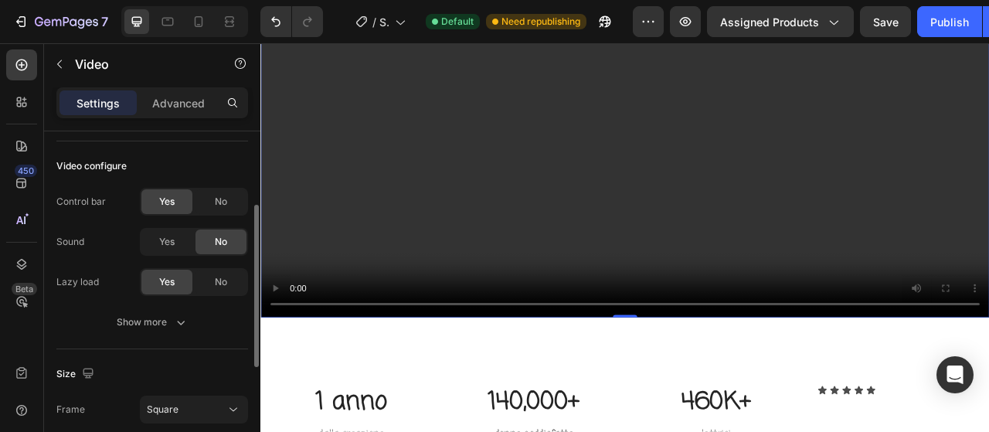
scroll to position [80, 0]
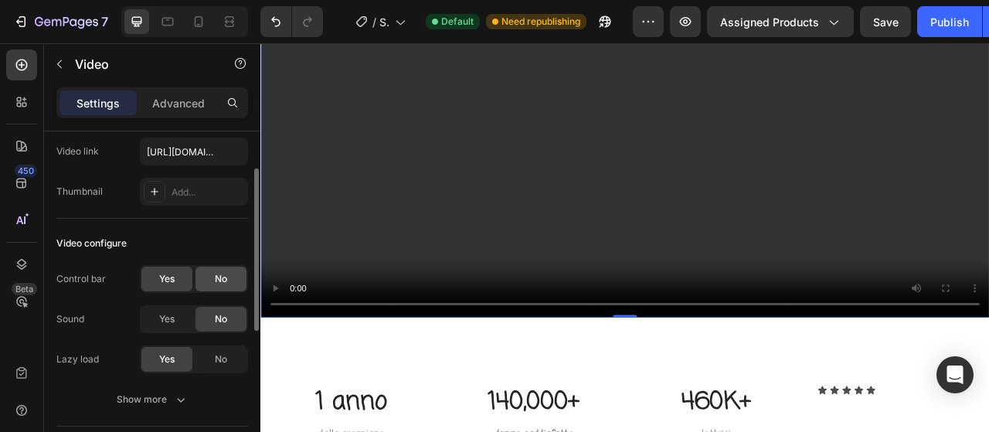
click at [208, 271] on div "No" at bounding box center [220, 279] width 51 height 25
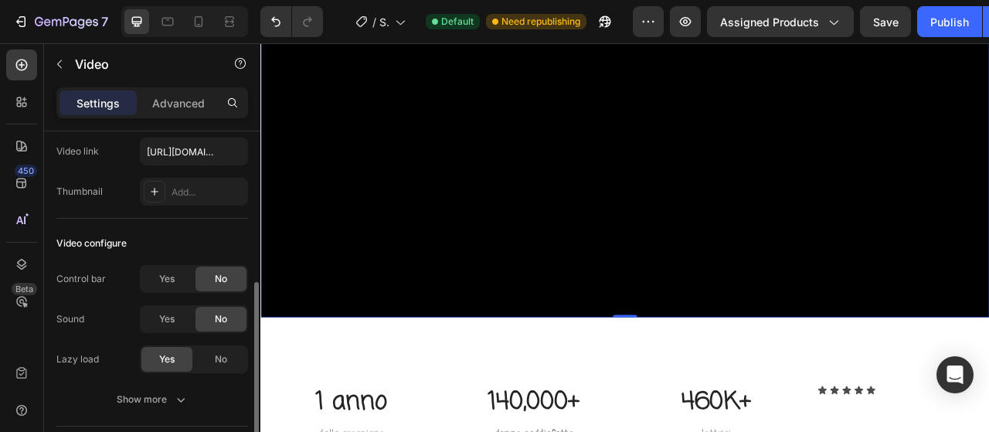
scroll to position [235, 0]
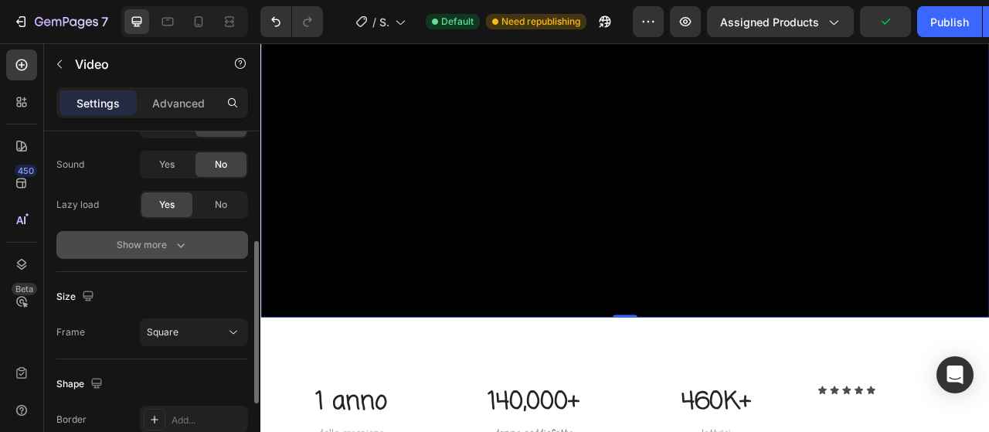
click at [165, 243] on div "Show more" at bounding box center [153, 244] width 72 height 15
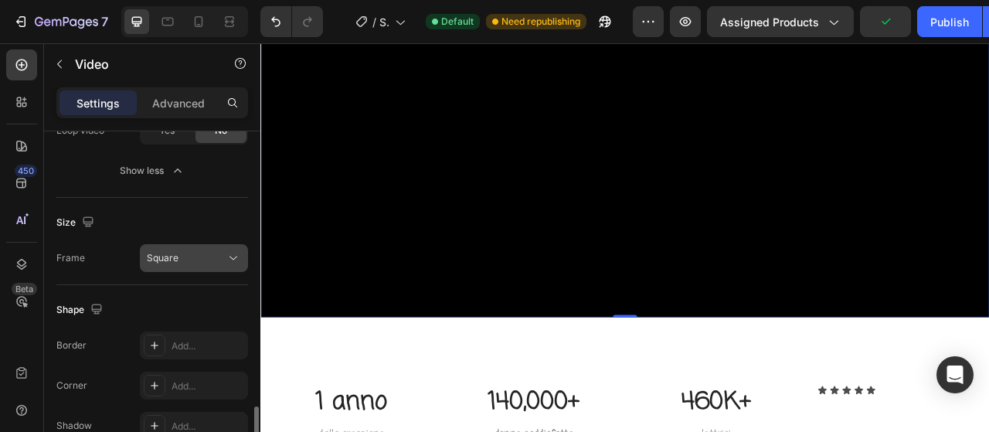
scroll to position [467, 0]
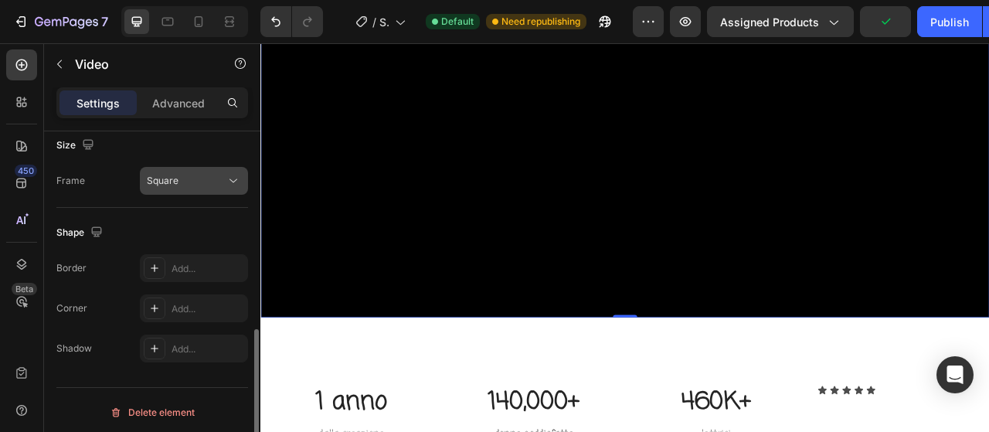
click at [196, 185] on div "Square" at bounding box center [186, 181] width 79 height 14
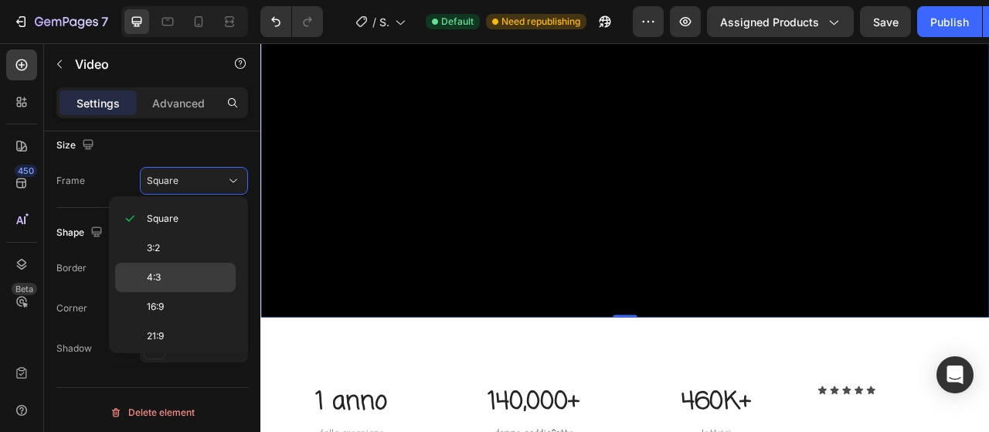
click at [187, 292] on div "4:3" at bounding box center [175, 306] width 121 height 29
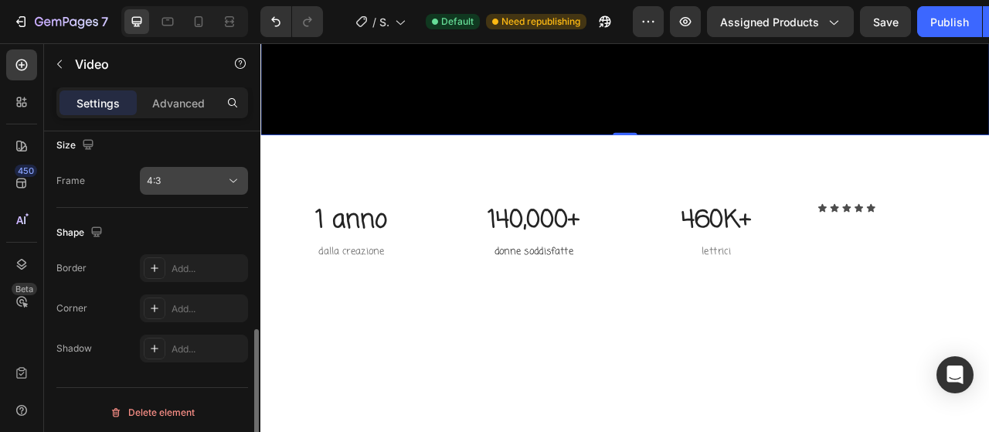
click at [194, 177] on div "4:3" at bounding box center [186, 181] width 79 height 14
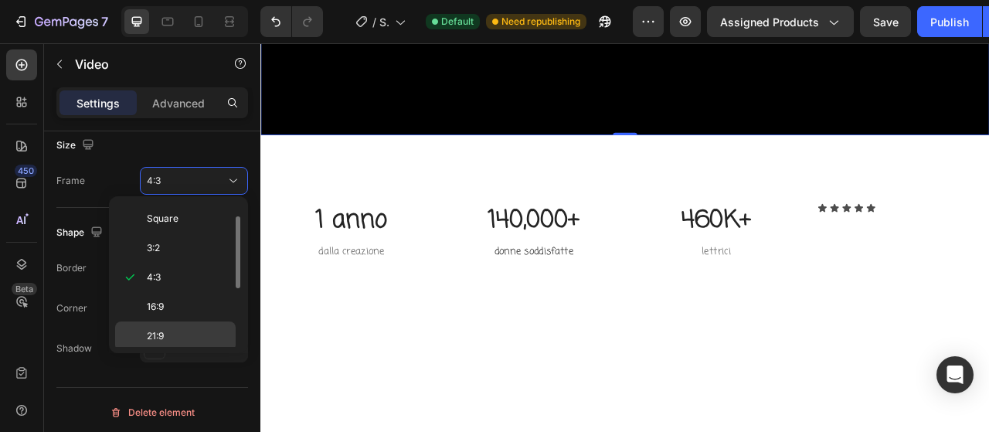
click at [188, 329] on p "21:9" at bounding box center [188, 336] width 82 height 14
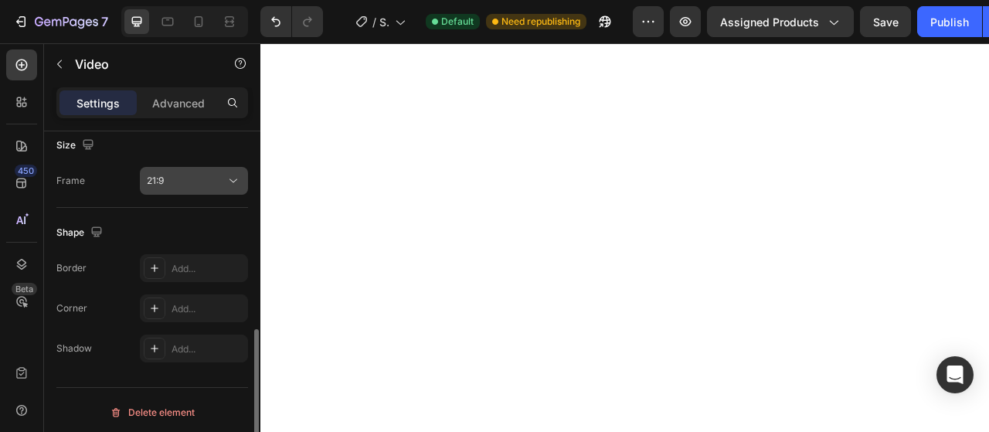
click at [188, 182] on div "21:9" at bounding box center [186, 181] width 79 height 14
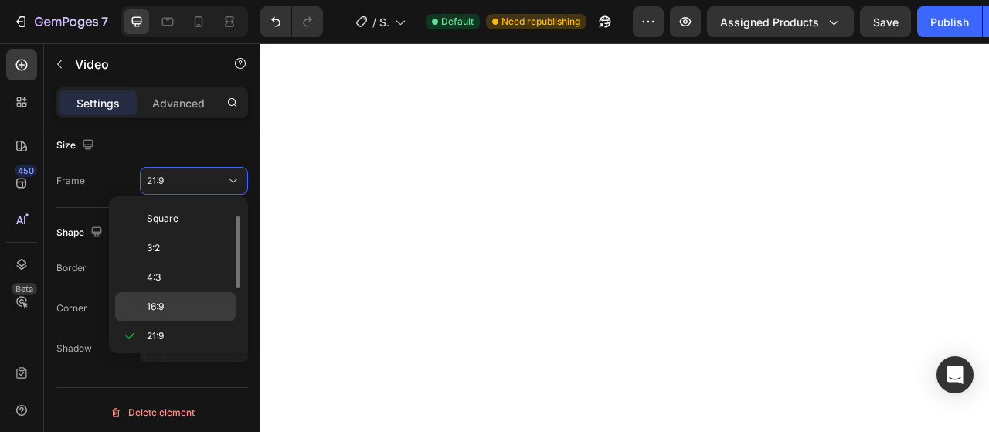
click at [193, 303] on p "16:9" at bounding box center [188, 307] width 82 height 14
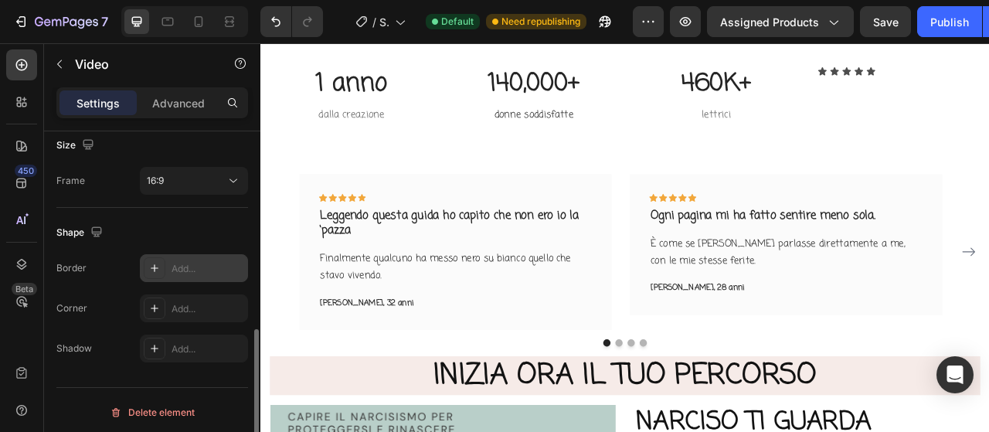
scroll to position [3476, 0]
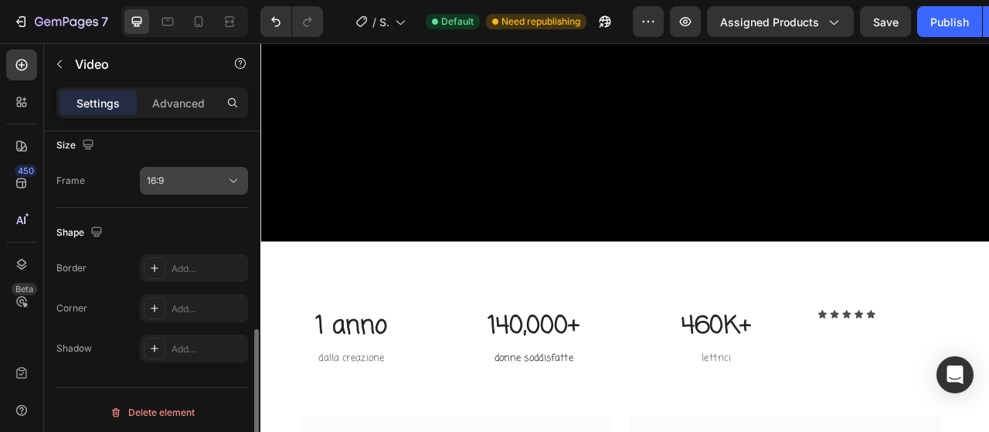
click at [202, 192] on button "16:9" at bounding box center [194, 181] width 108 height 28
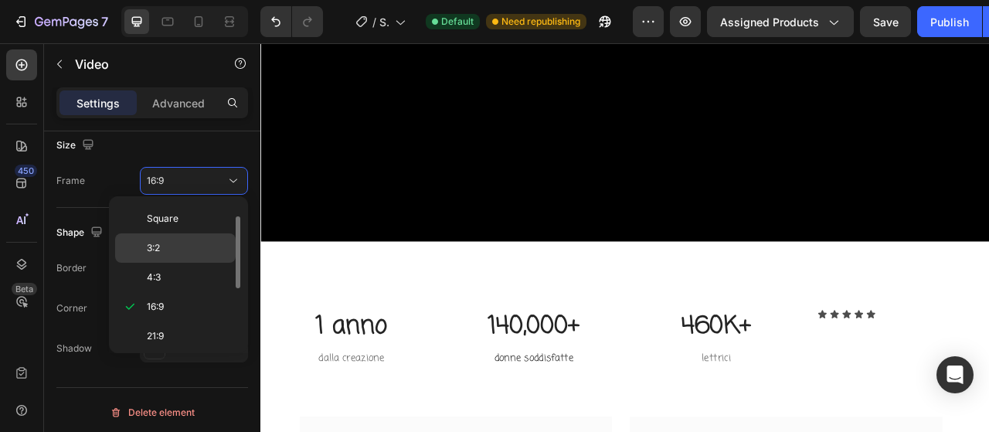
click at [182, 263] on div "3:2" at bounding box center [175, 277] width 121 height 29
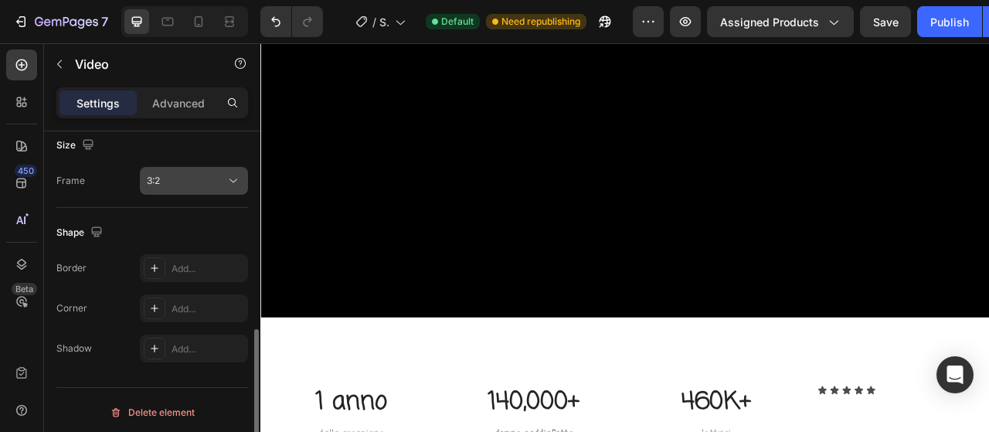
click at [192, 189] on button "3:2" at bounding box center [194, 181] width 108 height 28
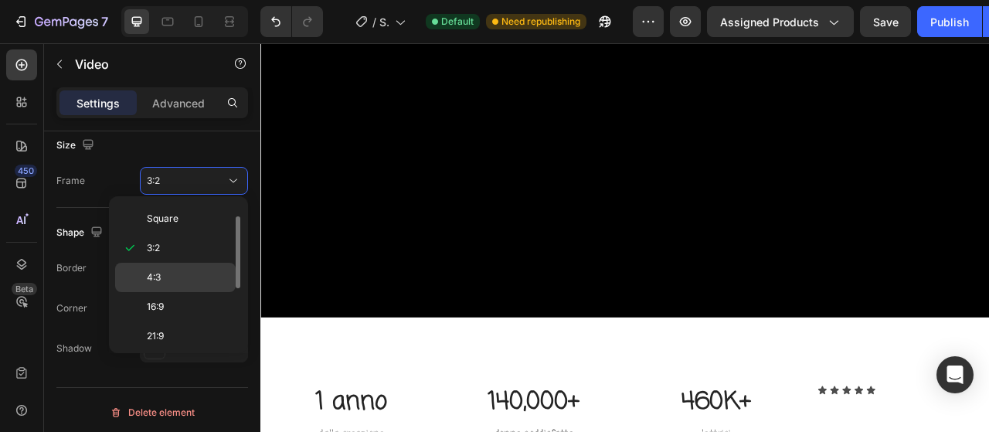
click at [187, 274] on p "4:3" at bounding box center [188, 277] width 82 height 14
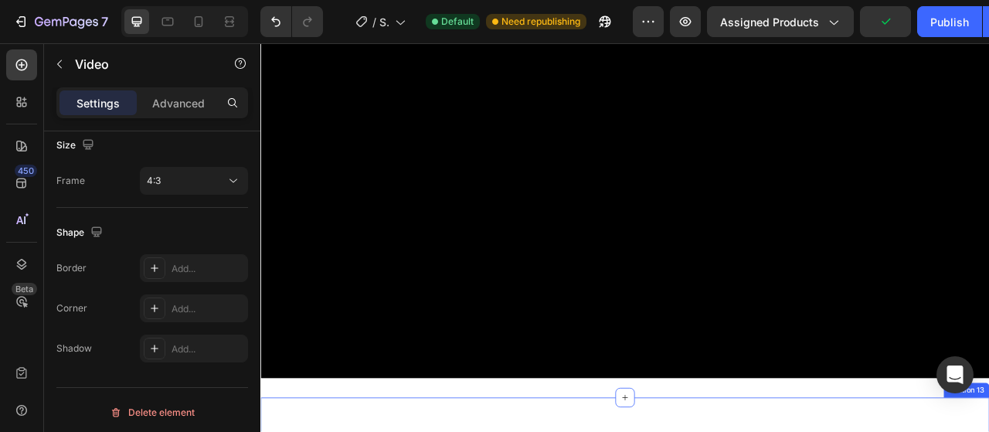
scroll to position [3167, 0]
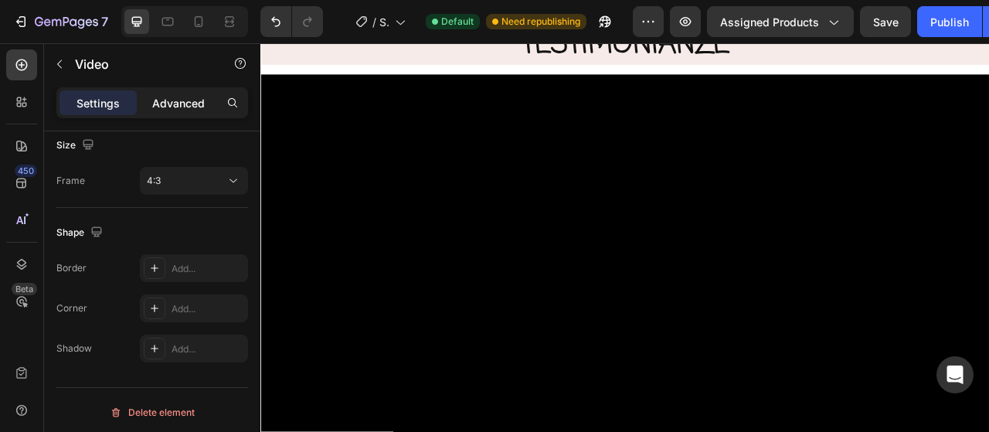
click at [189, 113] on div "Advanced" at bounding box center [178, 102] width 77 height 25
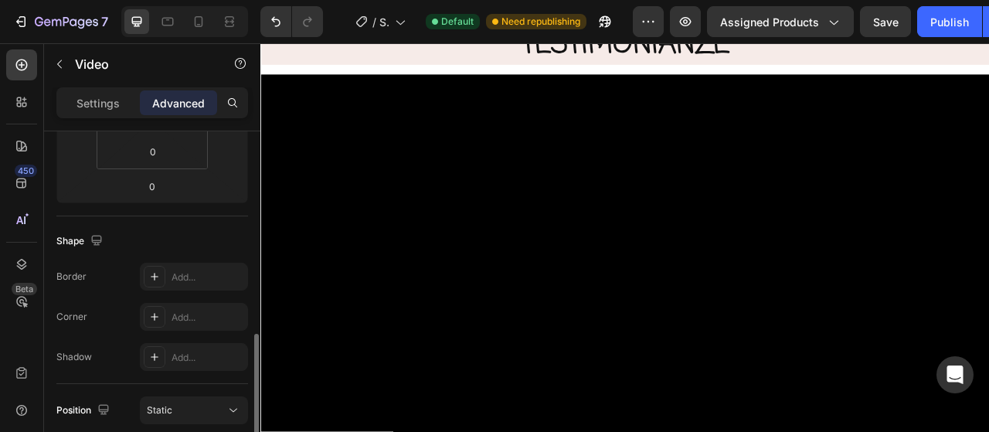
scroll to position [389, 0]
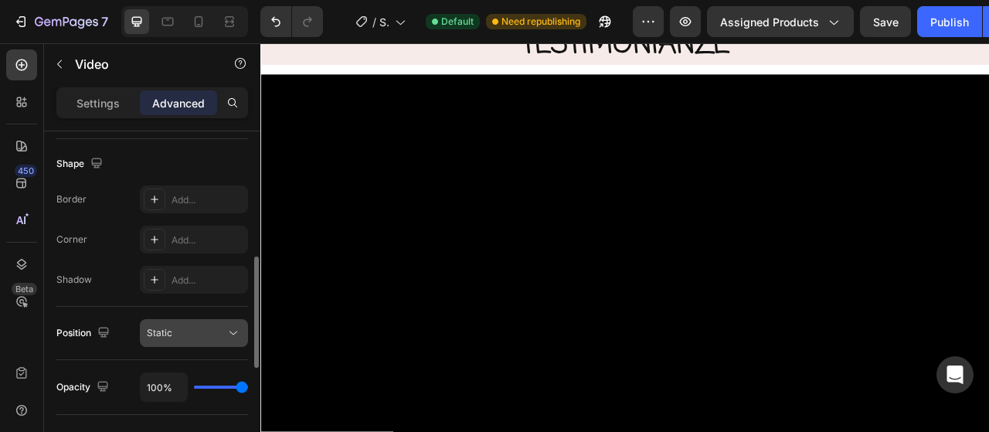
click at [229, 325] on icon at bounding box center [233, 332] width 15 height 15
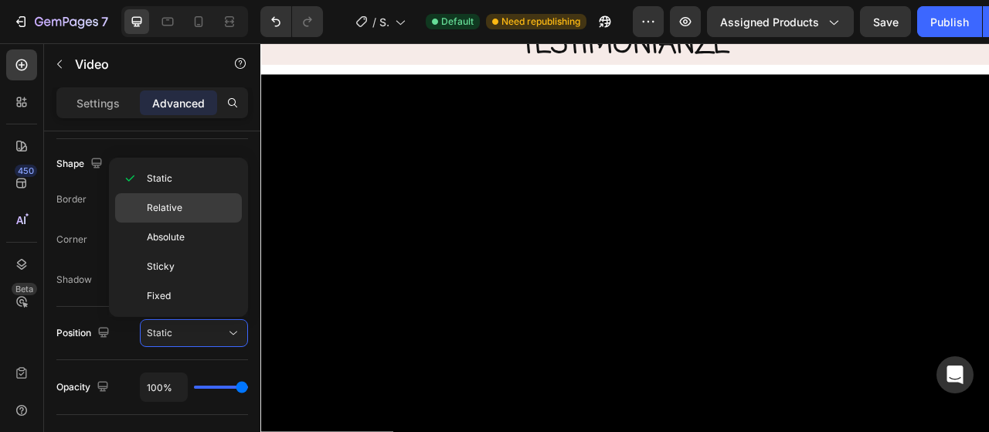
click at [192, 210] on p "Relative" at bounding box center [191, 208] width 88 height 14
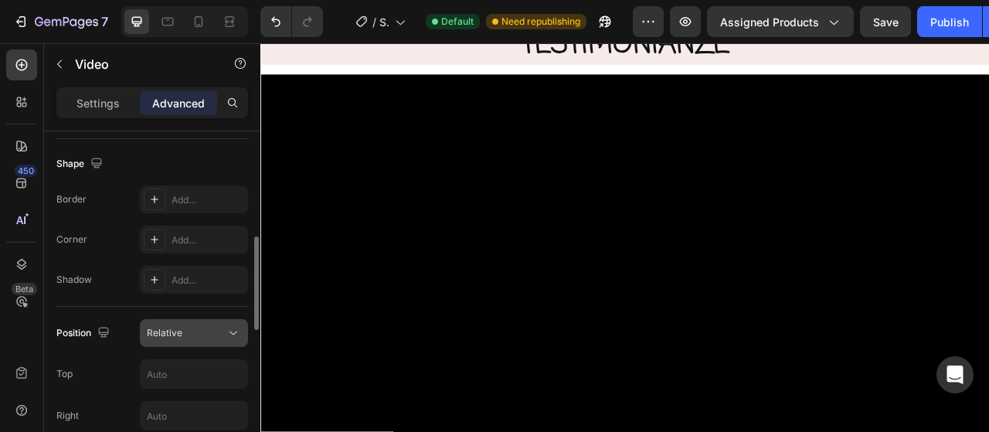
click at [195, 326] on div "Relative" at bounding box center [186, 333] width 79 height 14
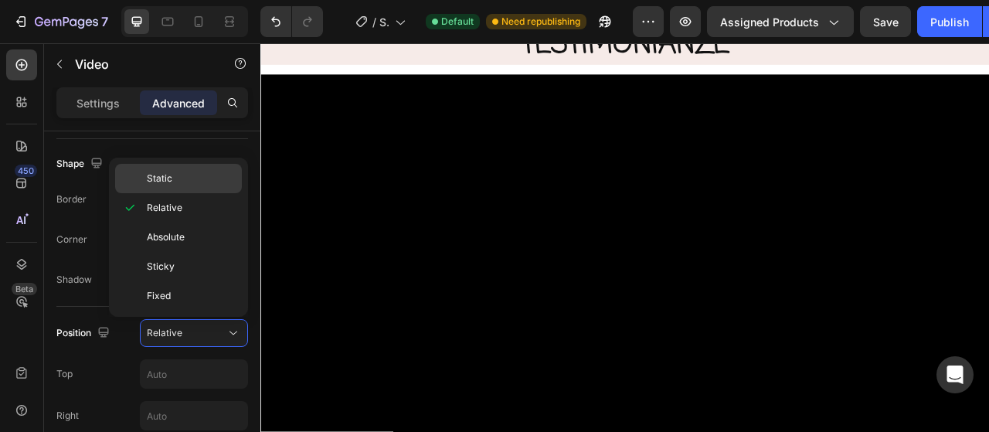
click at [182, 182] on p "Static" at bounding box center [191, 178] width 88 height 14
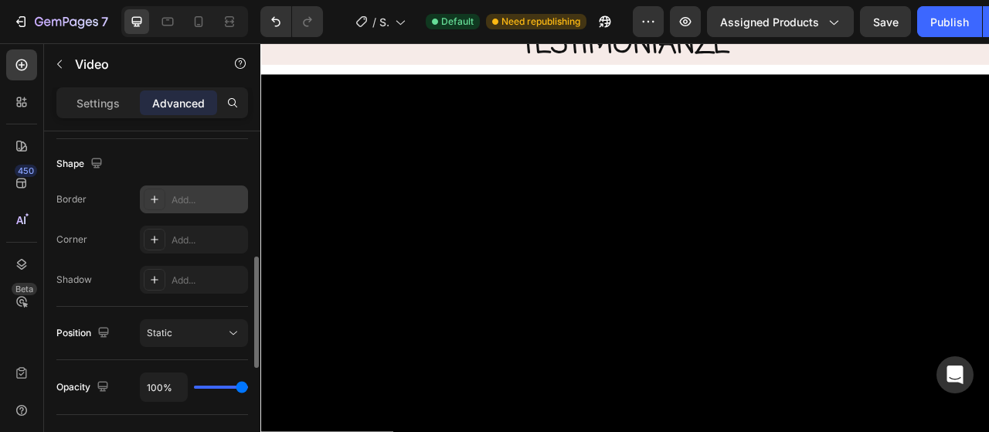
click at [191, 207] on div "Add..." at bounding box center [194, 199] width 108 height 28
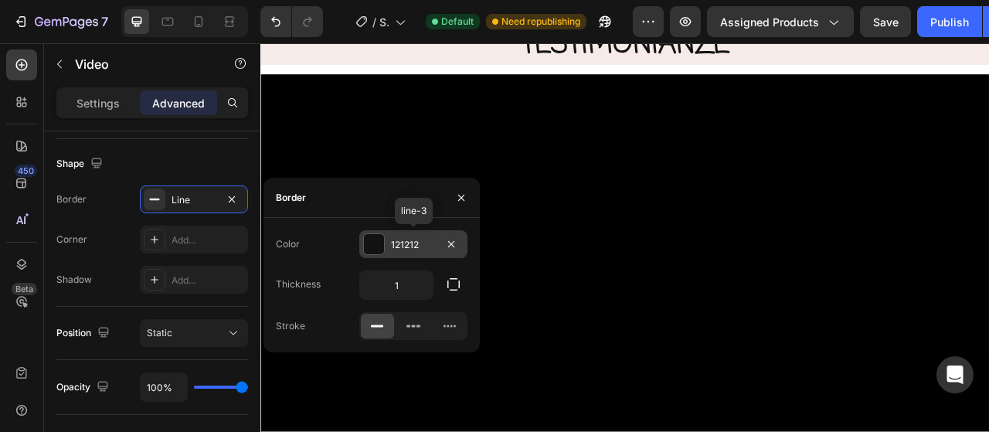
click at [387, 246] on div "121212" at bounding box center [413, 244] width 108 height 28
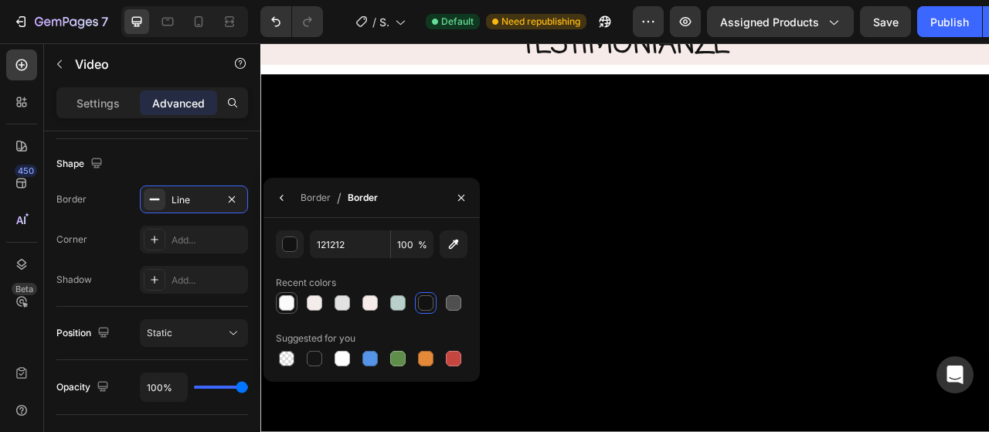
click at [290, 304] on div at bounding box center [286, 302] width 15 height 15
type input "FBFBFB"
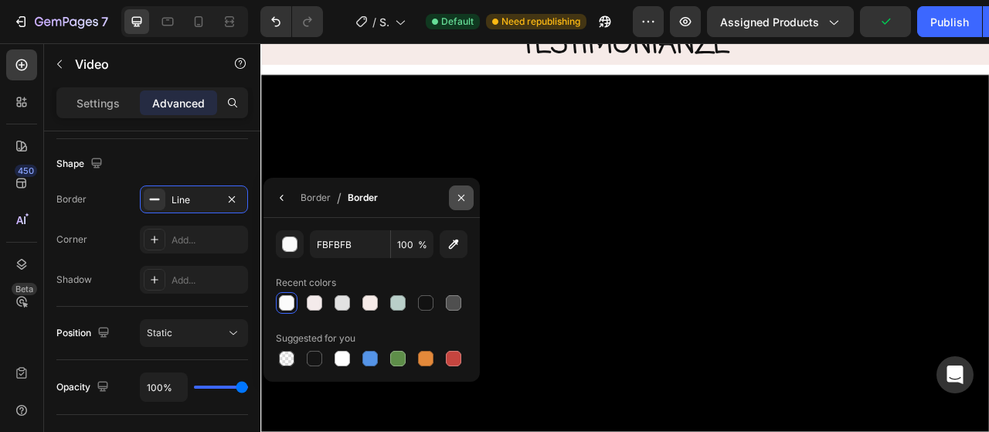
drag, startPoint x: 463, startPoint y: 202, endPoint x: 250, endPoint y: 203, distance: 214.0
click at [463, 202] on icon "button" at bounding box center [461, 198] width 12 height 12
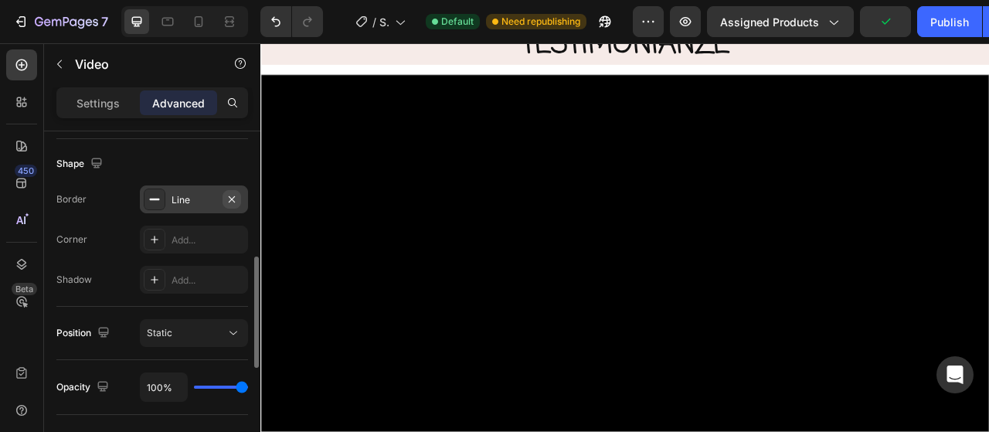
click at [240, 195] on button "button" at bounding box center [231, 199] width 19 height 19
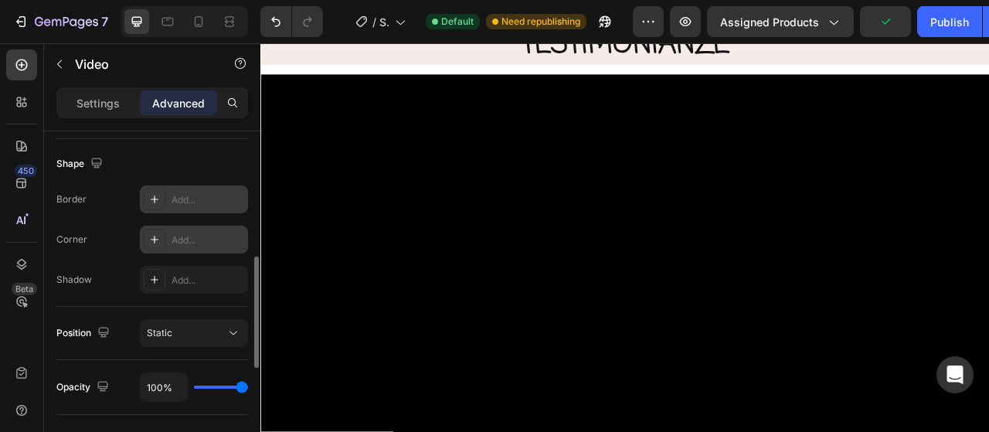
click at [193, 245] on div "Add..." at bounding box center [207, 240] width 73 height 14
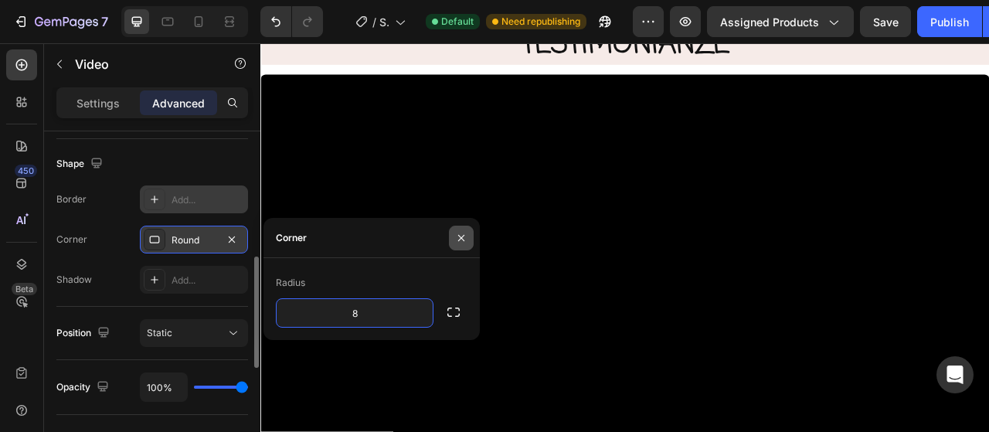
click at [455, 240] on icon "button" at bounding box center [461, 238] width 12 height 12
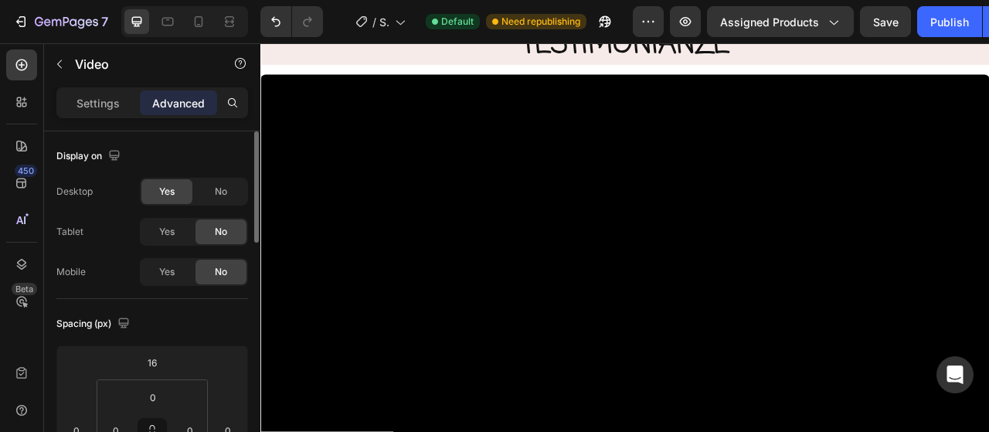
scroll to position [77, 0]
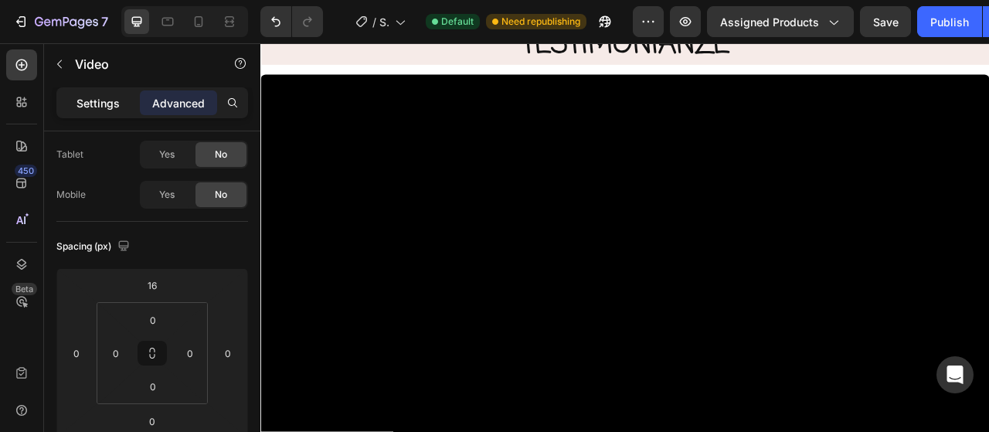
click at [110, 104] on p "Settings" at bounding box center [97, 103] width 43 height 16
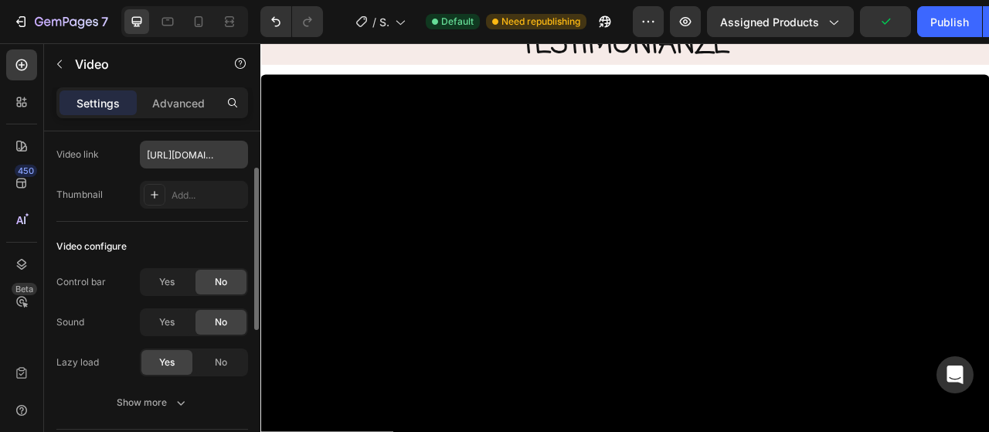
scroll to position [154, 0]
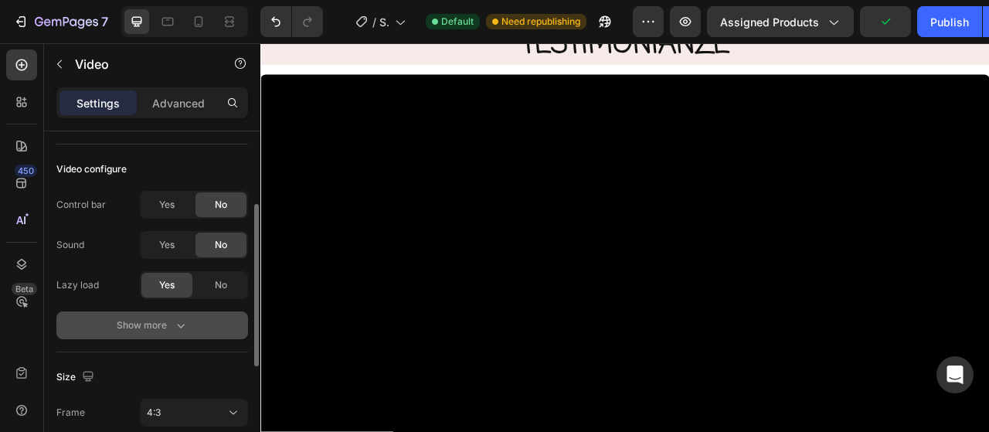
click at [188, 314] on button "Show more" at bounding box center [152, 325] width 192 height 28
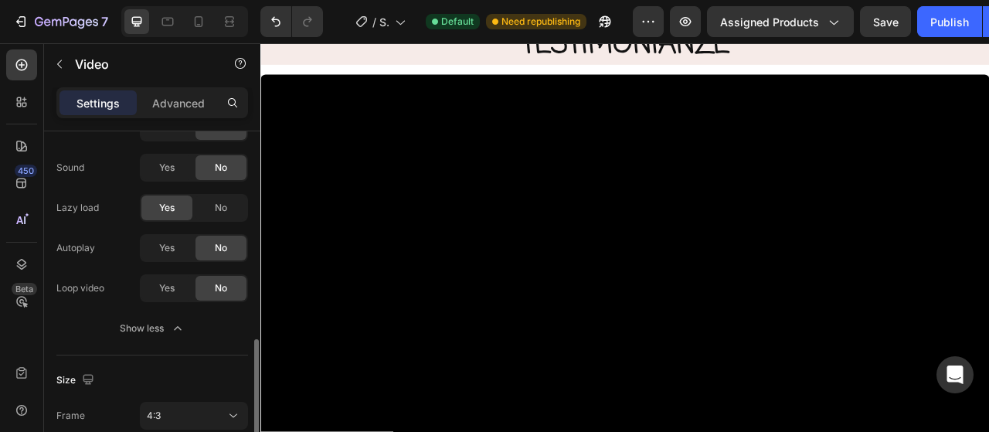
scroll to position [309, 0]
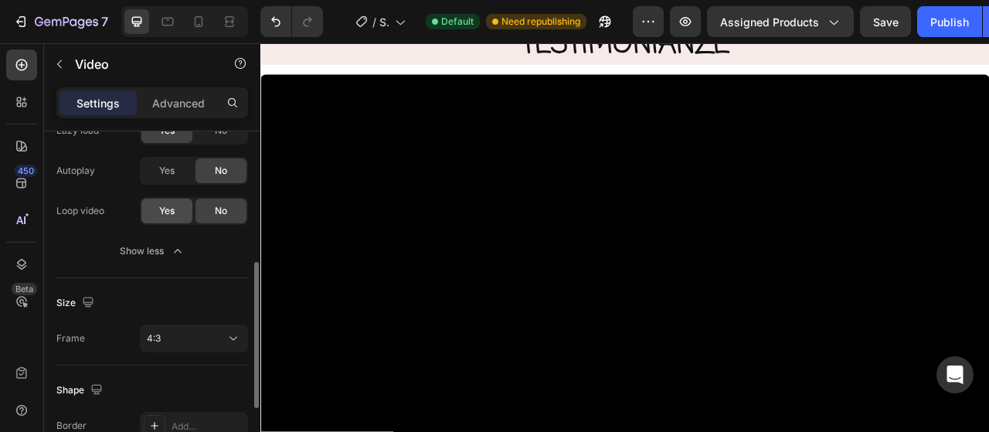
click at [178, 213] on div "Yes" at bounding box center [166, 211] width 51 height 25
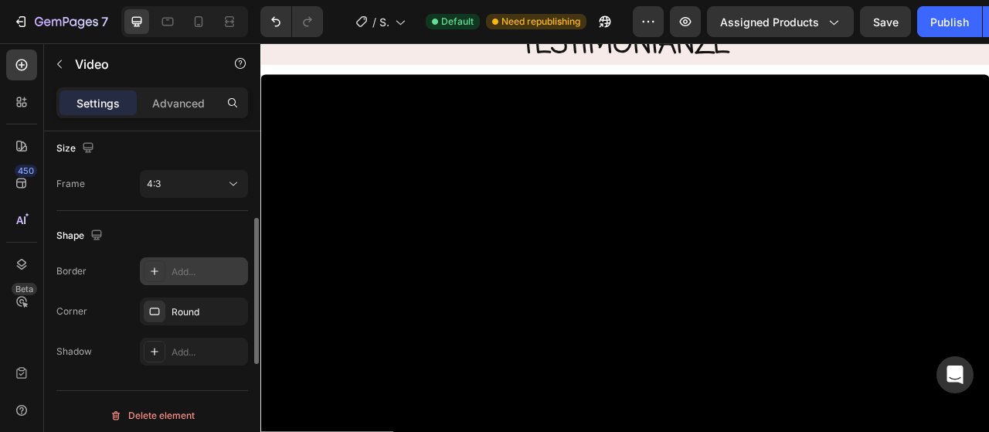
scroll to position [386, 0]
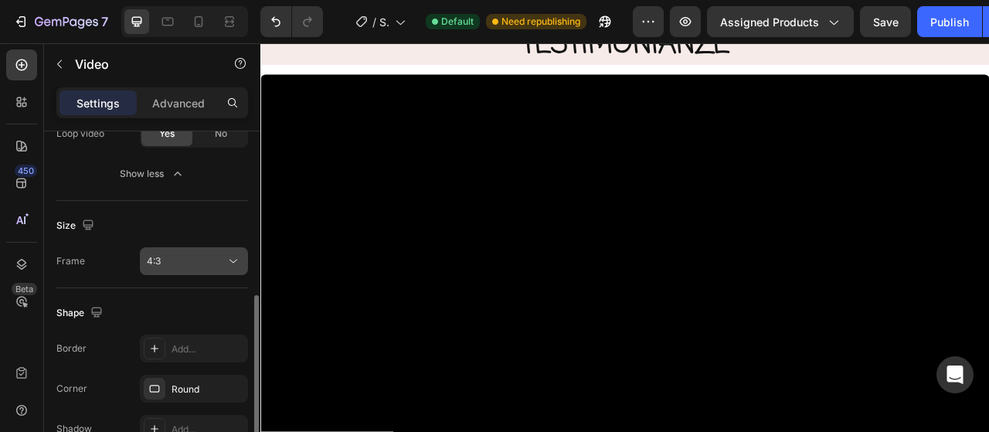
click at [207, 260] on div "4:3" at bounding box center [186, 261] width 79 height 14
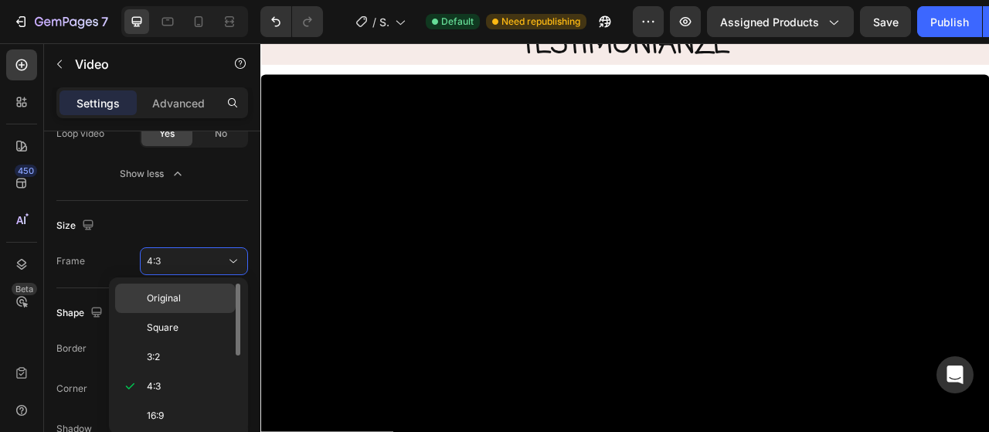
click at [199, 313] on div "Original" at bounding box center [175, 327] width 121 height 29
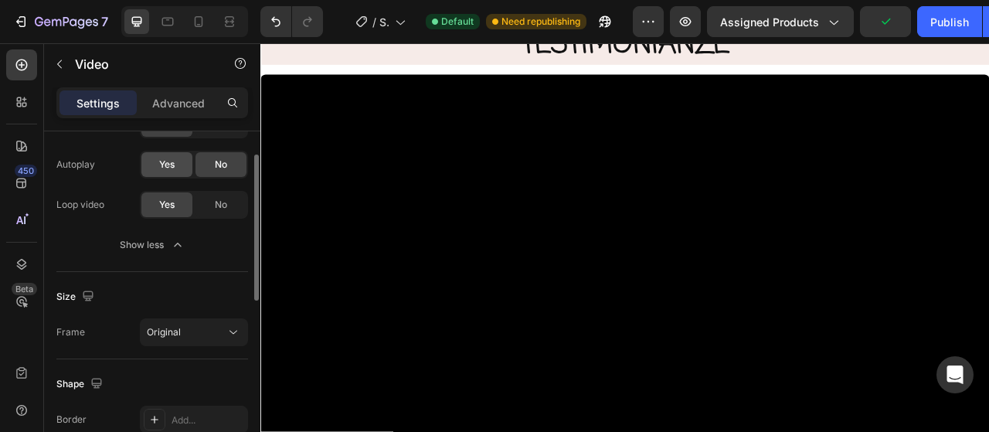
scroll to position [238, 0]
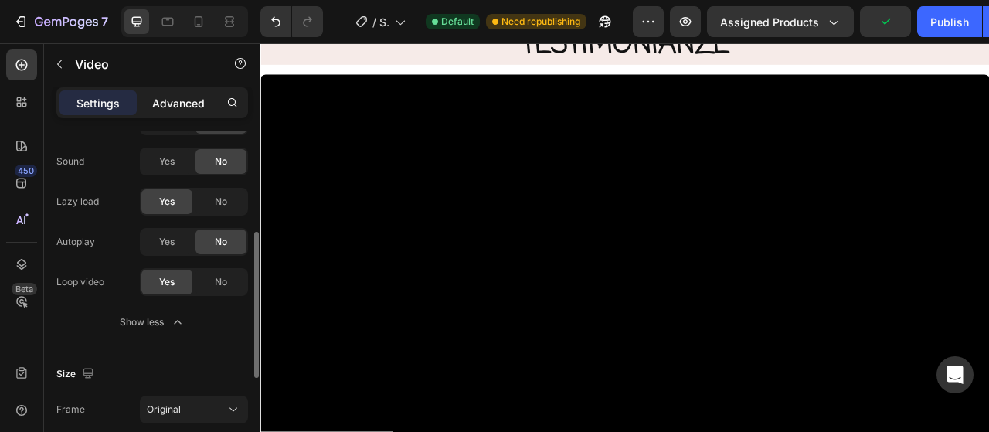
click at [176, 106] on p "Advanced" at bounding box center [178, 103] width 53 height 16
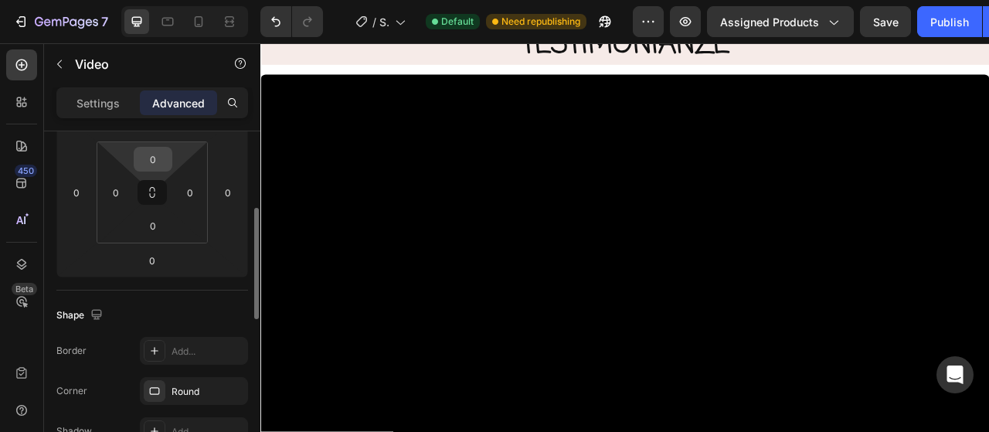
click at [165, 154] on input "0" at bounding box center [153, 159] width 31 height 23
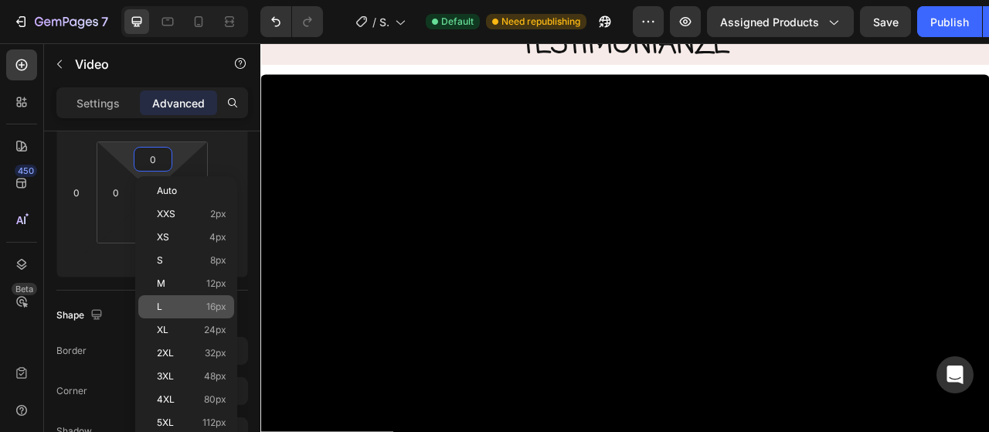
click at [195, 308] on p "L 16px" at bounding box center [192, 306] width 70 height 11
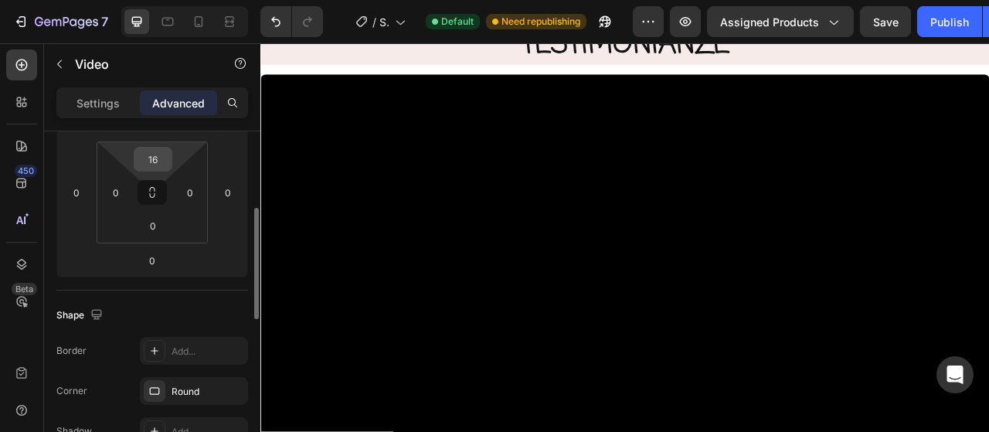
click at [164, 157] on input "16" at bounding box center [153, 159] width 31 height 23
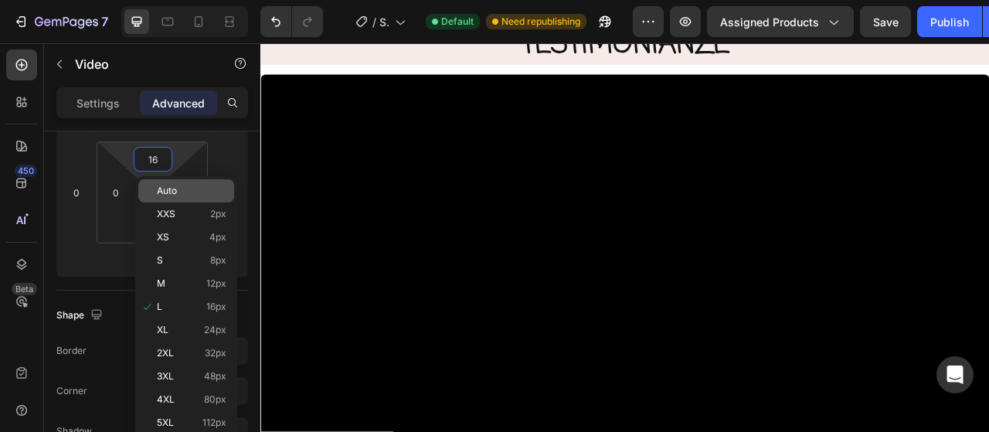
click at [168, 193] on span "Auto" at bounding box center [167, 190] width 20 height 11
type input "Auto"
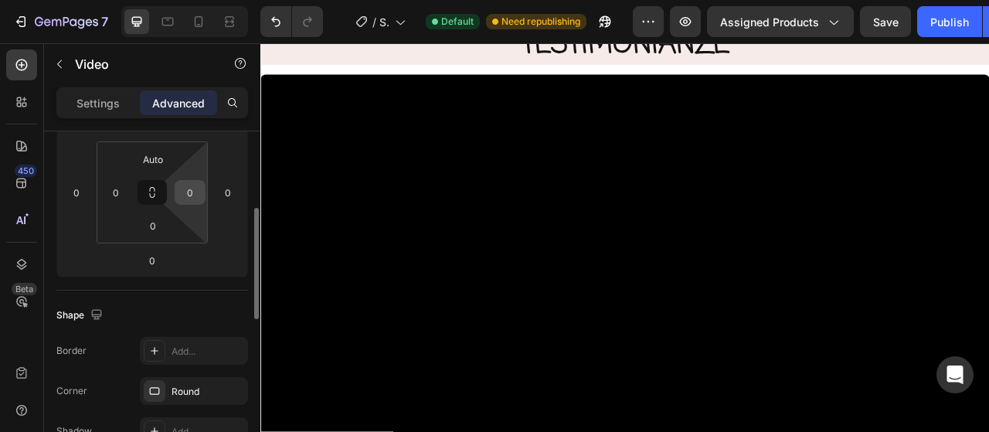
click at [196, 192] on input "0" at bounding box center [189, 192] width 23 height 23
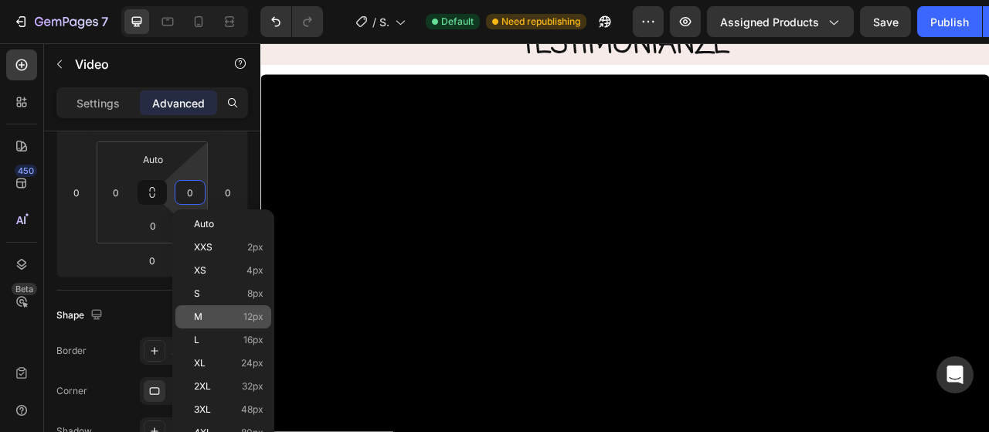
click at [212, 321] on p "M 12px" at bounding box center [229, 316] width 70 height 11
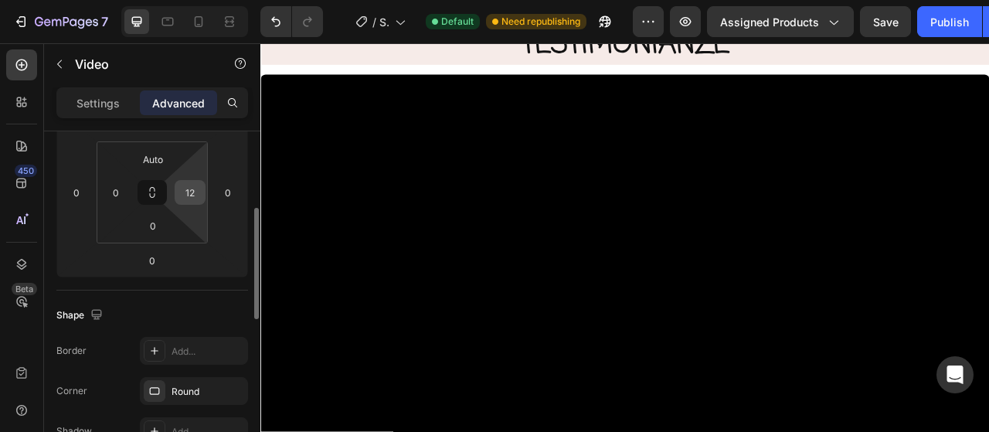
click at [202, 197] on div "12" at bounding box center [190, 192] width 31 height 25
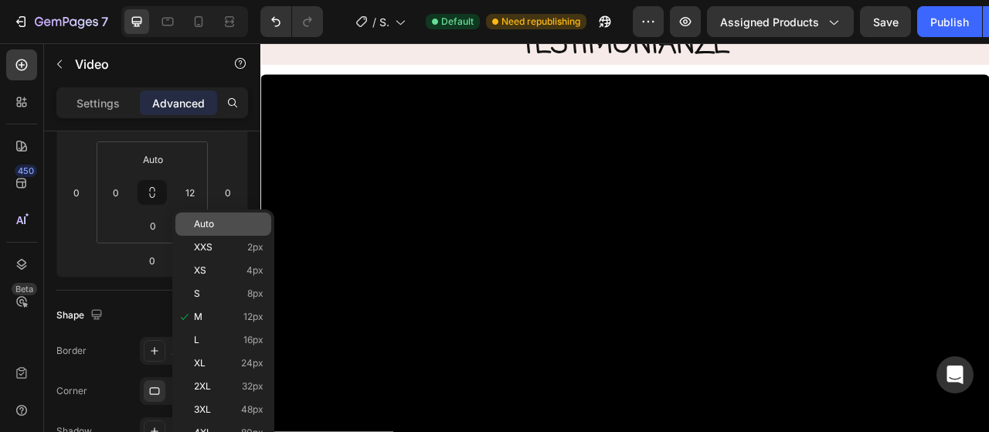
click at [204, 222] on span "Auto" at bounding box center [204, 224] width 20 height 11
type input "Auto"
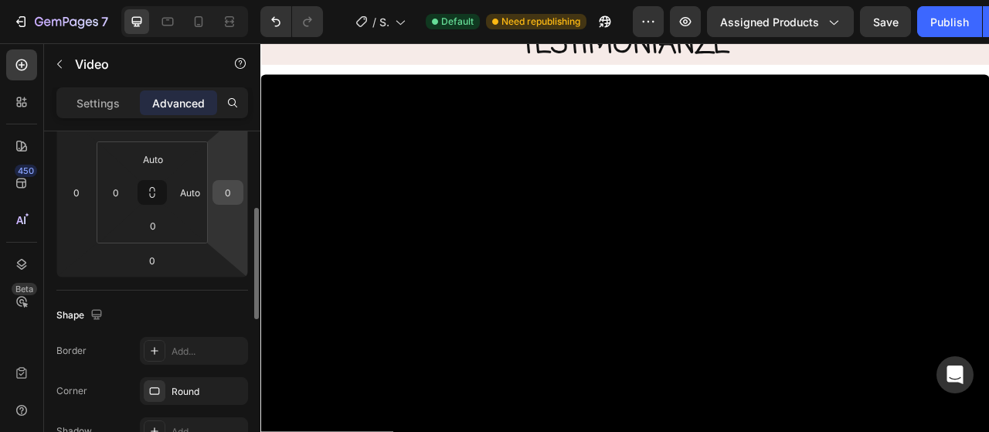
click at [232, 195] on input "0" at bounding box center [227, 192] width 23 height 23
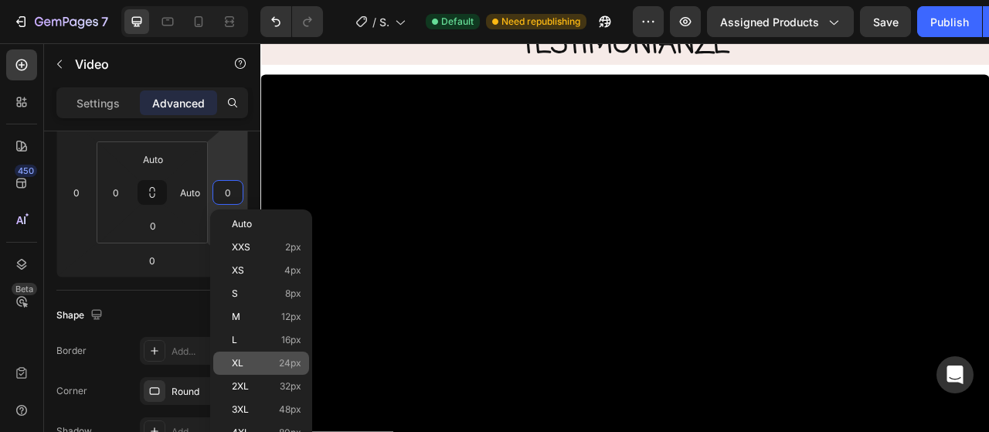
click at [262, 356] on div "XL 24px" at bounding box center [261, 362] width 96 height 23
type input "24"
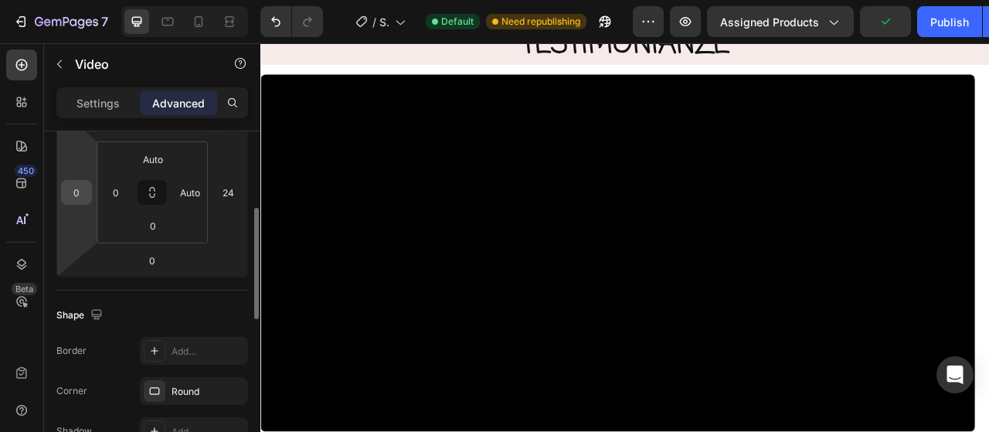
click at [88, 197] on div "0" at bounding box center [76, 192] width 31 height 25
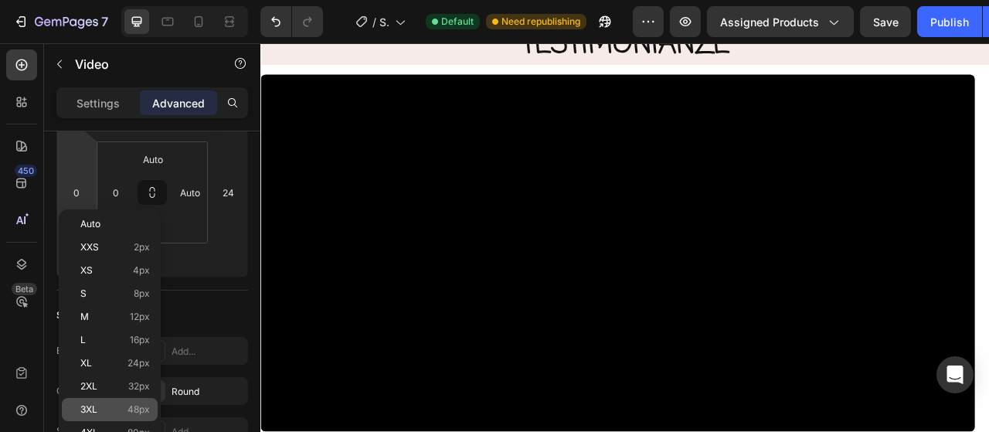
click at [128, 403] on div "3XL 48px" at bounding box center [110, 409] width 96 height 23
type input "48"
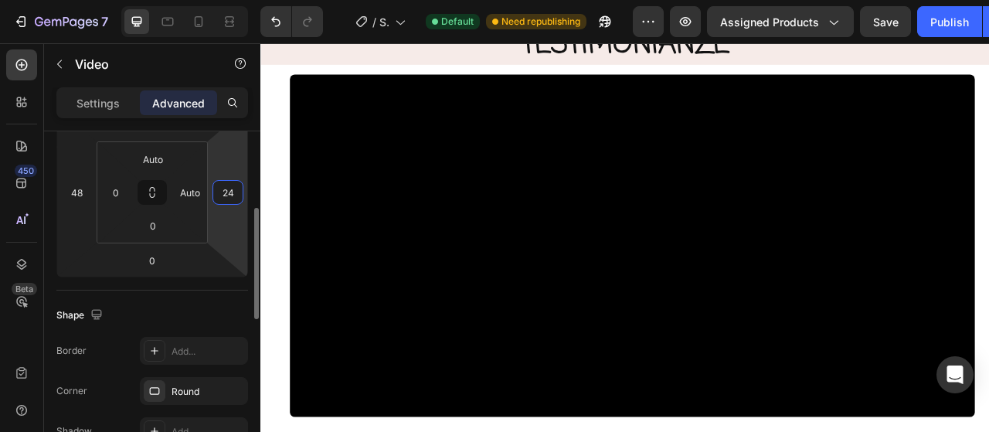
click at [229, 197] on input "24" at bounding box center [227, 192] width 23 height 23
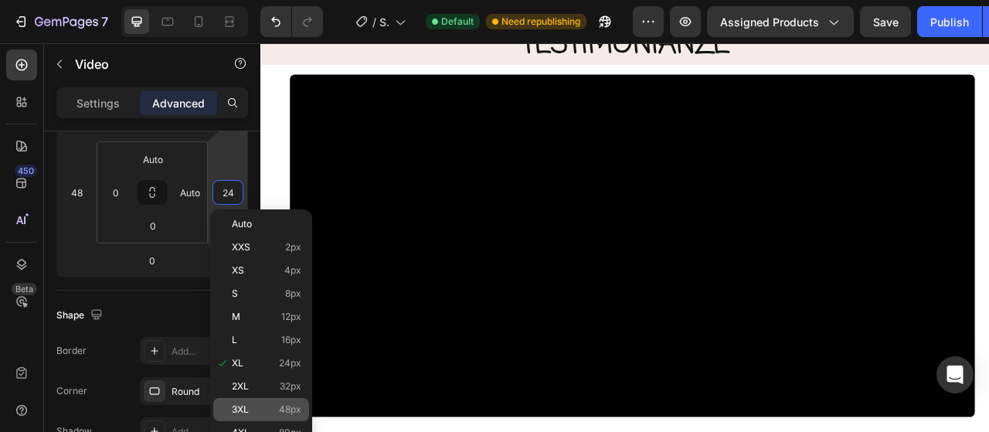
click at [258, 409] on p "3XL 48px" at bounding box center [267, 409] width 70 height 11
type input "48"
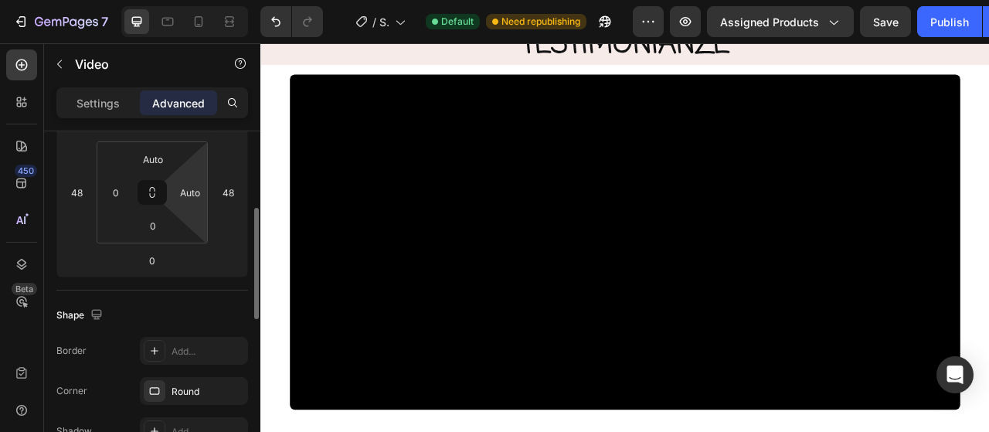
scroll to position [161, 0]
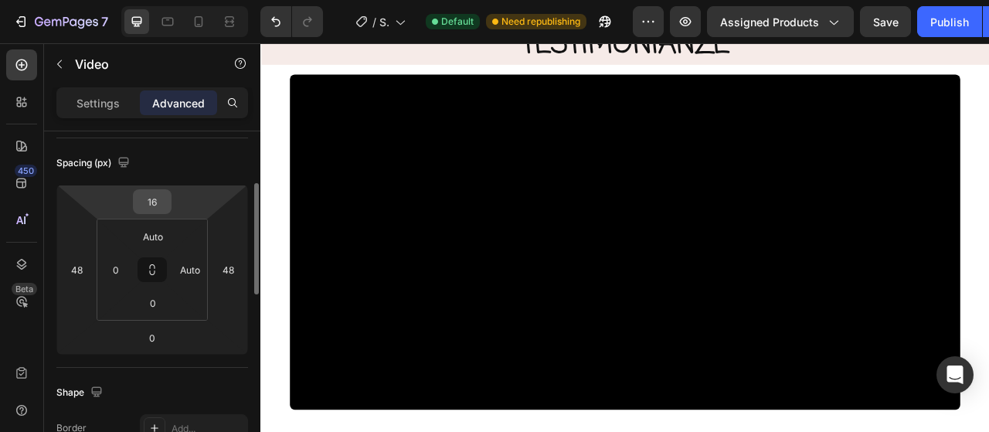
click at [164, 194] on input "16" at bounding box center [152, 201] width 31 height 23
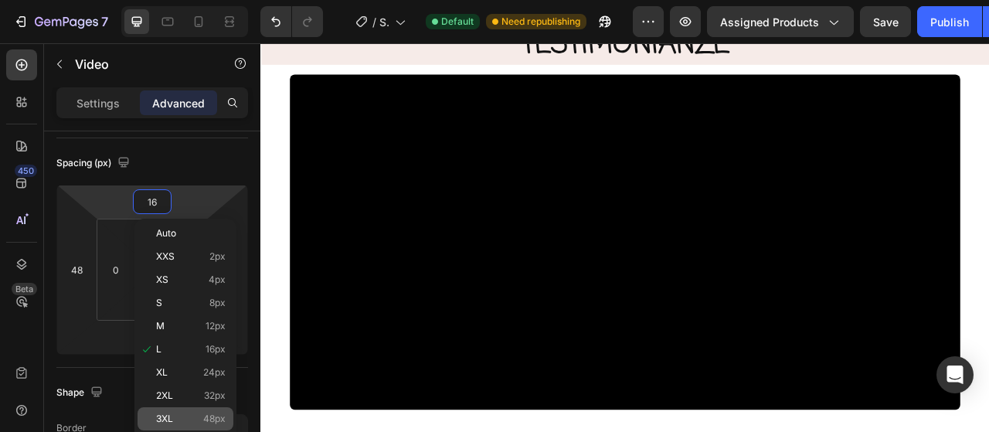
click at [171, 410] on div "3XL 48px" at bounding box center [186, 418] width 96 height 23
type input "48"
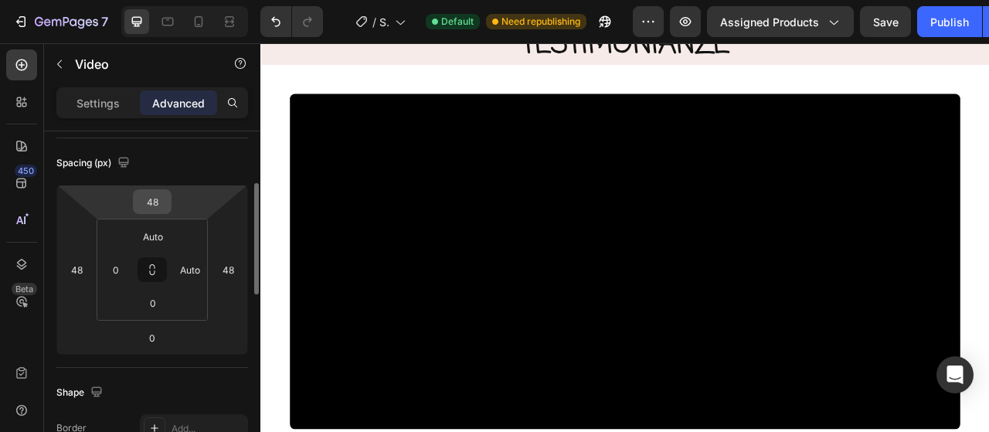
click at [163, 199] on input "48" at bounding box center [152, 201] width 31 height 23
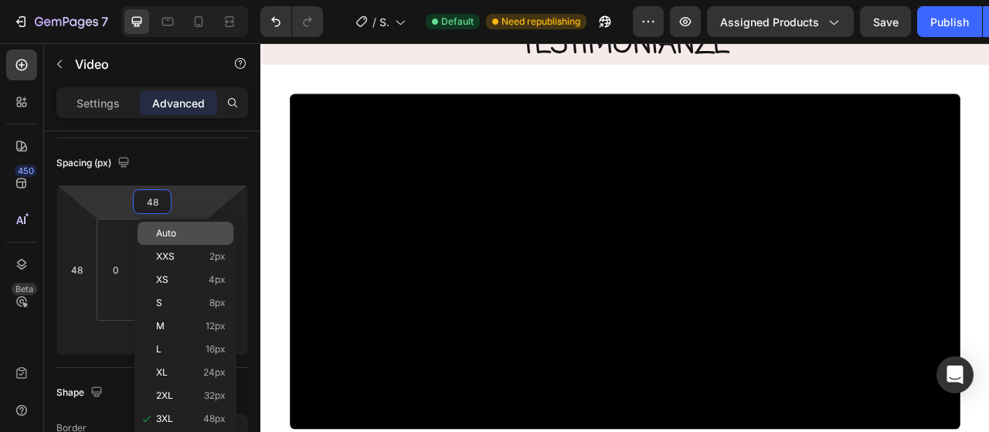
click at [166, 229] on span "Auto" at bounding box center [166, 233] width 20 height 11
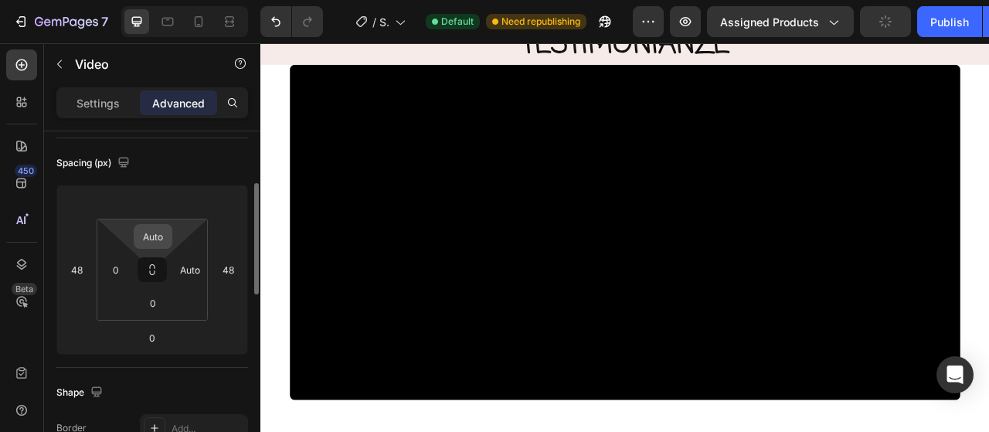
click at [165, 228] on input "Auto" at bounding box center [153, 236] width 31 height 23
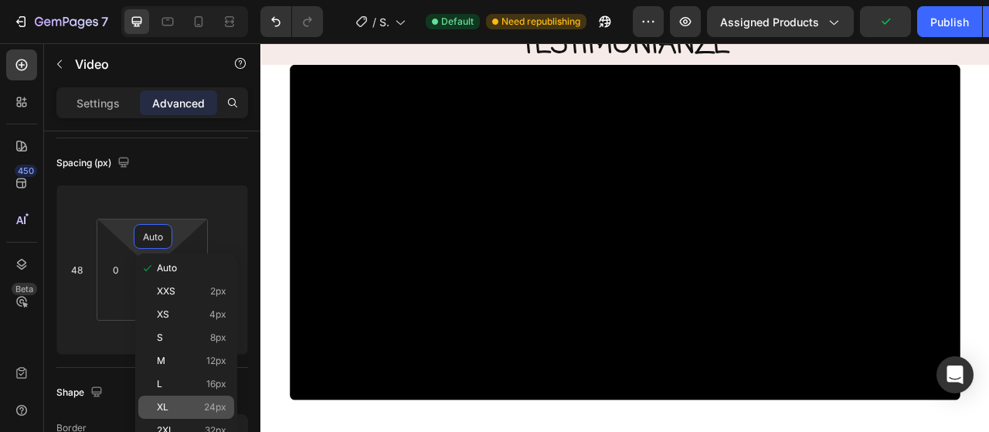
click at [199, 404] on p "XL 24px" at bounding box center [192, 407] width 70 height 11
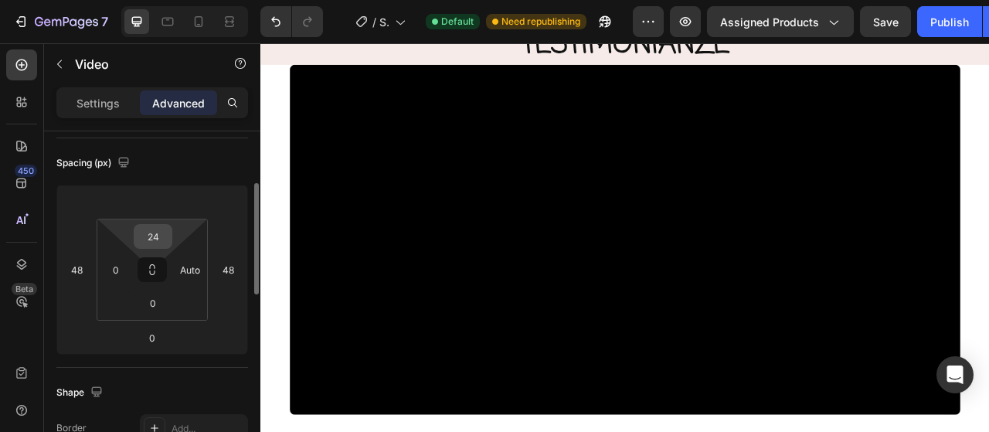
click at [156, 229] on input "24" at bounding box center [153, 236] width 31 height 23
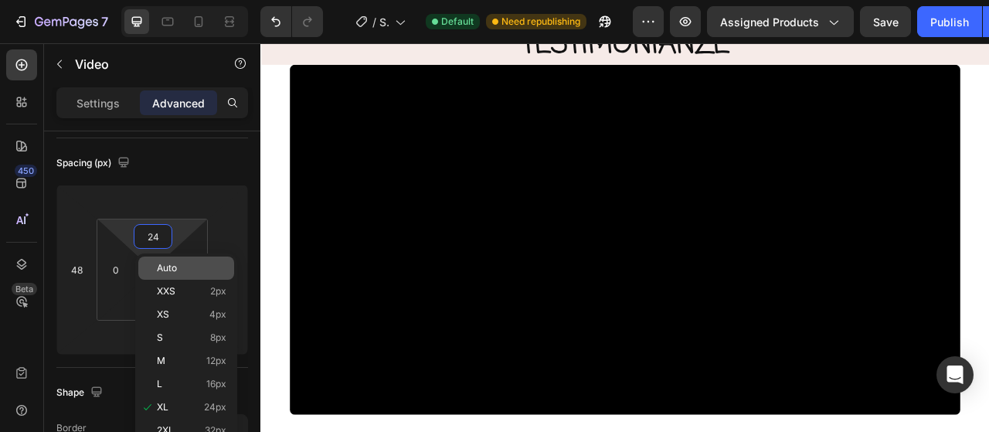
click at [159, 263] on span "Auto" at bounding box center [167, 268] width 20 height 11
type input "Auto"
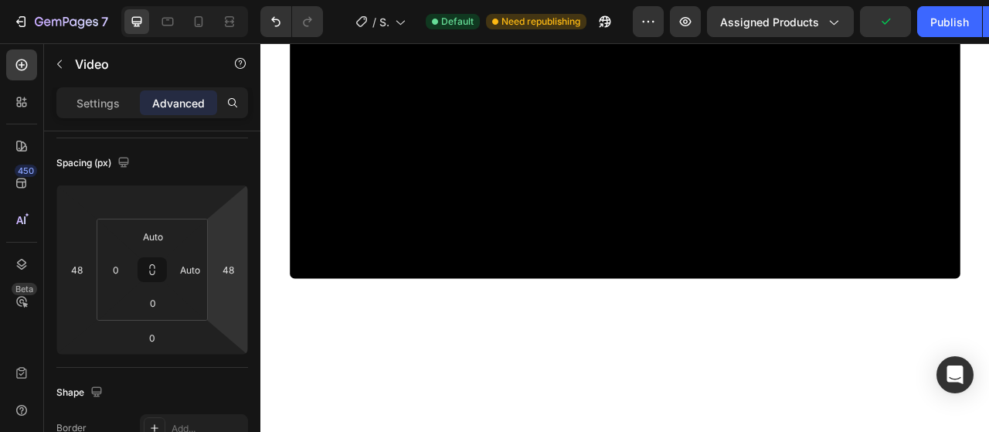
scroll to position [3399, 0]
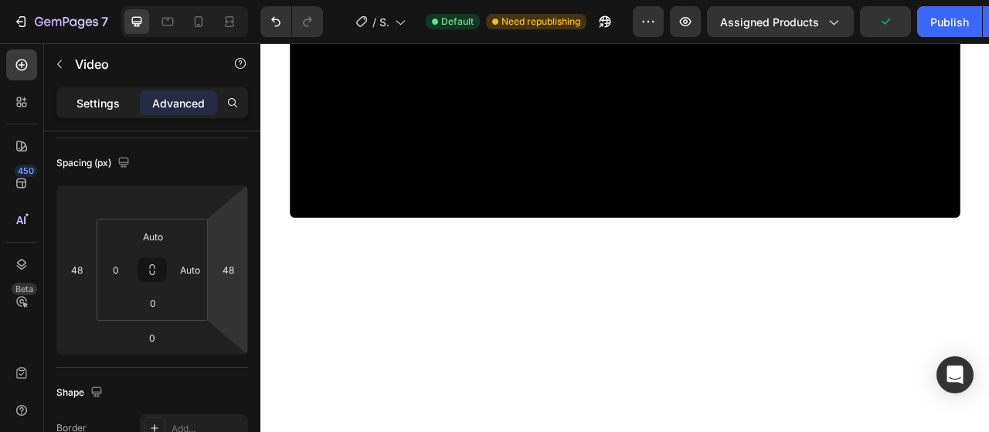
click at [111, 111] on div "Settings" at bounding box center [97, 102] width 77 height 25
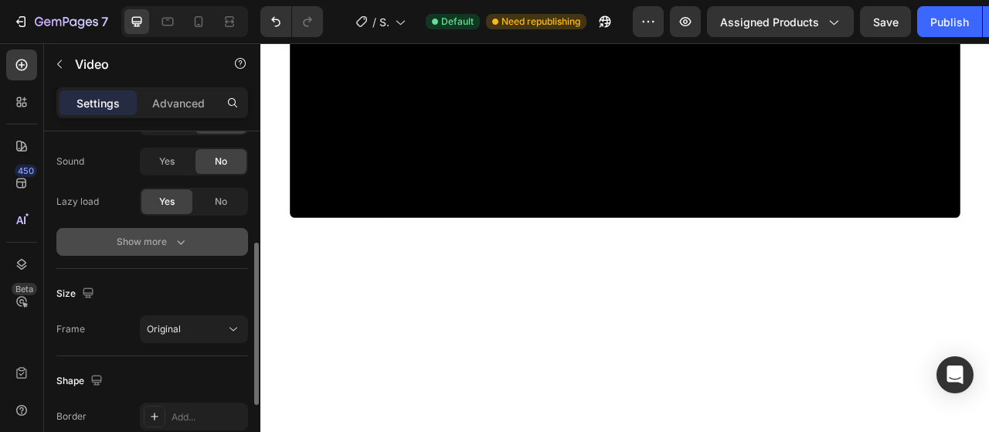
scroll to position [161, 0]
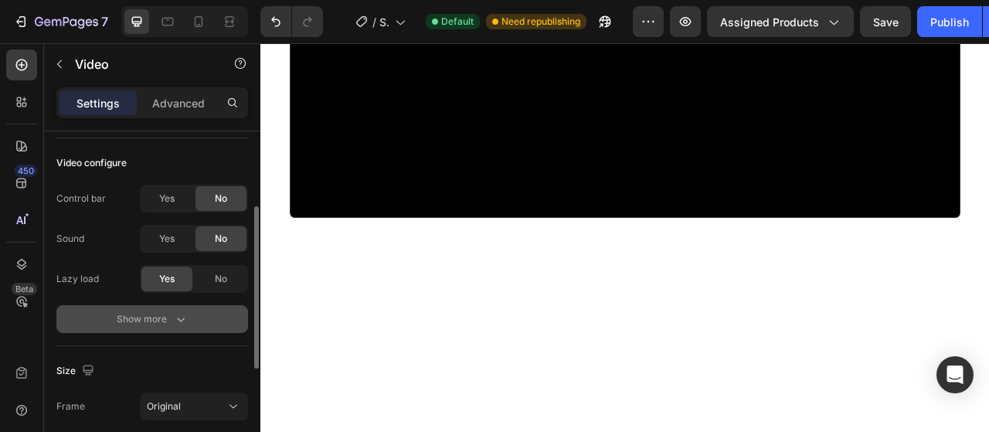
click at [181, 323] on icon "button" at bounding box center [180, 318] width 15 height 15
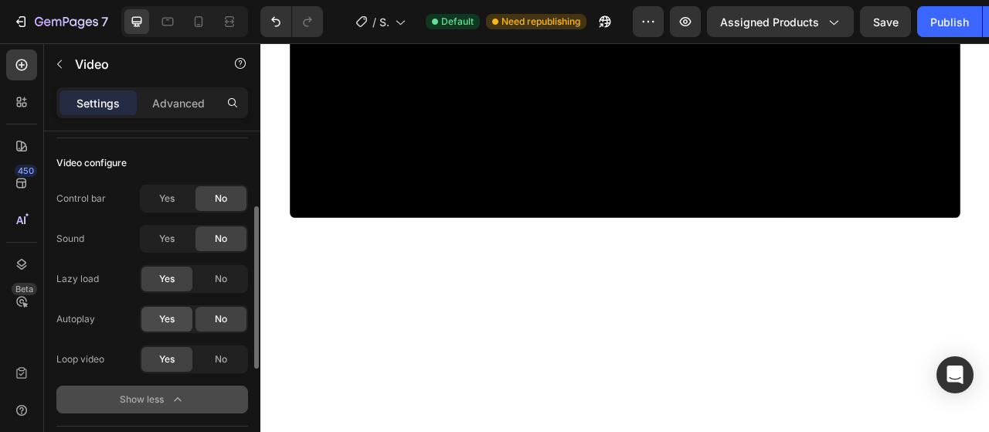
click at [162, 315] on span "Yes" at bounding box center [166, 319] width 15 height 14
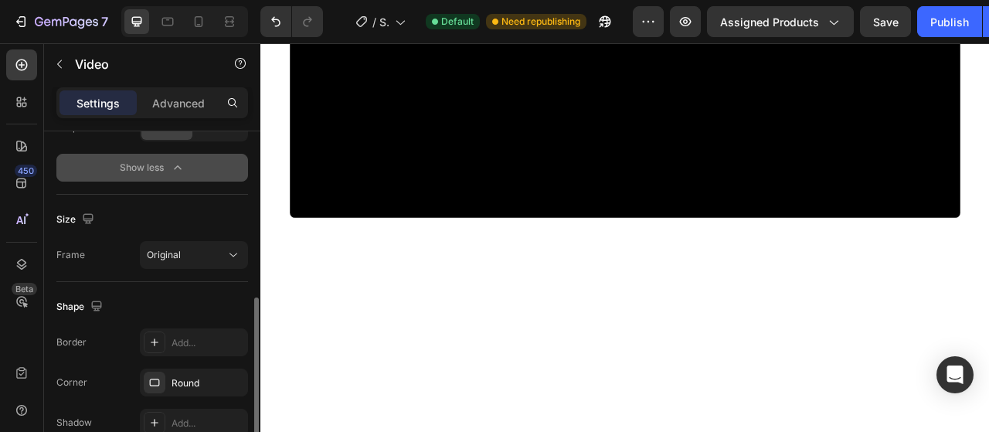
scroll to position [470, 0]
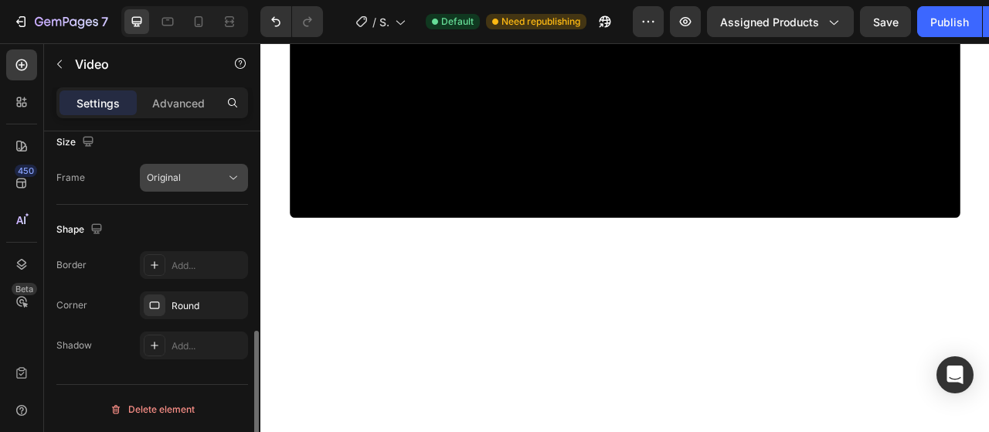
click at [204, 178] on div "Original" at bounding box center [186, 178] width 79 height 14
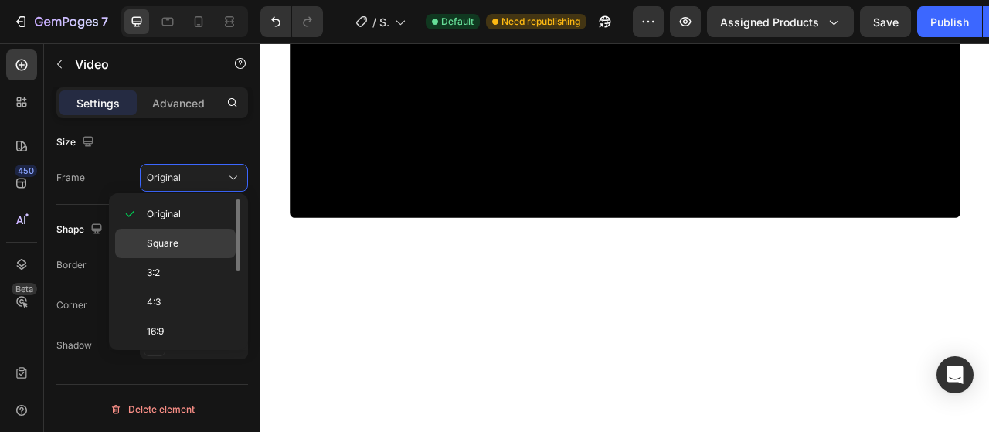
click at [190, 247] on p "Square" at bounding box center [188, 243] width 82 height 14
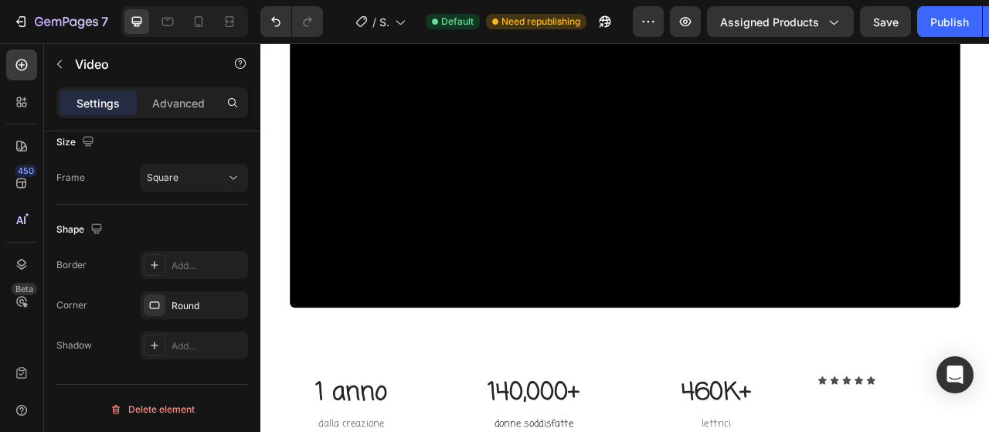
scroll to position [3785, 0]
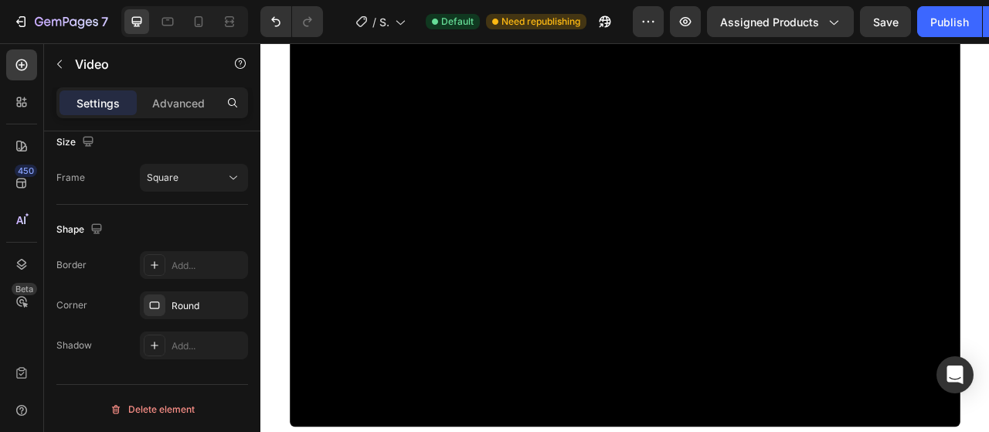
scroll to position [3553, 0]
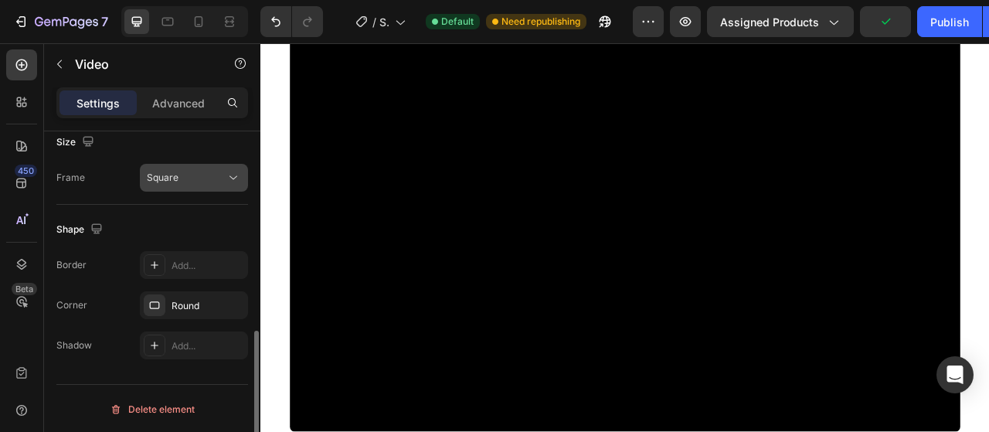
click at [235, 176] on icon at bounding box center [233, 178] width 8 height 4
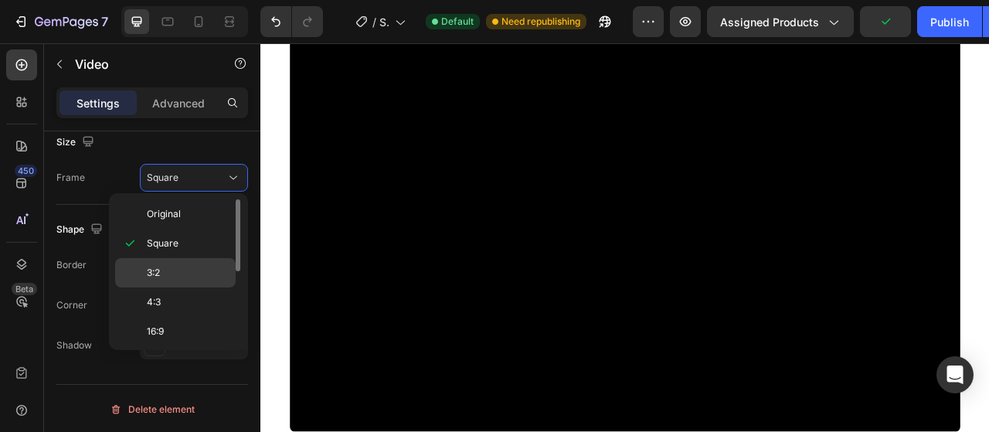
click at [195, 287] on div "3:2" at bounding box center [175, 301] width 121 height 29
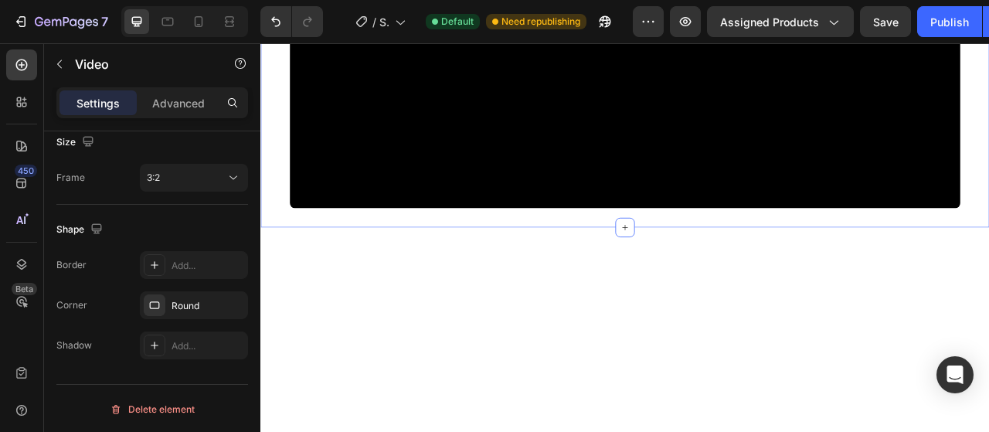
scroll to position [3090, 0]
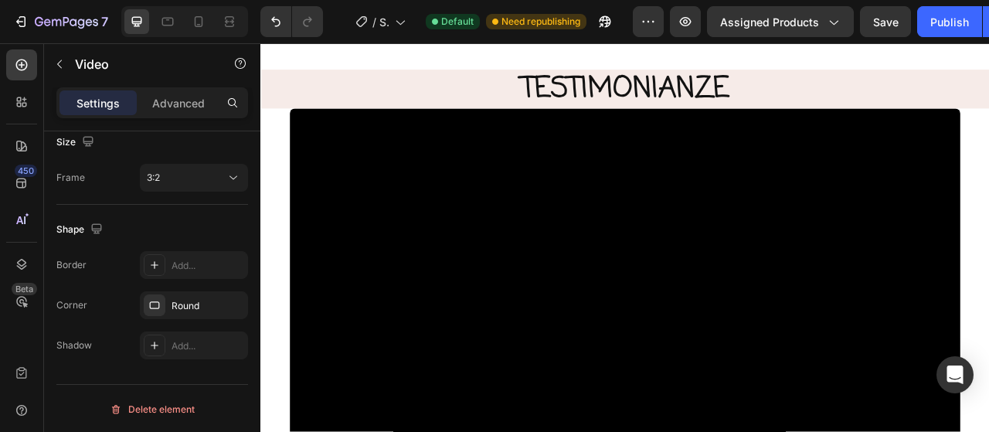
click at [367, 192] on video at bounding box center [723, 411] width 853 height 569
click at [191, 93] on div "Advanced" at bounding box center [178, 102] width 77 height 25
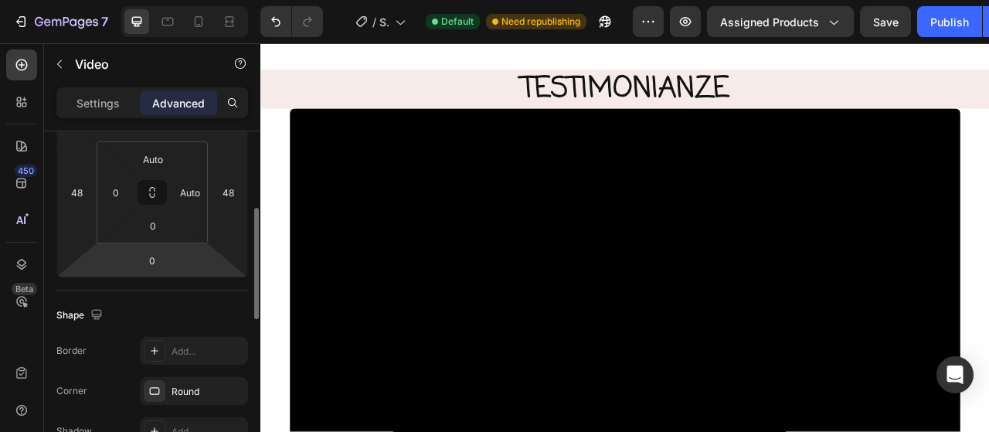
scroll to position [161, 0]
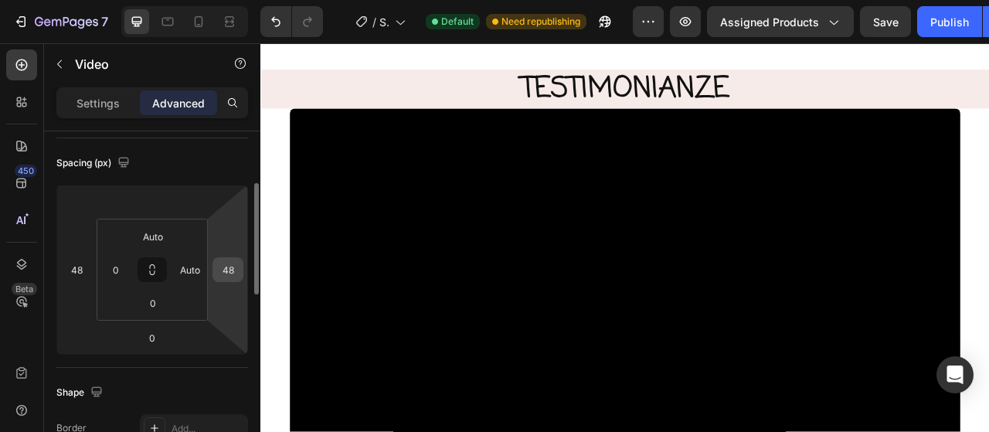
click at [233, 270] on input "48" at bounding box center [227, 269] width 23 height 23
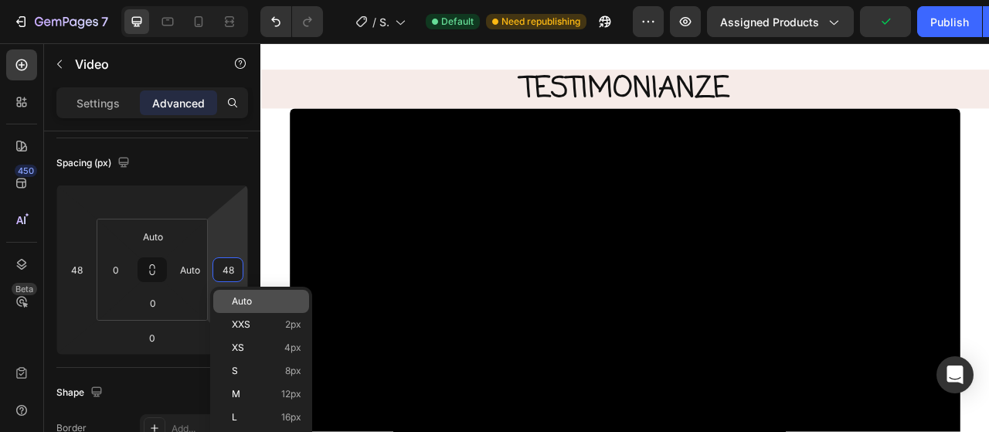
click at [262, 291] on div "Auto" at bounding box center [261, 301] width 96 height 23
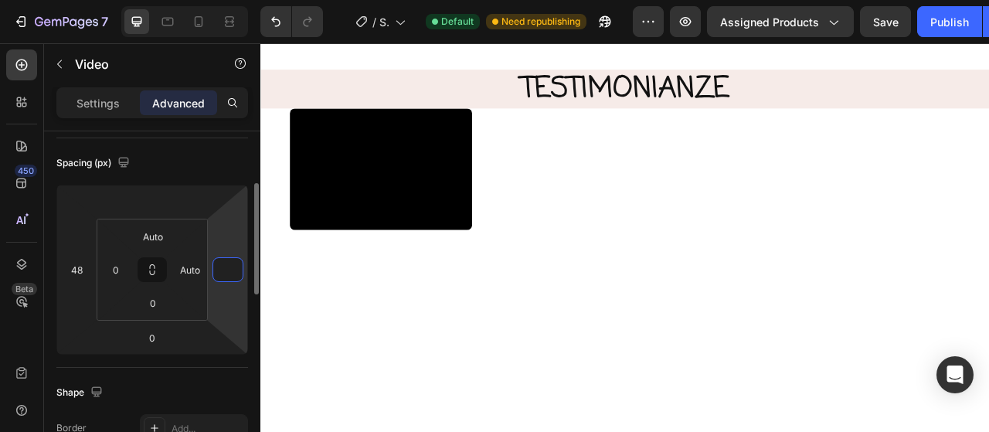
click at [218, 268] on input "number" at bounding box center [227, 269] width 23 height 23
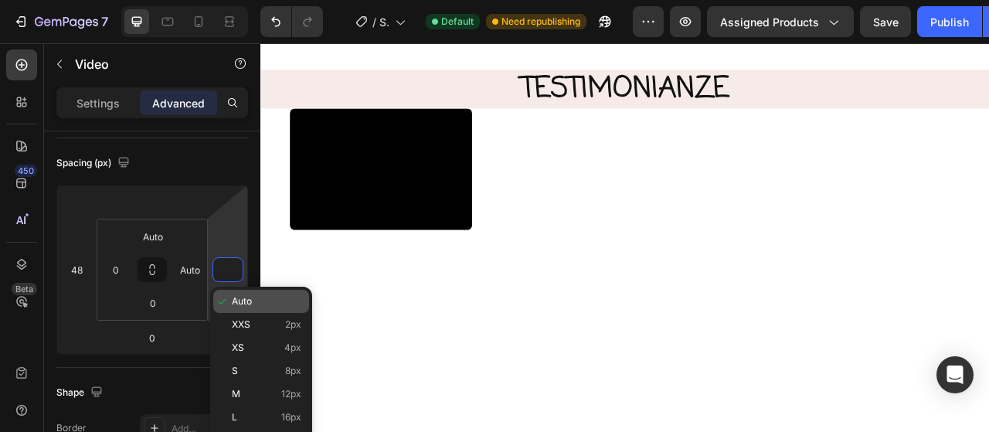
click at [238, 294] on div "Auto" at bounding box center [261, 301] width 96 height 23
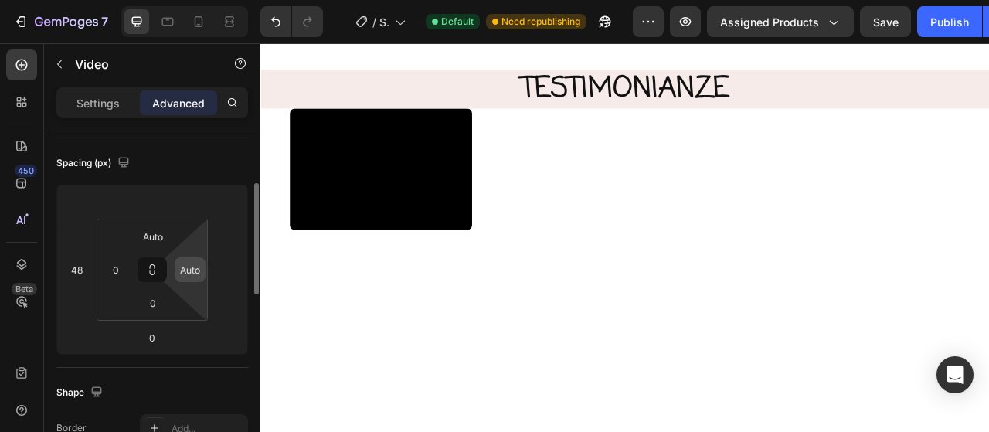
click at [200, 271] on input "Auto" at bounding box center [189, 269] width 23 height 23
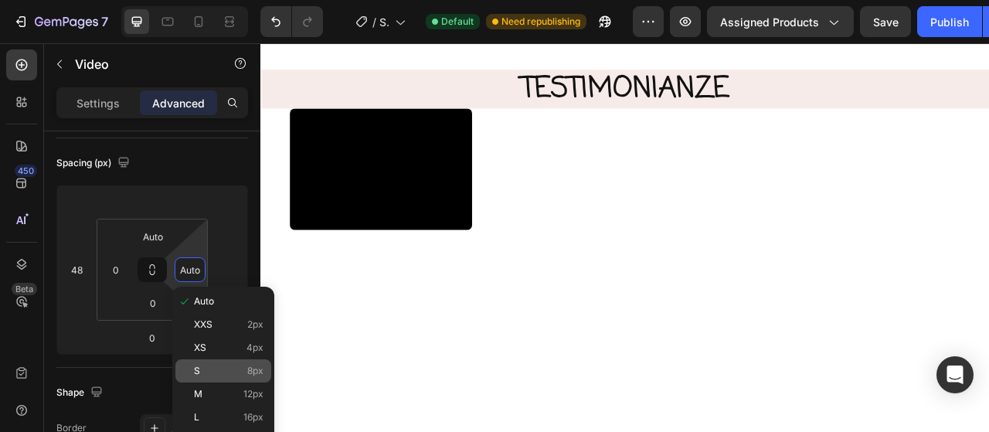
click at [223, 376] on p "S 8px" at bounding box center [229, 370] width 70 height 11
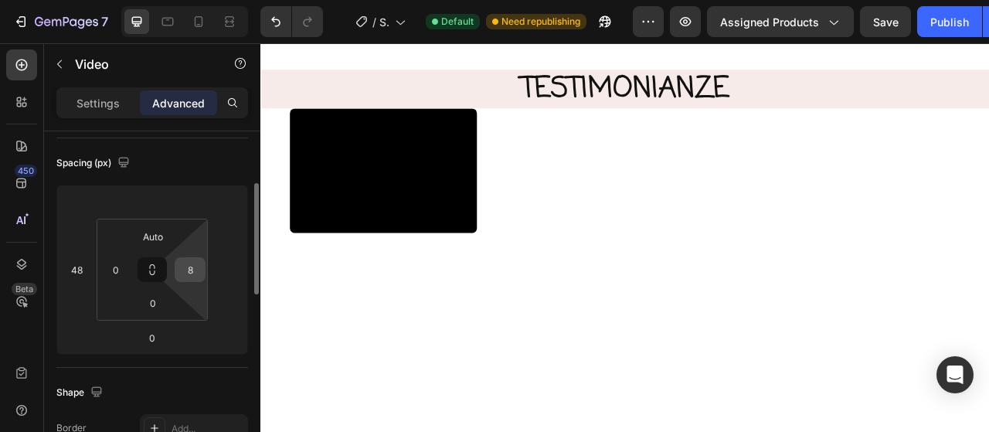
drag, startPoint x: 199, startPoint y: 280, endPoint x: 197, endPoint y: 268, distance: 12.6
click at [199, 0] on html "7 / Shopify Original Product Template Default Need republishing Preview Assigne…" at bounding box center [494, 0] width 989 height 0
click at [196, 265] on input "8" at bounding box center [189, 269] width 23 height 23
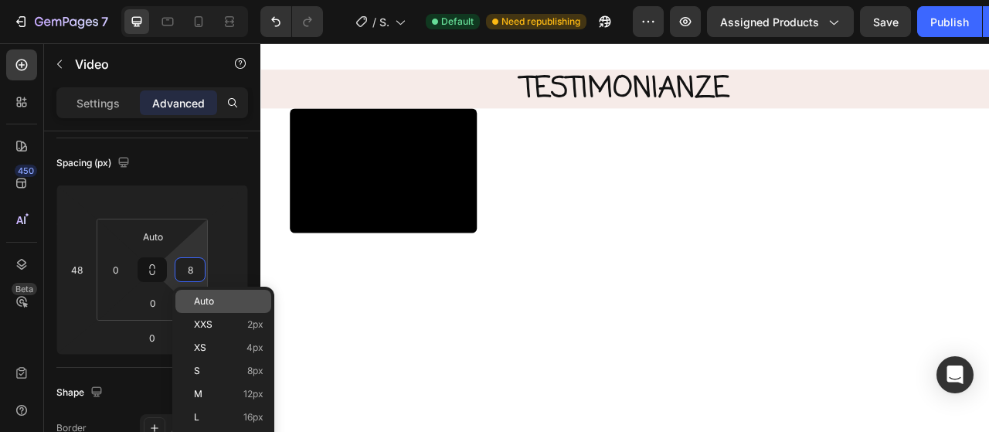
click at [196, 301] on span "Auto" at bounding box center [204, 301] width 20 height 11
type input "Auto"
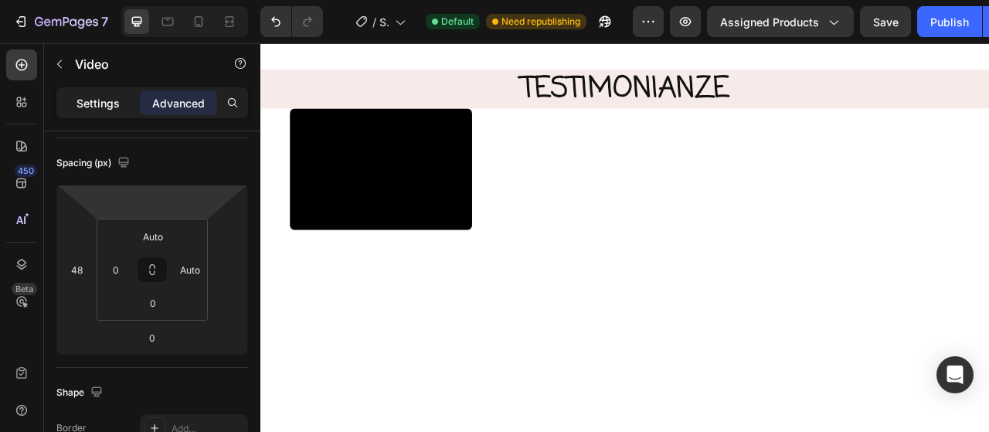
click at [94, 102] on p "Settings" at bounding box center [97, 103] width 43 height 16
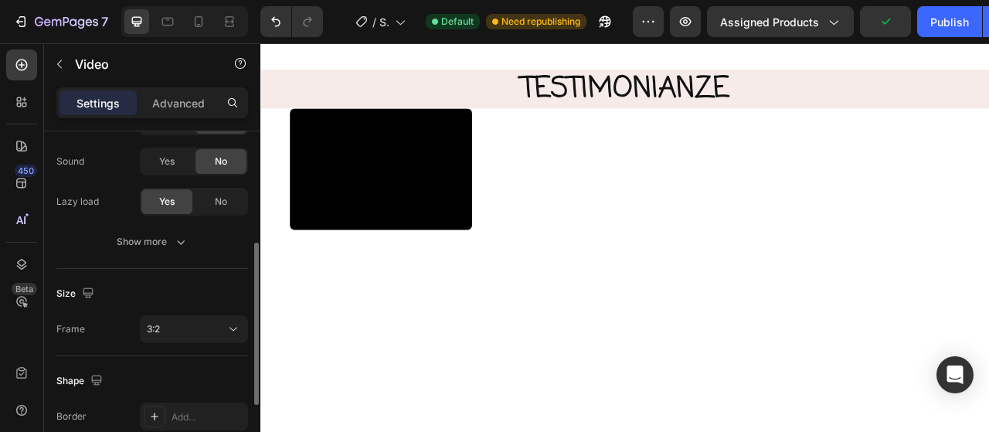
scroll to position [389, 0]
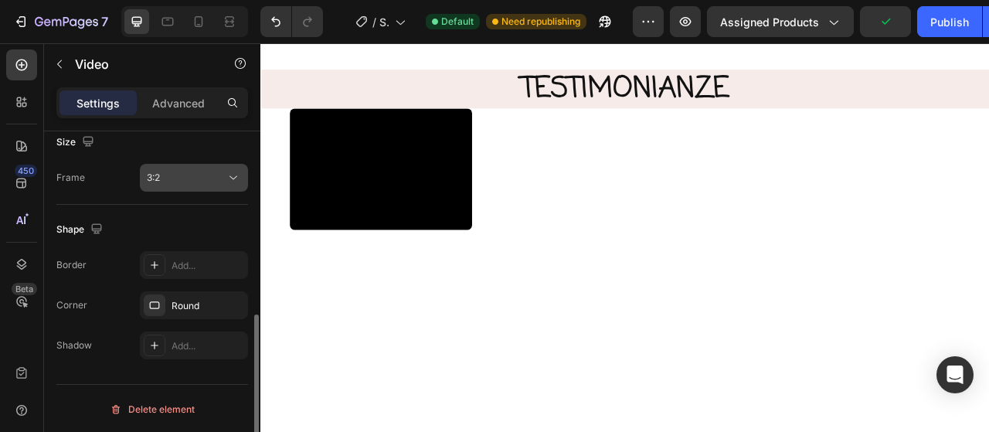
click at [192, 180] on div "3:2" at bounding box center [186, 178] width 79 height 14
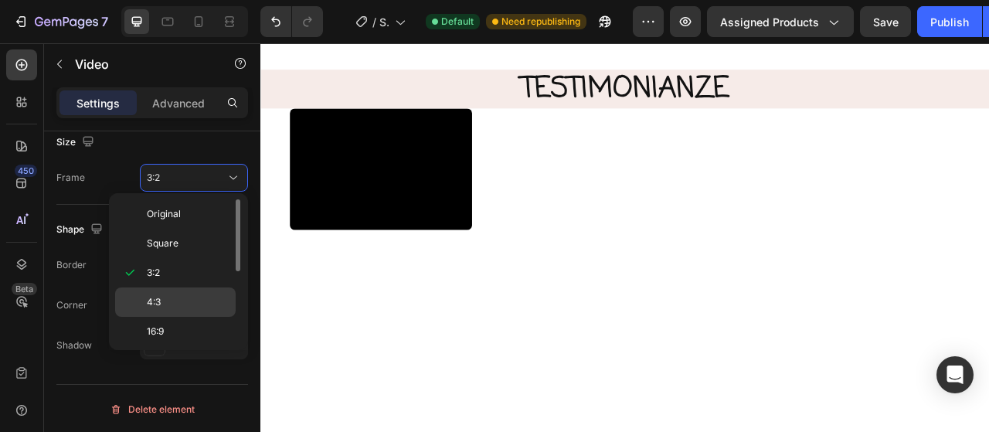
click at [166, 299] on p "4:3" at bounding box center [188, 302] width 82 height 14
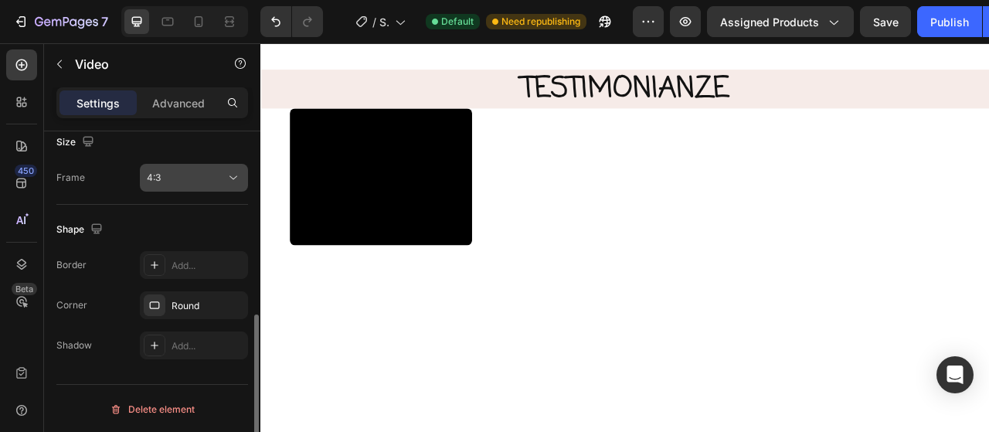
click at [176, 182] on div "4:3" at bounding box center [186, 178] width 79 height 14
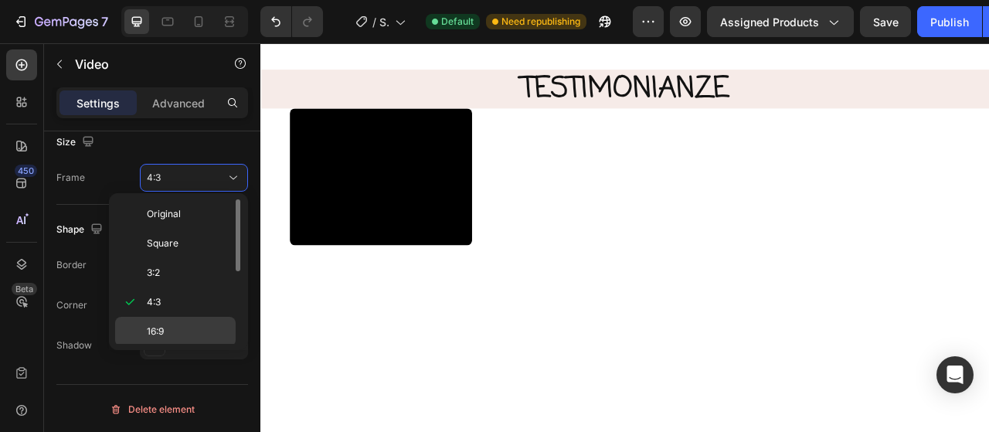
click at [176, 346] on div "16:9" at bounding box center [175, 360] width 121 height 29
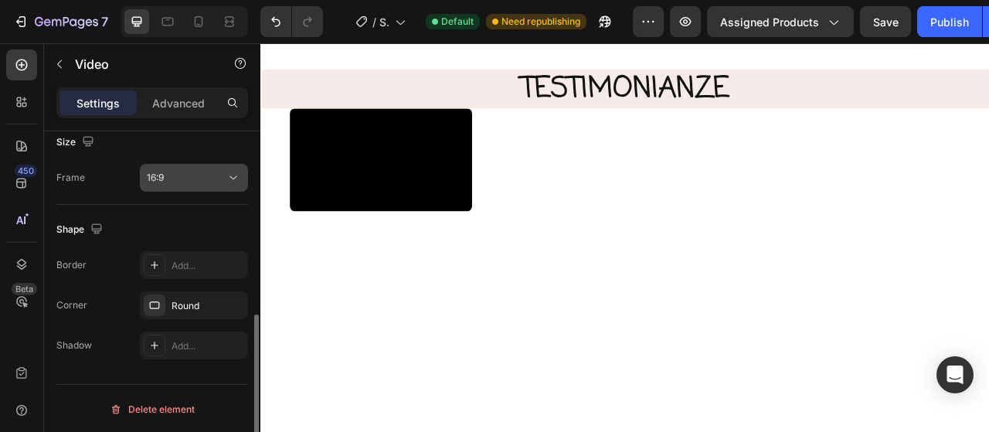
click at [196, 171] on div "16:9" at bounding box center [186, 178] width 79 height 14
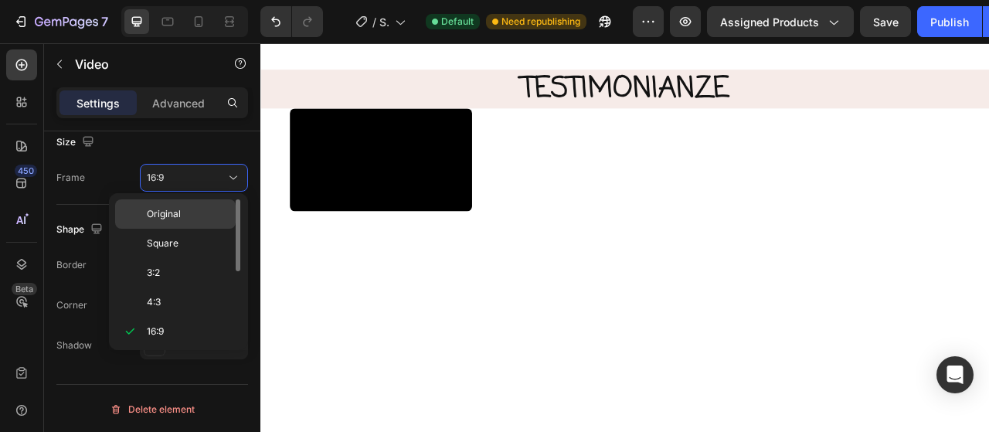
click at [178, 212] on span "Original" at bounding box center [164, 214] width 34 height 14
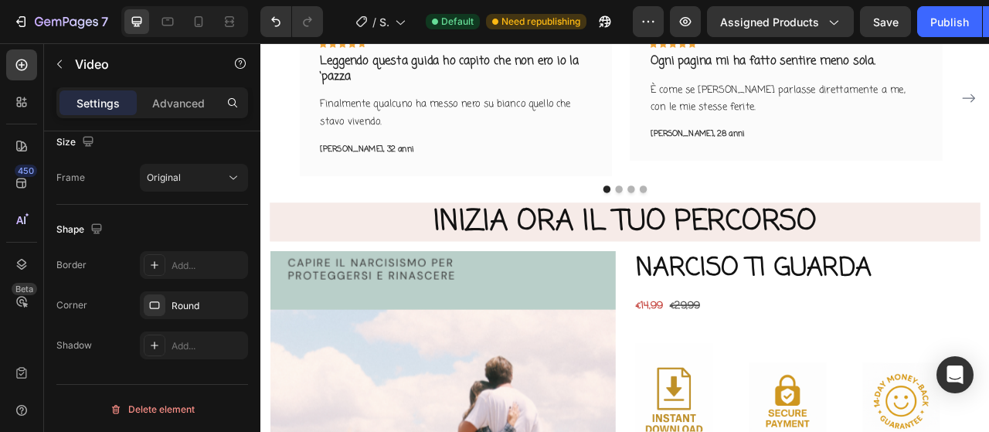
scroll to position [4403, 0]
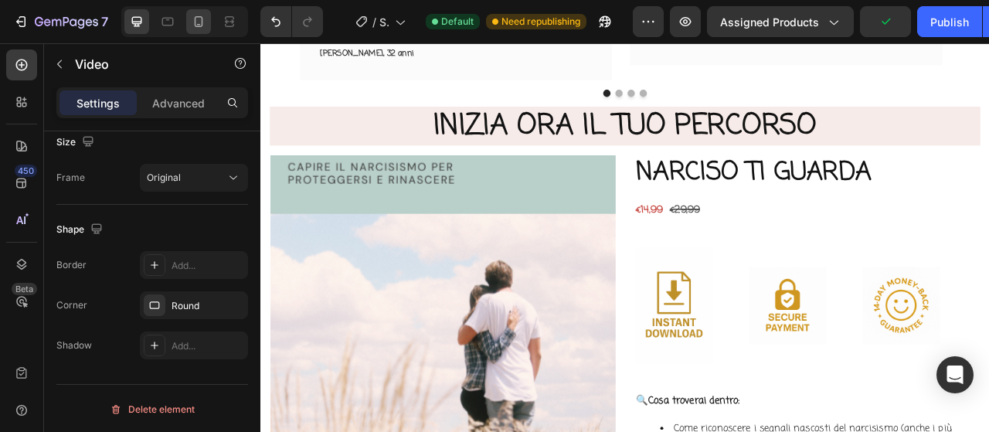
click at [205, 23] on div at bounding box center [198, 21] width 25 height 25
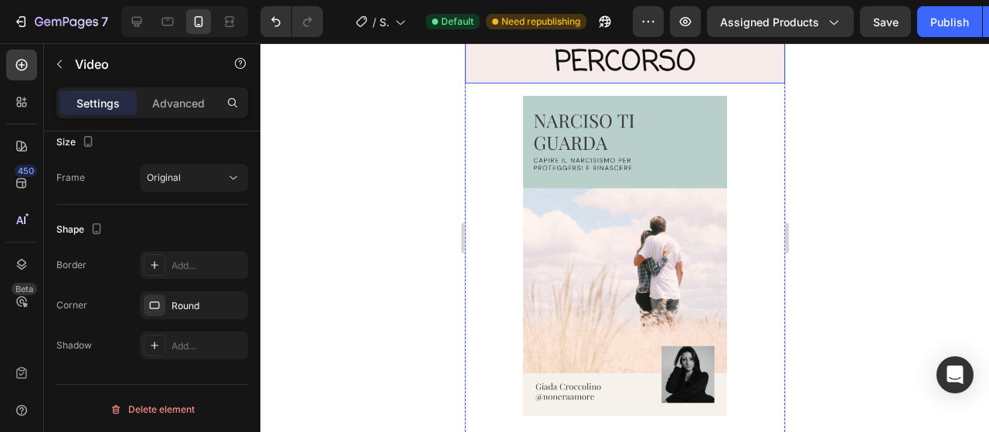
scroll to position [4867, 0]
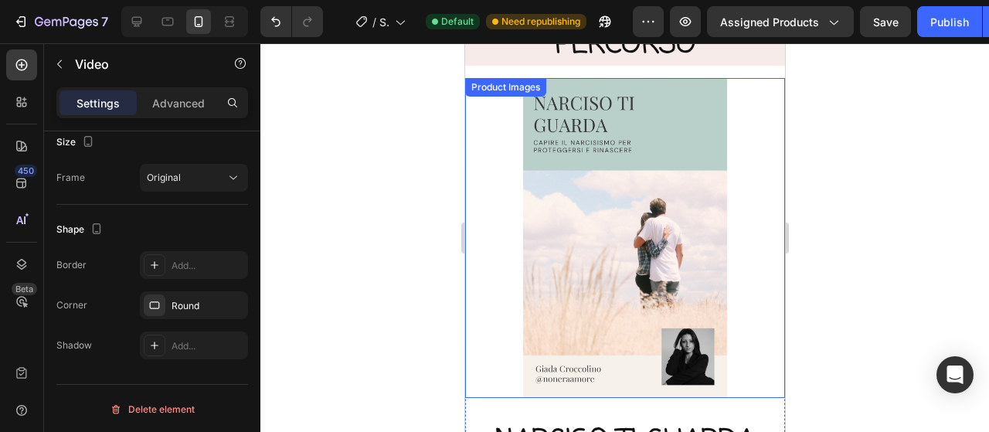
click at [755, 85] on img at bounding box center [624, 238] width 320 height 320
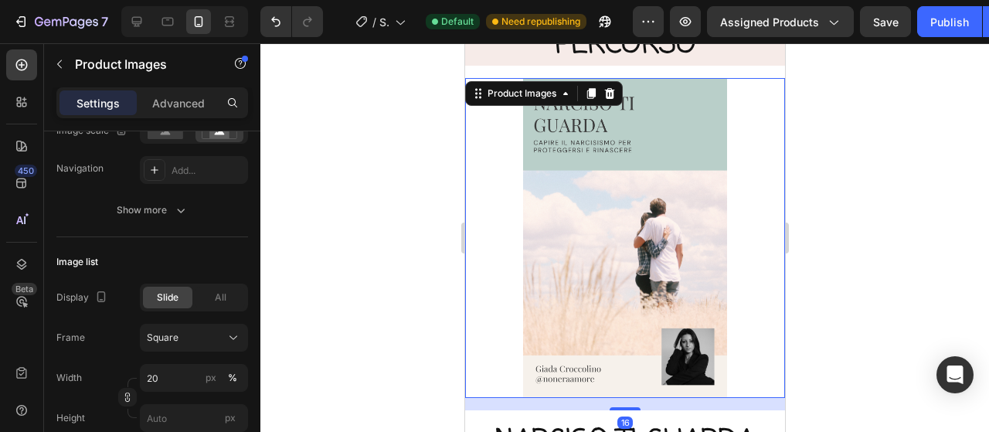
scroll to position [0, 0]
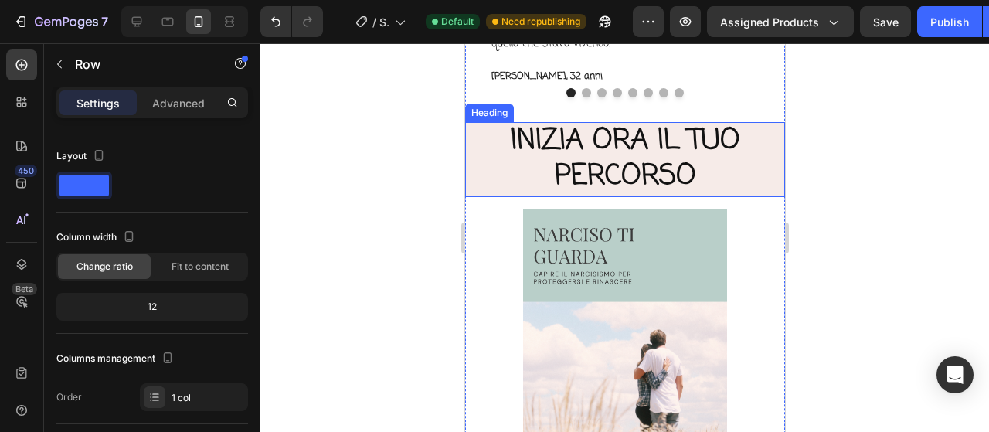
scroll to position [4712, 0]
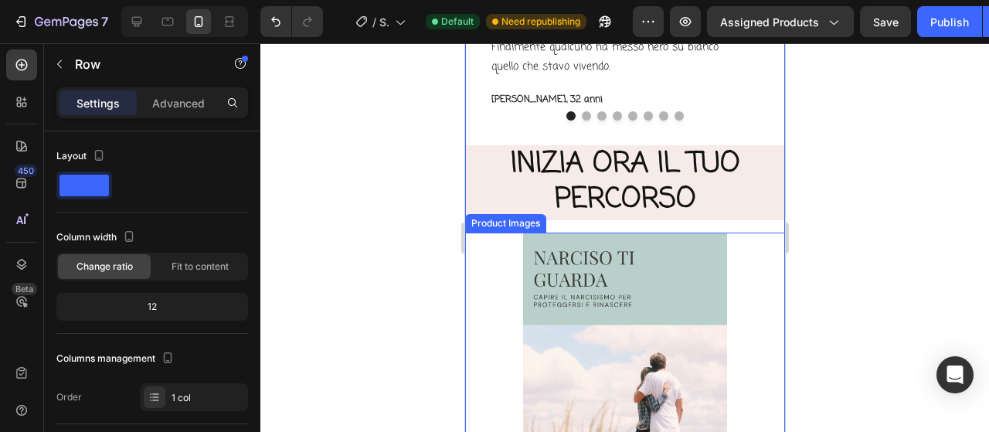
click at [761, 273] on img at bounding box center [624, 393] width 320 height 320
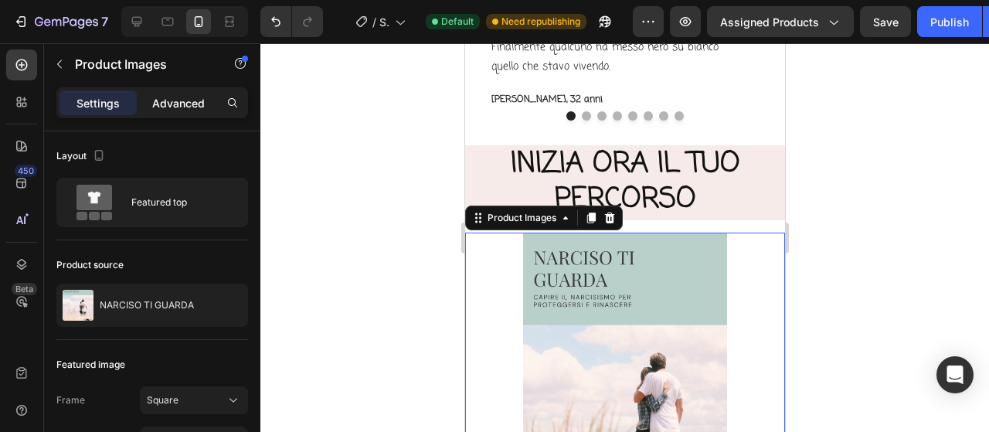
click at [176, 96] on p "Advanced" at bounding box center [178, 103] width 53 height 16
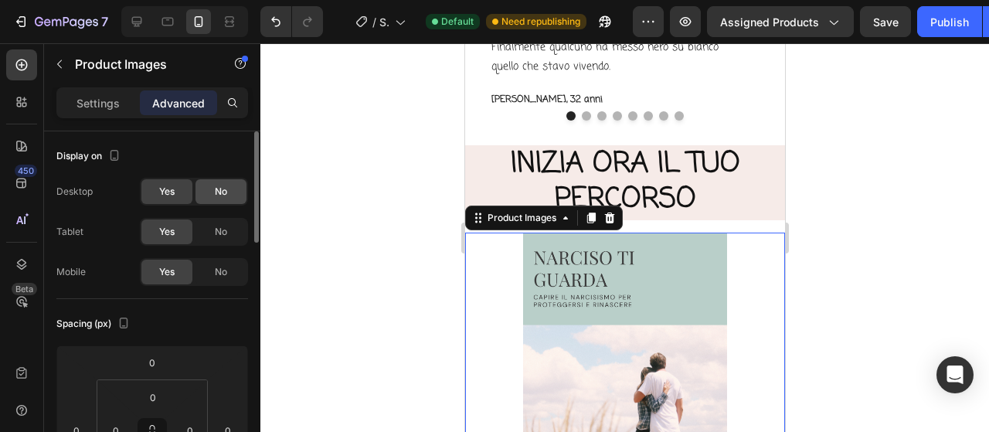
click at [227, 179] on div "No" at bounding box center [220, 191] width 51 height 25
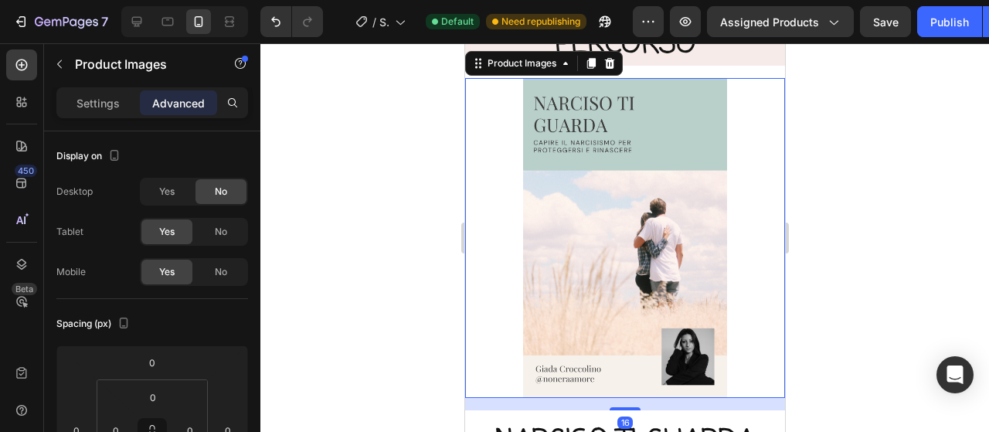
scroll to position [5098, 0]
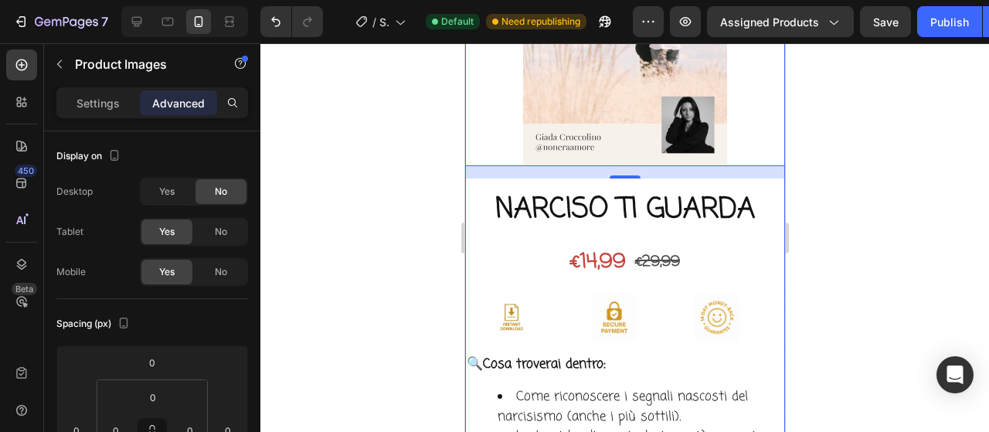
click at [735, 170] on div "Product Images 16 NARCISO TI GUARDA Product Title €14,99 Product Price Product …" at bounding box center [624, 413] width 320 height 1134
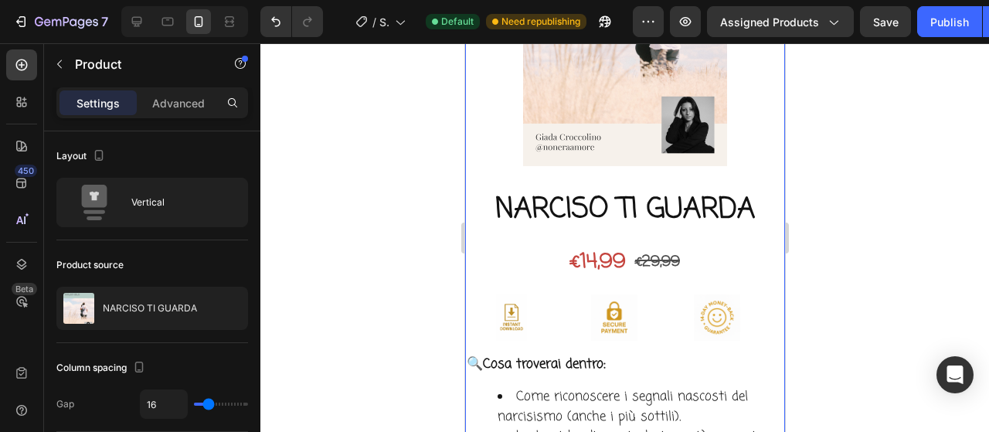
click at [632, 171] on div "Product Images NARCISO TI GUARDA Product Title €14,99 Product Price Product Pri…" at bounding box center [624, 413] width 320 height 1134
click at [614, 164] on div "Product Images" at bounding box center [624, 12] width 320 height 332
click at [610, 151] on img at bounding box center [624, 6] width 320 height 320
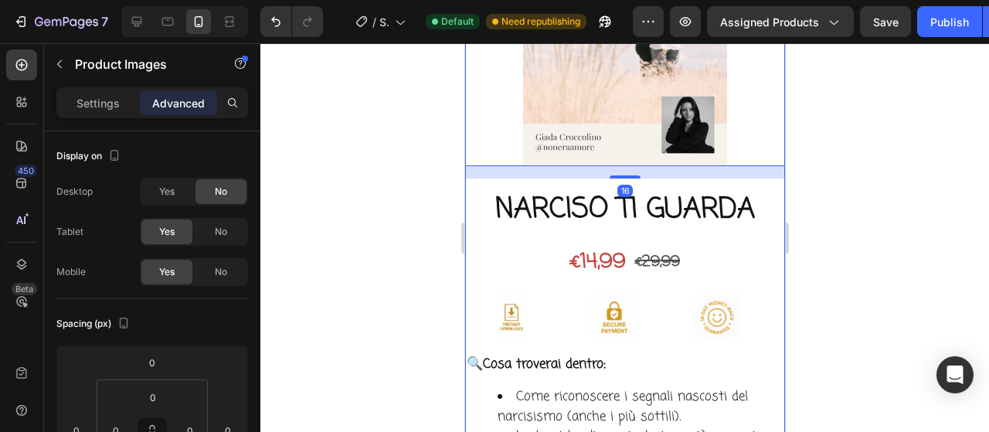
click at [518, 172] on div "Product Images 16 NARCISO TI GUARDA Product Title €14,99 Product Price Product …" at bounding box center [624, 413] width 320 height 1134
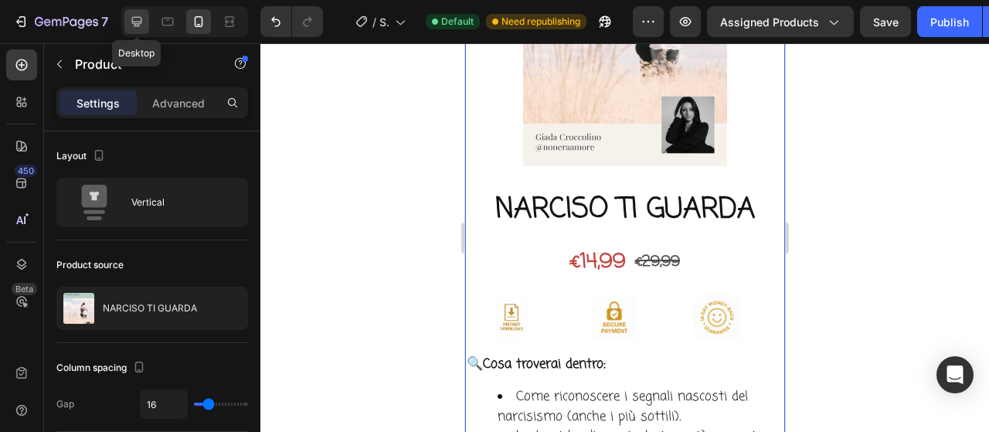
click at [134, 20] on icon at bounding box center [136, 21] width 15 height 15
type input "32"
type input "1200"
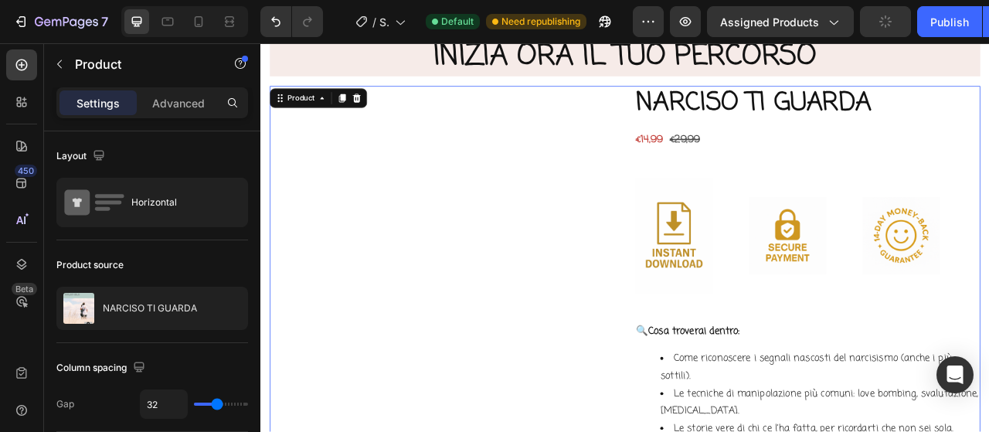
scroll to position [4606, 0]
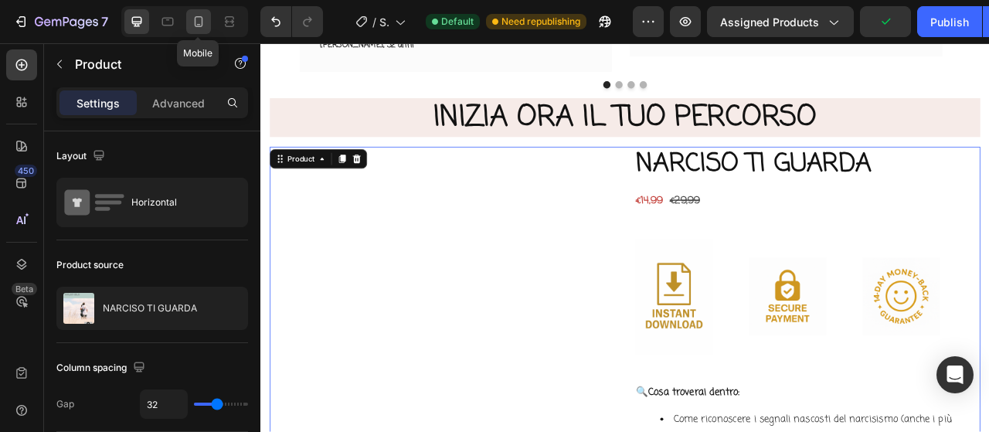
click at [192, 18] on icon at bounding box center [198, 21] width 15 height 15
type input "16"
type input "100%"
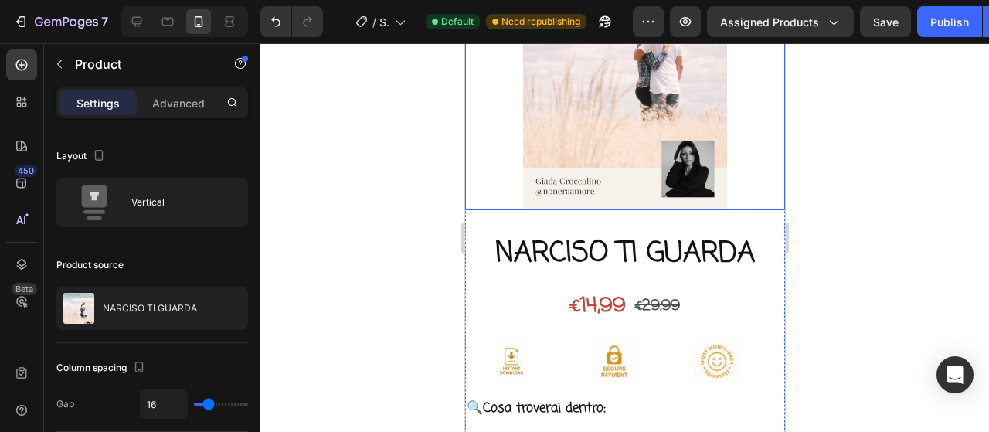
scroll to position [5078, 0]
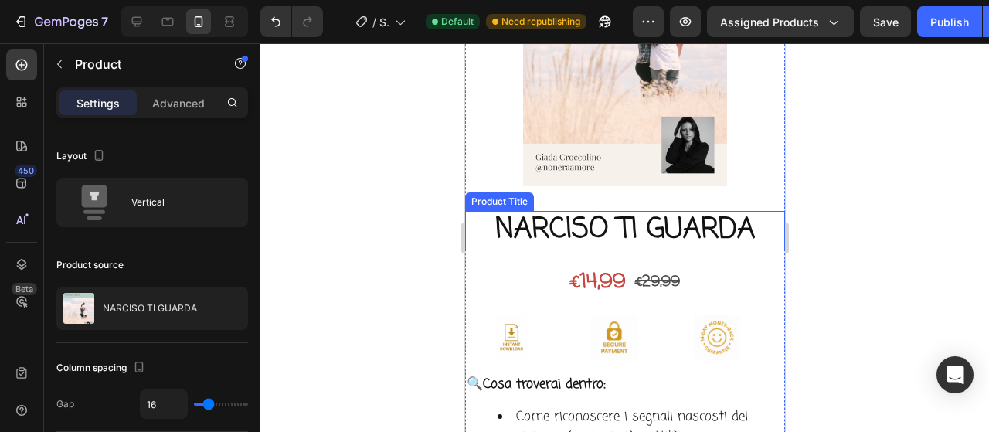
click at [745, 213] on h2 "NARCISO TI GUARDA" at bounding box center [624, 230] width 320 height 39
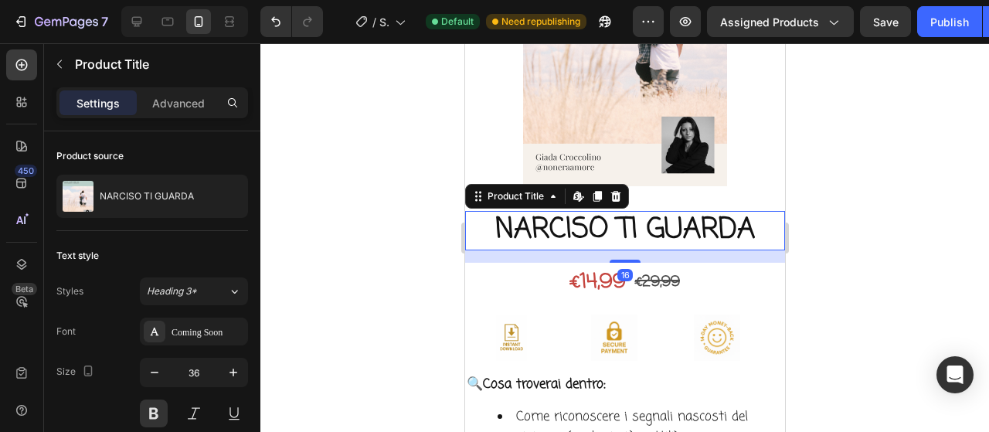
click at [185, 118] on div "Settings Advanced" at bounding box center [152, 109] width 216 height 44
click at [183, 107] on p "Advanced" at bounding box center [178, 103] width 53 height 16
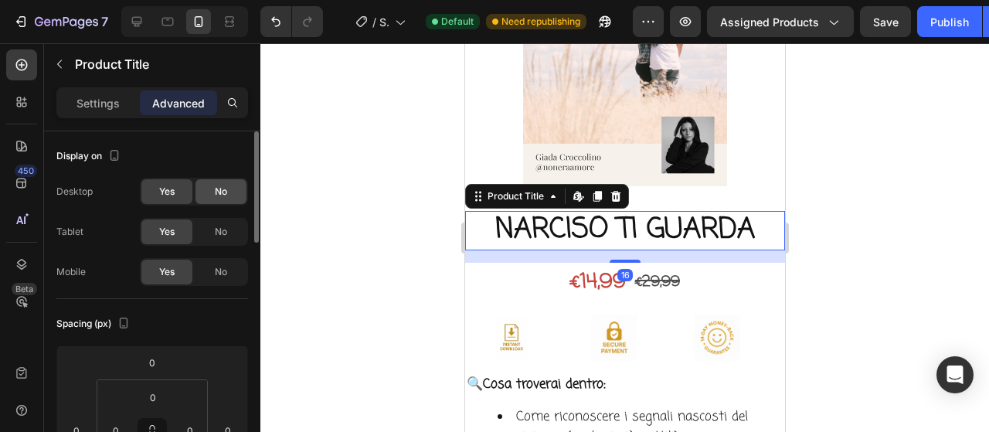
drag, startPoint x: 93, startPoint y: 201, endPoint x: 216, endPoint y: 185, distance: 123.8
click at [216, 185] on span "No" at bounding box center [221, 192] width 12 height 14
click at [512, 250] on div "16" at bounding box center [624, 256] width 320 height 12
click at [514, 265] on div "€14,99 Product Price Product Price €29,99 Product Price Product Price Row" at bounding box center [624, 282] width 320 height 39
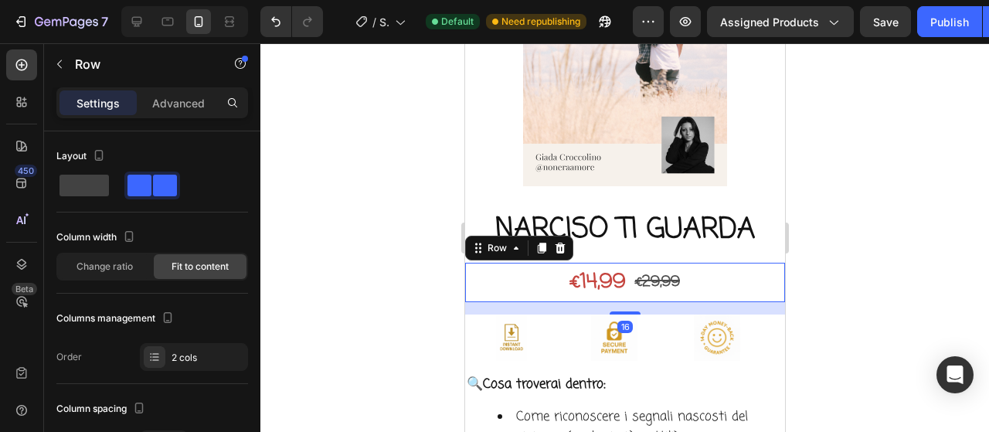
click at [186, 118] on div "Settings Advanced" at bounding box center [152, 109] width 216 height 44
click at [188, 109] on p "Advanced" at bounding box center [178, 103] width 53 height 16
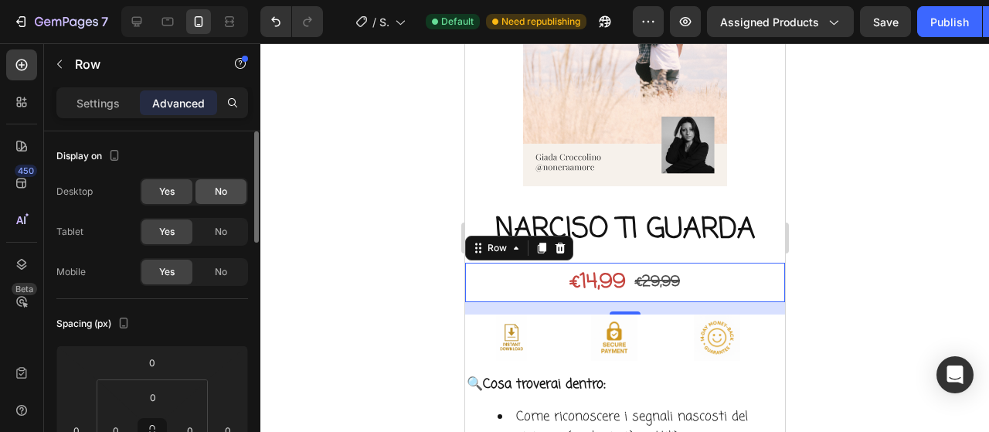
click at [219, 186] on span "No" at bounding box center [221, 192] width 12 height 14
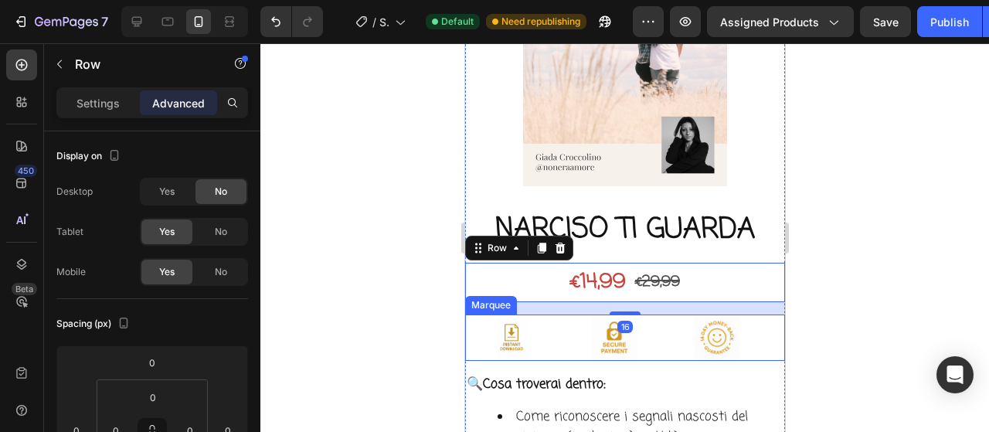
click at [565, 314] on div "Image" at bounding box center [516, 337] width 103 height 46
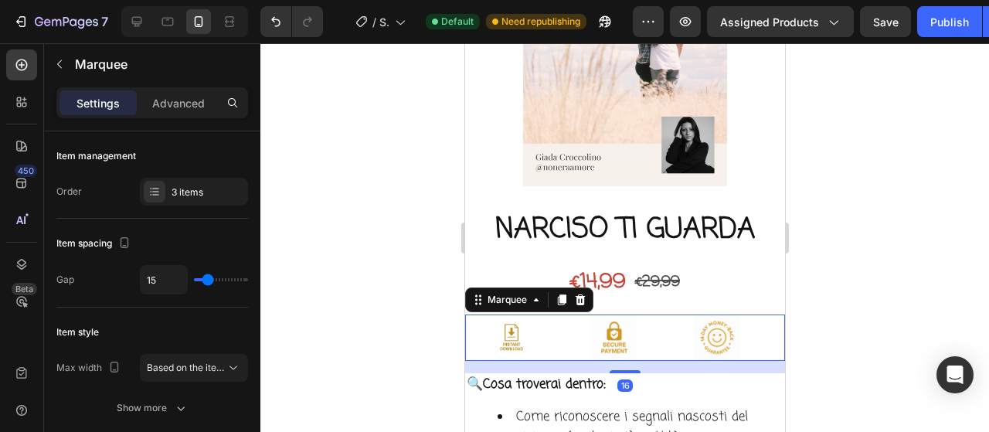
click at [161, 109] on p "Advanced" at bounding box center [178, 103] width 53 height 16
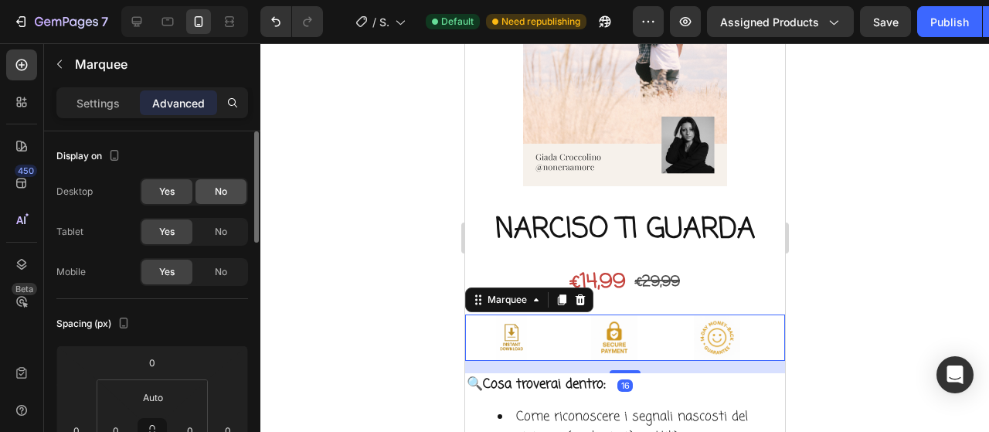
click at [227, 197] on span "No" at bounding box center [221, 192] width 12 height 14
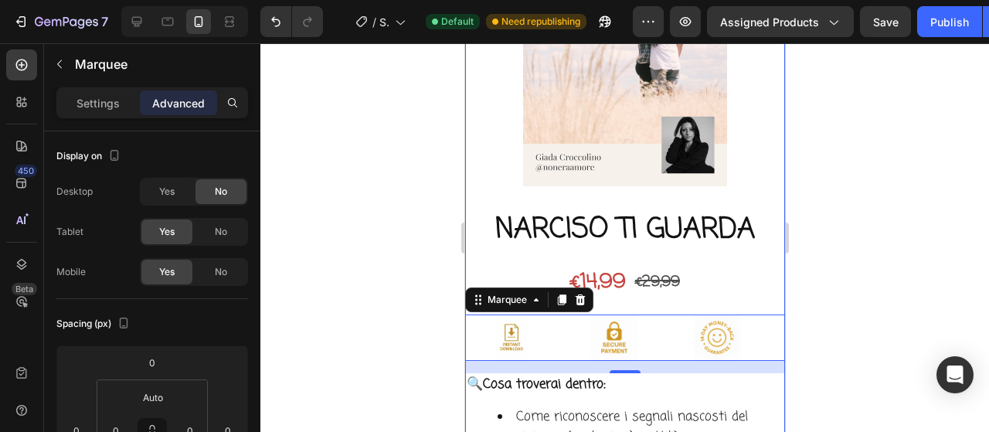
scroll to position [5233, 0]
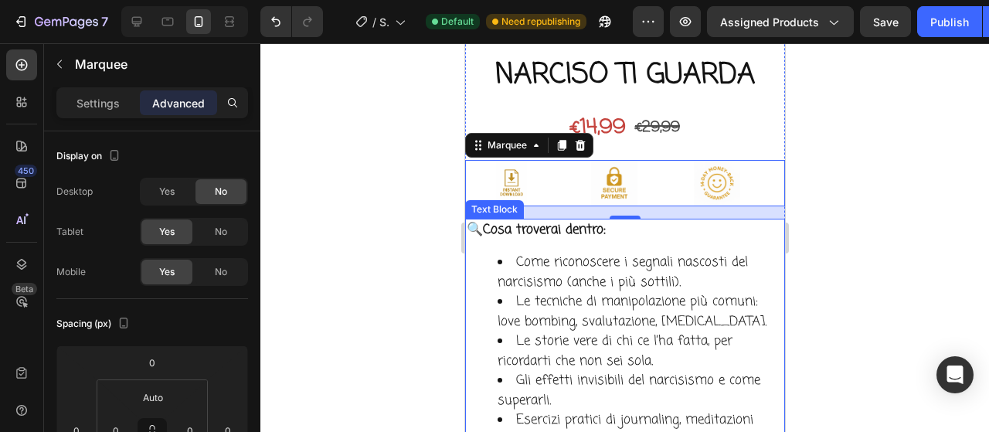
click at [576, 222] on strong "Cosa troverai dentro:" at bounding box center [543, 229] width 123 height 19
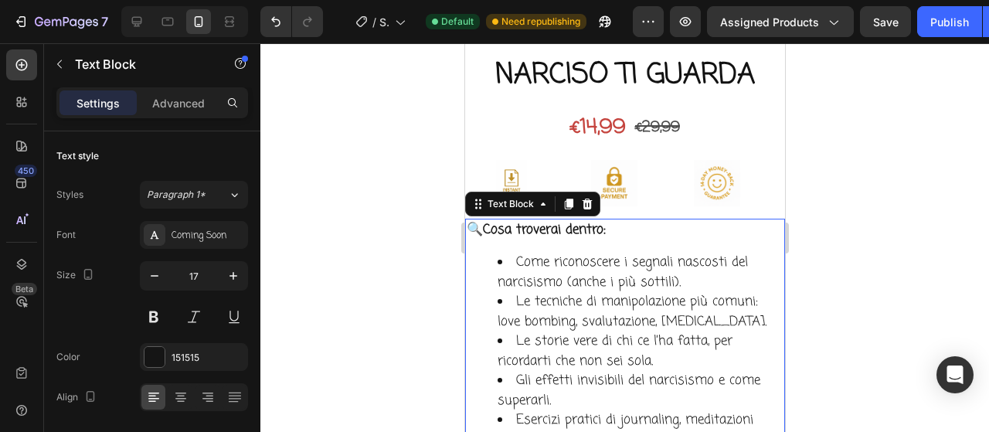
click at [199, 117] on div "Settings Advanced" at bounding box center [152, 102] width 192 height 31
click at [195, 104] on p "Advanced" at bounding box center [178, 103] width 53 height 16
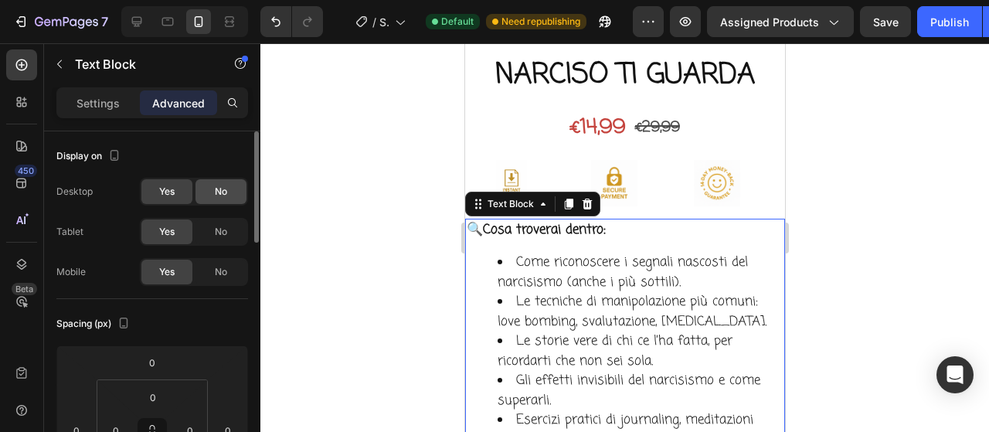
click at [228, 191] on div "No" at bounding box center [220, 191] width 51 height 25
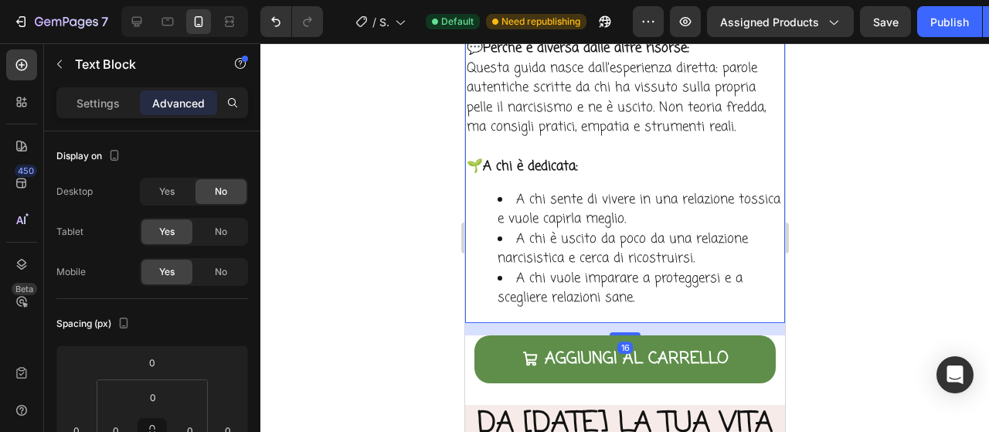
scroll to position [5851, 0]
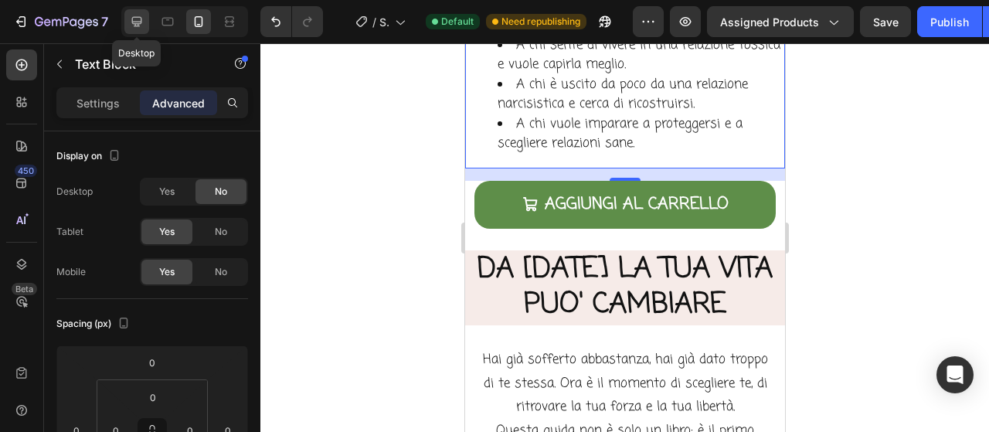
click at [136, 25] on icon at bounding box center [136, 21] width 15 height 15
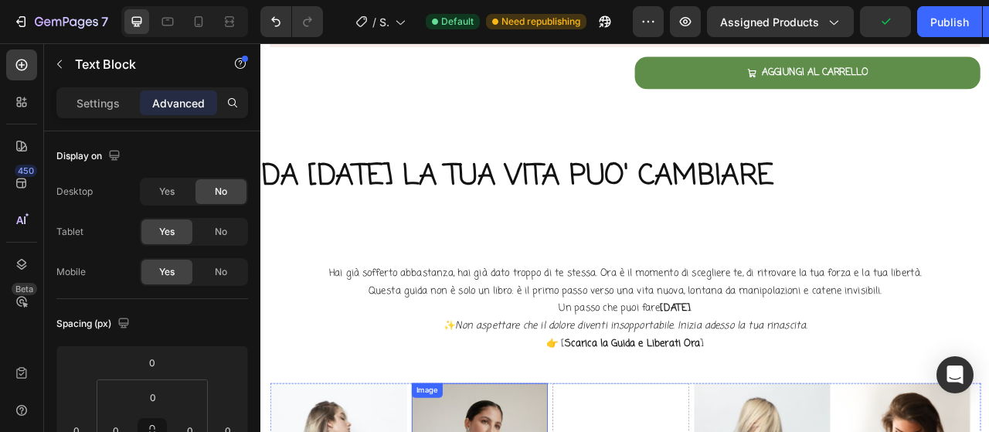
scroll to position [3587, 0]
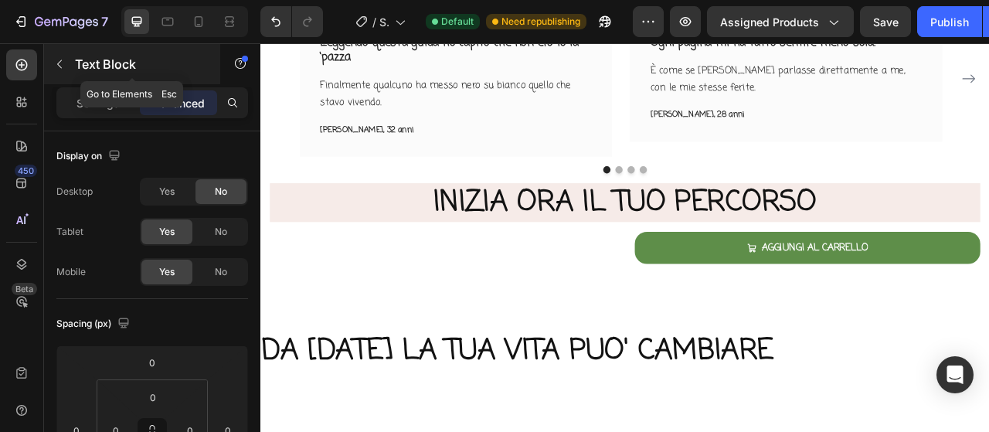
click at [54, 72] on button "button" at bounding box center [59, 64] width 25 height 25
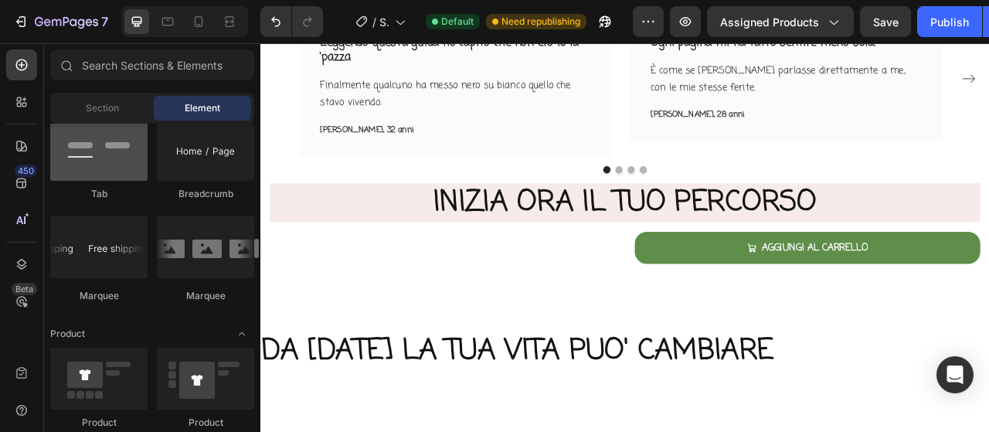
scroll to position [1854, 0]
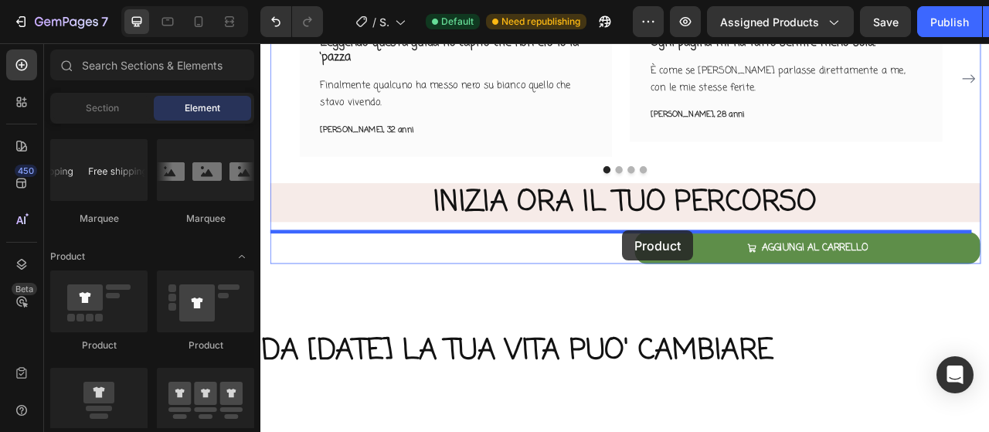
drag, startPoint x: 395, startPoint y: 359, endPoint x: 721, endPoint y: 281, distance: 335.2
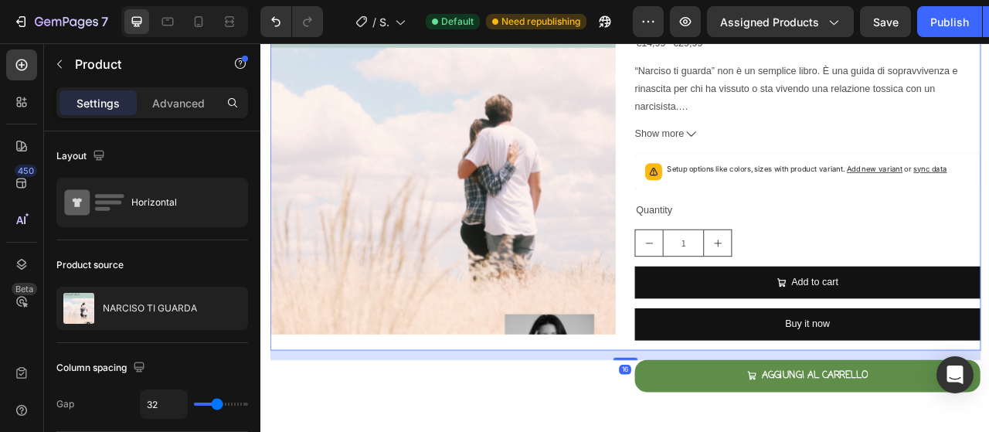
scroll to position [4051, 0]
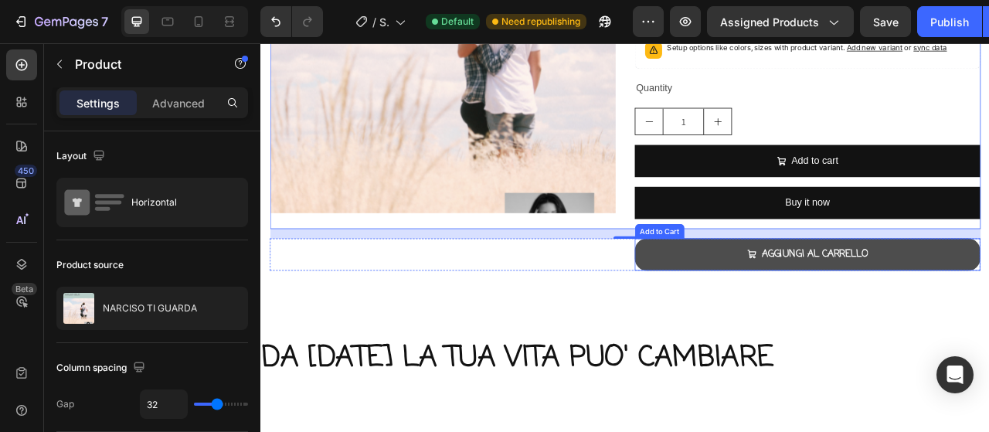
click at [762, 315] on button "AGGIUNGI AL CARRELLO" at bounding box center [956, 312] width 440 height 41
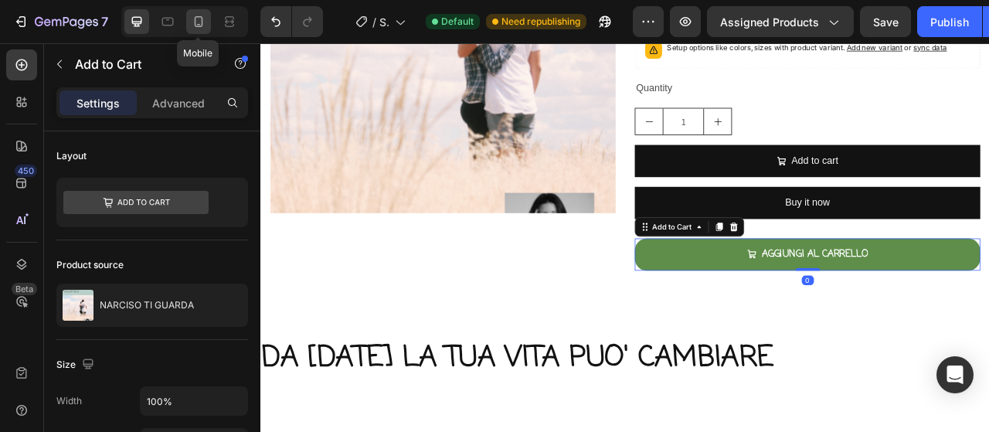
click at [202, 18] on icon at bounding box center [198, 21] width 15 height 15
type input "21"
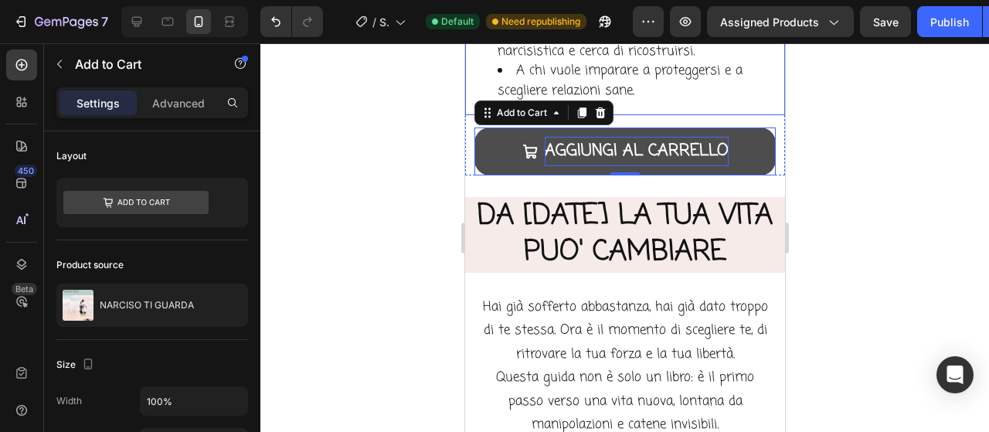
scroll to position [5717, 0]
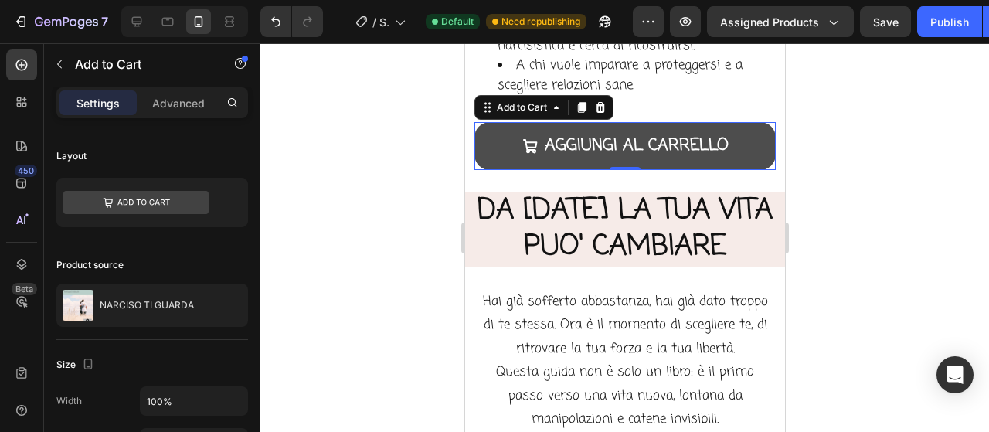
click at [755, 122] on button "AGGIUNGI AL CARRELLO" at bounding box center [624, 146] width 301 height 48
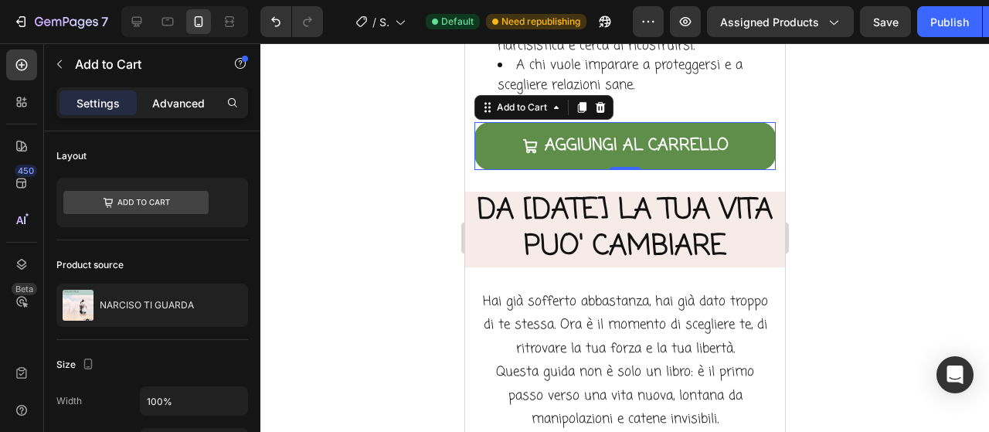
click at [192, 100] on p "Advanced" at bounding box center [178, 103] width 53 height 16
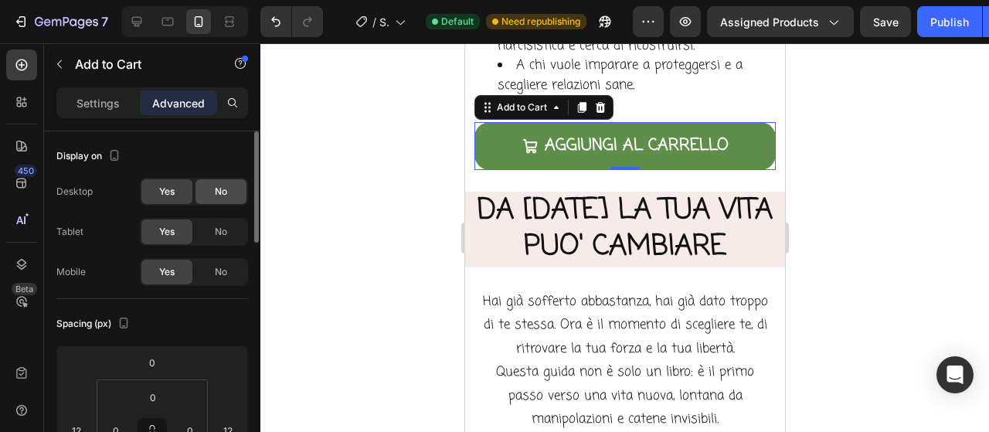
click at [233, 185] on div "No" at bounding box center [220, 191] width 51 height 25
click at [127, 25] on div at bounding box center [136, 21] width 25 height 25
type input "0"
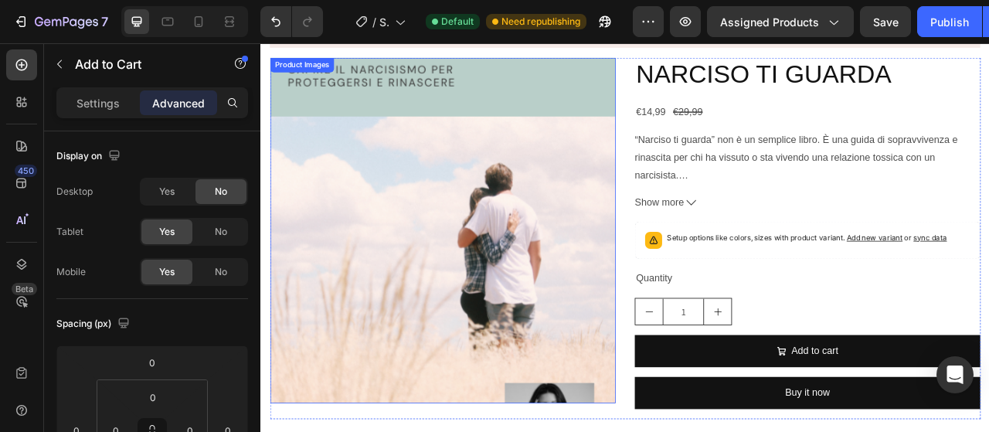
scroll to position [3732, 0]
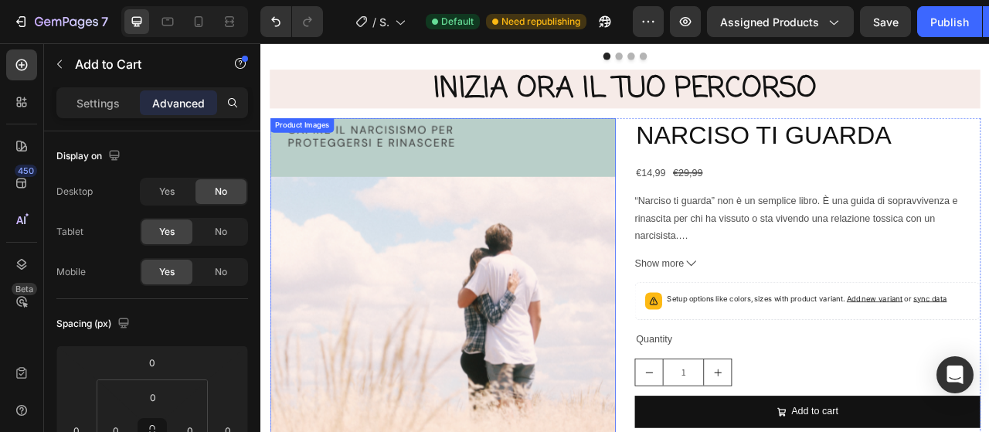
click at [545, 291] on img at bounding box center [492, 359] width 440 height 440
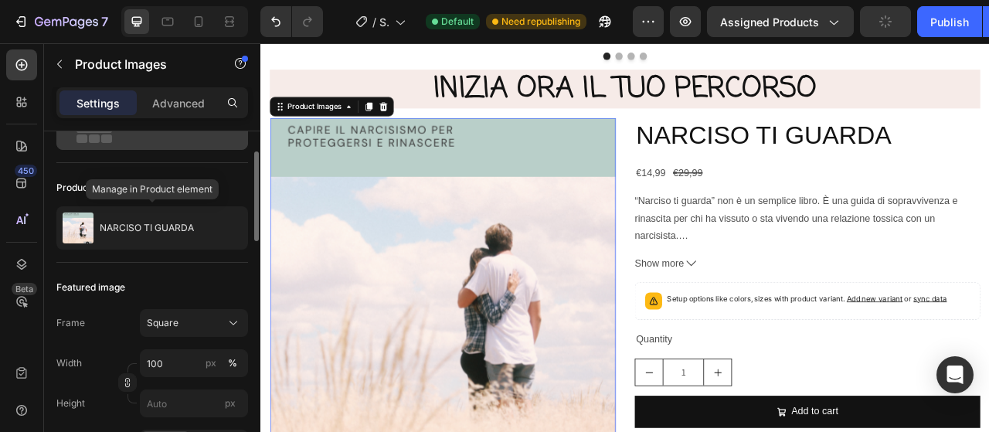
scroll to position [154, 0]
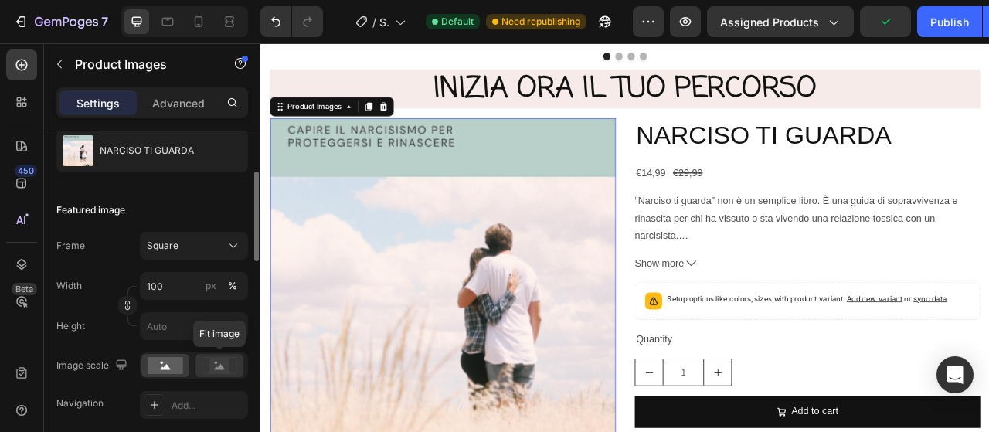
click at [223, 366] on rect at bounding box center [219, 365] width 20 height 15
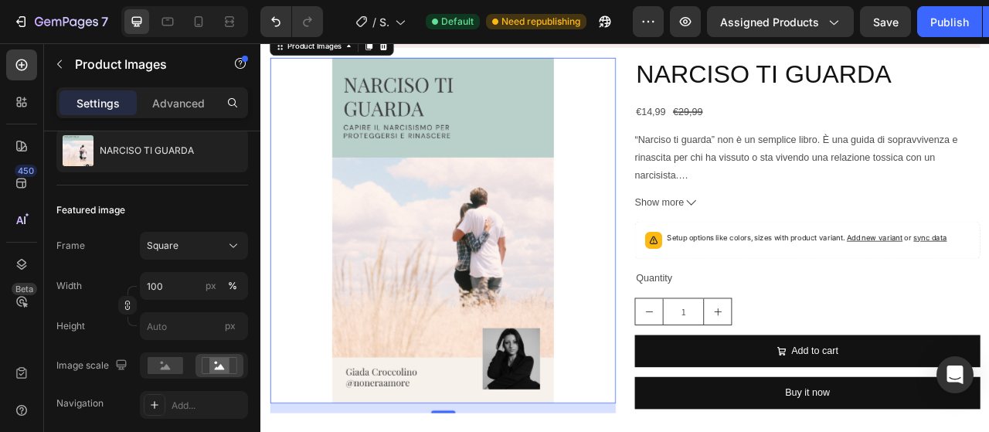
scroll to position [3655, 0]
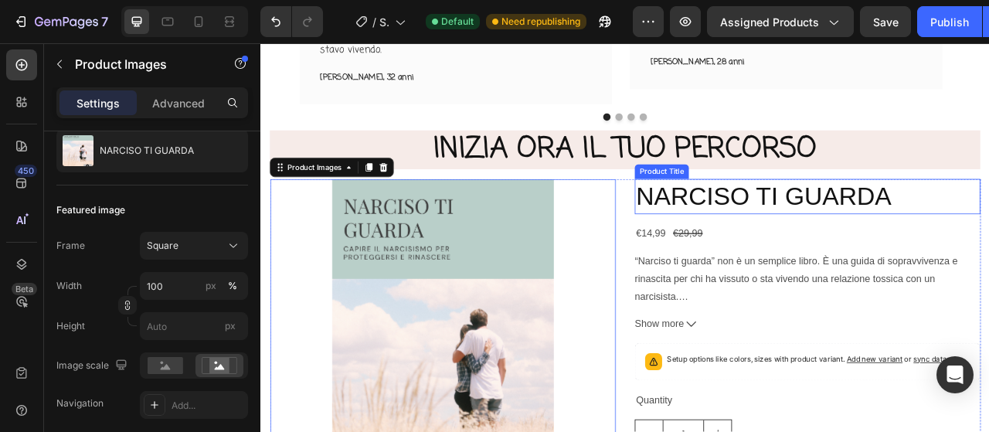
click at [819, 235] on h2 "NARCISO TI GUARDA" at bounding box center [956, 238] width 440 height 44
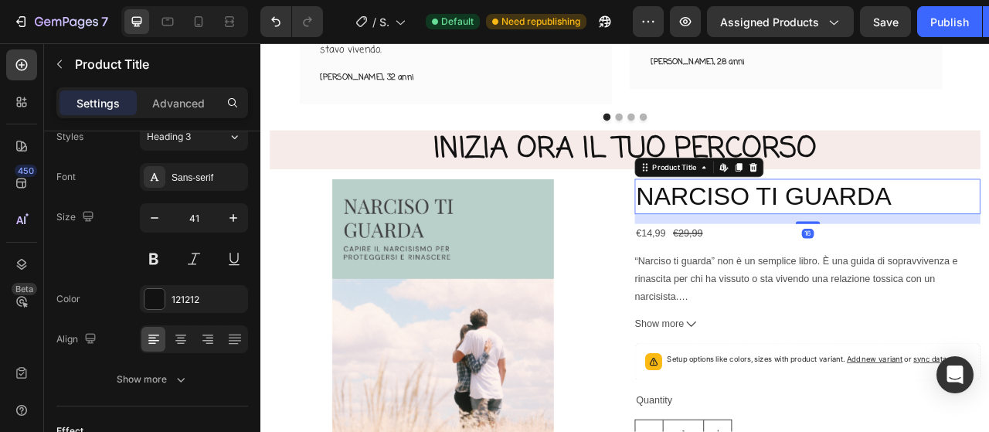
scroll to position [0, 0]
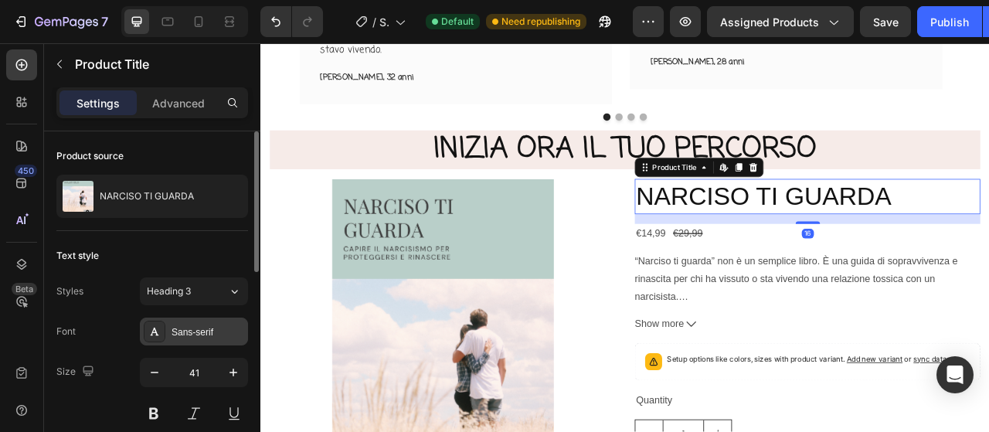
click at [205, 334] on div "Sans-serif" at bounding box center [207, 332] width 73 height 14
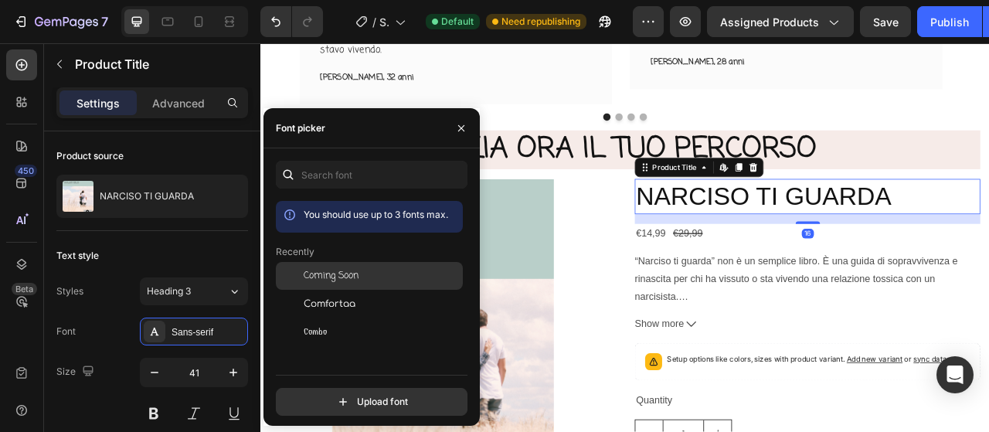
click at [341, 274] on span "Coming Soon" at bounding box center [331, 276] width 55 height 14
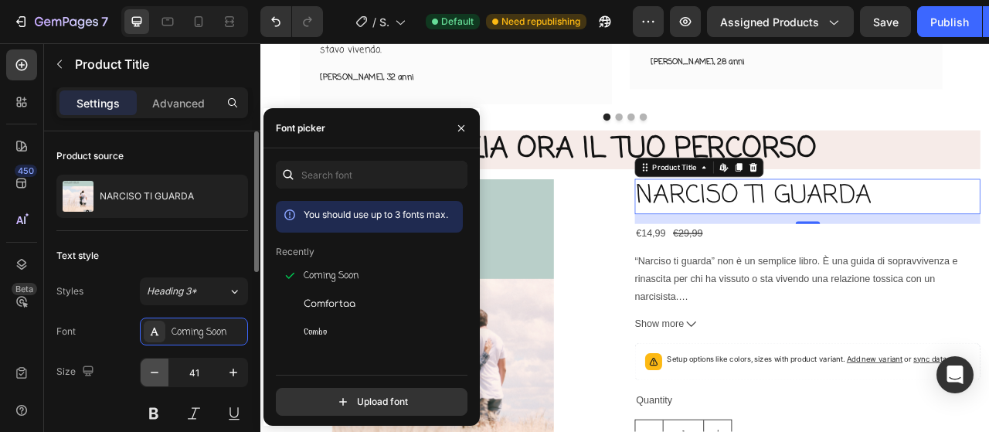
click at [162, 368] on button "button" at bounding box center [155, 372] width 28 height 28
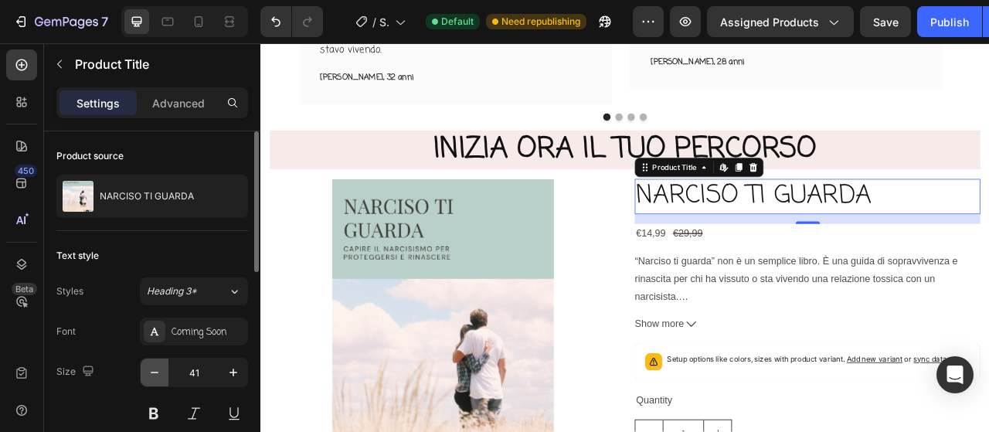
type input "40"
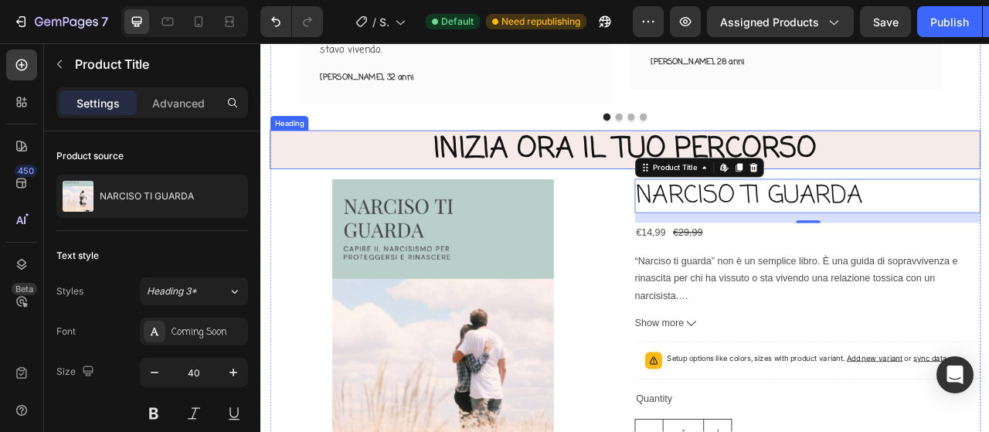
click at [508, 181] on h2 "INIZIA ORA IL TUO PERCORSO" at bounding box center [724, 178] width 904 height 49
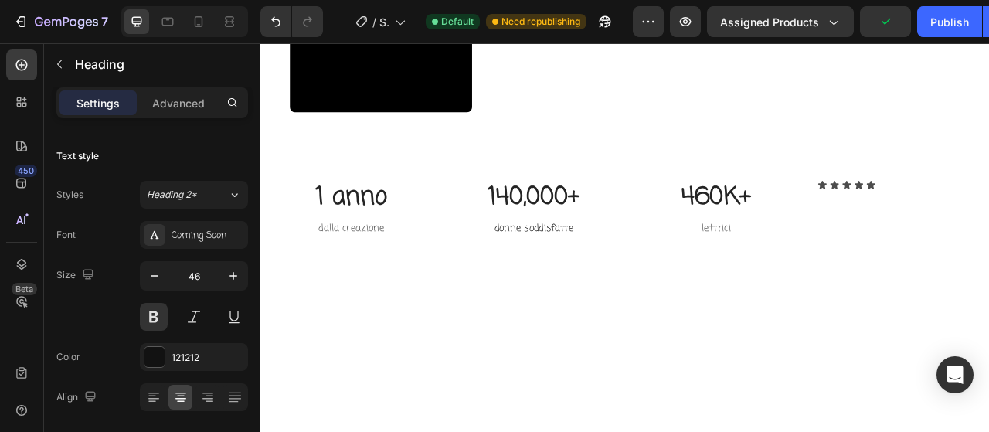
scroll to position [2959, 0]
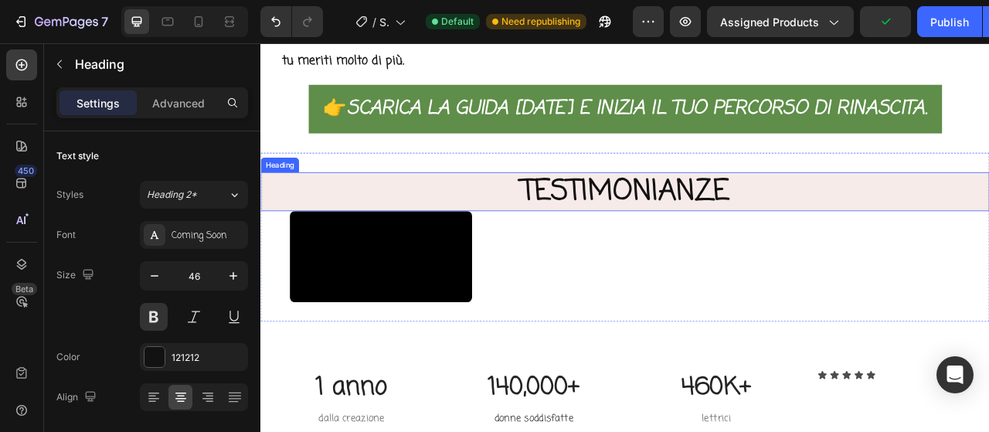
click at [681, 257] on h2 "TESTIMONIANZE" at bounding box center [723, 232] width 927 height 49
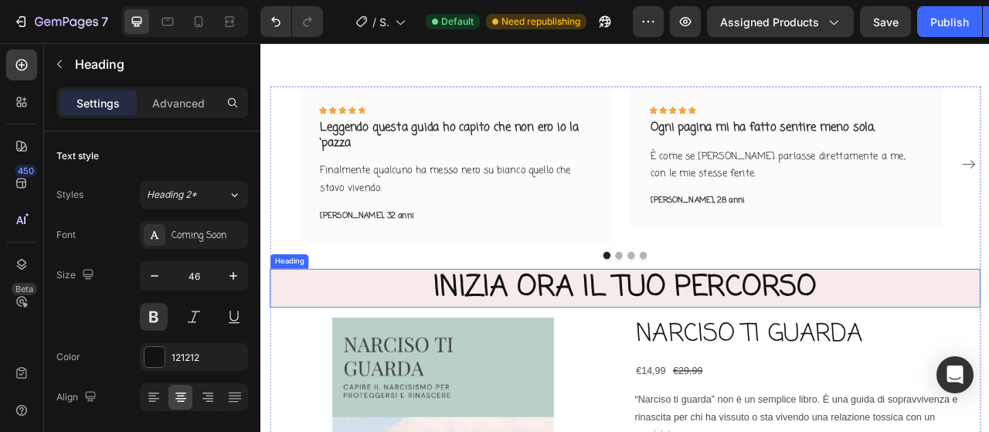
scroll to position [4273, 0]
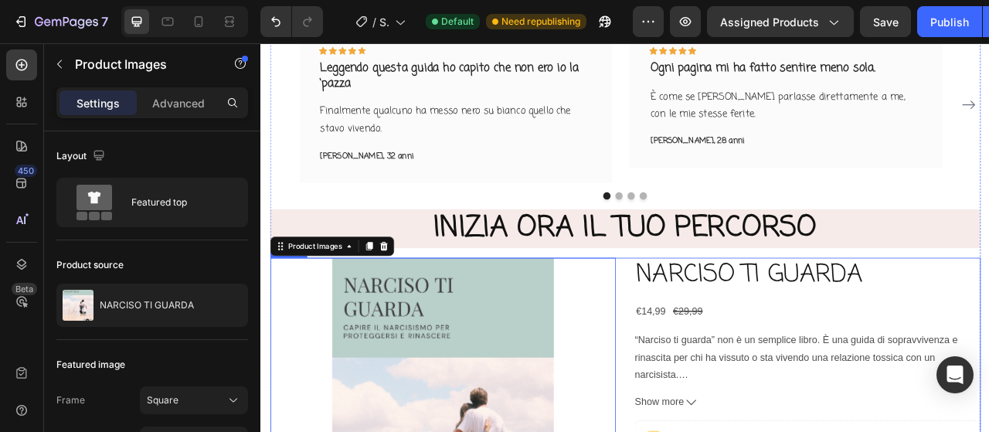
click at [736, 317] on h2 "NARCISO TI GUARDA" at bounding box center [956, 338] width 440 height 43
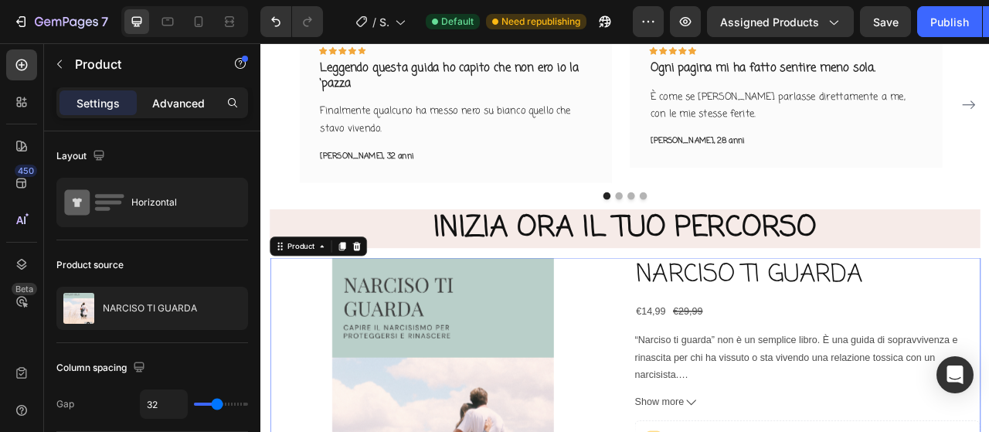
click at [188, 103] on p "Advanced" at bounding box center [178, 103] width 53 height 16
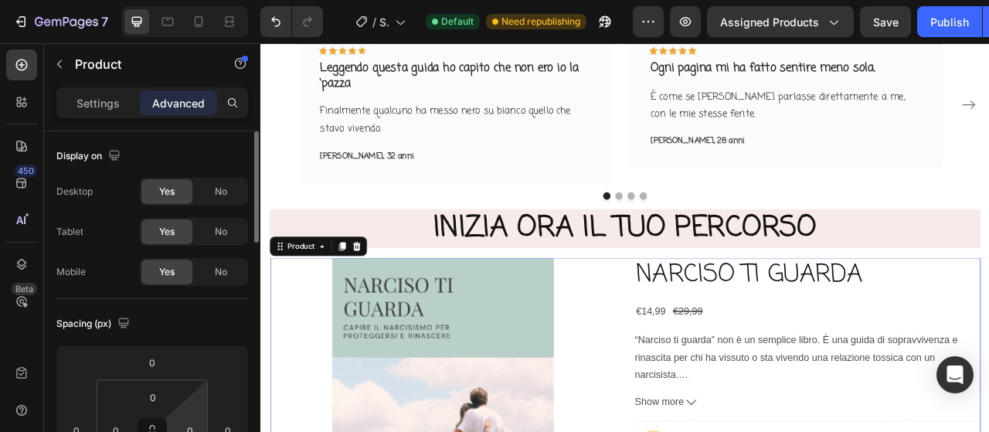
scroll to position [232, 0]
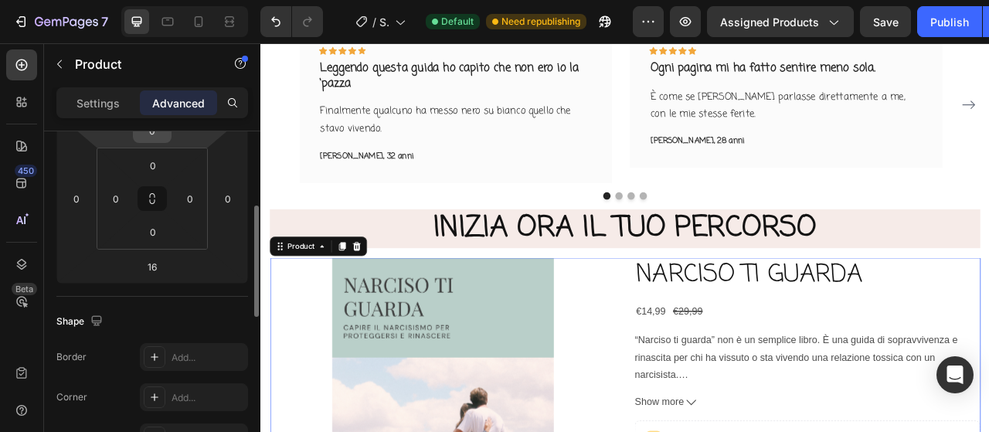
click at [159, 140] on input "0" at bounding box center [152, 130] width 31 height 23
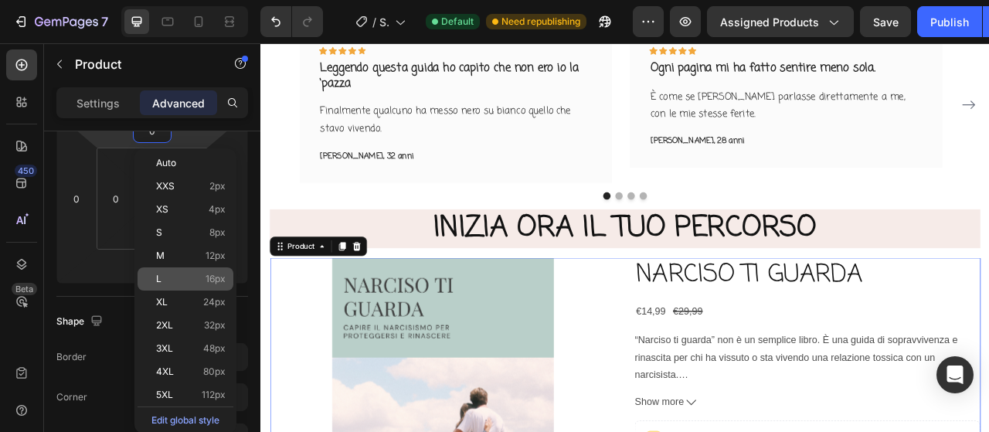
click at [187, 271] on div "L 16px" at bounding box center [186, 278] width 96 height 23
type input "16"
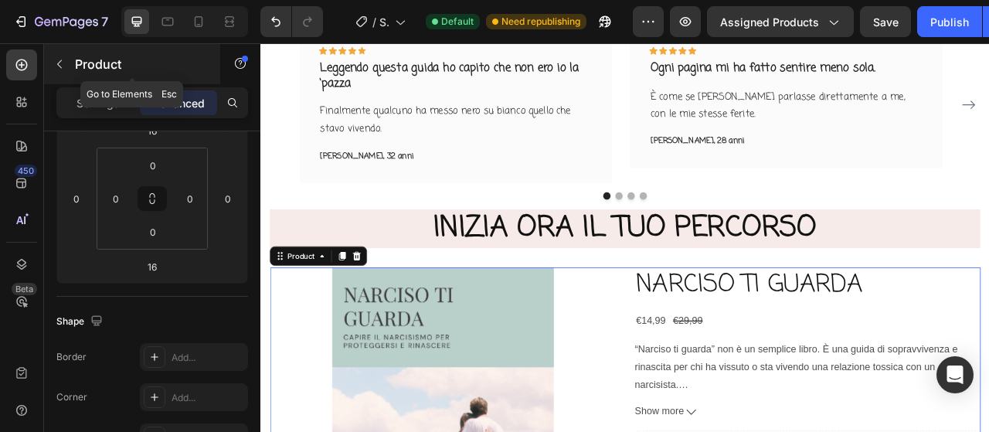
click at [61, 66] on icon "button" at bounding box center [59, 64] width 12 height 12
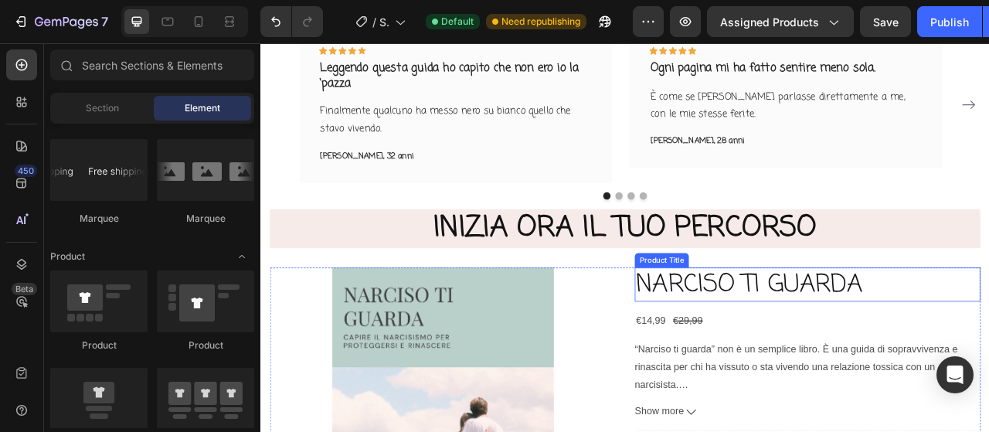
click at [768, 339] on h2 "NARCISO TI GUARDA" at bounding box center [956, 350] width 440 height 43
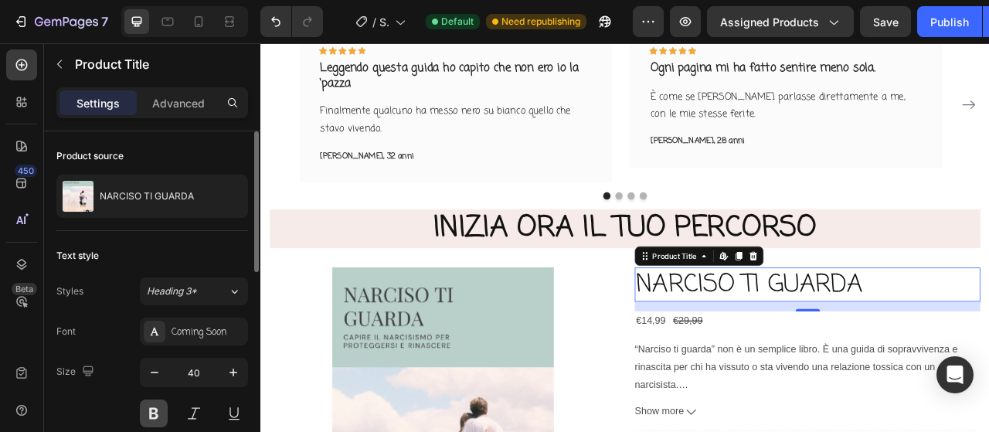
click at [154, 413] on button at bounding box center [154, 413] width 28 height 28
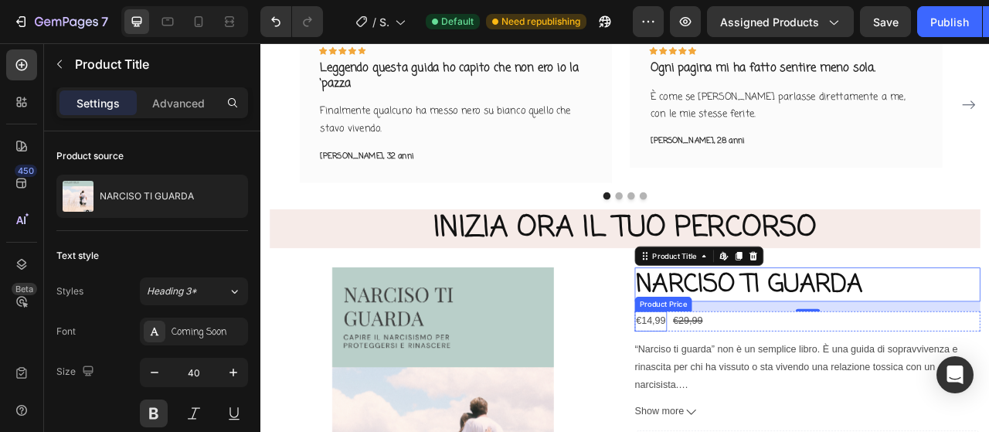
click at [750, 399] on div "€14,99" at bounding box center [756, 397] width 41 height 25
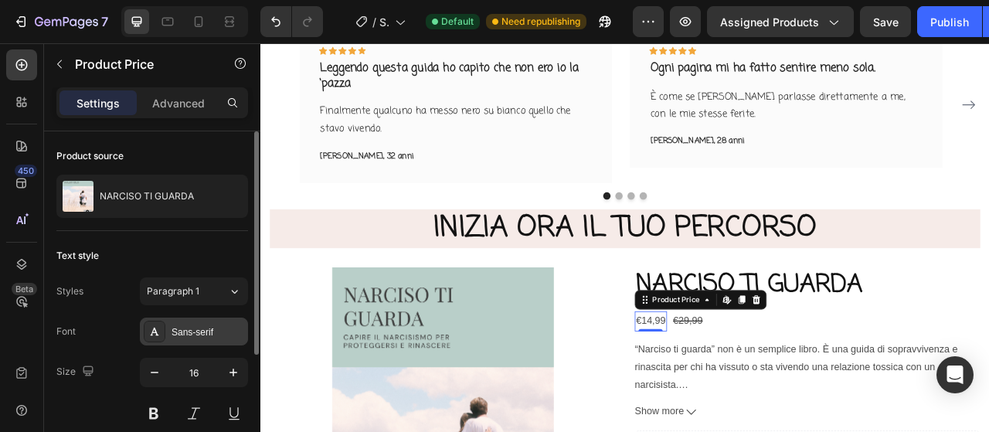
click at [209, 330] on div "Sans-serif" at bounding box center [207, 332] width 73 height 14
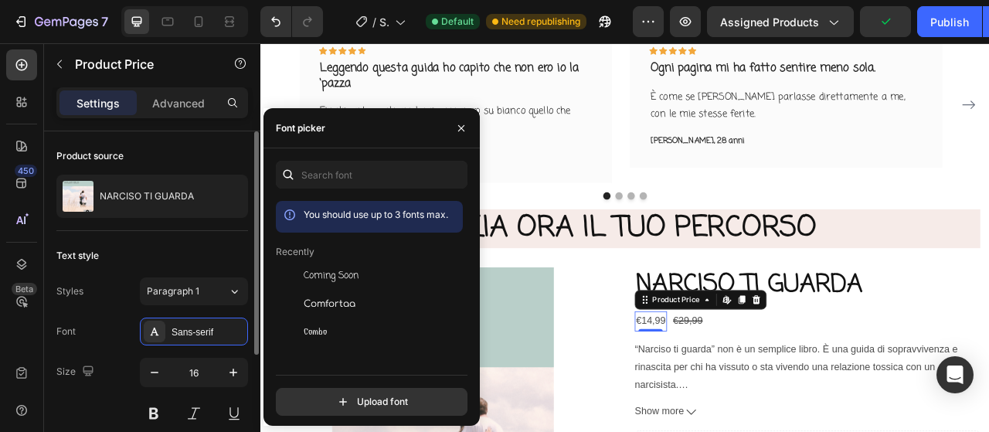
drag, startPoint x: 318, startPoint y: 283, endPoint x: 247, endPoint y: 356, distance: 101.6
click at [318, 379] on div "Coming Soon" at bounding box center [369, 393] width 187 height 28
click at [236, 365] on icon "button" at bounding box center [233, 372] width 15 height 15
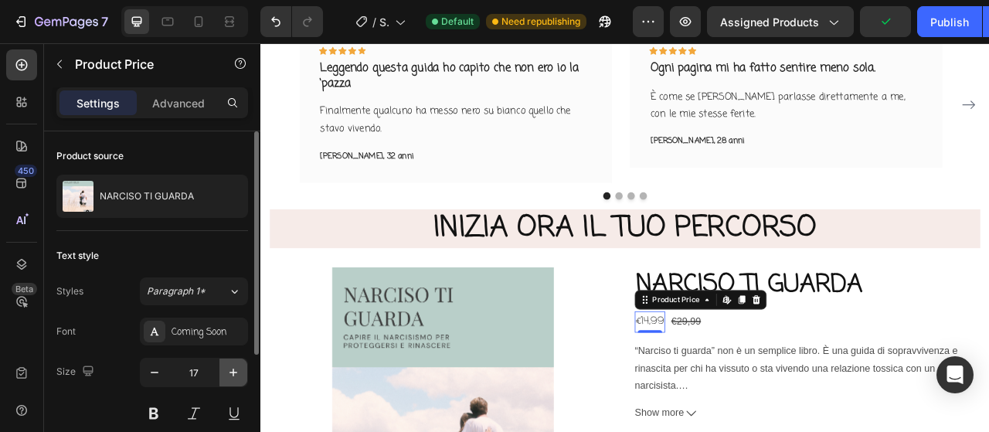
click at [236, 365] on icon "button" at bounding box center [233, 372] width 15 height 15
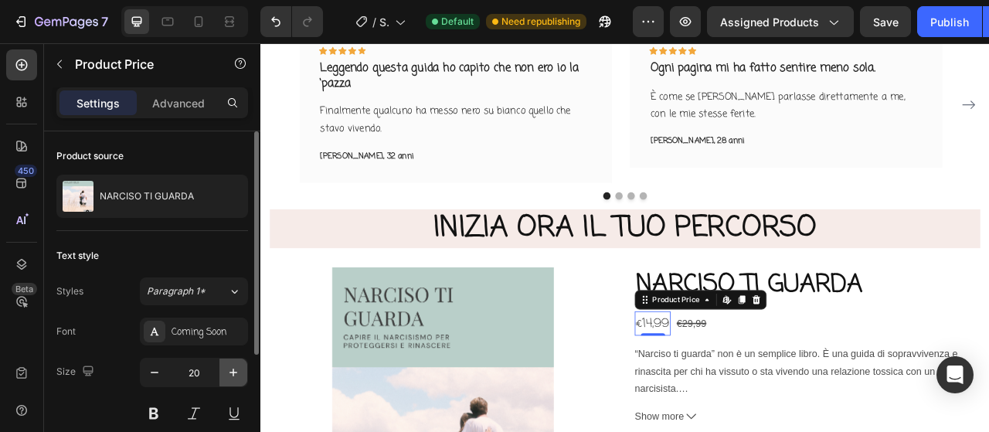
click at [236, 365] on icon "button" at bounding box center [233, 372] width 15 height 15
type input "23"
click at [157, 410] on button at bounding box center [154, 413] width 28 height 28
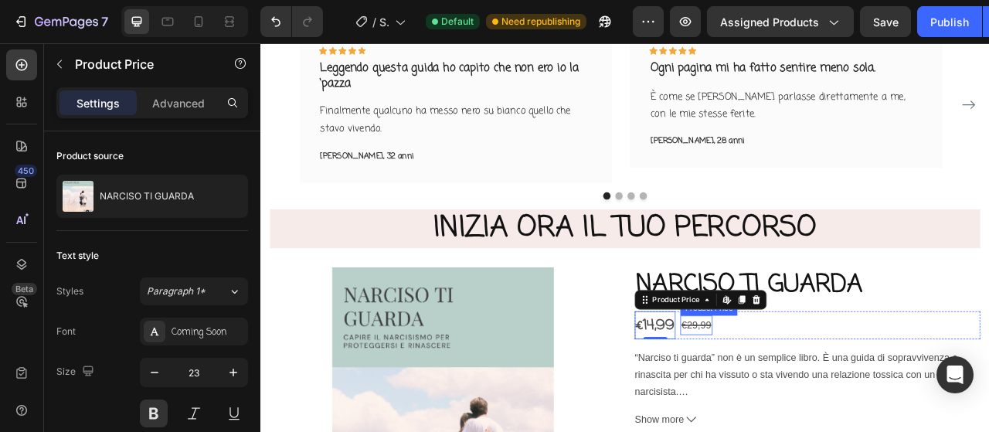
click at [805, 401] on div "€29,99" at bounding box center [814, 402] width 41 height 25
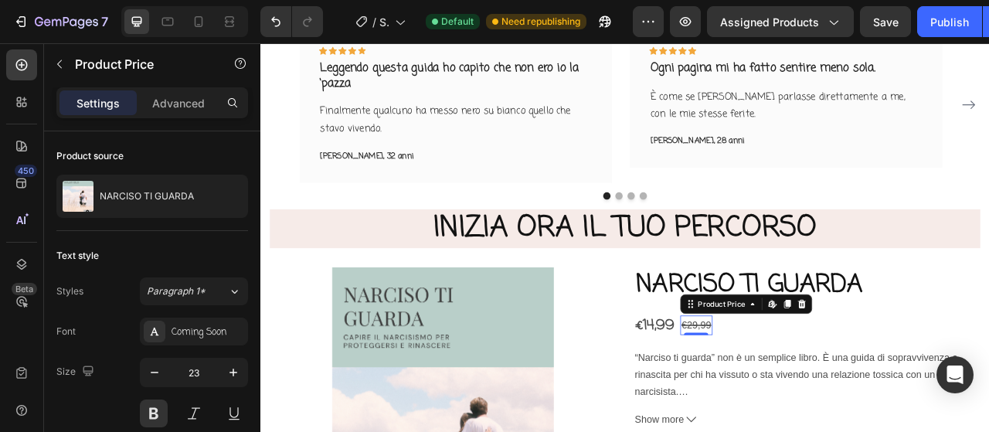
scroll to position [188, 0]
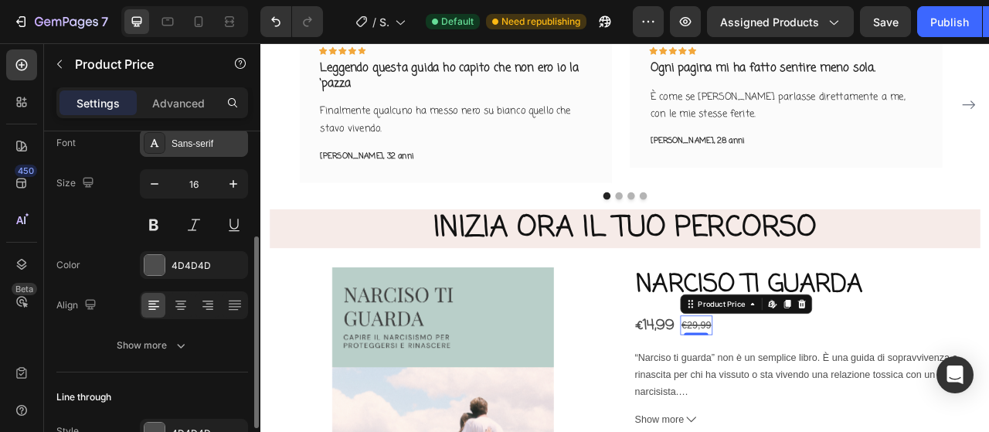
click at [192, 139] on div "Sans-serif" at bounding box center [207, 144] width 73 height 14
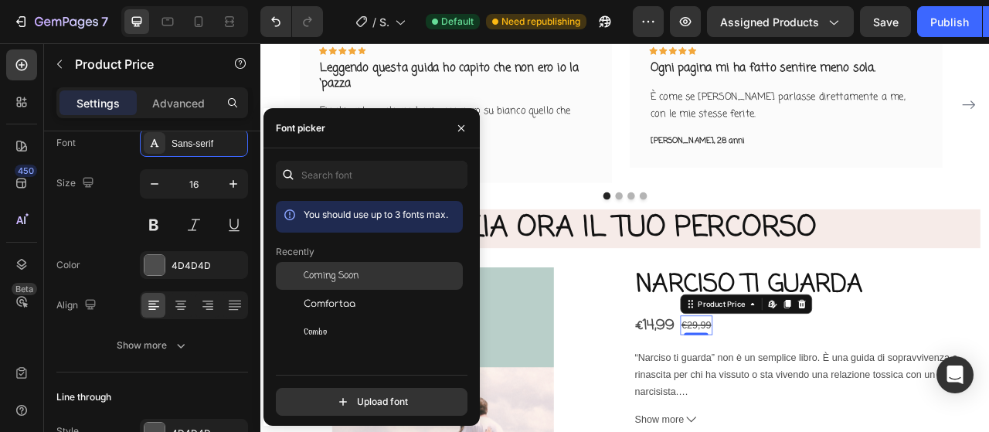
click at [313, 275] on span "Coming Soon" at bounding box center [331, 276] width 55 height 14
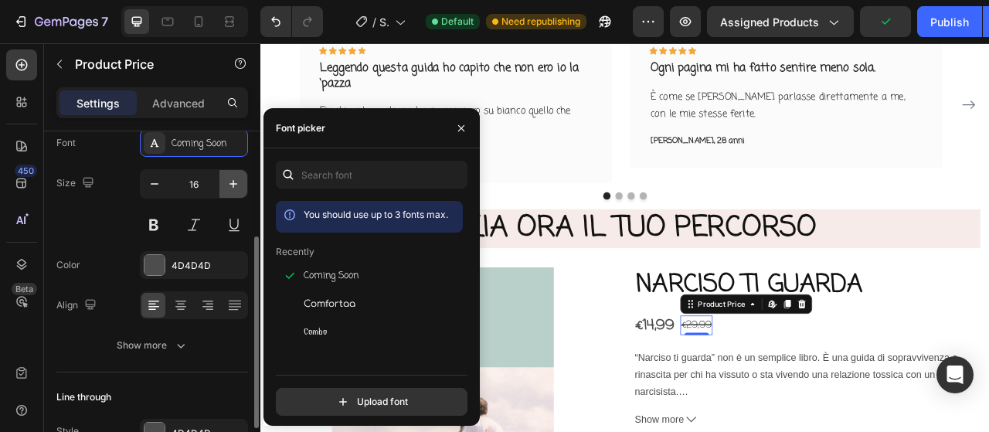
click at [233, 188] on icon "button" at bounding box center [233, 183] width 15 height 15
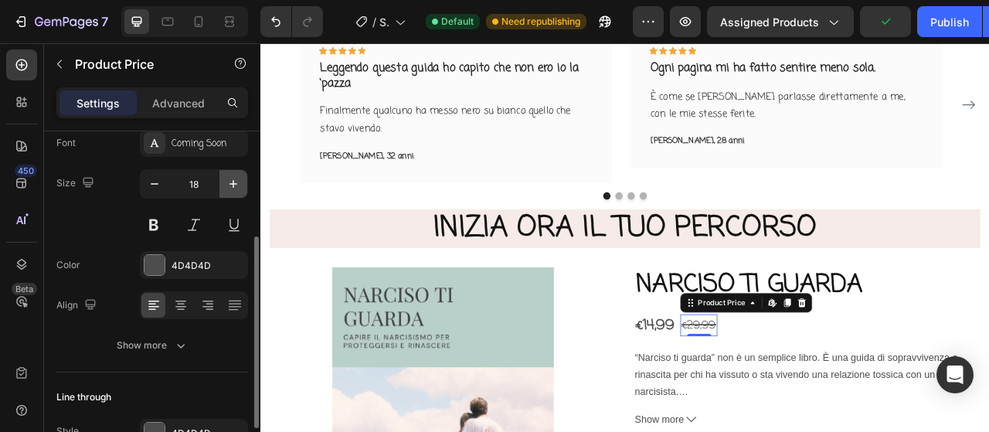
click at [233, 188] on icon "button" at bounding box center [233, 183] width 15 height 15
type input "21"
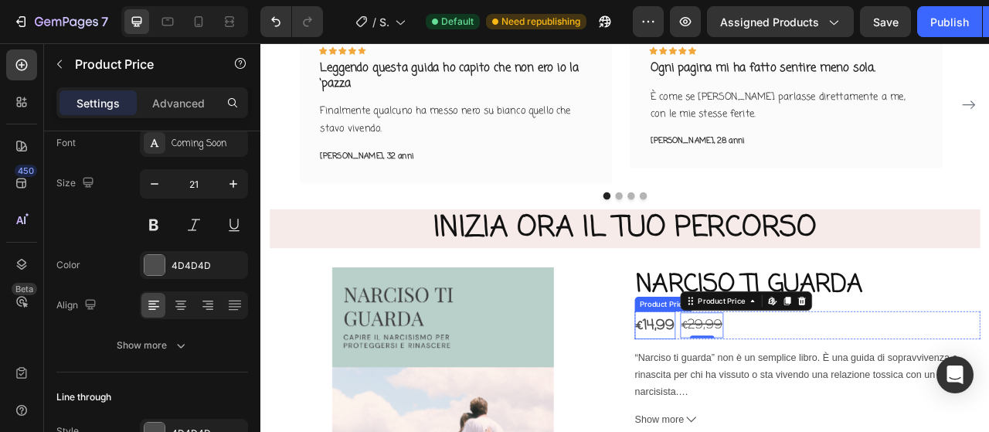
click at [746, 398] on div "€14,99" at bounding box center [762, 402] width 52 height 35
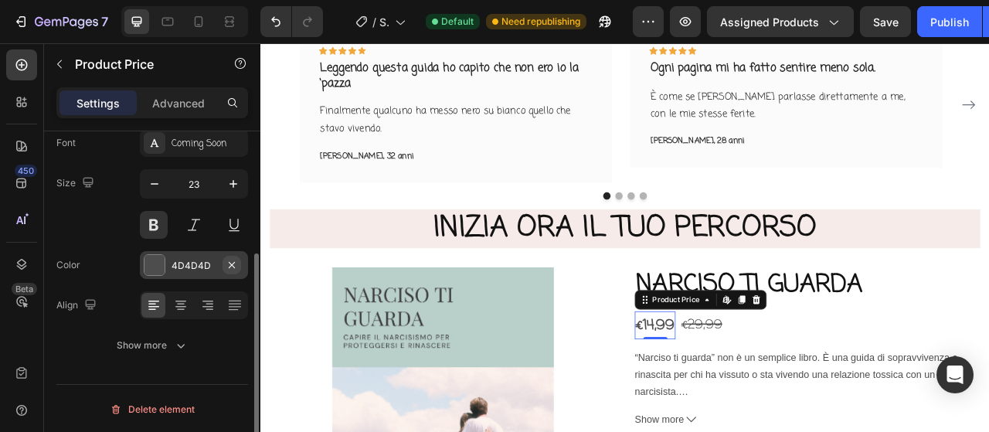
click at [230, 264] on icon "button" at bounding box center [232, 265] width 12 height 12
click at [187, 263] on div "Add..." at bounding box center [207, 266] width 73 height 14
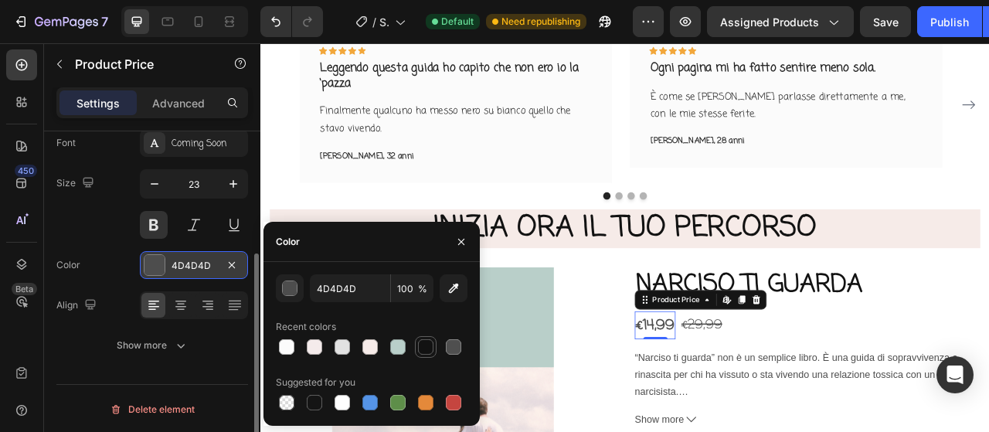
click at [428, 344] on div at bounding box center [425, 346] width 15 height 15
type input "121212"
click at [221, 375] on div "Product source NARCISO TI GUARDA Text style Styles Paragraph 1* Font Coming Soo…" at bounding box center [152, 210] width 216 height 535
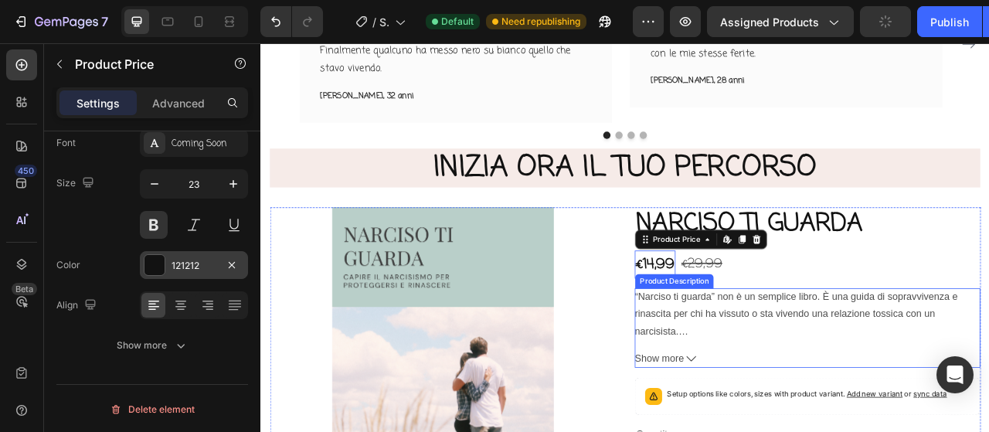
scroll to position [4427, 0]
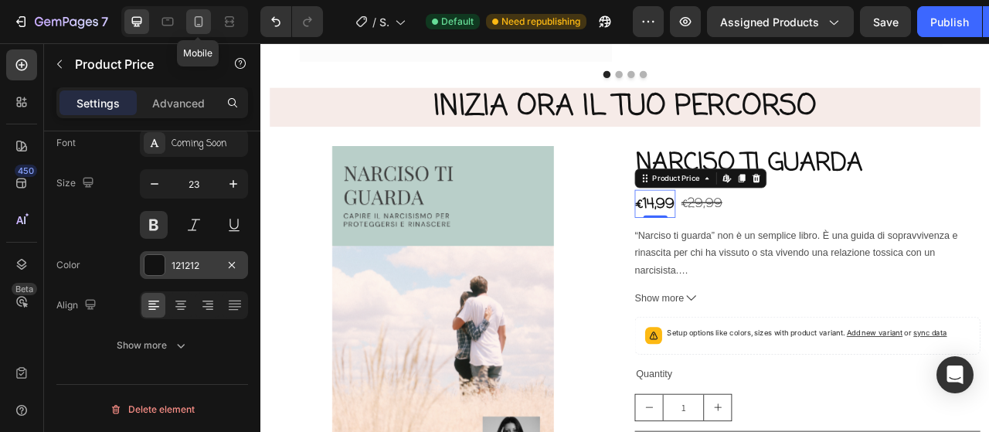
click at [195, 29] on icon at bounding box center [198, 21] width 15 height 15
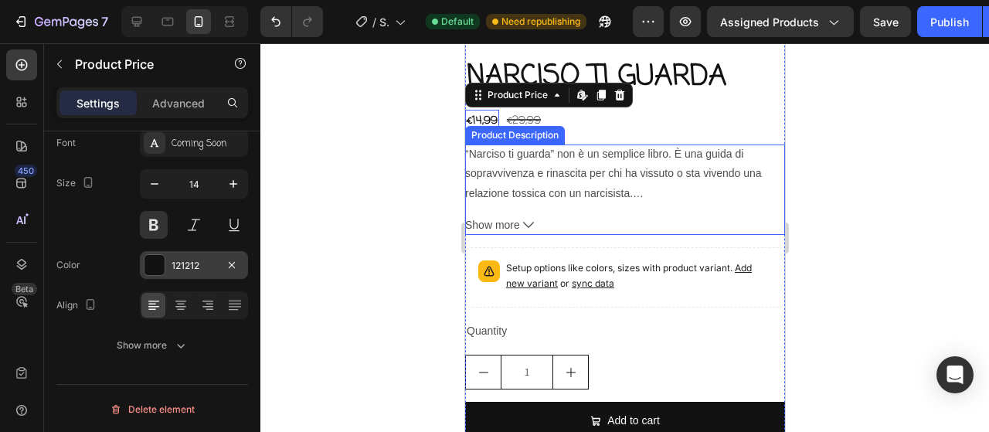
scroll to position [4891, 0]
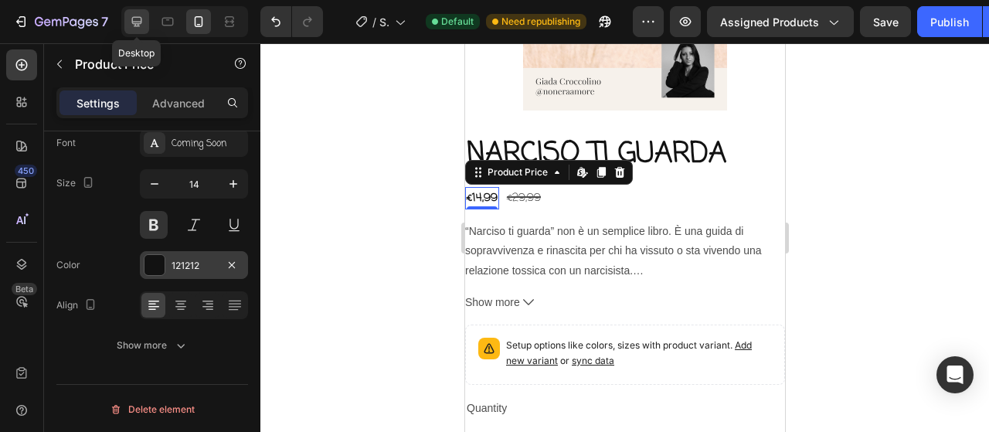
click at [133, 19] on icon at bounding box center [136, 21] width 15 height 15
type input "23"
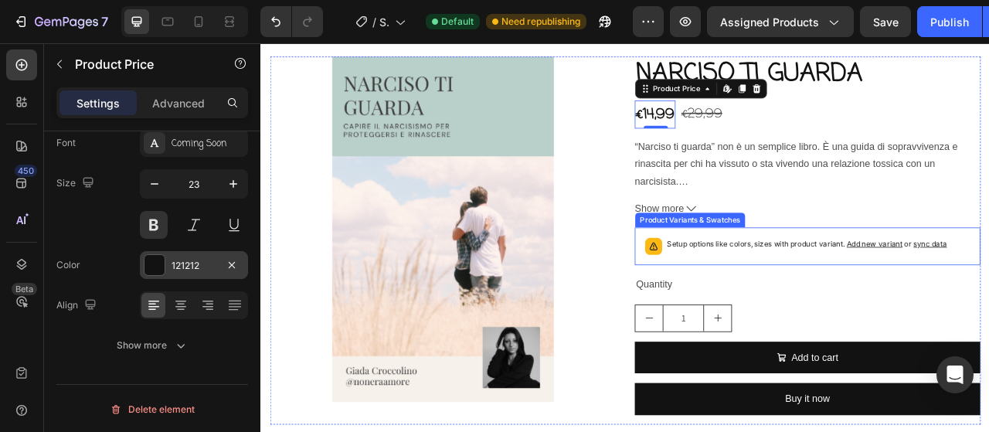
scroll to position [4309, 0]
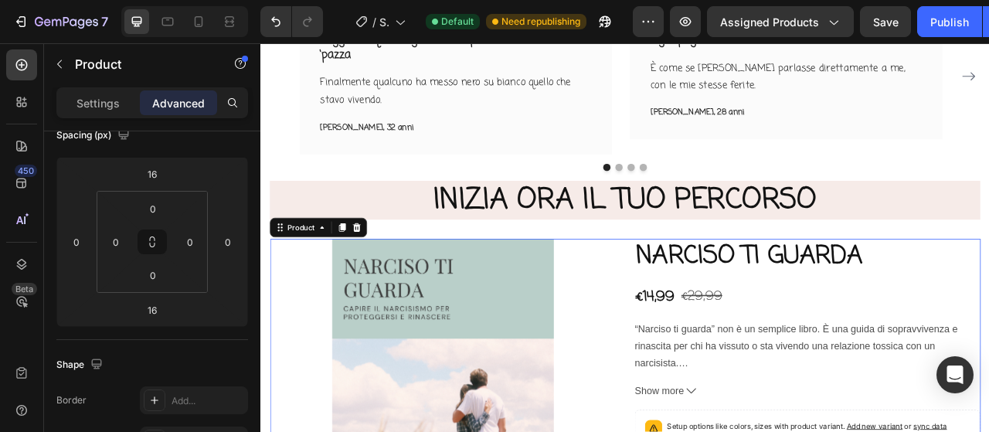
scroll to position [0, 0]
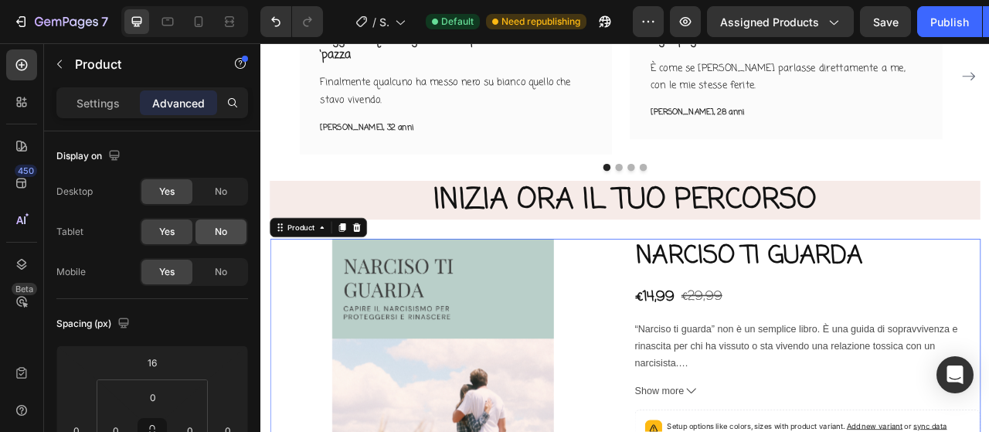
click at [221, 220] on div "No" at bounding box center [220, 231] width 51 height 25
click at [221, 265] on span "No" at bounding box center [221, 272] width 12 height 14
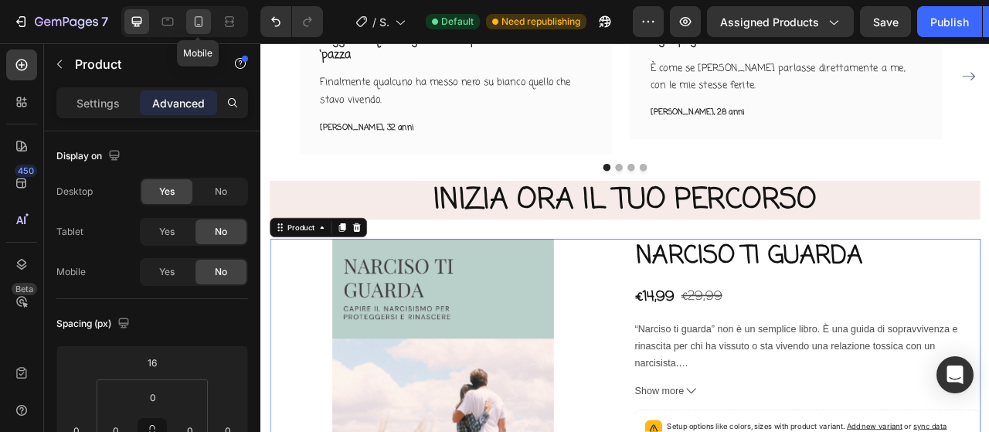
click at [189, 21] on div at bounding box center [198, 21] width 25 height 25
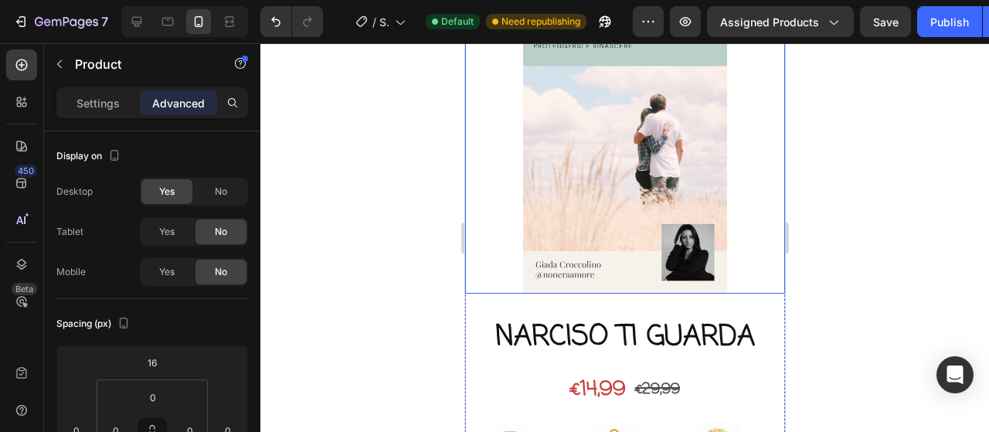
scroll to position [4332, 0]
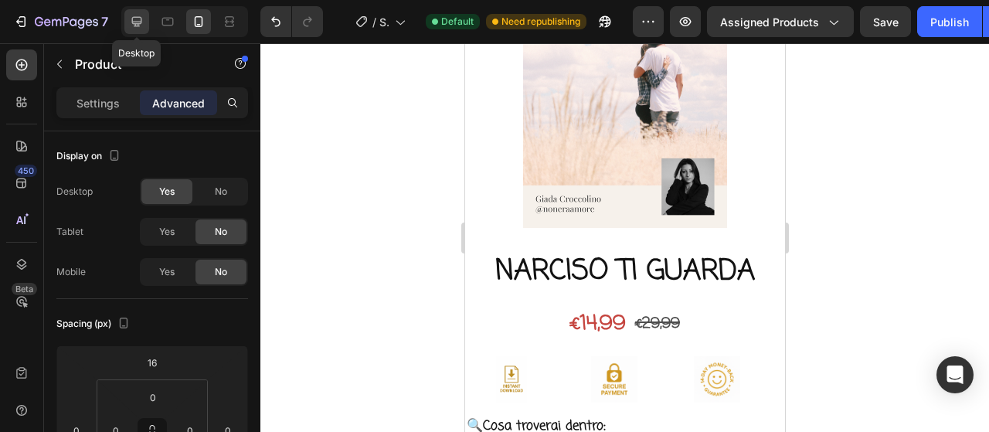
click at [141, 25] on icon at bounding box center [136, 21] width 15 height 15
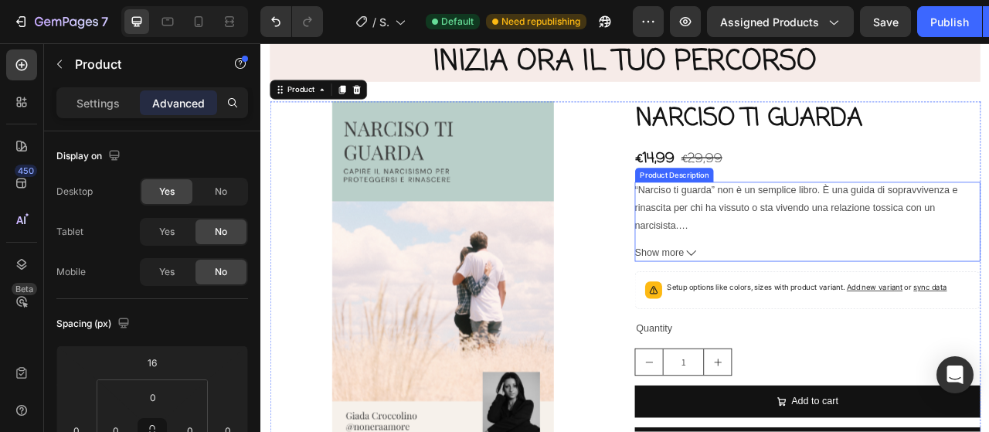
scroll to position [4066, 0]
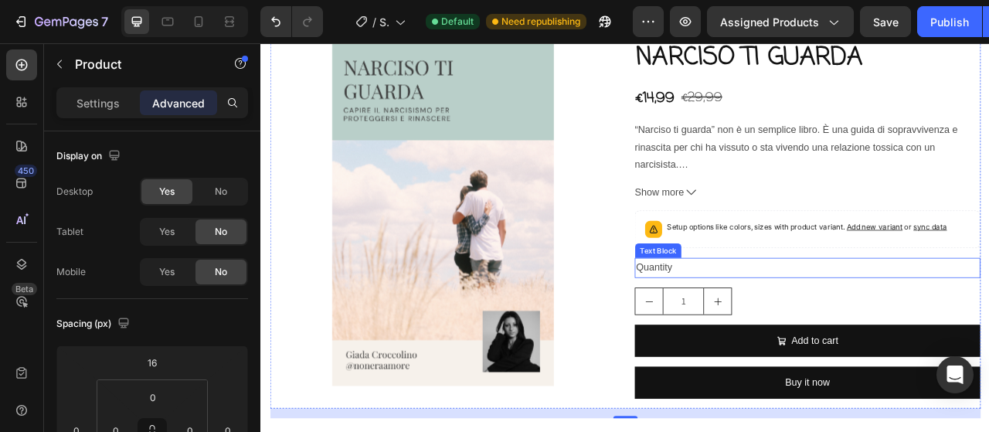
click at [912, 334] on div "Quantity" at bounding box center [956, 329] width 440 height 25
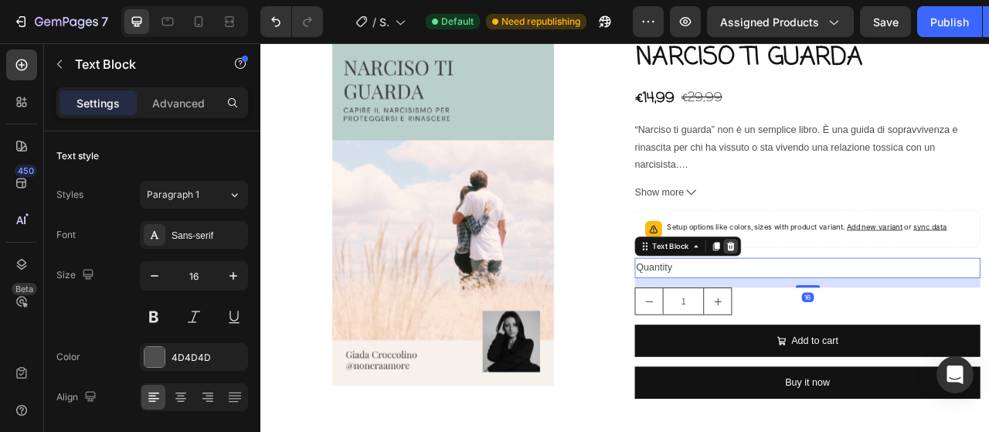
click at [854, 302] on icon at bounding box center [859, 302] width 10 height 11
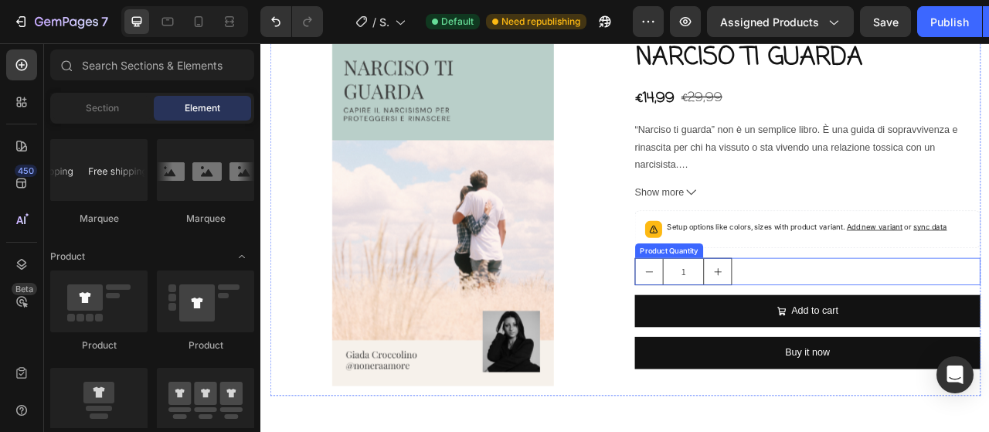
click at [928, 328] on div "1" at bounding box center [956, 334] width 440 height 35
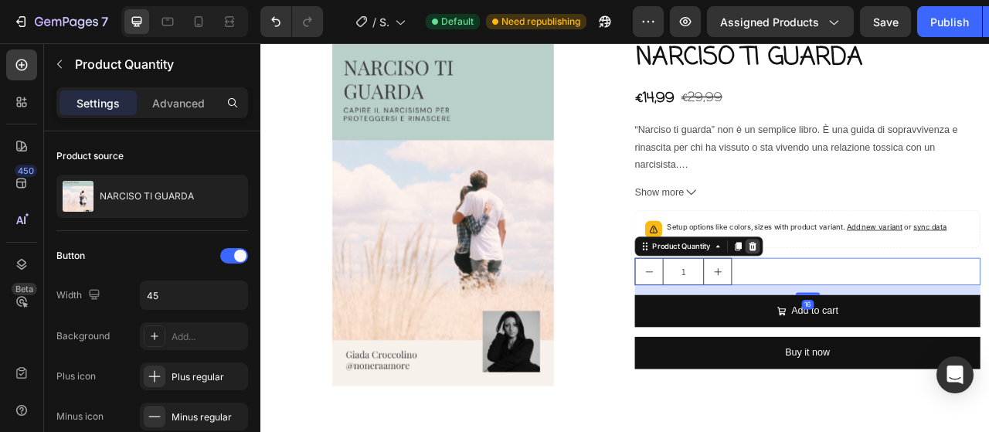
click at [881, 297] on icon at bounding box center [886, 302] width 10 height 11
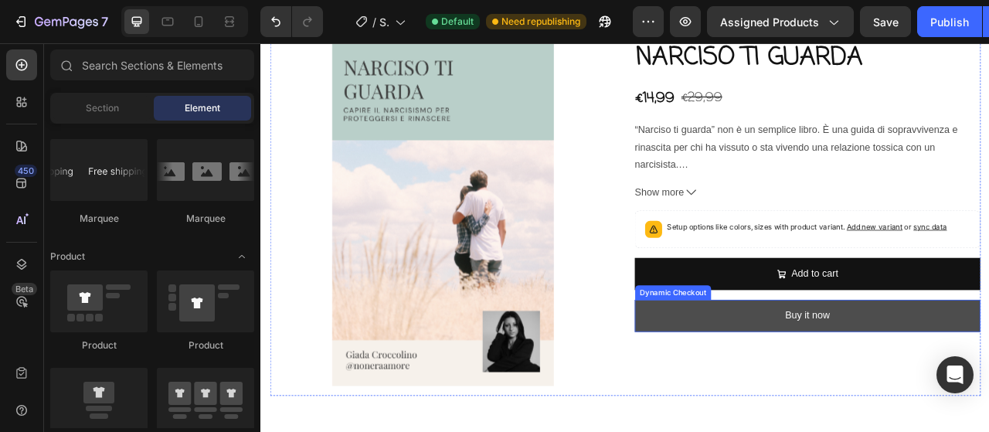
click at [762, 389] on button "Buy it now" at bounding box center [956, 390] width 440 height 41
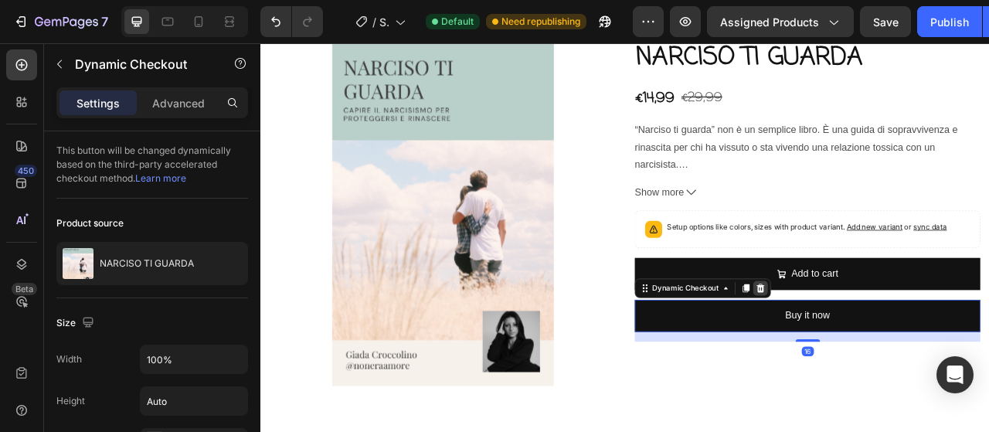
click at [891, 358] on icon at bounding box center [896, 355] width 10 height 11
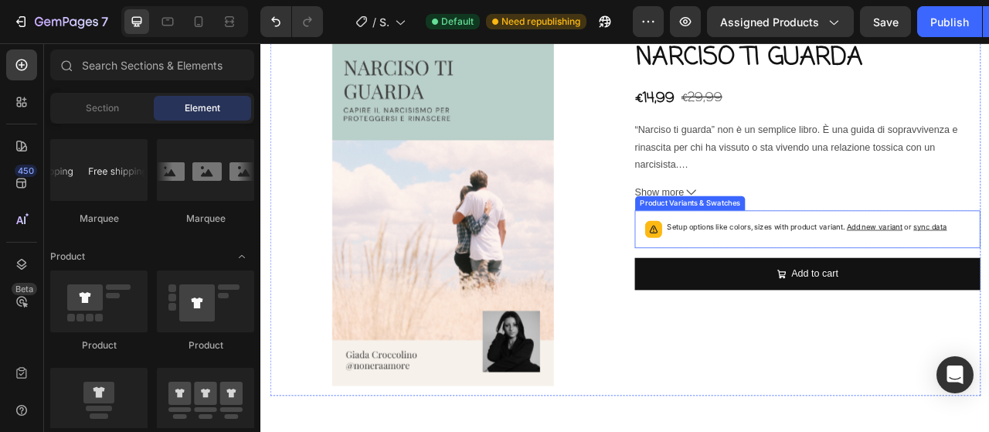
click at [867, 283] on p "Setup options like colors, sizes with product variant. Add new variant or sync …" at bounding box center [955, 277] width 356 height 15
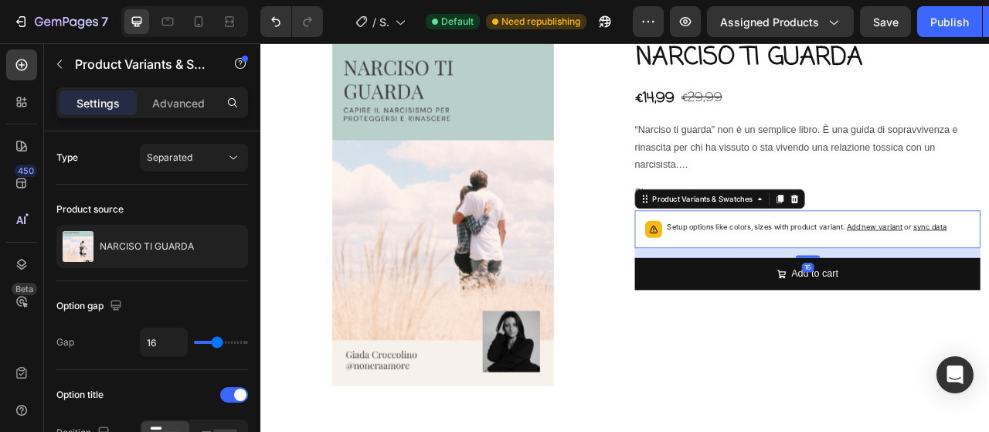
click at [933, 236] on icon at bounding box center [939, 242] width 12 height 12
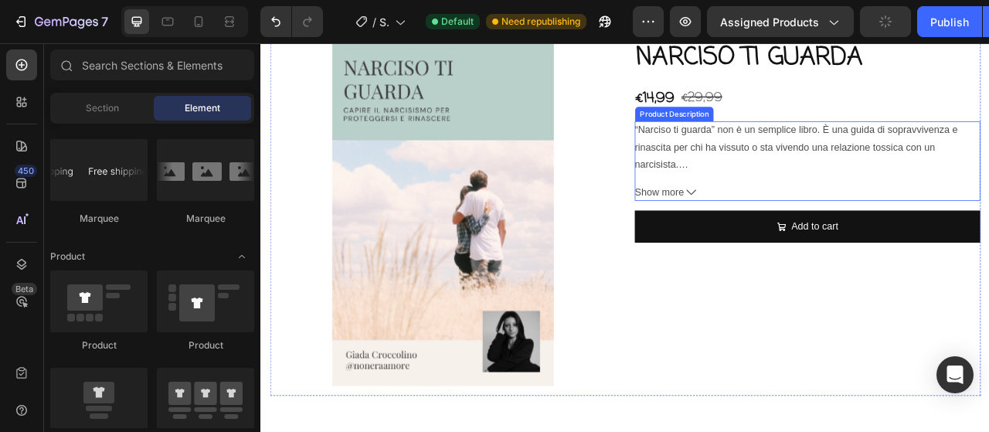
click at [802, 235] on icon at bounding box center [808, 233] width 12 height 12
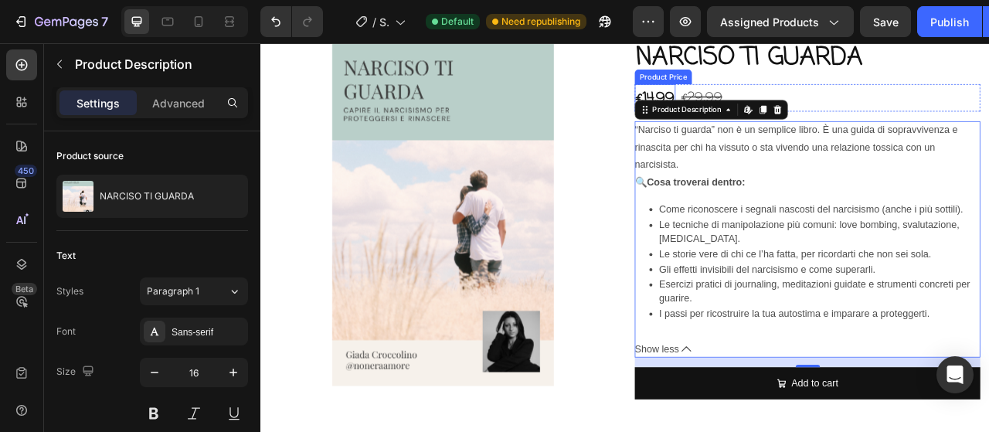
click at [754, 110] on div "€14,99" at bounding box center [762, 113] width 52 height 35
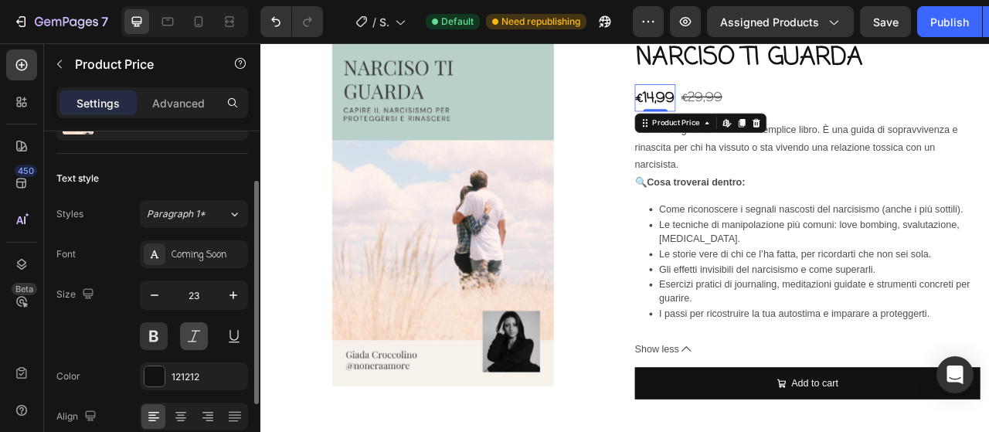
scroll to position [154, 0]
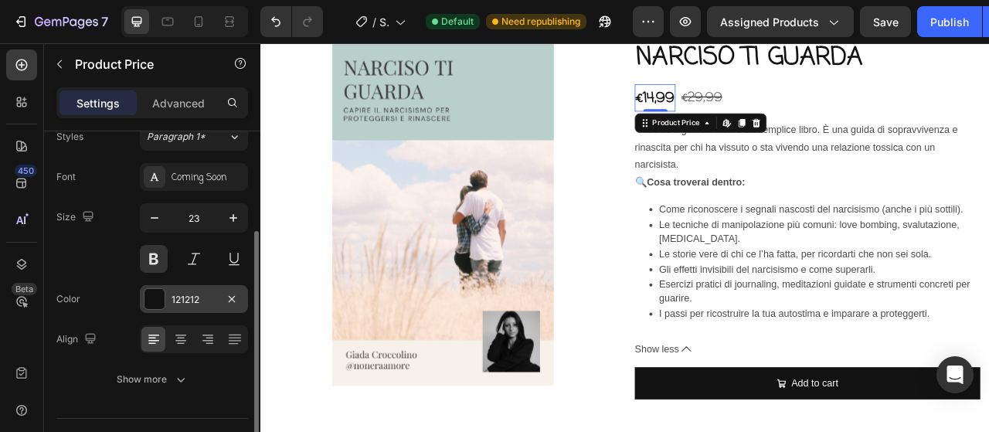
click at [184, 295] on div "121212" at bounding box center [193, 300] width 45 height 14
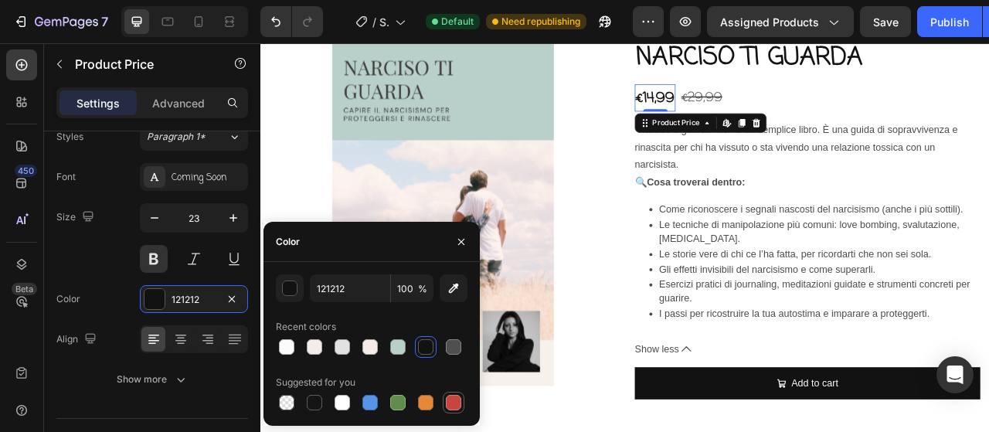
click at [453, 402] on div at bounding box center [453, 402] width 15 height 15
type input "C5453F"
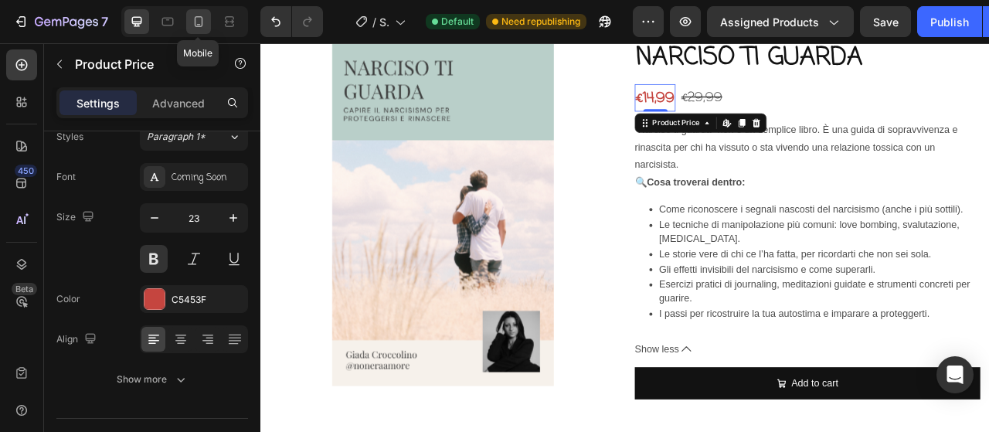
click at [199, 22] on icon at bounding box center [198, 21] width 15 height 15
type input "14"
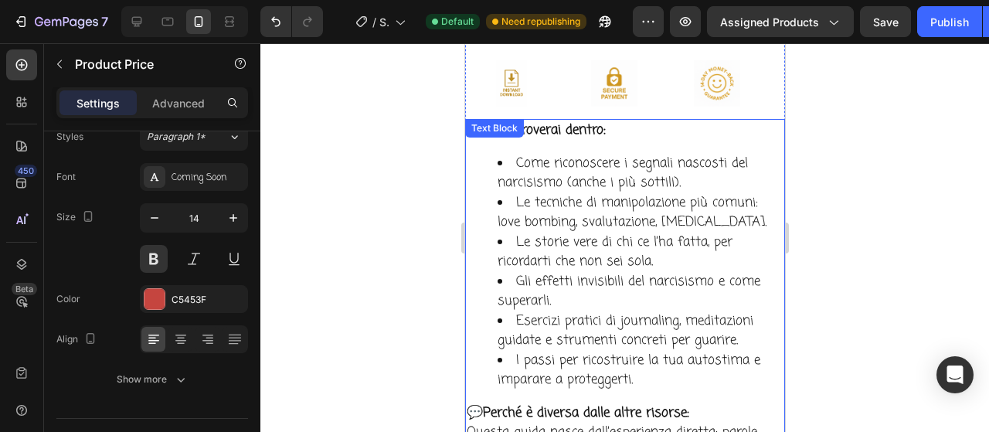
scroll to position [4630, 0]
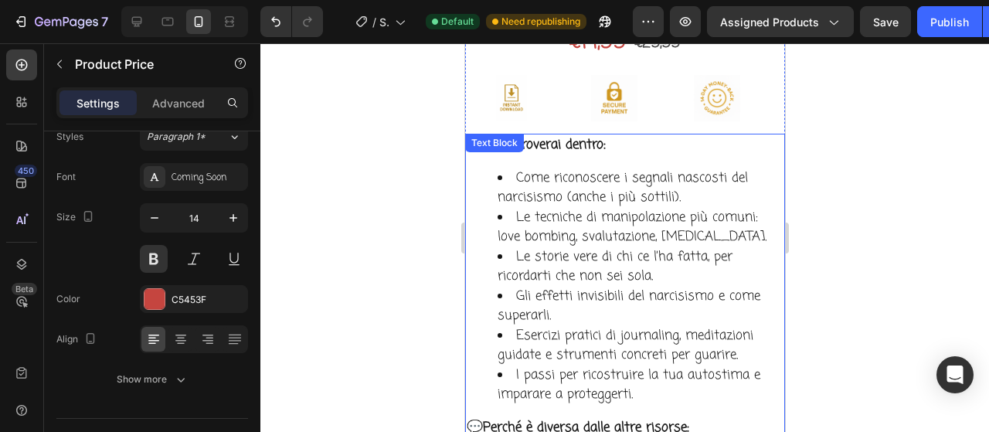
click at [575, 135] on strong "Cosa troverai dentro:" at bounding box center [543, 144] width 123 height 19
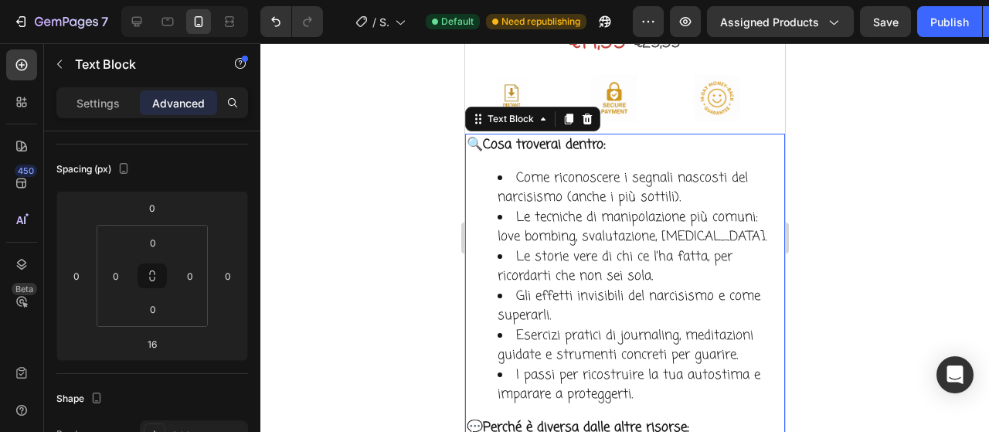
scroll to position [0, 0]
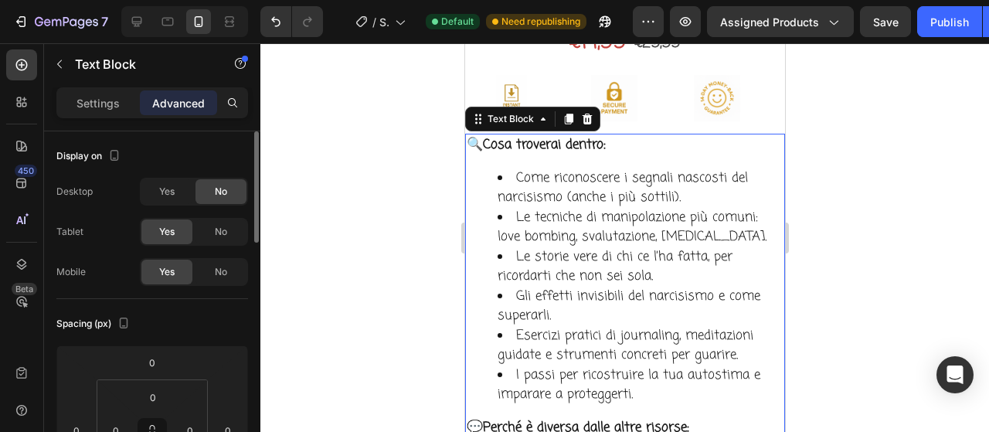
click at [575, 135] on strong "Cosa troverai dentro:" at bounding box center [543, 144] width 123 height 19
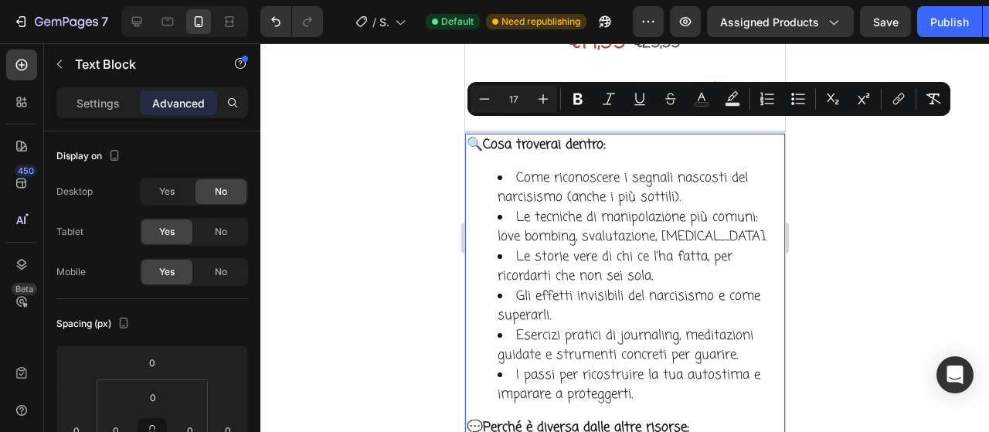
click at [552, 174] on li "Come riconoscere i segnali nascosti del narcisismo (anche i più sottili)." at bounding box center [640, 187] width 286 height 39
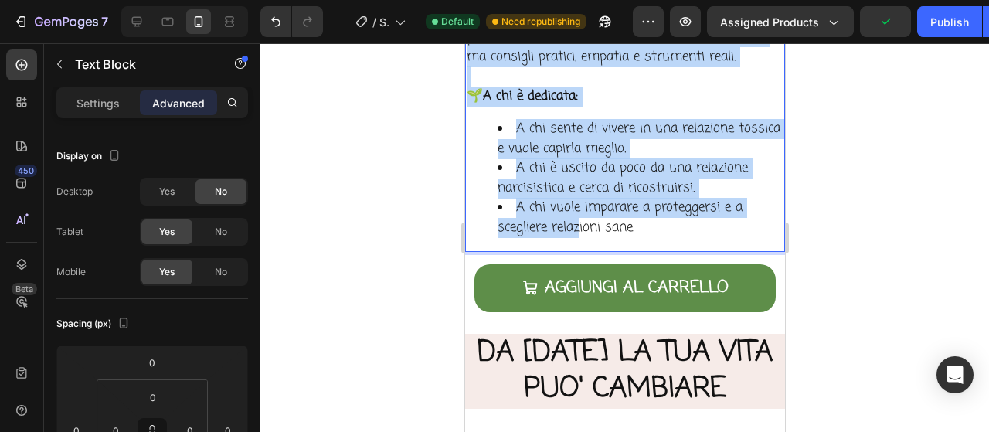
scroll to position [5094, 0]
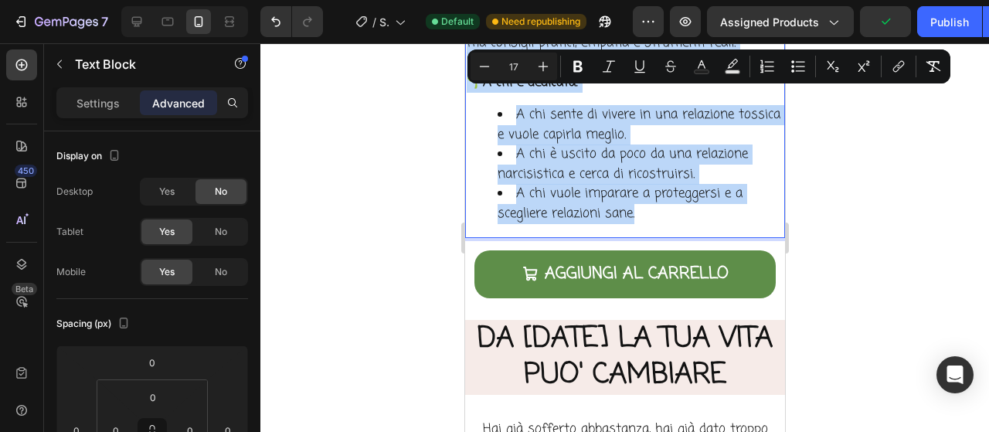
drag, startPoint x: 468, startPoint y: 128, endPoint x: 649, endPoint y: 209, distance: 198.1
copy div "🔍 Cosa troverai dentro: Come riconoscere i segnali nascosti del narcisismo (anc…"
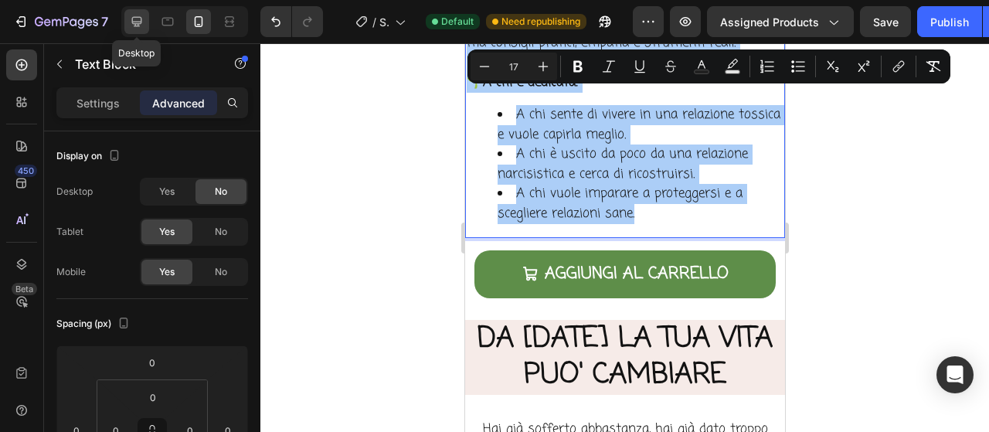
click at [139, 24] on icon at bounding box center [137, 22] width 10 height 10
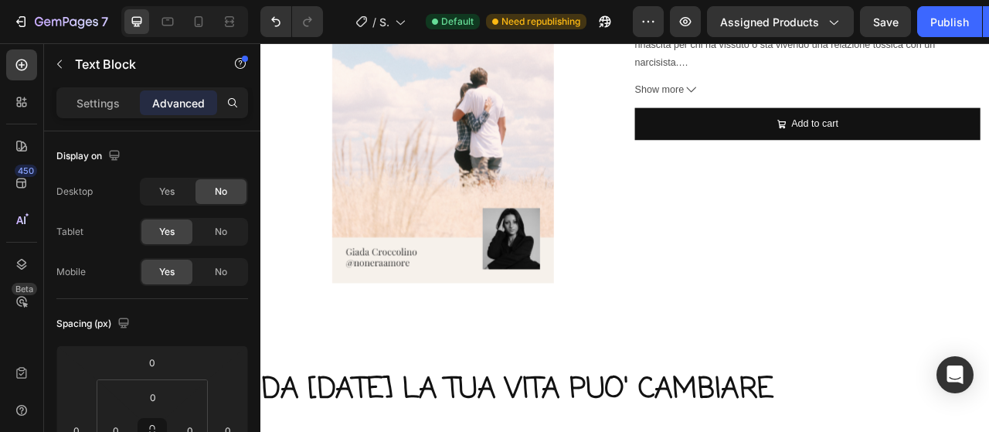
scroll to position [3965, 0]
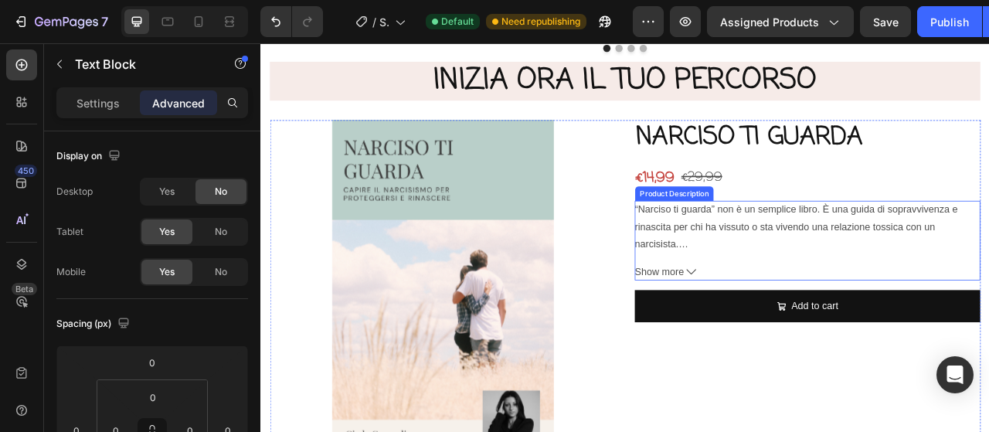
click at [780, 260] on p "“Narciso ti guarda” non è un semplice libro. È una guida di sopravvivenza e rin…" at bounding box center [941, 277] width 411 height 58
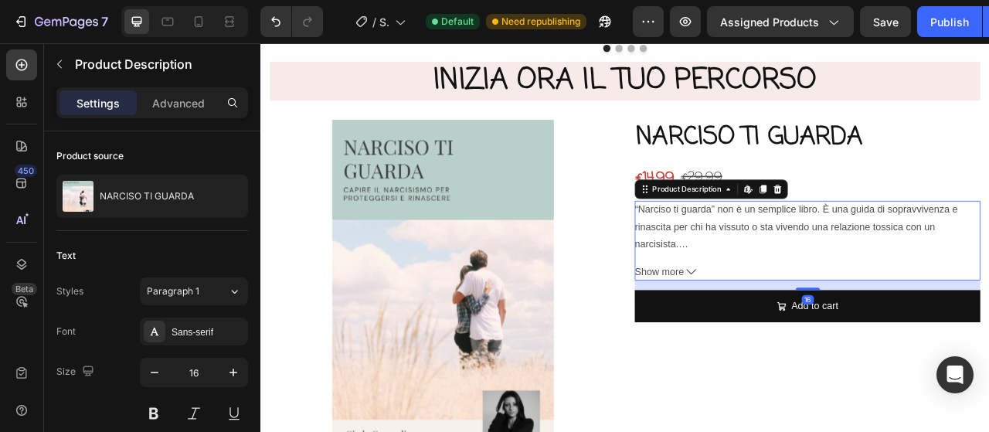
click at [780, 260] on p "“Narciso ti guarda” non è un semplice libro. È una guida di sopravvivenza e rin…" at bounding box center [941, 277] width 411 height 58
click at [779, 283] on p "“Narciso ti guarda” non è un semplice libro. È una guida di sopravvivenza e rin…" at bounding box center [941, 277] width 411 height 58
click at [779, 284] on div "“Narciso ti guarda” non è un semplice libro. È una guida di sopravvivenza e rin…" at bounding box center [956, 277] width 440 height 66
click at [779, 285] on div "“Narciso ti guarda” non è un semplice libro. È una guida di sopravvivenza e rin…" at bounding box center [956, 277] width 440 height 66
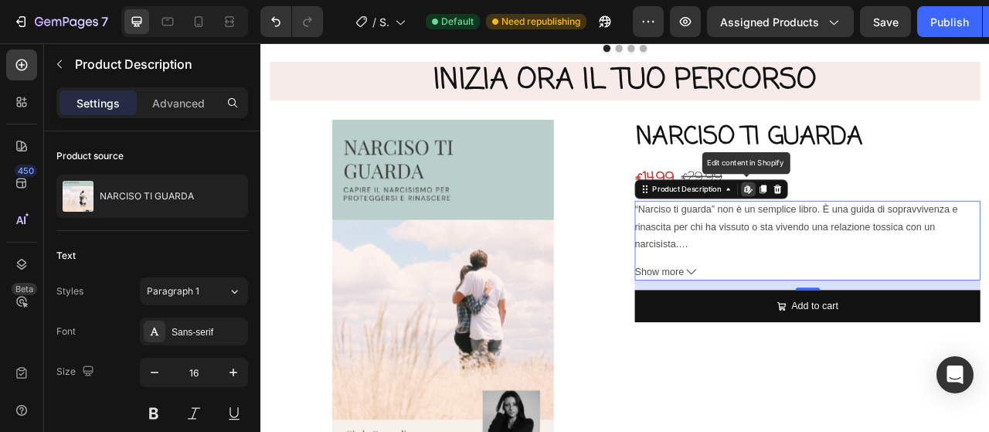
click at [815, 300] on div "“Narciso ti guarda” non è un semplice libro. È una guida di sopravvivenza e rin…" at bounding box center [956, 277] width 440 height 66
click at [838, 266] on div "“Narciso ti guarda” non è un semplice libro. È una guida di sopravvivenza e rin…" at bounding box center [956, 277] width 440 height 66
click at [788, 339] on span "Show more" at bounding box center [767, 335] width 63 height 22
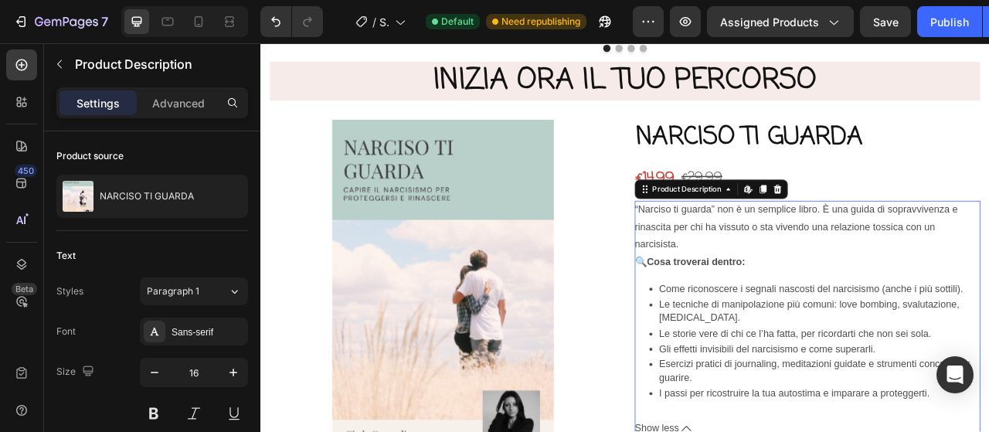
click at [787, 260] on p "“Narciso ti guarda” non è un semplice libro. È una guida di sopravvivenza e rin…" at bounding box center [941, 277] width 411 height 58
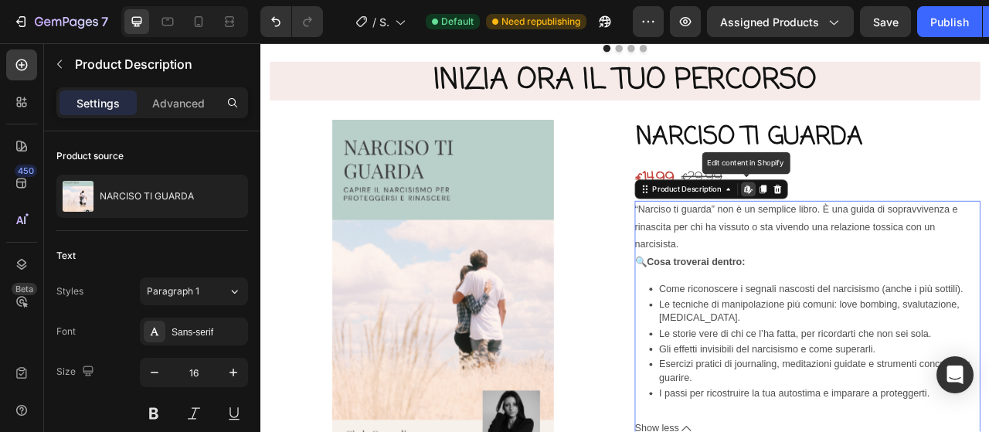
click at [787, 260] on p "“Narciso ti guarda” non è un semplice libro. È una guida di sopravvivenza e rin…" at bounding box center [941, 277] width 411 height 58
click at [913, 234] on icon at bounding box center [918, 229] width 10 height 11
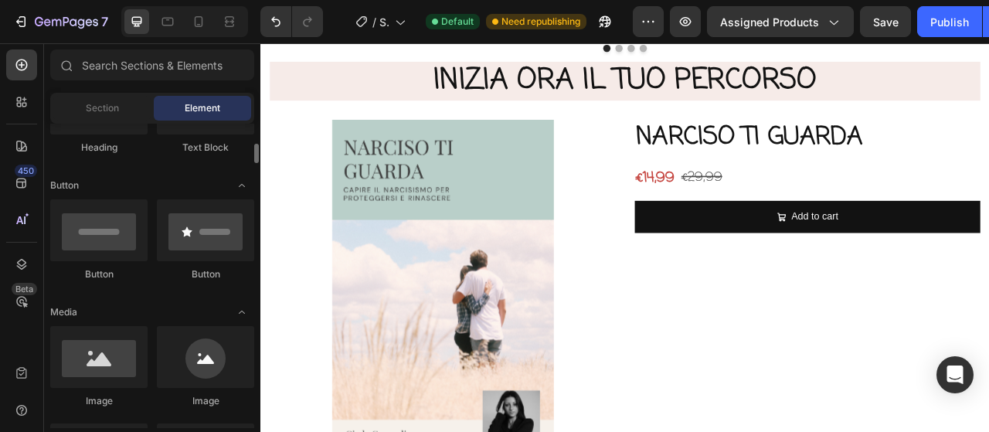
scroll to position [232, 0]
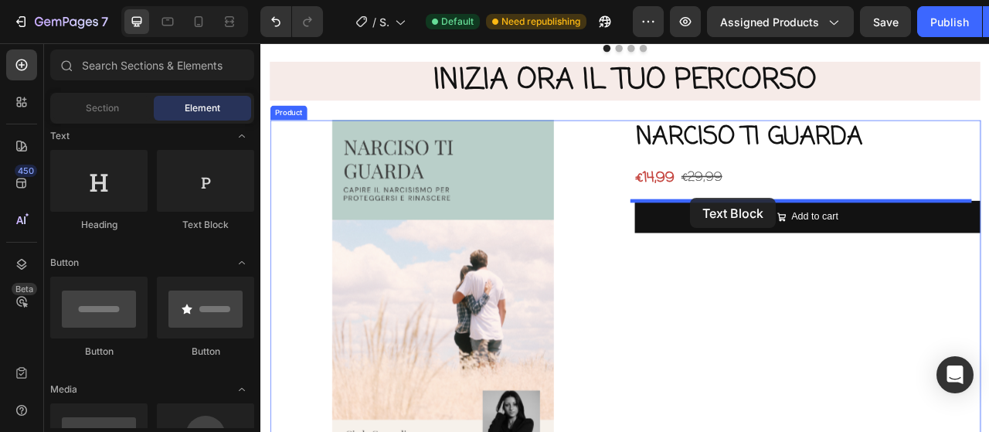
drag, startPoint x: 526, startPoint y: 219, endPoint x: 806, endPoint y: 240, distance: 281.2
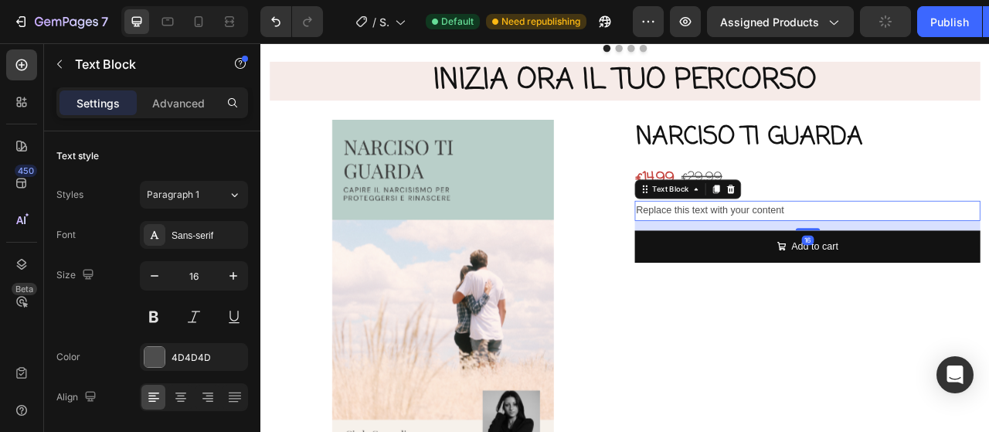
click at [795, 256] on div "Replace this text with your content" at bounding box center [956, 256] width 440 height 25
click at [795, 256] on p "Replace this text with your content" at bounding box center [956, 257] width 436 height 22
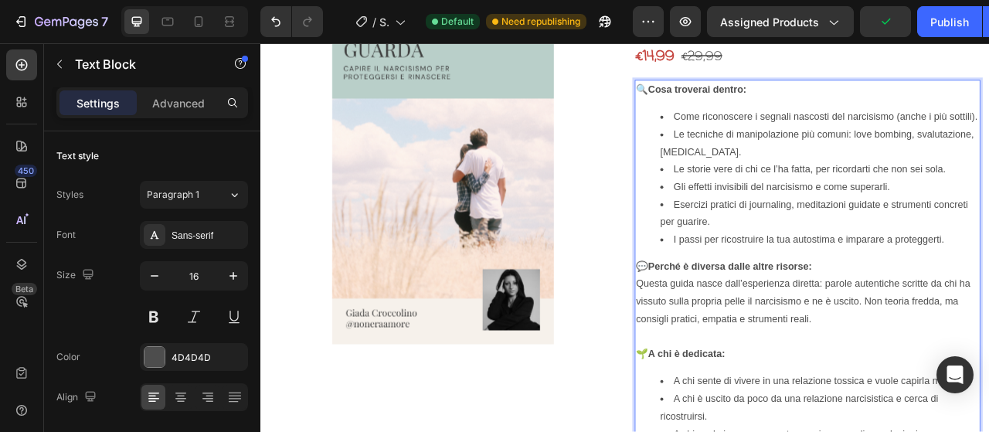
scroll to position [4166, 0]
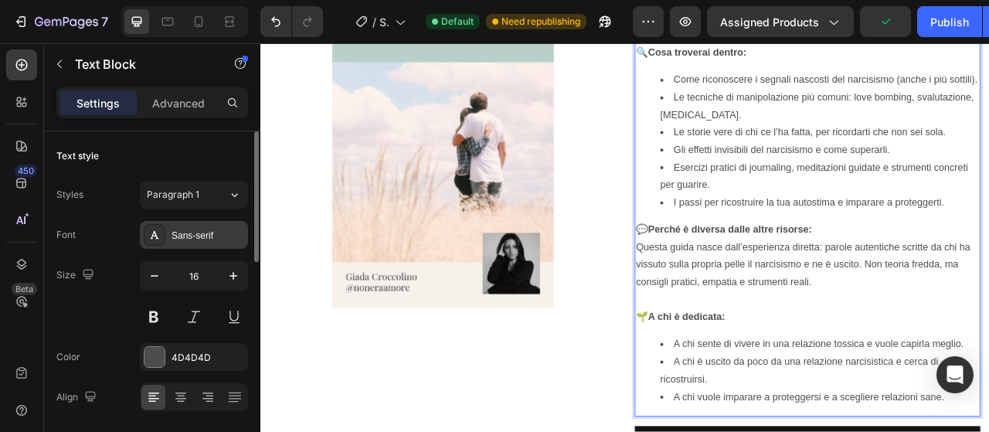
click at [208, 229] on div "Sans-serif" at bounding box center [207, 236] width 73 height 14
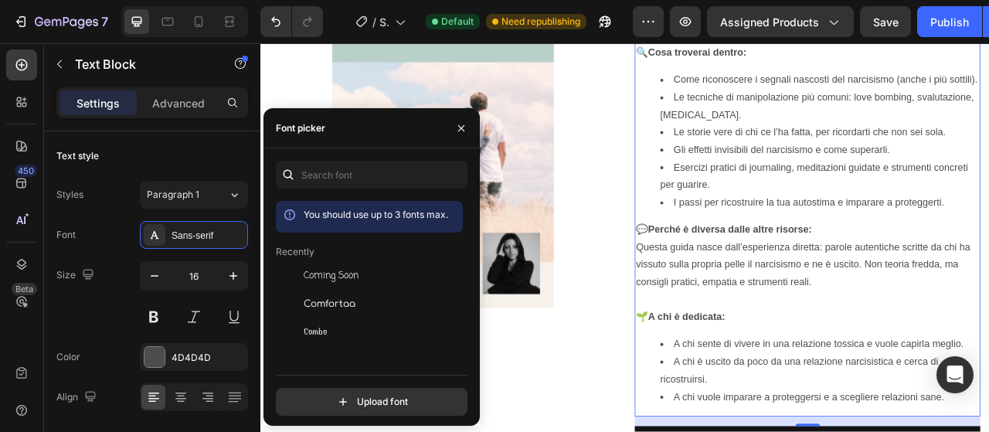
drag, startPoint x: 317, startPoint y: 279, endPoint x: 468, endPoint y: 277, distance: 151.4
click at [317, 279] on span "Coming Soon" at bounding box center [331, 276] width 55 height 14
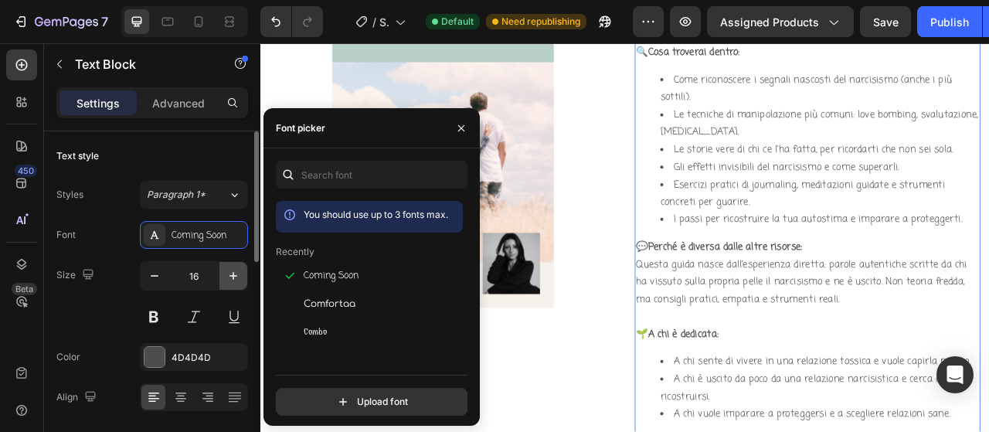
click at [230, 274] on icon "button" at bounding box center [233, 275] width 15 height 15
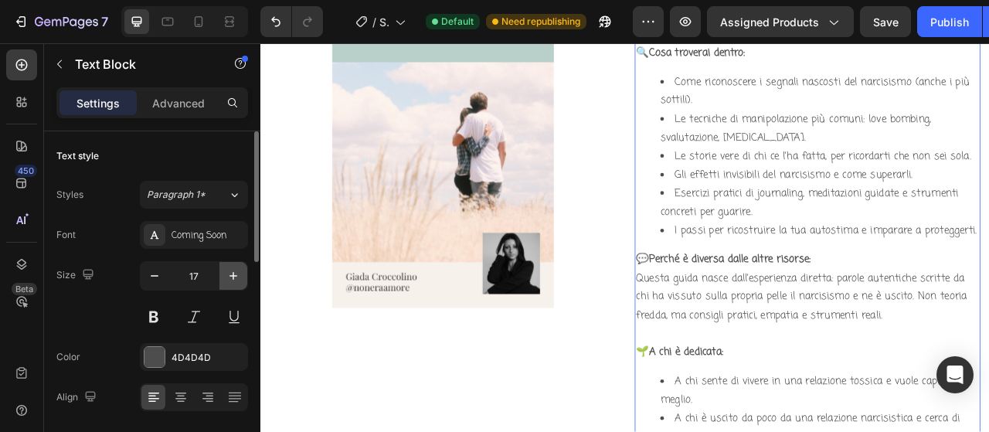
click at [230, 274] on icon "button" at bounding box center [233, 275] width 15 height 15
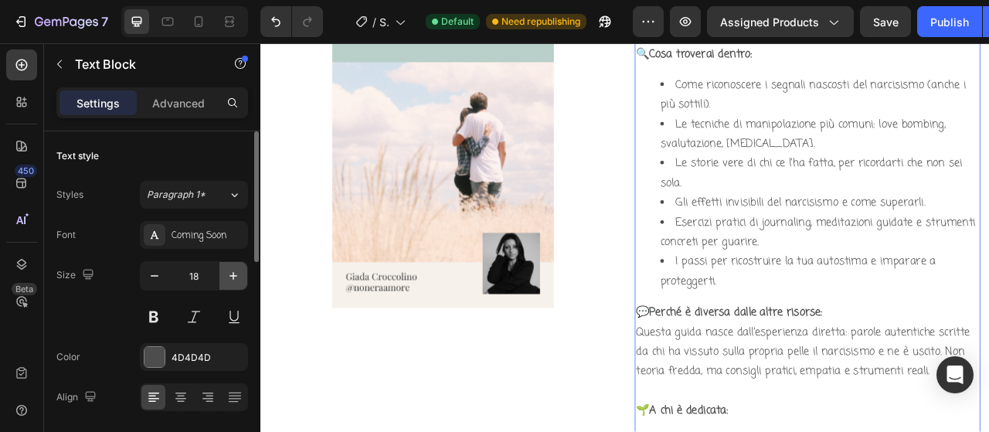
click at [230, 274] on icon "button" at bounding box center [233, 275] width 15 height 15
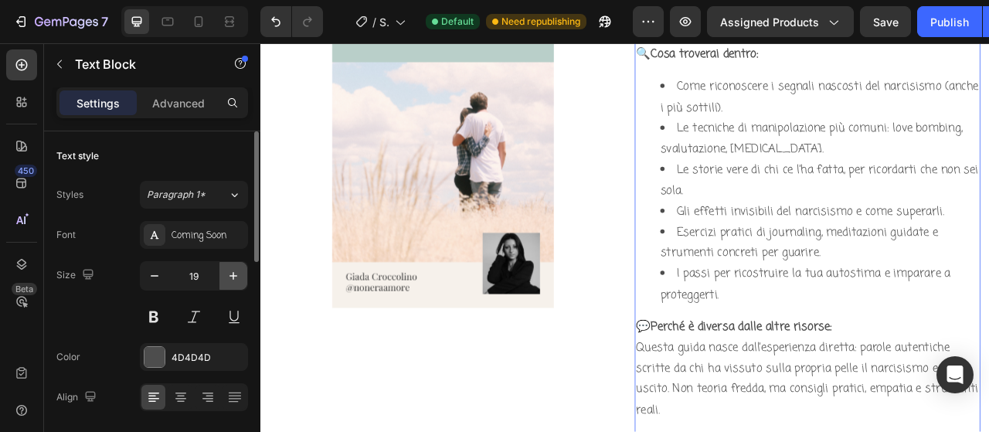
click at [230, 274] on icon "button" at bounding box center [233, 275] width 15 height 15
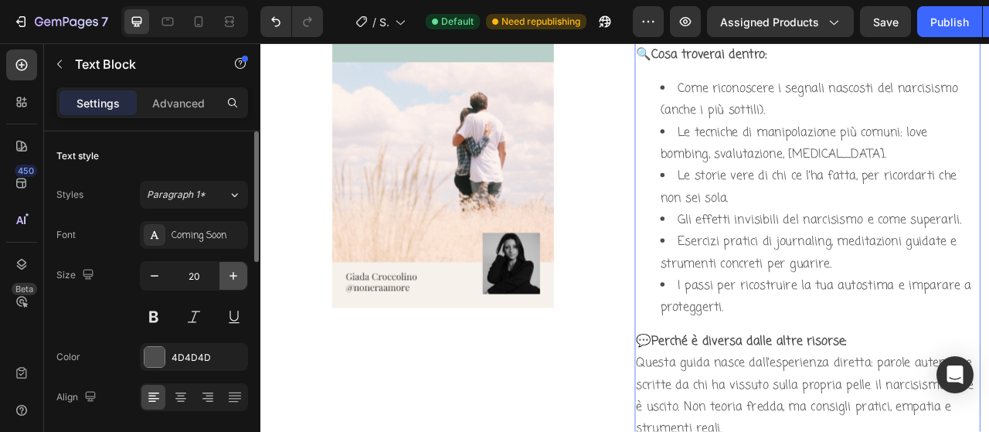
click at [230, 274] on icon "button" at bounding box center [233, 275] width 15 height 15
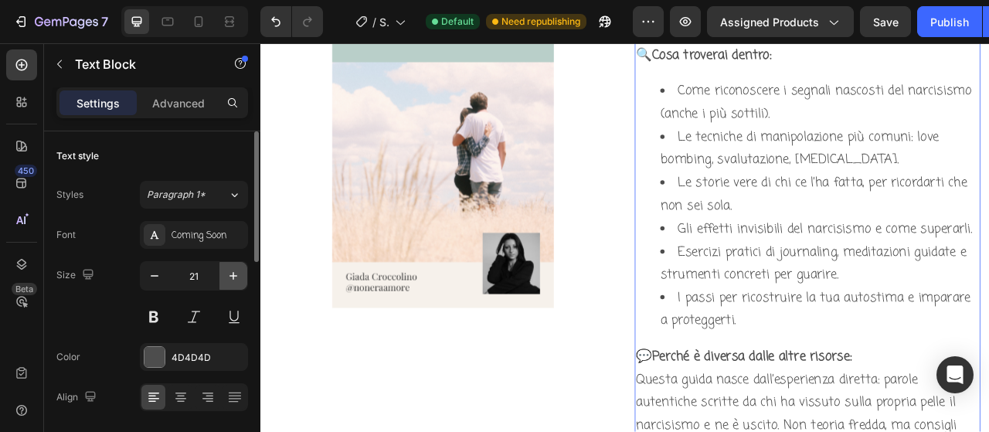
click at [230, 274] on icon "button" at bounding box center [233, 275] width 15 height 15
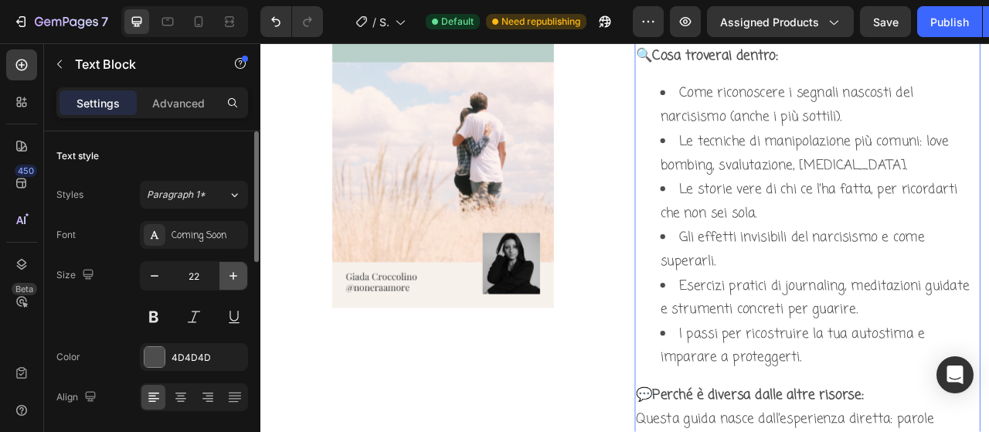
click at [230, 274] on icon "button" at bounding box center [233, 275] width 15 height 15
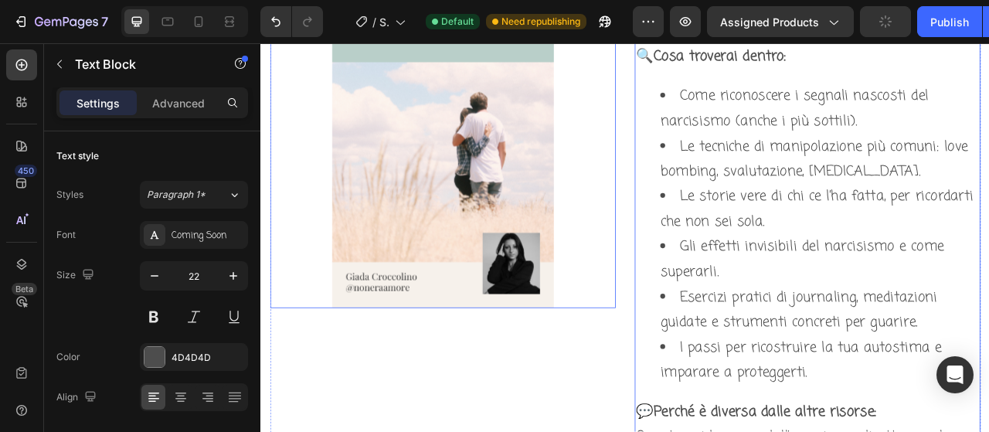
type input "23"
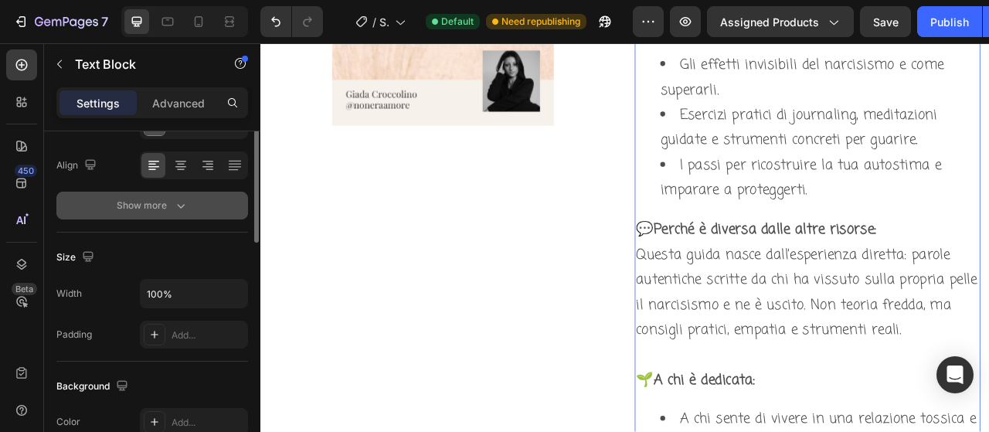
scroll to position [154, 0]
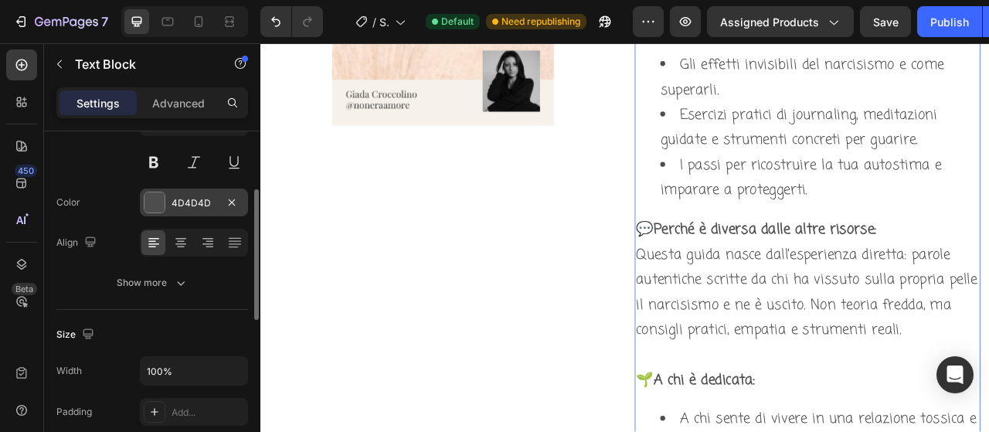
click at [175, 204] on div "4D4D4D" at bounding box center [193, 203] width 45 height 14
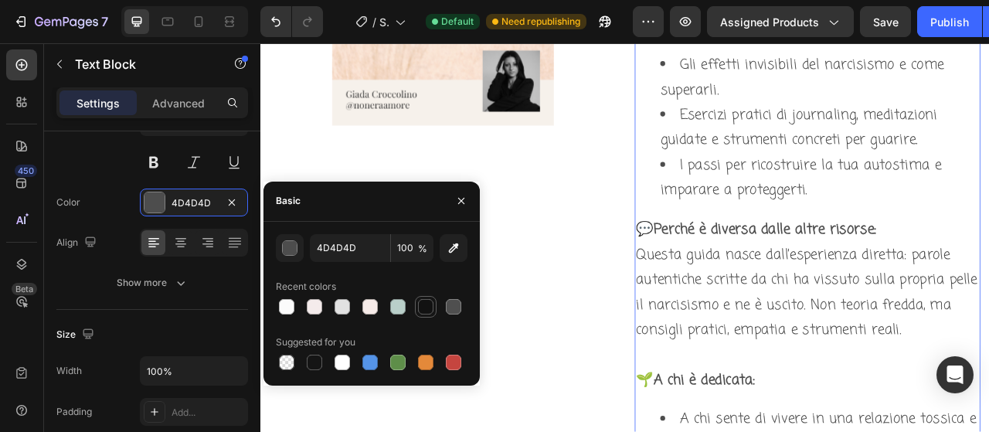
click at [428, 307] on div at bounding box center [425, 306] width 15 height 15
type input "121212"
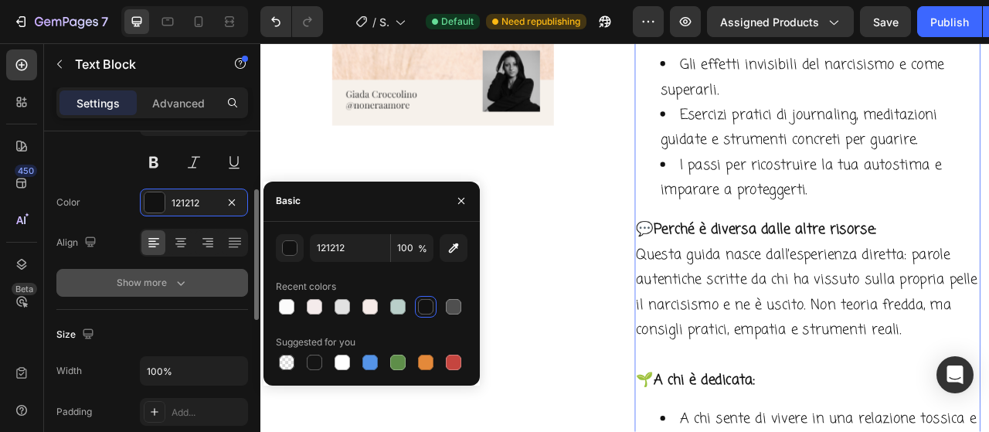
click at [175, 285] on icon "button" at bounding box center [180, 282] width 15 height 15
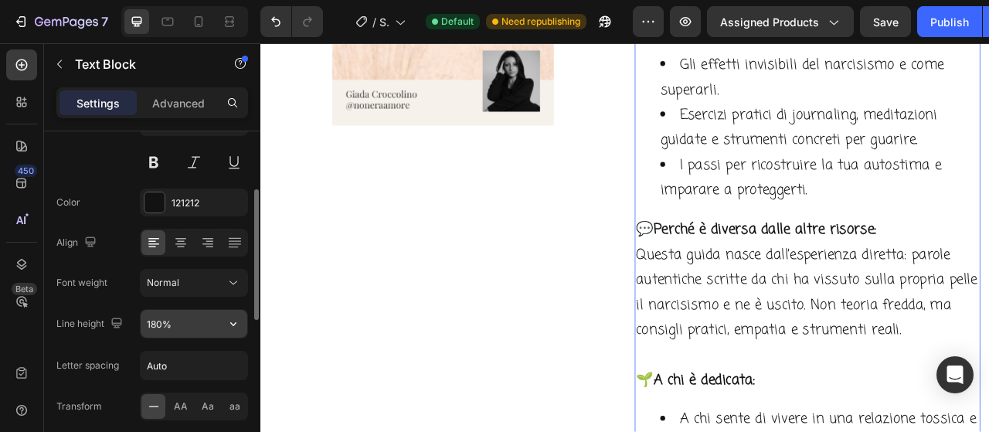
click at [185, 314] on input "180%" at bounding box center [194, 324] width 107 height 28
click at [238, 318] on icon "button" at bounding box center [233, 323] width 15 height 15
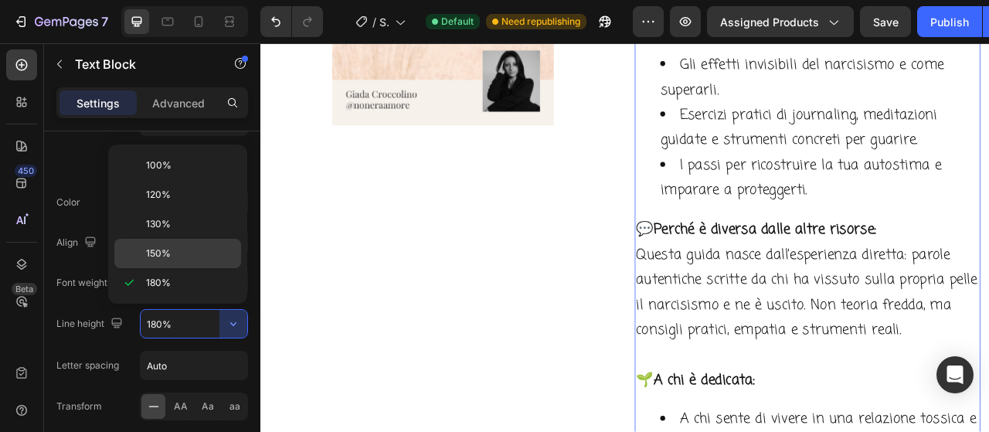
click at [173, 240] on div "150%" at bounding box center [177, 253] width 127 height 29
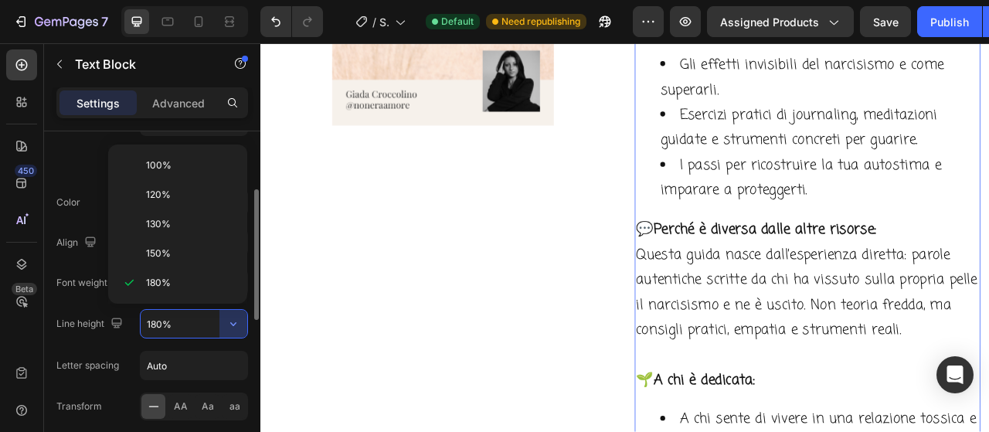
type input "150%"
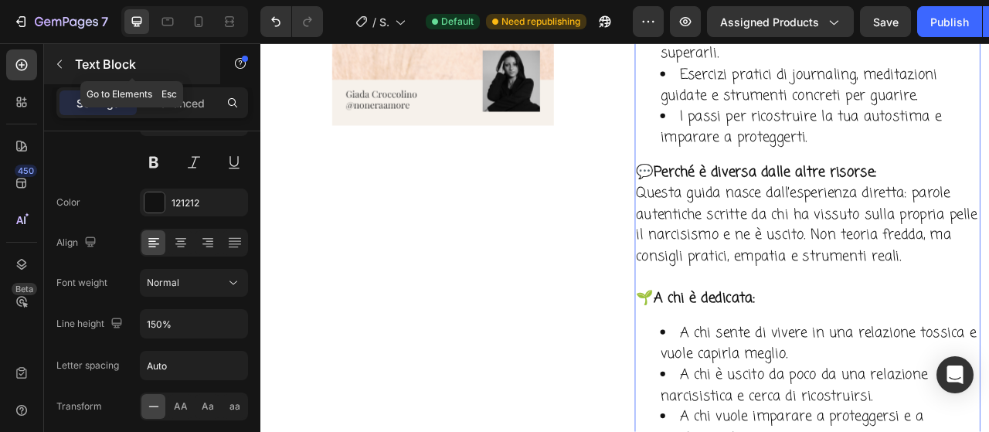
click at [61, 66] on icon "button" at bounding box center [59, 64] width 12 height 12
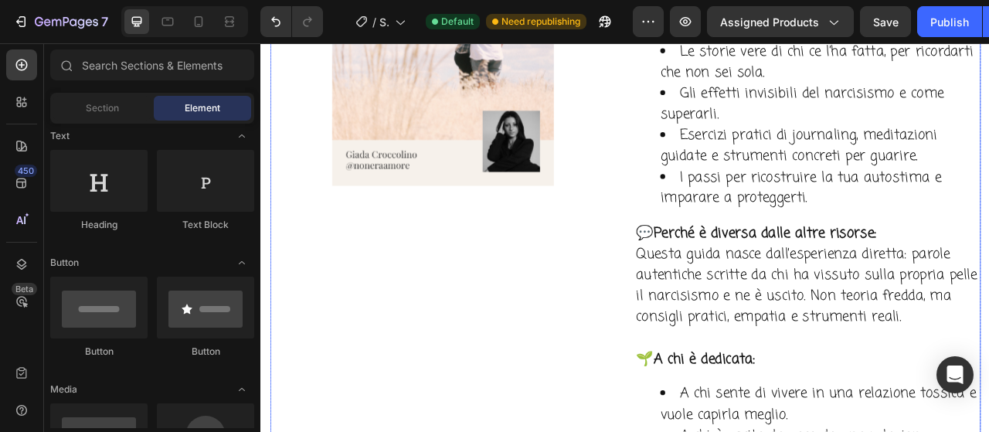
scroll to position [4089, 0]
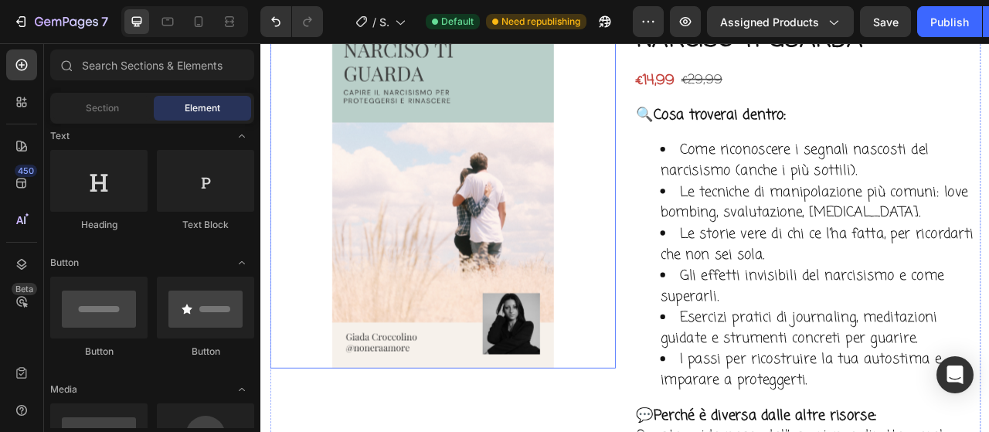
click at [598, 330] on img at bounding box center [492, 238] width 440 height 440
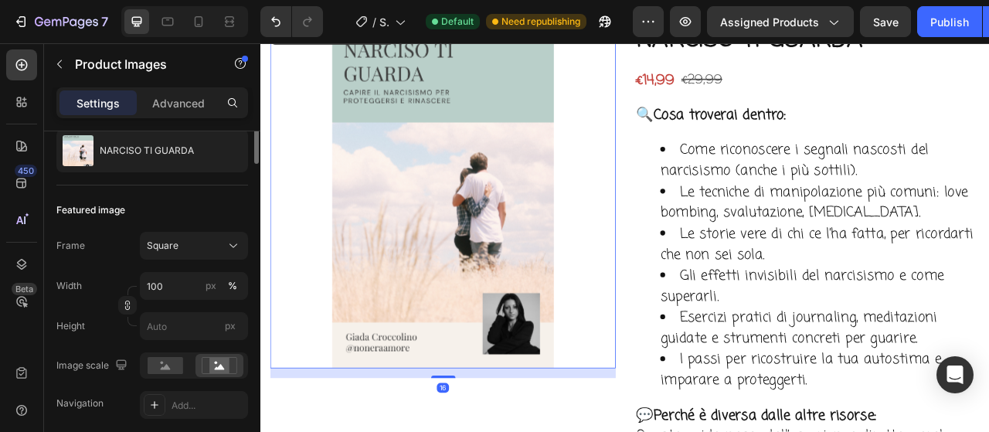
scroll to position [232, 0]
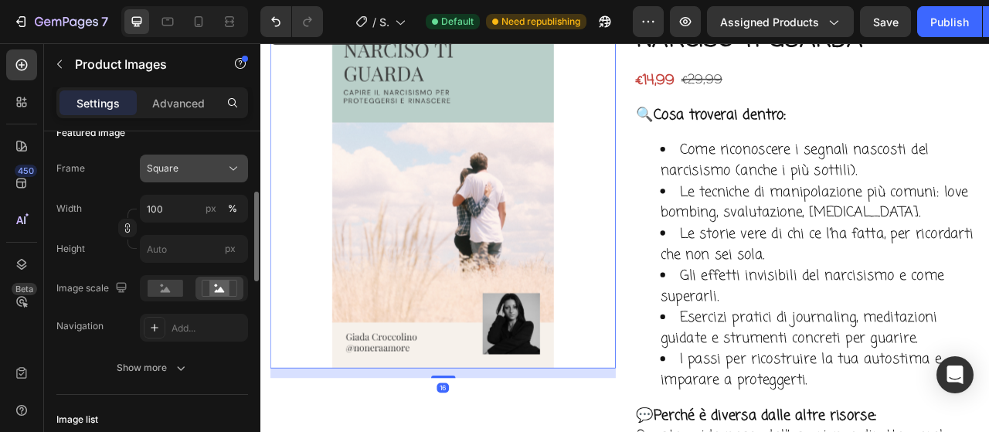
click at [195, 181] on button "Square" at bounding box center [194, 168] width 108 height 28
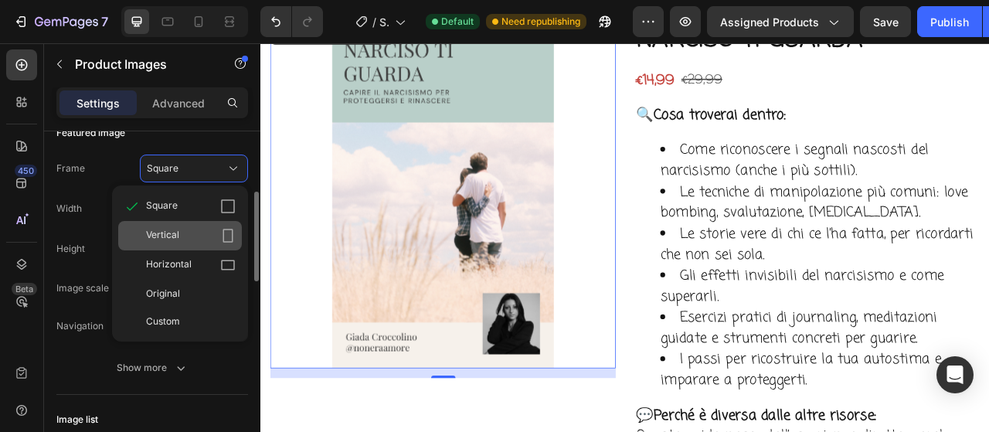
click at [185, 238] on div "Vertical" at bounding box center [191, 235] width 90 height 15
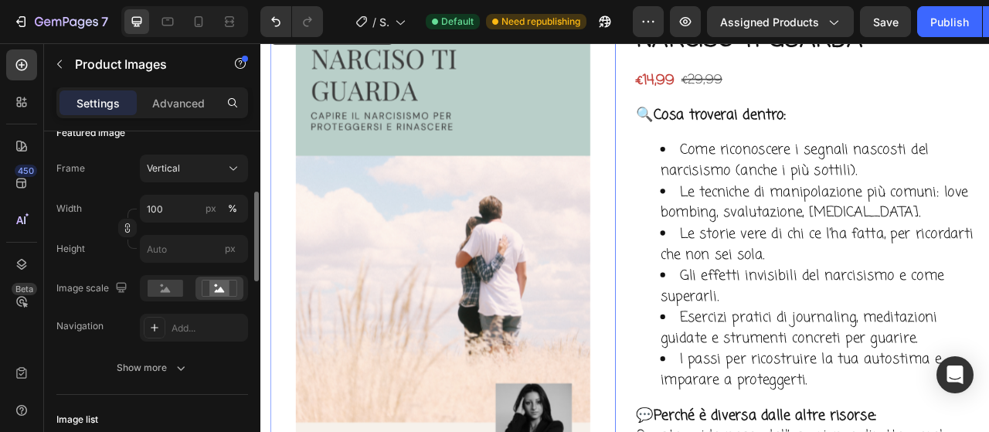
scroll to position [309, 0]
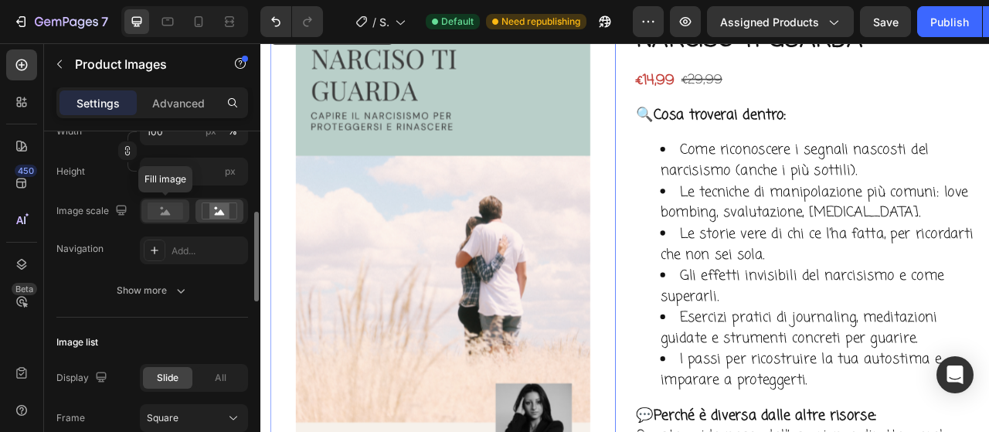
click at [164, 208] on rect at bounding box center [166, 210] width 36 height 17
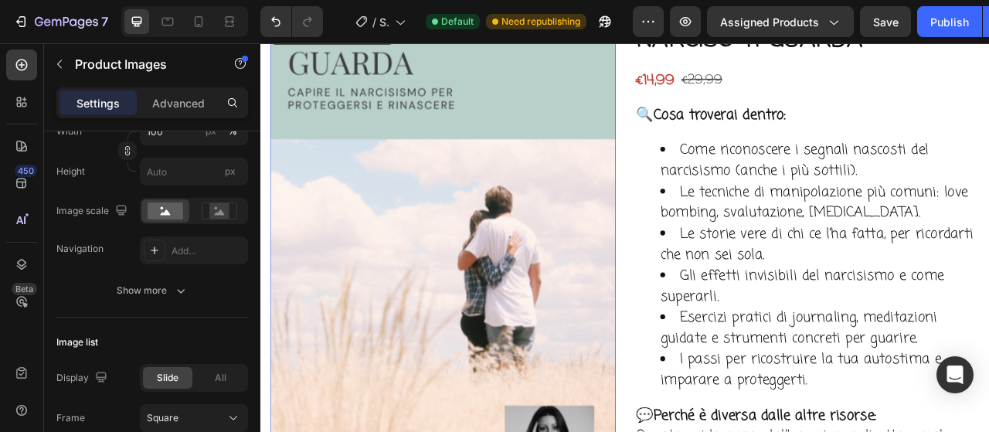
scroll to position [4398, 0]
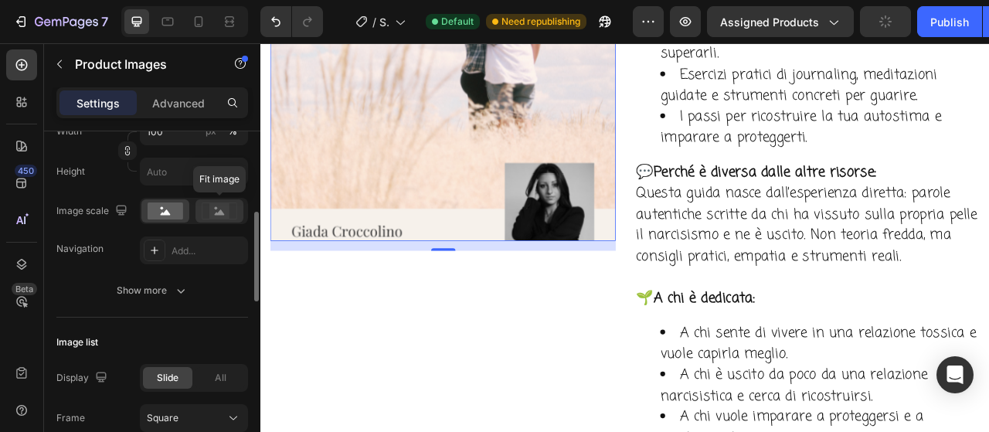
click at [222, 218] on rect at bounding box center [219, 210] width 35 height 16
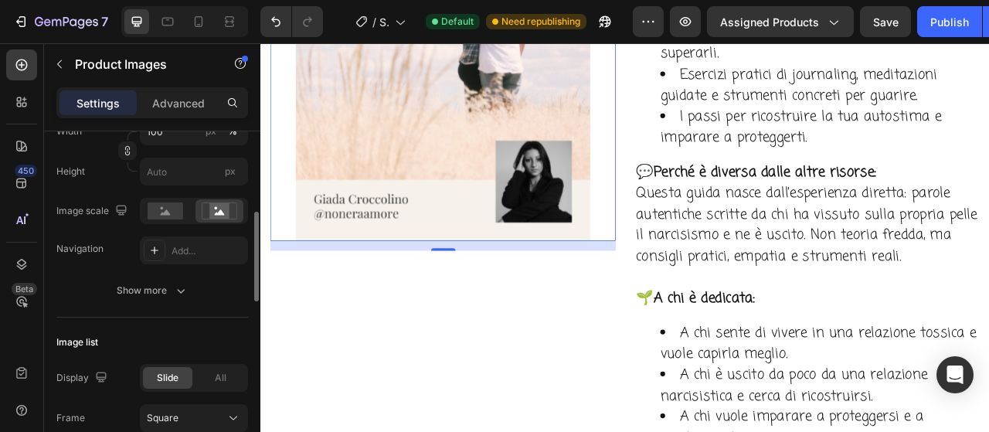
scroll to position [154, 0]
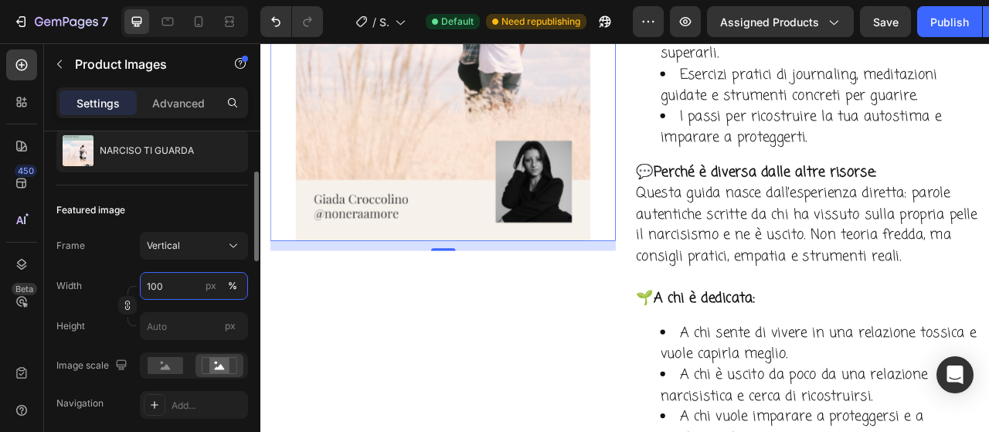
click at [172, 289] on input "100" at bounding box center [194, 286] width 108 height 28
click at [175, 285] on input "120" at bounding box center [194, 286] width 108 height 28
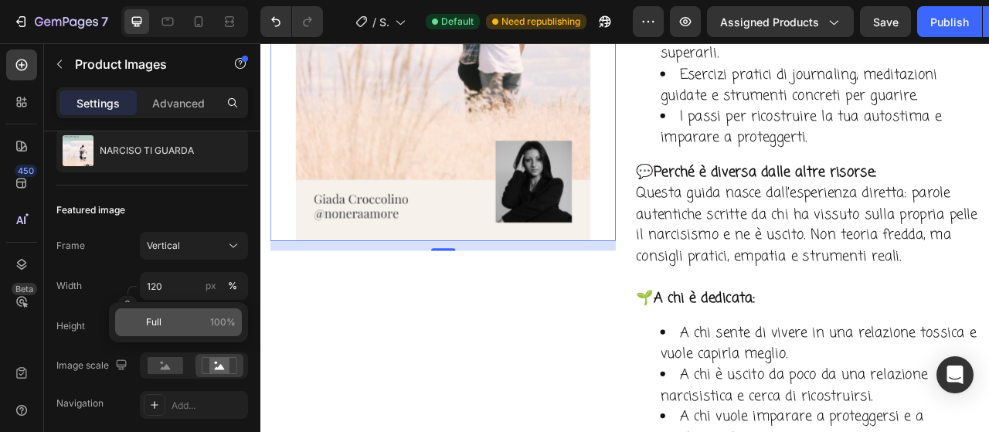
click at [175, 318] on p "Full 100%" at bounding box center [191, 322] width 90 height 14
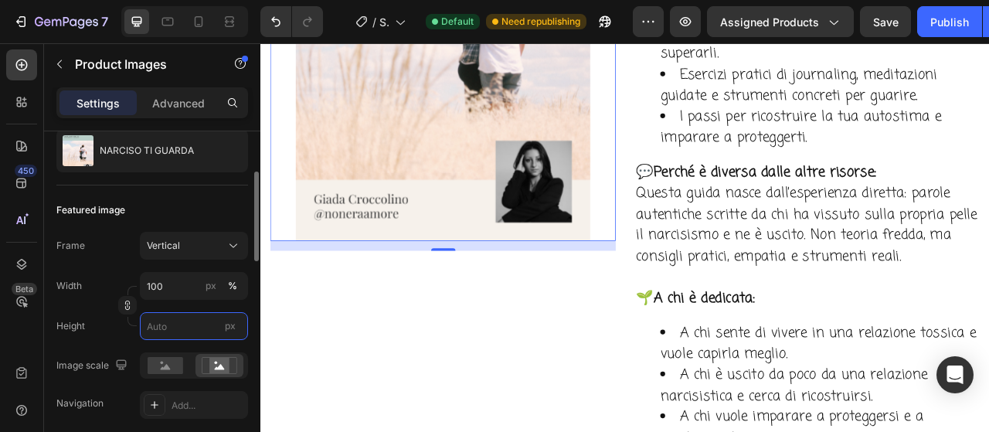
click at [183, 328] on input "px" at bounding box center [194, 326] width 108 height 28
type input "1"
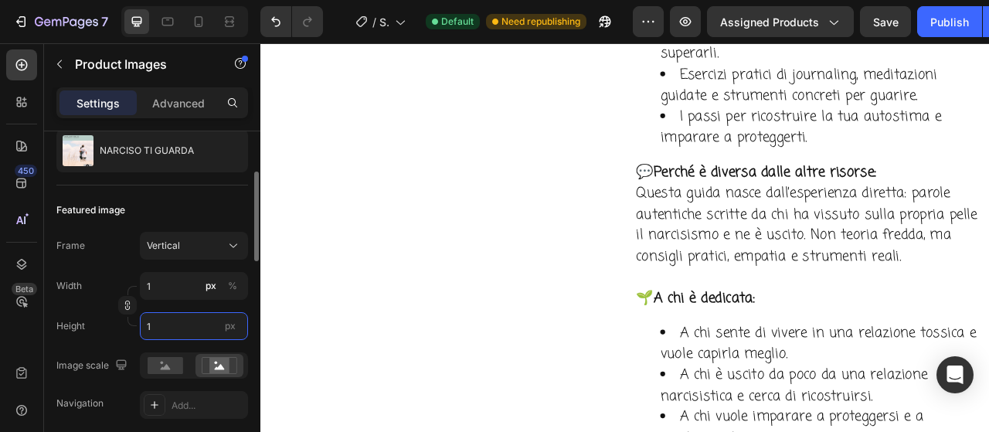
type input "11"
type input "15"
type input "113"
type input "150"
click at [229, 327] on span "px" at bounding box center [230, 326] width 11 height 12
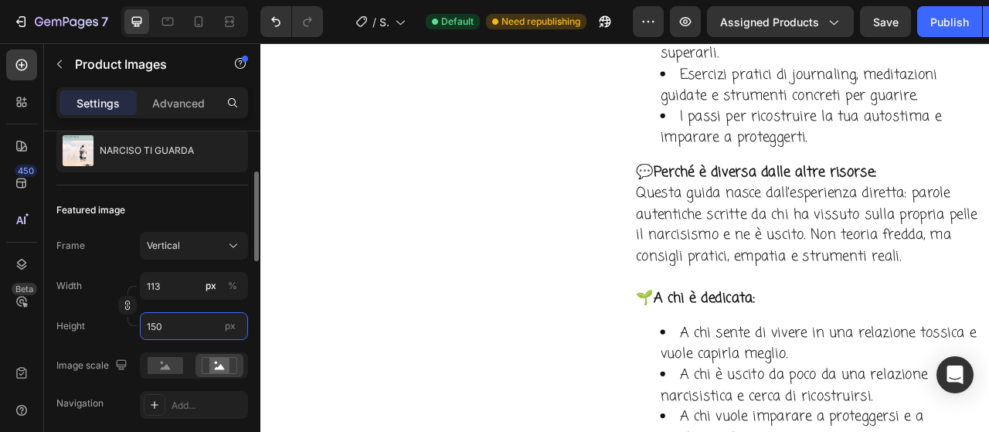
click at [229, 327] on input "150" at bounding box center [194, 326] width 108 height 28
click at [161, 331] on input "150" at bounding box center [194, 326] width 108 height 28
click at [134, 331] on div "Height 150 px" at bounding box center [152, 326] width 192 height 28
click at [175, 324] on input "150" at bounding box center [194, 326] width 108 height 28
click at [100, 325] on div "Height px" at bounding box center [152, 326] width 192 height 28
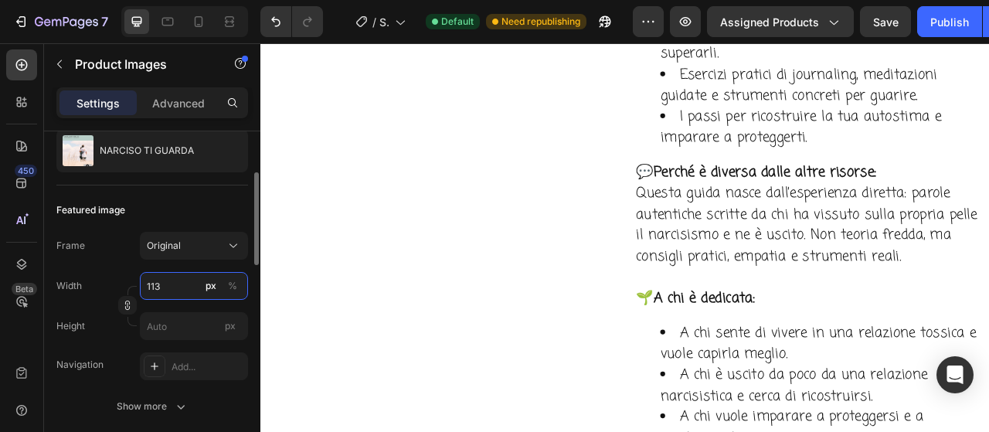
click at [175, 282] on input "113" at bounding box center [194, 286] width 108 height 28
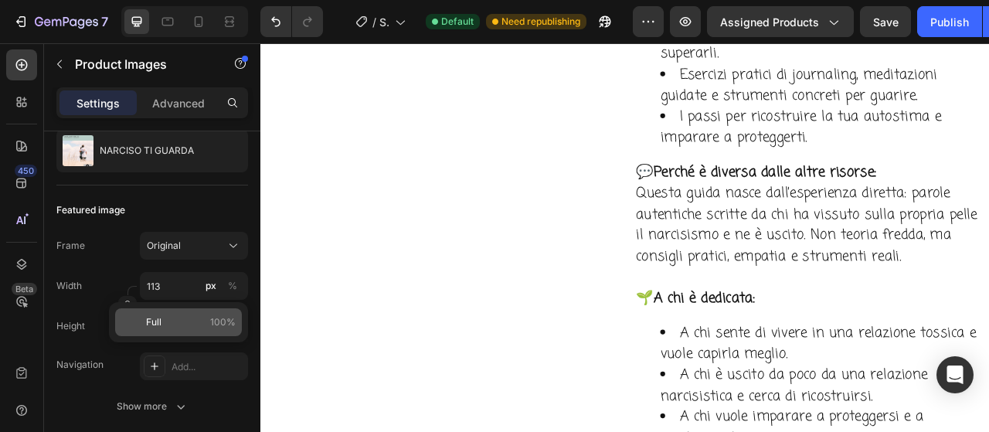
click at [168, 329] on div "Full 100%" at bounding box center [178, 322] width 127 height 28
type input "100"
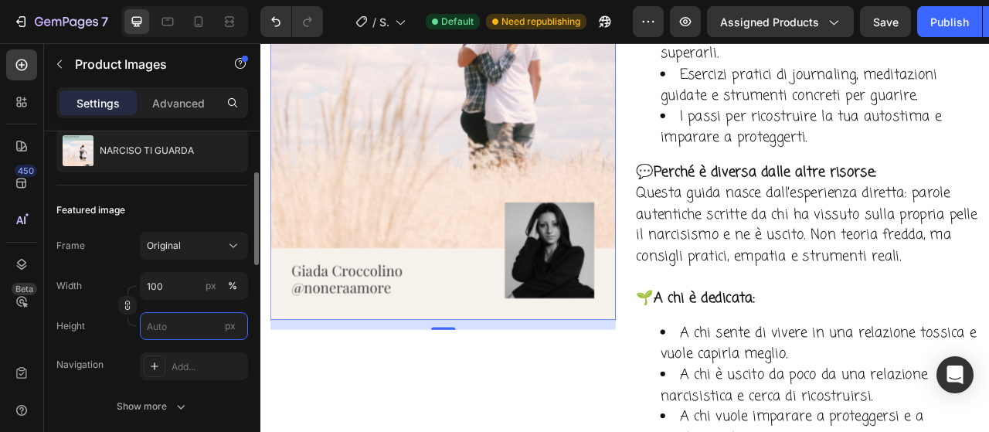
click at [212, 329] on input "px" at bounding box center [194, 326] width 108 height 28
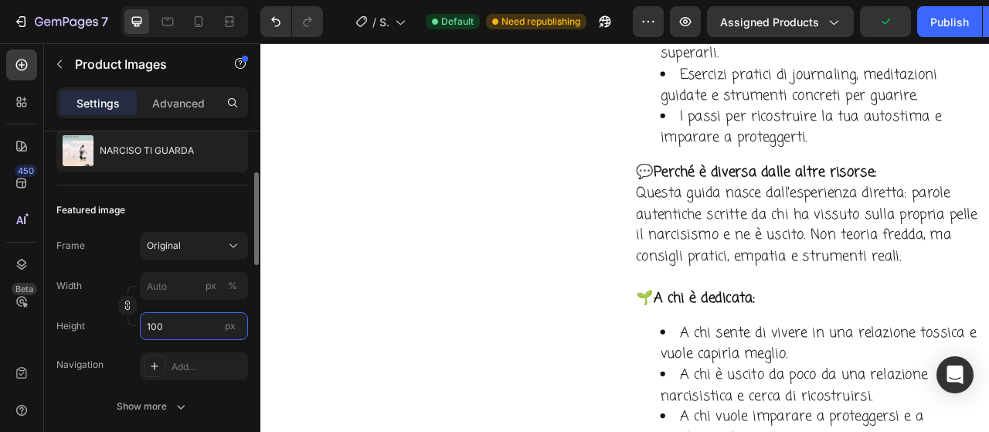
type input "1000"
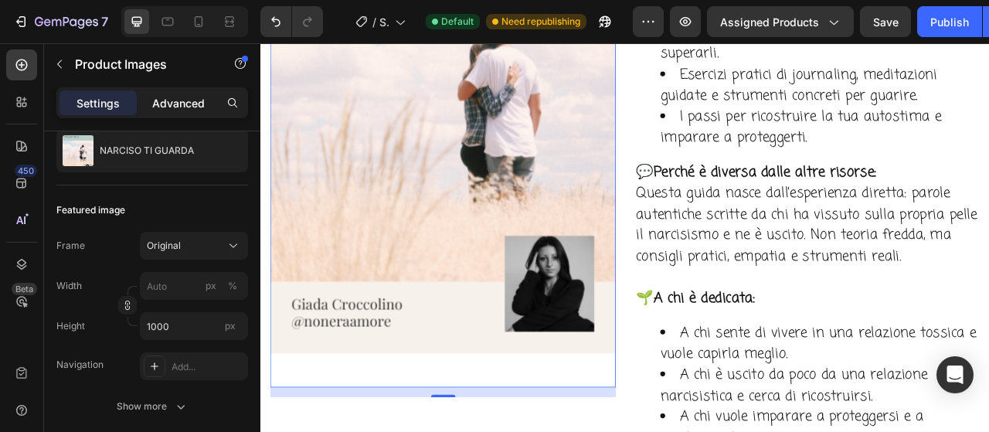
click at [188, 103] on p "Advanced" at bounding box center [178, 103] width 53 height 16
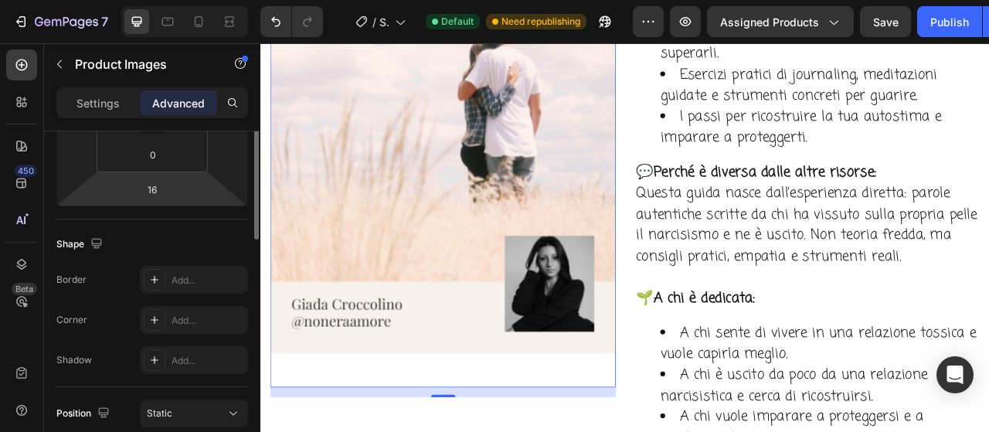
scroll to position [232, 0]
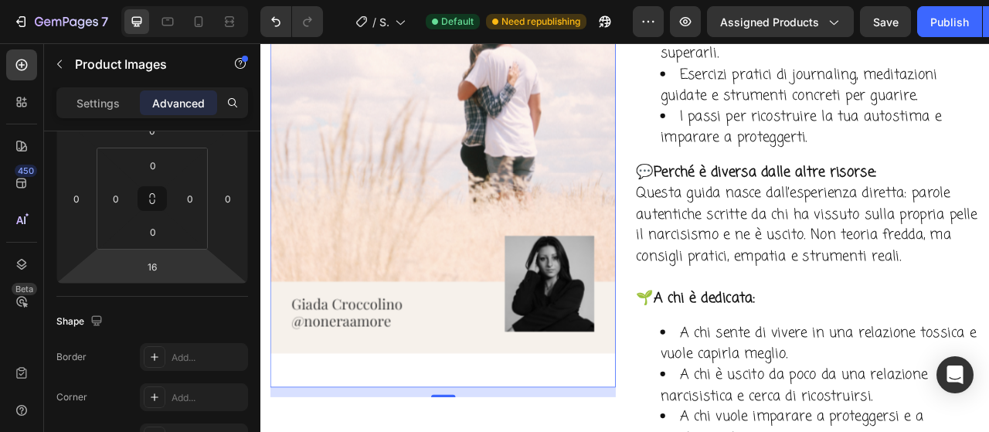
click at [161, 270] on input "16" at bounding box center [152, 266] width 31 height 23
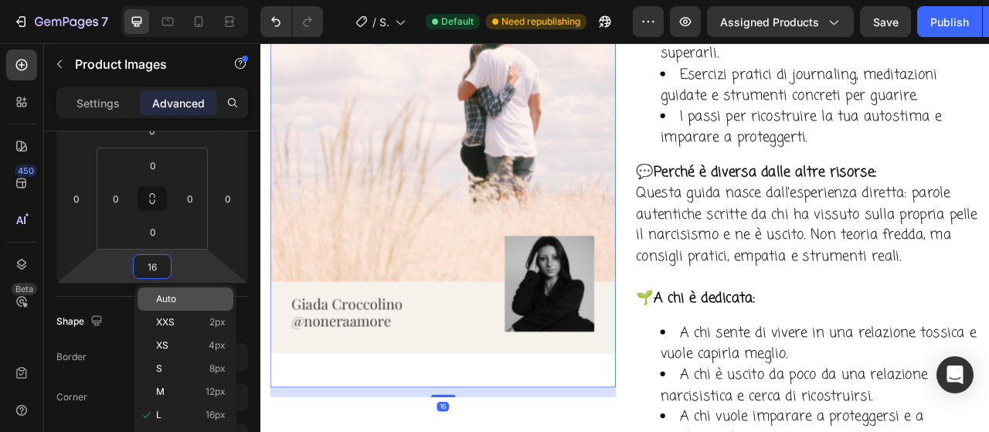
click at [165, 300] on span "Auto" at bounding box center [166, 299] width 20 height 11
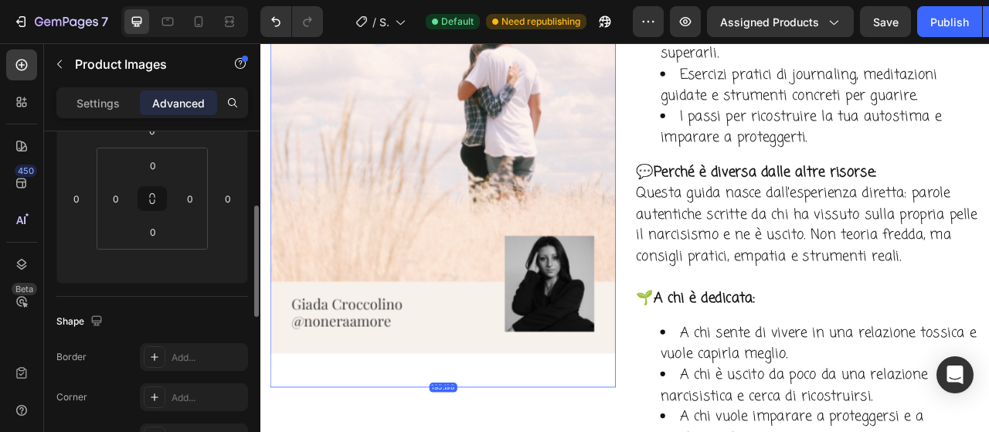
click at [0, 0] on div "Spacing (px) 0 0 0 0 0 0 0" at bounding box center [0, 0] width 0 height 0
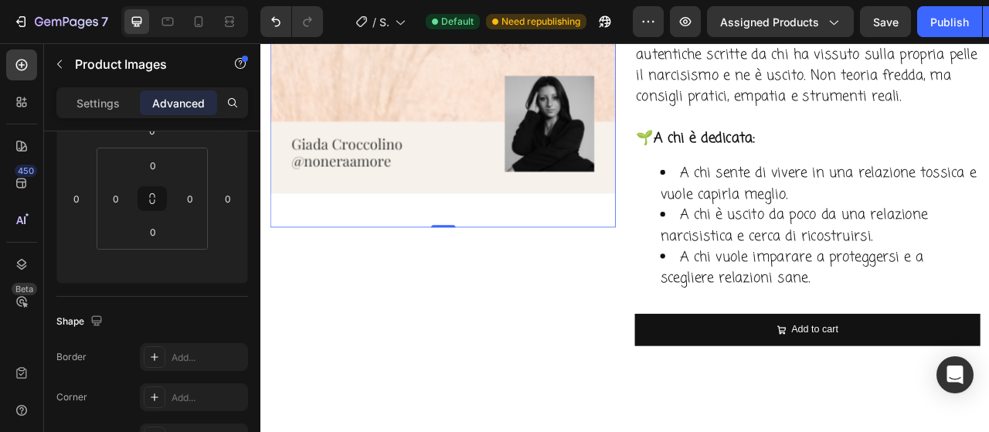
scroll to position [4552, 0]
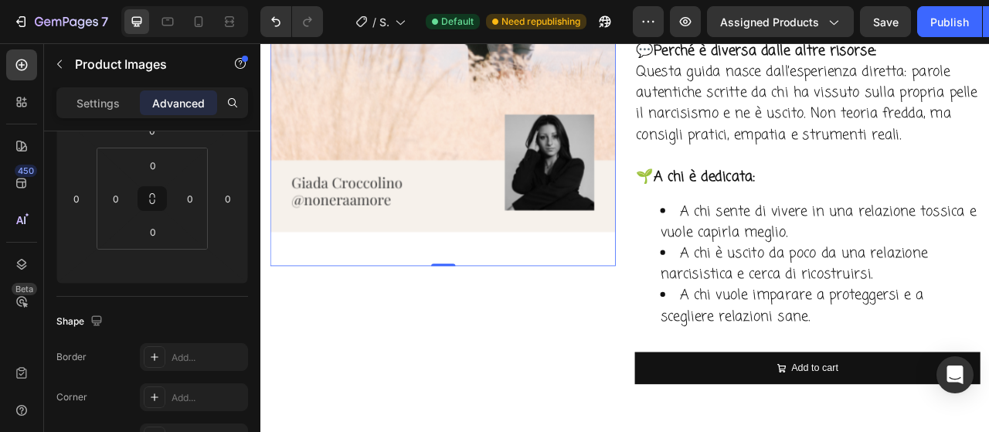
click at [107, 117] on div "Settings Advanced" at bounding box center [152, 102] width 192 height 31
click at [113, 104] on p "Settings" at bounding box center [97, 103] width 43 height 16
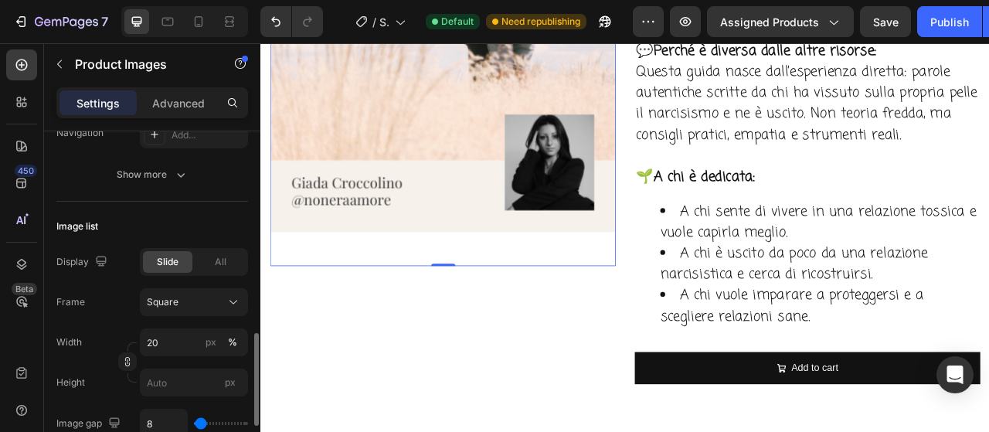
scroll to position [541, 0]
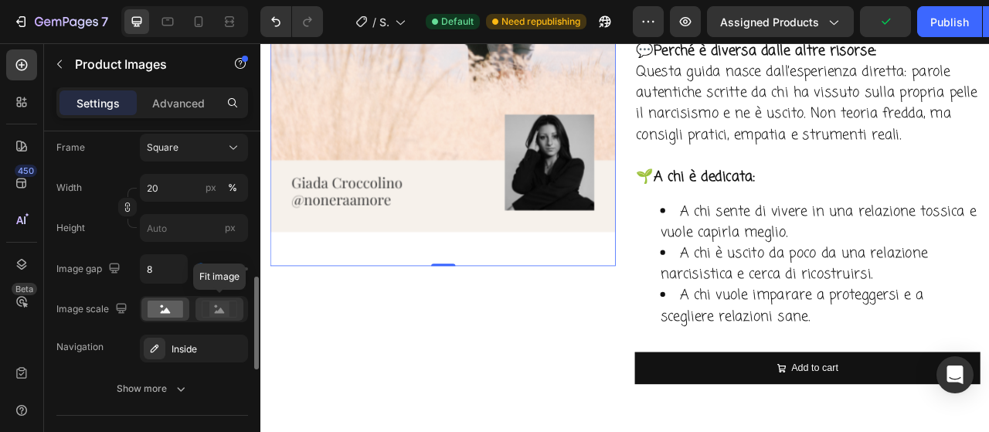
click at [216, 302] on rect at bounding box center [219, 308] width 20 height 15
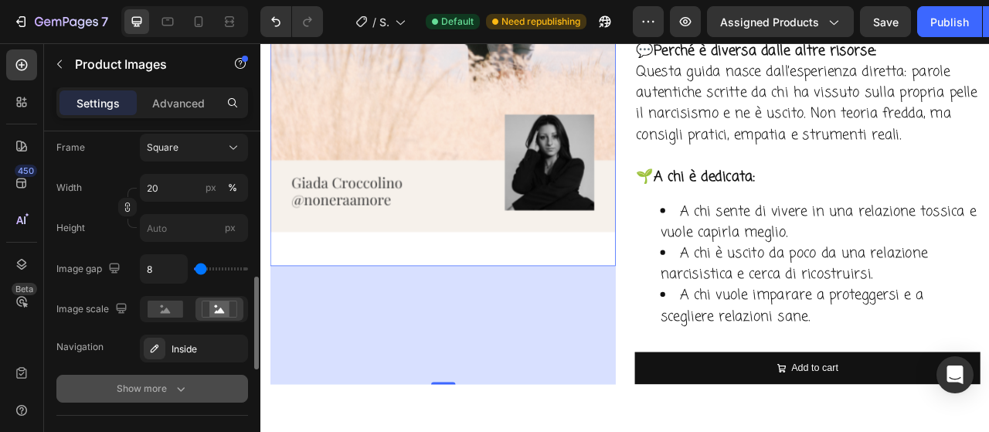
click at [178, 383] on icon "button" at bounding box center [180, 388] width 15 height 15
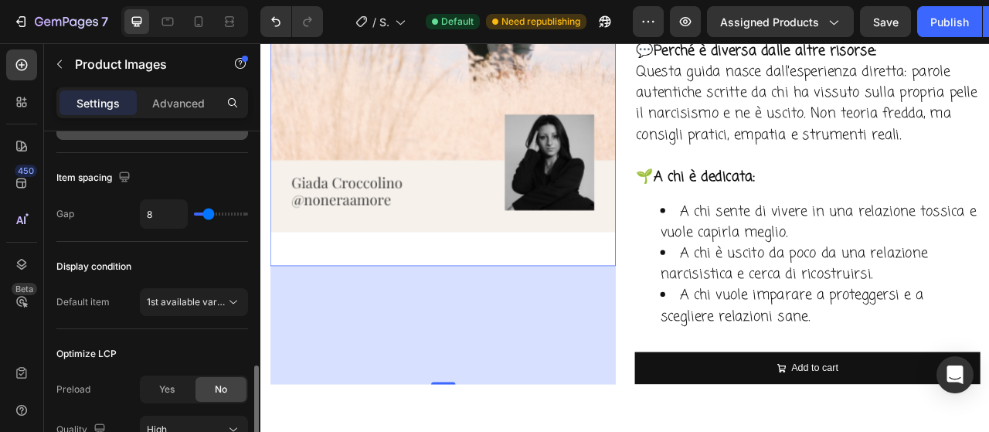
scroll to position [1081, 0]
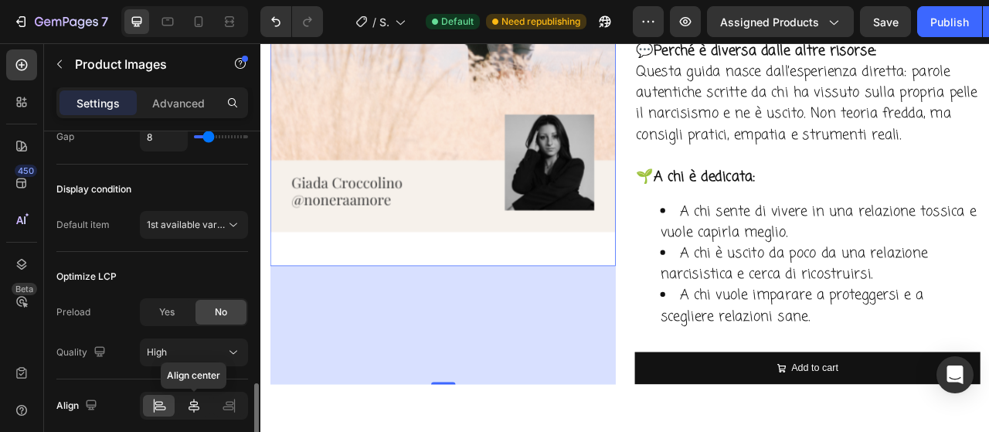
click at [196, 404] on icon at bounding box center [193, 405] width 15 height 15
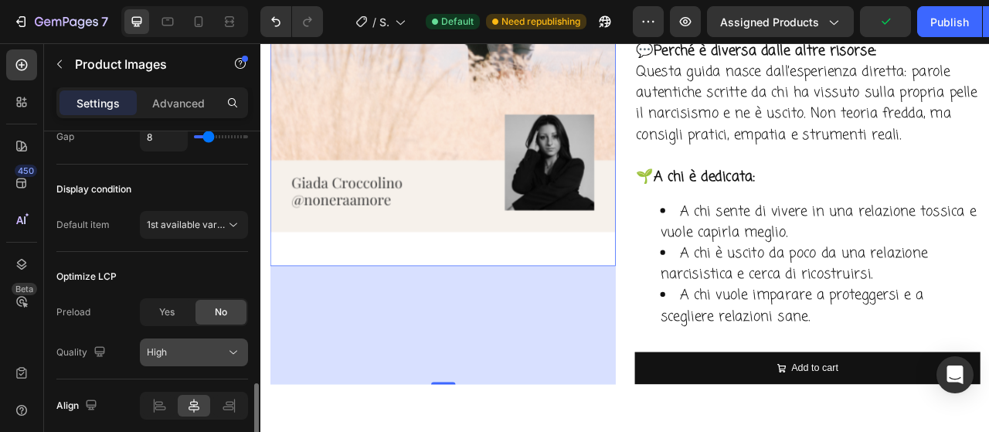
click at [200, 356] on div "High" at bounding box center [194, 352] width 94 height 15
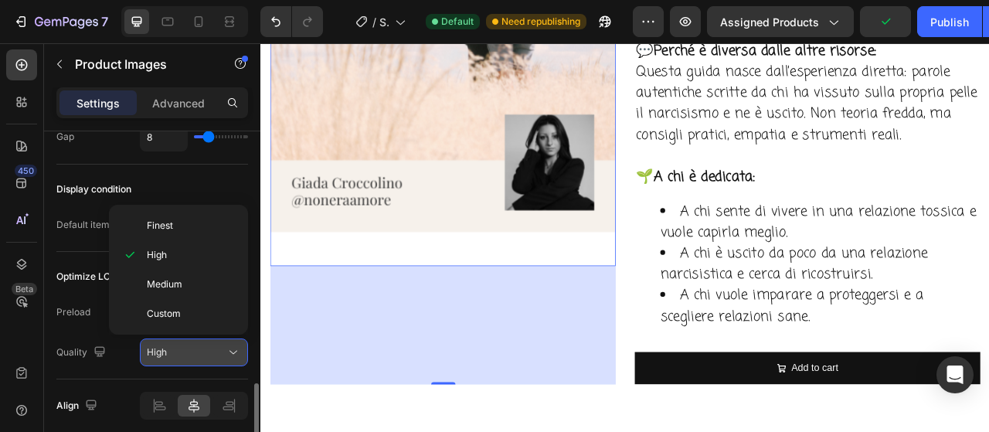
click at [200, 356] on div "High" at bounding box center [194, 352] width 94 height 15
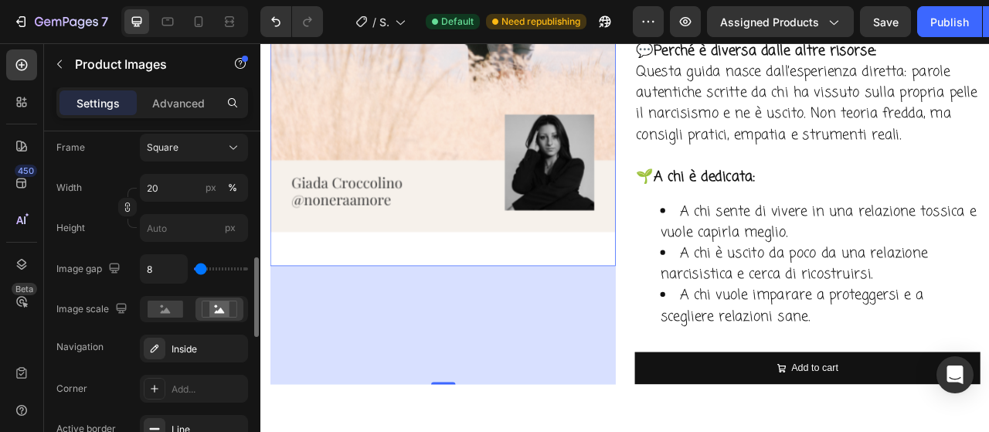
scroll to position [463, 0]
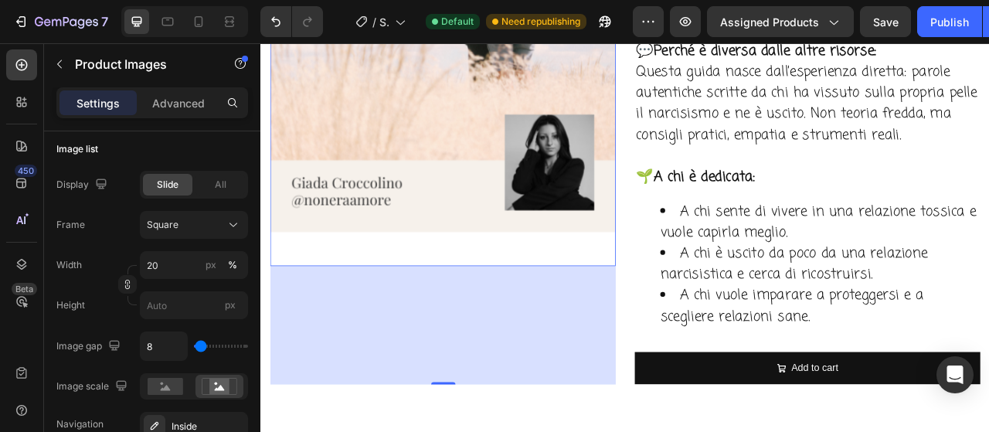
click at [184, 238] on div "Frame Square Width 20 px % Height px" at bounding box center [152, 265] width 192 height 108
click at [188, 221] on div "Square" at bounding box center [185, 225] width 76 height 14
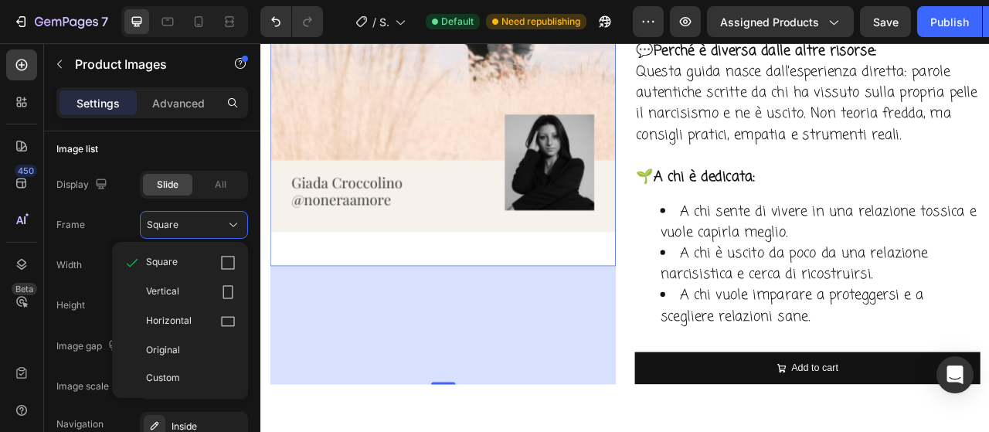
click at [179, 344] on div "Original" at bounding box center [191, 350] width 90 height 14
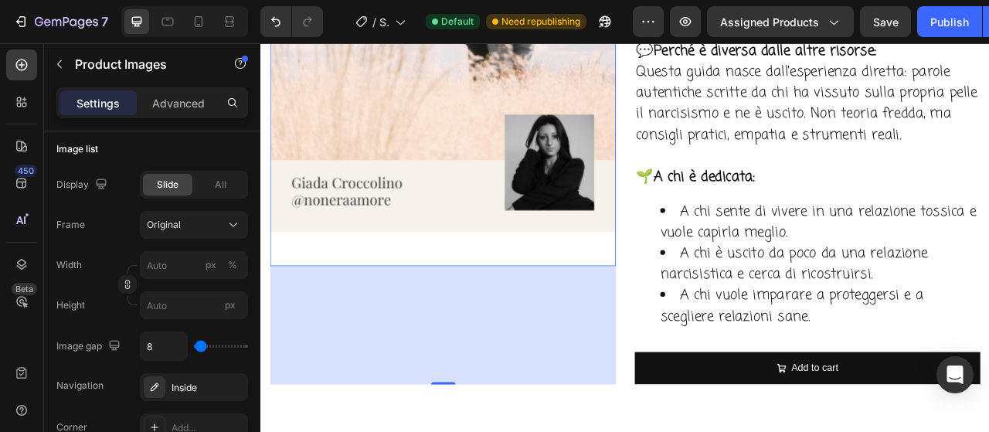
type input "15"
type input "0"
type input "96"
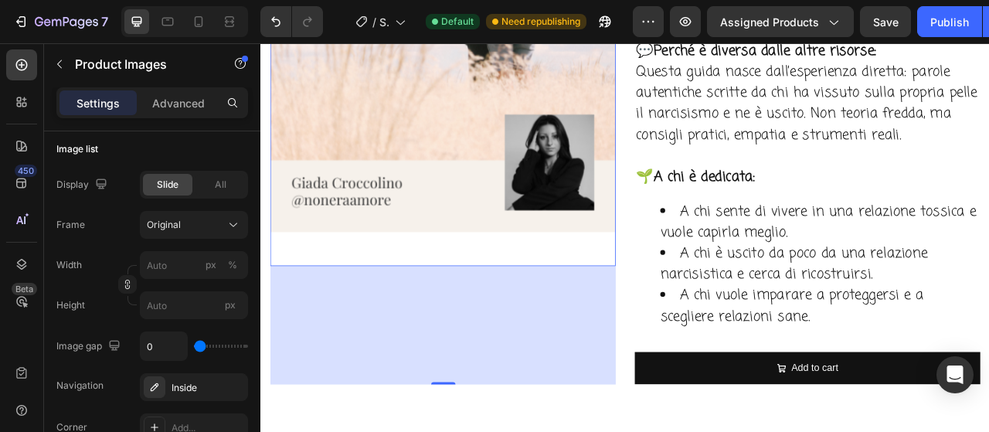
type input "96"
type input "133"
type input "145"
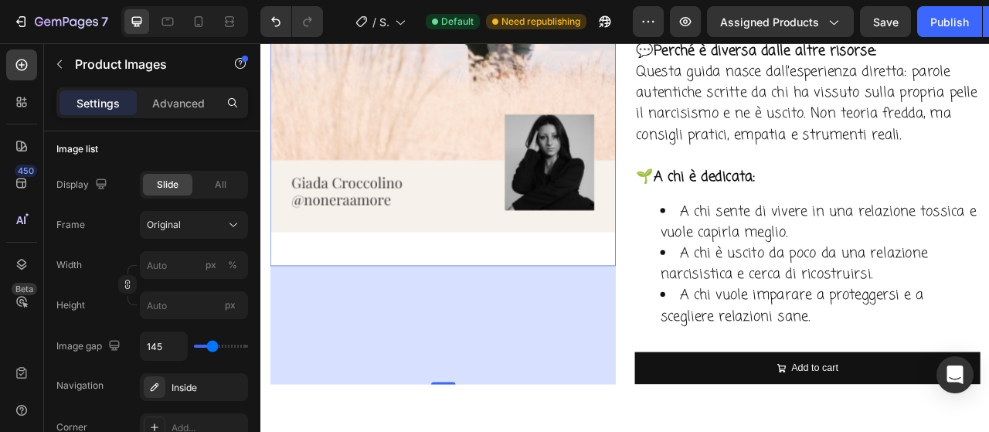
type input "182"
type input "275"
type input "336"
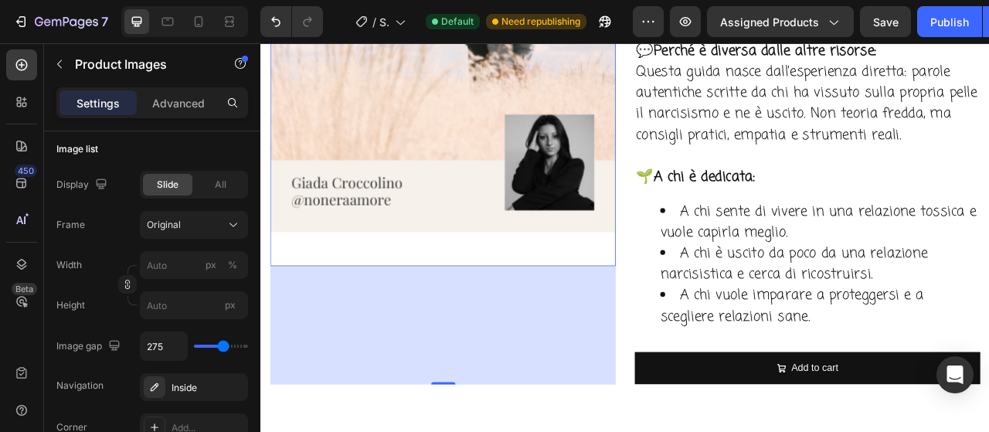
type input "336"
type input "367"
type input "398"
drag, startPoint x: 201, startPoint y: 345, endPoint x: 233, endPoint y: 344, distance: 32.5
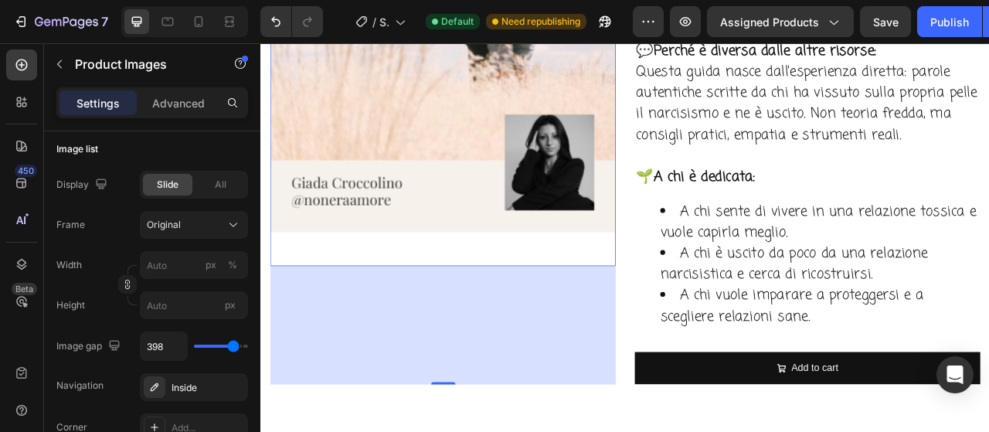
type input "398"
click at [233, 345] on input "range" at bounding box center [221, 346] width 54 height 3
type input "0"
drag, startPoint x: 233, startPoint y: 344, endPoint x: 190, endPoint y: 345, distance: 43.3
type input "0"
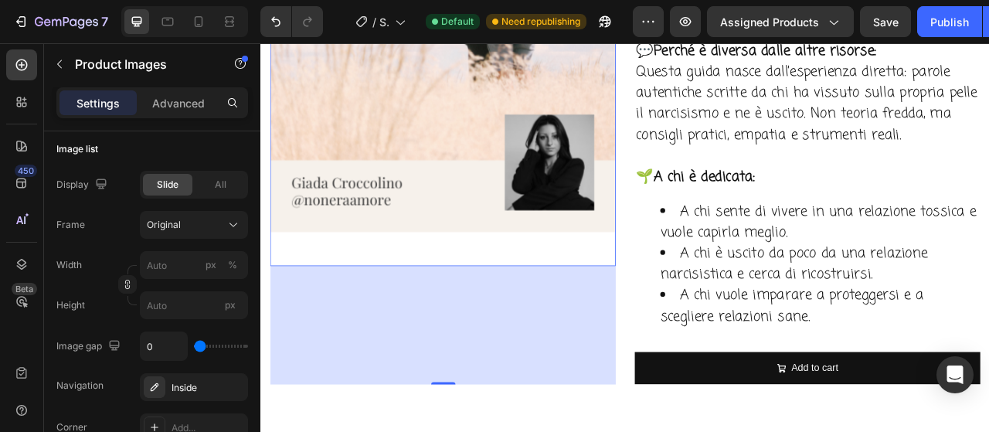
click at [194, 345] on input "range" at bounding box center [221, 346] width 54 height 3
type input "15"
type input "28"
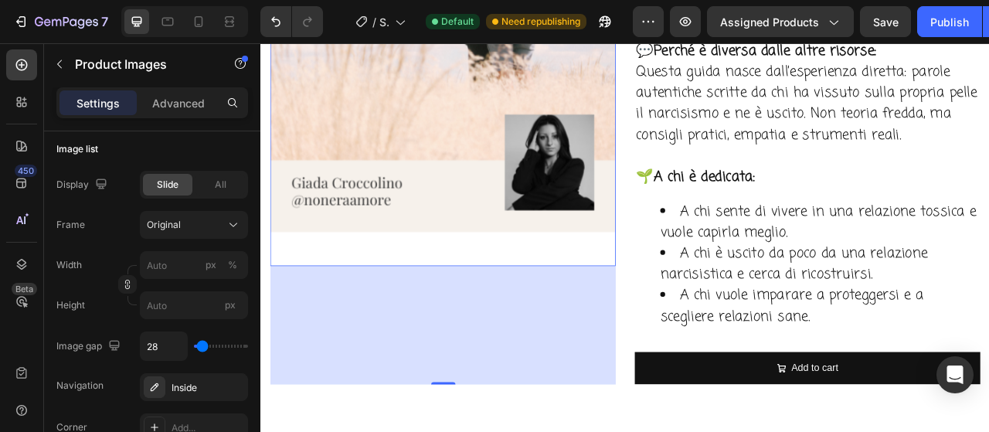
type input "46"
type input "52"
type input "59"
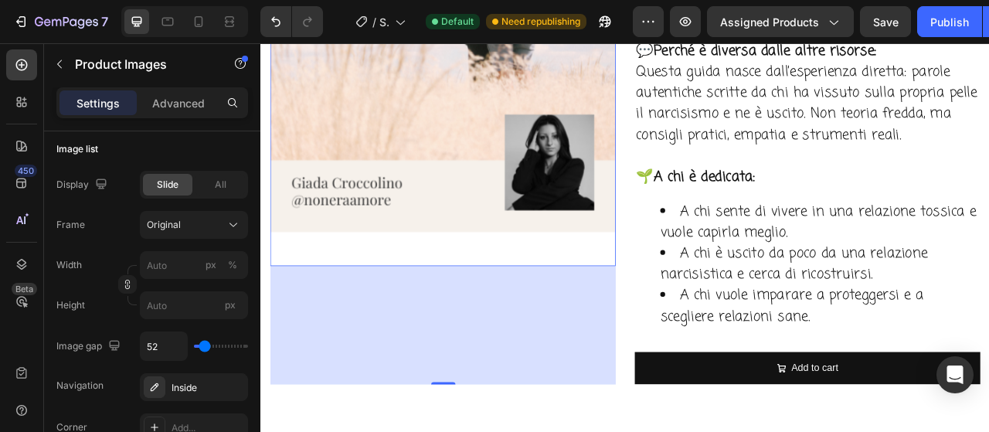
type input "59"
type input "52"
type input "3"
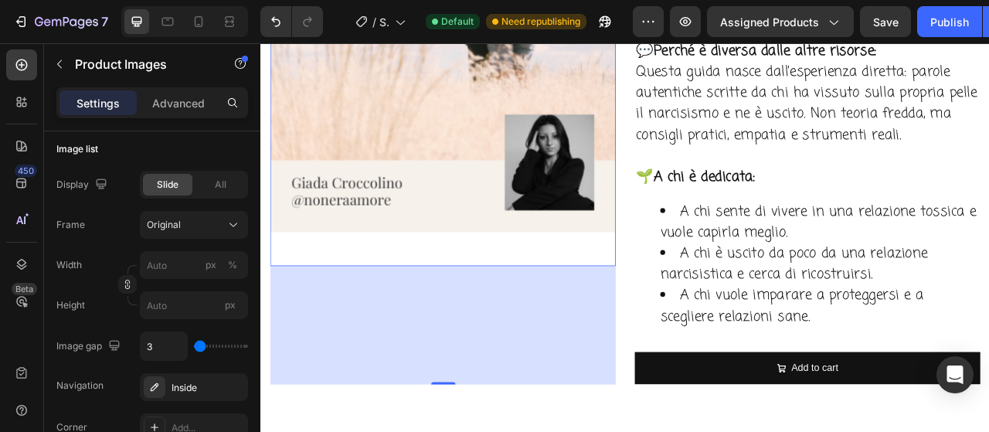
click at [200, 345] on input "range" at bounding box center [221, 346] width 54 height 3
click at [188, 260] on input "px %" at bounding box center [194, 265] width 108 height 28
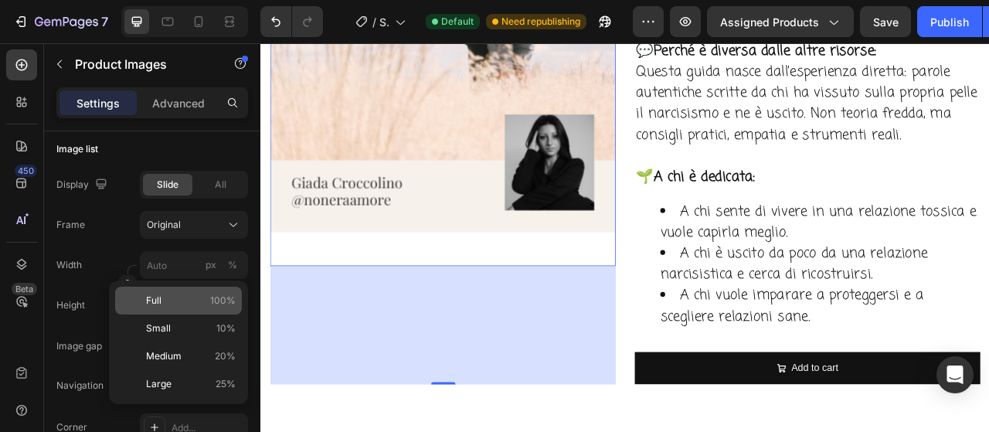
click at [193, 310] on div "Full 100%" at bounding box center [178, 301] width 127 height 28
type input "100"
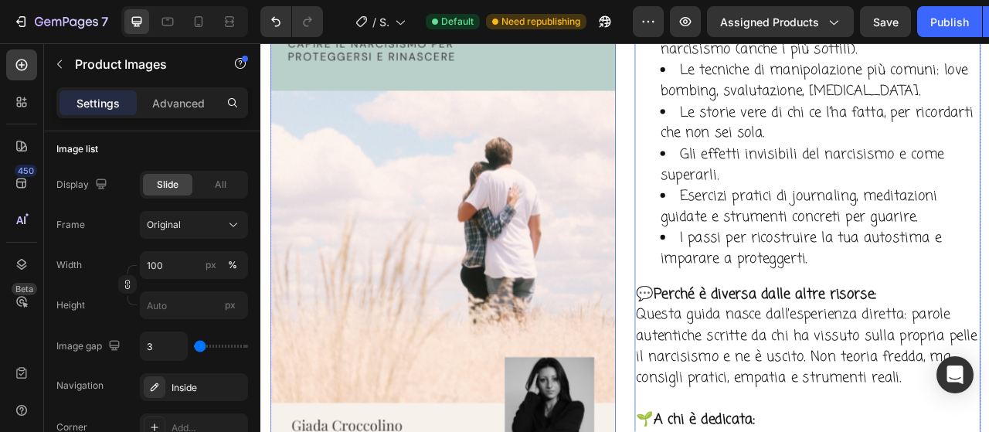
scroll to position [4089, 0]
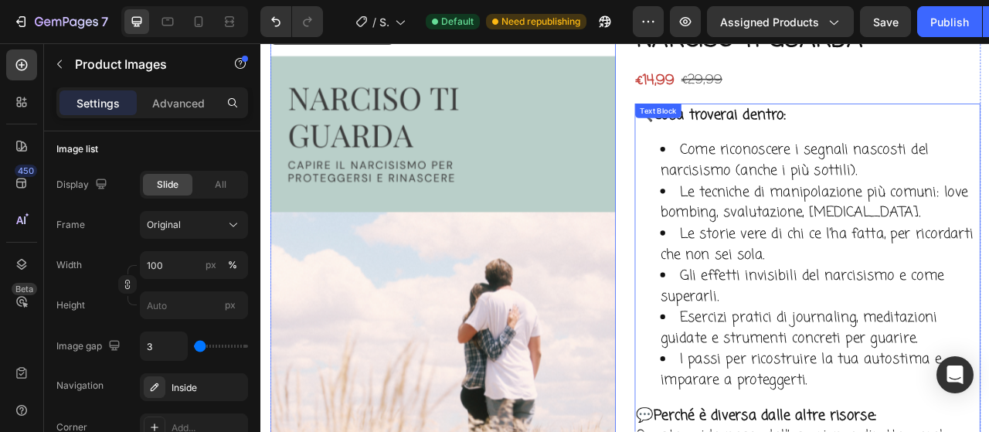
click at [988, 144] on p "🔍 Cosa troverai dentro:" at bounding box center [956, 135] width 436 height 27
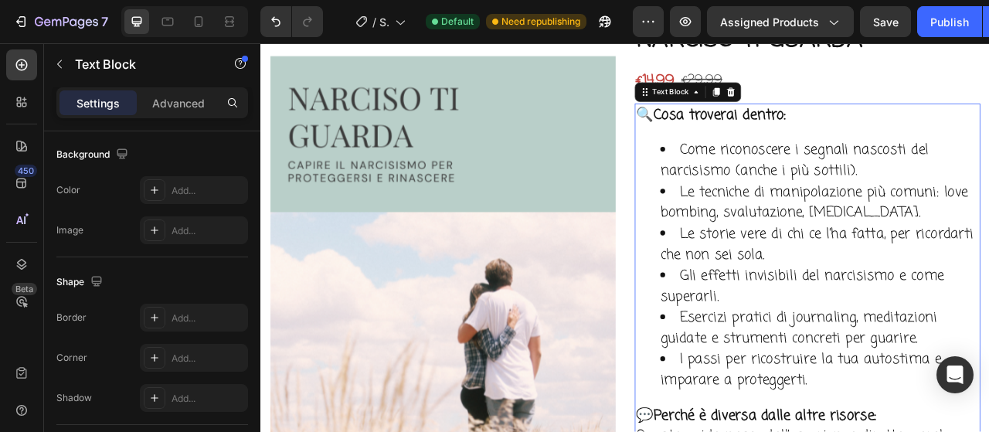
scroll to position [0, 0]
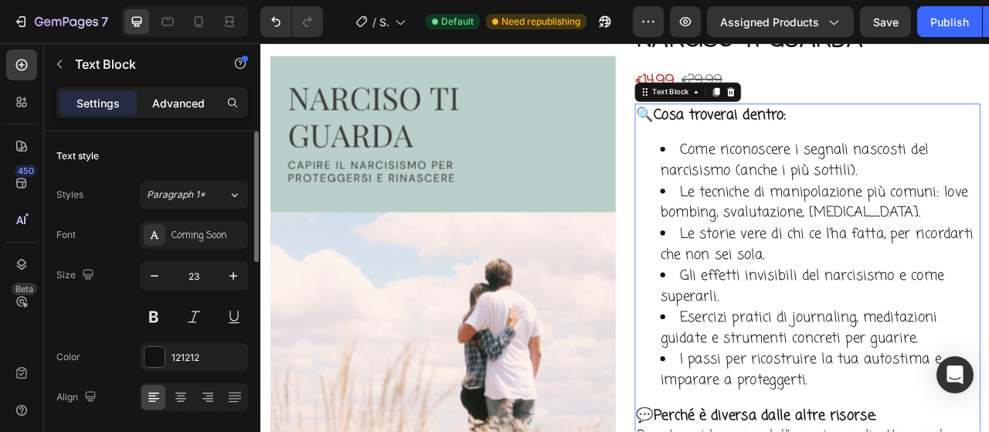
click at [190, 98] on p "Advanced" at bounding box center [178, 103] width 53 height 16
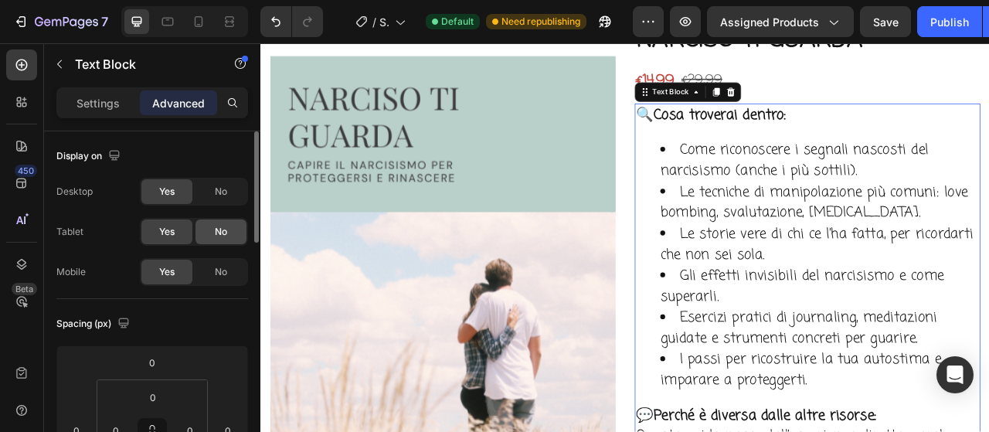
click at [217, 226] on span "No" at bounding box center [221, 232] width 12 height 14
click at [218, 268] on span "No" at bounding box center [221, 272] width 12 height 14
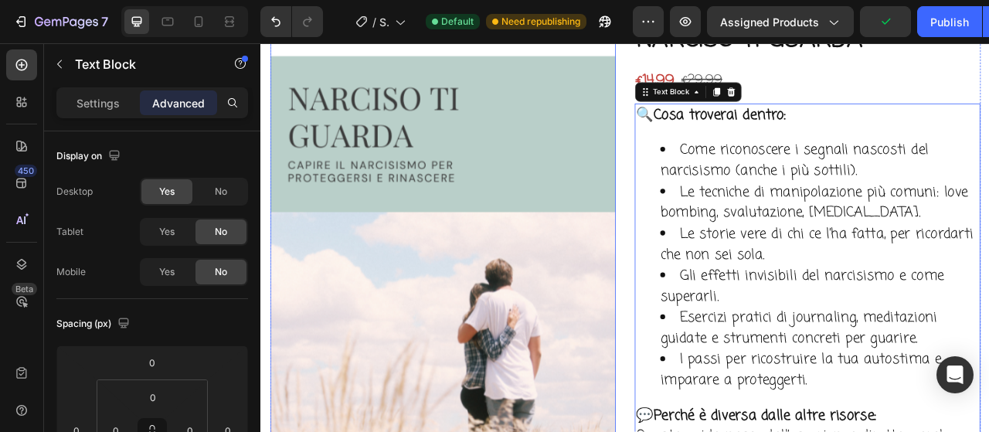
click at [664, 113] on img at bounding box center [492, 404] width 440 height 772
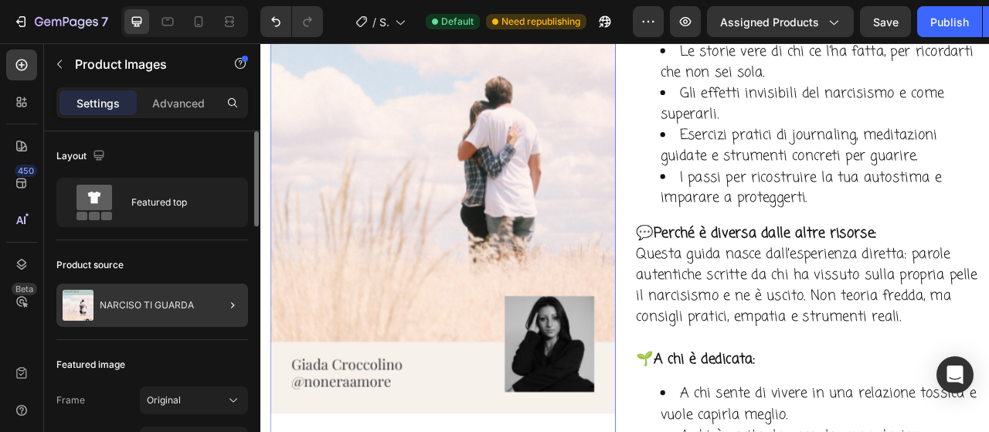
scroll to position [154, 0]
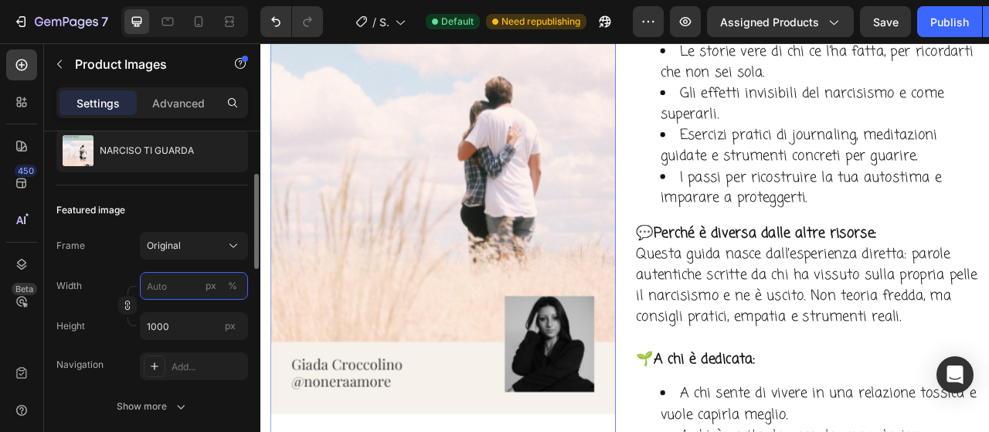
click at [170, 280] on input "px %" at bounding box center [194, 286] width 108 height 28
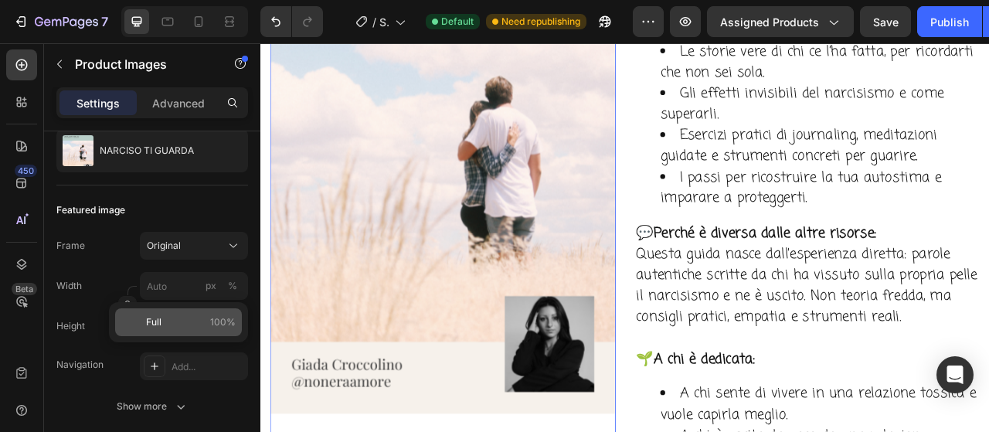
click at [180, 323] on p "Full 100%" at bounding box center [191, 322] width 90 height 14
type input "100"
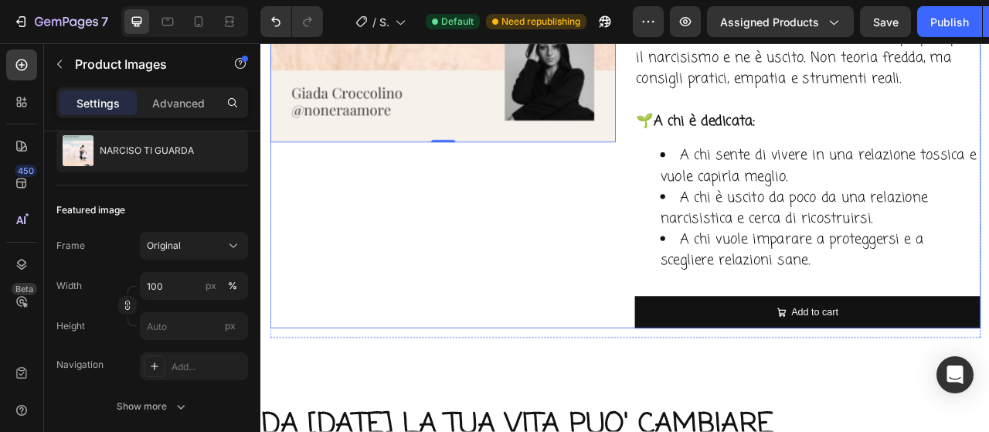
scroll to position [4629, 0]
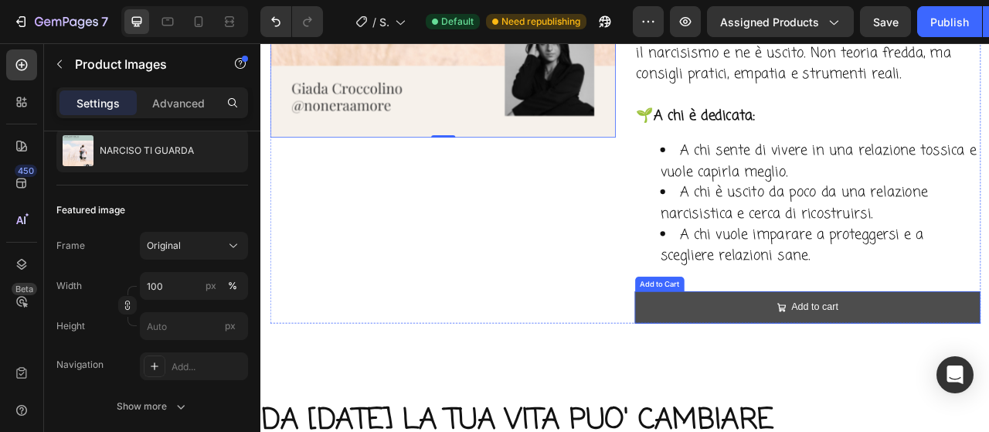
click at [772, 382] on button "Add to cart" at bounding box center [956, 379] width 440 height 41
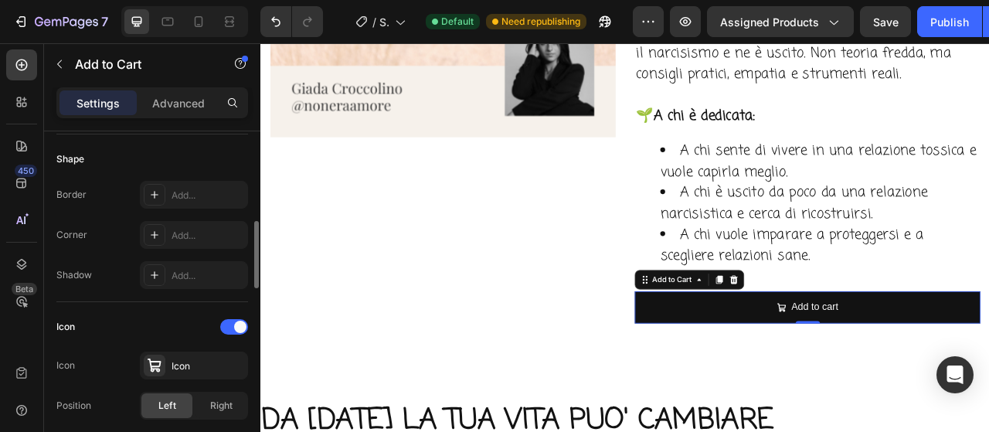
scroll to position [309, 0]
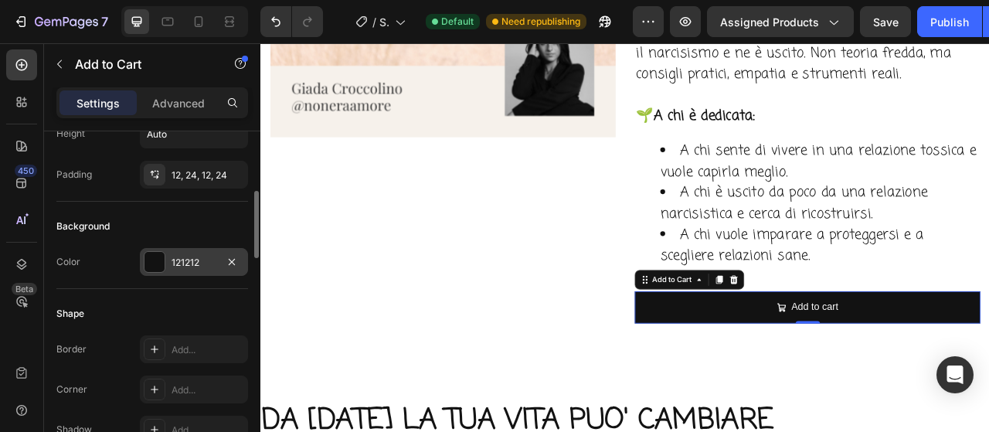
click at [183, 251] on div "121212" at bounding box center [194, 262] width 108 height 28
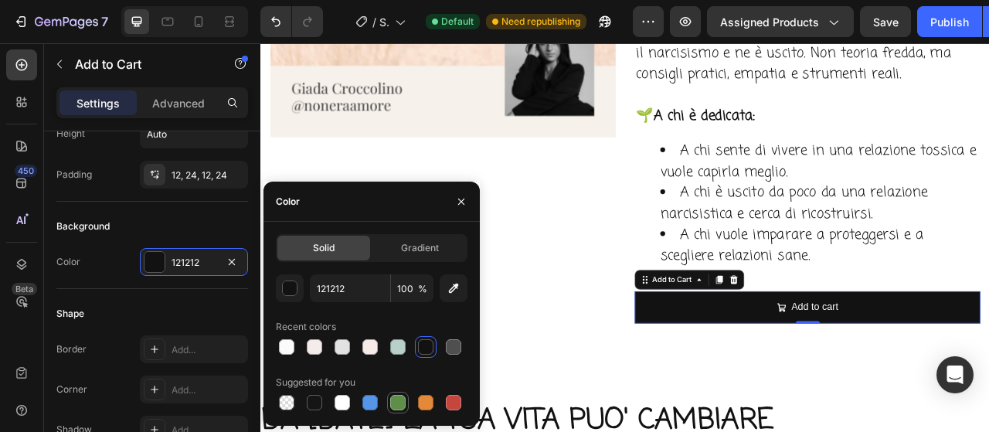
click at [394, 404] on div at bounding box center [397, 402] width 15 height 15
type input "5E8E49"
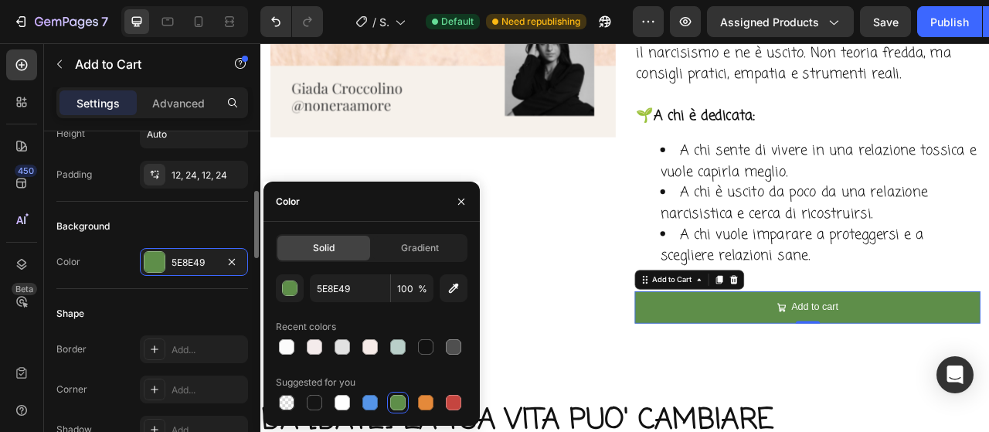
scroll to position [386, 0]
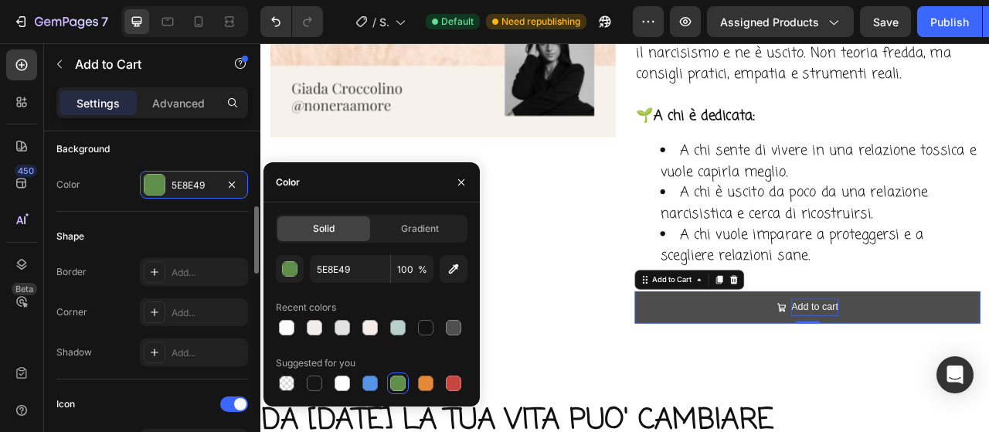
click at [935, 378] on div "Add to cart" at bounding box center [964, 379] width 59 height 22
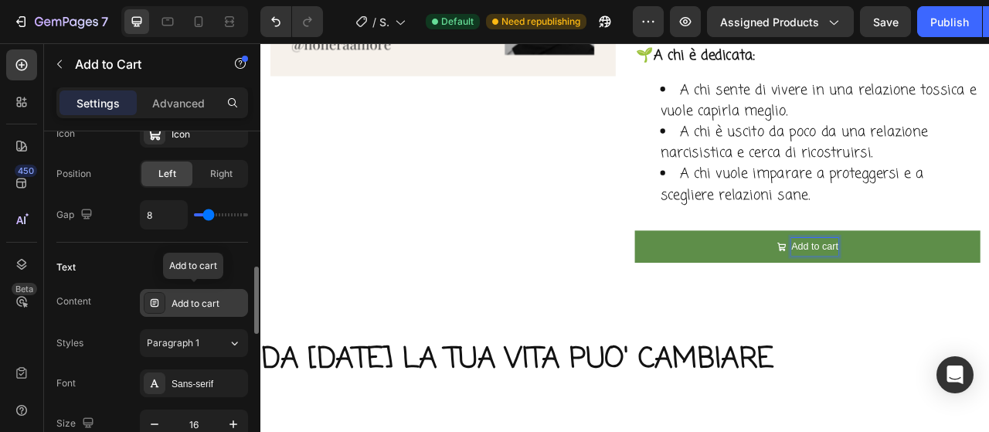
scroll to position [772, 0]
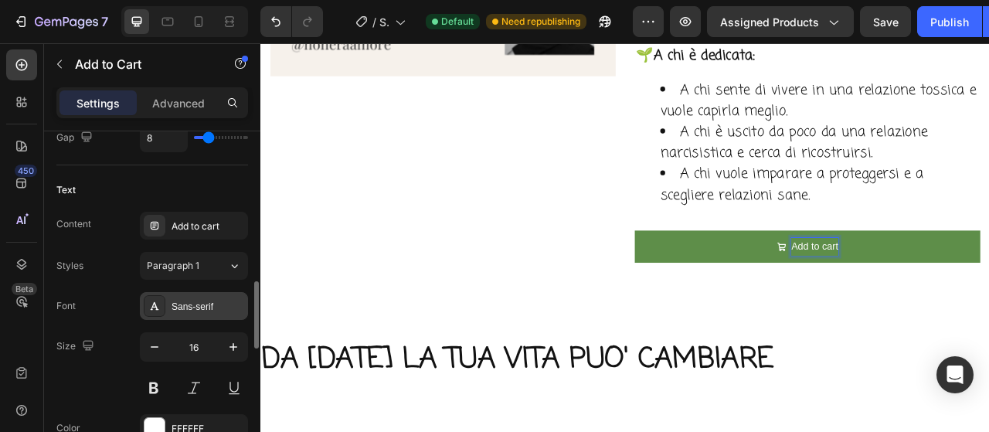
click at [179, 301] on div "Sans-serif" at bounding box center [207, 307] width 73 height 14
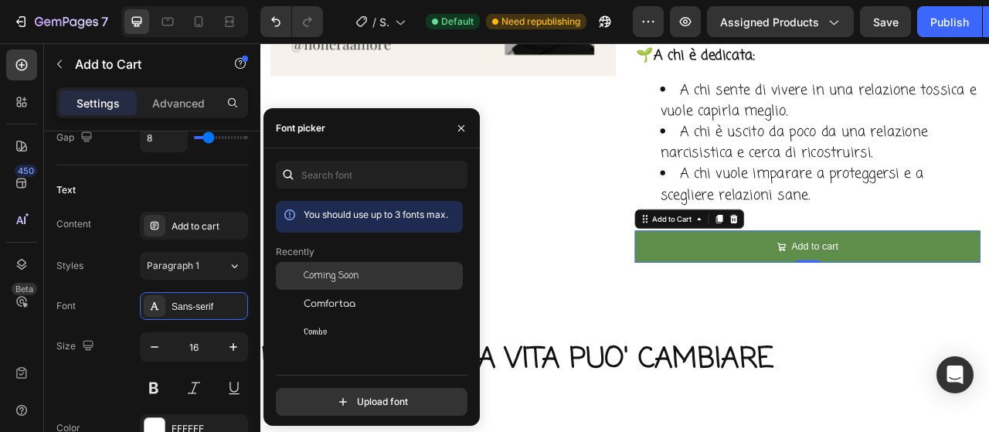
click at [328, 279] on span "Coming Soon" at bounding box center [331, 276] width 55 height 14
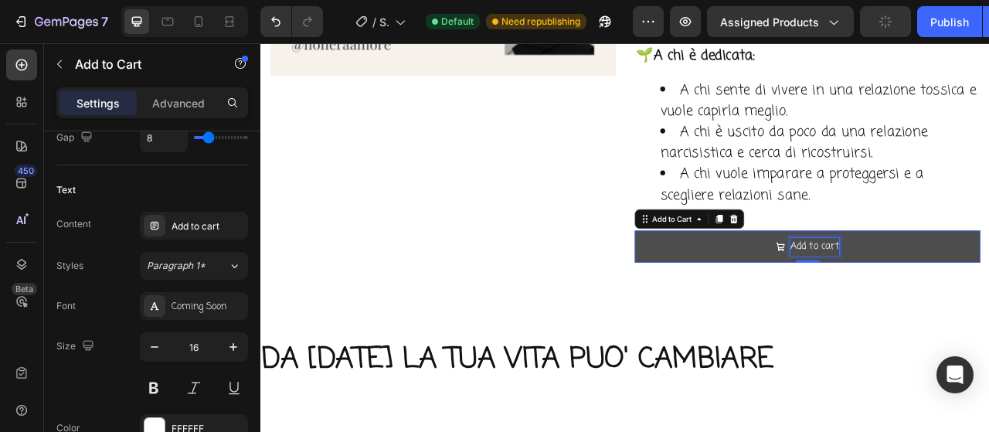
click at [939, 294] on p "Add to cart" at bounding box center [965, 302] width 63 height 22
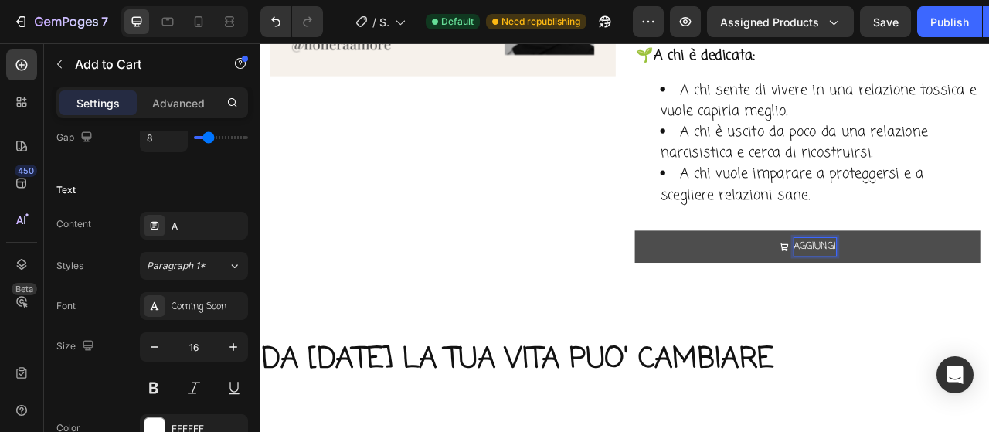
click at [736, 282] on button "AGGIUNGI" at bounding box center [956, 302] width 440 height 41
click at [736, 282] on button "AGGIUNGI A" at bounding box center [956, 302] width 440 height 41
click at [226, 344] on icon "button" at bounding box center [233, 346] width 15 height 15
click at [229, 344] on icon "button" at bounding box center [233, 346] width 15 height 15
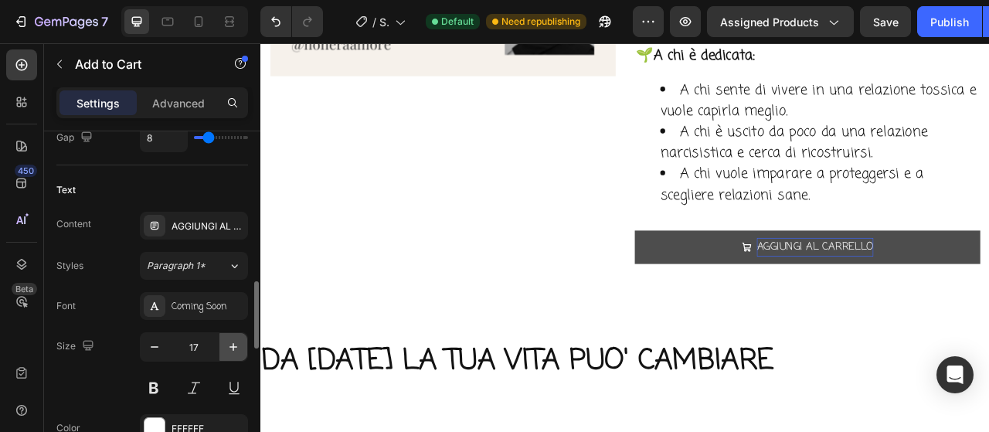
click at [229, 344] on icon "button" at bounding box center [233, 346] width 15 height 15
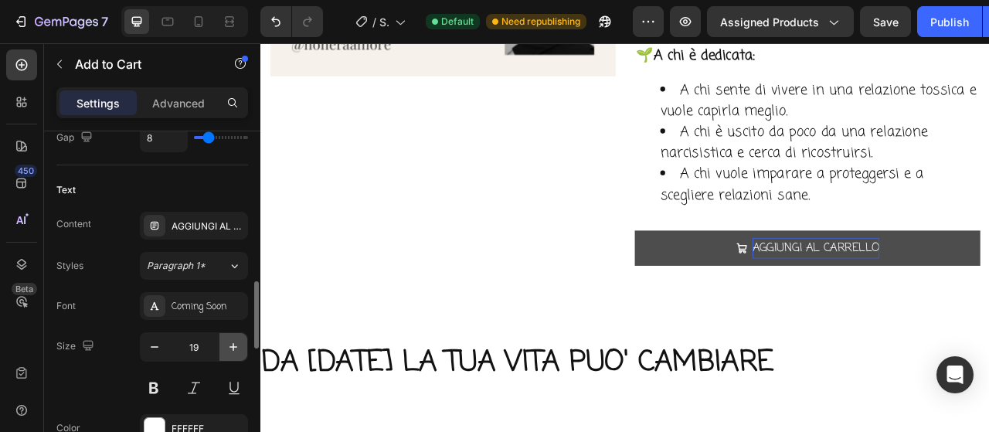
click at [228, 344] on icon "button" at bounding box center [233, 346] width 15 height 15
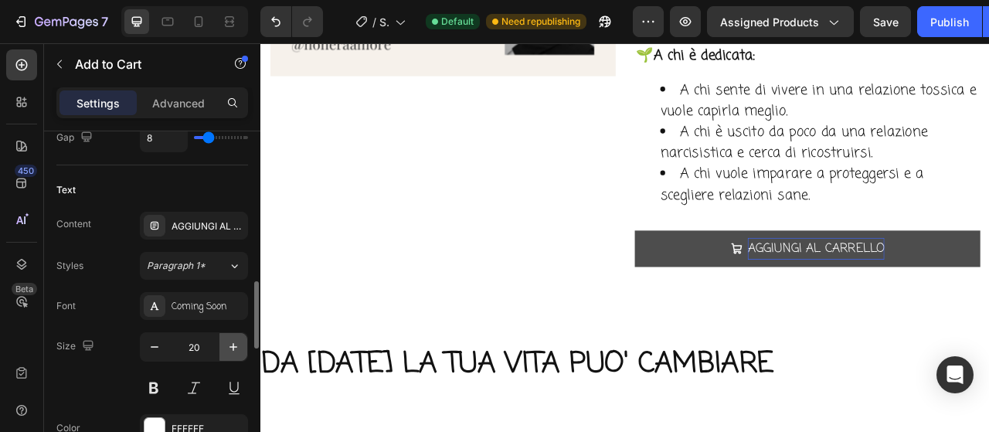
click at [227, 343] on icon "button" at bounding box center [233, 346] width 15 height 15
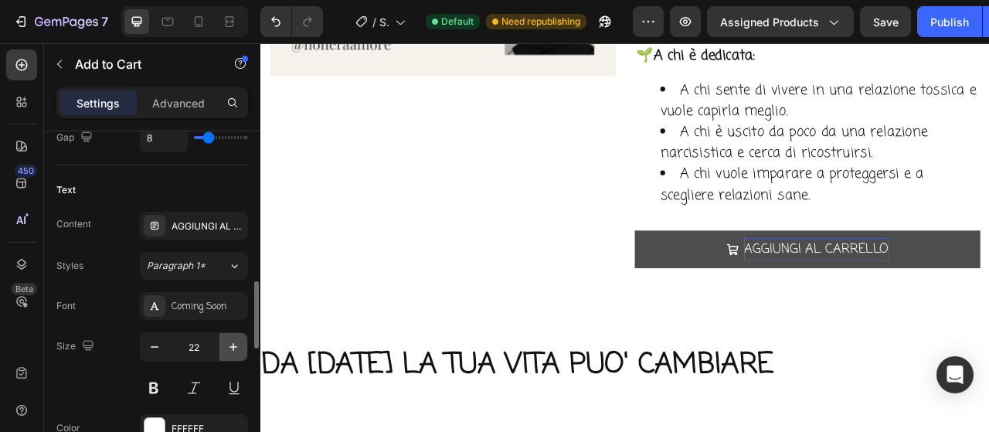
click at [226, 341] on icon "button" at bounding box center [233, 346] width 15 height 15
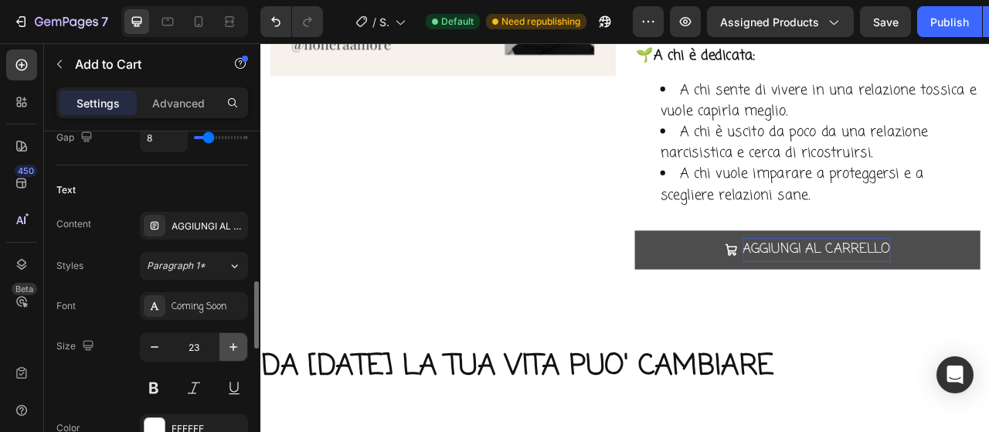
click at [226, 341] on icon "button" at bounding box center [233, 346] width 15 height 15
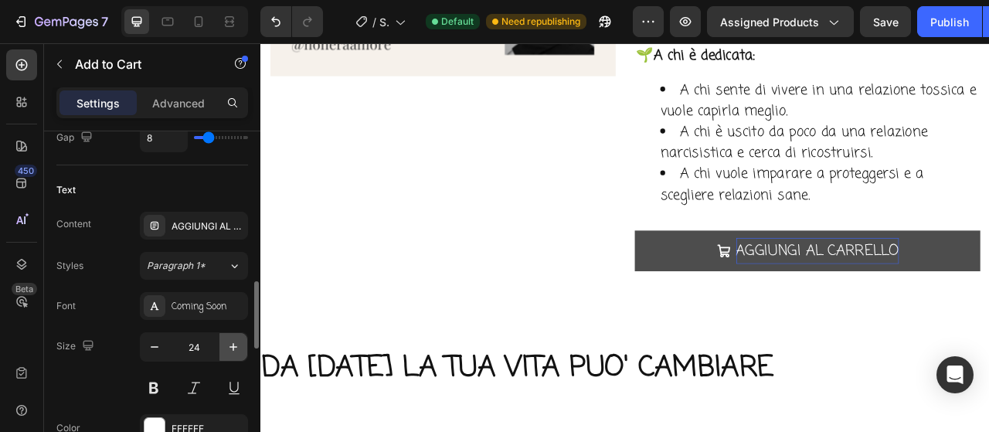
click at [226, 341] on icon "button" at bounding box center [233, 346] width 15 height 15
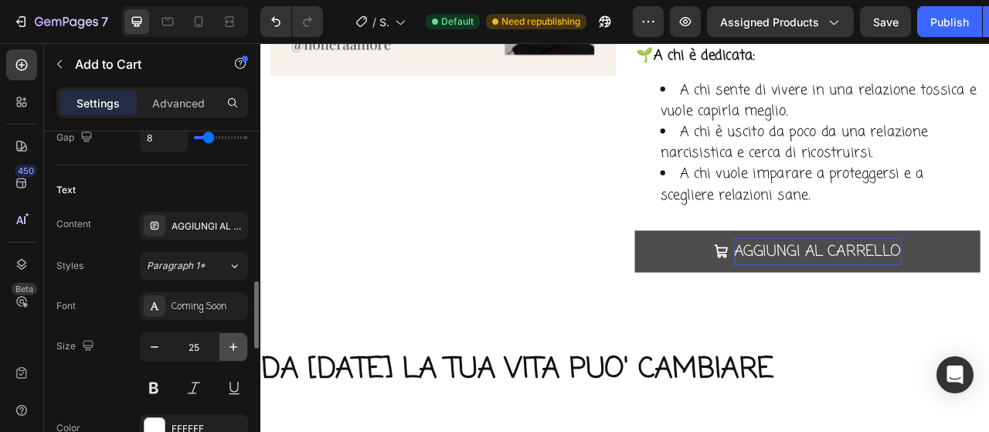
click at [226, 341] on icon "button" at bounding box center [233, 346] width 15 height 15
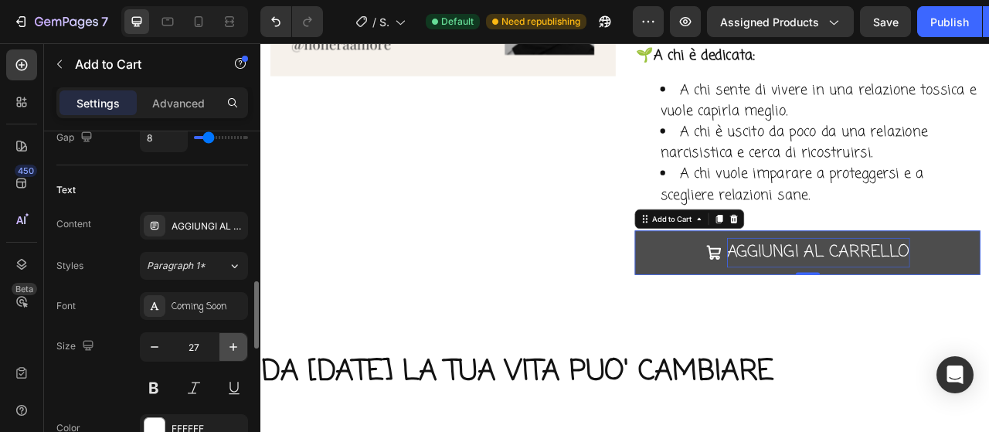
click at [226, 341] on icon "button" at bounding box center [233, 346] width 15 height 15
click at [225, 341] on button "button" at bounding box center [233, 347] width 28 height 28
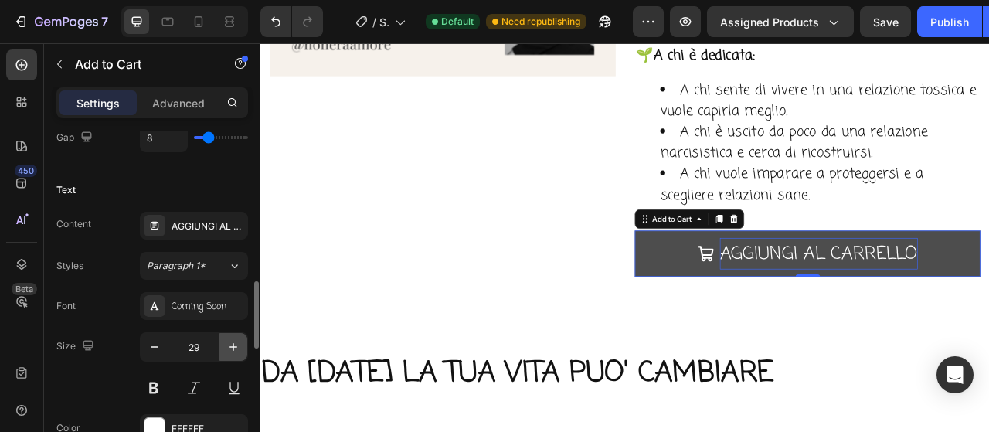
click at [224, 341] on button "button" at bounding box center [233, 347] width 28 height 28
type input "30"
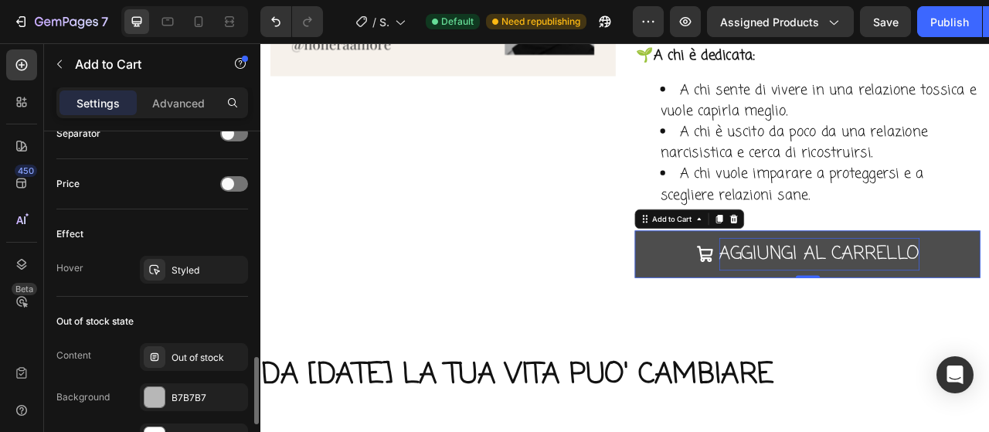
scroll to position [1428, 0]
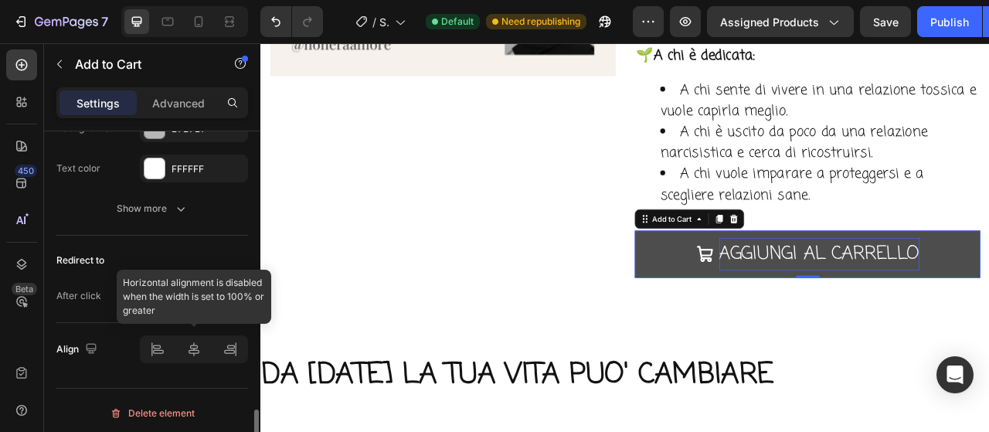
click at [186, 352] on div at bounding box center [194, 349] width 108 height 28
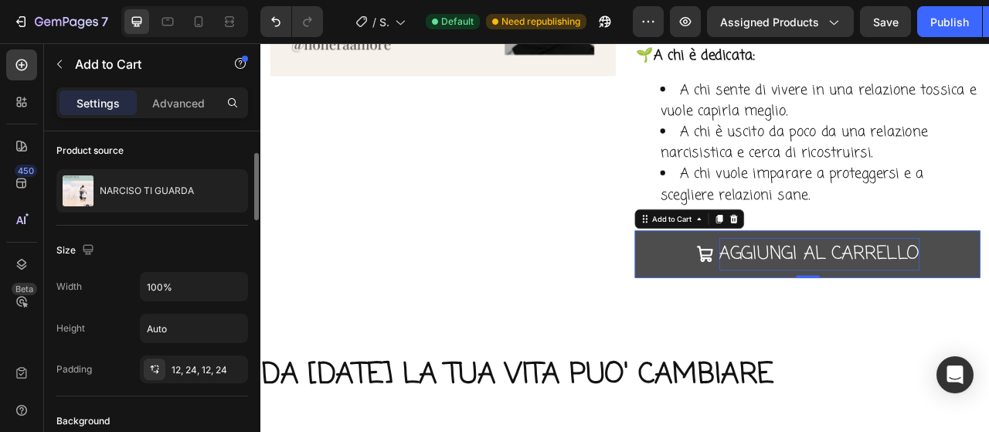
scroll to position [0, 0]
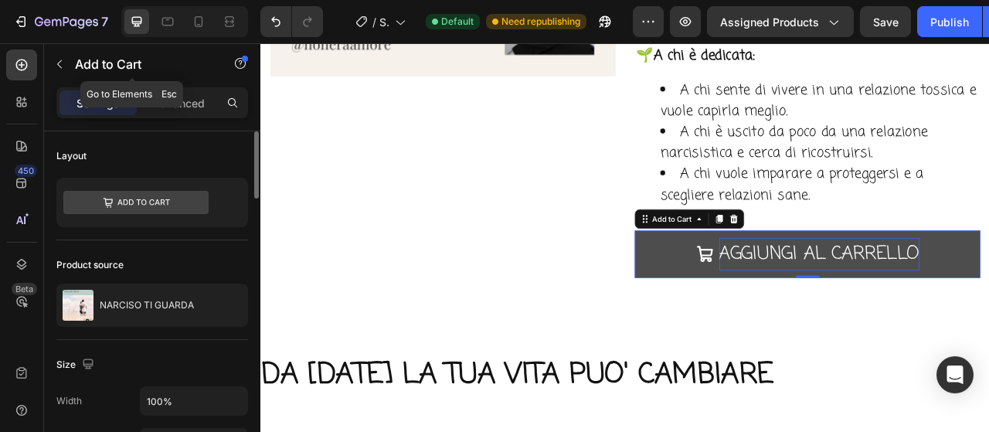
click at [62, 66] on icon "button" at bounding box center [59, 64] width 12 height 12
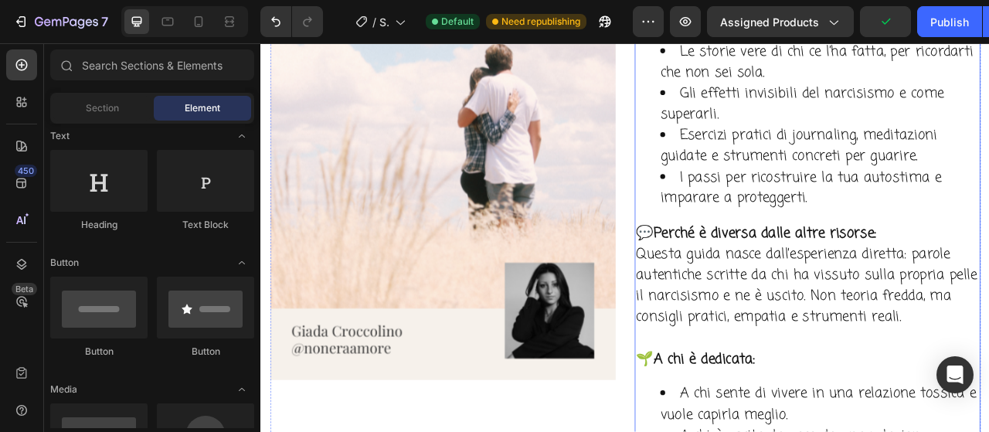
scroll to position [4629, 0]
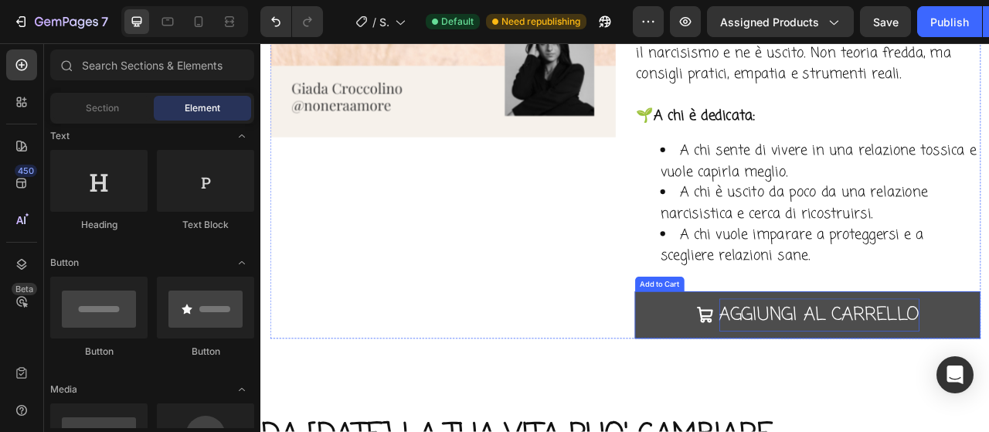
click at [772, 375] on button "AGGIUNGI AL CARRELLO" at bounding box center [956, 389] width 440 height 60
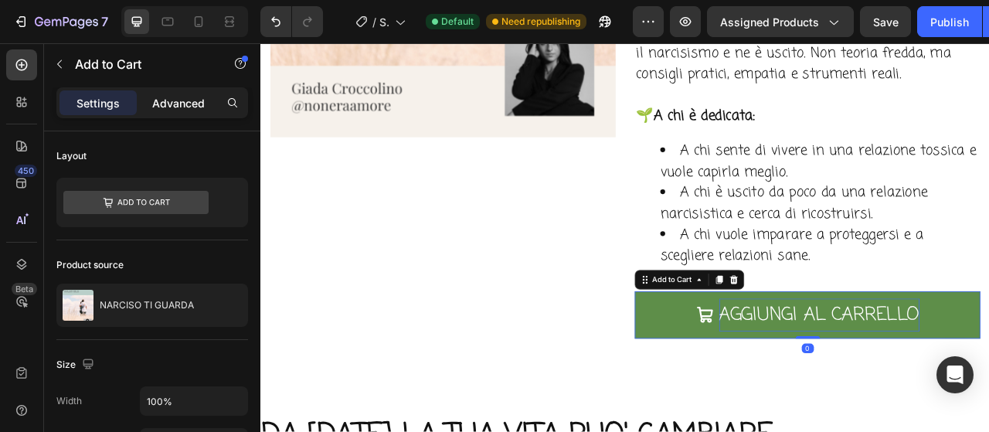
click at [187, 109] on p "Advanced" at bounding box center [178, 103] width 53 height 16
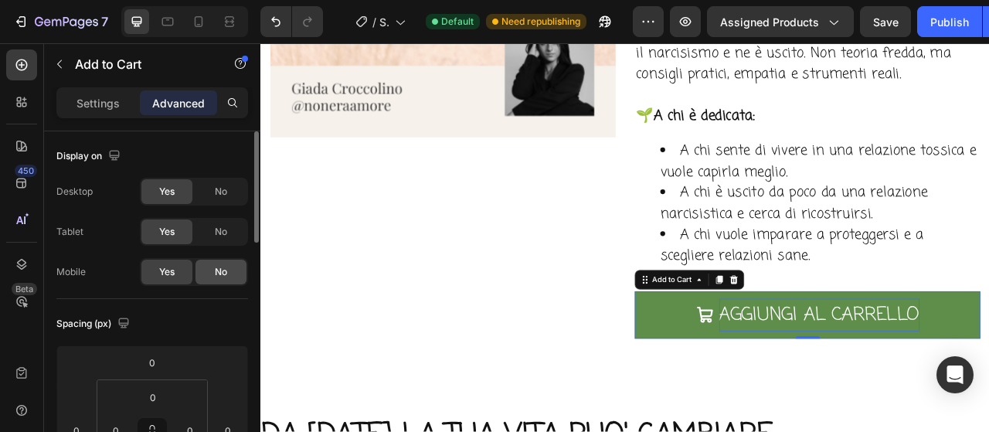
drag, startPoint x: 222, startPoint y: 224, endPoint x: 220, endPoint y: 269, distance: 44.8
click at [223, 226] on span "No" at bounding box center [221, 232] width 12 height 14
click at [222, 270] on span "No" at bounding box center [221, 272] width 12 height 14
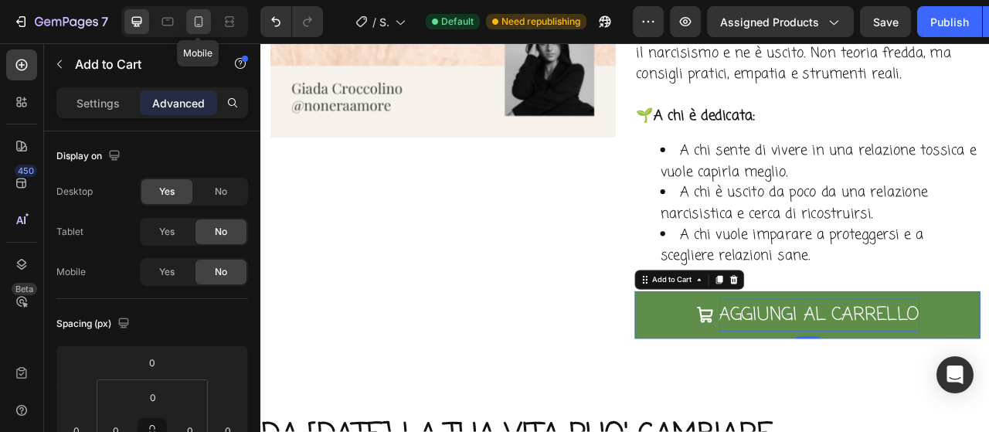
click at [192, 22] on icon at bounding box center [198, 21] width 15 height 15
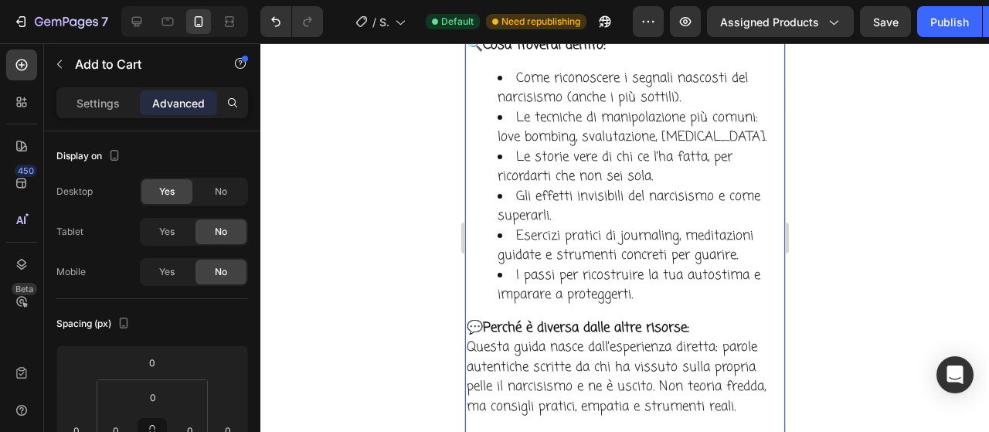
scroll to position [4421, 0]
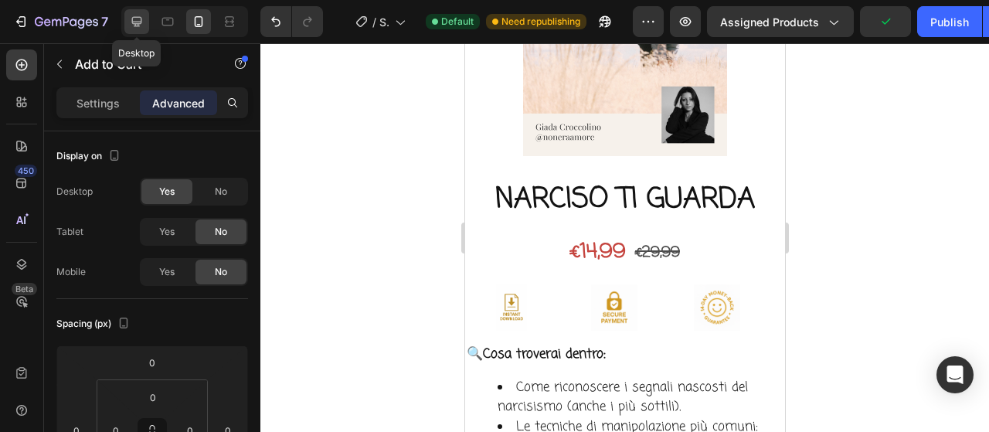
click at [144, 28] on div at bounding box center [136, 21] width 25 height 25
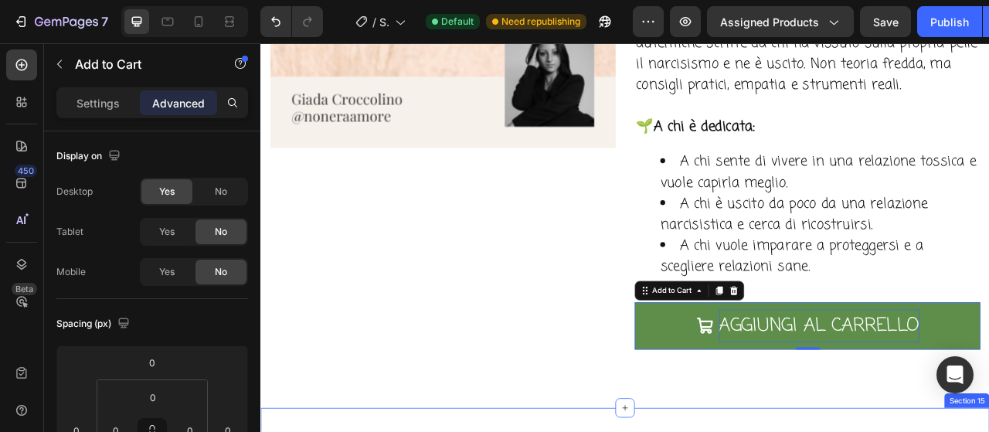
scroll to position [4582, 0]
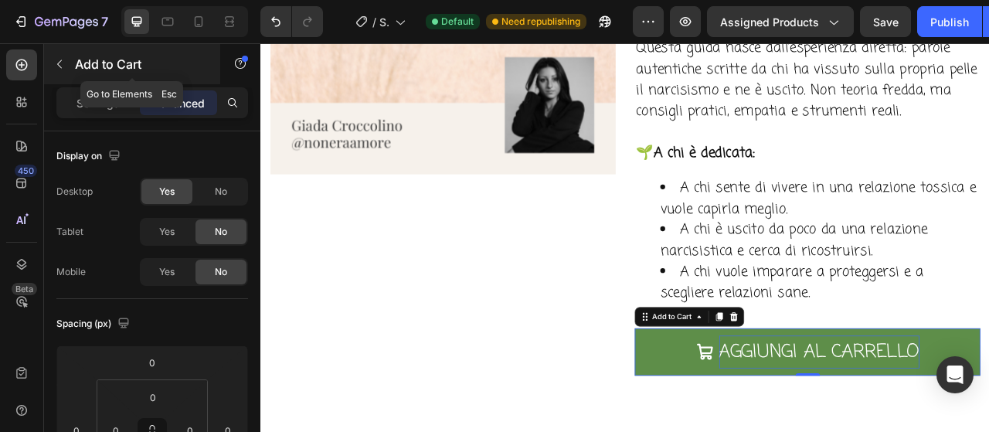
click at [63, 66] on icon "button" at bounding box center [59, 64] width 12 height 12
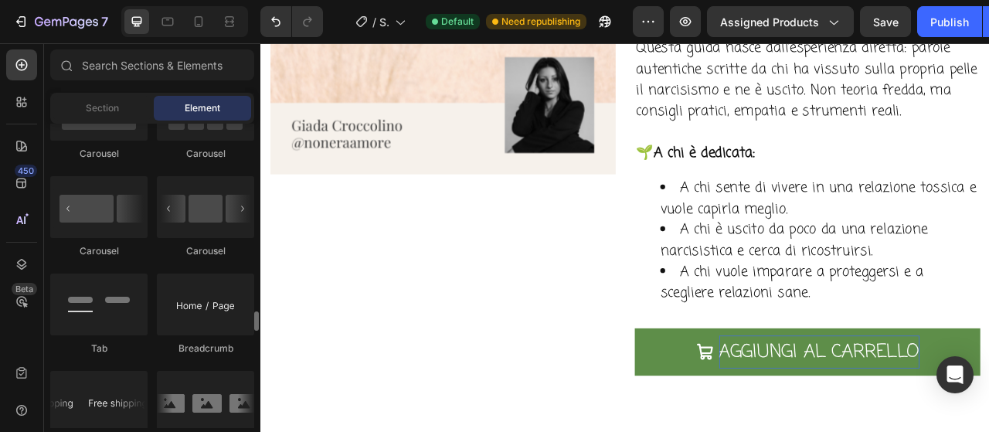
scroll to position [1777, 0]
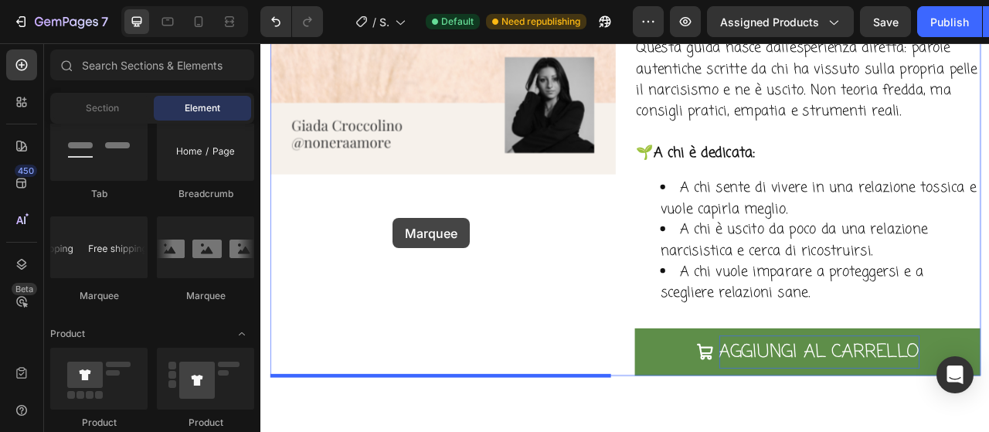
drag, startPoint x: 371, startPoint y: 270, endPoint x: 429, endPoint y: 266, distance: 58.1
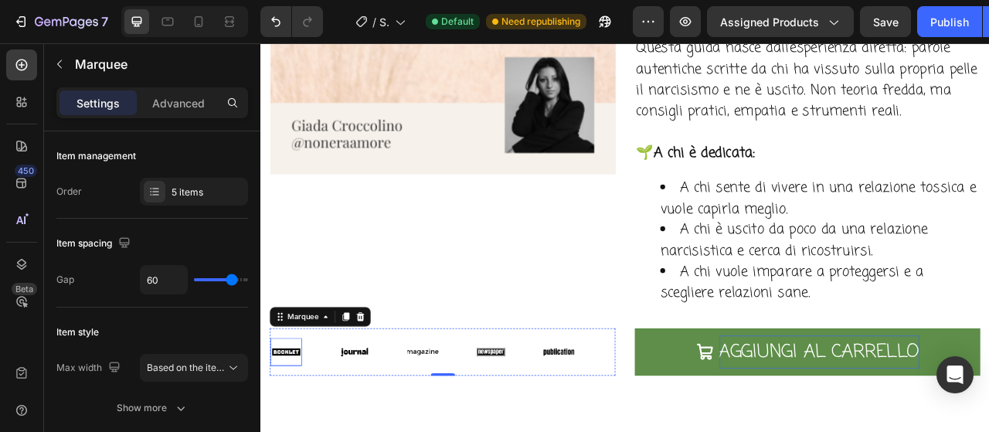
click at [290, 431] on img at bounding box center [293, 436] width 40 height 17
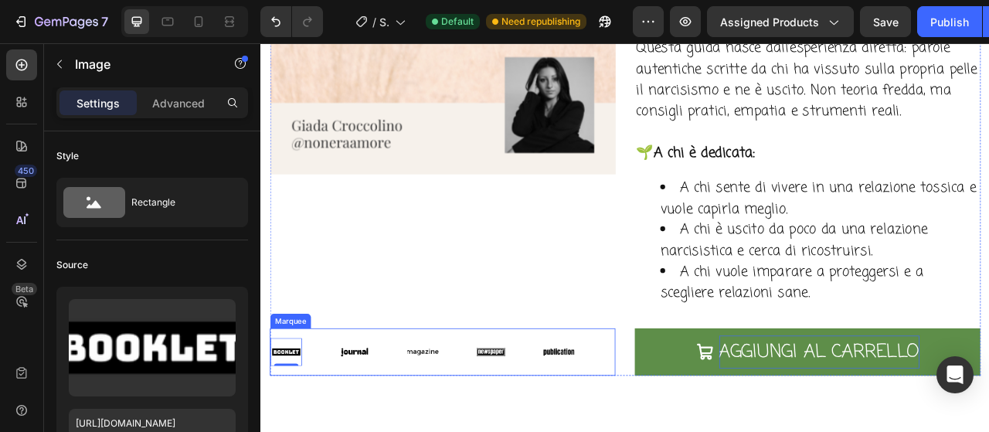
click at [398, 415] on div "Image 0 Image Image Image Image Image 0 Image Image Image Image Marquee" at bounding box center [492, 436] width 440 height 61
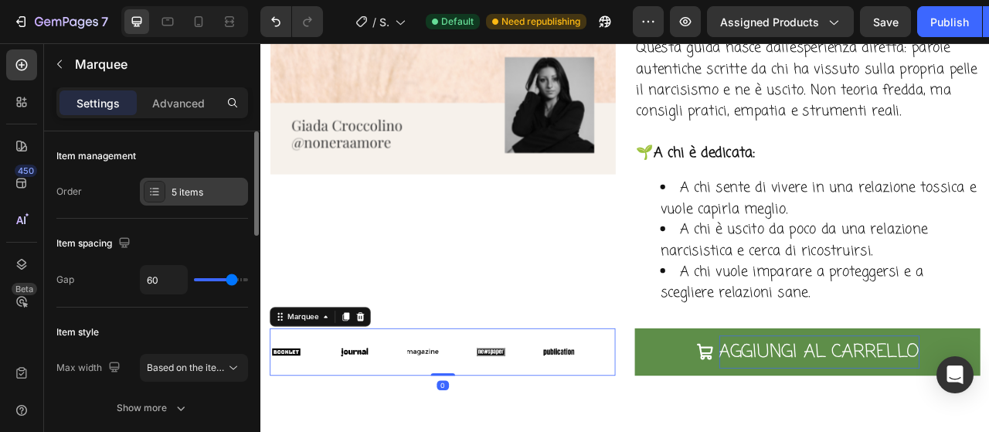
click at [182, 194] on div "5 items" at bounding box center [207, 192] width 73 height 14
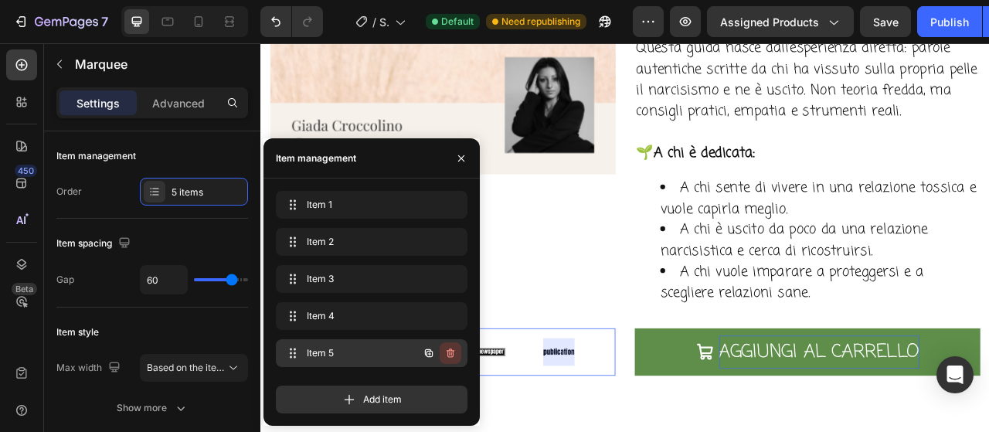
click at [451, 353] on icon "button" at bounding box center [451, 354] width 1 height 4
click at [451, 351] on div "Delete" at bounding box center [440, 353] width 29 height 14
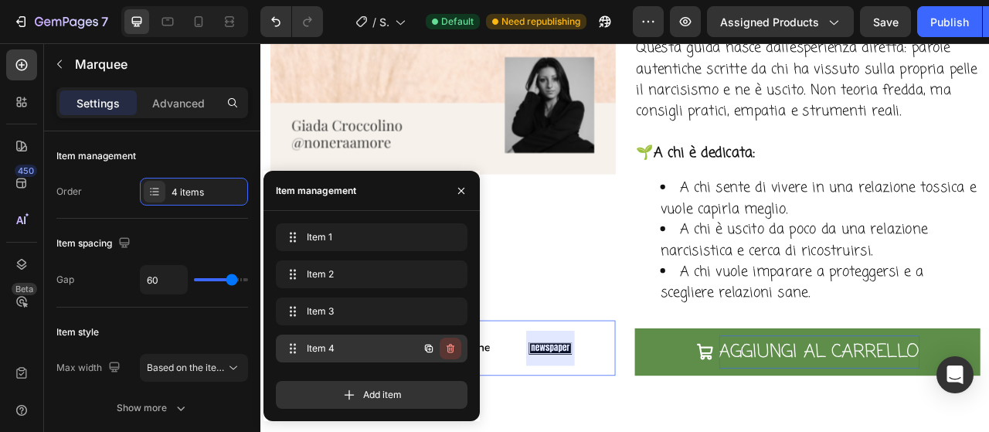
click at [450, 350] on icon "button" at bounding box center [449, 350] width 1 height 4
click at [450, 350] on div "Delete" at bounding box center [440, 348] width 29 height 14
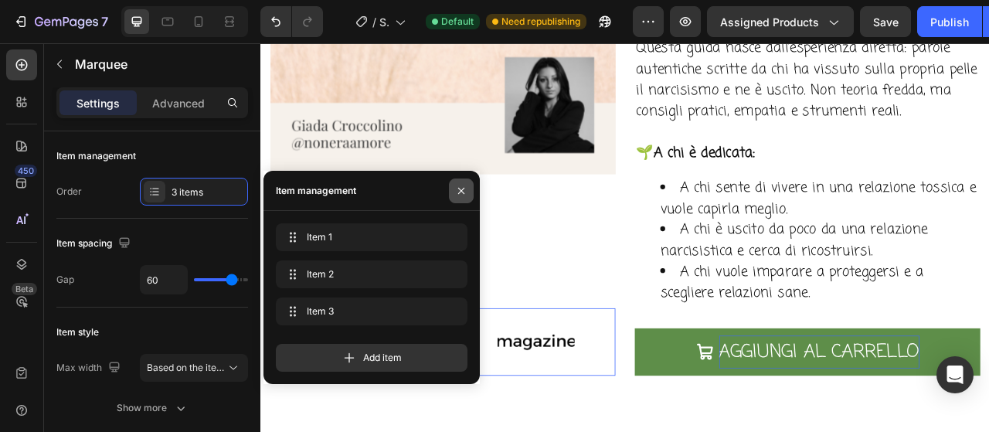
click at [460, 192] on icon "button" at bounding box center [461, 191] width 12 height 12
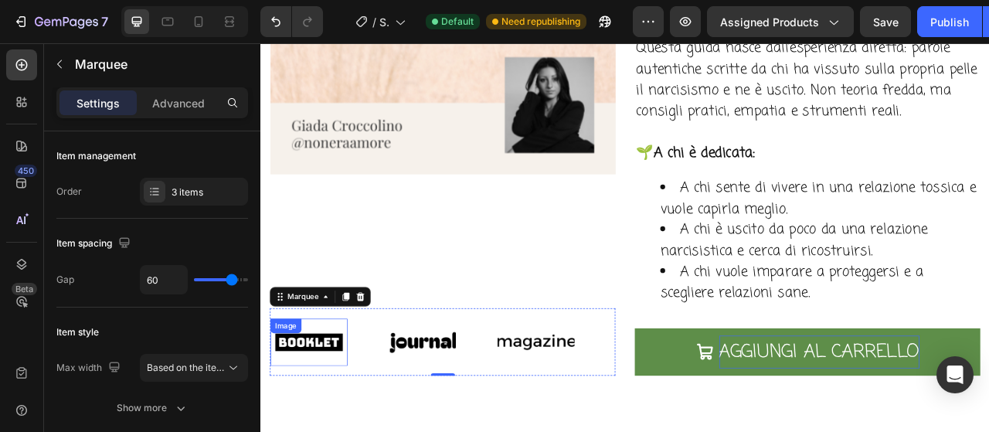
click at [317, 431] on img at bounding box center [322, 424] width 98 height 42
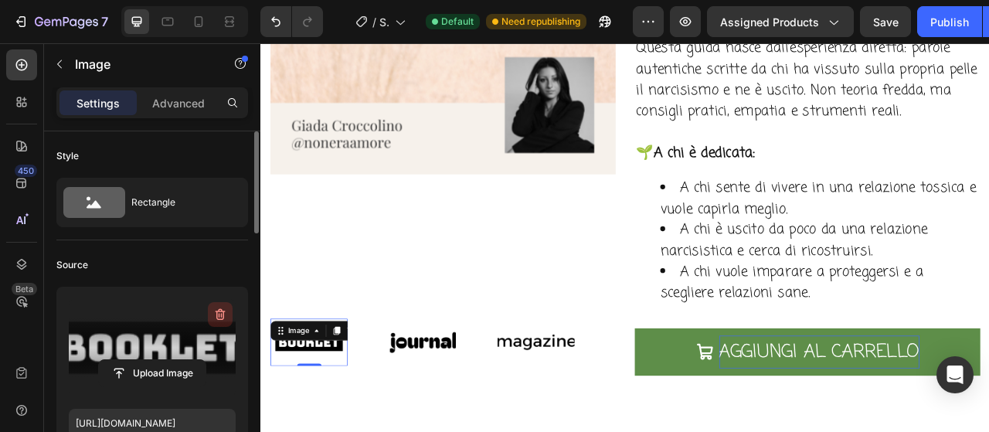
click at [222, 312] on icon "button" at bounding box center [221, 315] width 10 height 12
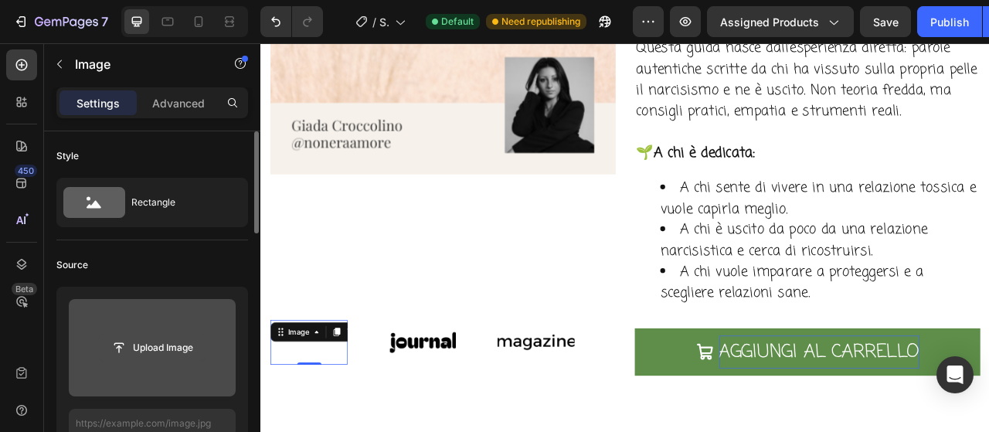
click at [171, 354] on input "file" at bounding box center [152, 347] width 107 height 26
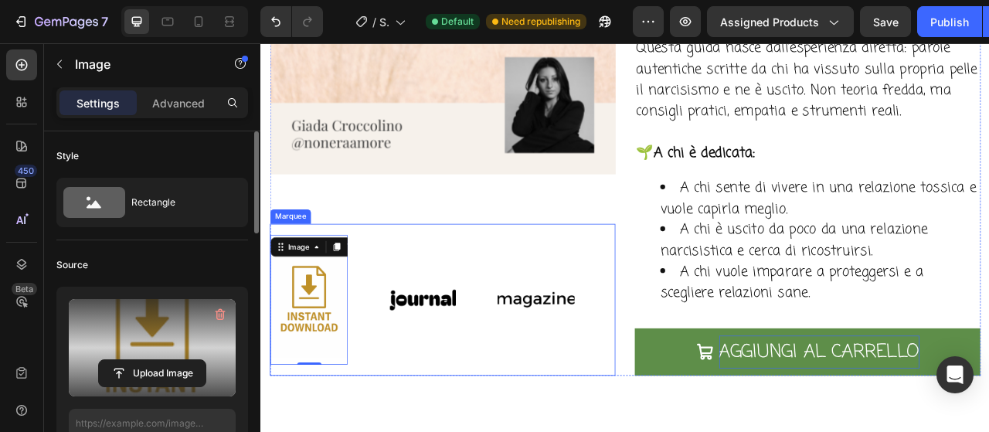
type input "[URL][DOMAIN_NAME]"
click at [451, 361] on div "Image" at bounding box center [466, 370] width 98 height 60
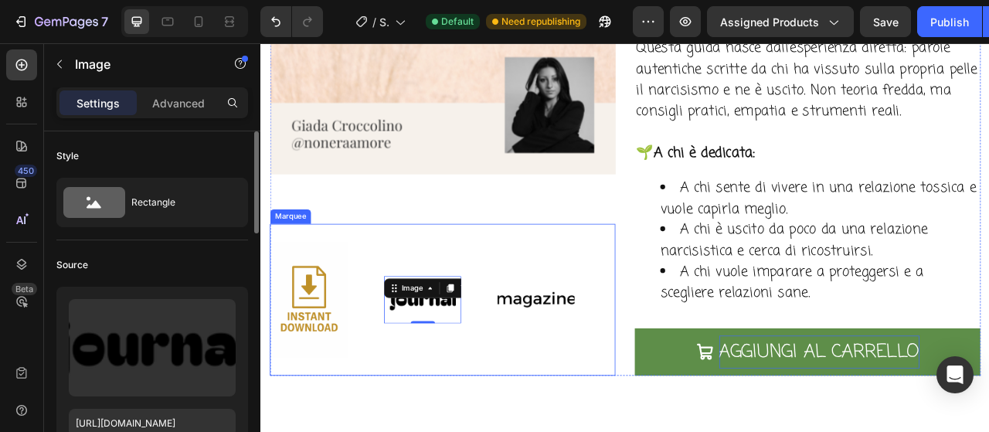
click at [426, 289] on div "Image Image 0 Image" at bounding box center [489, 370] width 433 height 166
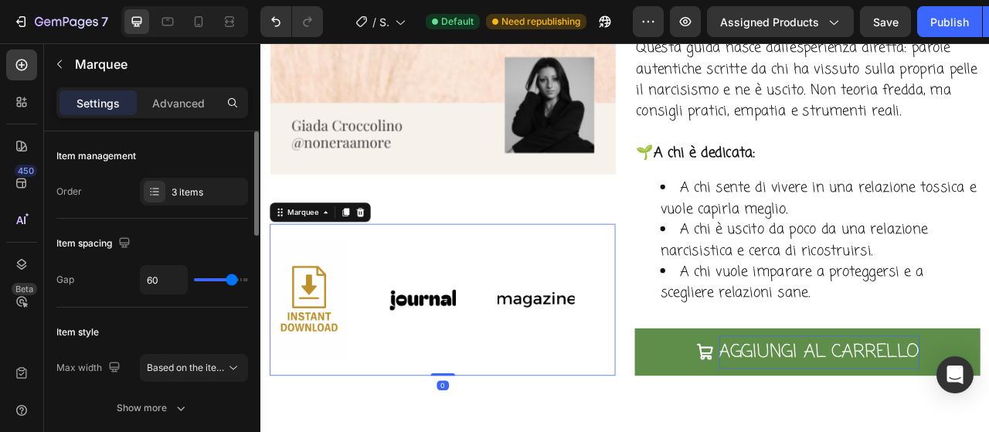
click at [188, 98] on p "Advanced" at bounding box center [178, 103] width 53 height 16
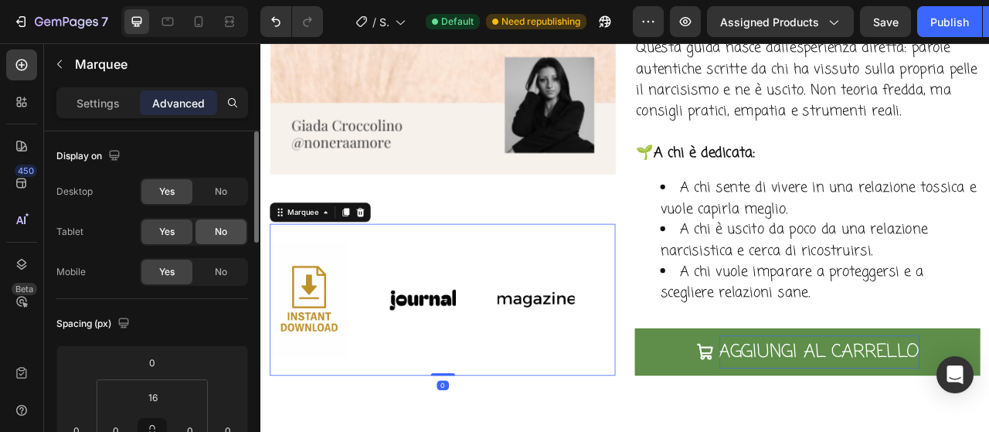
click at [238, 226] on div "No" at bounding box center [220, 231] width 51 height 25
click at [233, 263] on div "No" at bounding box center [220, 272] width 51 height 25
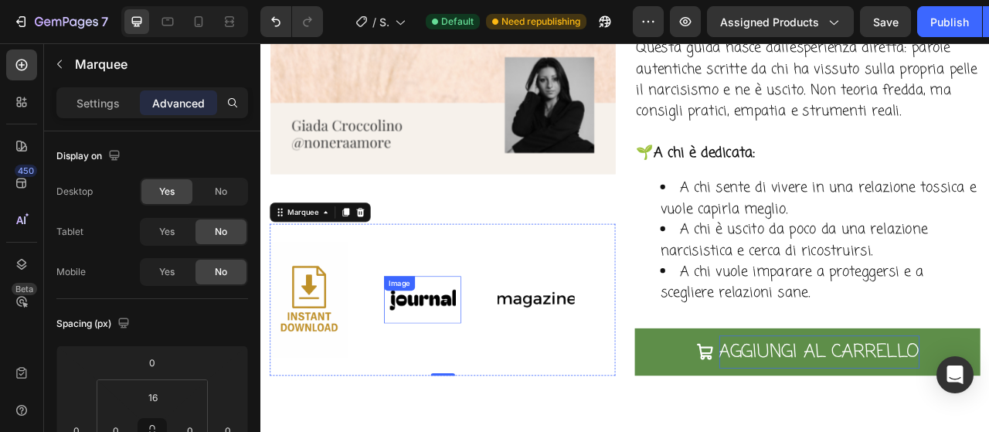
click at [474, 367] on img at bounding box center [466, 370] width 98 height 42
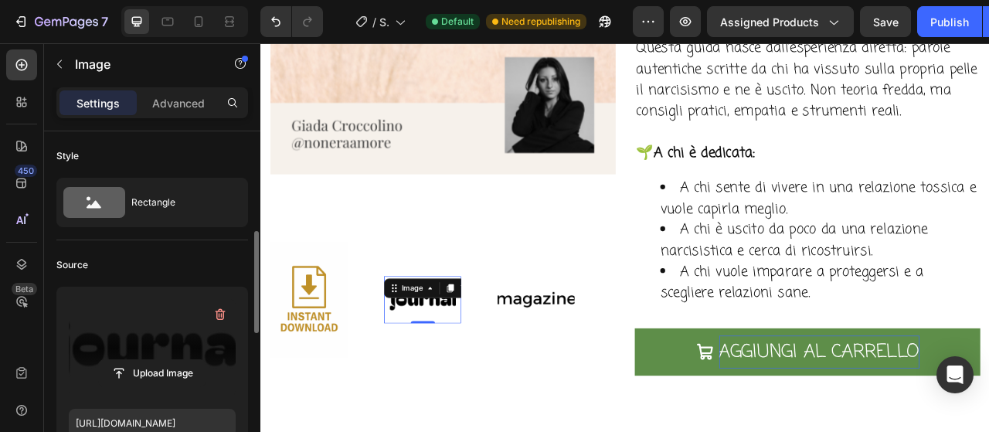
scroll to position [77, 0]
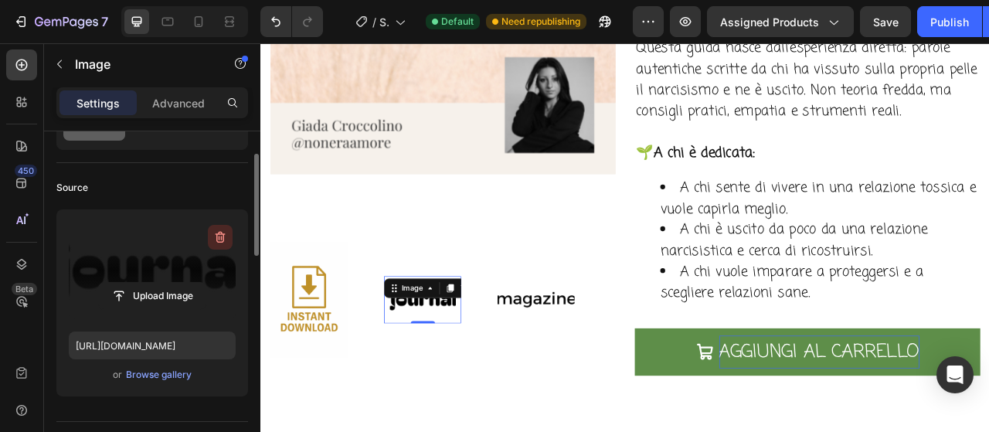
click at [222, 234] on icon "button" at bounding box center [219, 236] width 15 height 15
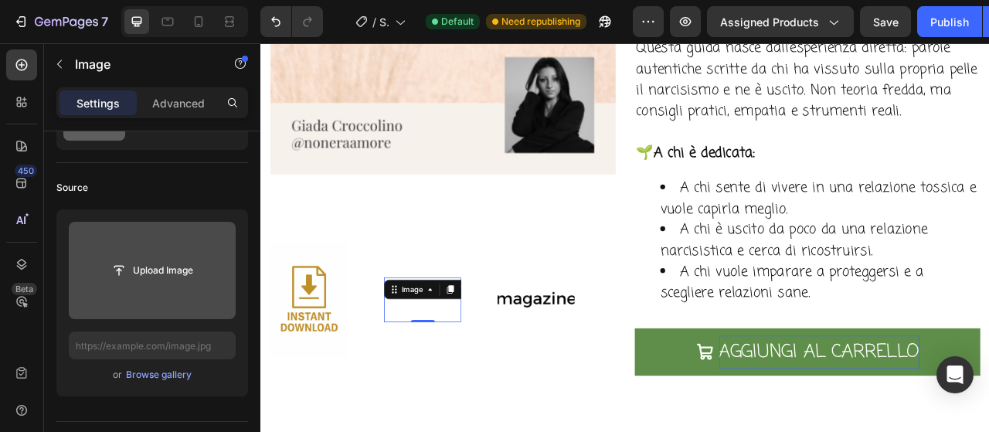
click at [173, 270] on input "file" at bounding box center [152, 270] width 107 height 26
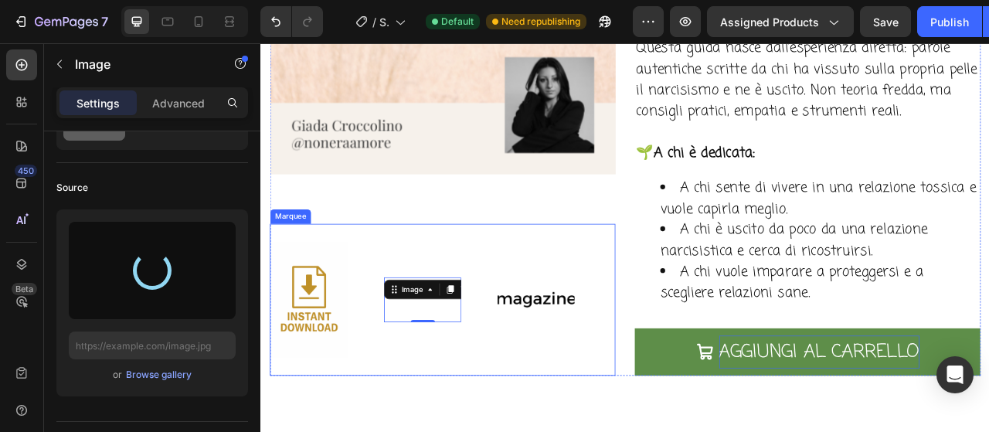
type input "[URL][DOMAIN_NAME]"
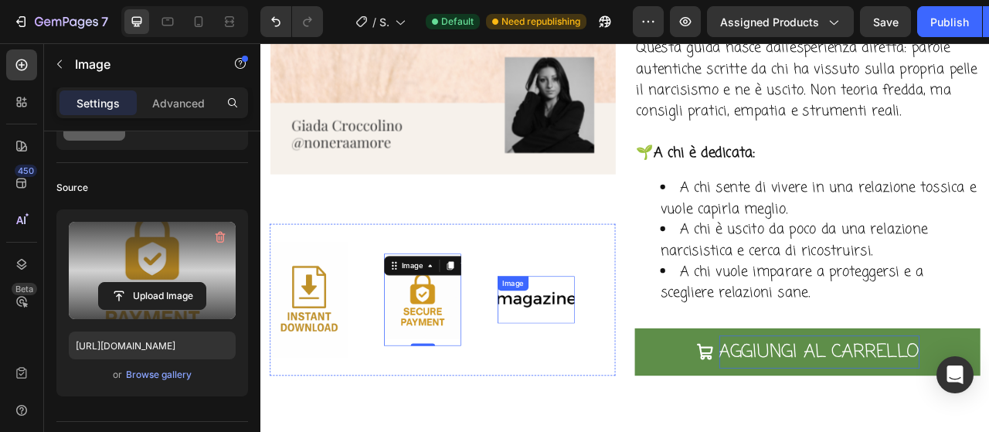
click at [582, 348] on div "Image" at bounding box center [581, 349] width 33 height 14
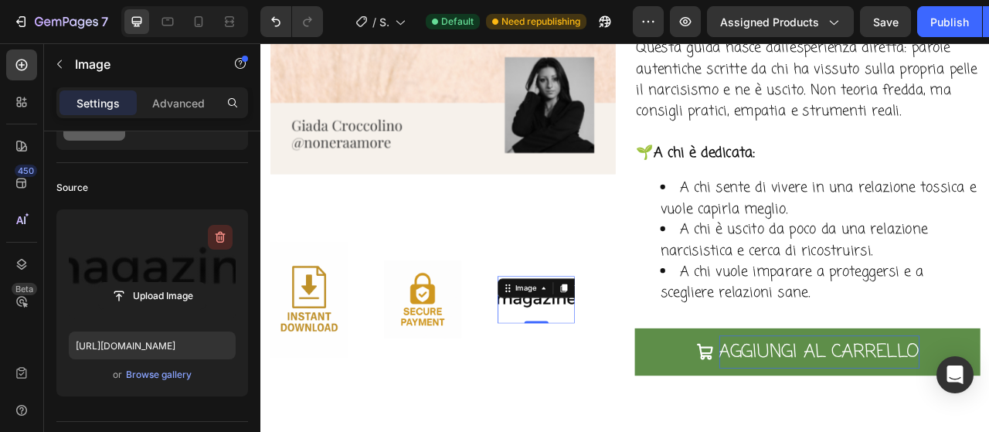
click at [227, 236] on icon "button" at bounding box center [219, 236] width 15 height 15
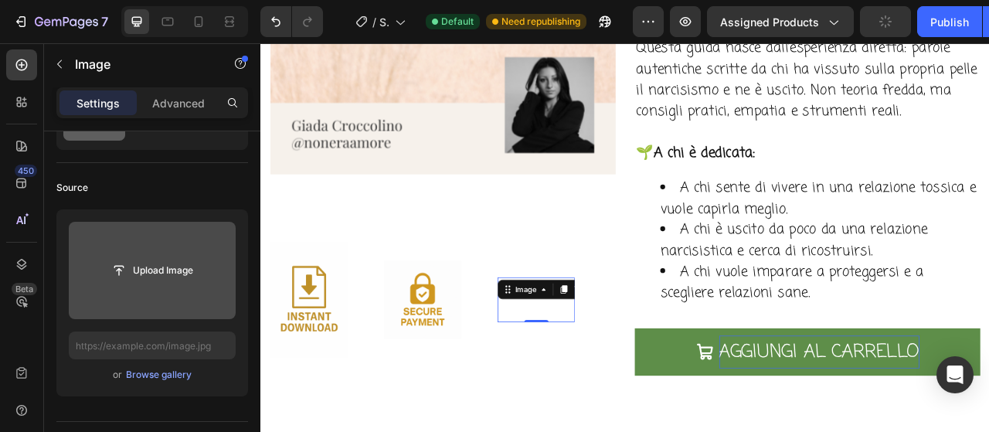
click at [166, 289] on input "file" at bounding box center [152, 270] width 167 height 97
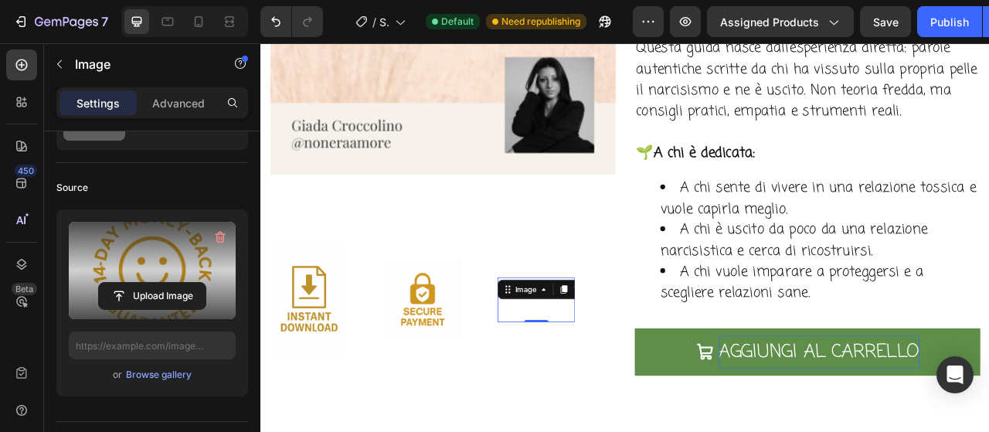
type input "[URL][DOMAIN_NAME]"
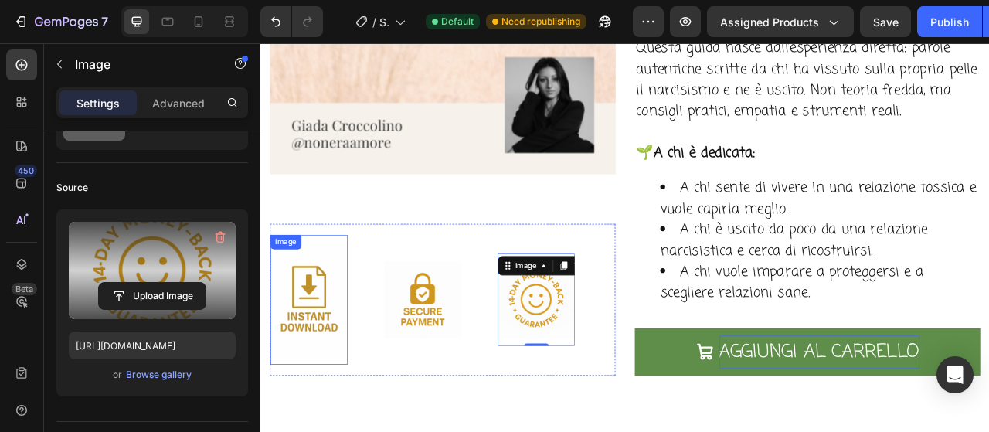
click at [341, 358] on img at bounding box center [322, 371] width 98 height 148
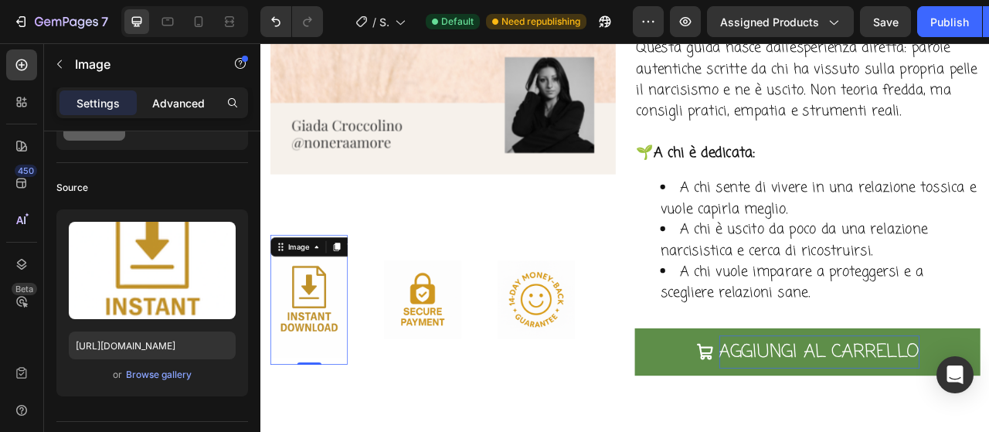
click at [184, 104] on p "Advanced" at bounding box center [178, 103] width 53 height 16
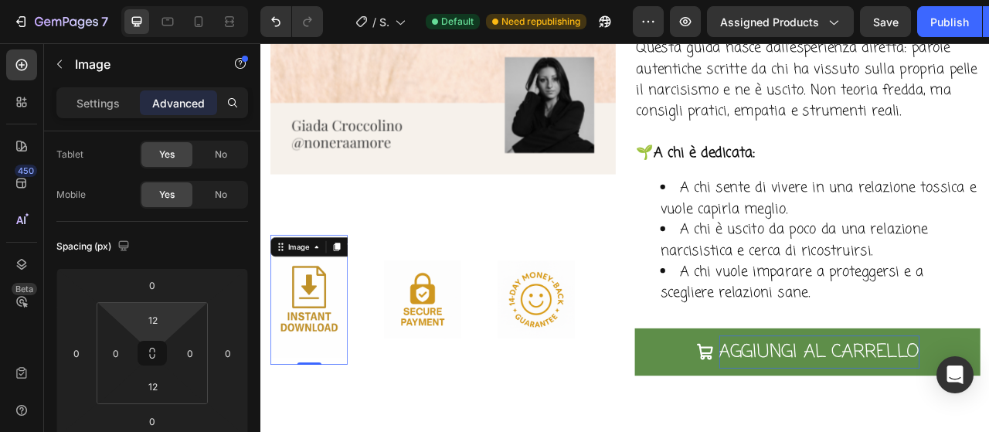
drag, startPoint x: 157, startPoint y: 319, endPoint x: 165, endPoint y: 341, distance: 24.0
click at [157, 318] on input "12" at bounding box center [153, 319] width 31 height 23
click at [165, 347] on span "Auto" at bounding box center [167, 352] width 20 height 11
type input "Auto"
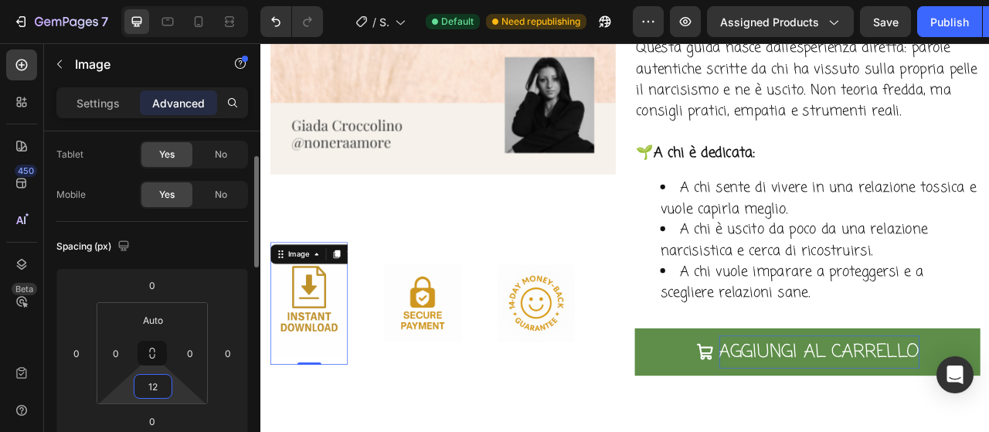
click at [162, 378] on input "12" at bounding box center [153, 386] width 31 height 23
click at [166, 413] on span "Auto" at bounding box center [167, 418] width 20 height 11
type input "Auto"
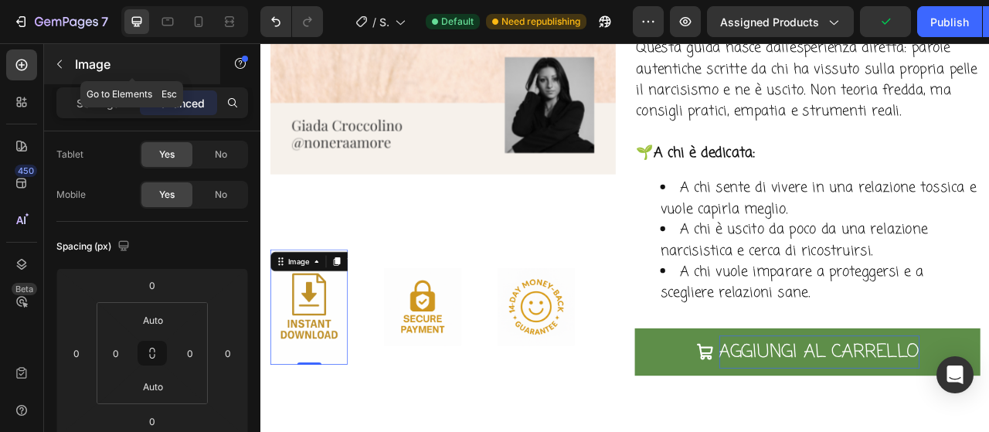
click at [59, 64] on icon "button" at bounding box center [59, 64] width 5 height 8
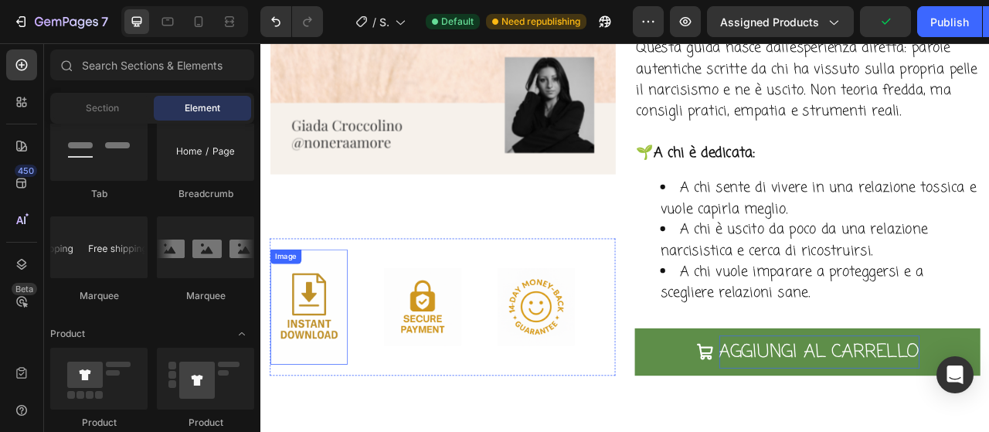
click at [358, 375] on img at bounding box center [322, 380] width 98 height 148
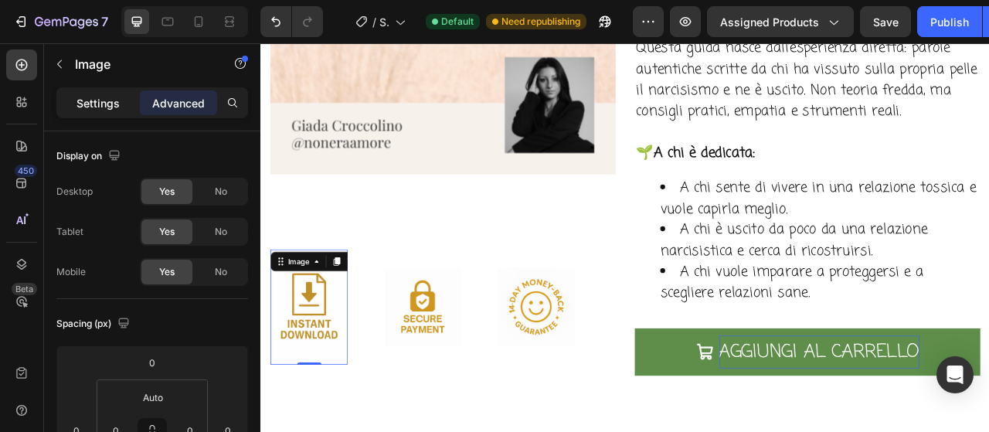
click at [83, 109] on p "Settings" at bounding box center [97, 103] width 43 height 16
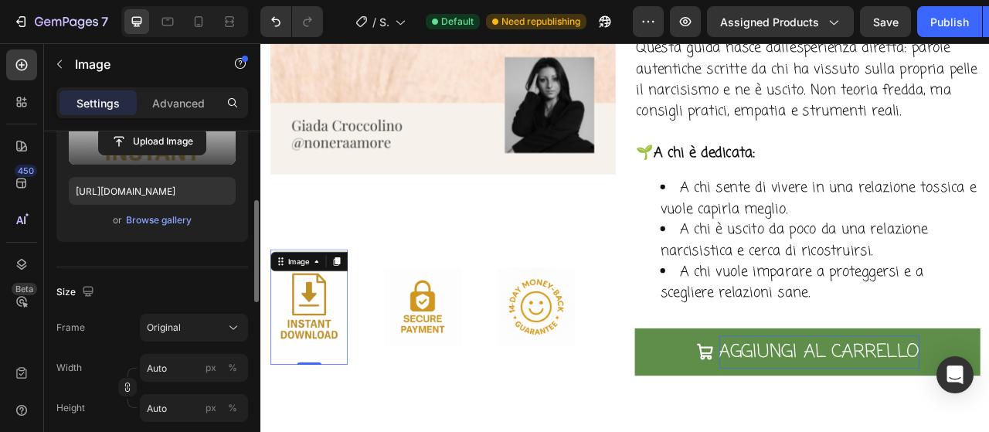
scroll to position [309, 0]
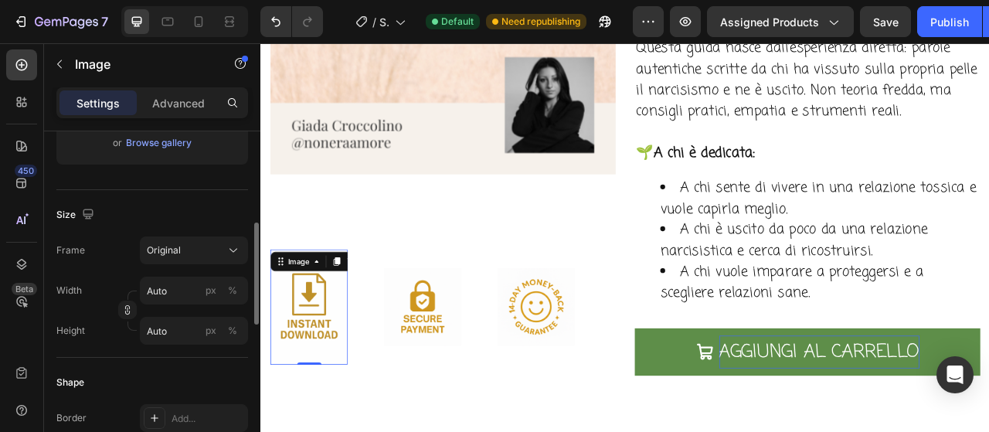
click at [222, 240] on button "Original" at bounding box center [194, 250] width 108 height 28
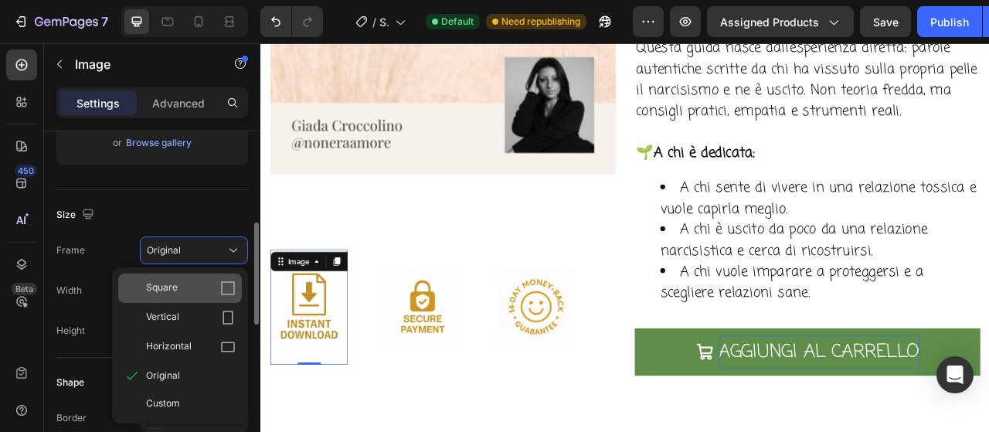
click at [204, 282] on div "Square" at bounding box center [191, 287] width 90 height 15
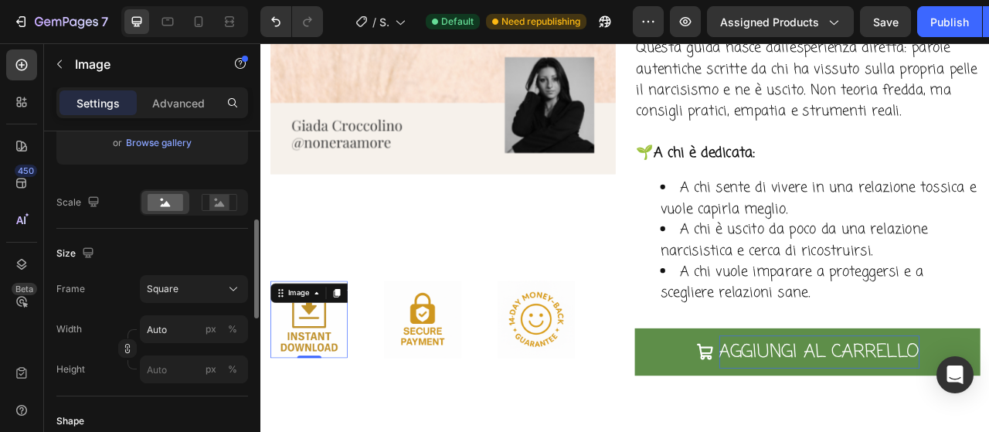
click at [214, 248] on div "Size" at bounding box center [152, 253] width 192 height 25
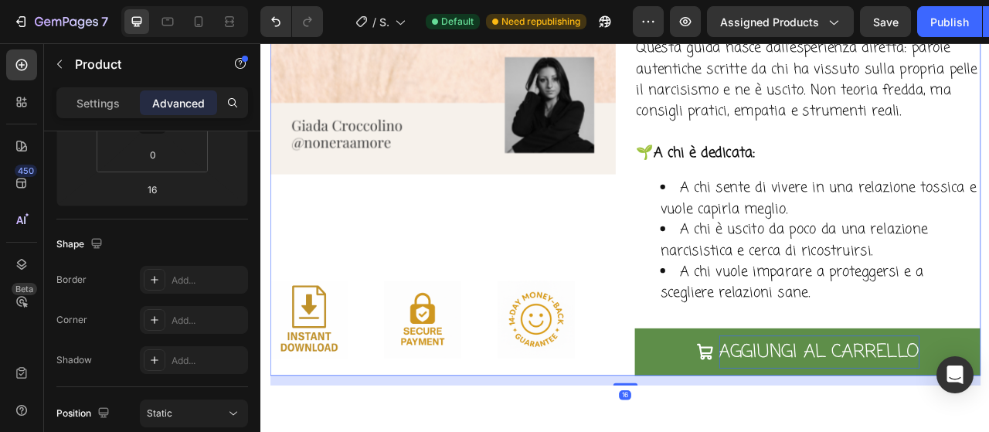
scroll to position [0, 0]
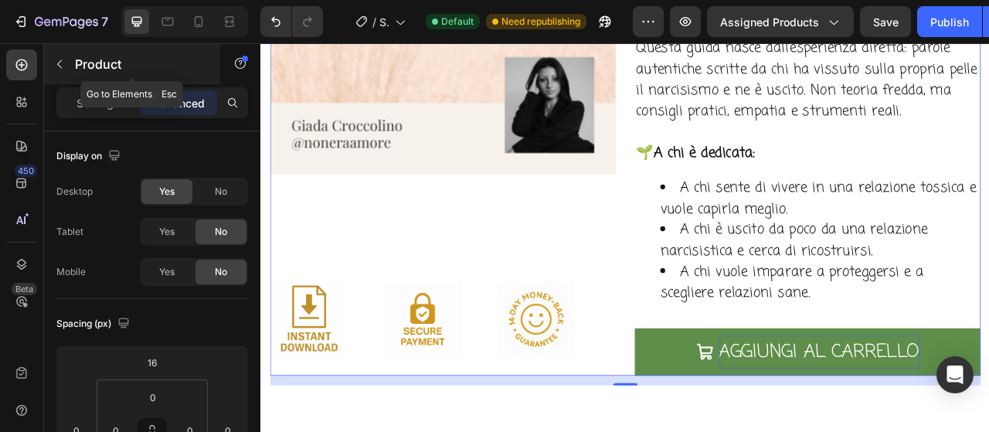
click at [59, 63] on icon "button" at bounding box center [59, 64] width 12 height 12
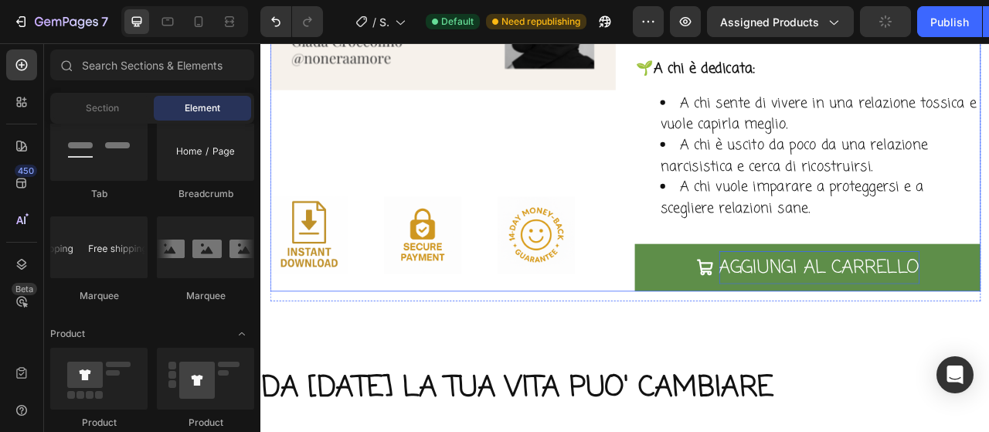
scroll to position [4814, 0]
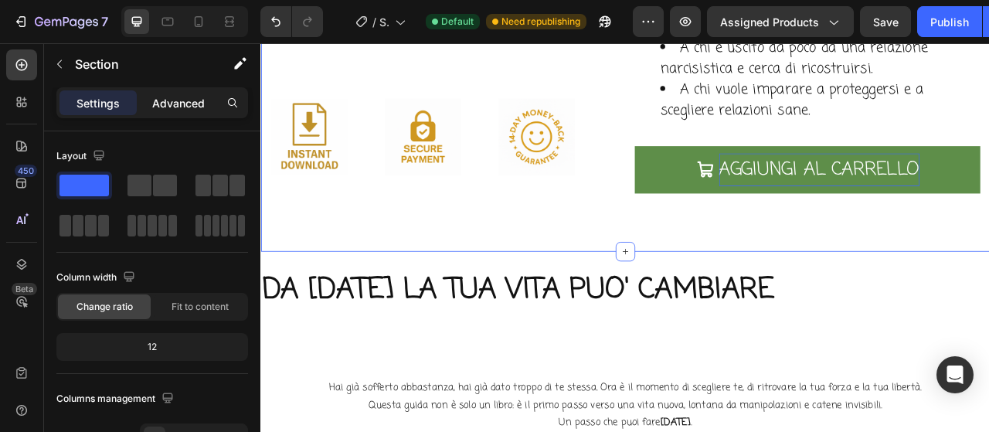
drag, startPoint x: 169, startPoint y: 101, endPoint x: 167, endPoint y: 114, distance: 13.3
click at [171, 104] on p "Advanced" at bounding box center [178, 103] width 53 height 16
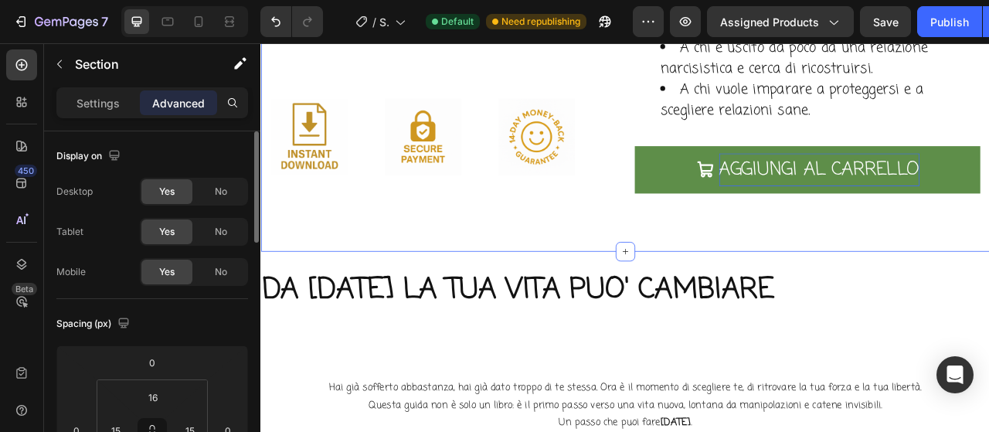
scroll to position [154, 0]
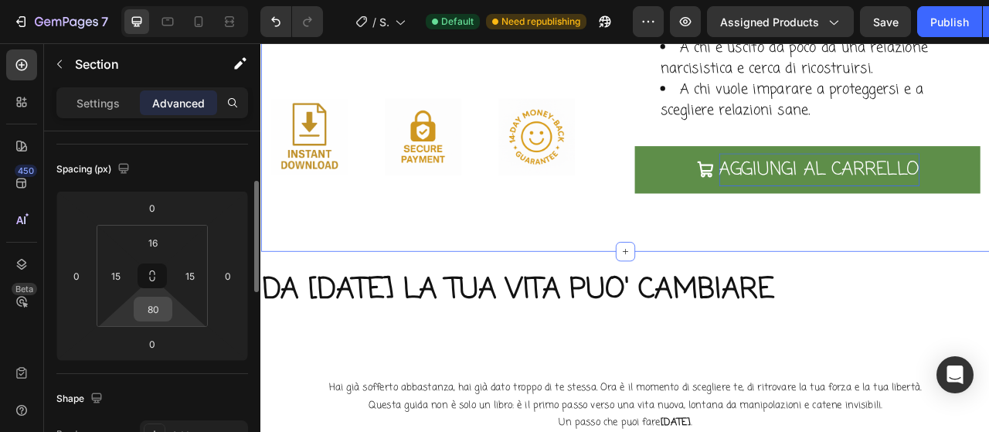
click at [159, 304] on input "80" at bounding box center [153, 308] width 31 height 23
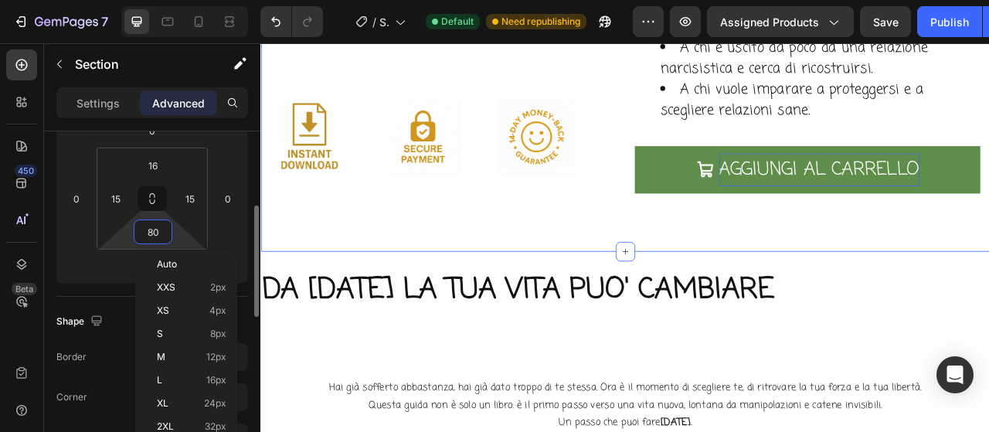
scroll to position [309, 0]
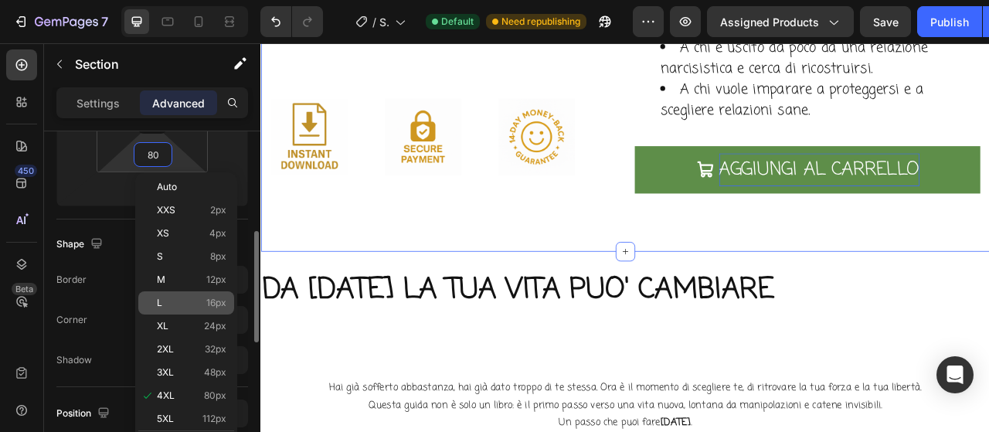
click at [196, 302] on p "L 16px" at bounding box center [192, 302] width 70 height 11
type input "16"
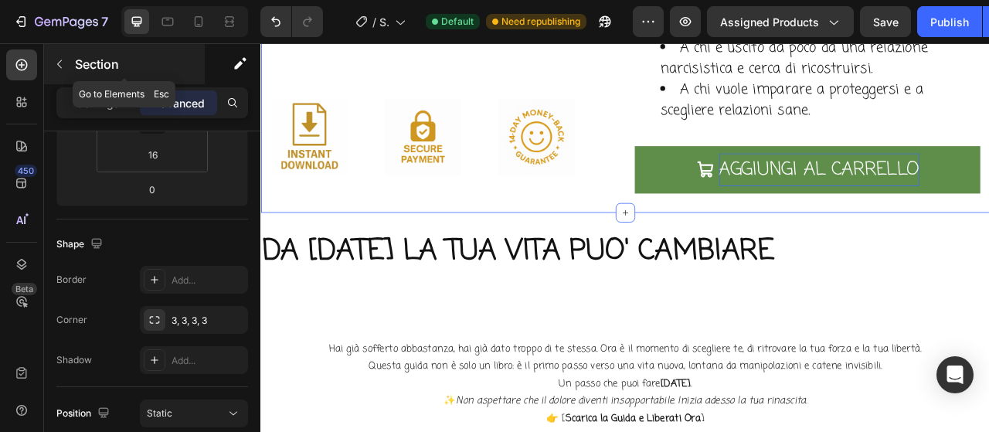
click at [63, 59] on icon "button" at bounding box center [59, 64] width 12 height 12
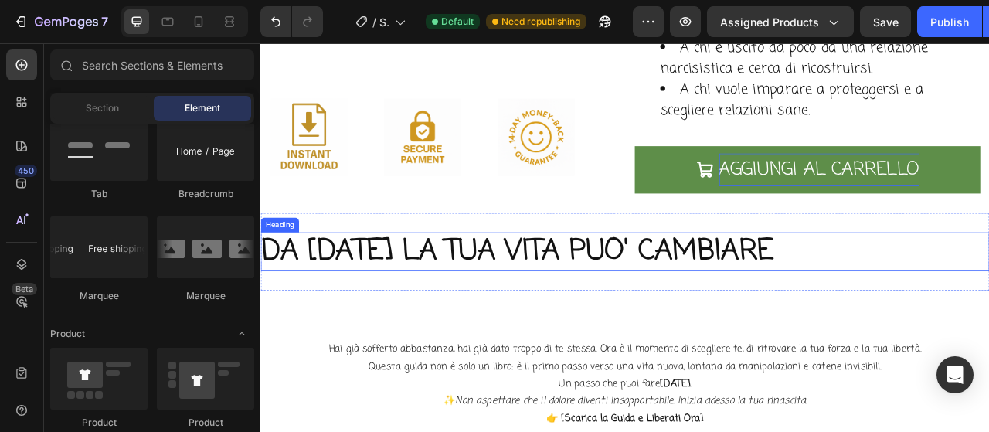
click at [457, 300] on h2 "DA [DATE] LA TUA VITA PUO' CAMBIARE" at bounding box center [723, 308] width 927 height 49
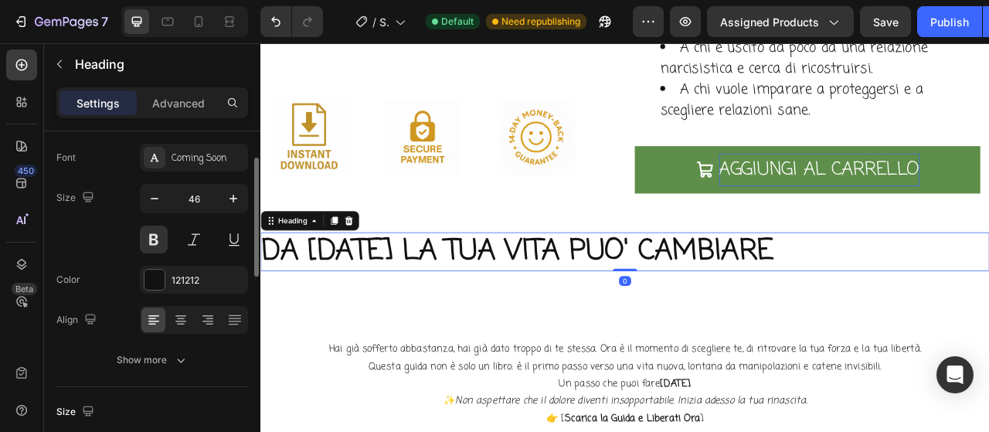
scroll to position [154, 0]
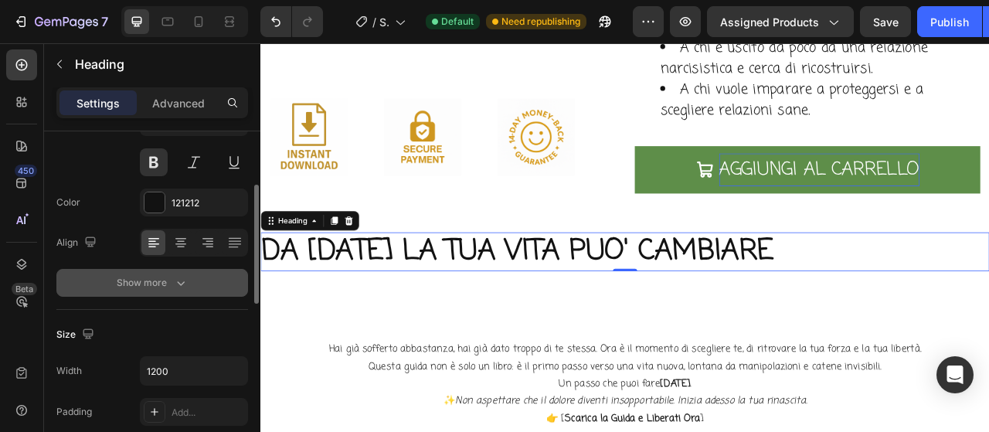
click at [168, 281] on div "Show more" at bounding box center [153, 282] width 72 height 15
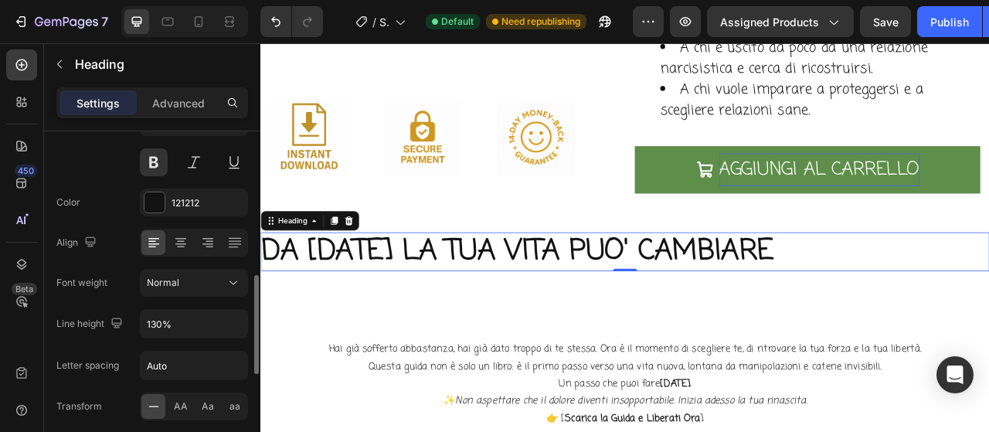
scroll to position [232, 0]
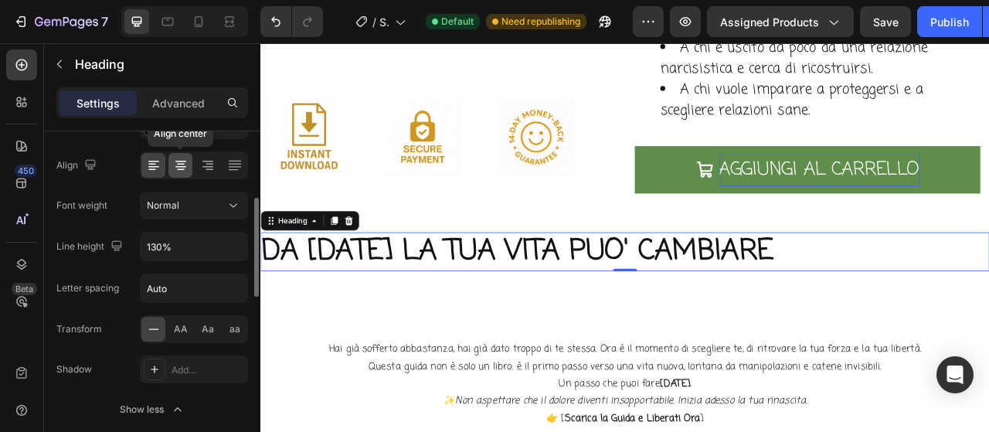
click at [182, 169] on icon at bounding box center [180, 165] width 15 height 15
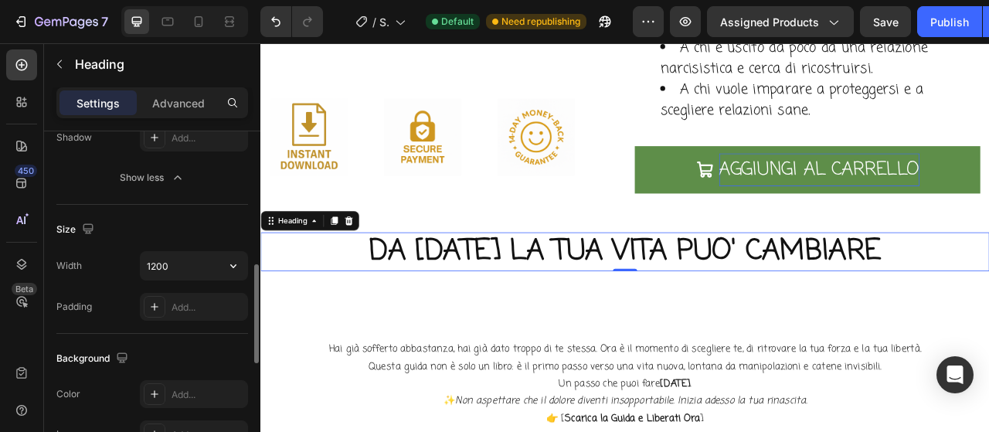
scroll to position [541, 0]
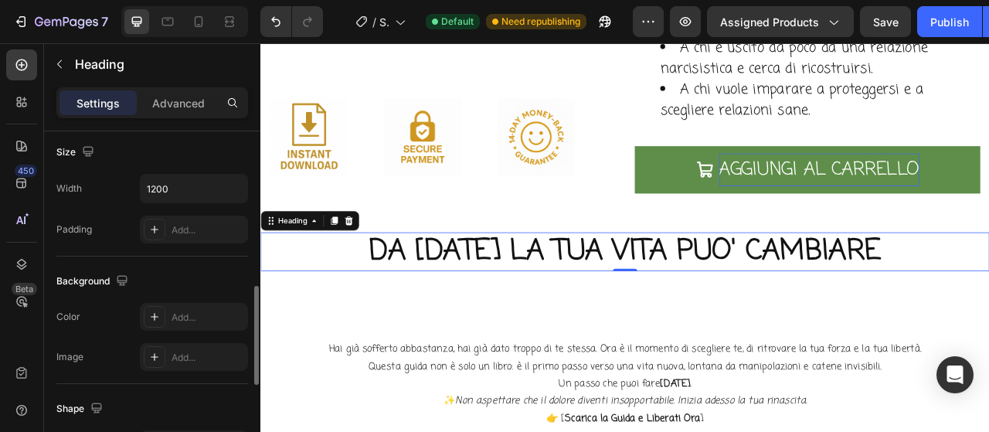
click at [203, 296] on div "Background The changes might be hidden by the video. Color Add... Image Add..." at bounding box center [152, 319] width 192 height 127
click at [202, 311] on div "Add..." at bounding box center [207, 318] width 73 height 14
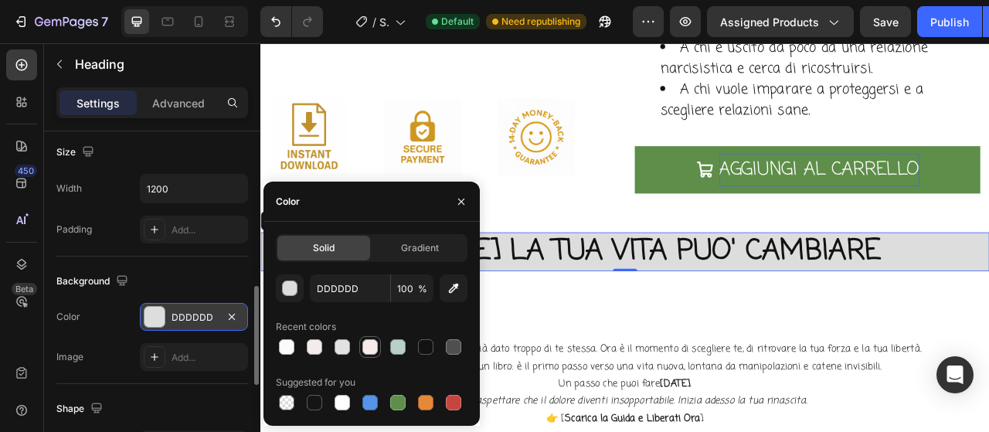
click at [379, 351] on div at bounding box center [370, 347] width 19 height 19
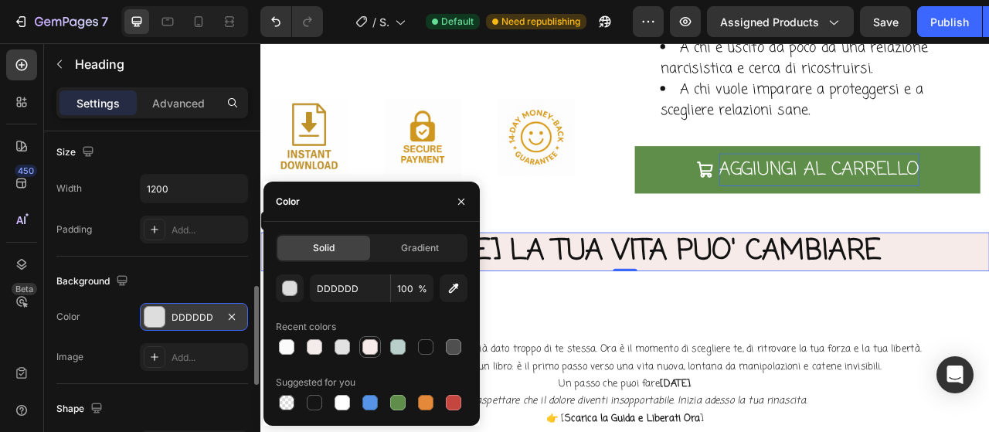
type input "F6EBE8"
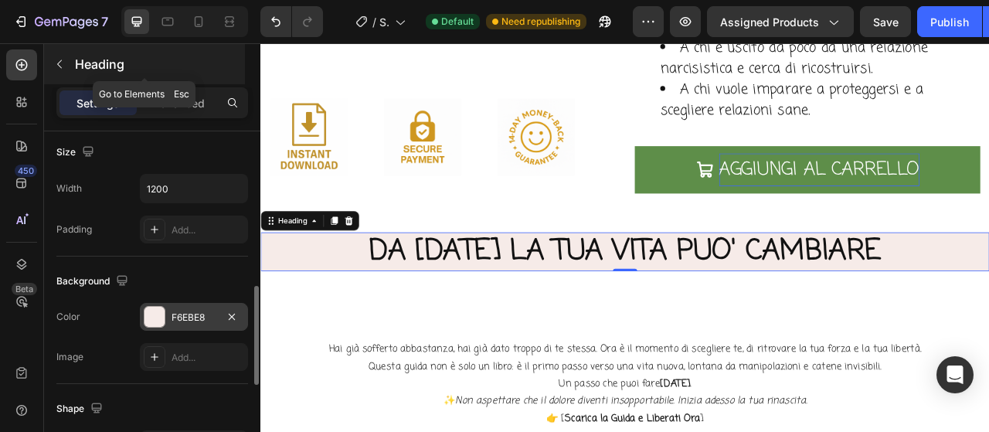
click at [66, 66] on button "button" at bounding box center [59, 64] width 25 height 25
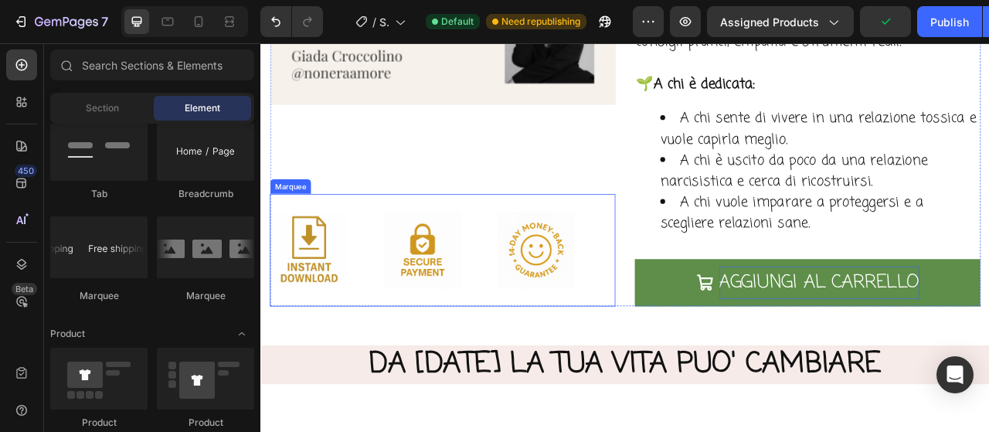
scroll to position [4814, 0]
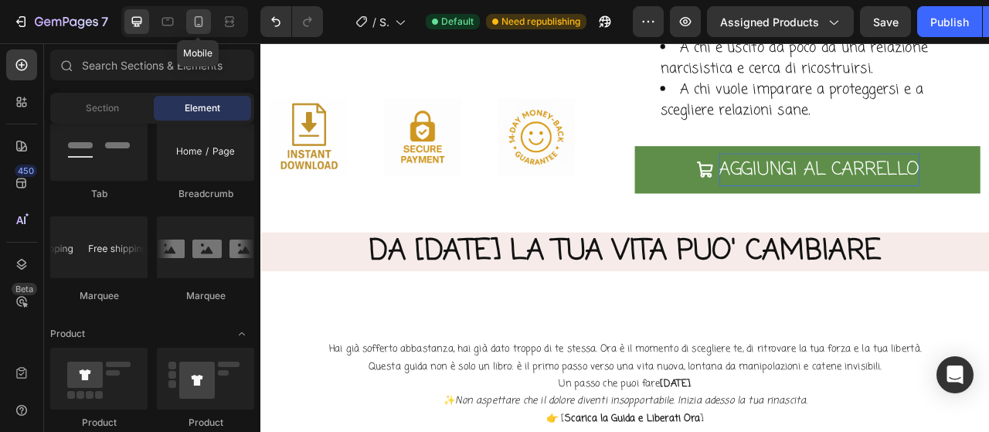
click at [203, 22] on icon at bounding box center [198, 21] width 15 height 15
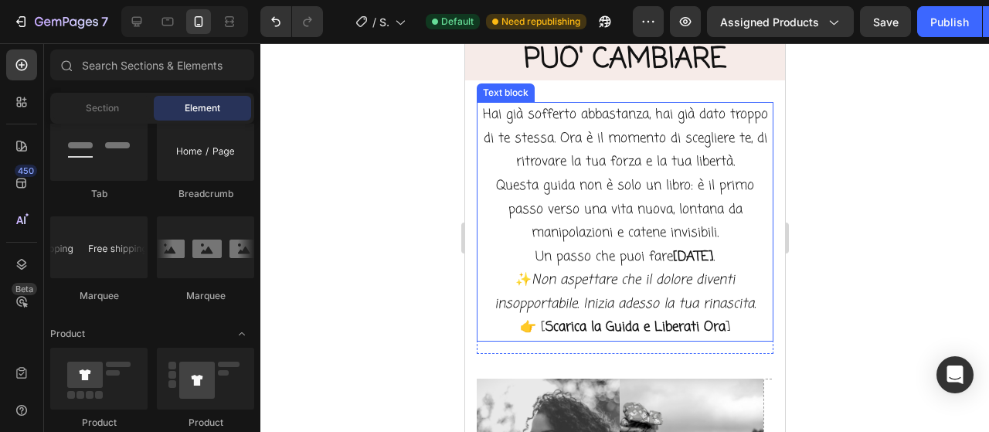
scroll to position [5406, 0]
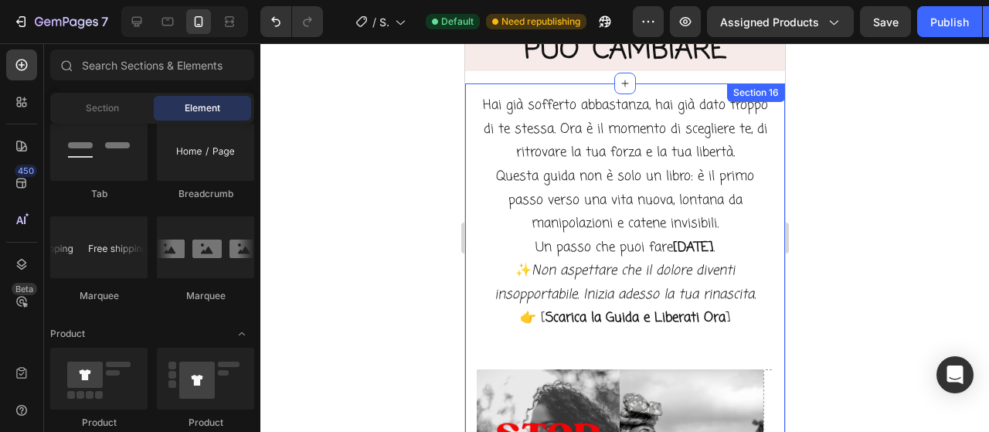
click at [734, 382] on div "Hai già sofferto abbastanza, hai già dato troppo di te stessa. Ora è il momento…" at bounding box center [624, 377] width 297 height 569
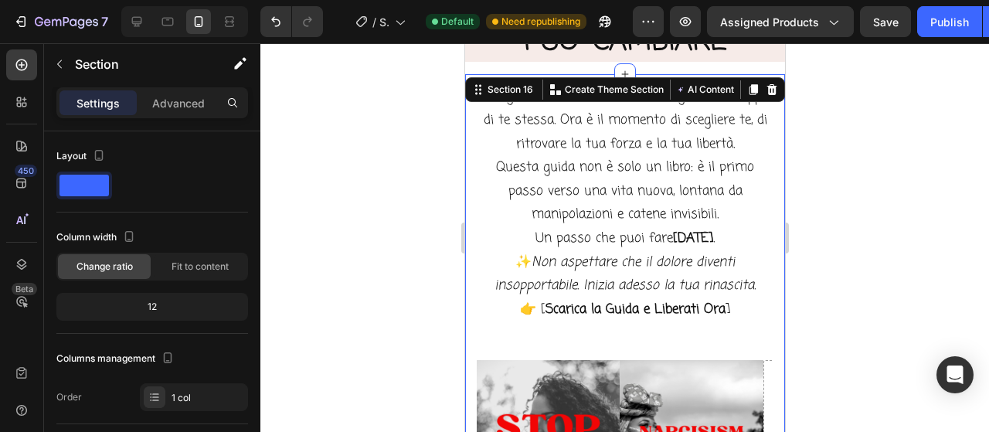
scroll to position [5329, 0]
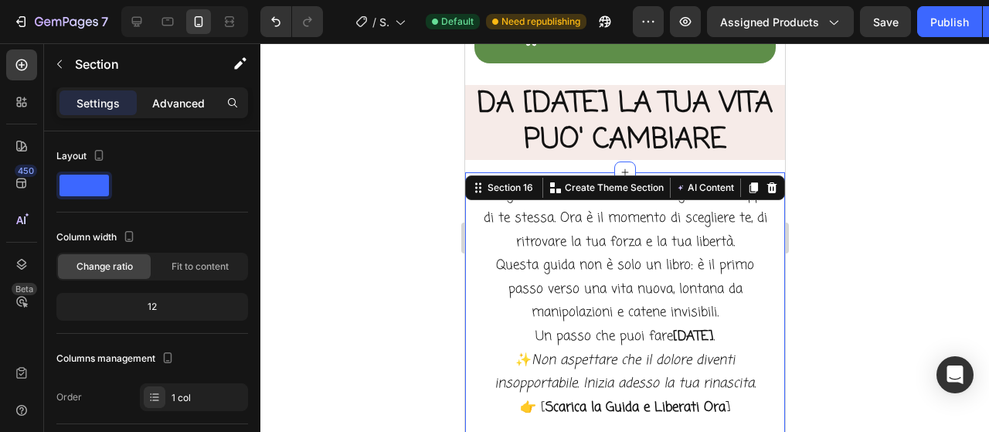
click at [176, 112] on div "Advanced" at bounding box center [178, 102] width 77 height 25
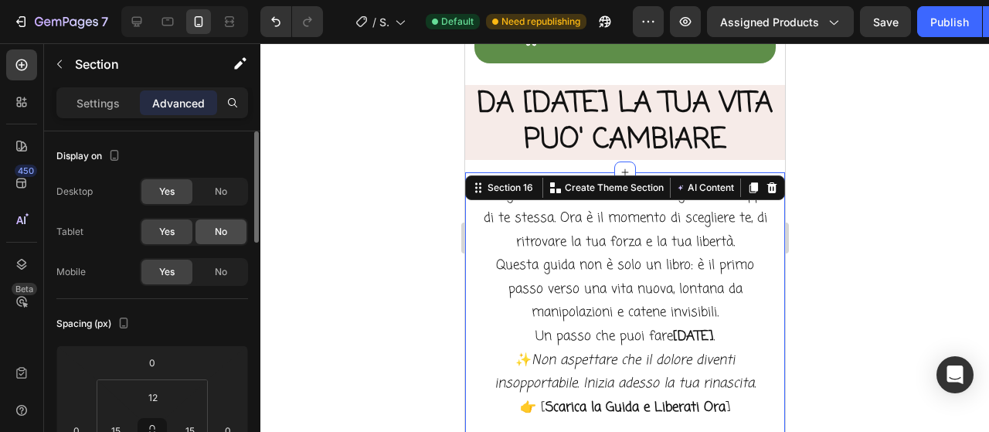
click at [226, 238] on div "No" at bounding box center [220, 231] width 51 height 25
click at [227, 265] on div "No" at bounding box center [220, 272] width 51 height 25
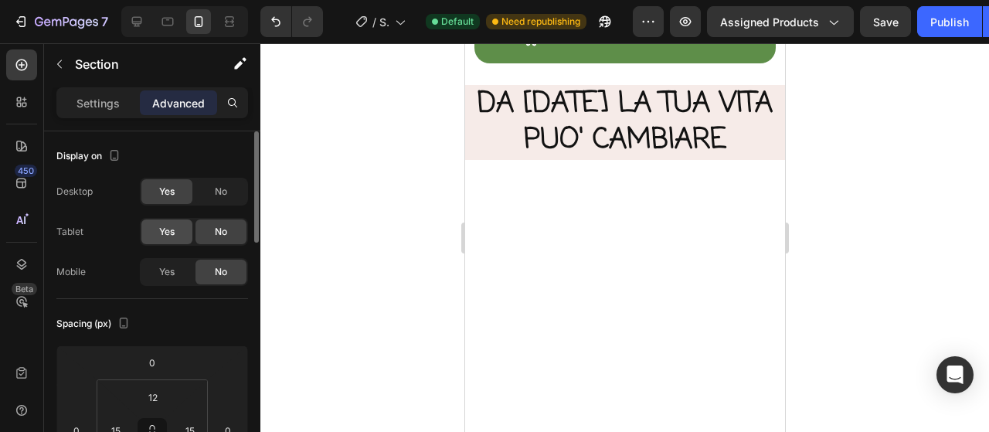
click at [180, 222] on div "Yes" at bounding box center [166, 231] width 51 height 25
click at [173, 260] on div "Yes" at bounding box center [166, 272] width 51 height 25
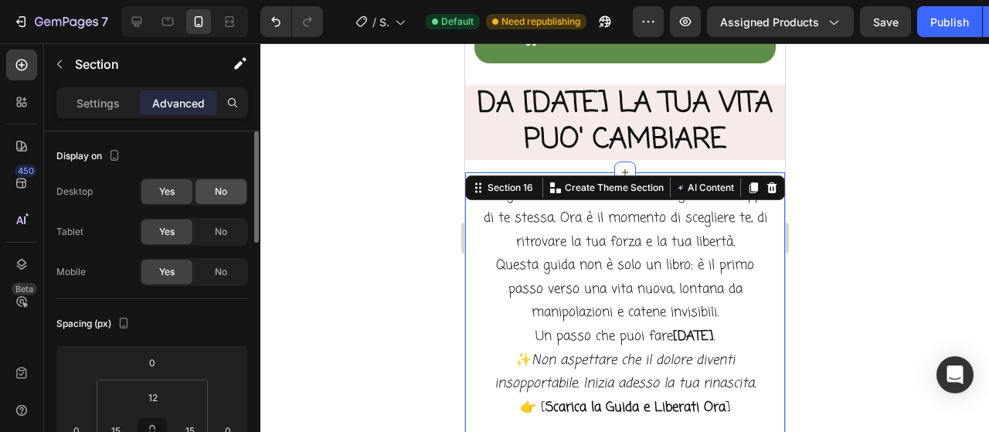
click at [225, 186] on span "No" at bounding box center [221, 192] width 12 height 14
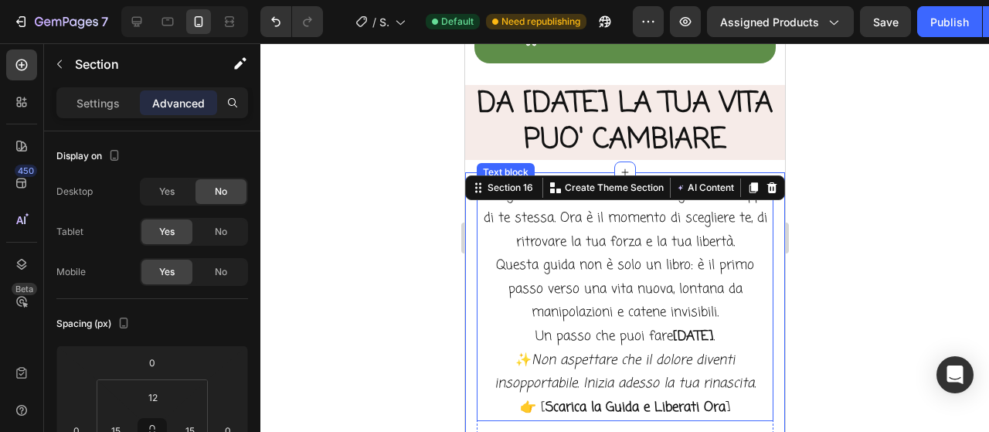
click at [592, 216] on p "Hai già sofferto abbastanza, hai già dato troppo di te stessa. Ora è il momento…" at bounding box center [624, 218] width 294 height 71
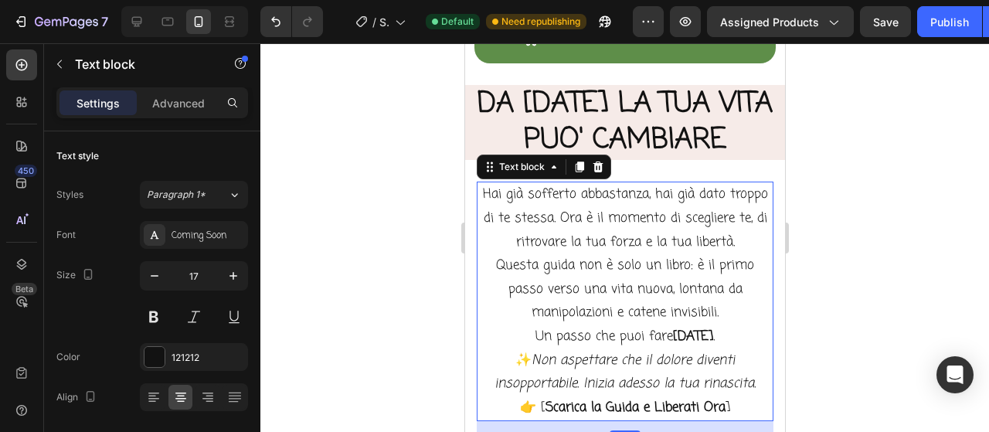
click at [592, 216] on p "Hai già sofferto abbastanza, hai già dato troppo di te stessa. Ora è il momento…" at bounding box center [624, 218] width 294 height 71
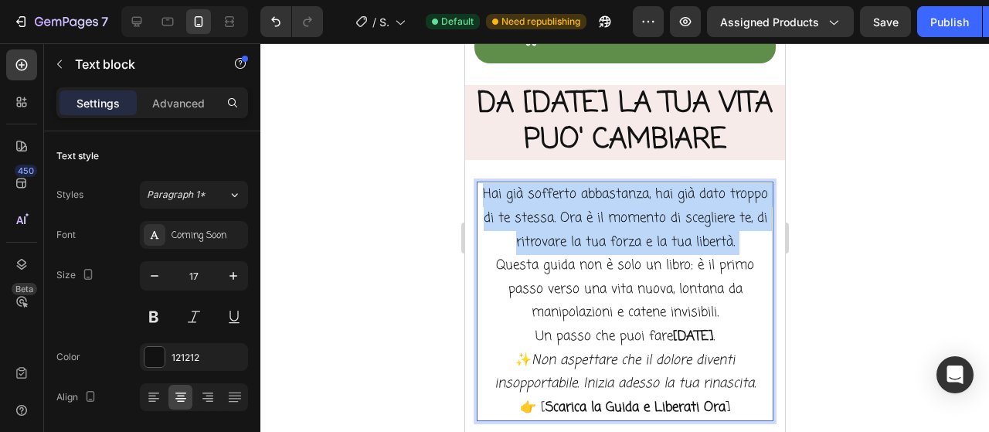
click at [592, 216] on p "Hai già sofferto abbastanza, hai già dato troppo di te stessa. Ora è il momento…" at bounding box center [624, 218] width 294 height 71
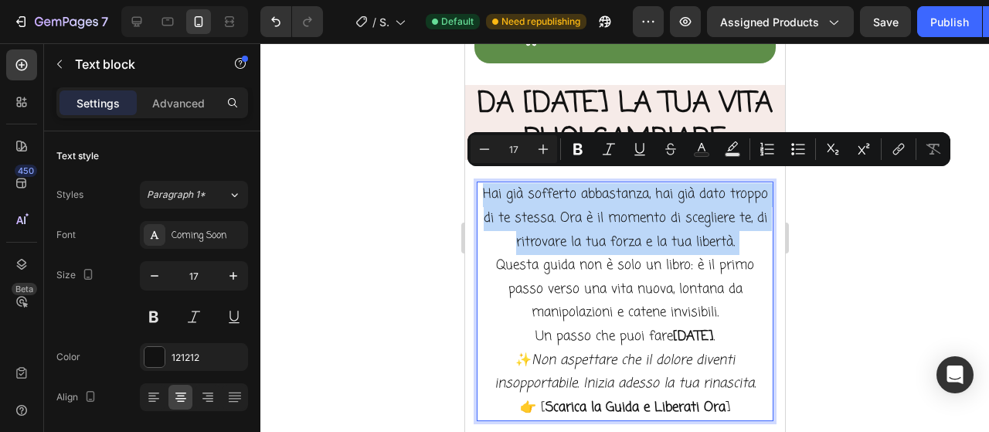
click at [568, 254] on p "Hai già sofferto abbastanza, hai già dato troppo di te stessa. Ora è il momento…" at bounding box center [624, 218] width 294 height 71
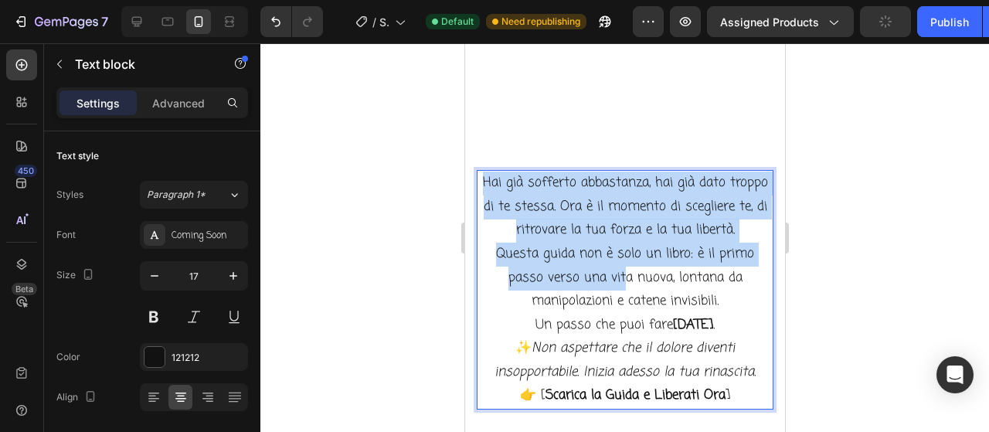
scroll to position [5560, 0]
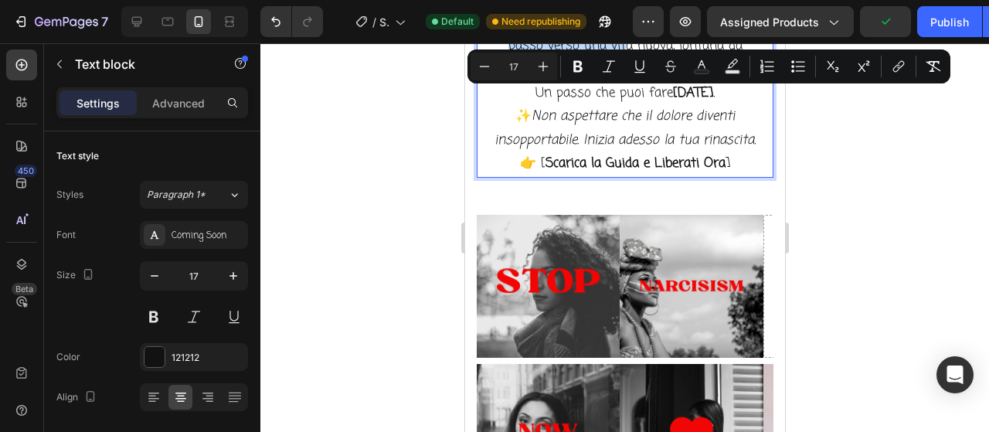
drag, startPoint x: 517, startPoint y: 189, endPoint x: 731, endPoint y: 189, distance: 214.0
click at [731, 178] on div "Hai già sofferto abbastanza, hai già dato troppo di te stessa. Ora è il momento…" at bounding box center [624, 57] width 297 height 239
copy div "Hai già sofferto abbastanza, hai già dato troppo di te stessa. Ora è il momento…"
click at [131, 24] on icon at bounding box center [136, 21] width 15 height 15
type input "16"
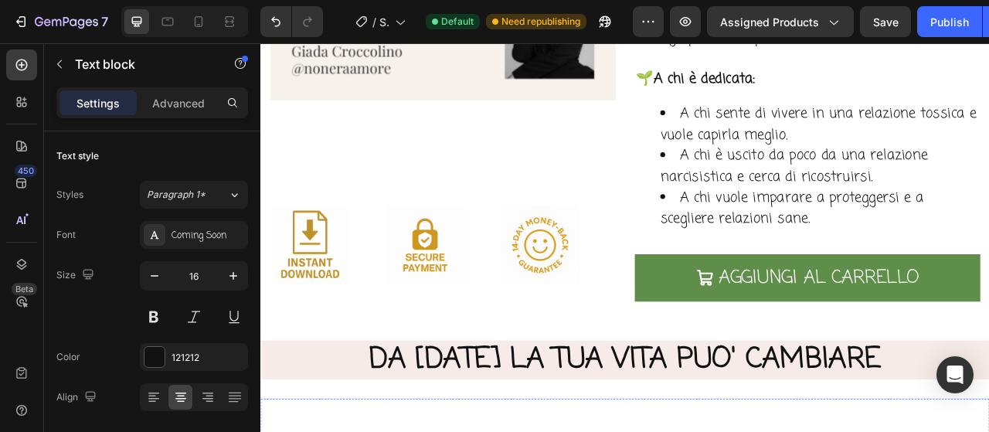
scroll to position [4831, 0]
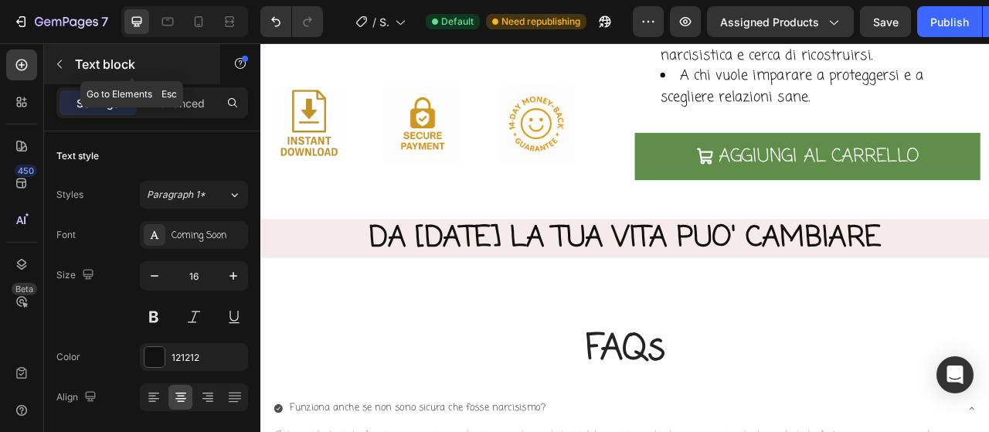
click at [70, 70] on button "button" at bounding box center [59, 64] width 25 height 25
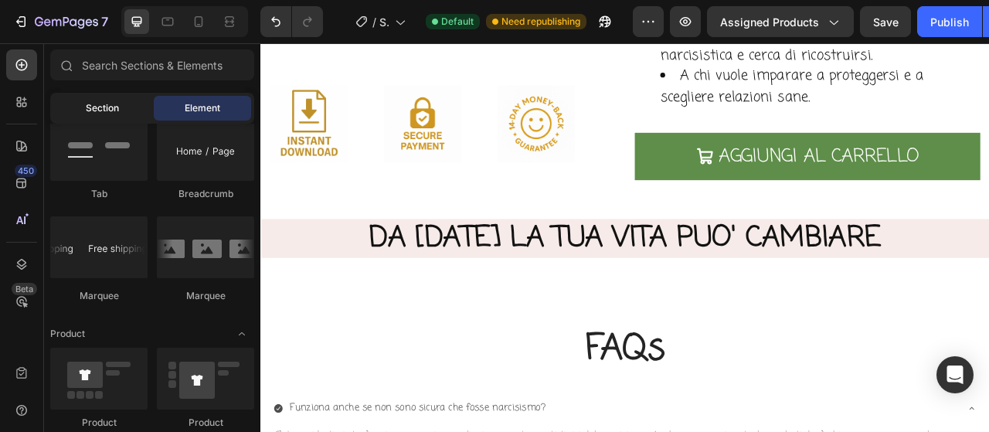
click at [117, 110] on span "Section" at bounding box center [102, 108] width 33 height 14
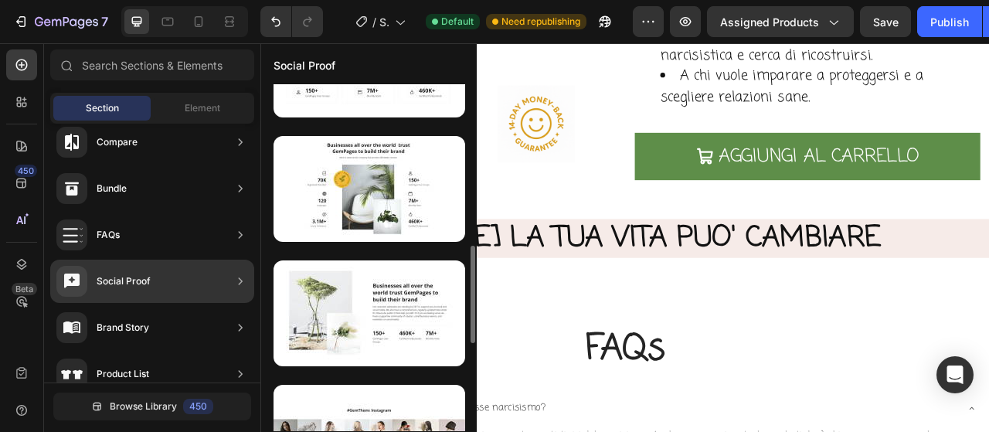
scroll to position [652, 0]
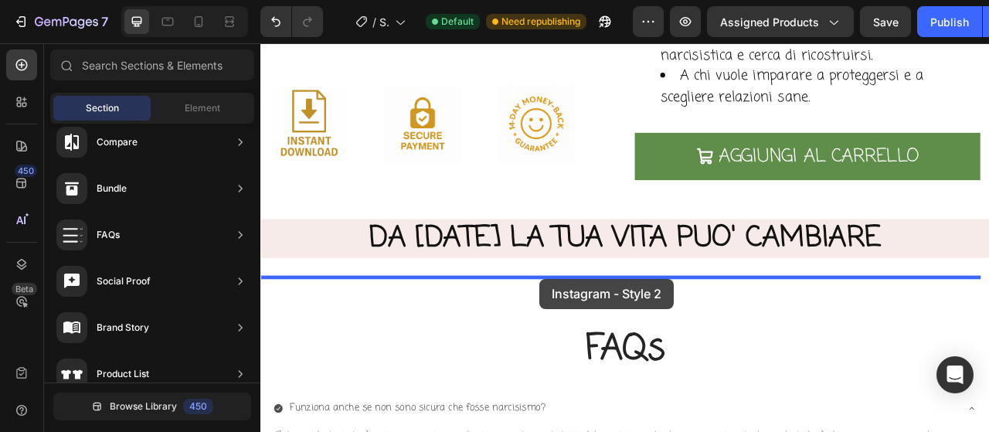
drag, startPoint x: 604, startPoint y: 372, endPoint x: 616, endPoint y: 343, distance: 30.8
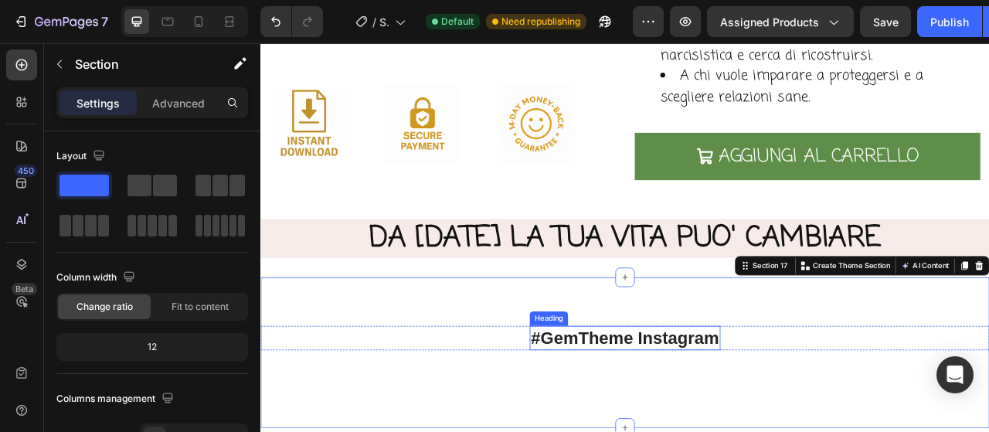
click at [641, 419] on p "#GemTheme Instagram" at bounding box center [723, 419] width 239 height 28
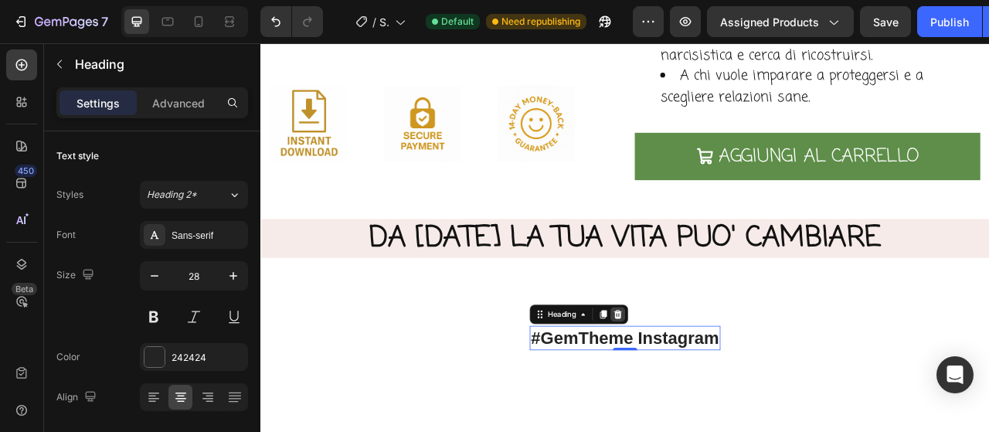
click at [710, 393] on icon at bounding box center [715, 388] width 10 height 11
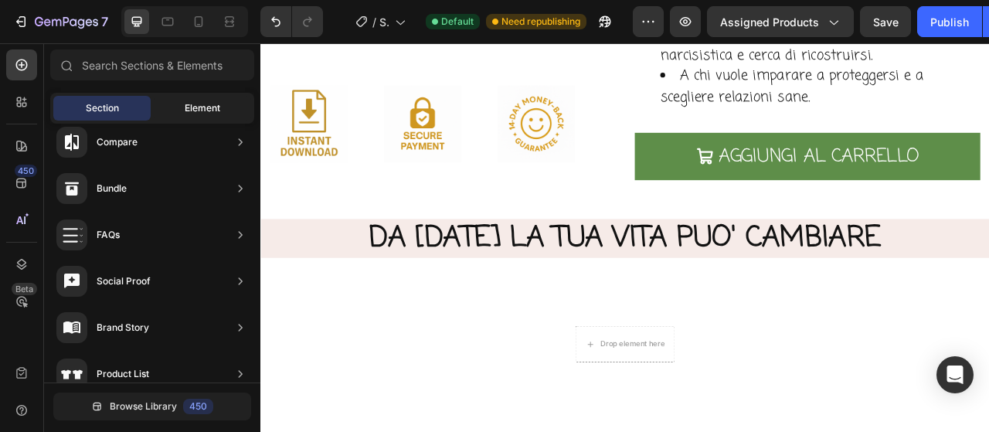
click at [216, 116] on div "Element" at bounding box center [202, 108] width 97 height 25
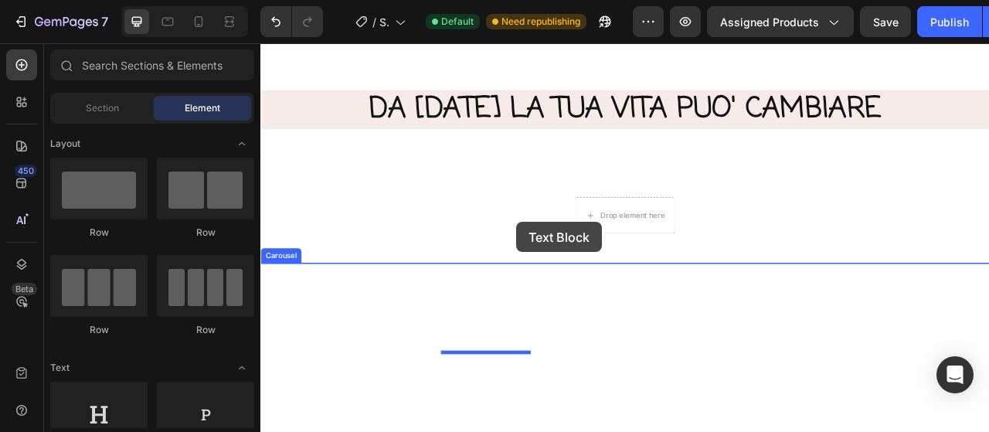
scroll to position [5055, 0]
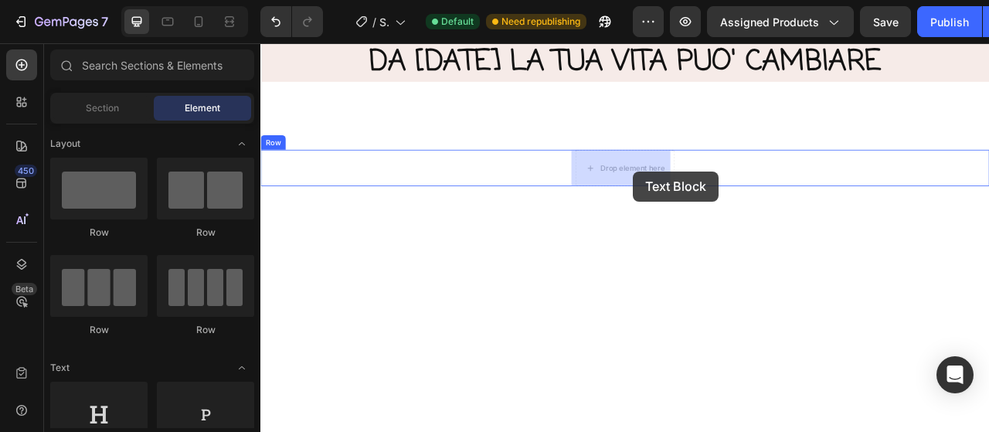
drag, startPoint x: 400, startPoint y: 443, endPoint x: 734, endPoint y: 207, distance: 408.5
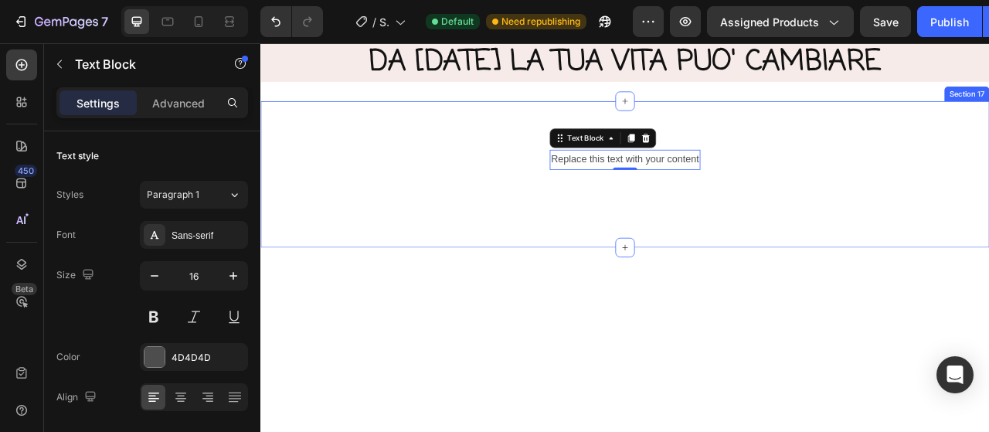
click at [491, 166] on div "Replace this text with your content Text Block 0 Row Image Image Image Image Im…" at bounding box center [723, 210] width 927 height 186
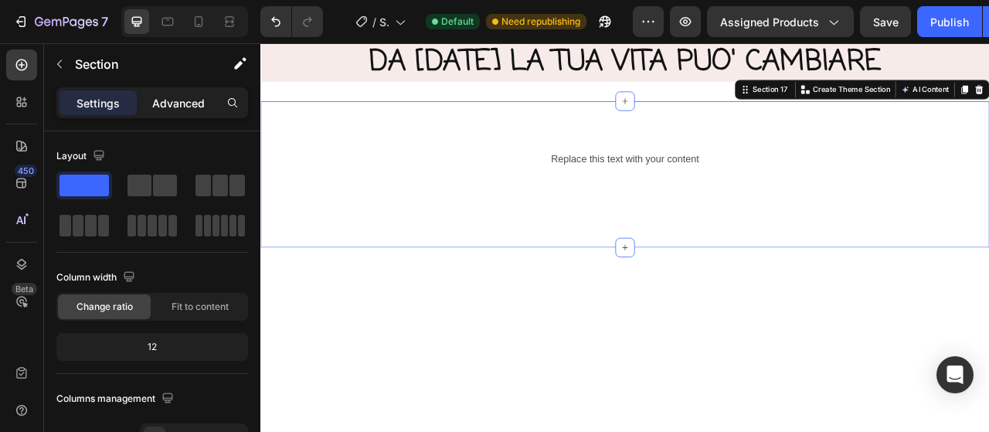
click at [166, 110] on p "Advanced" at bounding box center [178, 103] width 53 height 16
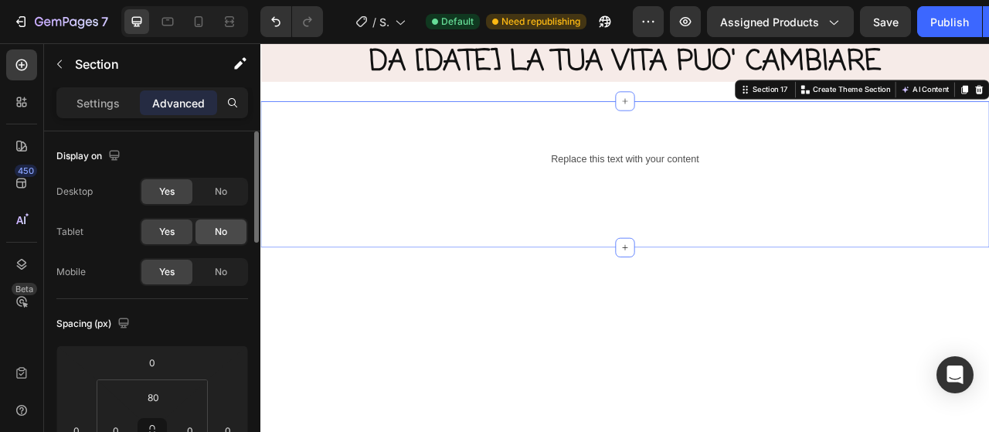
click at [219, 232] on span "No" at bounding box center [221, 232] width 12 height 14
click at [226, 272] on span "No" at bounding box center [221, 272] width 12 height 14
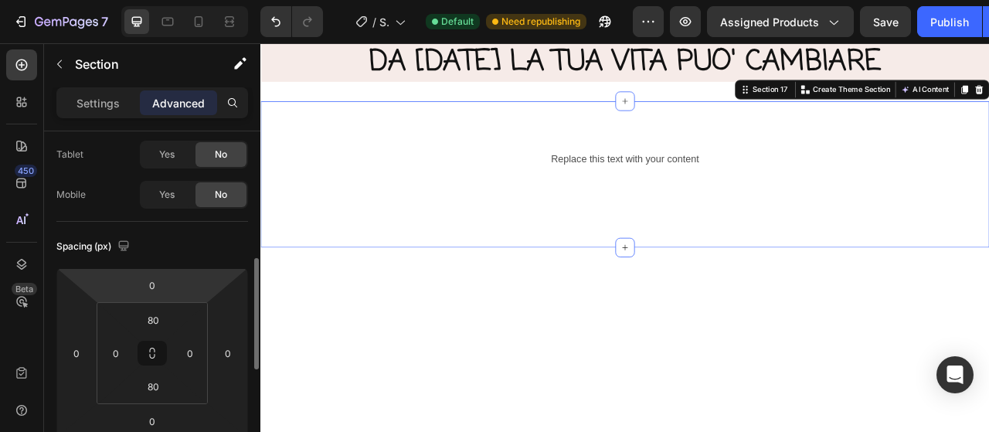
scroll to position [154, 0]
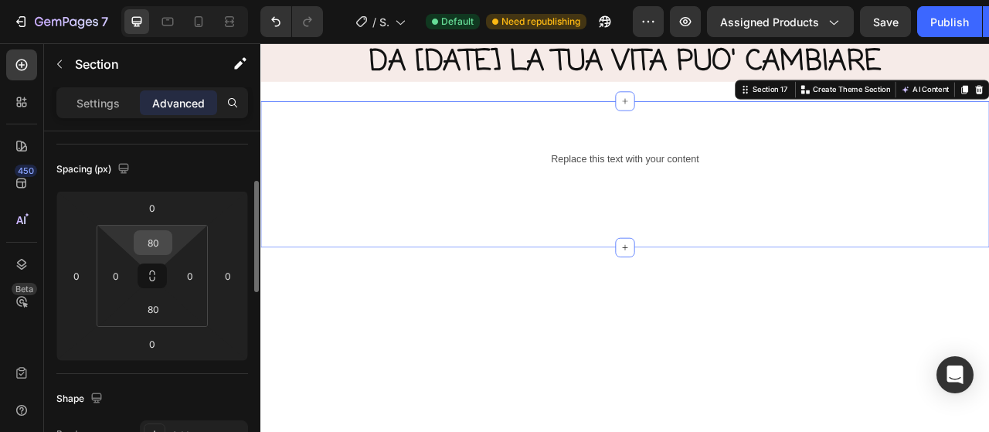
click at [165, 237] on input "80" at bounding box center [153, 242] width 31 height 23
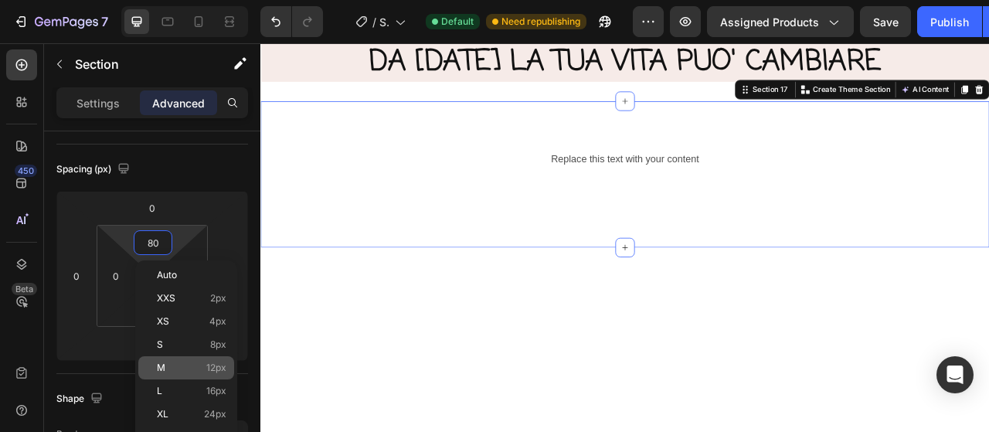
click at [173, 382] on div "L 16px" at bounding box center [186, 390] width 96 height 23
type input "16"
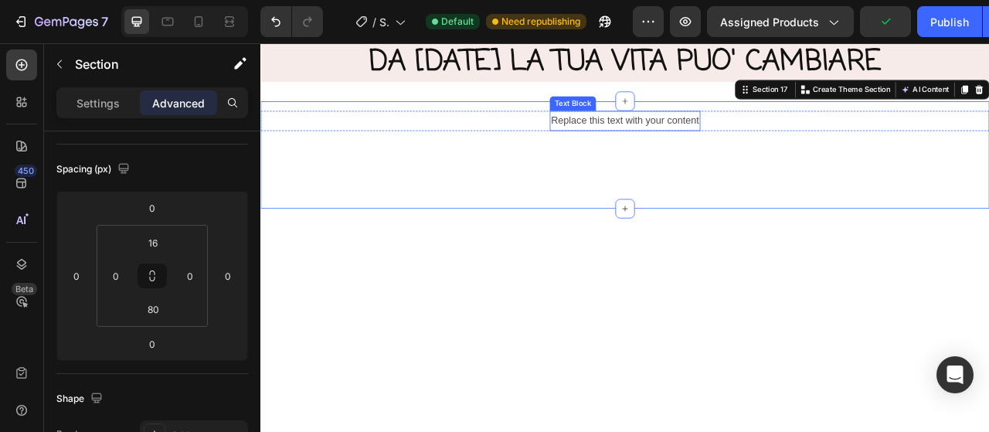
click at [735, 143] on div "Replace this text with your content" at bounding box center [724, 142] width 192 height 25
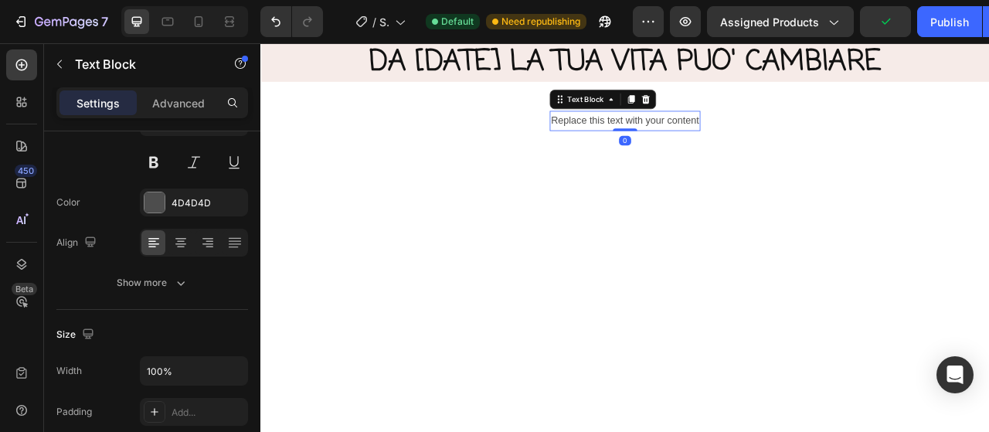
click at [735, 143] on div "Replace this text with your content" at bounding box center [724, 142] width 192 height 25
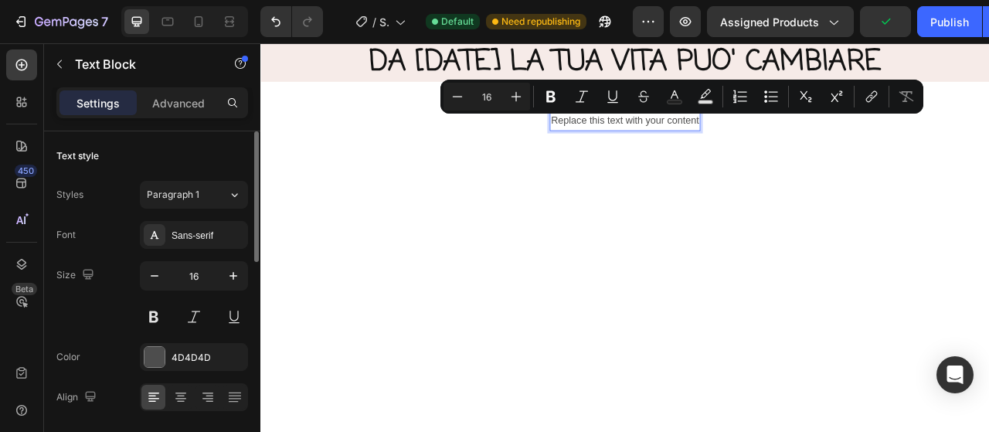
click at [735, 143] on p "Replace this text with your content" at bounding box center [724, 142] width 188 height 22
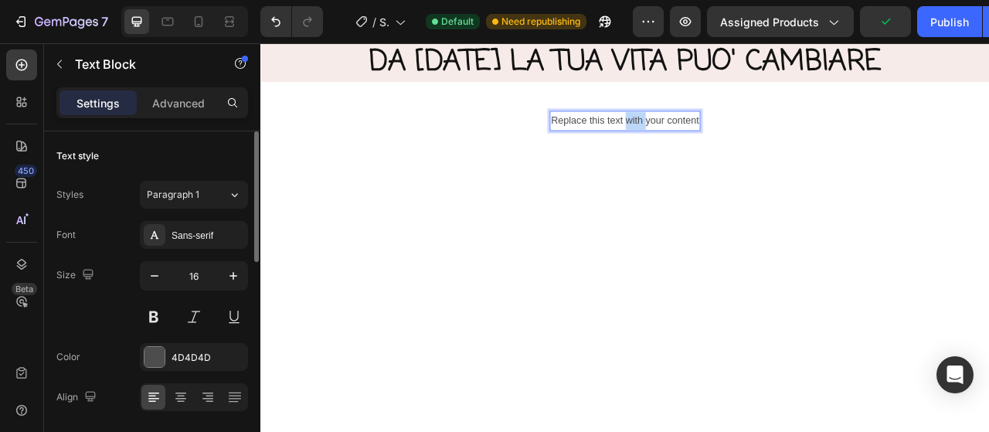
click at [735, 143] on p "Replace this text with your content" at bounding box center [724, 142] width 188 height 22
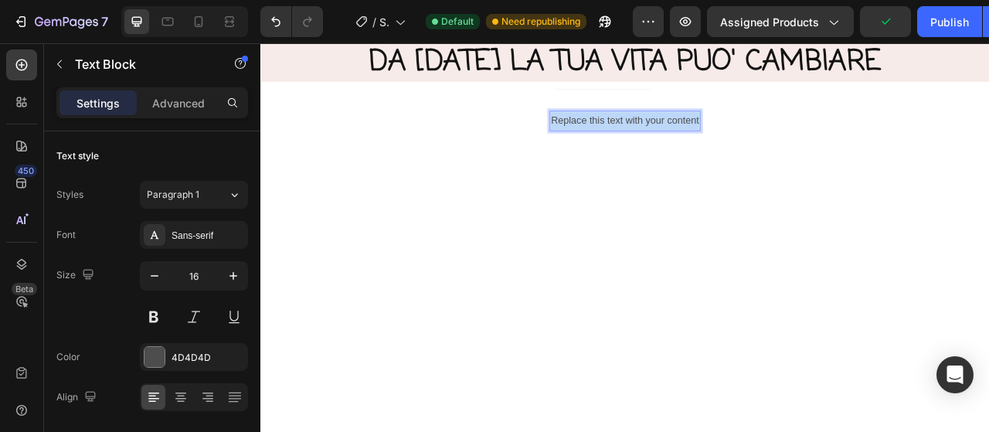
click at [735, 143] on p "Replace this text with your content" at bounding box center [724, 142] width 188 height 22
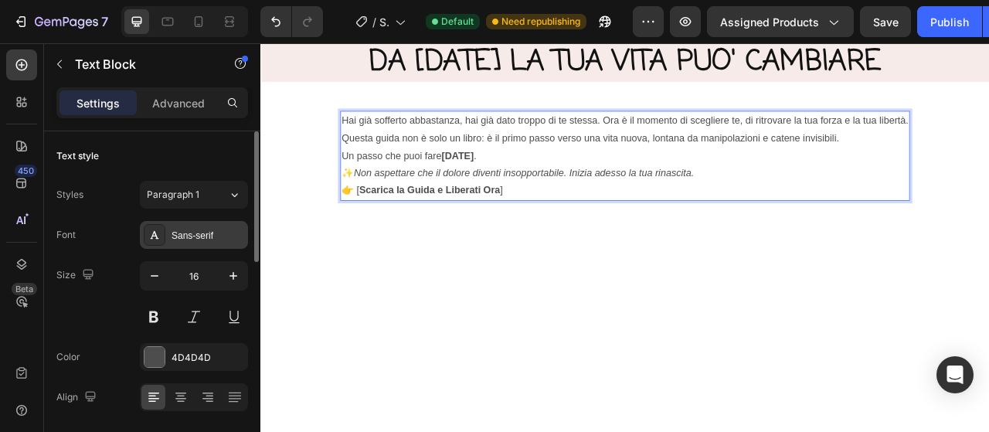
click at [189, 243] on div "Sans-serif" at bounding box center [194, 235] width 108 height 28
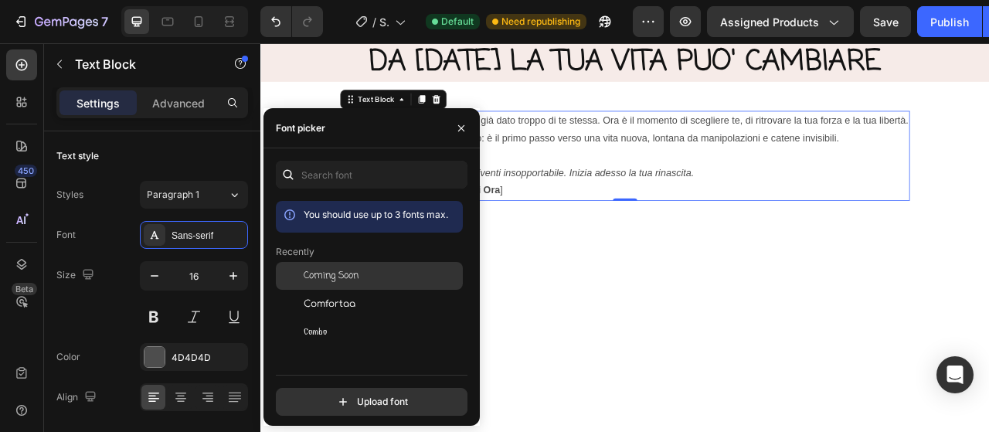
click at [325, 280] on span "Coming Soon" at bounding box center [331, 276] width 55 height 14
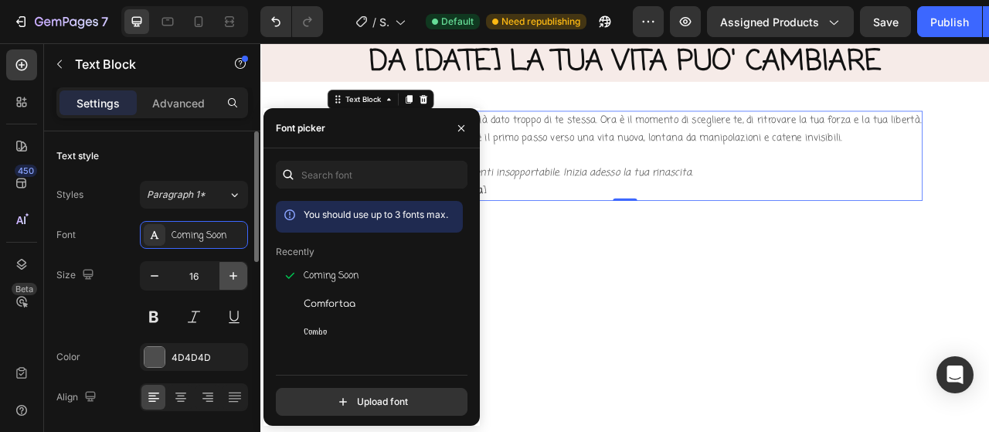
click at [240, 273] on icon "button" at bounding box center [233, 275] width 15 height 15
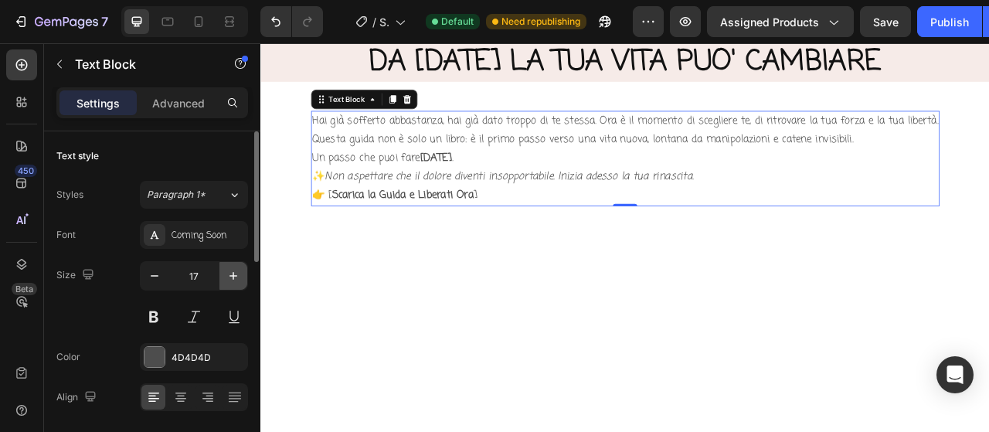
click at [240, 273] on icon "button" at bounding box center [233, 275] width 15 height 15
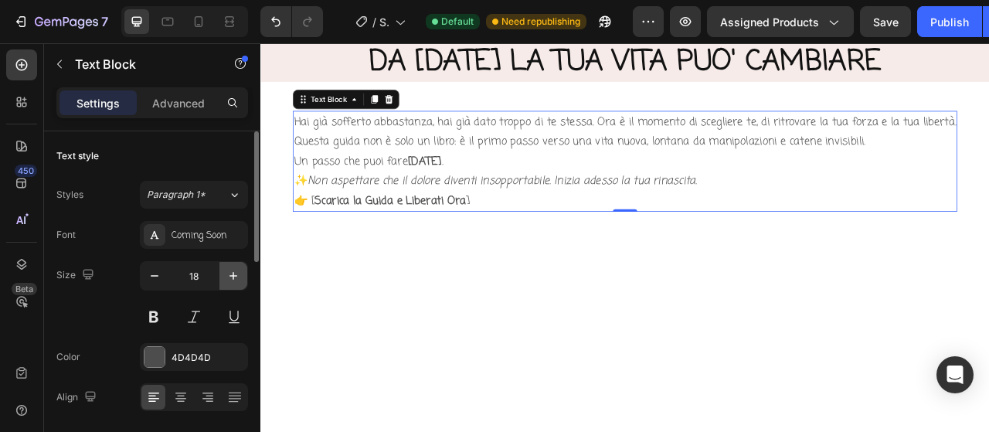
click at [240, 273] on icon "button" at bounding box center [233, 275] width 15 height 15
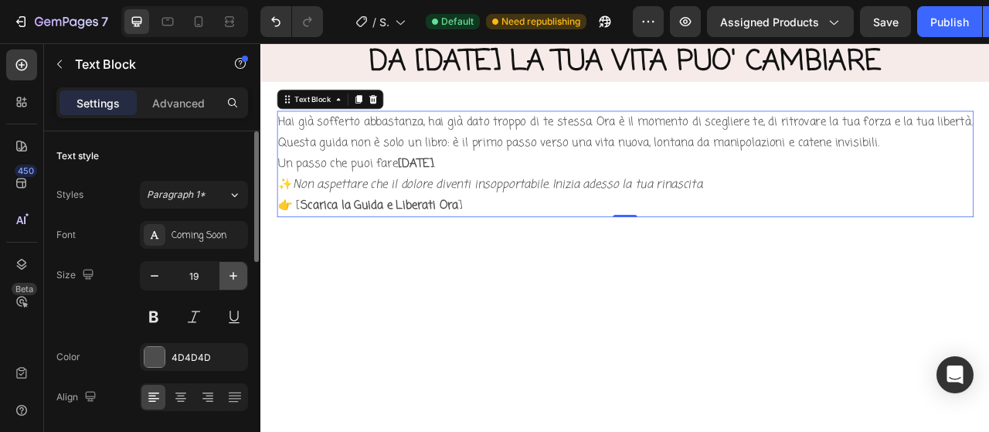
click at [240, 273] on icon "button" at bounding box center [233, 275] width 15 height 15
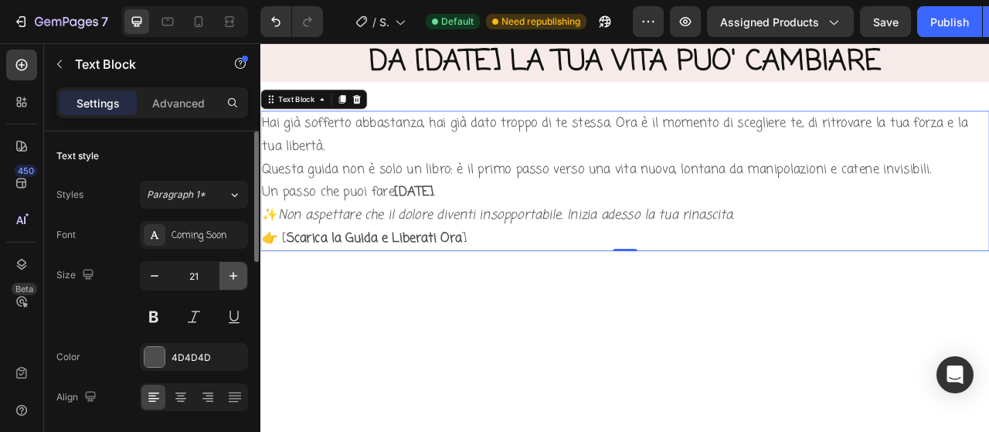
click at [240, 273] on icon "button" at bounding box center [233, 275] width 15 height 15
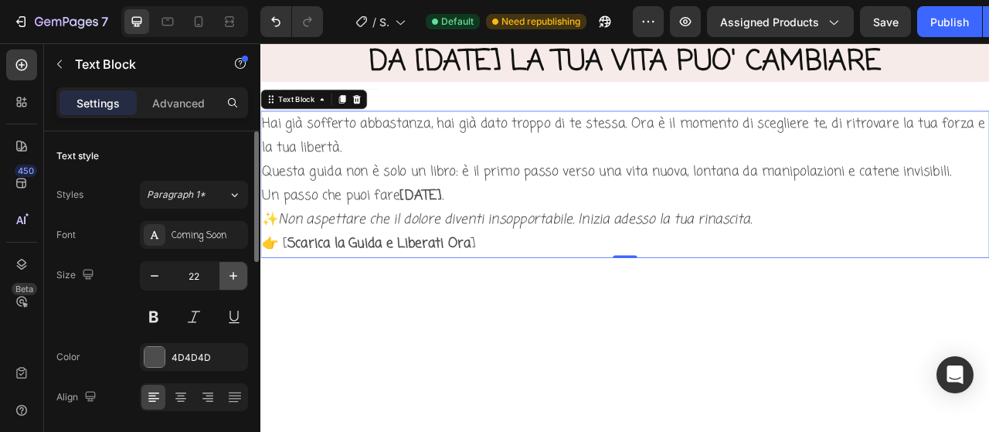
click at [240, 273] on icon "button" at bounding box center [233, 275] width 15 height 15
type input "23"
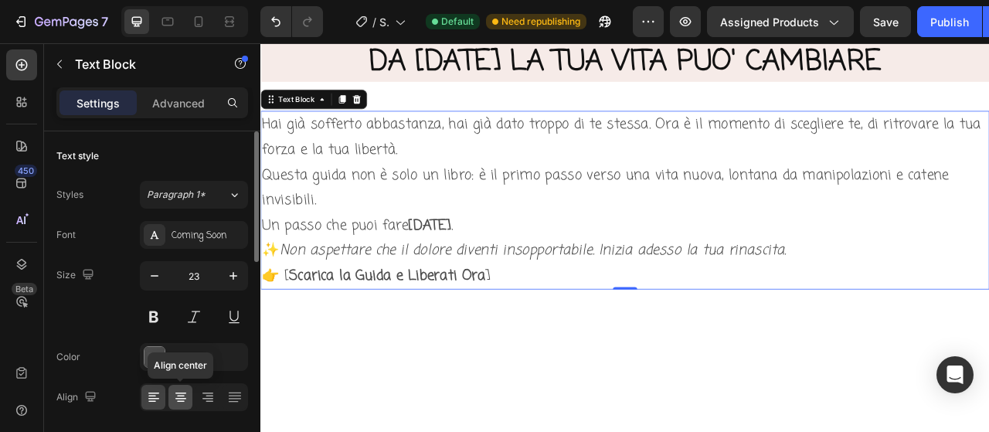
click at [178, 401] on icon at bounding box center [180, 396] width 15 height 15
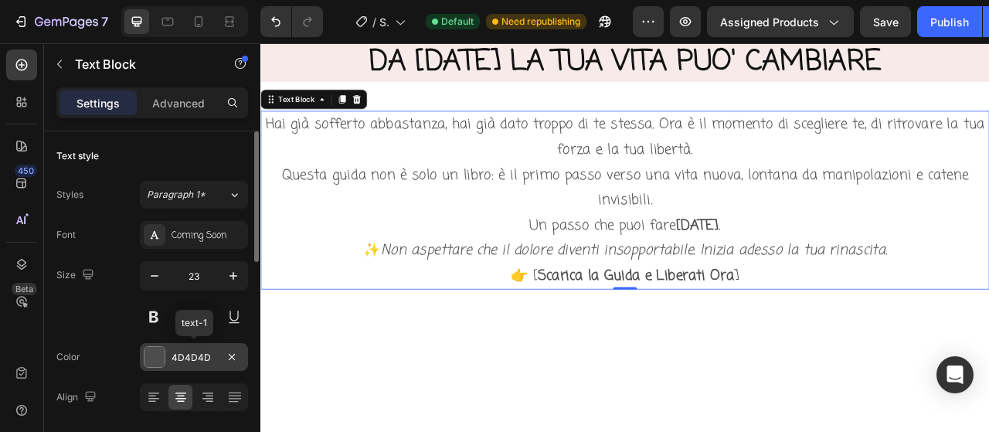
click at [195, 362] on div "4D4D4D" at bounding box center [193, 358] width 45 height 14
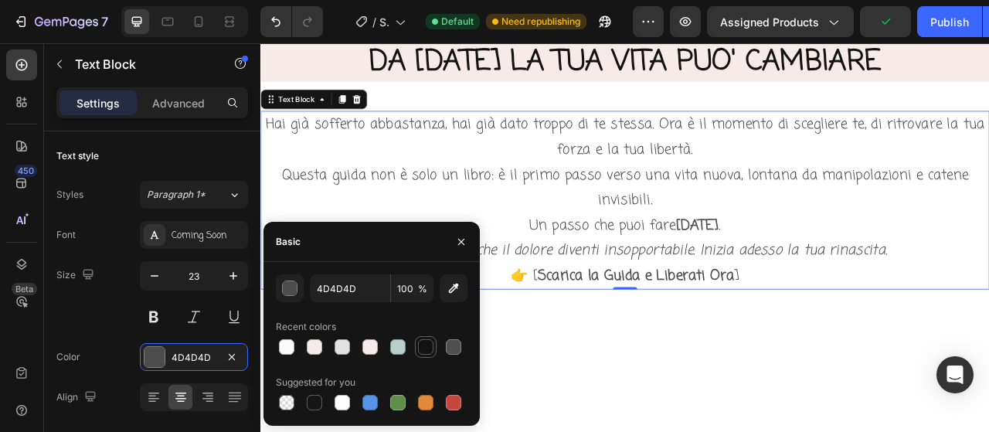
click at [423, 348] on div at bounding box center [425, 346] width 15 height 15
type input "121212"
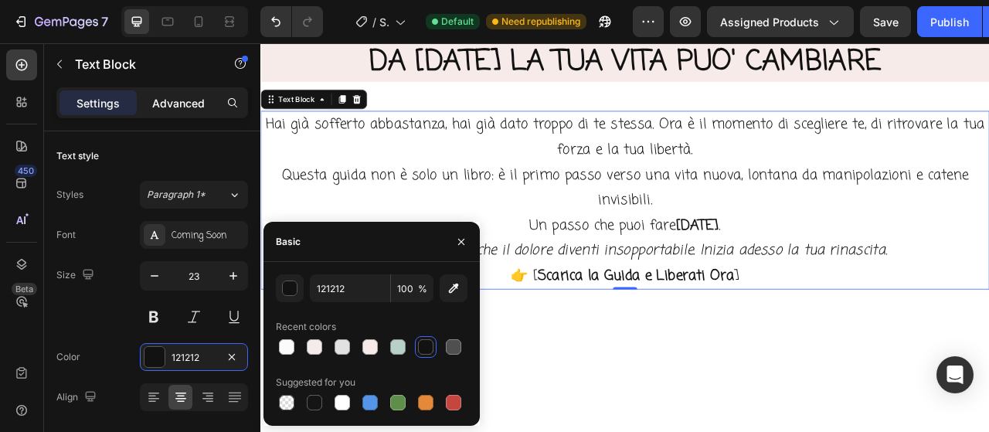
click at [200, 106] on p "Advanced" at bounding box center [178, 103] width 53 height 16
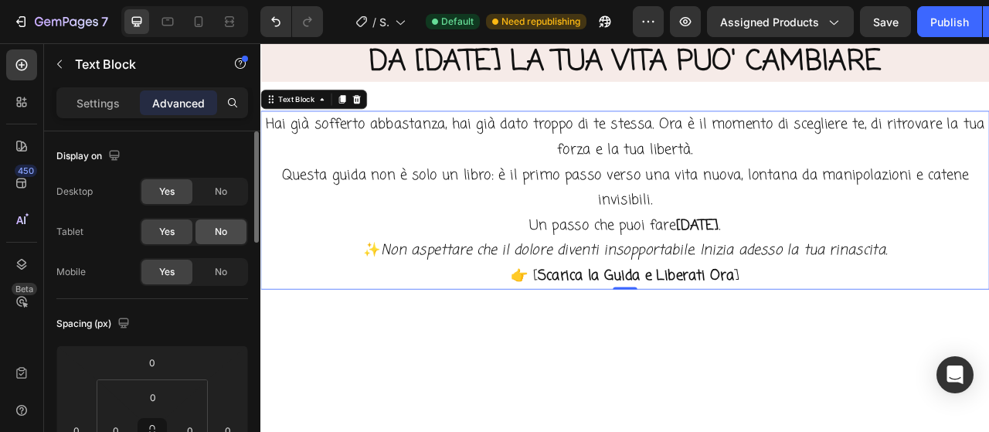
click at [219, 228] on span "No" at bounding box center [221, 232] width 12 height 14
click at [222, 271] on span "No" at bounding box center [221, 272] width 12 height 14
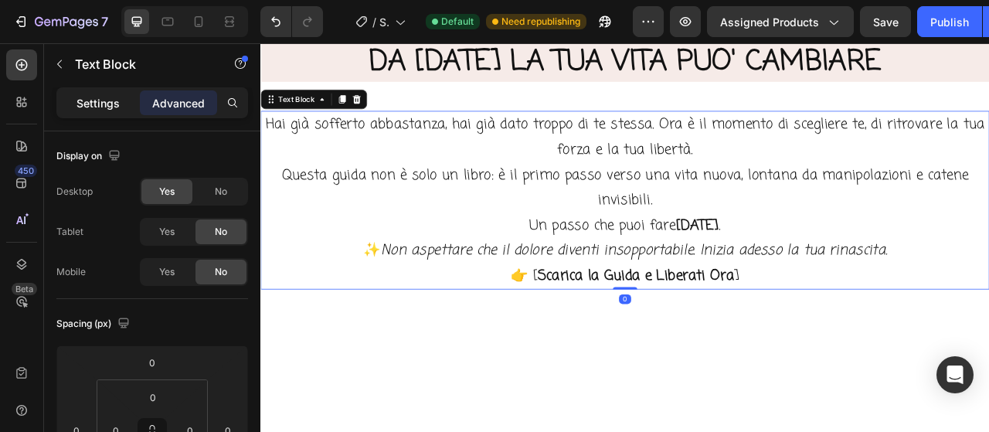
click at [117, 95] on p "Settings" at bounding box center [97, 103] width 43 height 16
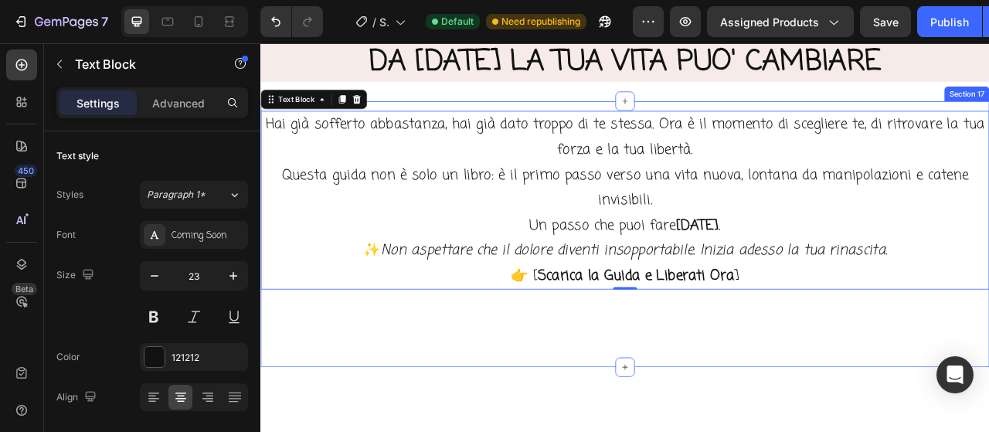
click at [530, 385] on div "Hai già sofferto abbastanza, hai già dato troppo di te stessa. Ora è il momento…" at bounding box center [723, 262] width 927 height 264
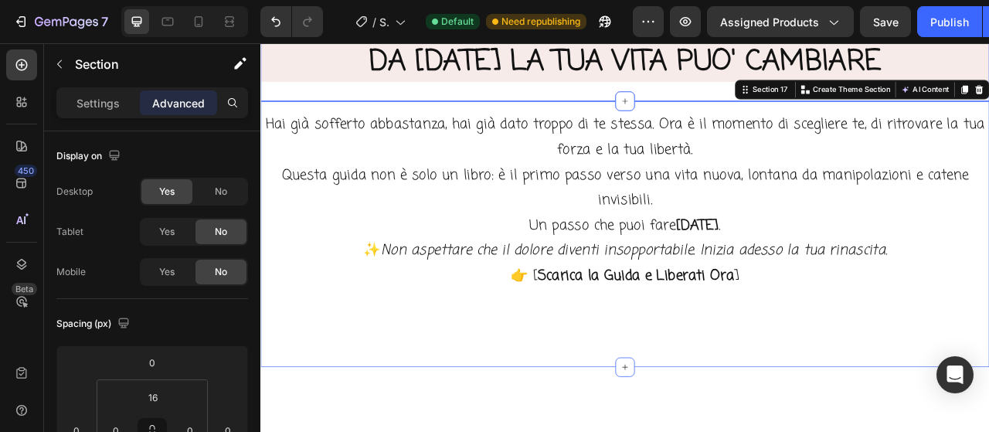
click at [401, 110] on div "DA [DATE] LA TUA VITA PUO' CAMBIARE Heading Section 15" at bounding box center [723, 68] width 927 height 99
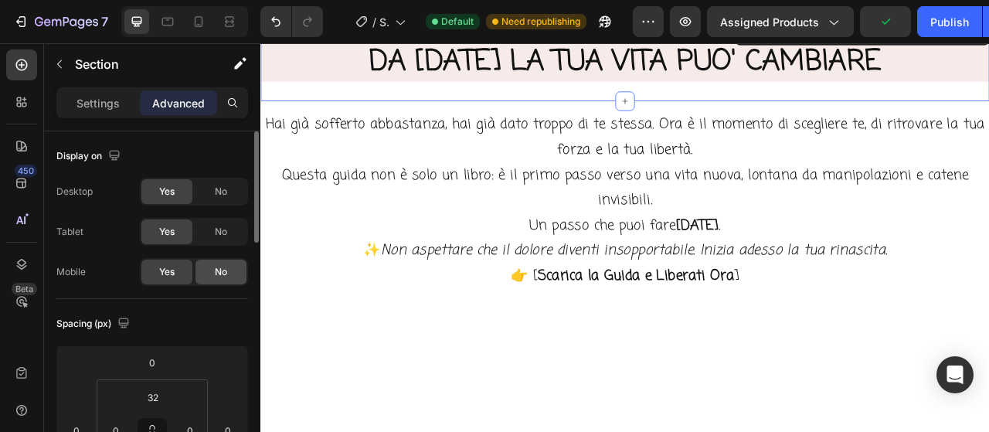
click at [219, 230] on span "No" at bounding box center [221, 232] width 12 height 14
click at [222, 273] on span "No" at bounding box center [221, 272] width 12 height 14
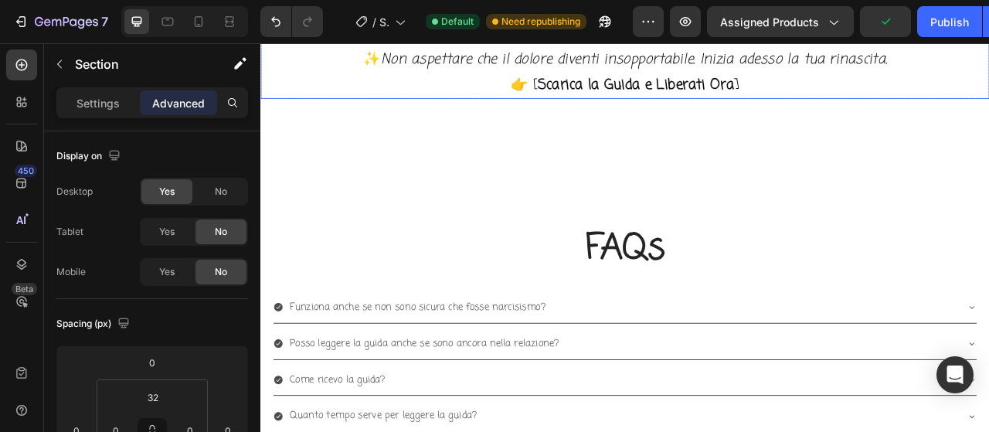
scroll to position [5364, 0]
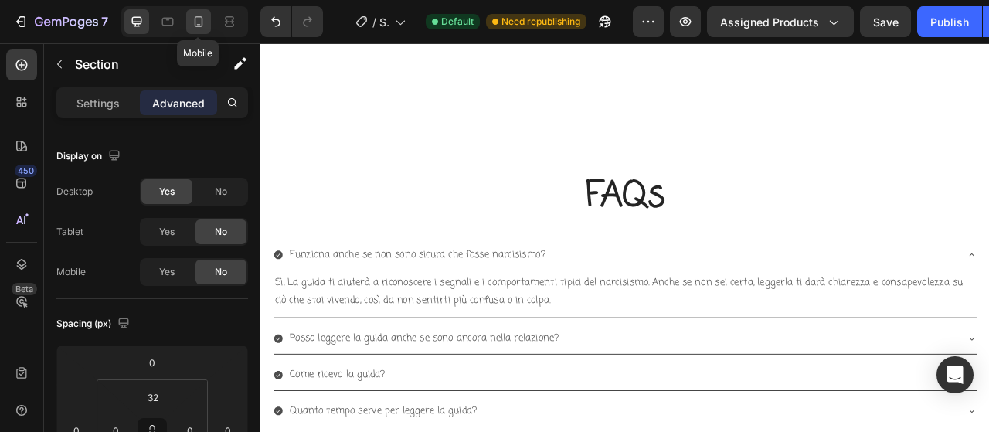
click at [190, 29] on div at bounding box center [198, 21] width 25 height 25
type input "12"
type input "16"
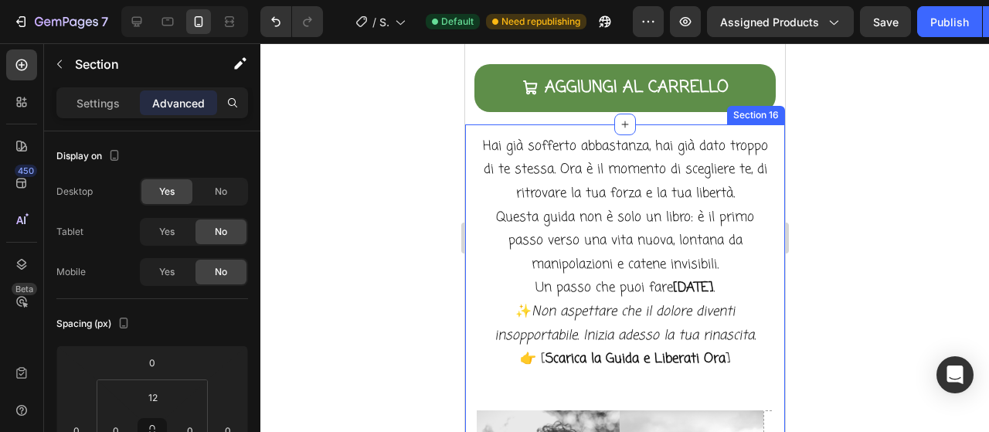
scroll to position [5145, 0]
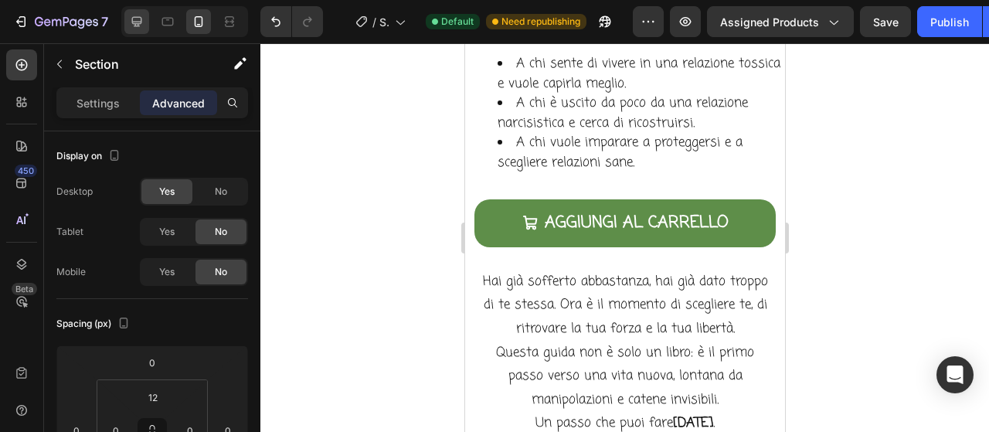
click at [135, 29] on div at bounding box center [136, 21] width 25 height 25
type input "32"
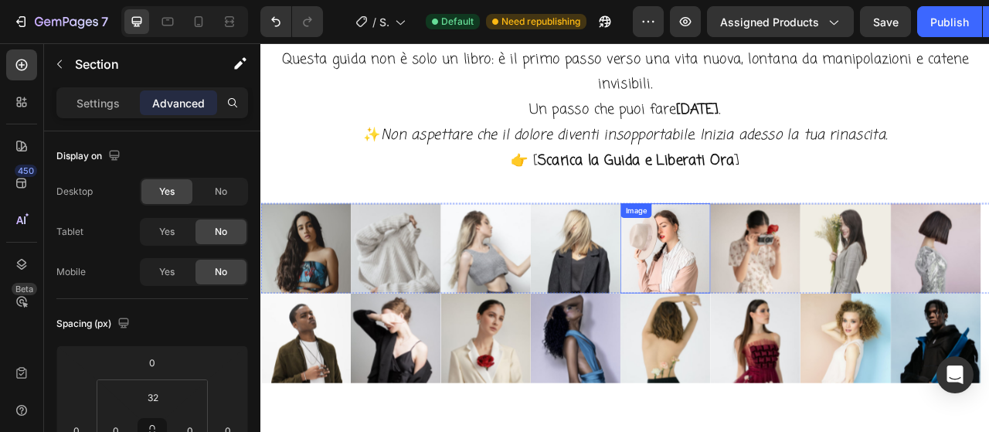
scroll to position [4736, 0]
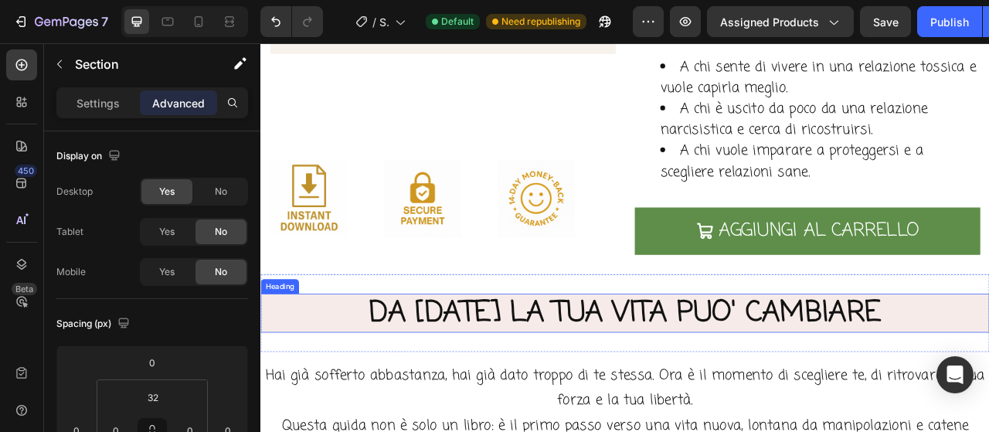
click at [458, 366] on h2 "DA [DATE] LA TUA VITA PUO' CAMBIARE" at bounding box center [723, 386] width 927 height 49
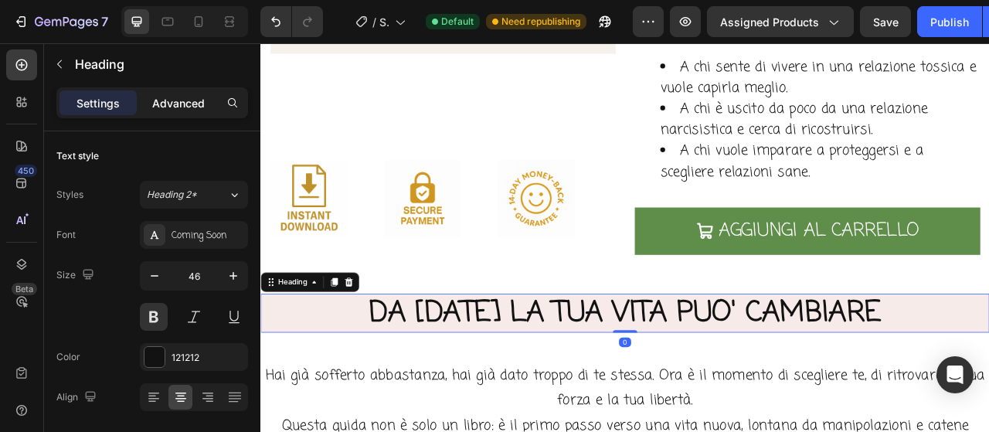
click at [175, 92] on div "Advanced" at bounding box center [178, 102] width 77 height 25
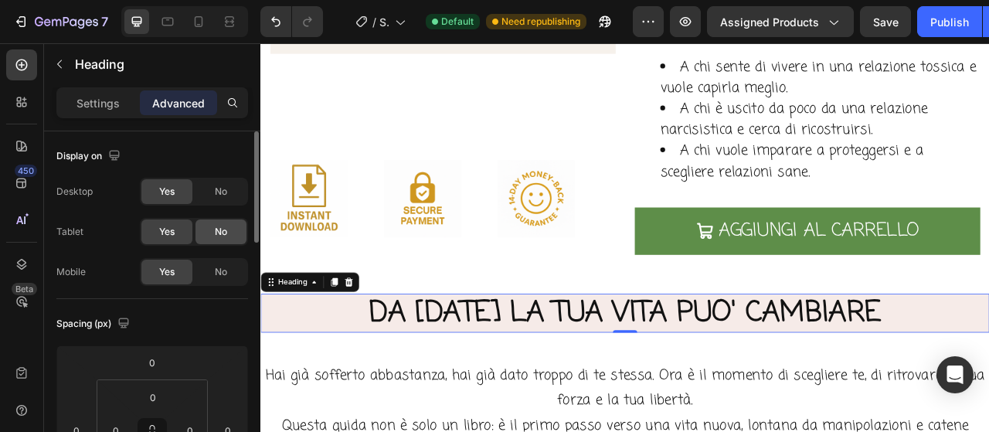
drag, startPoint x: 168, startPoint y: 237, endPoint x: 202, endPoint y: 236, distance: 34.0
click at [168, 238] on div "Yes" at bounding box center [166, 231] width 51 height 25
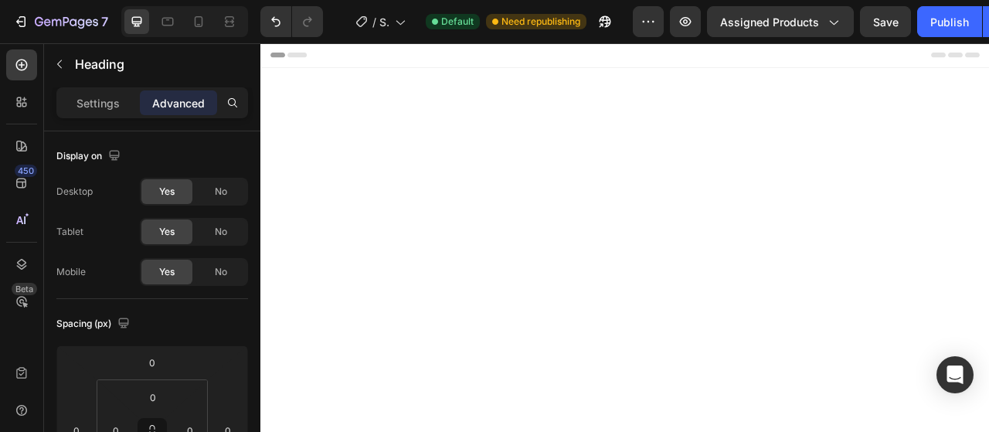
click at [206, 235] on div "No" at bounding box center [220, 231] width 51 height 25
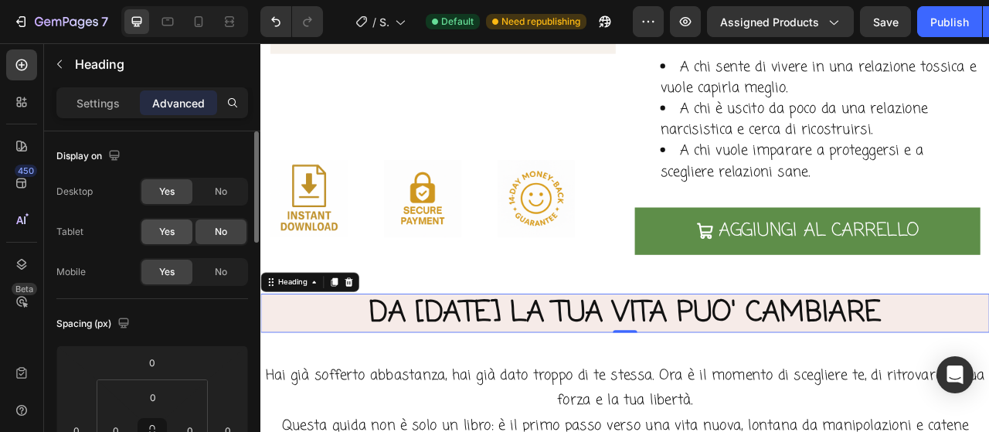
click at [171, 232] on span "Yes" at bounding box center [166, 232] width 15 height 14
click at [192, 19] on icon at bounding box center [198, 21] width 15 height 15
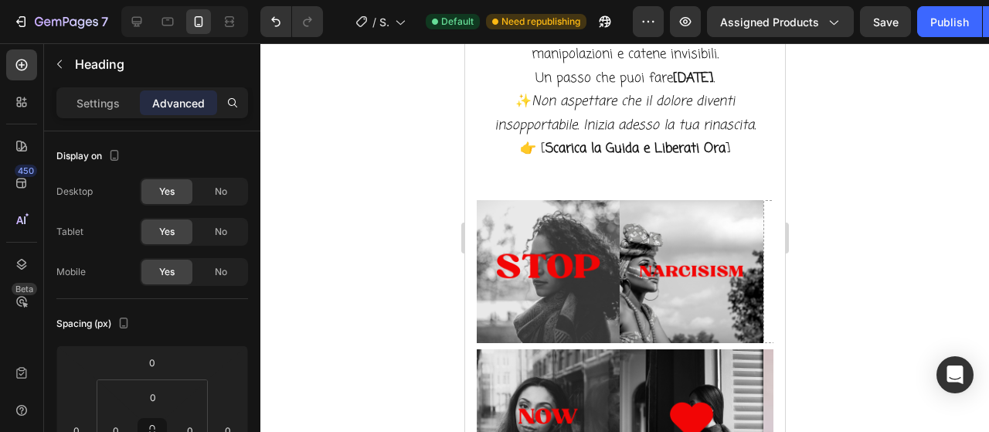
scroll to position [5098, 0]
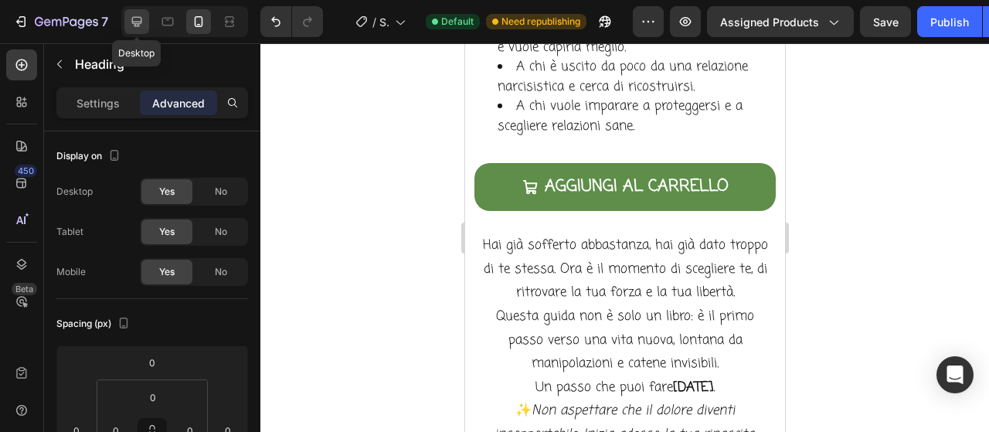
click at [135, 25] on icon at bounding box center [137, 22] width 10 height 10
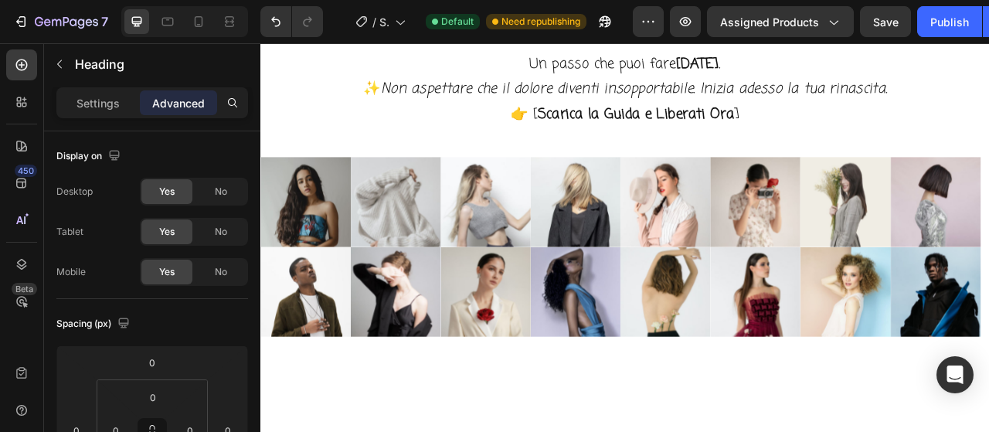
scroll to position [4838, 0]
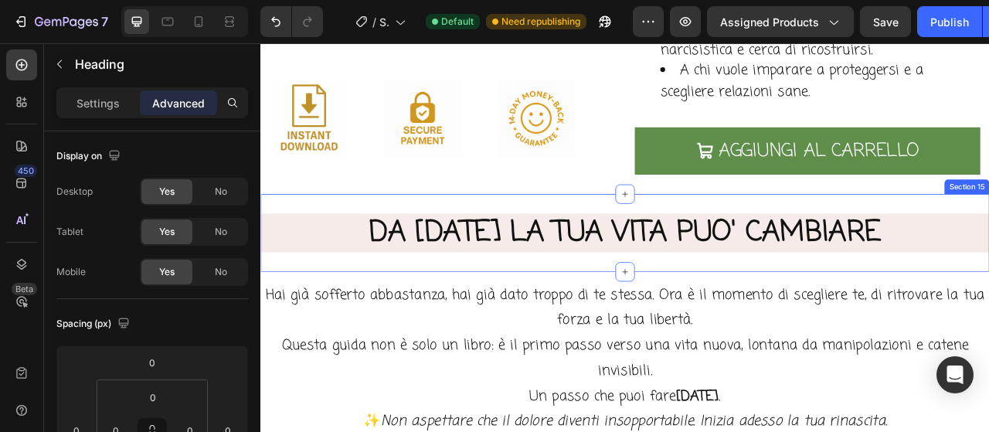
click at [811, 245] on div "DA [DATE] LA TUA VITA PUO' CAMBIARE Heading Section 15" at bounding box center [723, 285] width 927 height 99
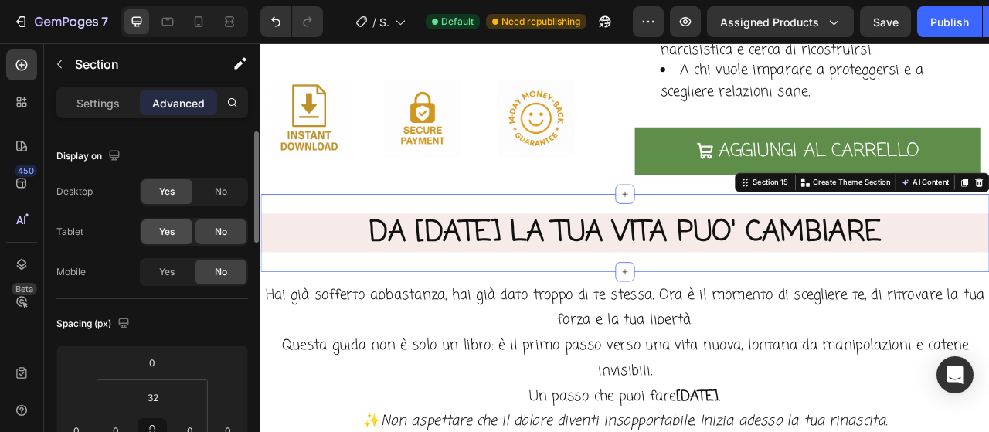
click at [173, 235] on span "Yes" at bounding box center [166, 232] width 15 height 14
click at [165, 270] on span "Yes" at bounding box center [166, 272] width 15 height 14
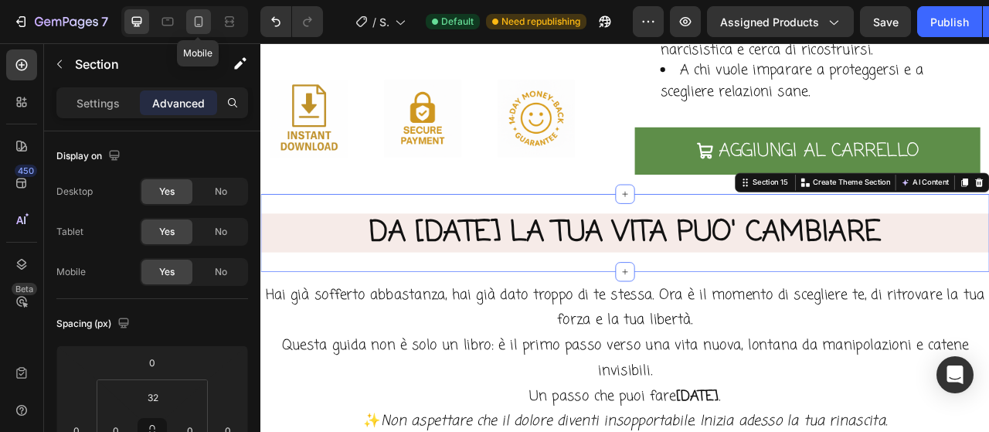
click at [194, 32] on div at bounding box center [198, 21] width 25 height 25
type input "12"
type input "16"
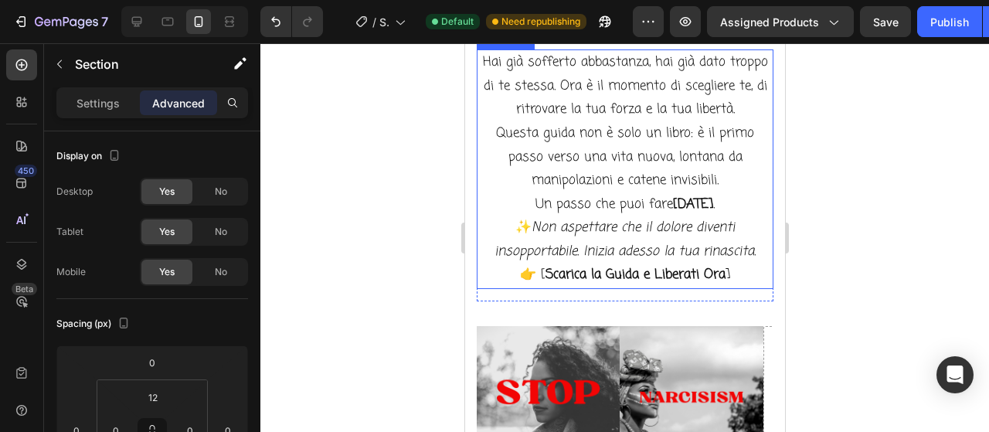
scroll to position [5526, 0]
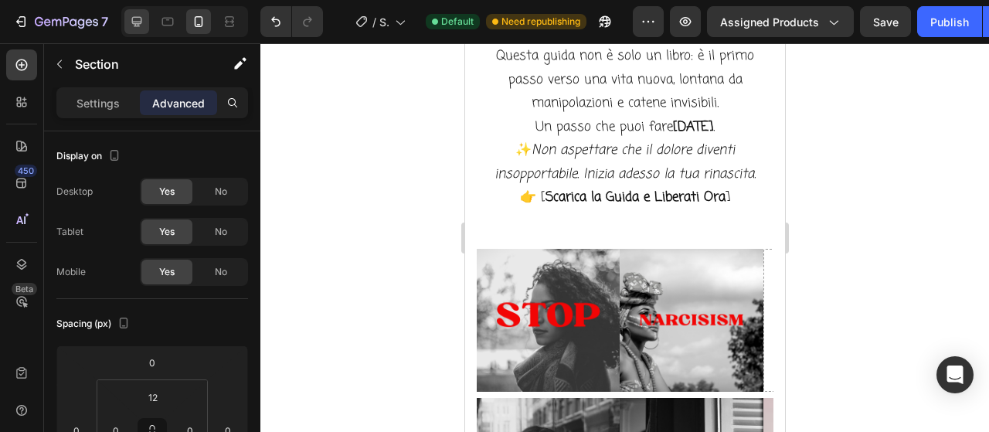
click at [128, 26] on div at bounding box center [136, 21] width 25 height 25
type input "32"
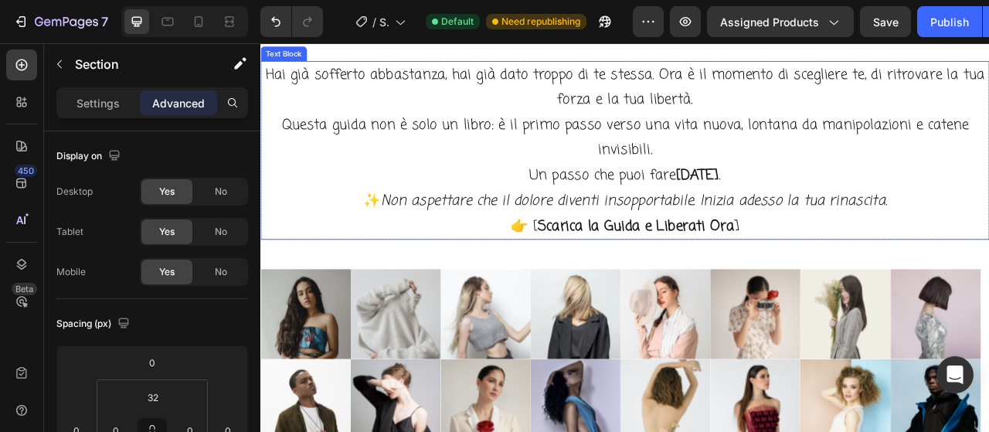
scroll to position [4995, 0]
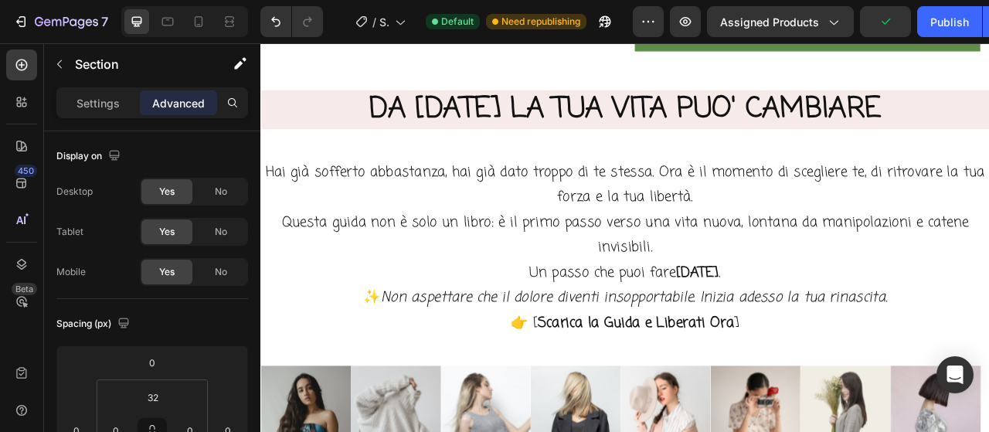
click at [769, 158] on div "DA [DATE] LA TUA VITA PUO' CAMBIARE Heading Section 15" at bounding box center [723, 128] width 927 height 99
click at [800, 97] on div "DA [DATE] LA TUA VITA PUO' CAMBIARE Heading Section 15" at bounding box center [723, 128] width 927 height 99
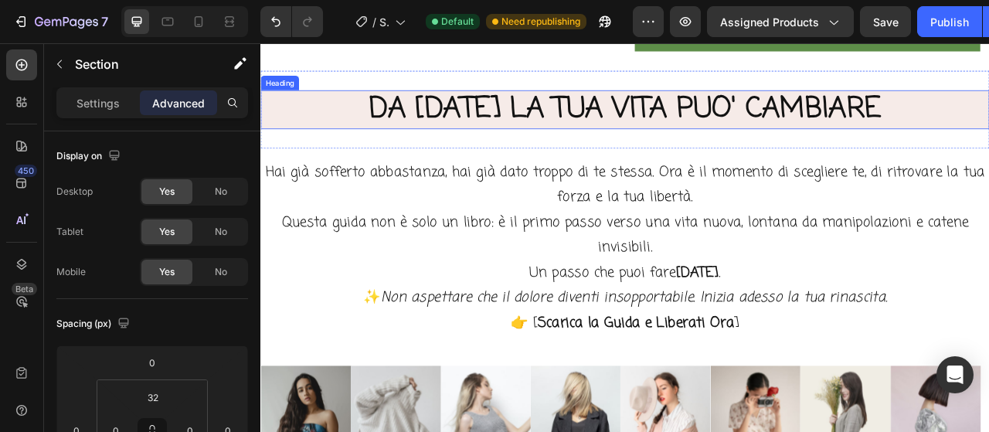
click at [800, 144] on h2 "DA [DATE] LA TUA VITA PUO' CAMBIARE" at bounding box center [723, 128] width 927 height 49
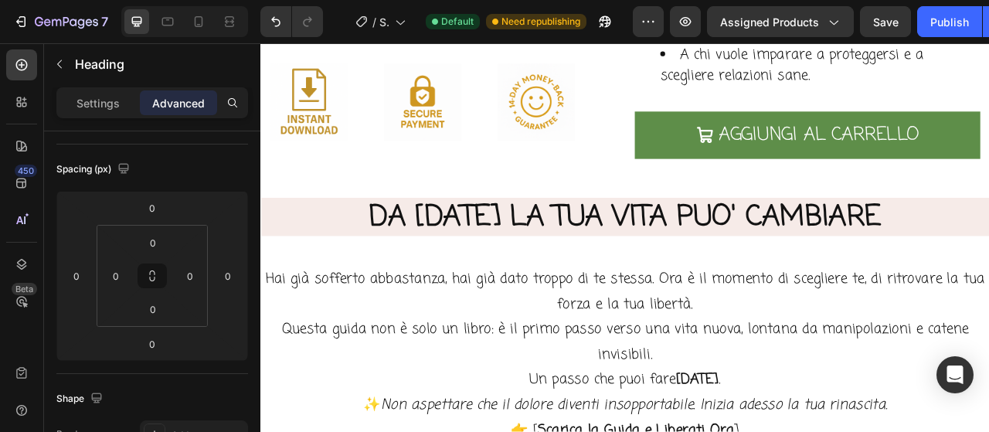
scroll to position [5740, 0]
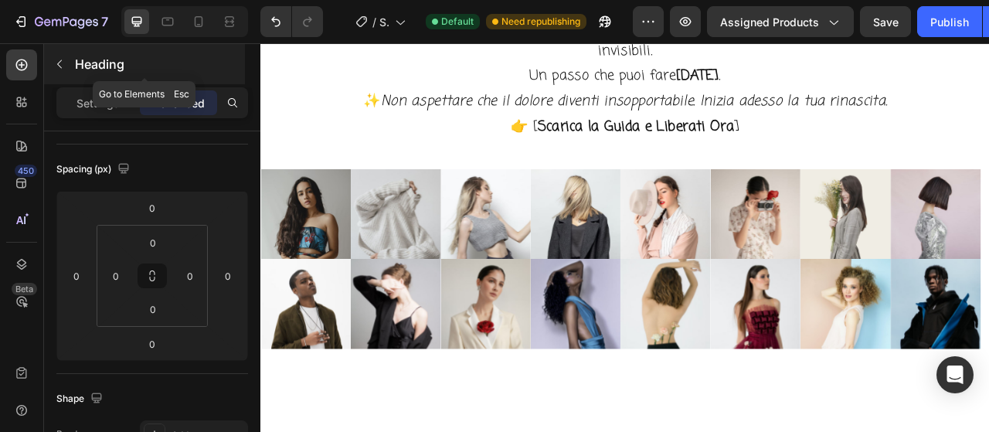
click at [56, 69] on icon "button" at bounding box center [59, 64] width 12 height 12
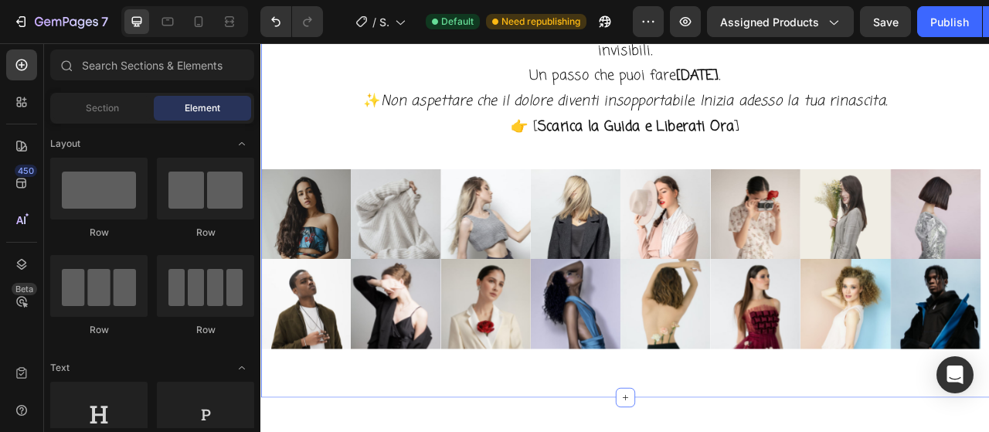
click at [895, 431] on div "Hai già sofferto abbastanza, hai già dato troppo di te stessa. Ora è il momento…" at bounding box center [723, 210] width 927 height 567
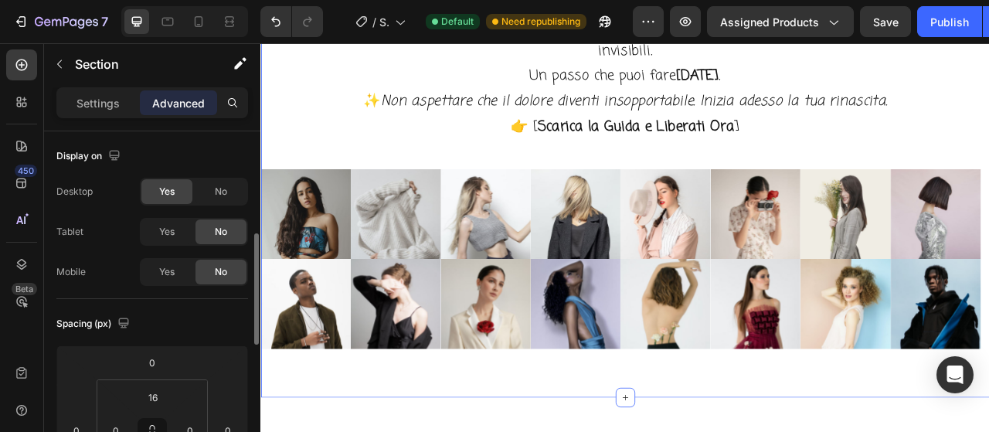
scroll to position [154, 0]
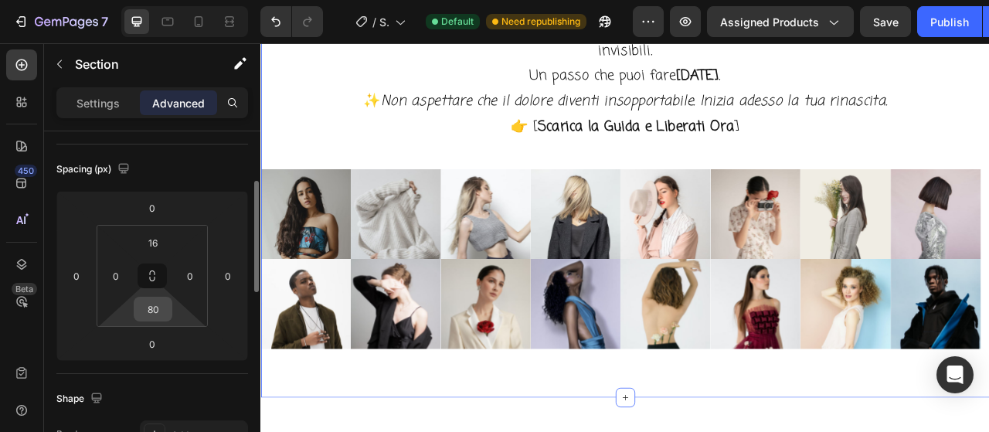
click at [159, 315] on input "80" at bounding box center [153, 308] width 31 height 23
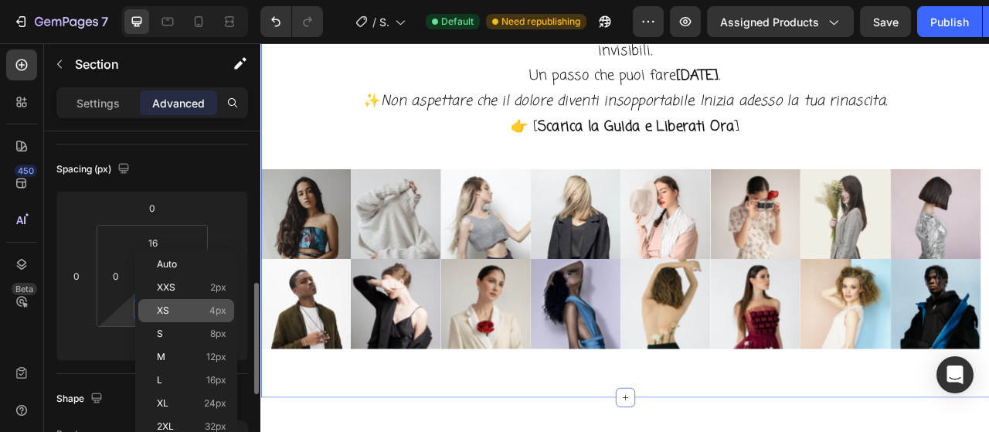
scroll to position [232, 0]
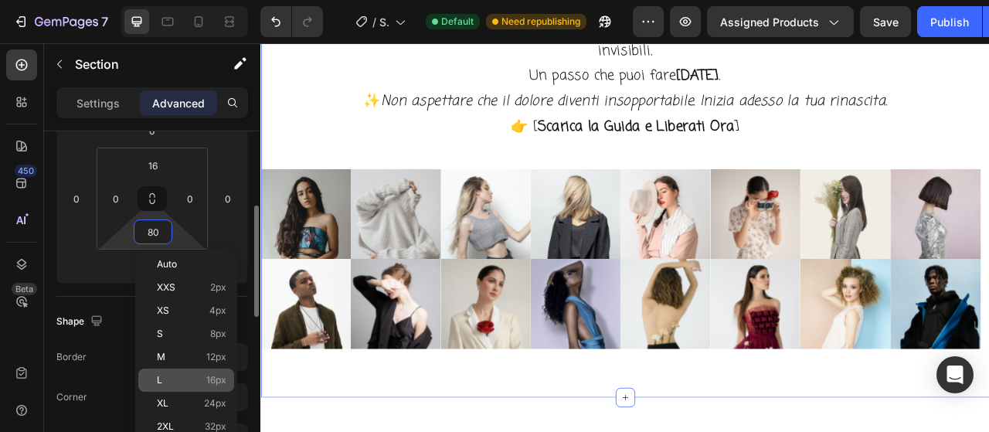
click at [215, 380] on span "16px" at bounding box center [216, 380] width 20 height 11
type input "16"
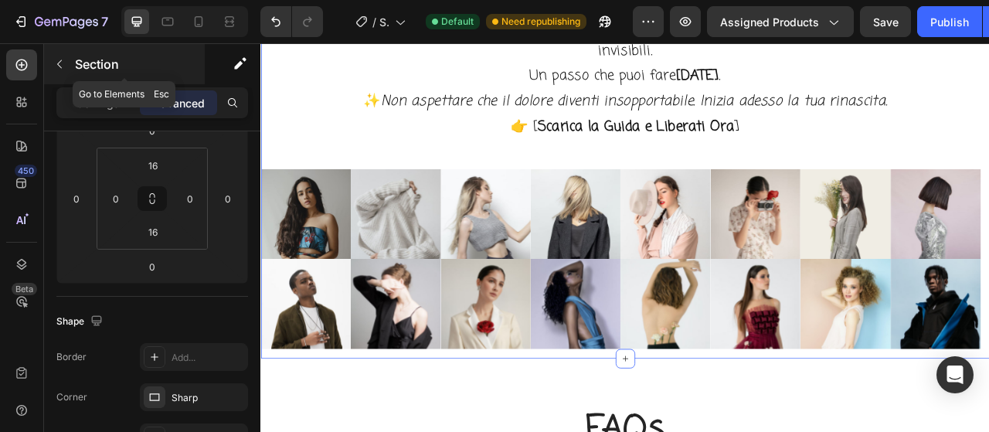
click at [64, 66] on icon "button" at bounding box center [59, 64] width 12 height 12
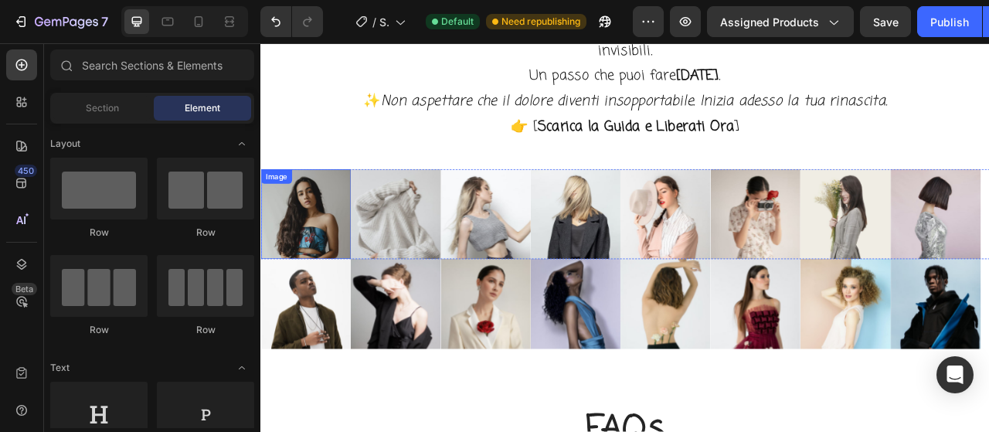
click at [323, 232] on img at bounding box center [317, 261] width 114 height 114
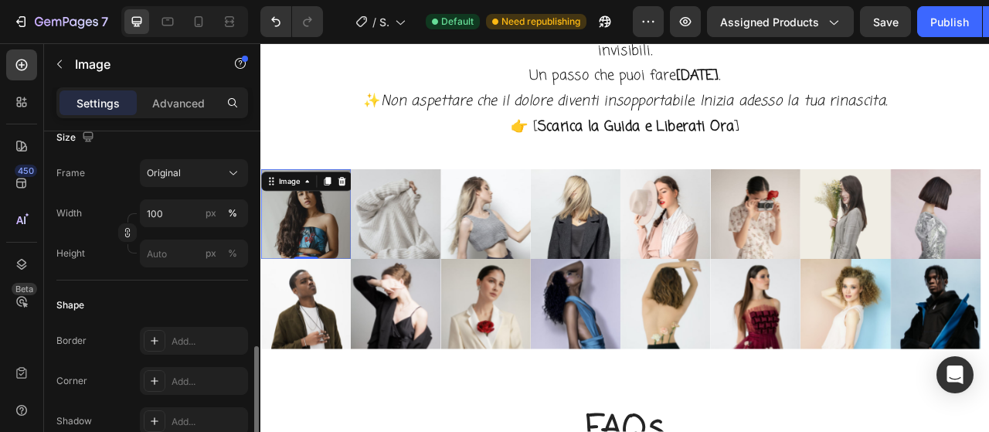
scroll to position [463, 0]
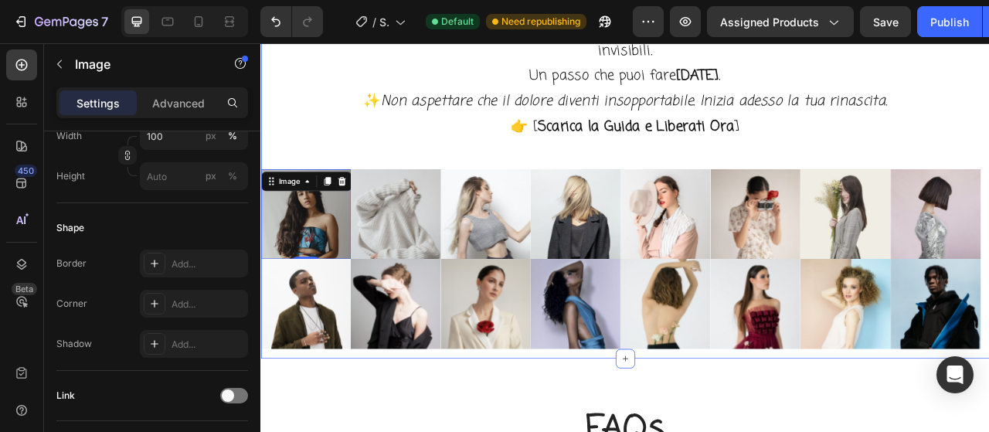
click at [643, 202] on div "Hai già sofferto abbastanza, hai già dato troppo di te stessa. Ora è il momento…" at bounding box center [723, 186] width 927 height 493
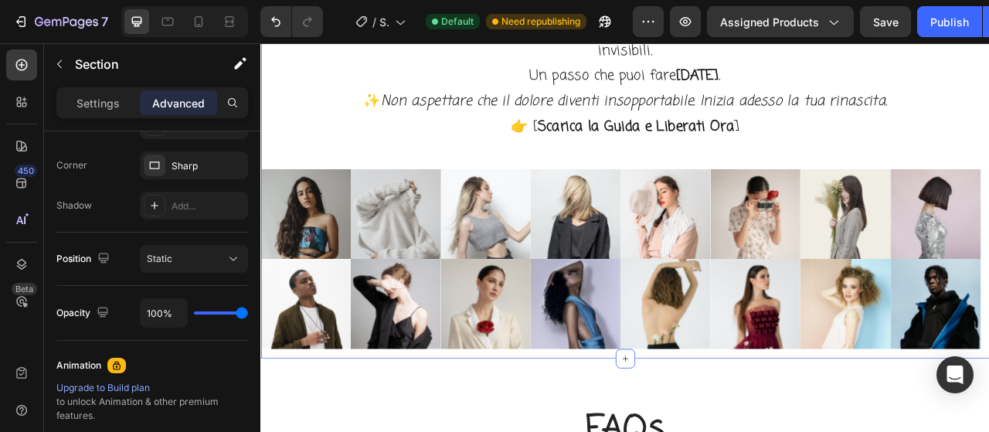
scroll to position [0, 0]
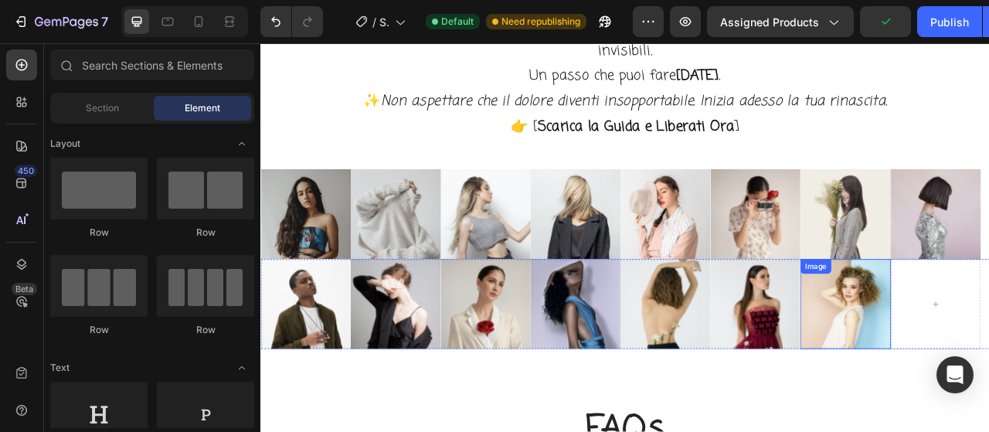
click at [988, 378] on img at bounding box center [1003, 375] width 114 height 114
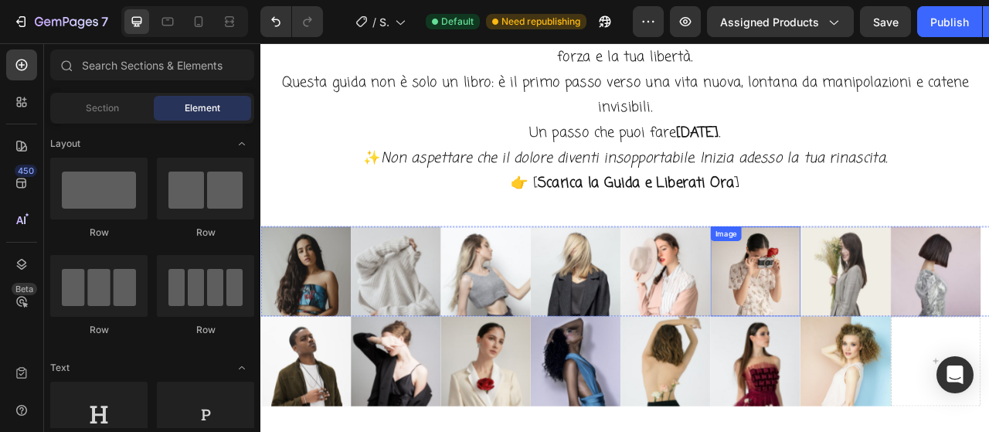
scroll to position [5663, 0]
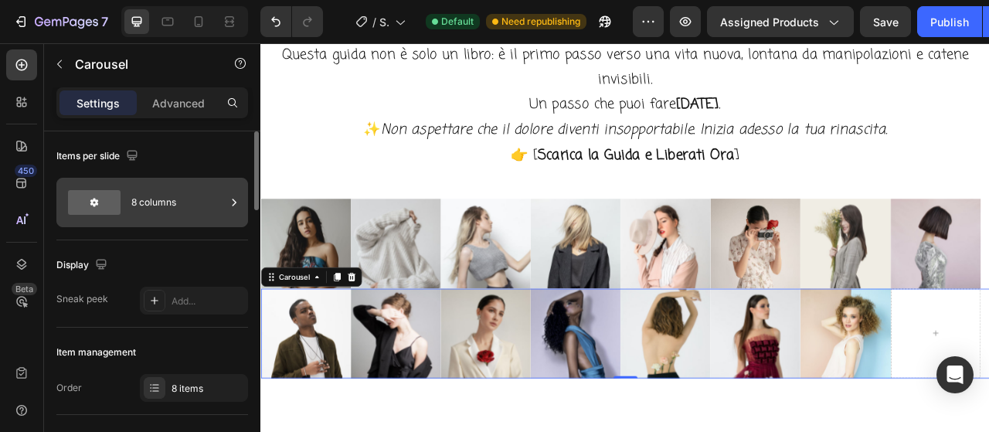
click at [179, 216] on div "8 columns" at bounding box center [178, 203] width 94 height 36
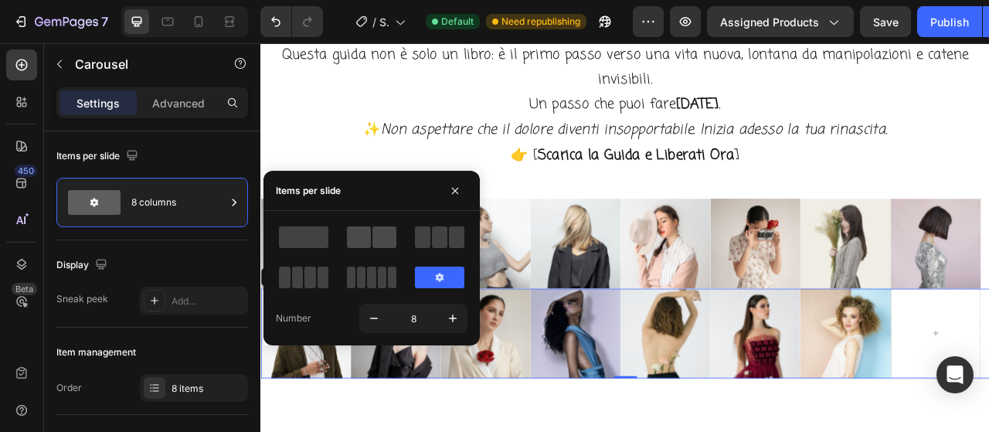
click at [385, 236] on span at bounding box center [384, 237] width 24 height 22
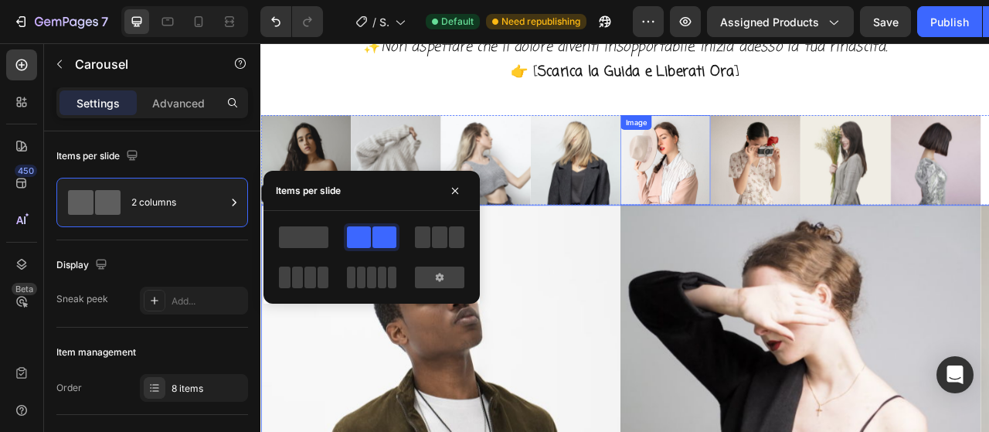
scroll to position [5818, 0]
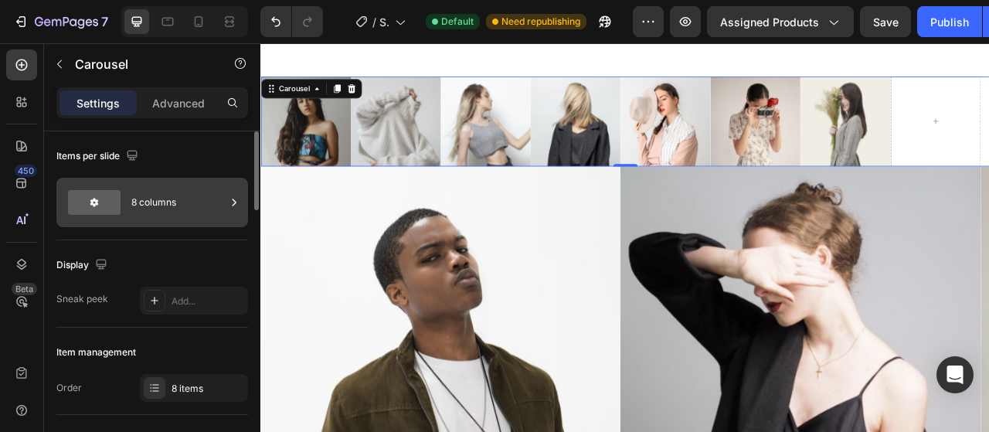
click at [190, 199] on div "8 columns" at bounding box center [178, 203] width 94 height 36
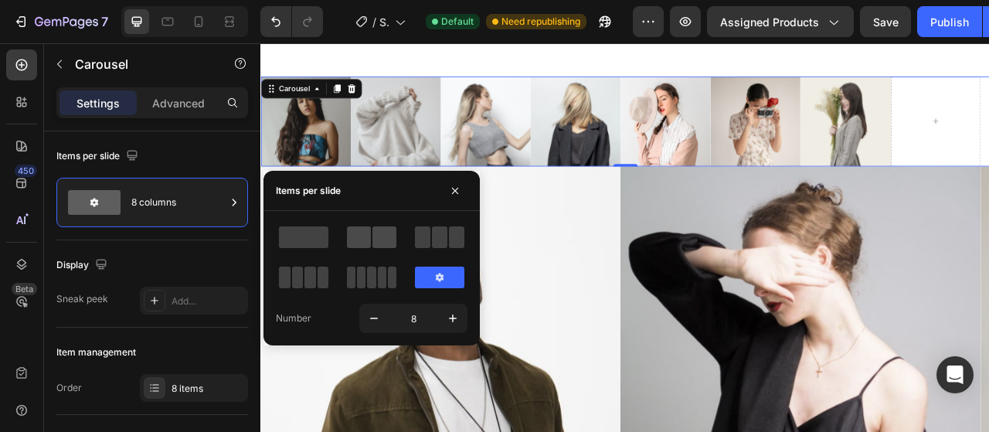
click at [375, 229] on span at bounding box center [384, 237] width 24 height 22
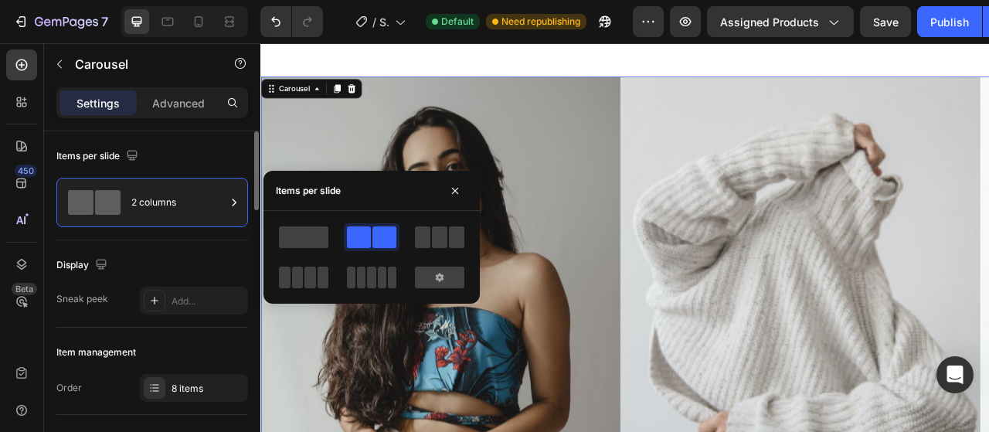
click at [221, 148] on div "Items per slide" at bounding box center [152, 156] width 192 height 25
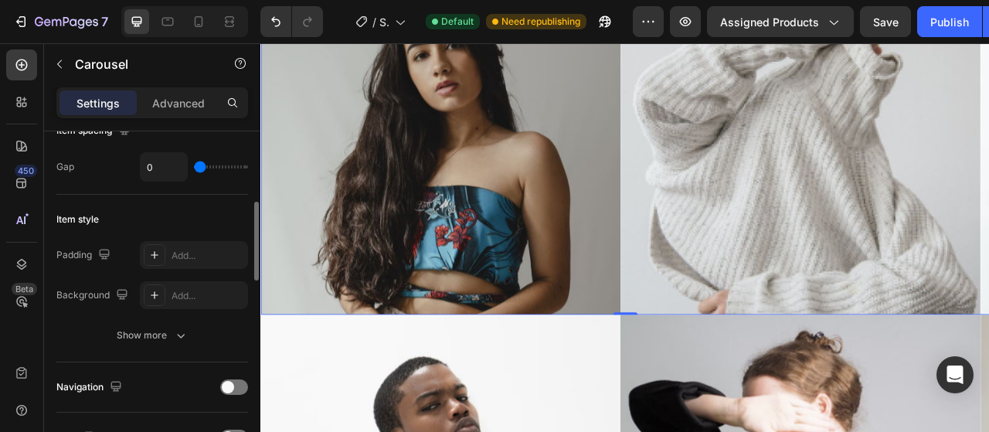
scroll to position [386, 0]
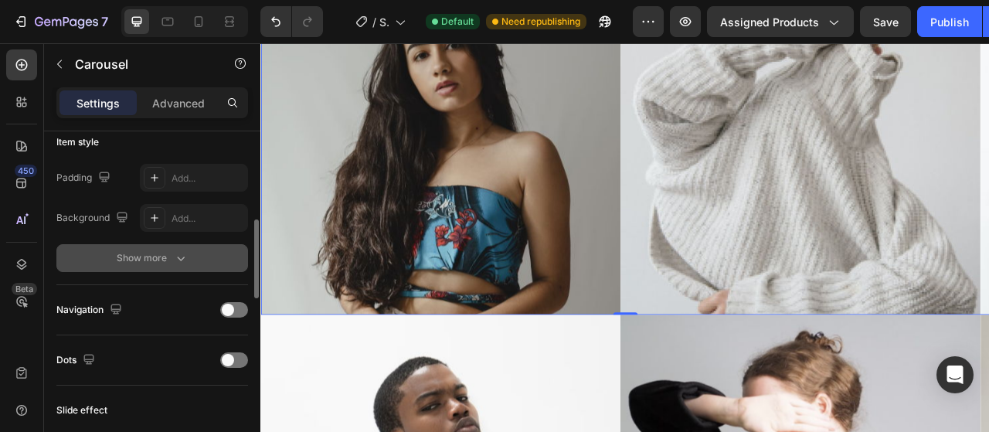
click at [163, 264] on button "Show more" at bounding box center [152, 258] width 192 height 28
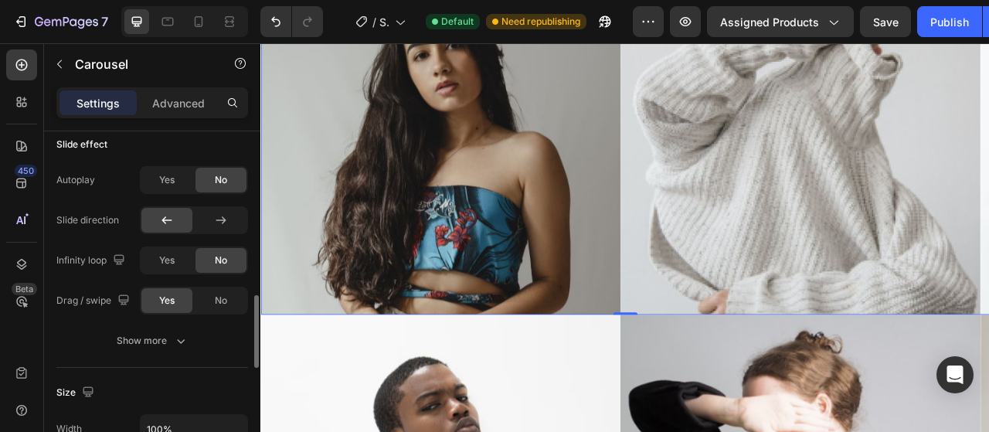
scroll to position [927, 0]
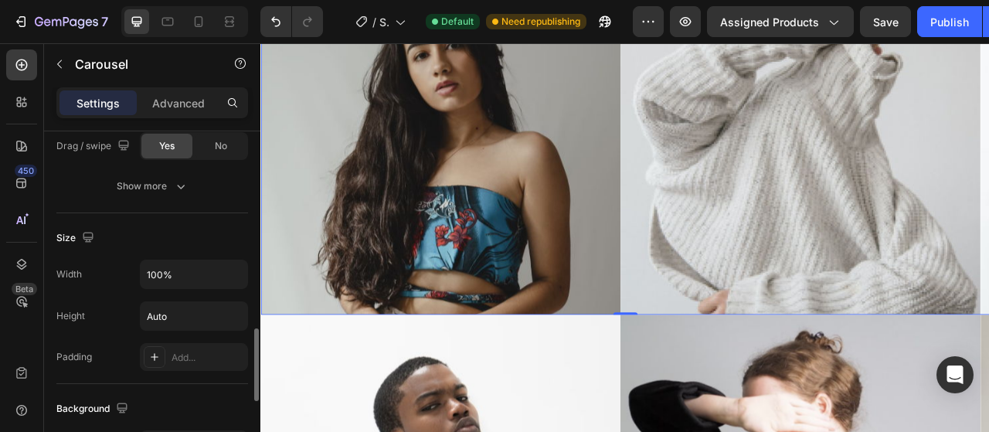
click at [180, 288] on div "Width 100% Height Auto Padding Add..." at bounding box center [152, 315] width 192 height 111
click at [185, 271] on input "100%" at bounding box center [194, 274] width 107 height 28
click at [233, 270] on icon "button" at bounding box center [233, 274] width 15 height 15
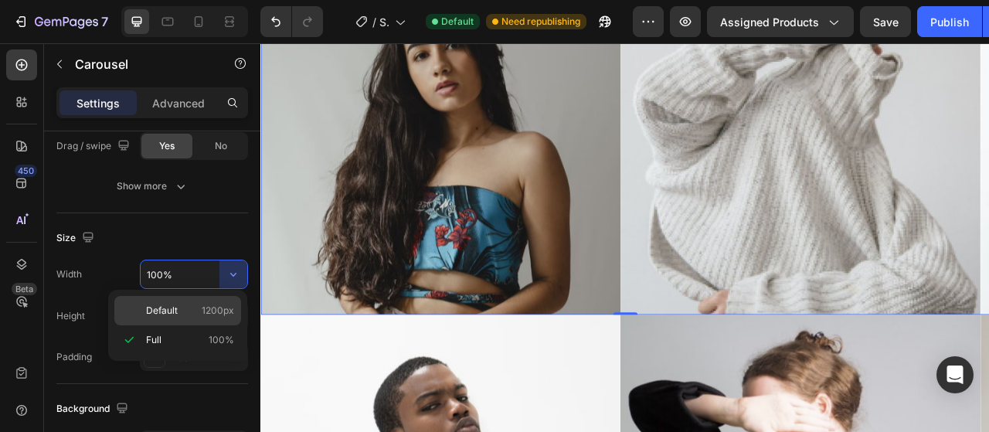
click at [181, 302] on div "Default 1200px" at bounding box center [177, 310] width 127 height 29
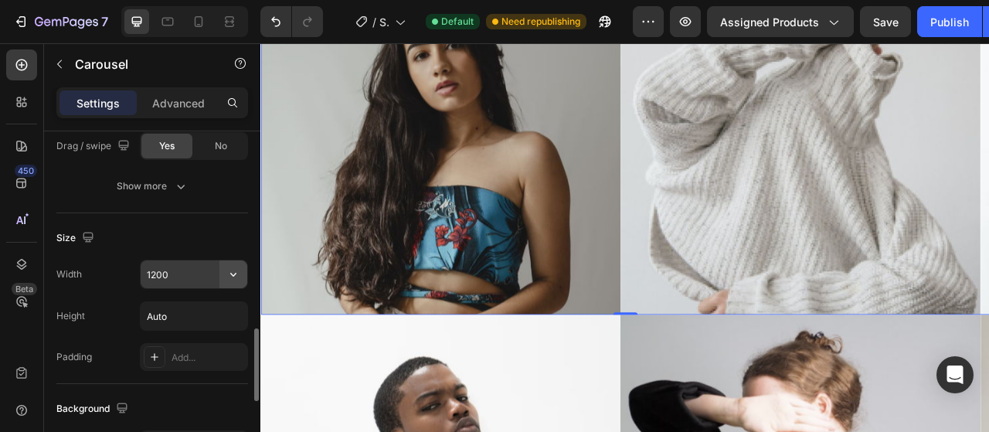
click at [232, 268] on icon "button" at bounding box center [233, 274] width 15 height 15
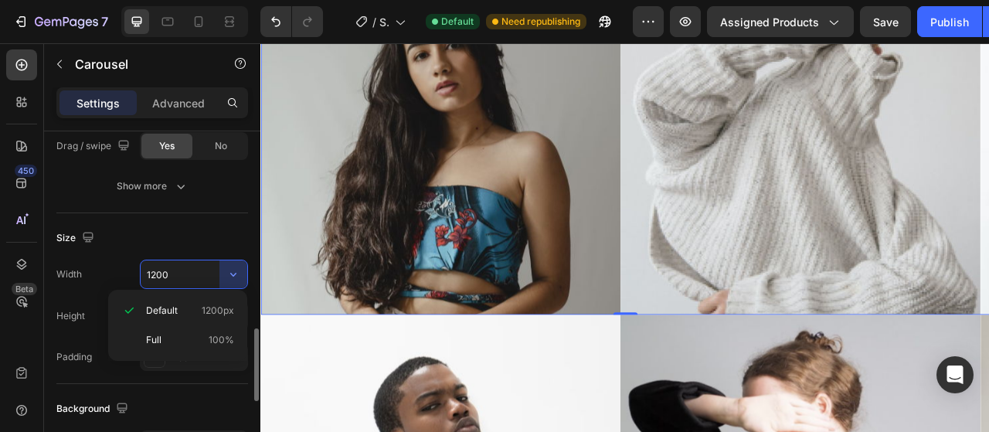
click at [179, 273] on input "1200" at bounding box center [194, 274] width 107 height 28
click at [227, 267] on icon "button" at bounding box center [233, 274] width 15 height 15
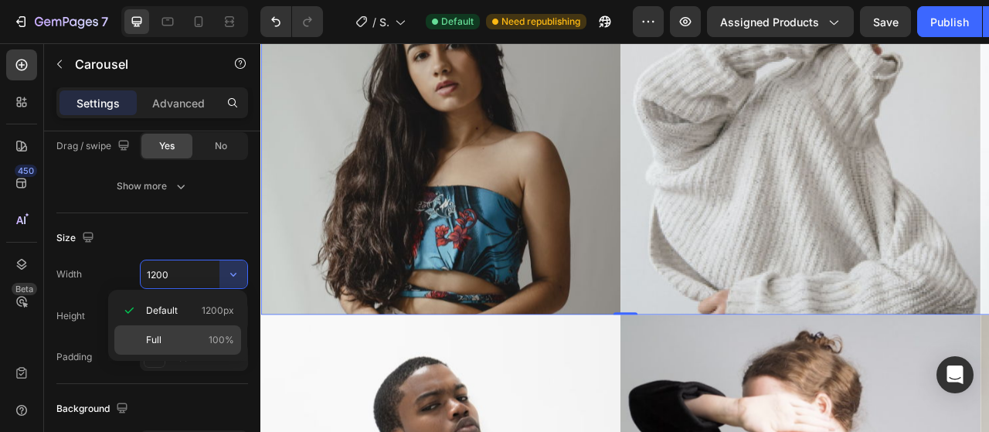
click at [184, 338] on p "Full 100%" at bounding box center [190, 340] width 88 height 14
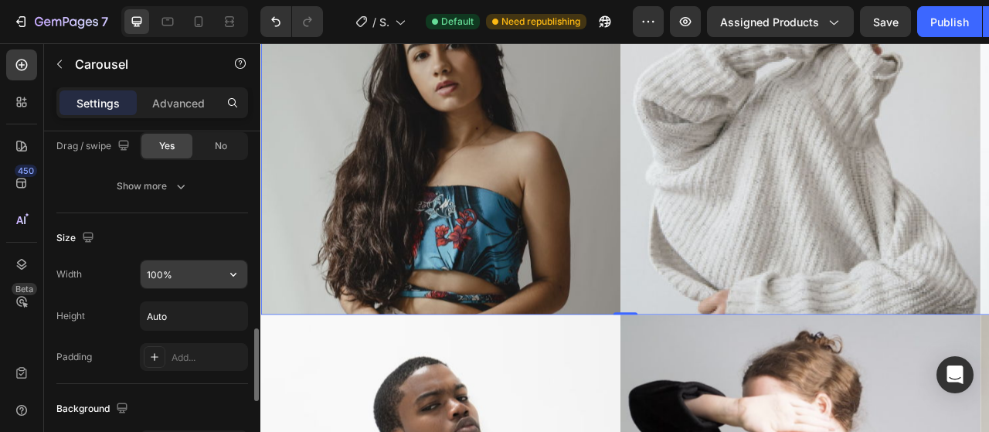
click at [177, 265] on input "100%" at bounding box center [194, 274] width 107 height 28
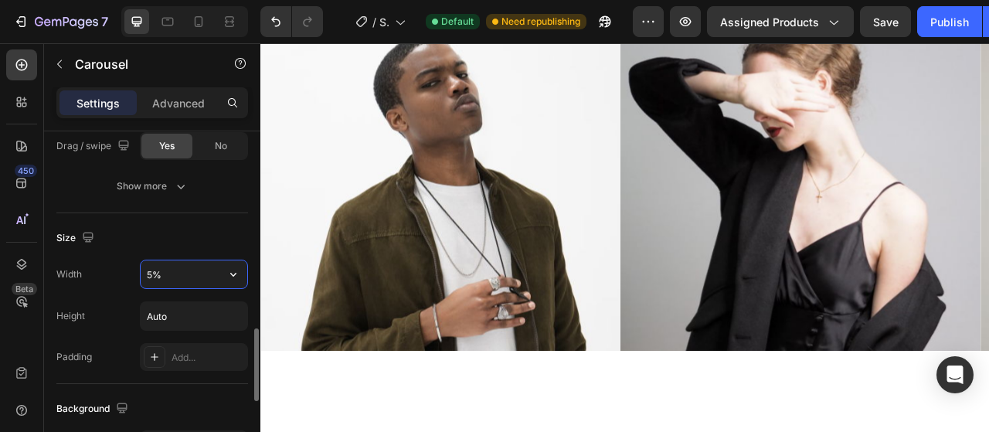
type input "50%"
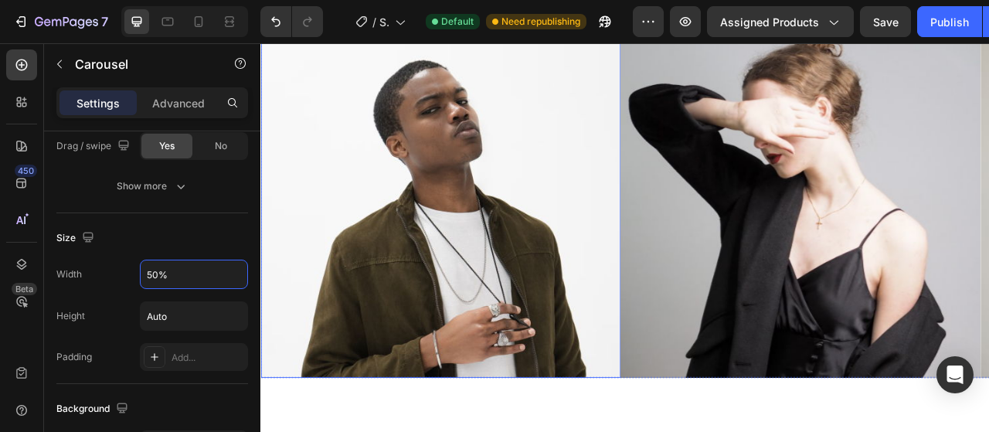
scroll to position [6127, 0]
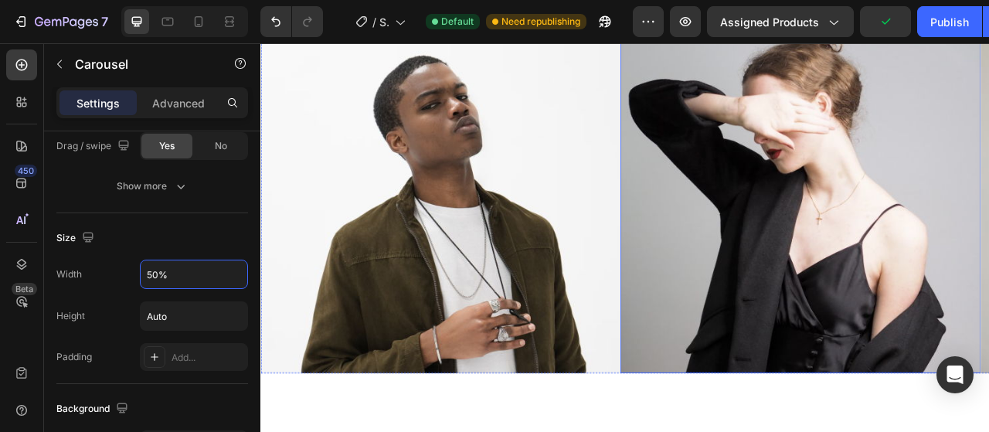
click at [754, 422] on img at bounding box center [946, 234] width 457 height 457
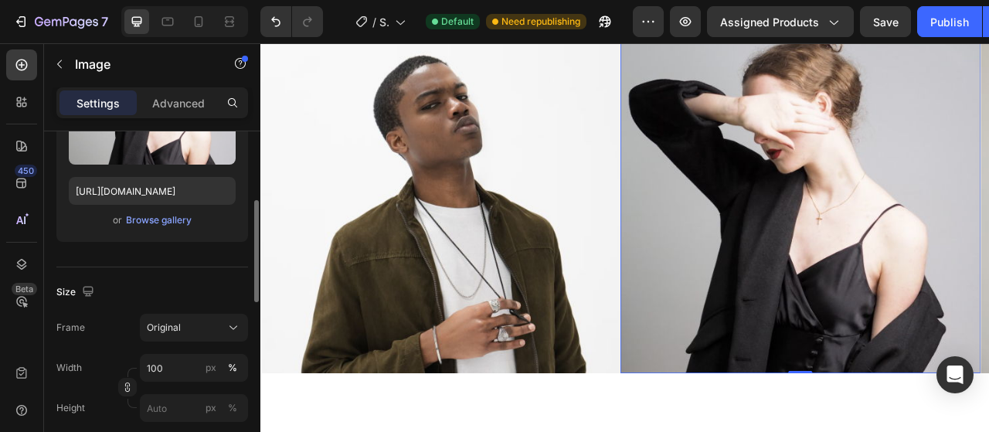
scroll to position [386, 0]
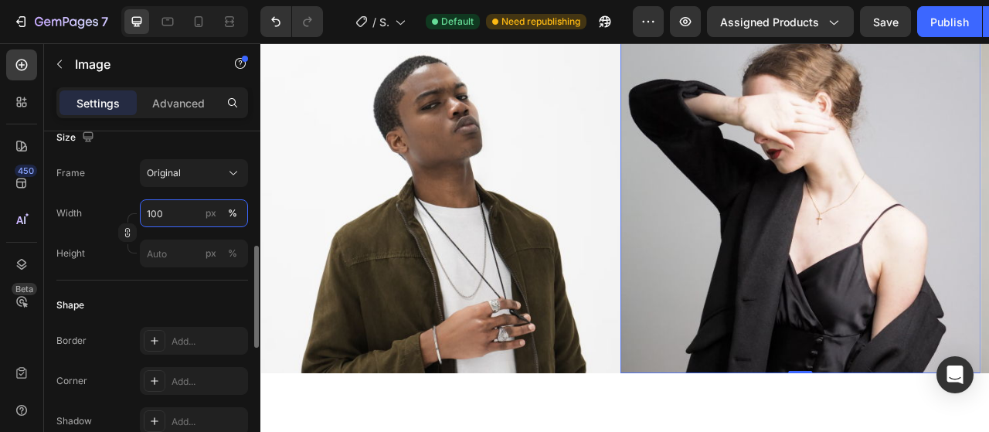
click at [179, 209] on input "100" at bounding box center [194, 213] width 108 height 28
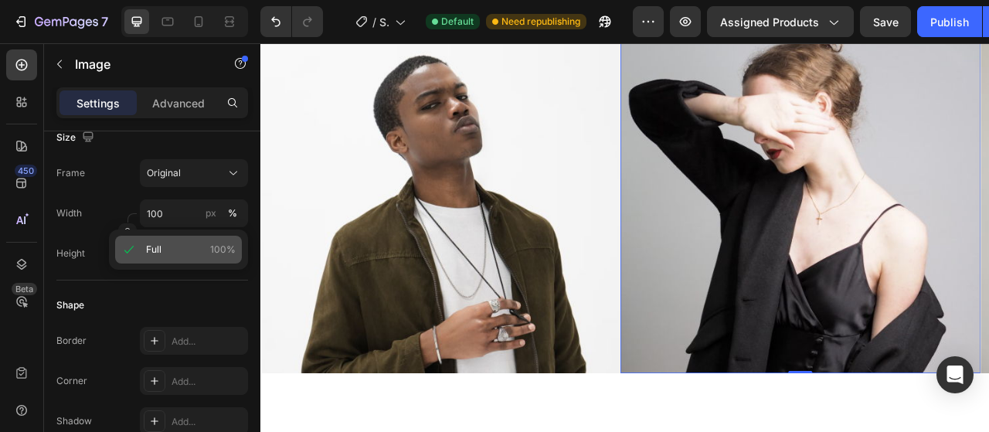
click at [166, 253] on p "Full 100%" at bounding box center [191, 250] width 90 height 14
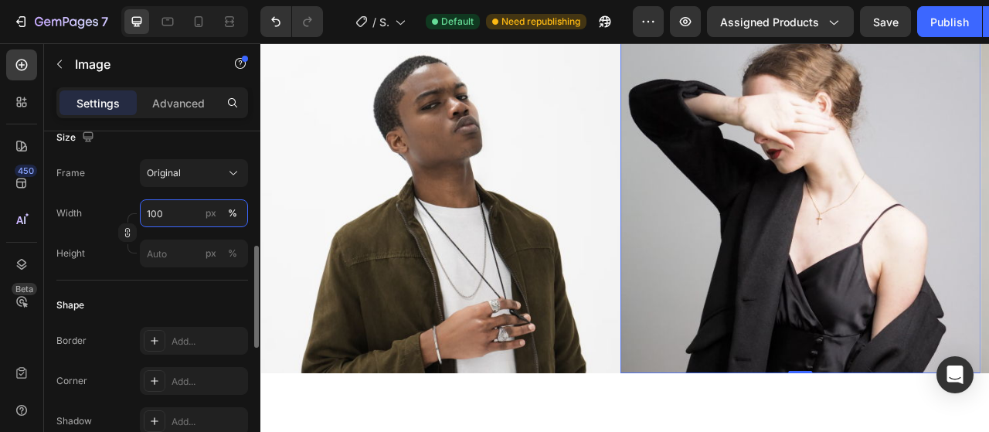
click at [175, 216] on input "100" at bounding box center [194, 213] width 108 height 28
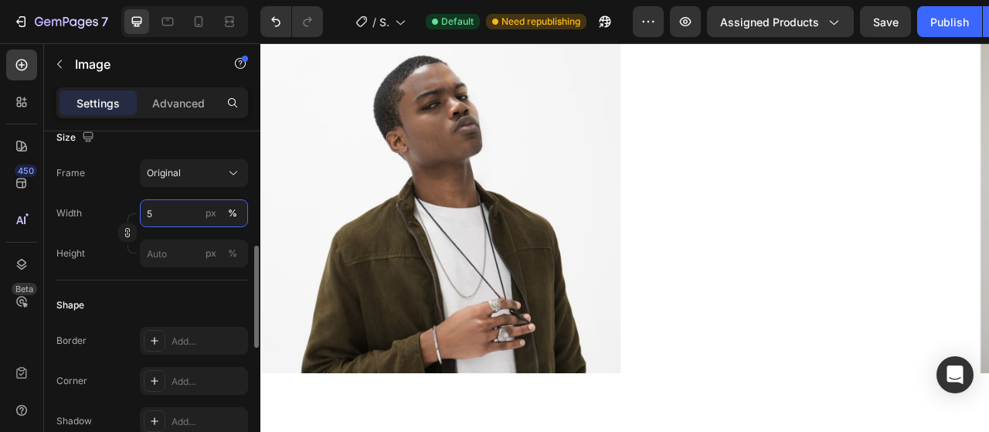
type input "50"
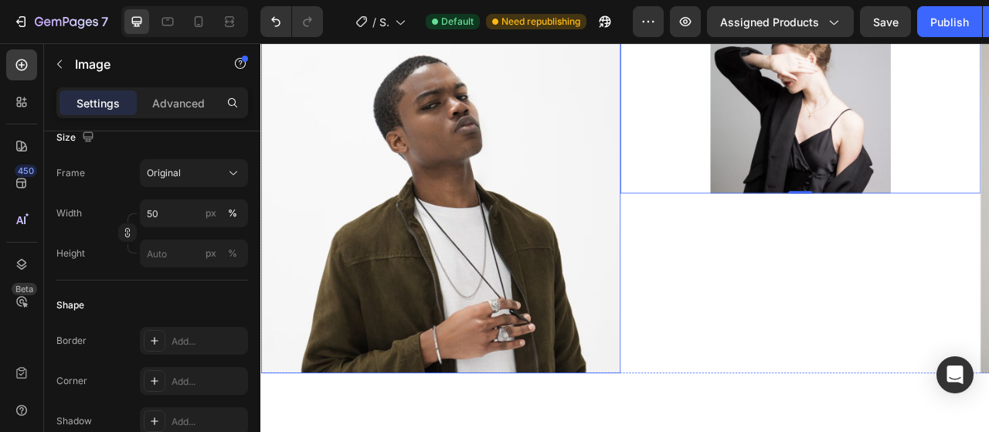
click at [593, 334] on img at bounding box center [488, 234] width 457 height 457
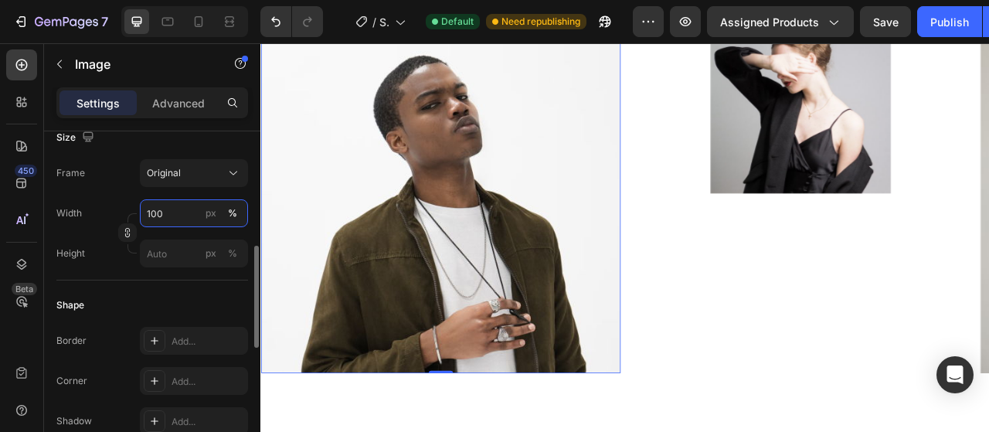
click at [164, 209] on input "100" at bounding box center [194, 213] width 108 height 28
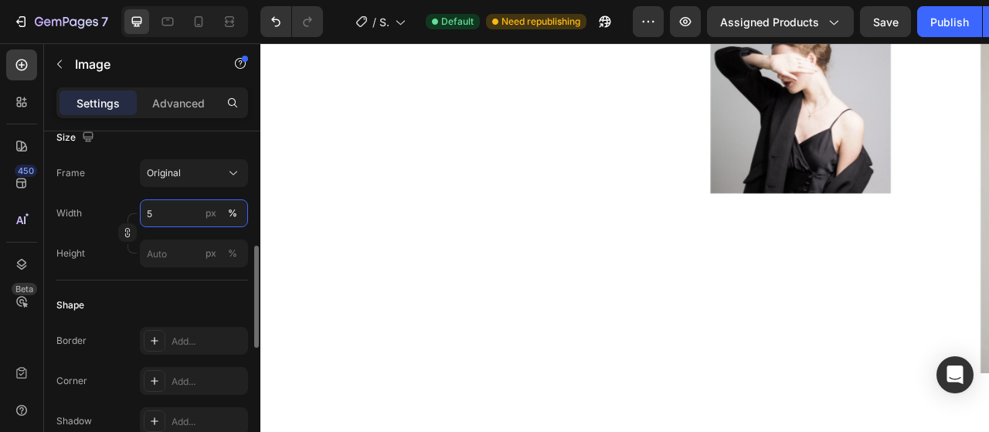
type input "50"
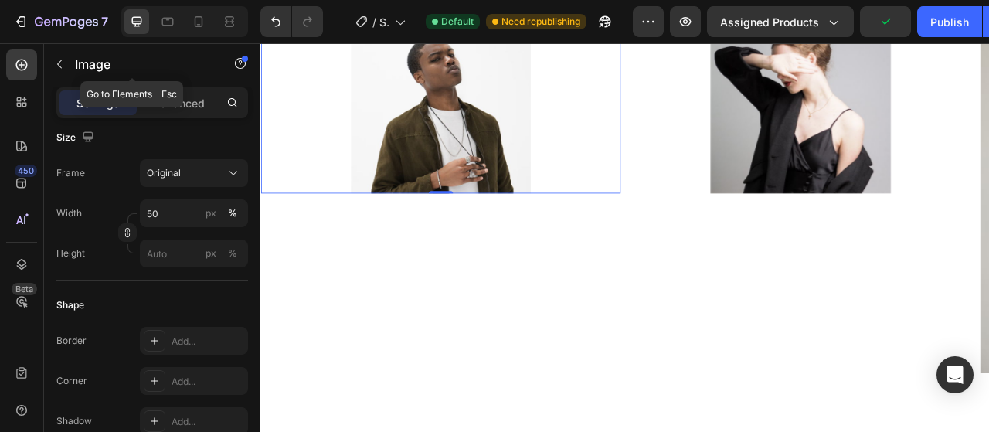
click at [59, 69] on icon "button" at bounding box center [59, 64] width 12 height 12
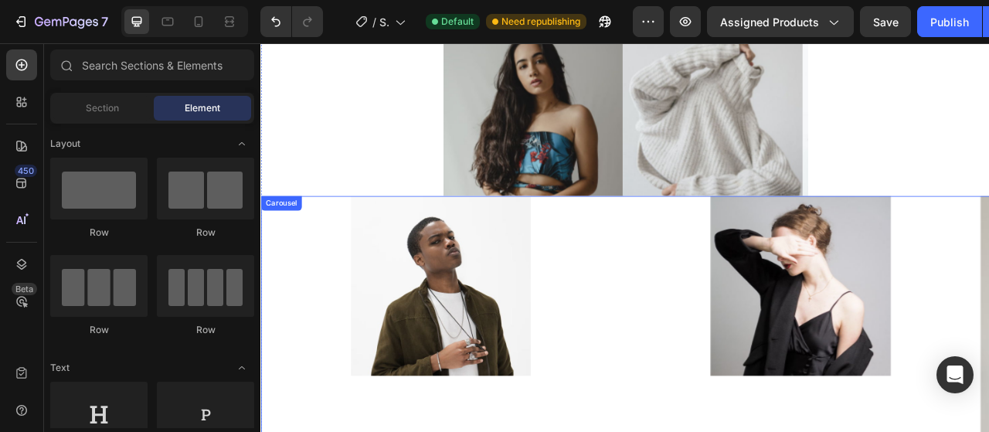
scroll to position [6049, 0]
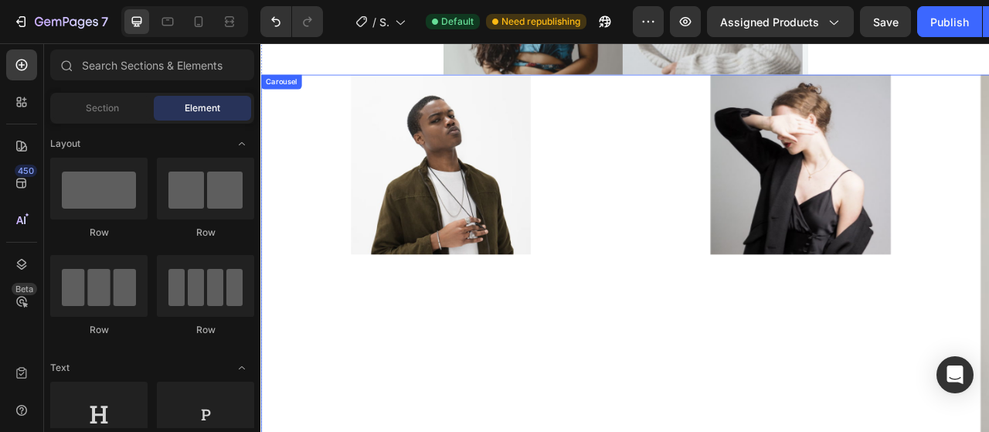
click at [768, 336] on div "Image" at bounding box center [946, 311] width 457 height 457
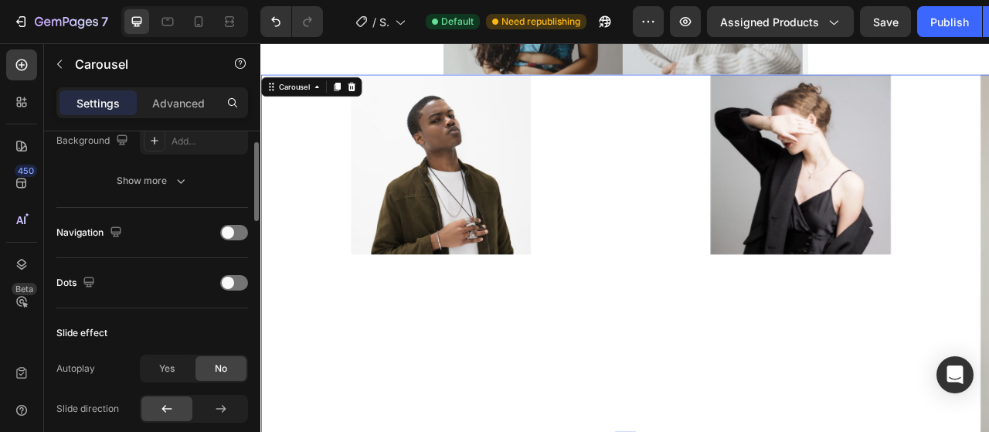
scroll to position [386, 0]
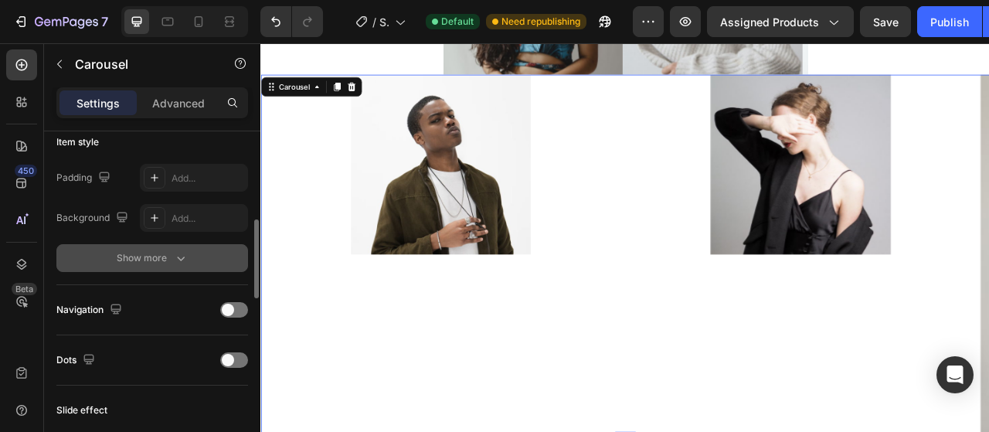
click at [178, 268] on button "Show more" at bounding box center [152, 258] width 192 height 28
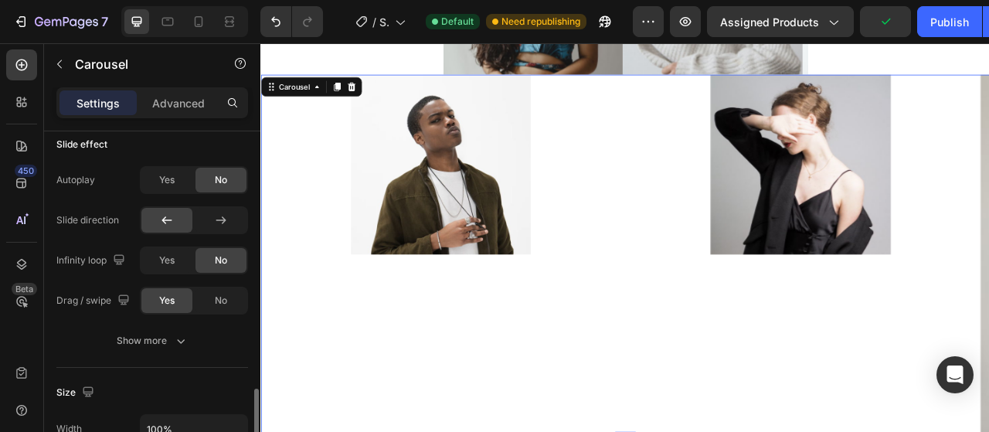
scroll to position [927, 0]
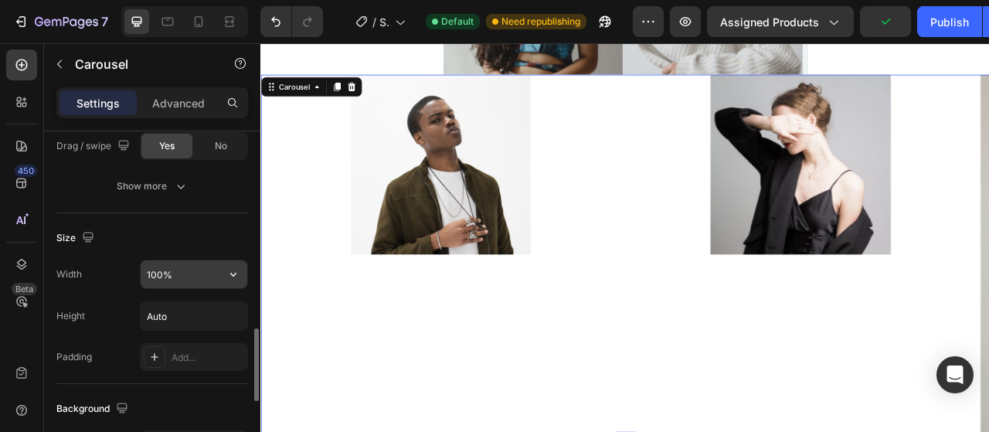
click at [181, 272] on input "100%" at bounding box center [194, 274] width 107 height 28
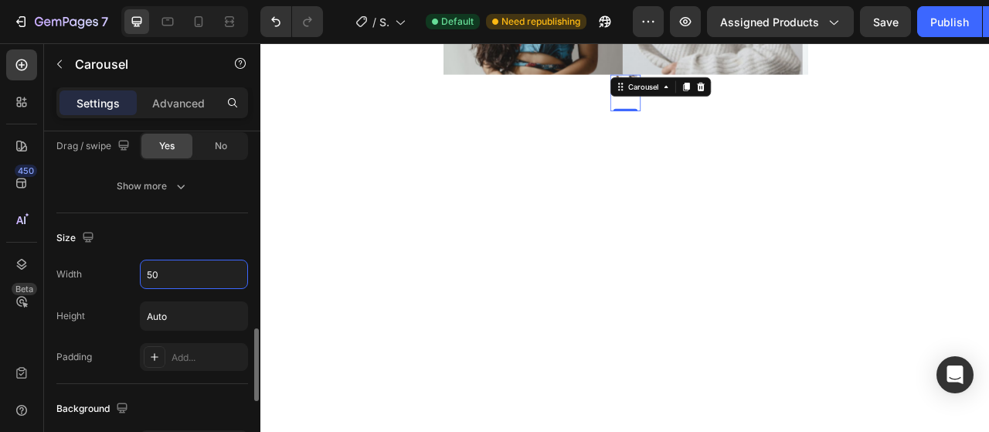
type input "50"
click at [207, 220] on div "Size Width 50 Height Auto Padding Add..." at bounding box center [152, 298] width 192 height 171
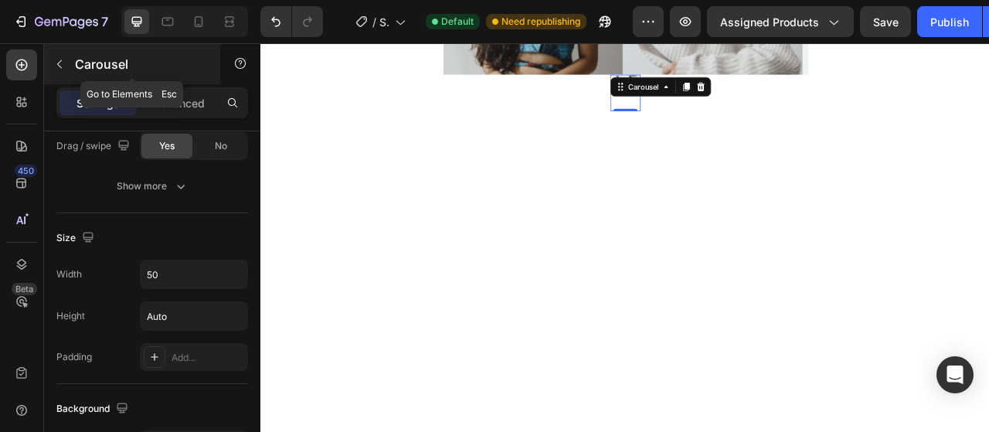
click at [65, 63] on icon "button" at bounding box center [59, 64] width 12 height 12
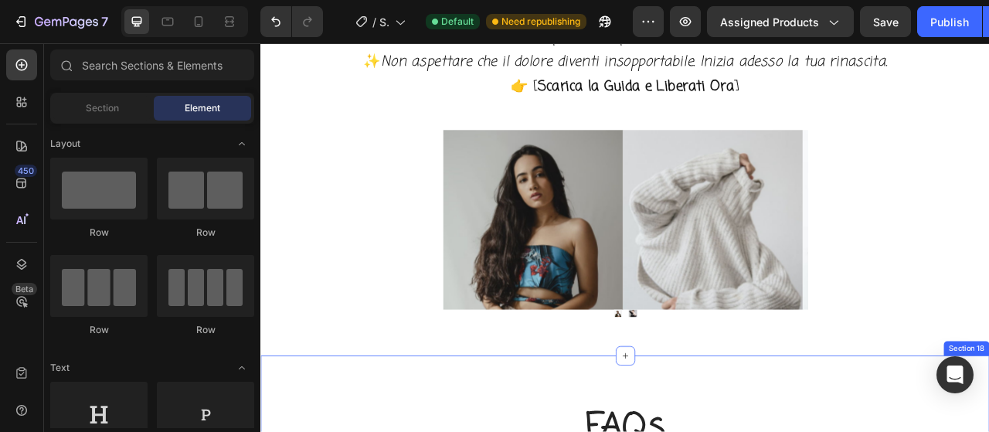
scroll to position [5818, 0]
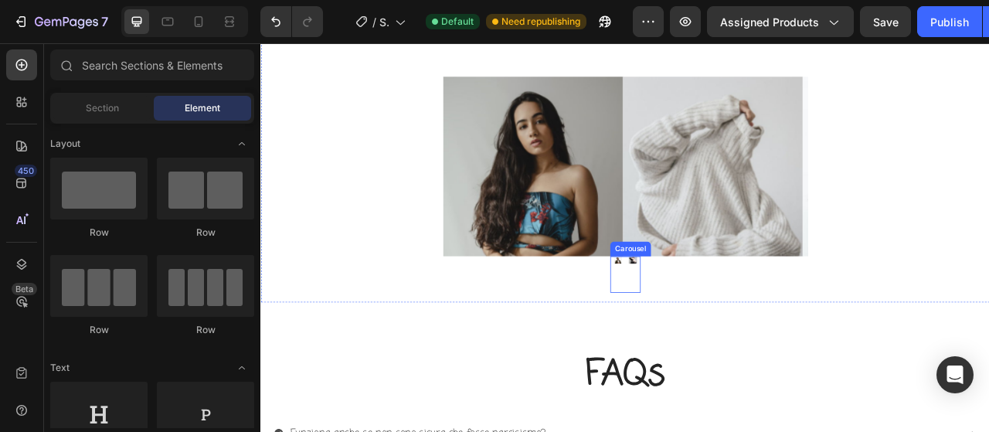
click at [724, 330] on div "Image" at bounding box center [733, 338] width 19 height 46
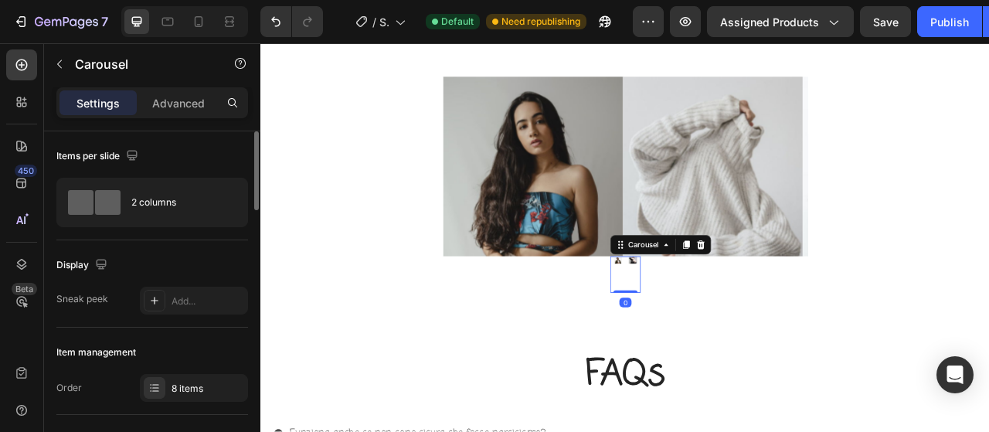
scroll to position [77, 0]
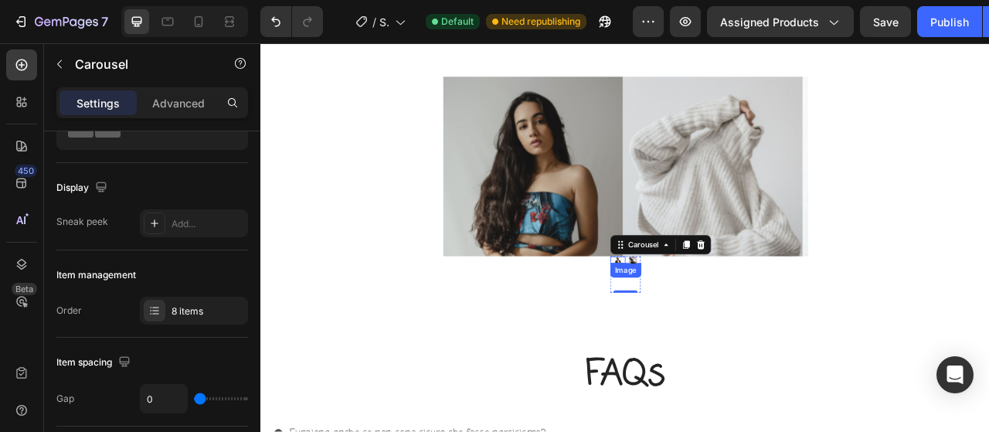
click at [709, 319] on img at bounding box center [714, 320] width 10 height 10
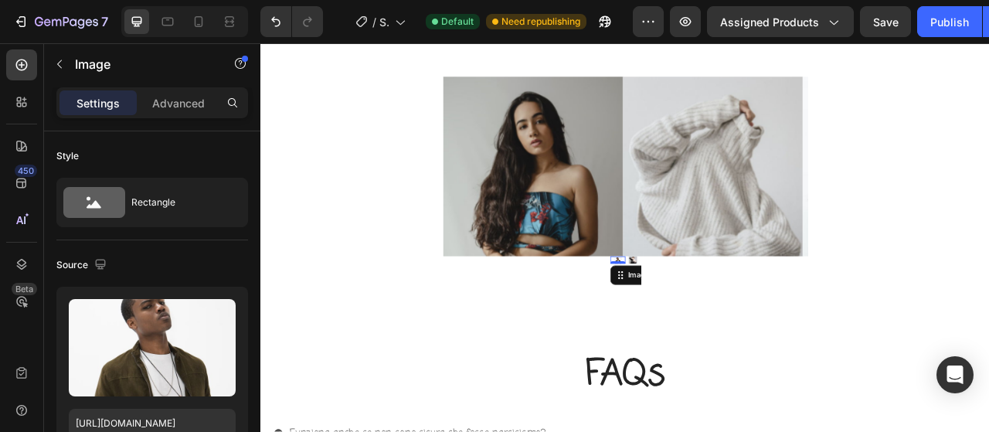
scroll to position [309, 0]
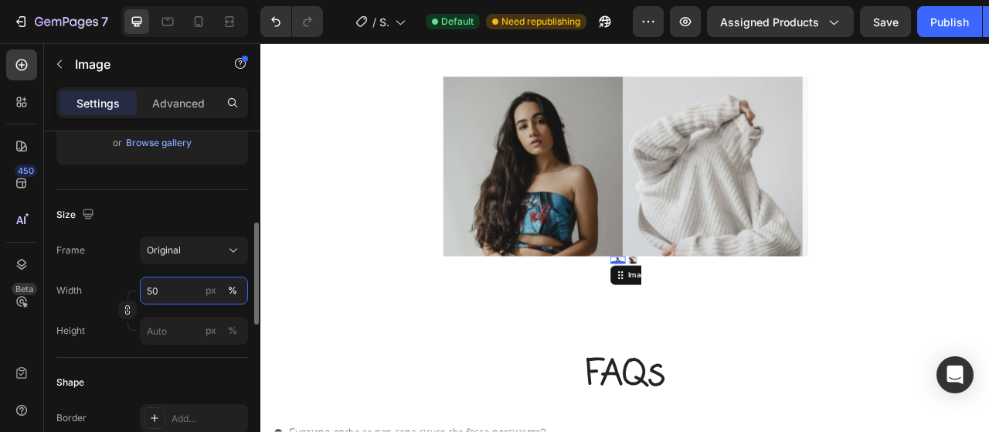
click at [156, 283] on input "50" at bounding box center [194, 291] width 108 height 28
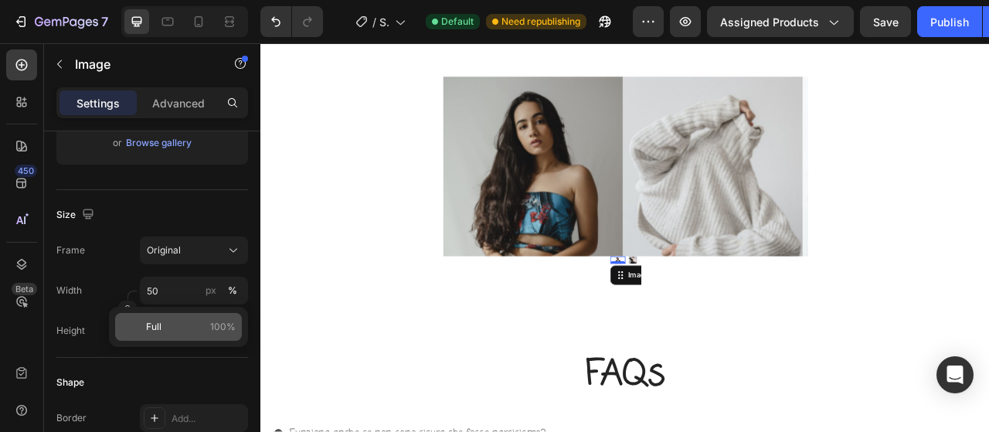
click at [182, 321] on p "Full 100%" at bounding box center [191, 327] width 90 height 14
type input "100"
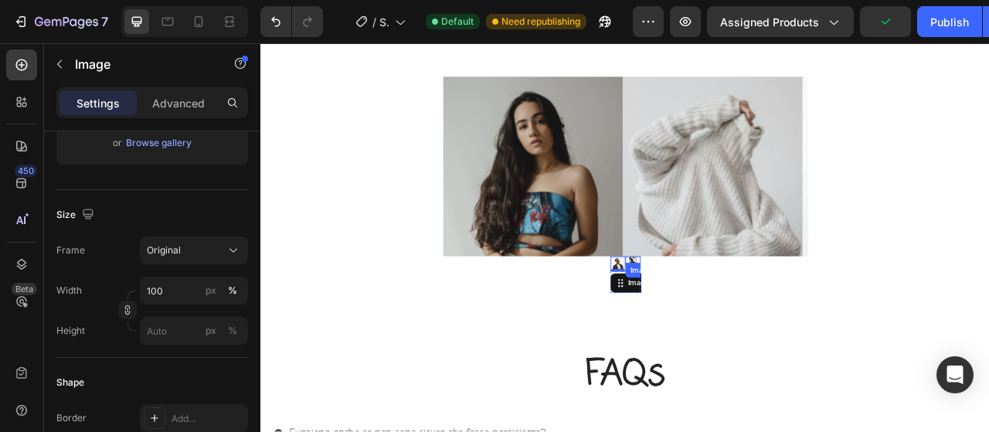
click at [731, 323] on div "Image" at bounding box center [733, 320] width 19 height 10
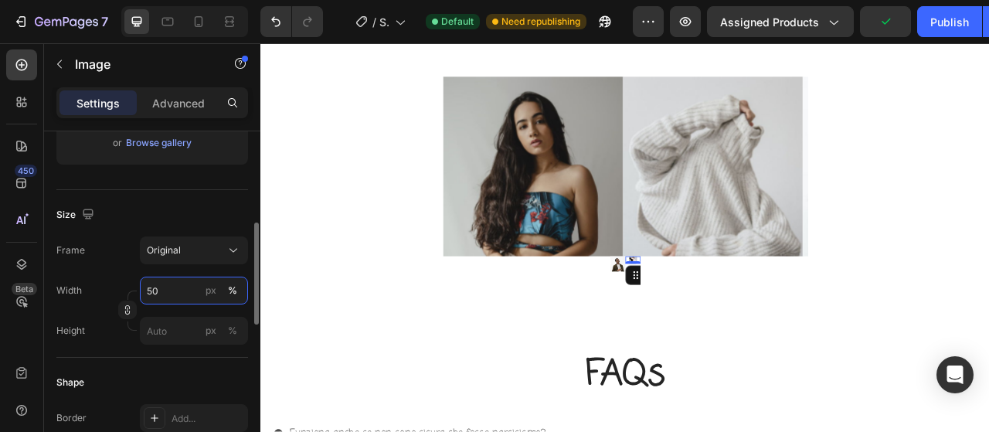
click at [192, 283] on input "50" at bounding box center [194, 291] width 108 height 28
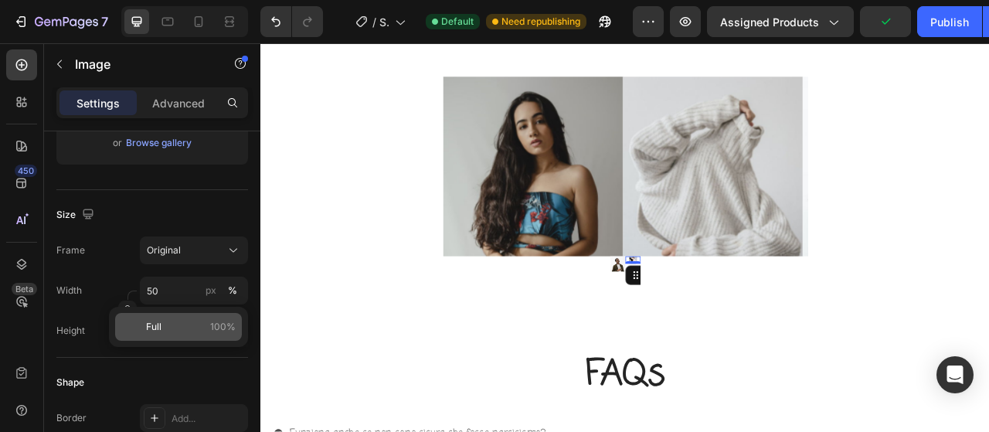
click at [175, 332] on p "Full 100%" at bounding box center [191, 327] width 90 height 14
type input "100"
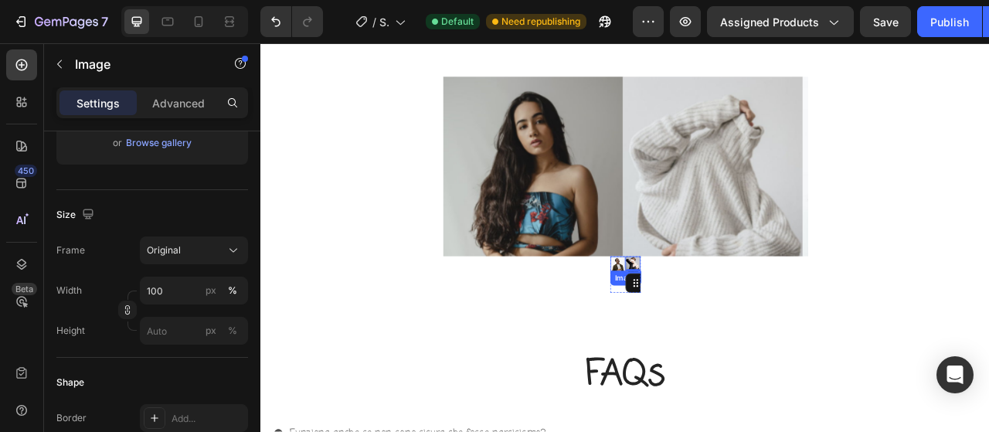
click at [712, 331] on div "Image" at bounding box center [713, 324] width 19 height 19
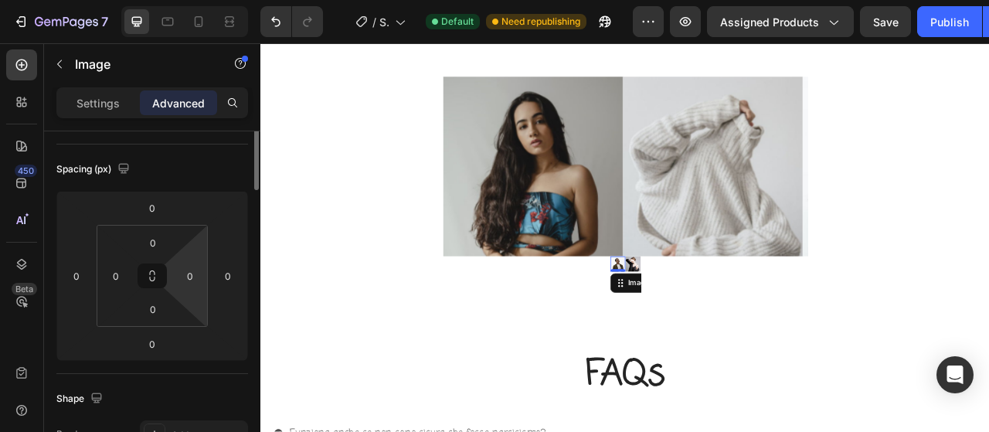
scroll to position [0, 0]
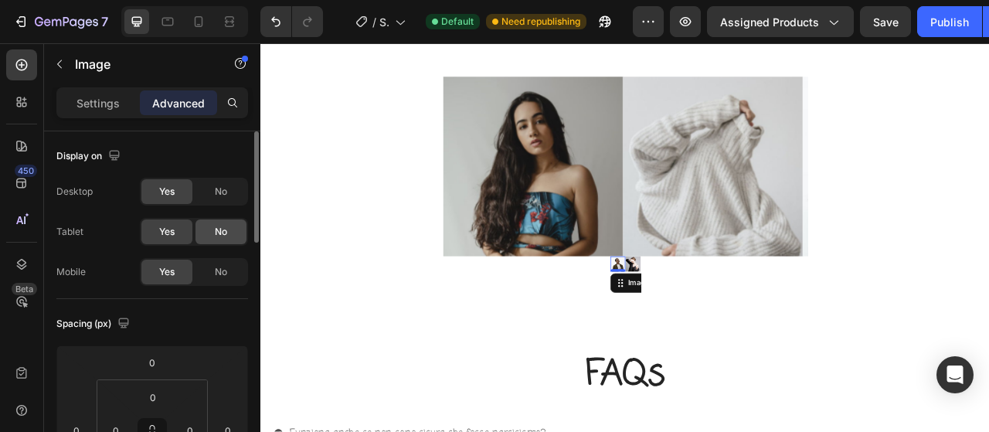
click at [221, 235] on span "No" at bounding box center [221, 232] width 12 height 14
click at [226, 267] on span "No" at bounding box center [221, 272] width 12 height 14
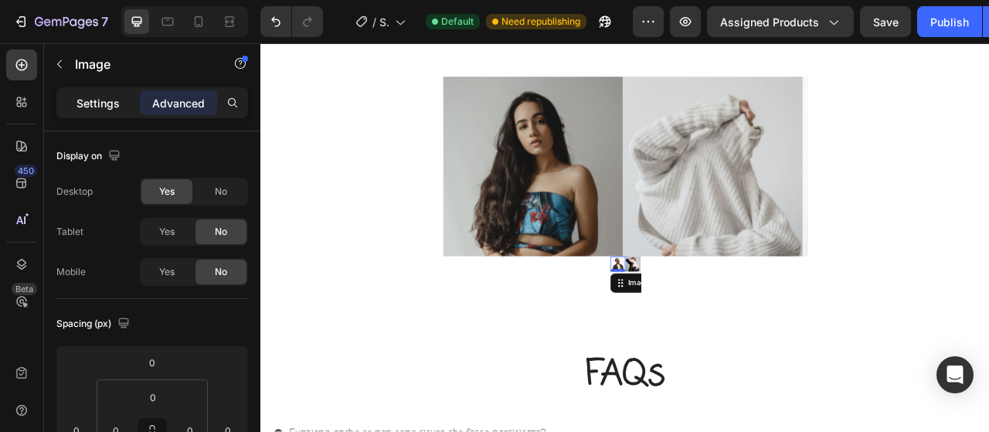
click at [104, 106] on p "Settings" at bounding box center [97, 103] width 43 height 16
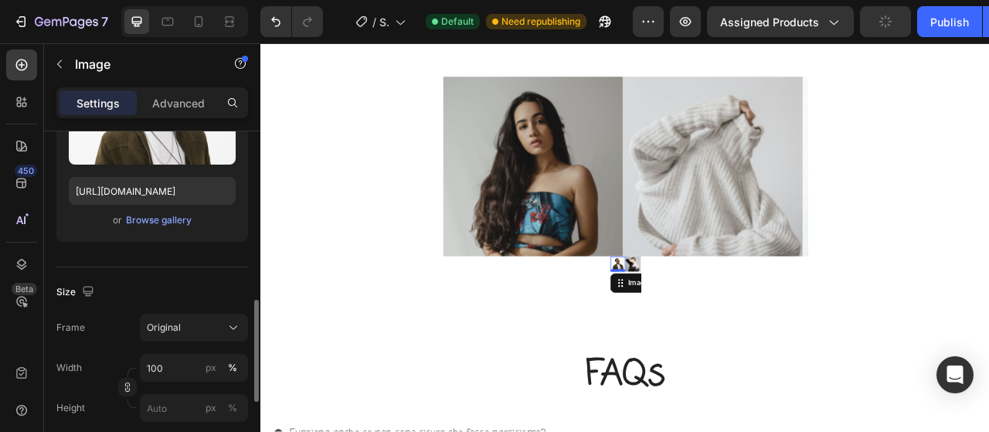
scroll to position [309, 0]
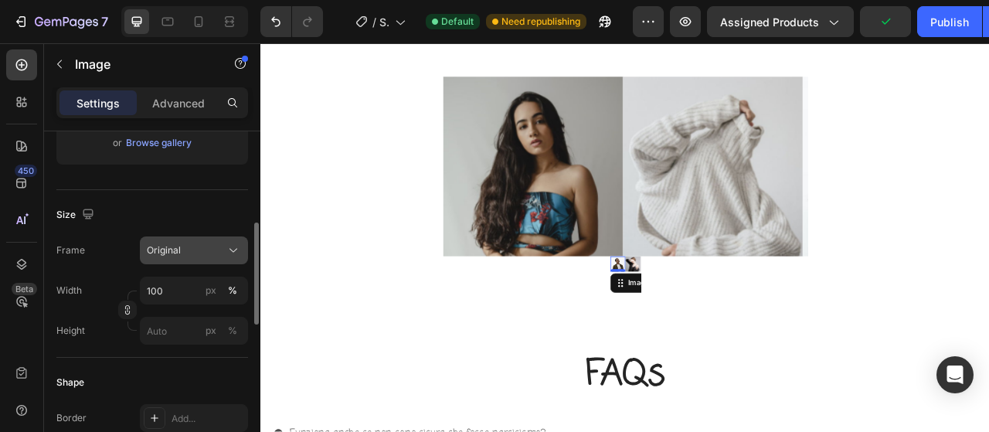
click at [196, 238] on button "Original" at bounding box center [194, 250] width 108 height 28
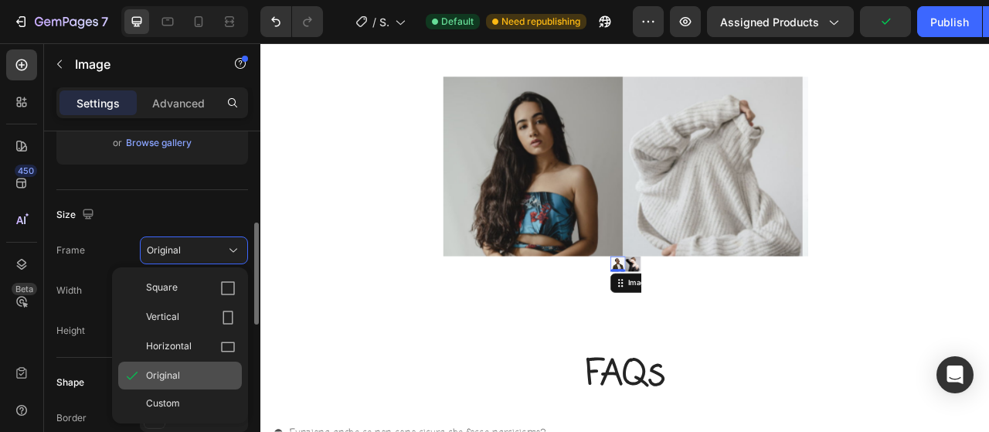
click at [169, 378] on span "Original" at bounding box center [163, 375] width 34 height 14
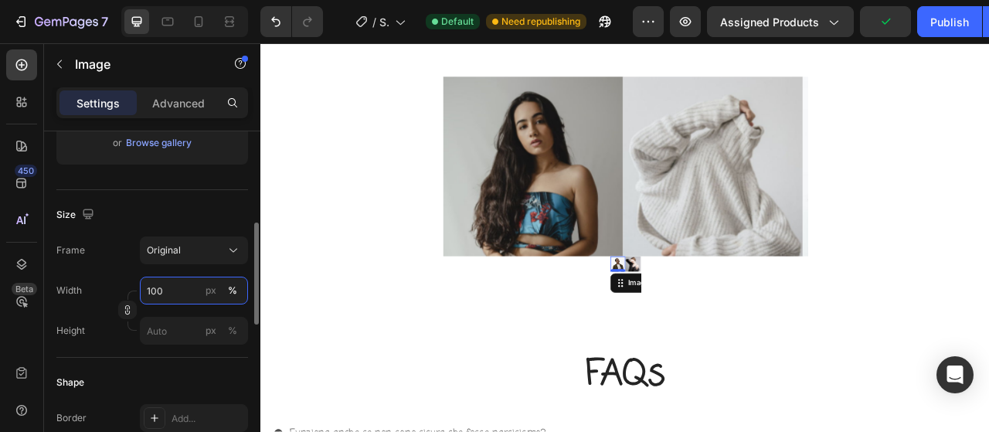
click at [184, 279] on input "100" at bounding box center [194, 291] width 108 height 28
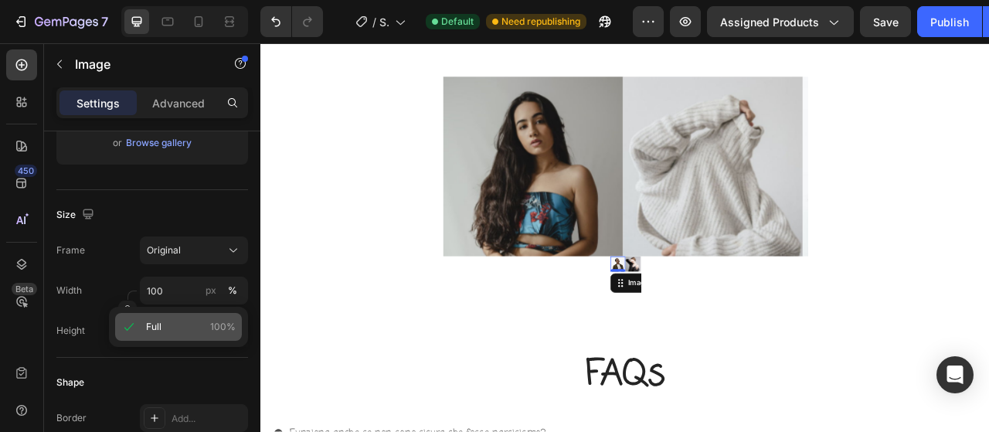
click at [162, 334] on div "Full 100%" at bounding box center [178, 327] width 127 height 28
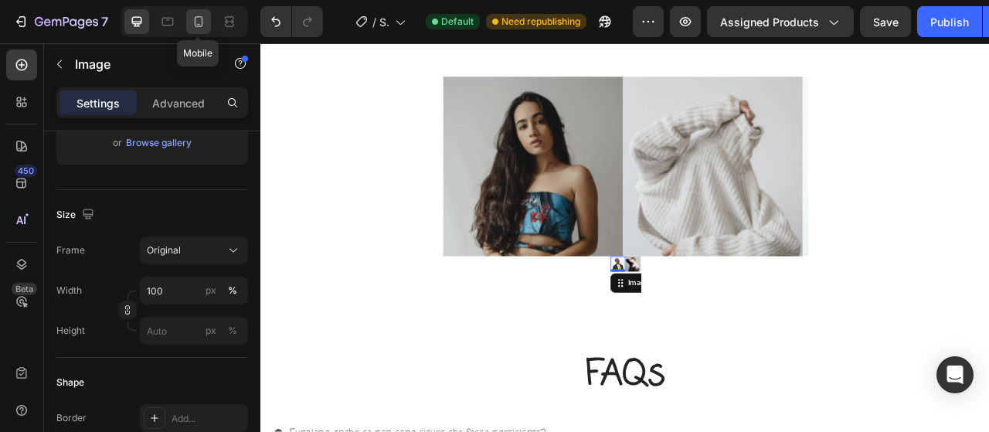
click at [196, 21] on icon at bounding box center [198, 21] width 15 height 15
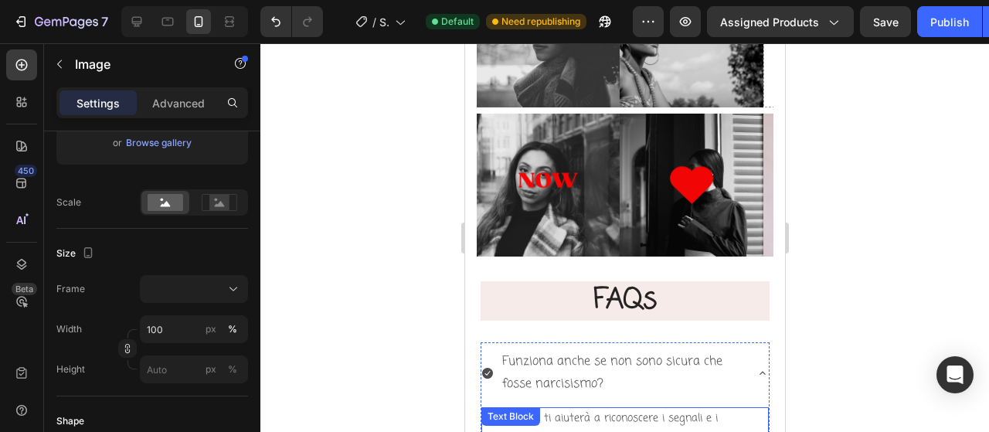
scroll to position [6405, 0]
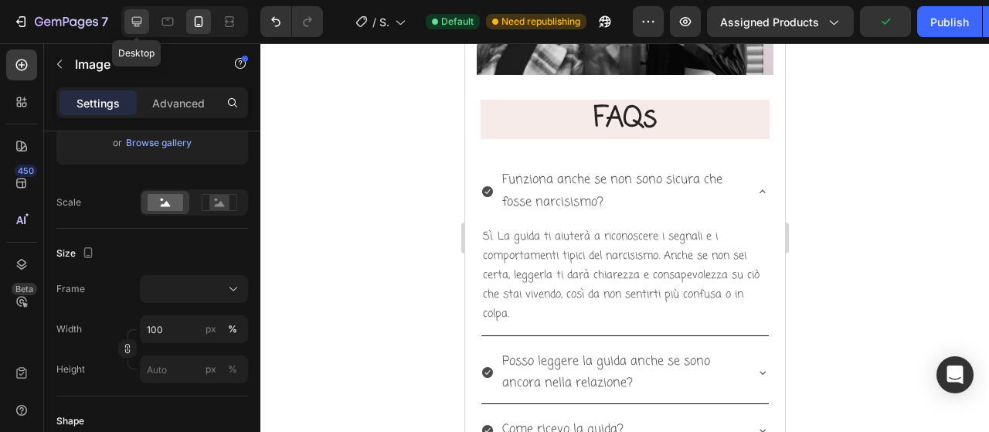
click at [138, 27] on icon at bounding box center [136, 21] width 15 height 15
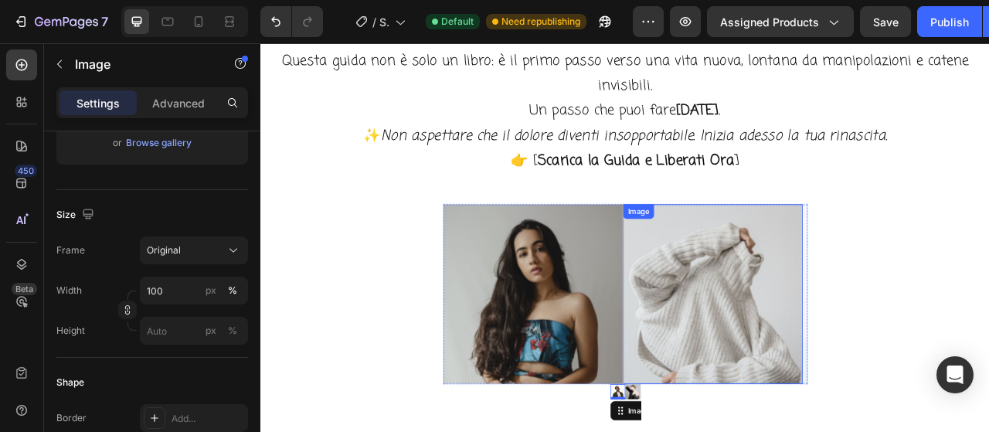
scroll to position [5864, 0]
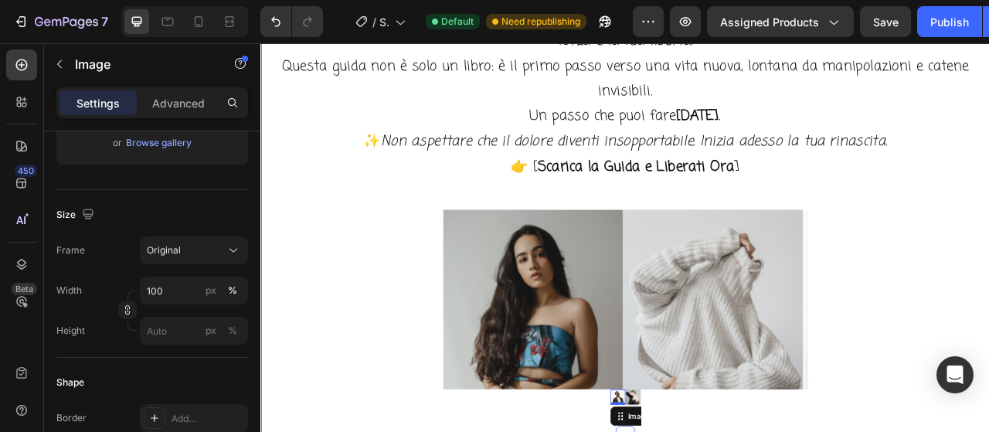
click at [988, 336] on div "Image Image Image Image Image Image Image Drop element here Carousel" at bounding box center [723, 370] width 927 height 229
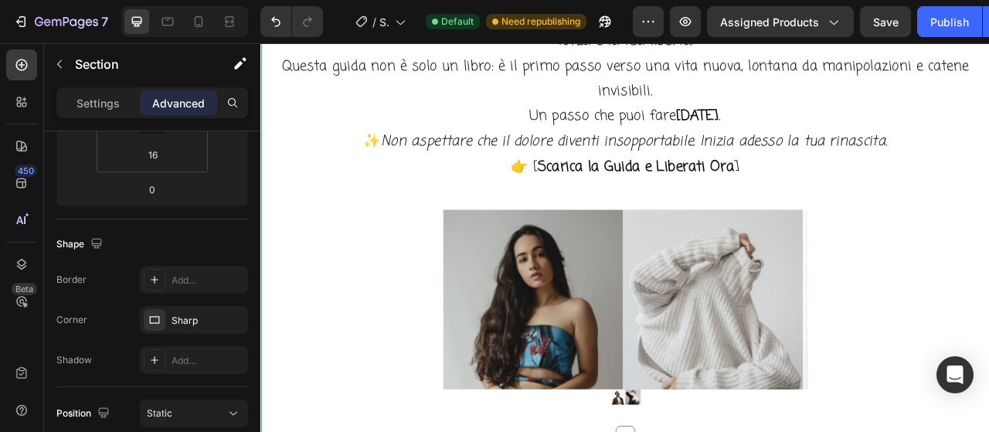
scroll to position [0, 0]
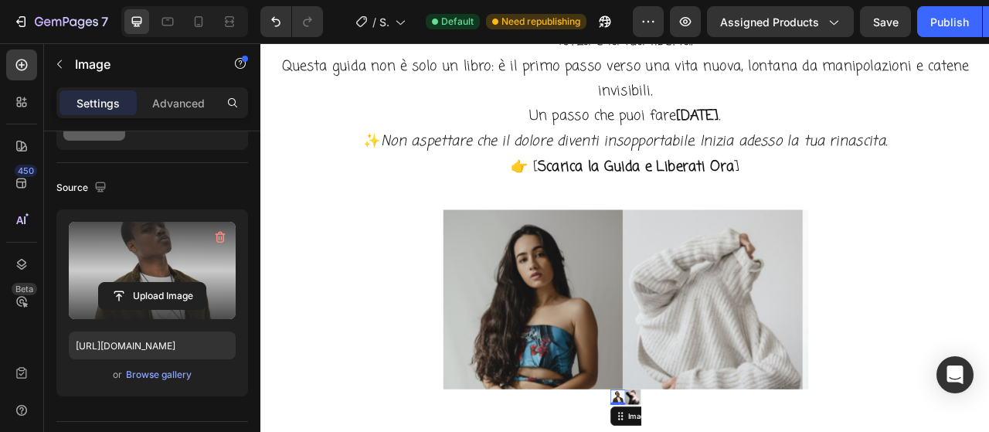
scroll to position [386, 0]
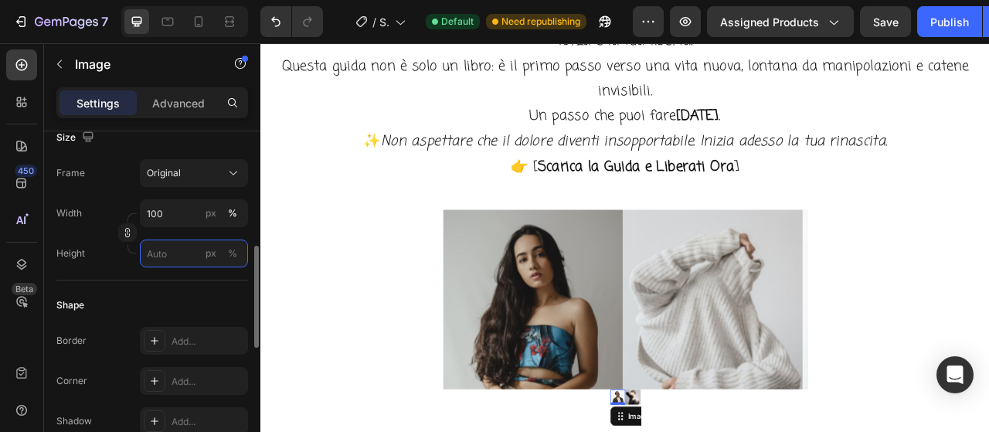
click at [175, 248] on input "px %" at bounding box center [194, 253] width 108 height 28
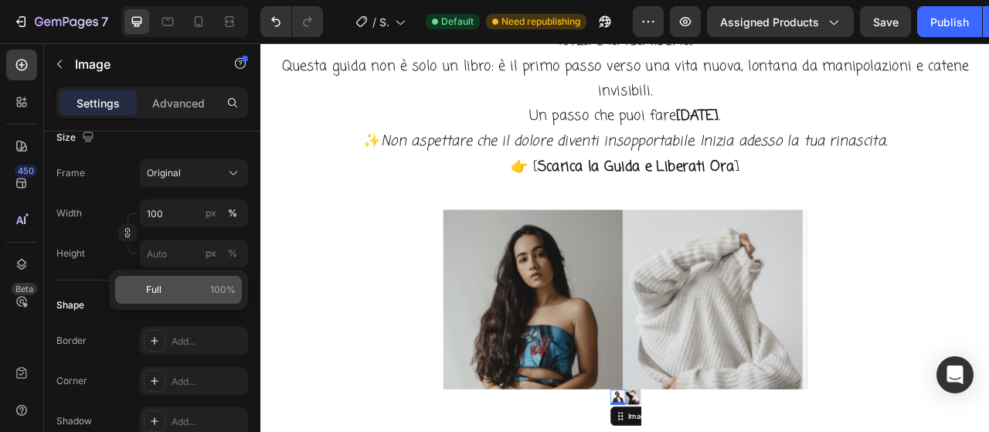
click at [177, 285] on p "Full 100%" at bounding box center [191, 290] width 90 height 14
type input "100"
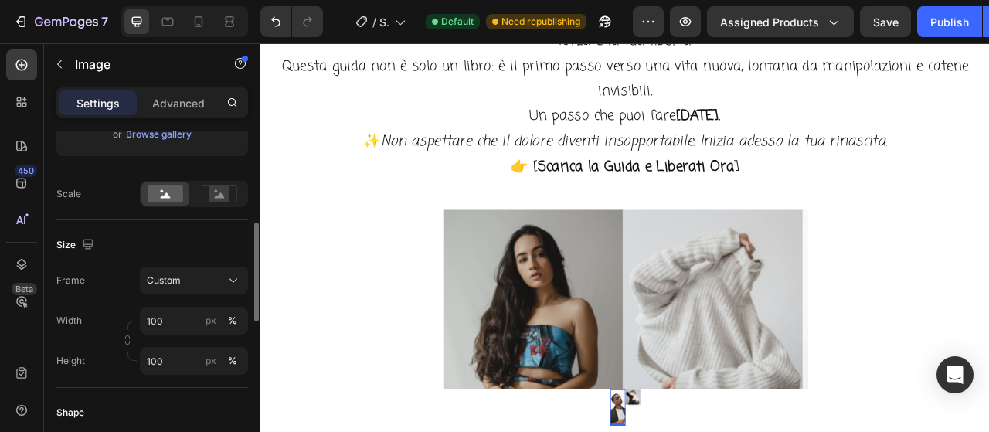
scroll to position [163, 0]
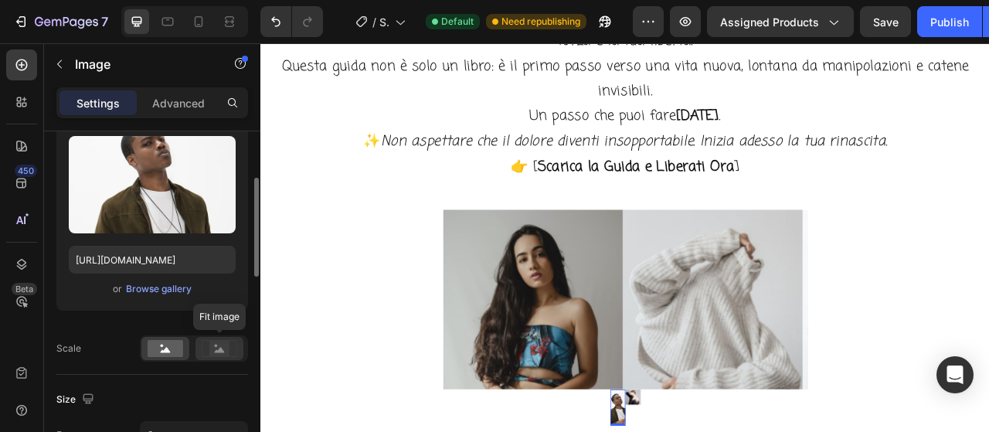
click at [216, 345] on circle at bounding box center [216, 346] width 3 height 3
click at [185, 340] on div at bounding box center [165, 348] width 48 height 23
click at [185, 100] on p "Advanced" at bounding box center [178, 103] width 53 height 16
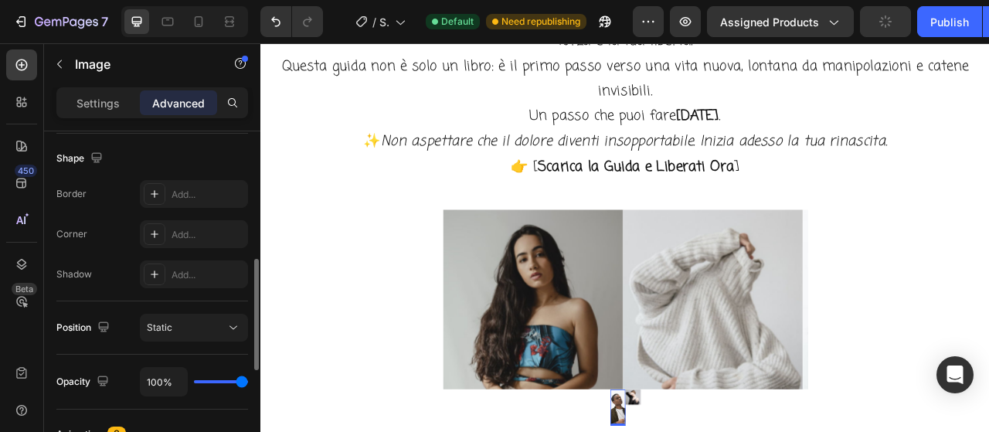
scroll to position [549, 0]
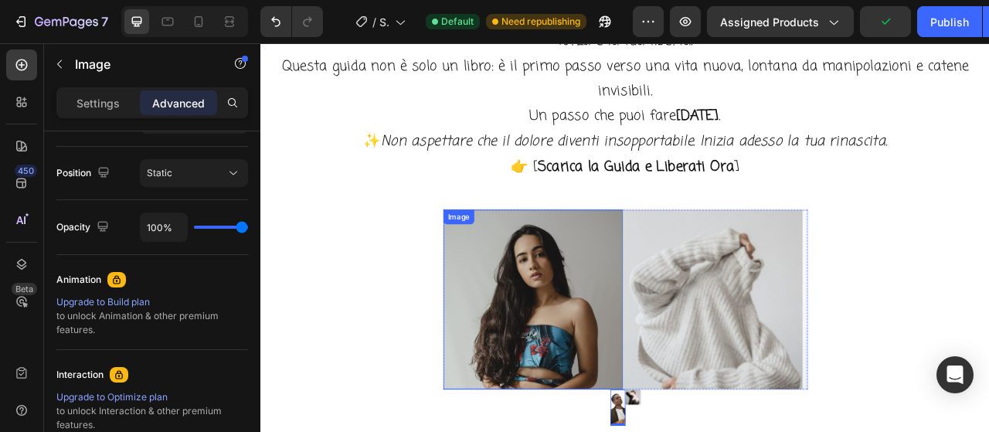
click at [629, 390] on img at bounding box center [606, 370] width 229 height 229
click at [572, 275] on icon at bounding box center [576, 271] width 8 height 11
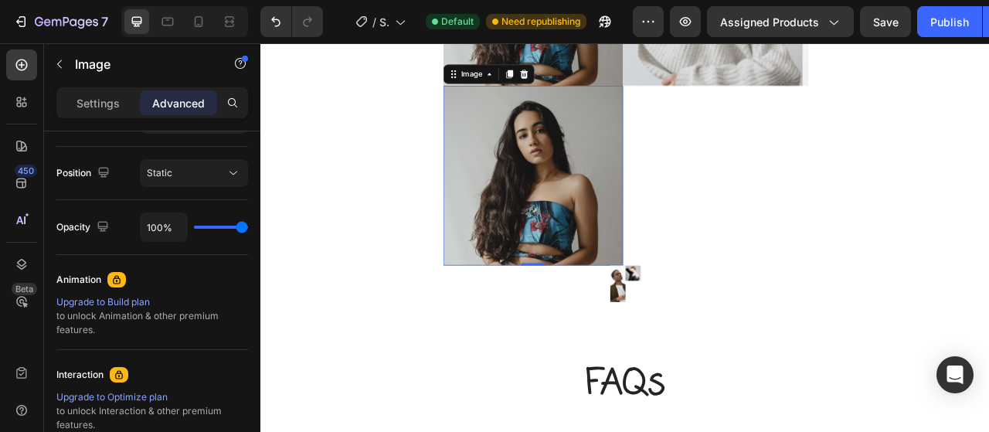
scroll to position [6173, 0]
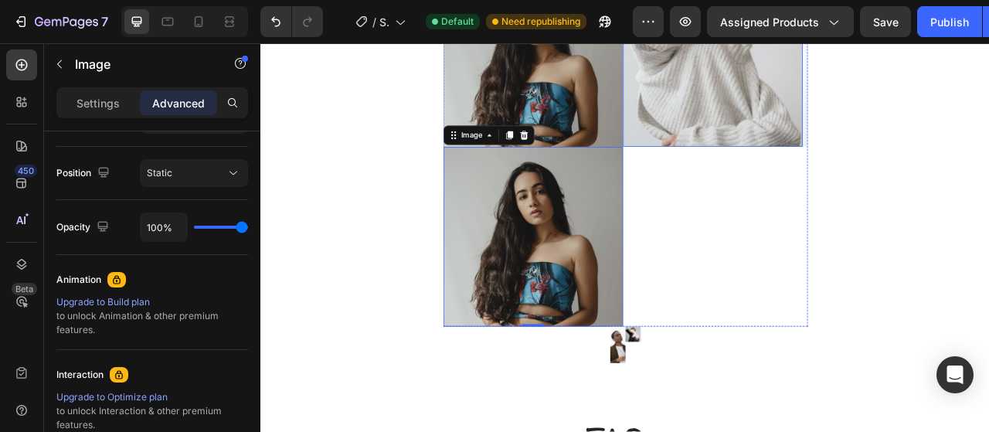
click at [858, 145] on img at bounding box center [835, 61] width 229 height 229
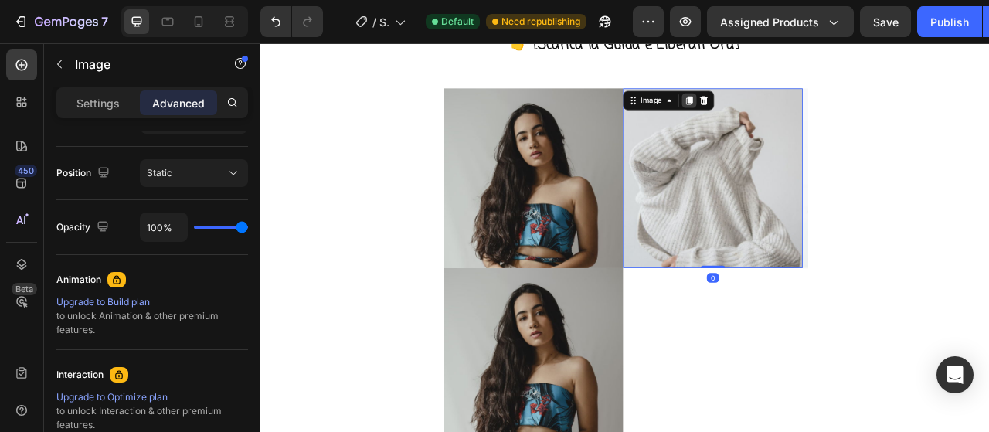
click at [809, 110] on div at bounding box center [805, 116] width 19 height 19
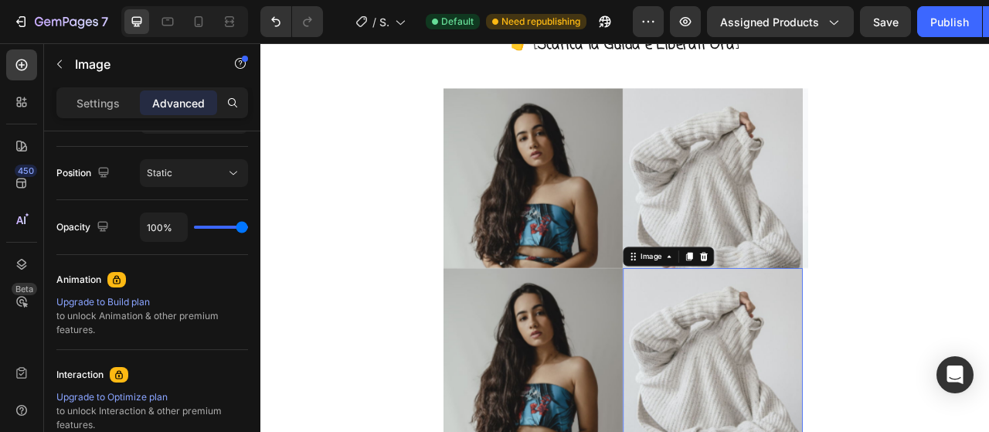
scroll to position [6250, 0]
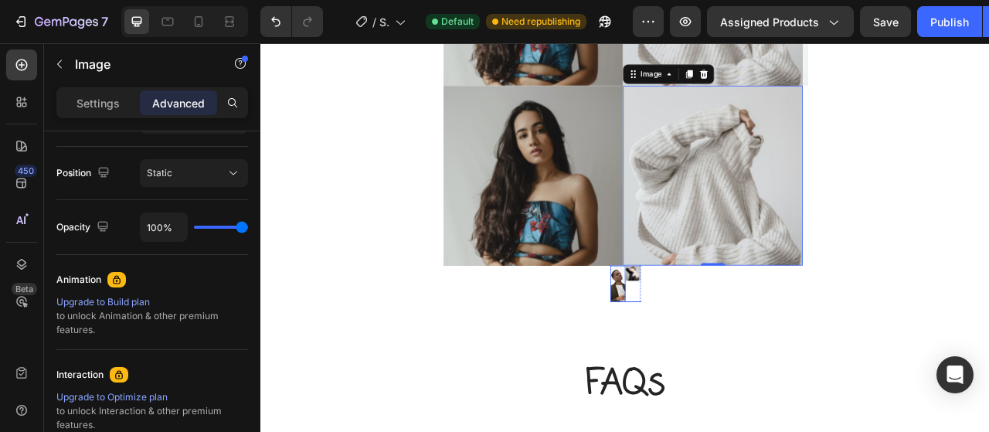
click at [704, 346] on img at bounding box center [713, 350] width 19 height 46
click at [724, 335] on img at bounding box center [733, 336] width 19 height 19
click at [708, 345] on img at bounding box center [713, 350] width 19 height 46
click at [727, 368] on div "Image" at bounding box center [733, 350] width 19 height 46
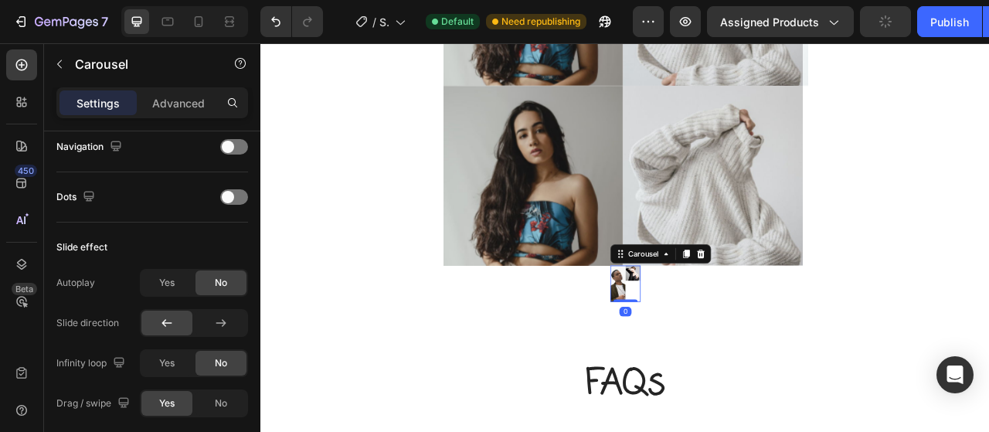
scroll to position [0, 0]
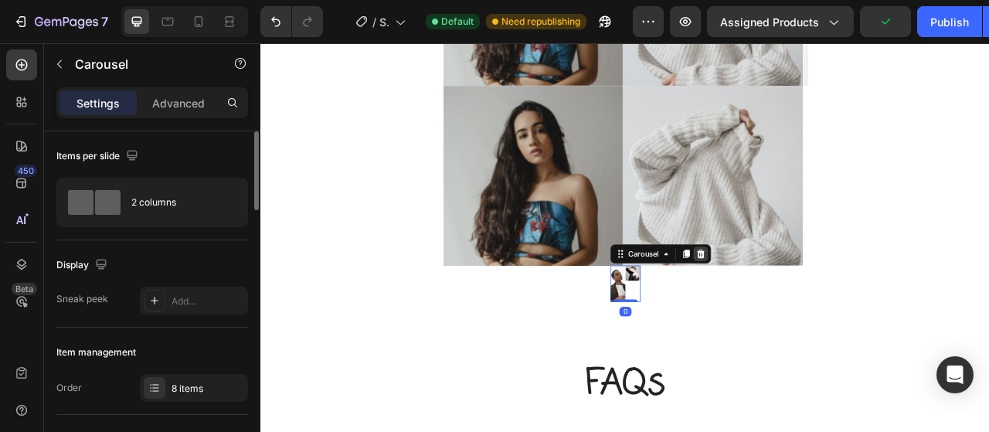
click at [817, 313] on icon at bounding box center [819, 312] width 12 height 12
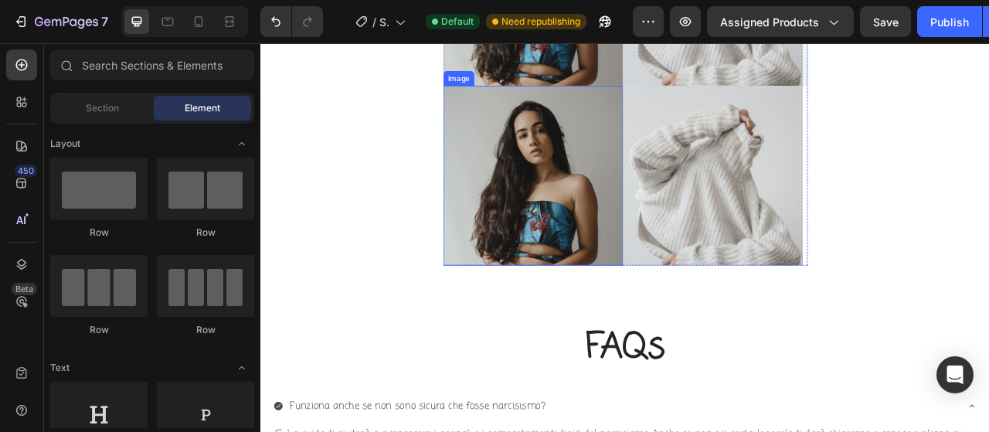
scroll to position [6018, 0]
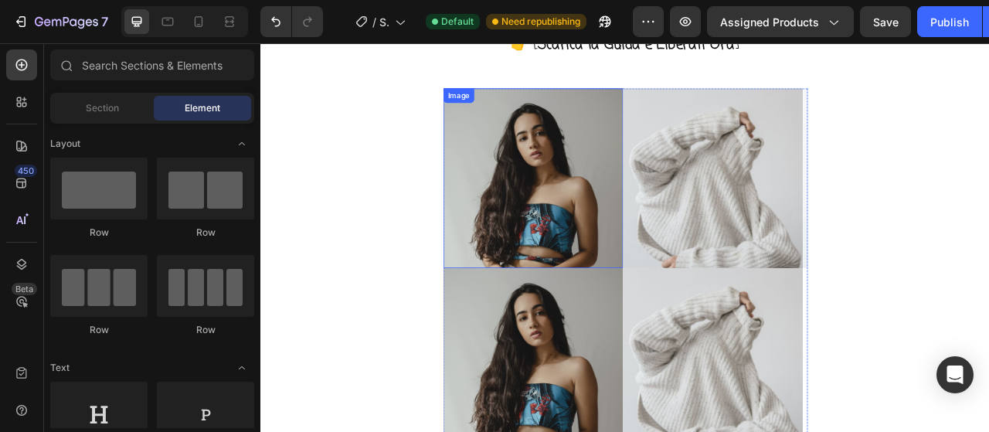
click at [633, 218] on img at bounding box center [606, 215] width 229 height 229
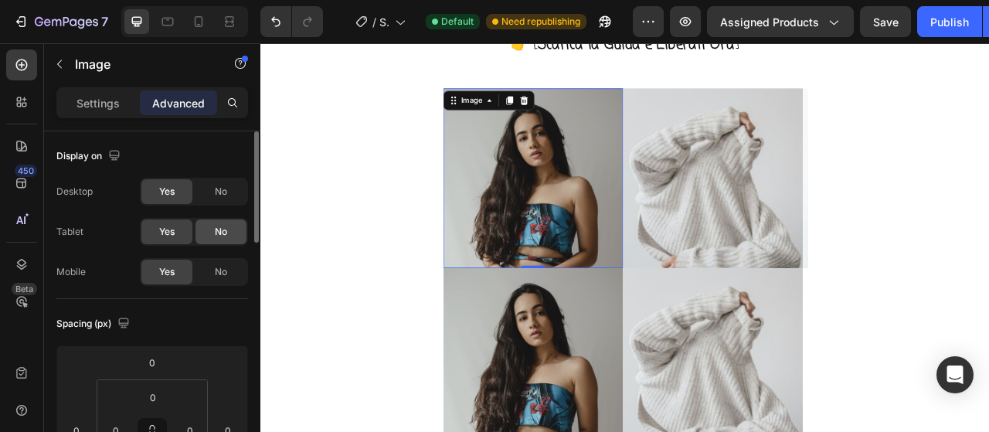
click at [224, 234] on span "No" at bounding box center [221, 232] width 12 height 14
click at [219, 272] on span "No" at bounding box center [221, 272] width 12 height 14
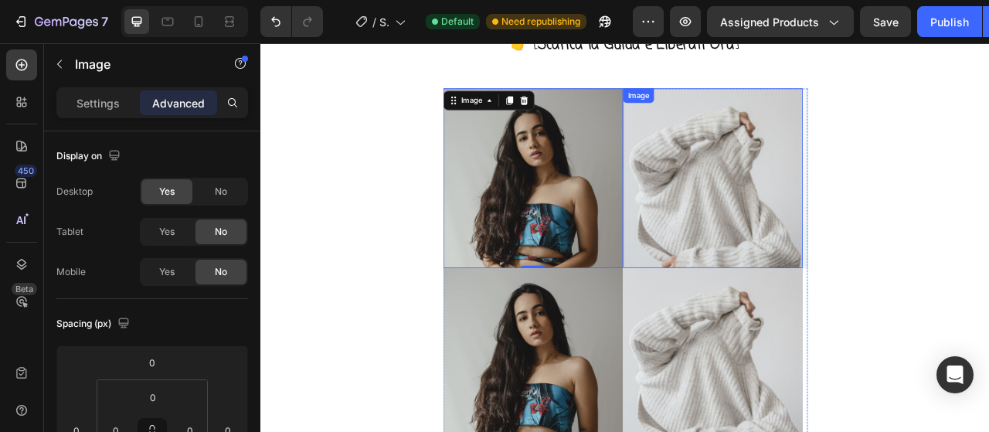
click at [794, 228] on img at bounding box center [835, 215] width 229 height 229
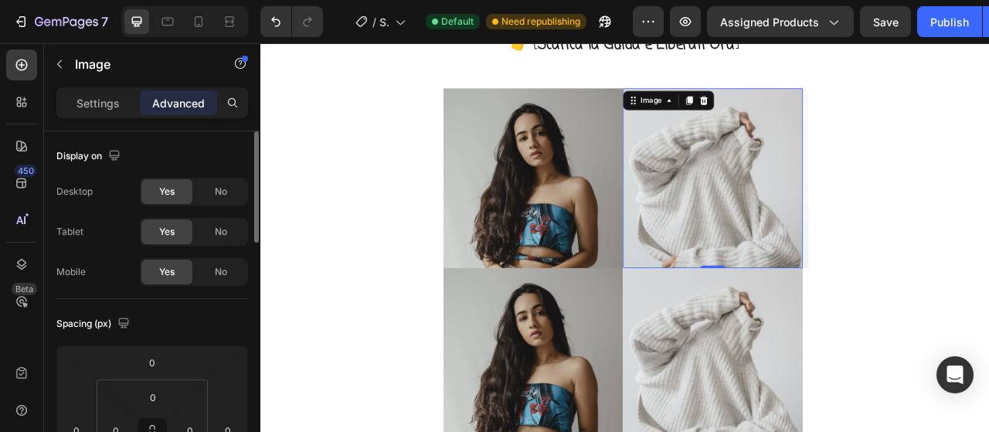
click at [221, 216] on div "Desktop Yes No Tablet Yes No Mobile Yes No" at bounding box center [152, 232] width 192 height 108
click at [222, 223] on div "No" at bounding box center [220, 231] width 51 height 25
click at [215, 270] on span "No" at bounding box center [221, 272] width 12 height 14
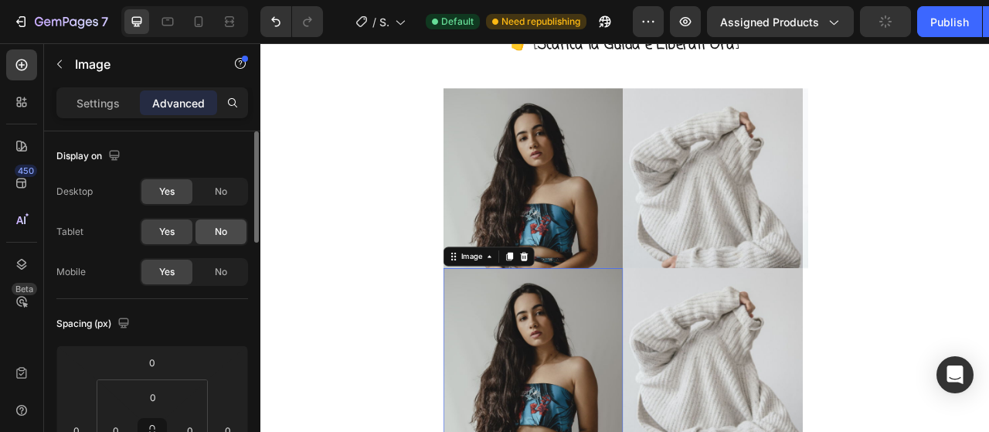
click at [232, 223] on div "No" at bounding box center [220, 231] width 51 height 25
drag, startPoint x: 233, startPoint y: 274, endPoint x: 3, endPoint y: 296, distance: 230.4
click at [233, 274] on div "No" at bounding box center [220, 272] width 51 height 25
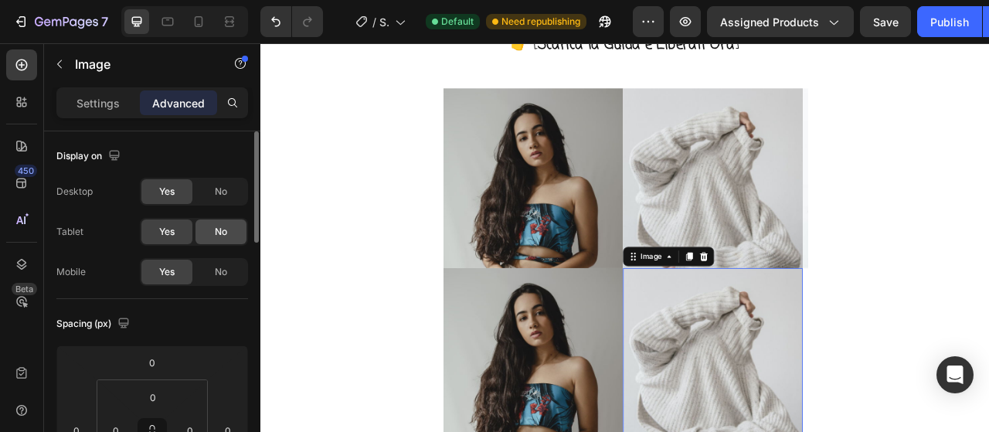
click at [219, 227] on span "No" at bounding box center [221, 232] width 12 height 14
click at [222, 270] on span "No" at bounding box center [221, 272] width 12 height 14
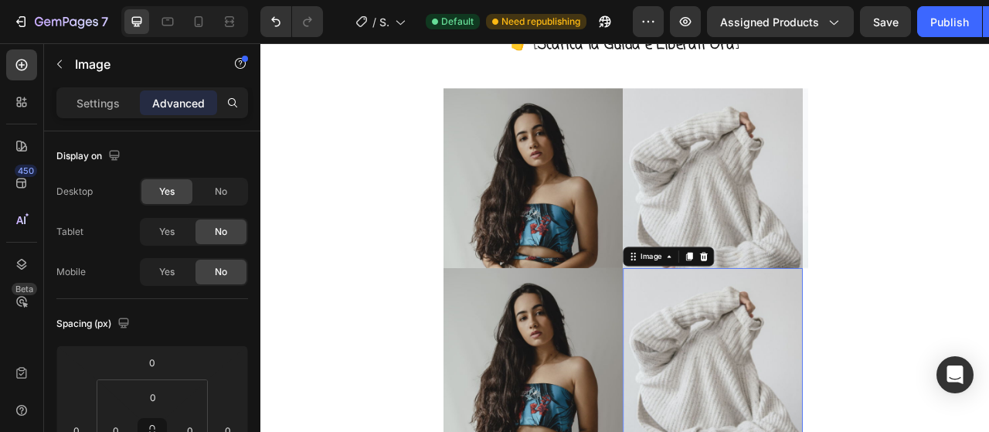
click at [212, 25] on div at bounding box center [184, 21] width 127 height 31
click at [203, 19] on icon at bounding box center [198, 21] width 15 height 15
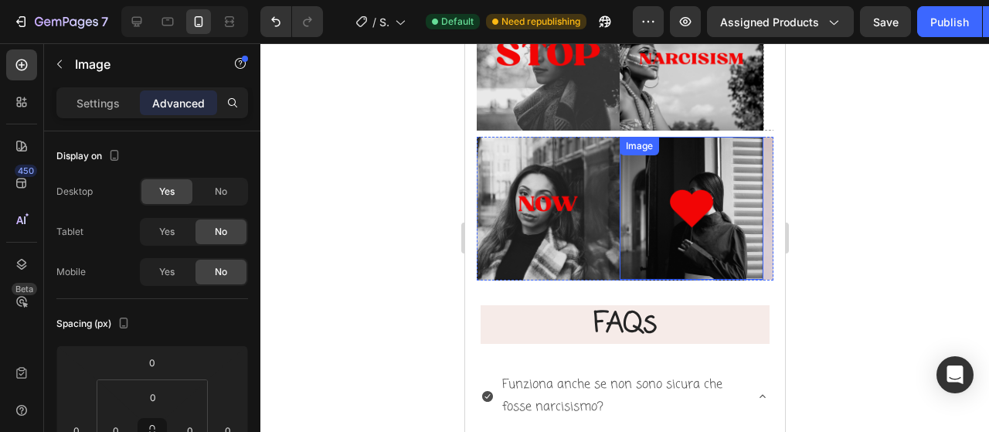
scroll to position [6066, 0]
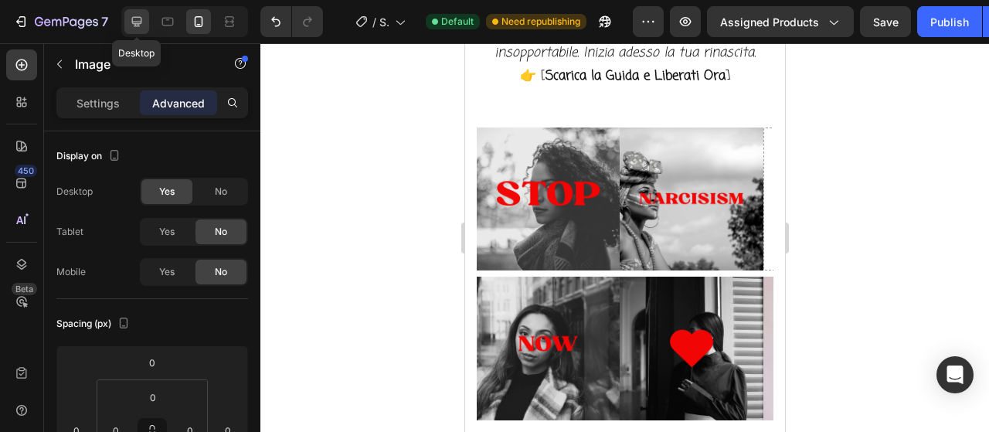
click at [131, 19] on icon at bounding box center [136, 21] width 15 height 15
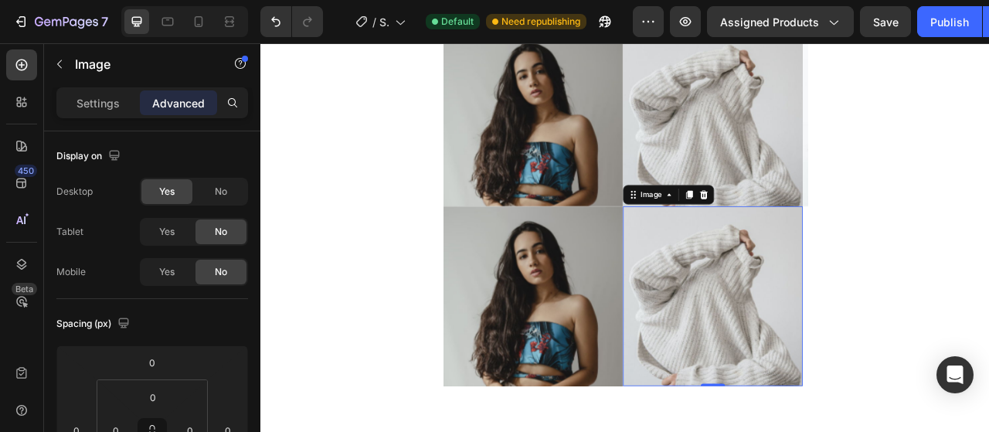
scroll to position [6096, 0]
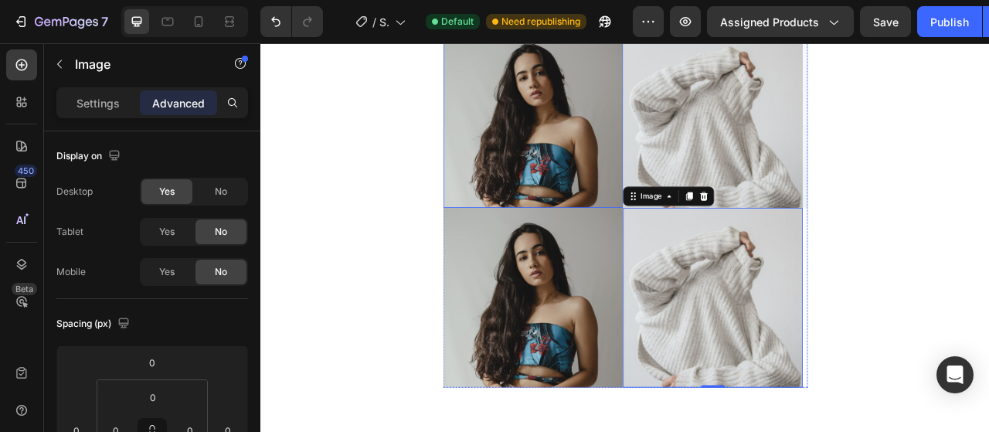
click at [654, 148] on img at bounding box center [606, 138] width 229 height 229
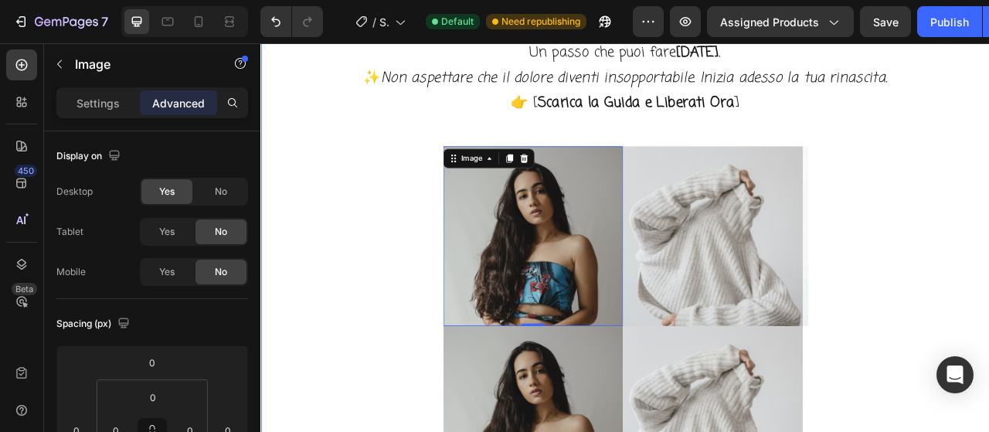
scroll to position [5941, 0]
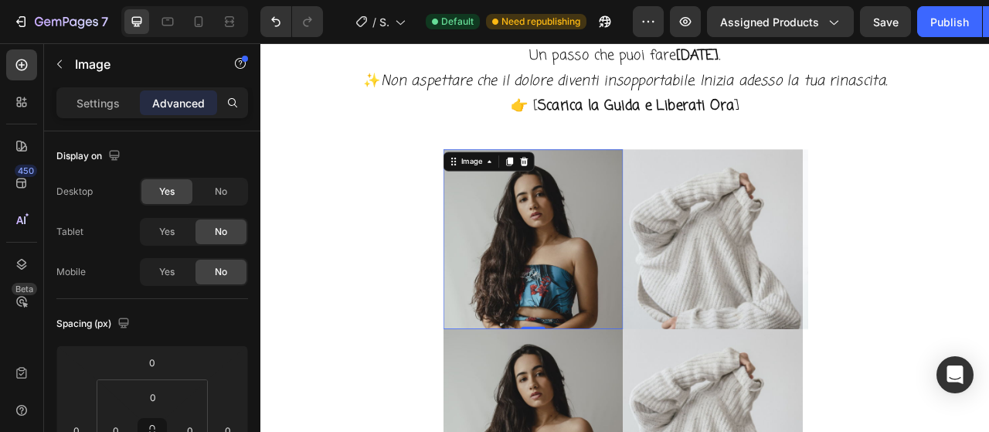
click at [639, 260] on img at bounding box center [606, 292] width 229 height 229
click at [96, 101] on p "Settings" at bounding box center [97, 103] width 43 height 16
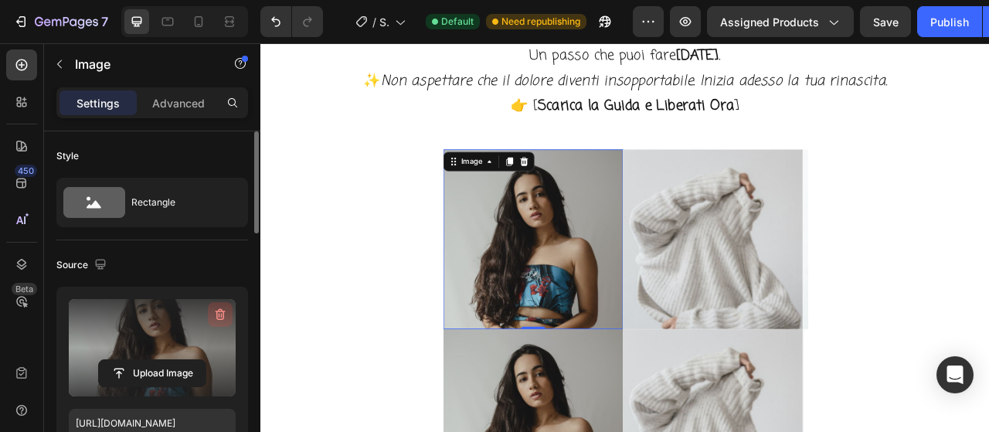
click at [221, 310] on icon "button" at bounding box center [221, 315] width 10 height 12
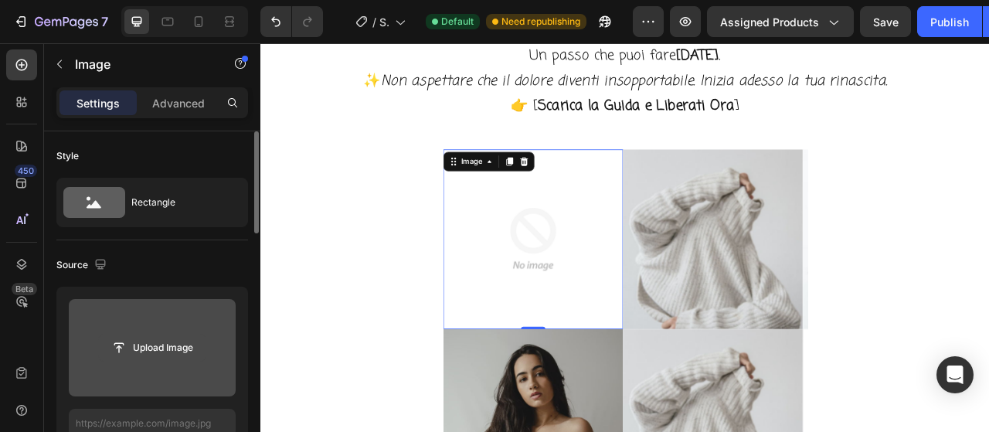
click at [170, 334] on input "file" at bounding box center [152, 347] width 107 height 26
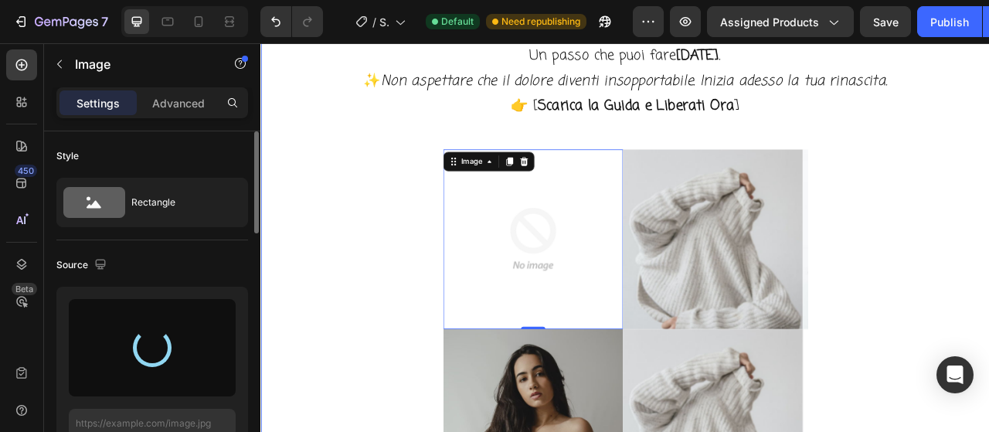
type input "https://cdn.shopify.com/s/files/1/0947/5070/3964/files/gempages_581190845470868…"
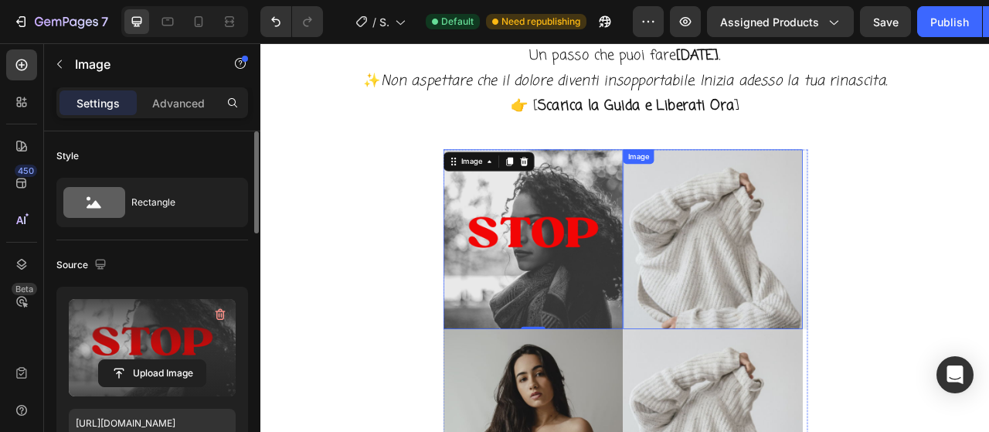
click at [826, 317] on img at bounding box center [835, 292] width 229 height 229
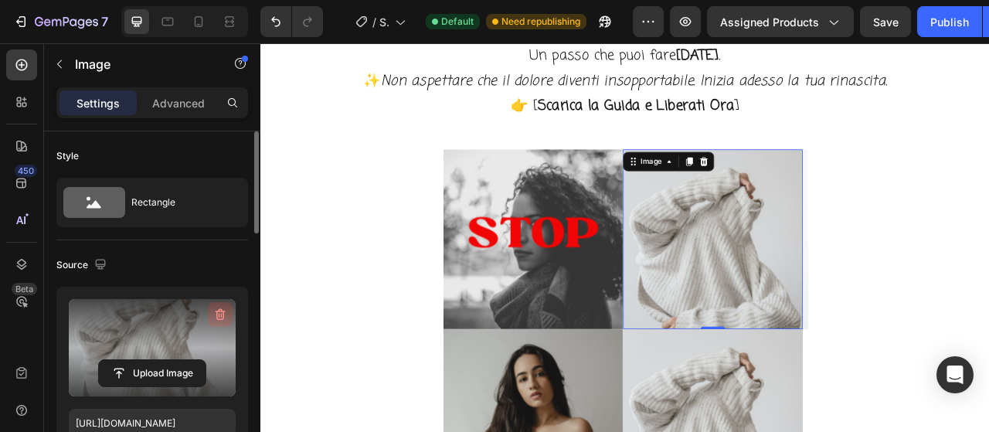
click at [214, 315] on icon "button" at bounding box center [219, 314] width 15 height 15
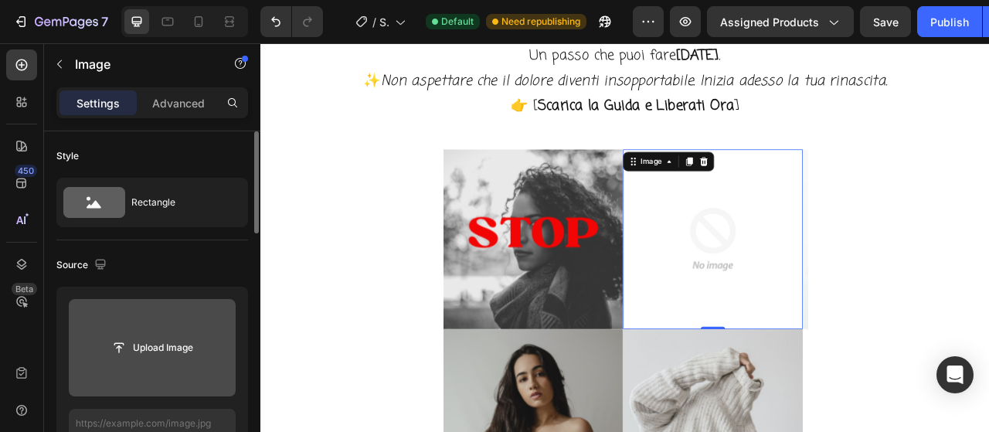
click at [179, 348] on input "file" at bounding box center [152, 347] width 107 height 26
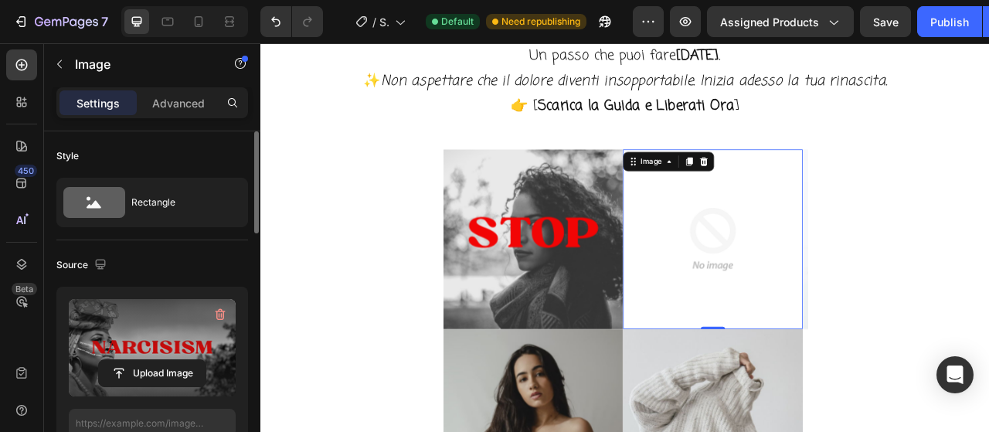
type input "https://cdn.shopify.com/s/files/1/0947/5070/3964/files/gempages_581190845470868…"
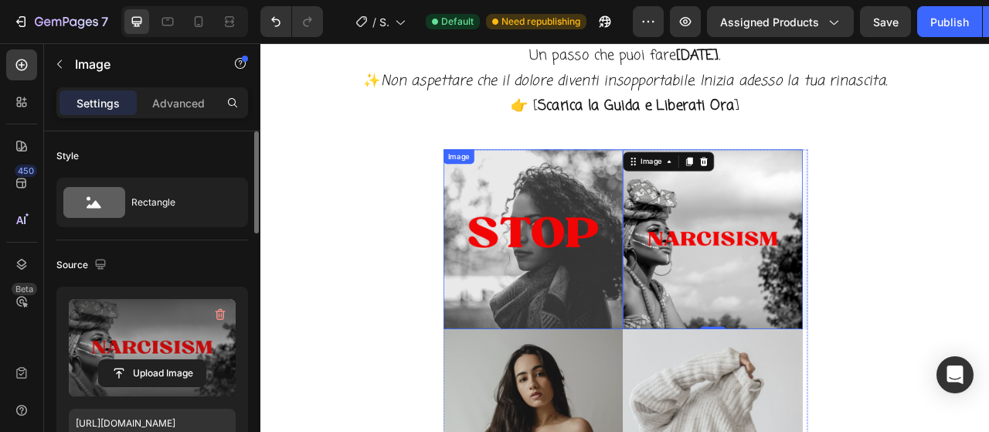
scroll to position [6018, 0]
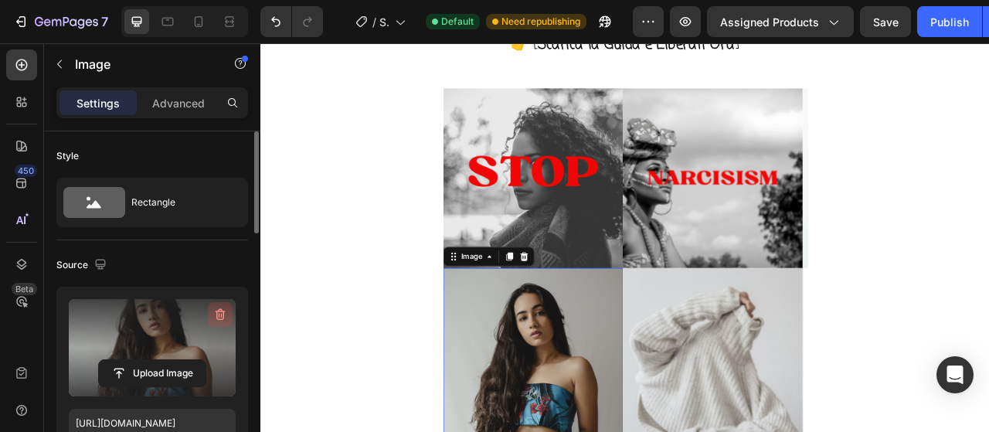
click at [218, 307] on icon "button" at bounding box center [219, 314] width 15 height 15
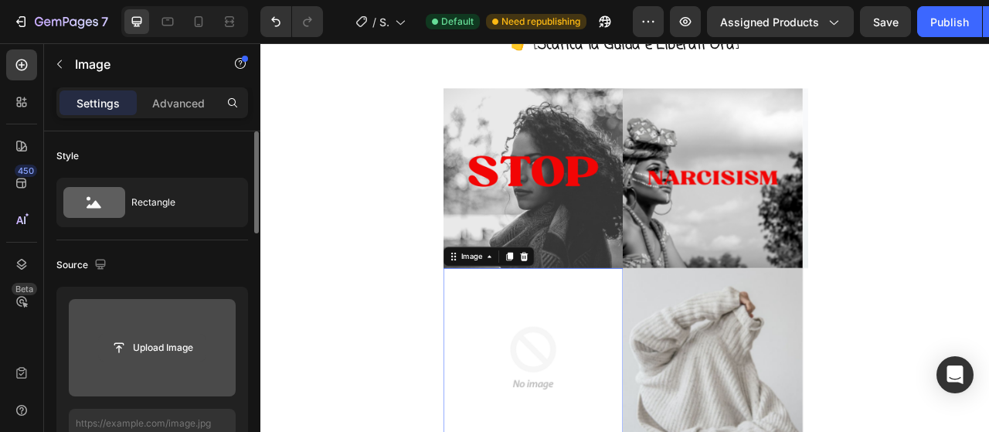
click at [187, 342] on input "file" at bounding box center [152, 347] width 107 height 26
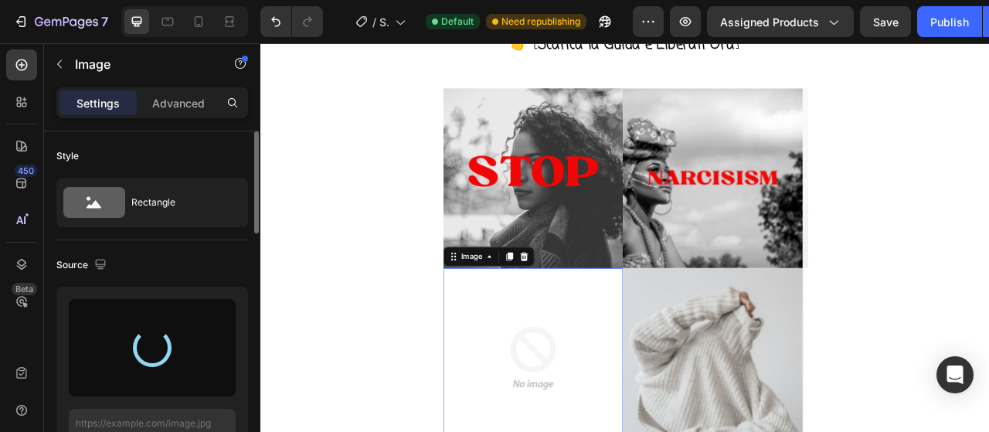
type input "https://cdn.shopify.com/s/files/1/0947/5070/3964/files/gempages_581190845470868…"
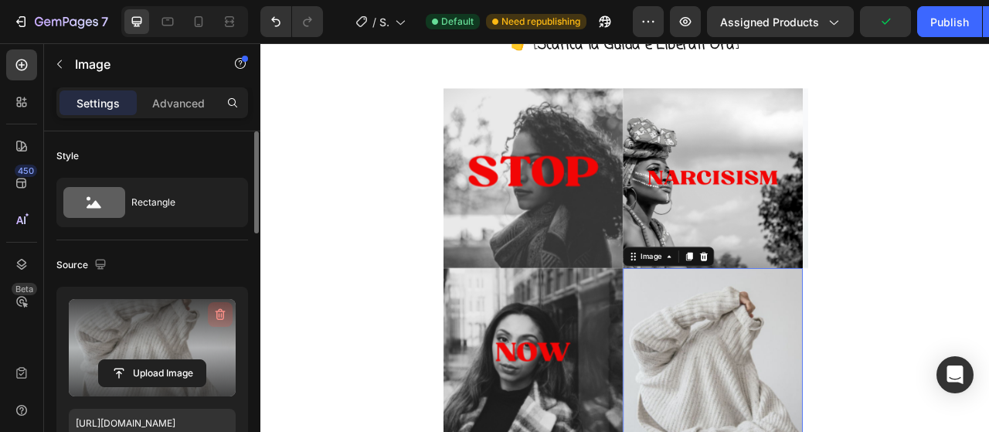
click at [219, 316] on icon "button" at bounding box center [219, 314] width 15 height 15
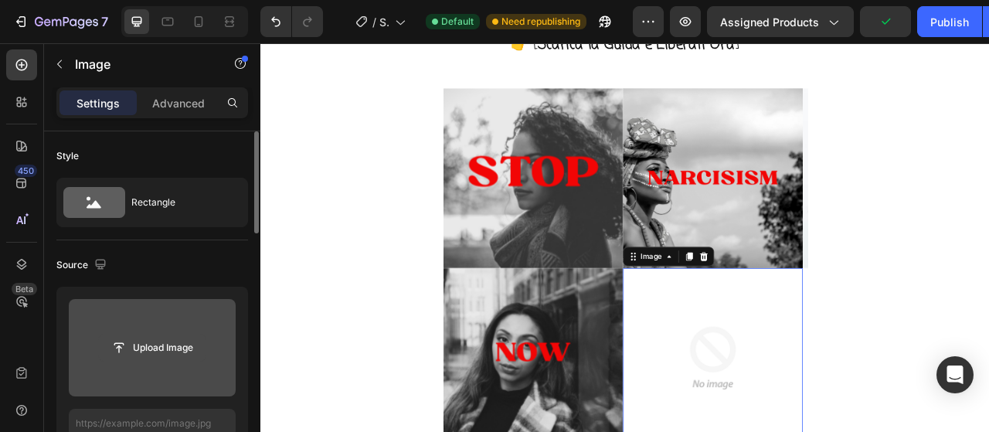
click at [170, 346] on input "file" at bounding box center [152, 347] width 107 height 26
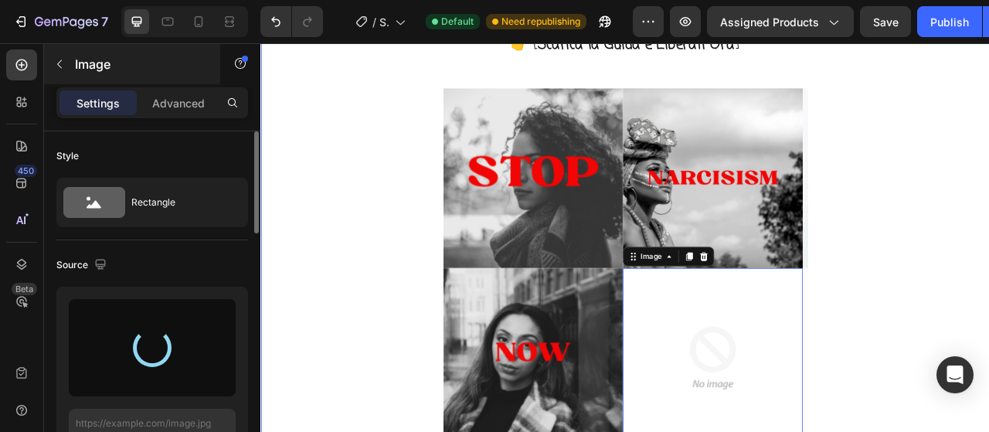
type input "https://cdn.shopify.com/s/files/1/0947/5070/3964/files/gempages_581190845470868…"
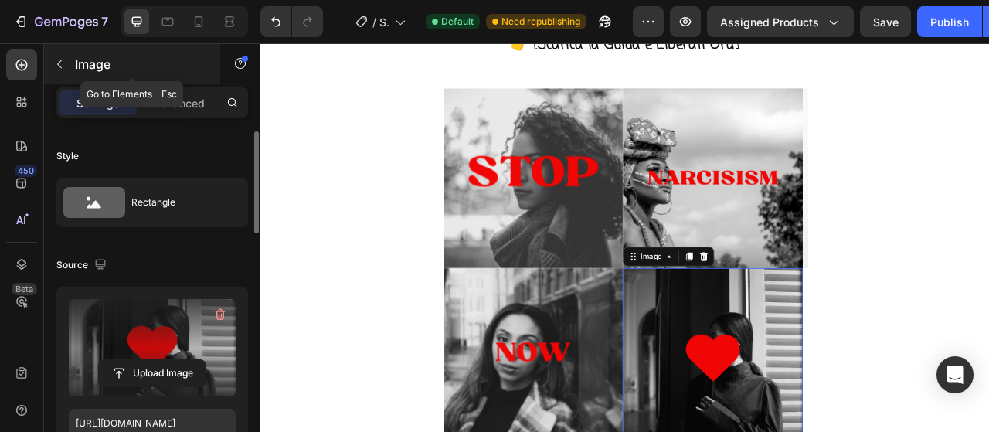
click at [59, 59] on icon "button" at bounding box center [59, 64] width 12 height 12
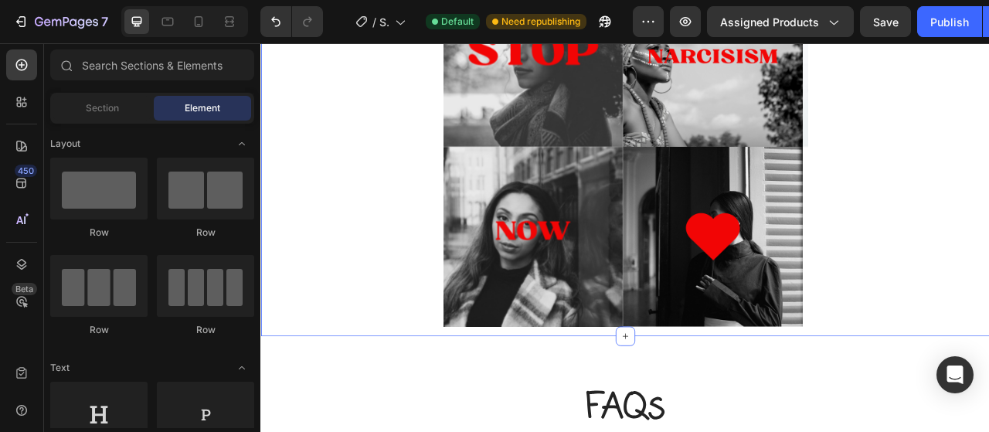
scroll to position [6405, 0]
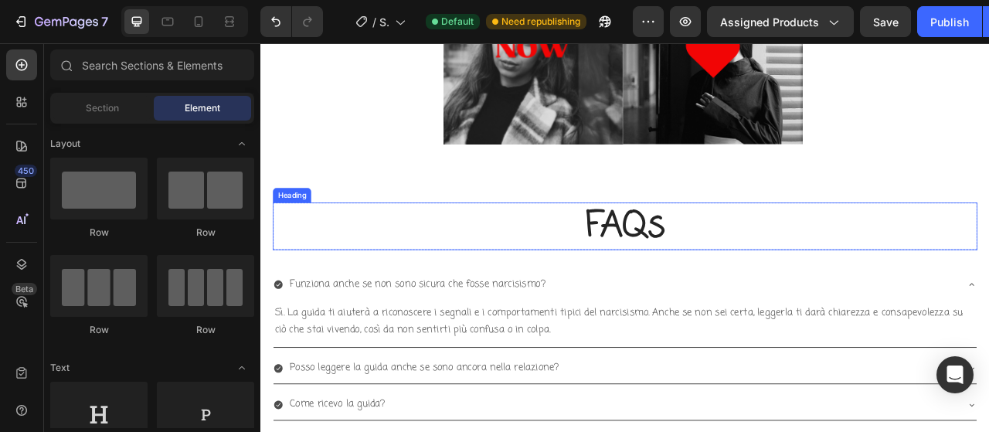
click at [672, 274] on h2 "FAQs" at bounding box center [724, 276] width 896 height 60
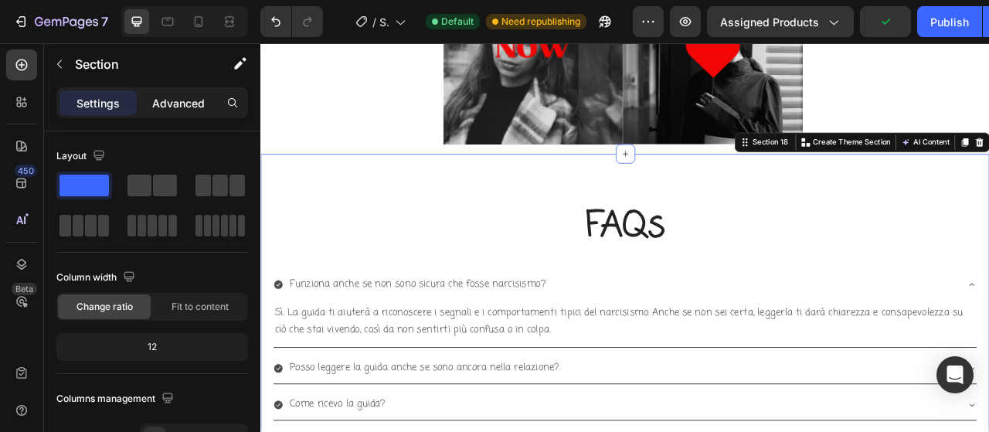
click at [185, 103] on p "Advanced" at bounding box center [178, 103] width 53 height 16
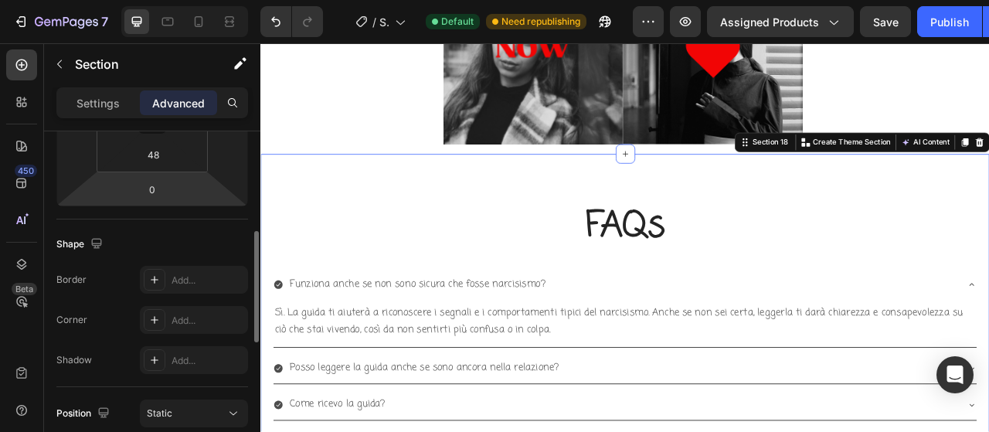
scroll to position [232, 0]
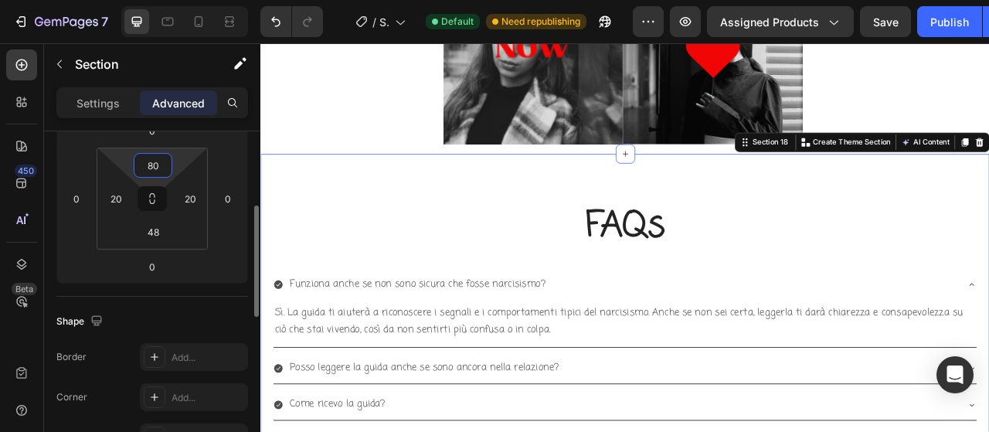
click at [162, 165] on input "80" at bounding box center [153, 165] width 31 height 23
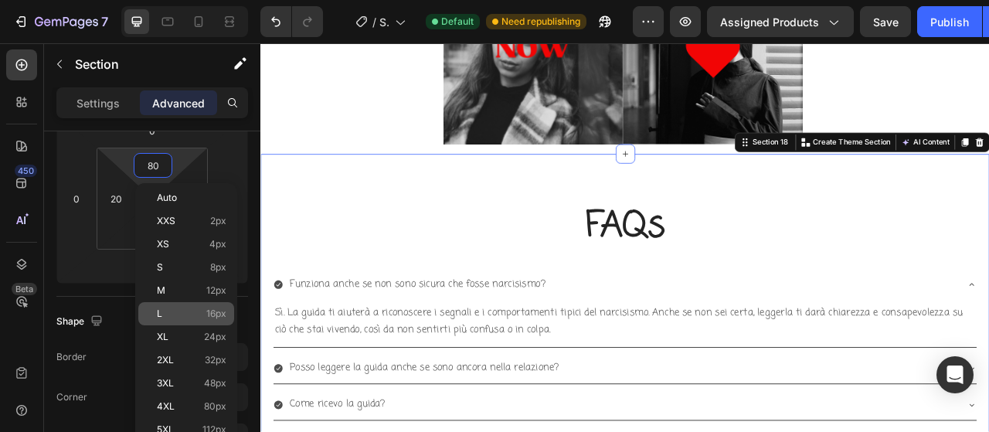
click at [189, 311] on p "L 16px" at bounding box center [192, 313] width 70 height 11
type input "16"
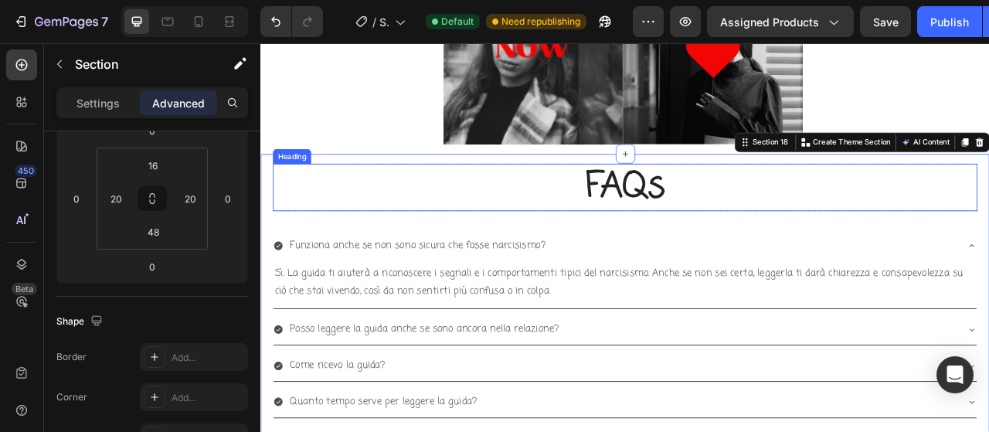
click at [509, 239] on h2 "FAQs" at bounding box center [724, 227] width 896 height 60
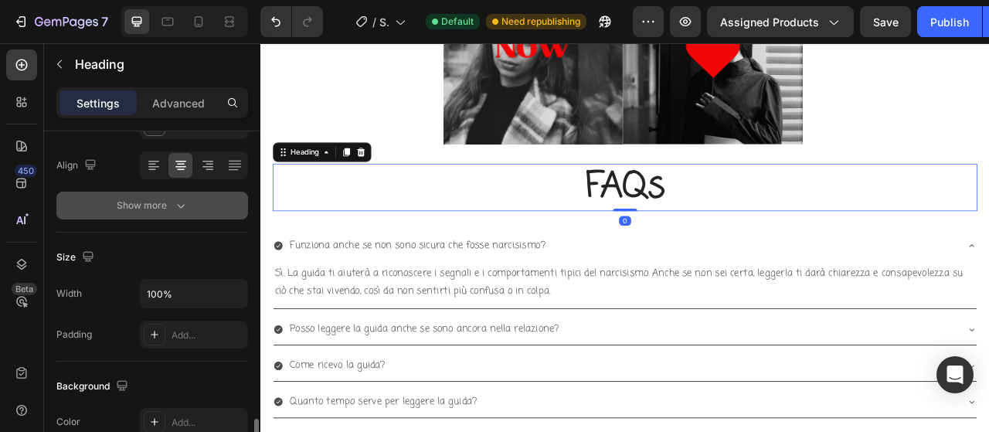
scroll to position [463, 0]
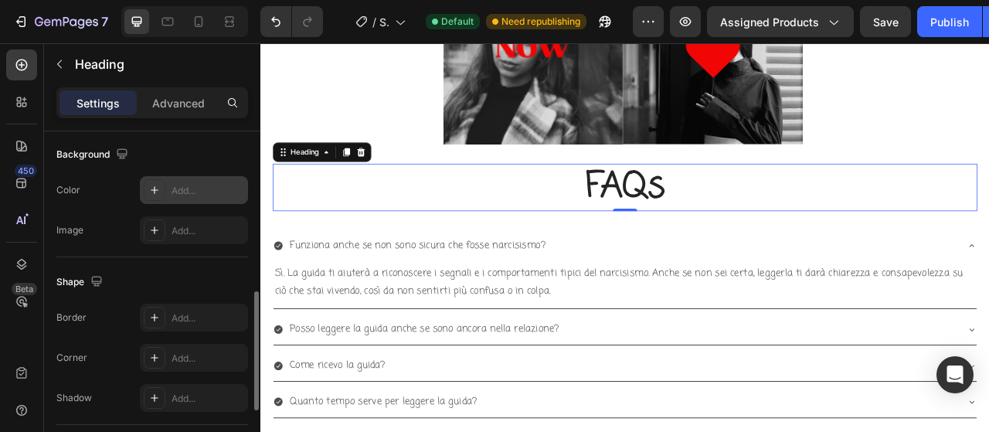
click at [205, 189] on div "Add..." at bounding box center [207, 191] width 73 height 14
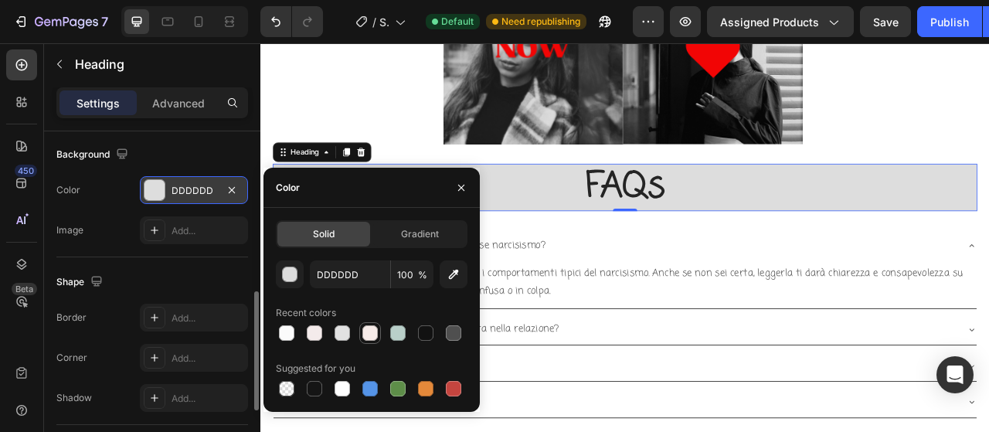
click at [368, 336] on div at bounding box center [369, 332] width 15 height 15
type input "F6EBE8"
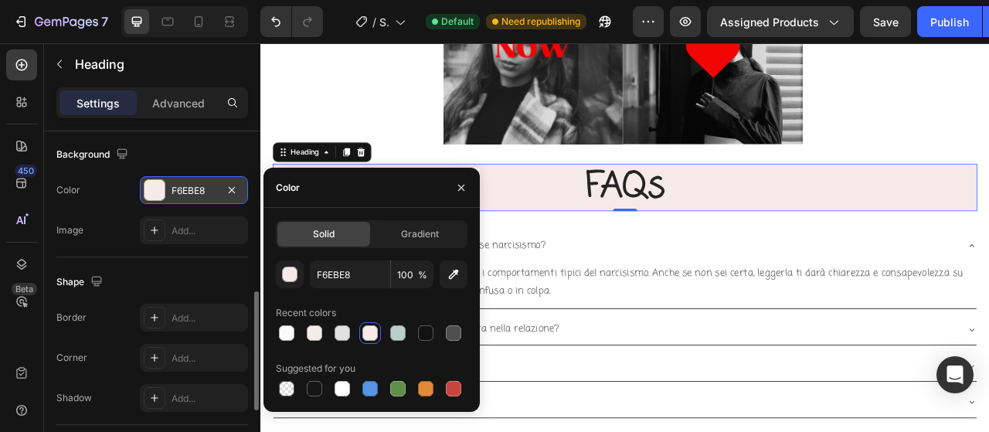
click at [186, 271] on div "Shape" at bounding box center [152, 282] width 192 height 25
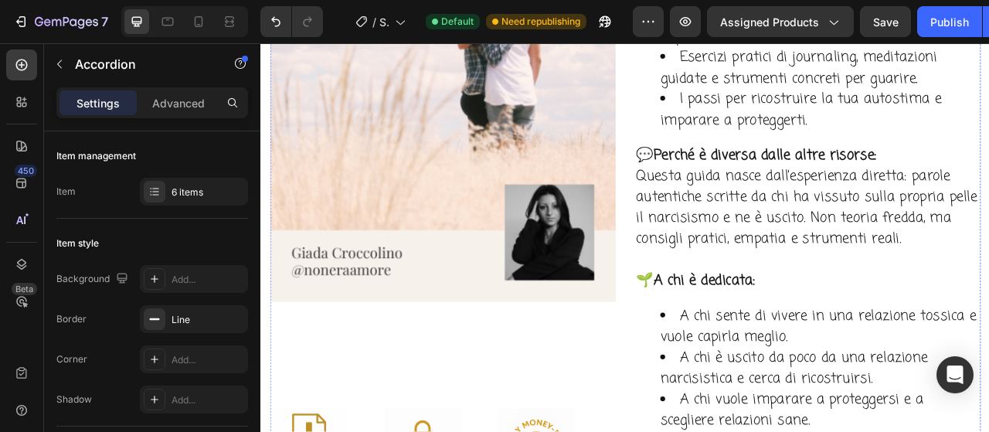
scroll to position [4901, 0]
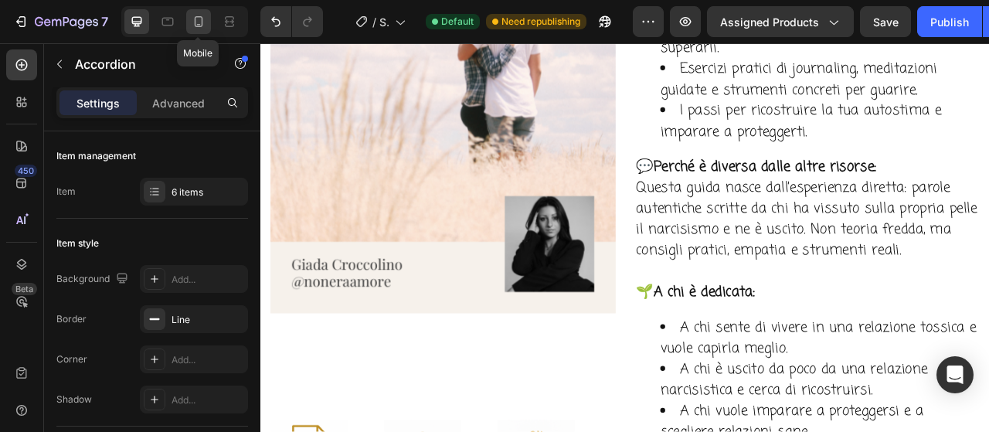
click at [192, 23] on icon at bounding box center [198, 21] width 15 height 15
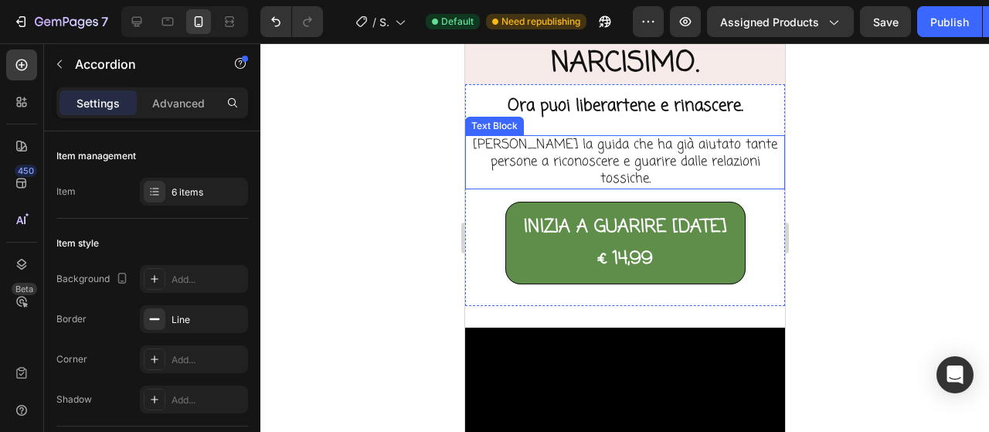
scroll to position [188, 0]
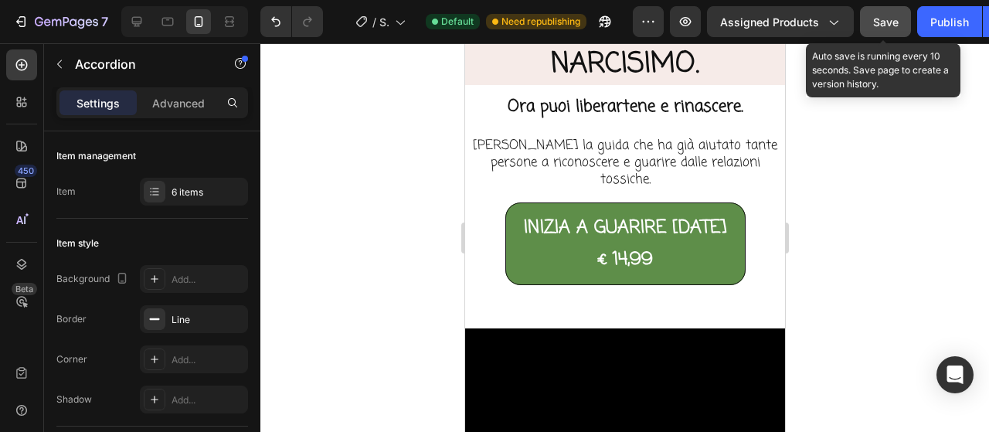
click at [877, 28] on div "Save" at bounding box center [885, 22] width 25 height 16
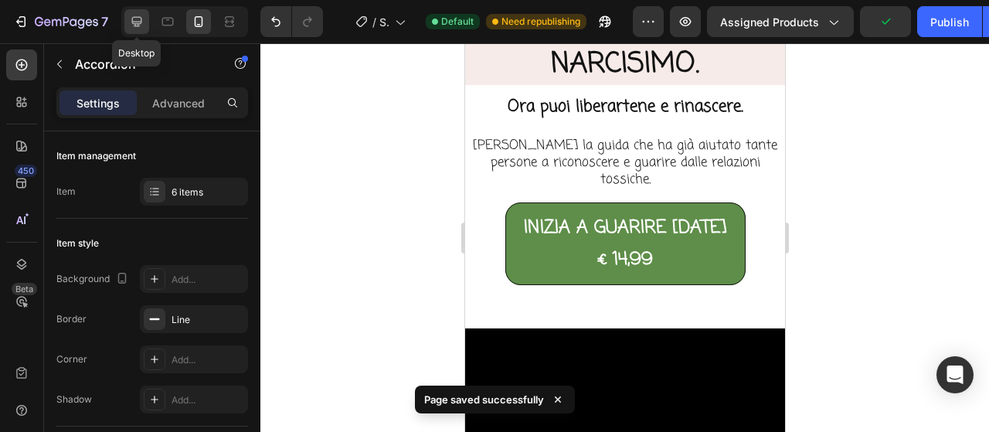
click at [126, 22] on div at bounding box center [136, 21] width 25 height 25
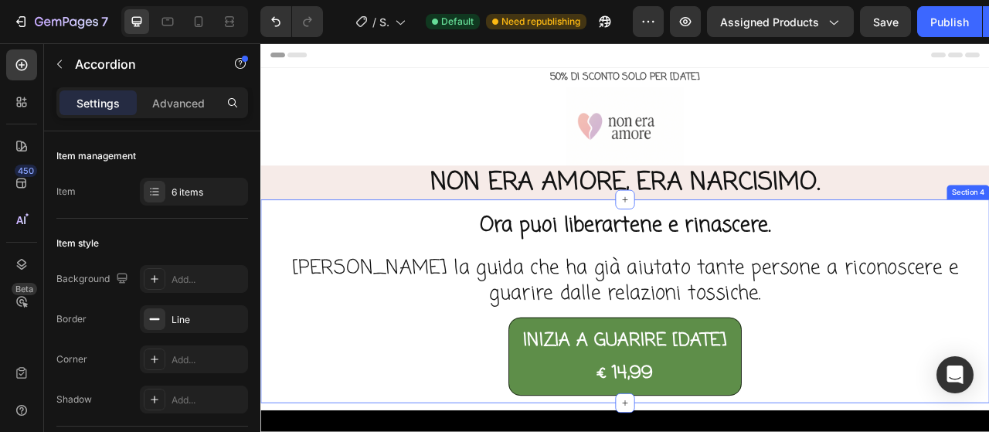
click at [878, 223] on h2 "NON ERA AMORE, ERA NARCISIMO." at bounding box center [723, 220] width 927 height 43
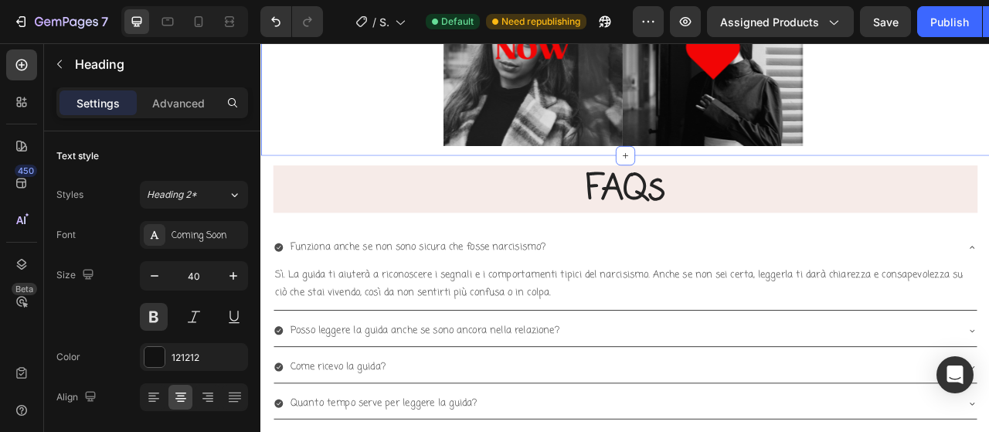
scroll to position [6334, 0]
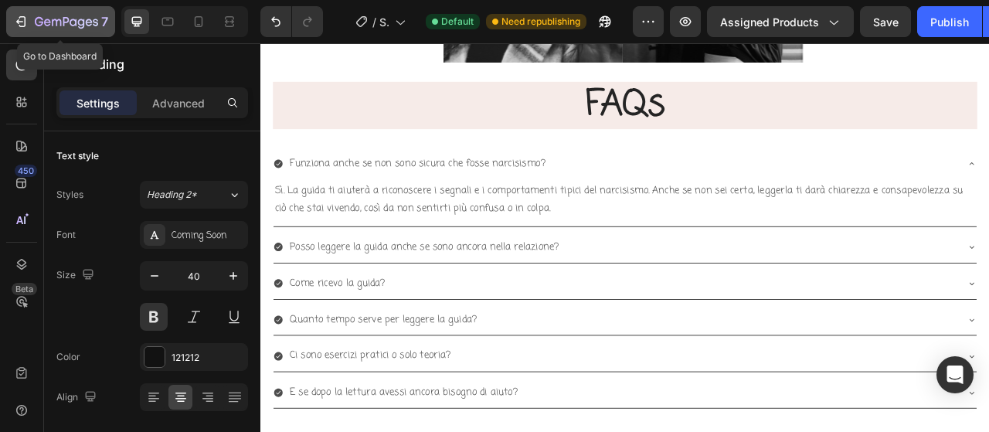
click at [37, 18] on icon "button" at bounding box center [66, 22] width 63 height 13
